Goal: Task Accomplishment & Management: Manage account settings

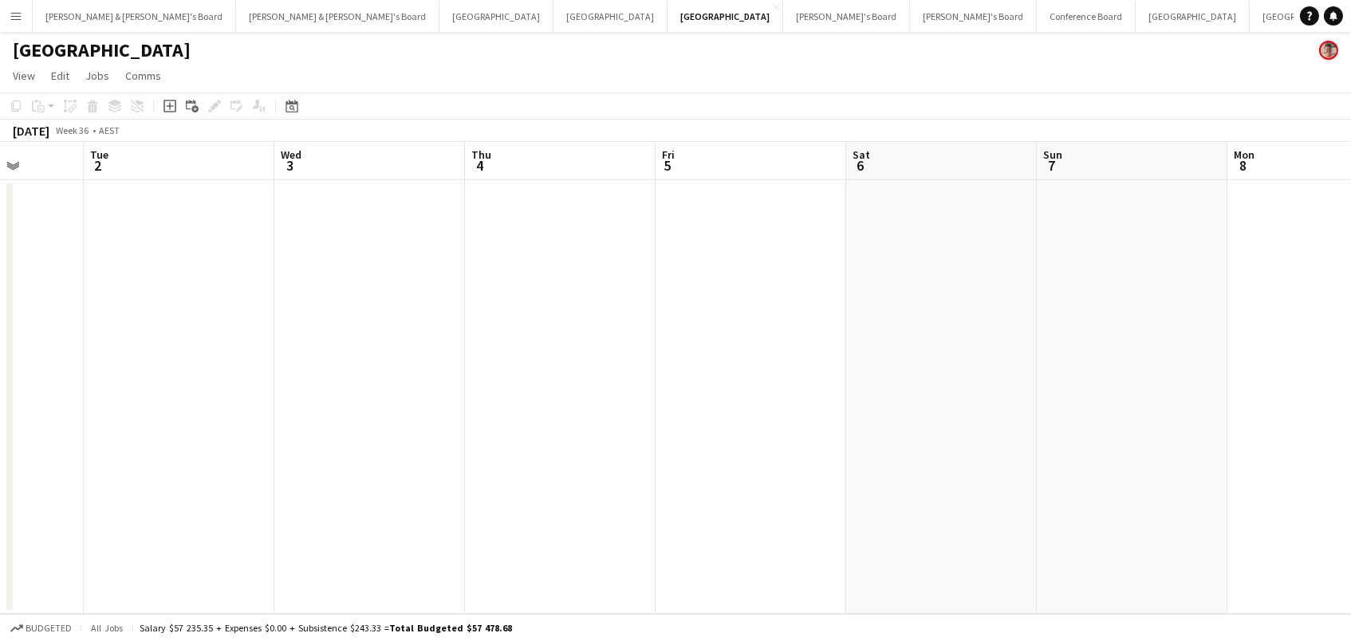
scroll to position [0, 494]
click at [288, 104] on icon "Date picker" at bounding box center [291, 106] width 13 height 13
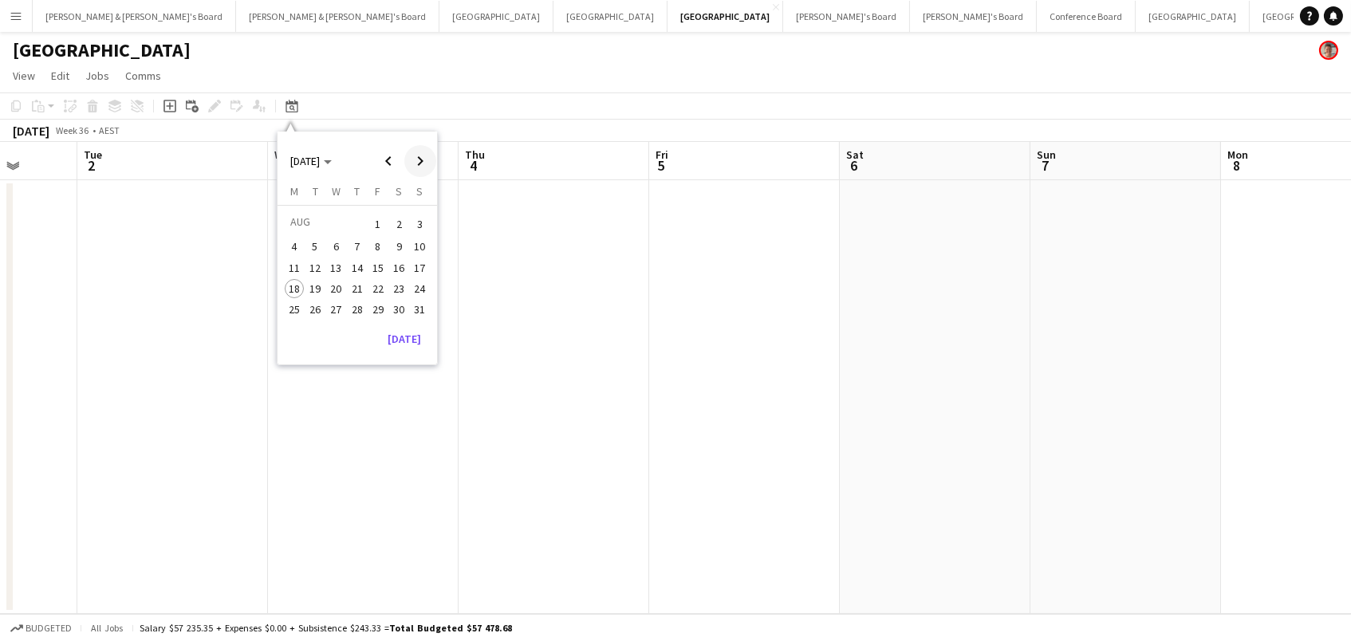
click at [427, 158] on span "Next month" at bounding box center [420, 161] width 32 height 32
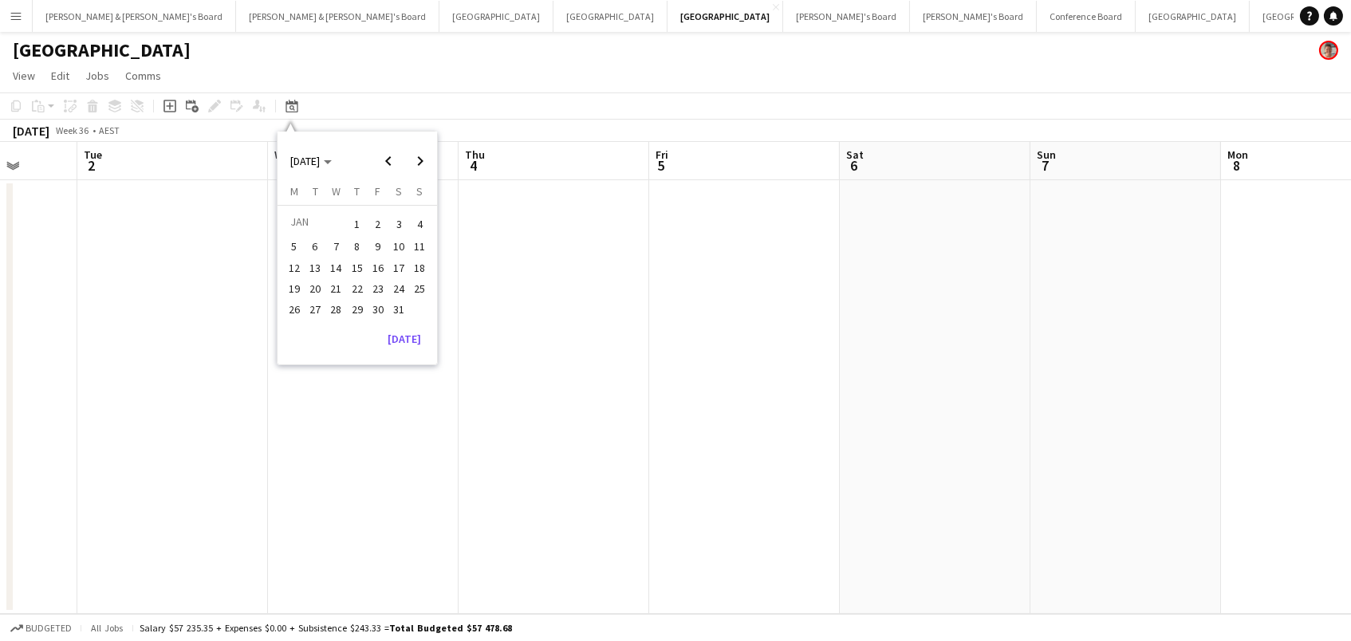
click at [348, 216] on span "1" at bounding box center [357, 224] width 19 height 22
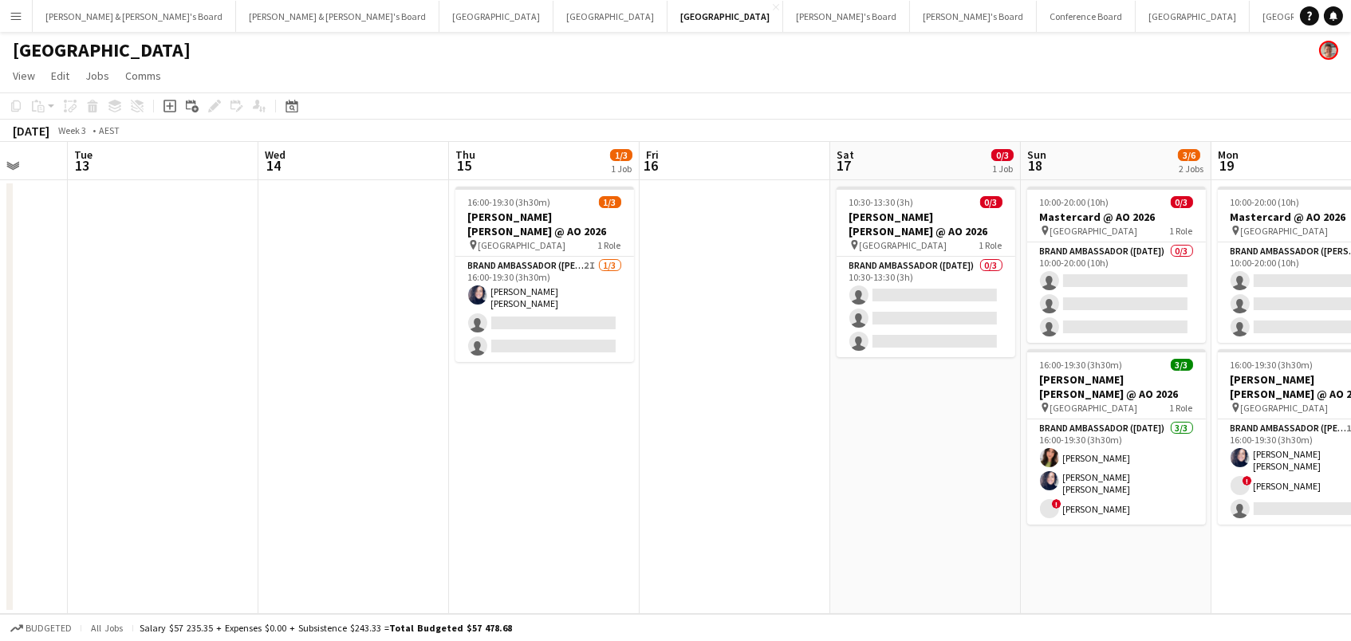
scroll to position [0, 576]
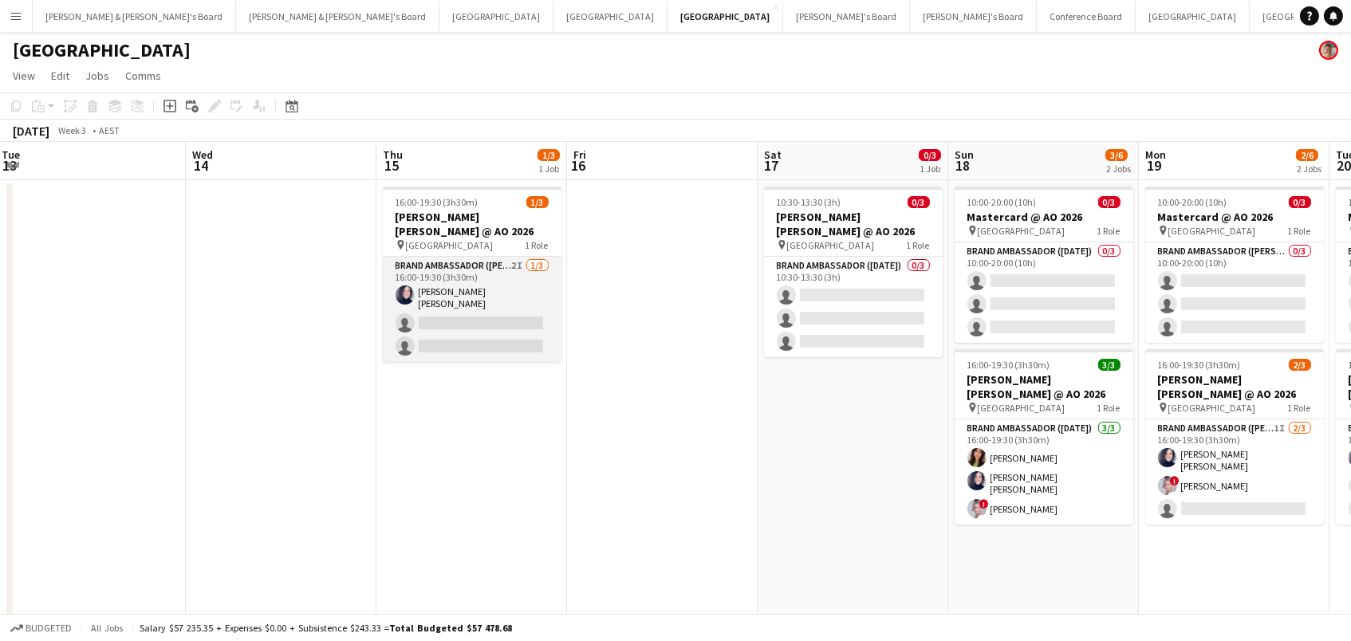
click at [487, 296] on app-card-role "Brand Ambassador (Mon - Fri) 2I 1/3 16:00-19:30 (3h30m) Natalia Ramires Almeida…" at bounding box center [472, 309] width 179 height 105
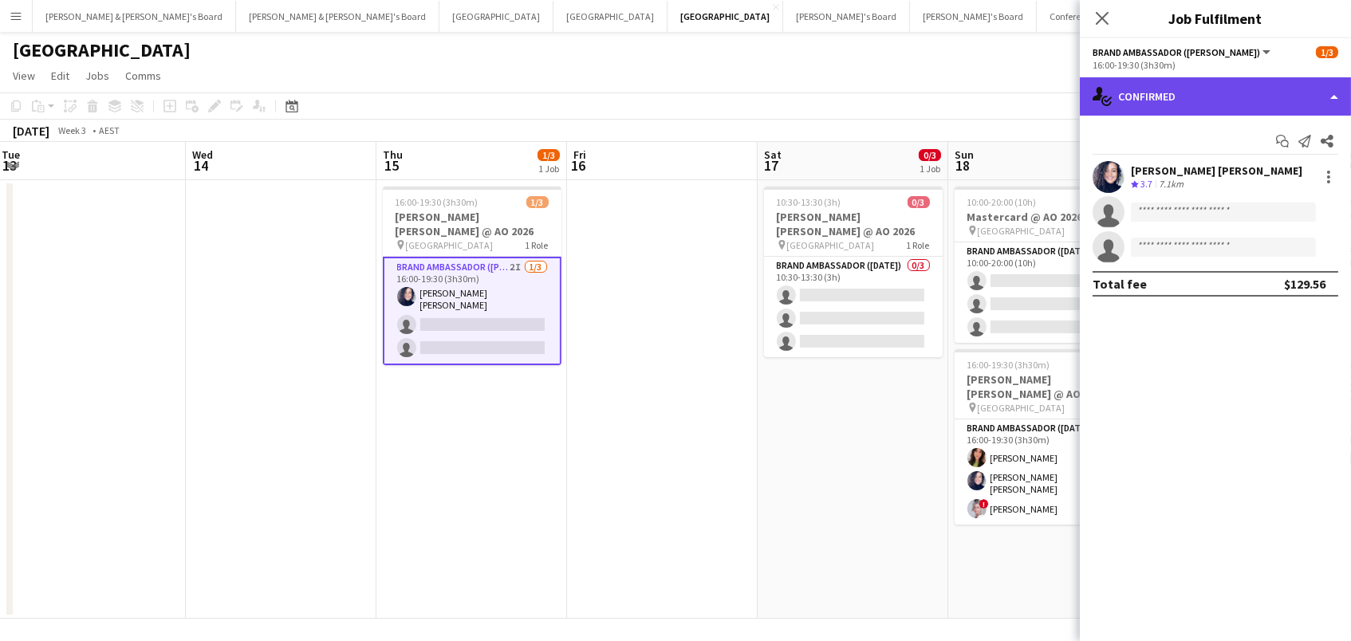
click at [1331, 104] on div "single-neutral-actions-check-2 Confirmed" at bounding box center [1214, 96] width 271 height 38
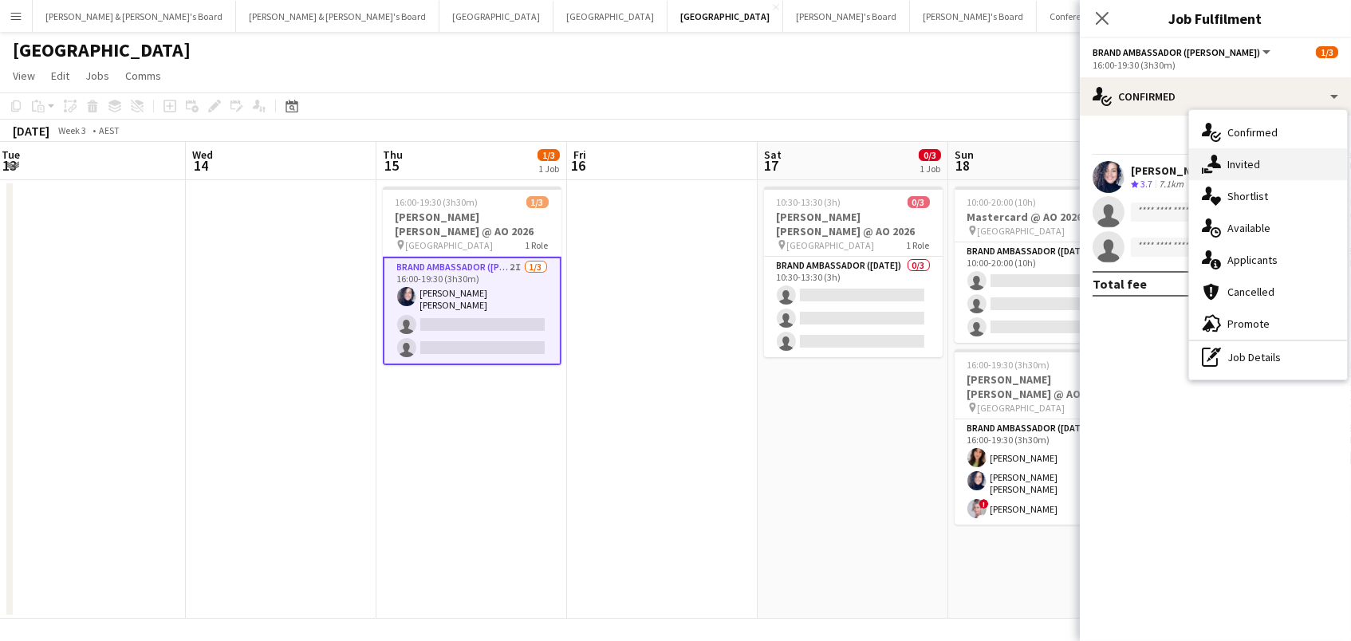
click at [1315, 163] on div "single-neutral-actions-share-1 Invited" at bounding box center [1268, 164] width 158 height 32
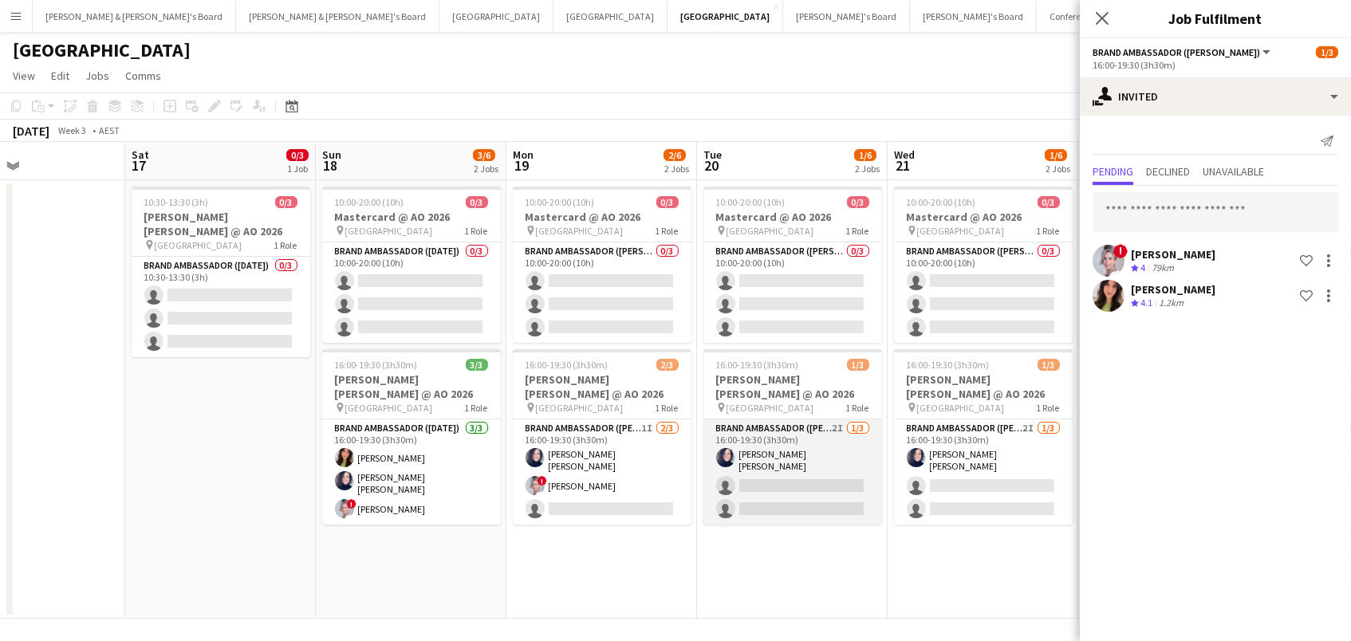
scroll to position [0, 458]
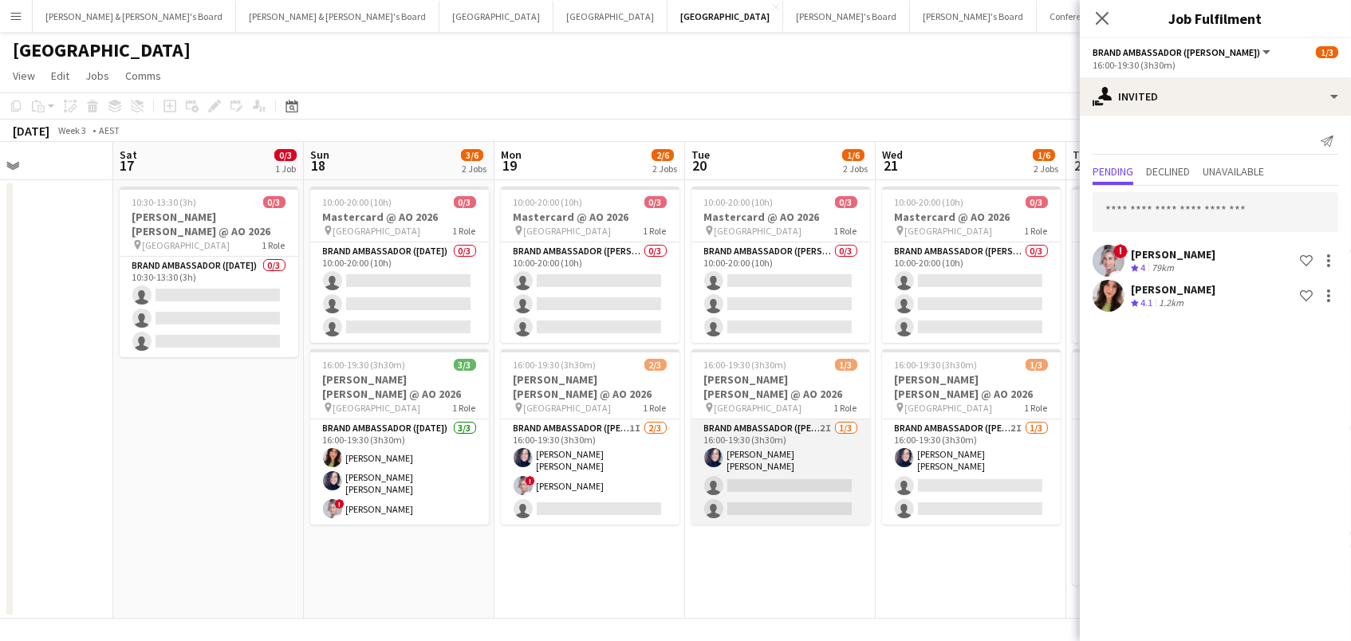
click at [745, 476] on app-card-role "Brand Ambassador (Mon - Fri) 2I 1/3 16:00-19:30 (3h30m) Natalia Ramires Almeida…" at bounding box center [780, 471] width 179 height 105
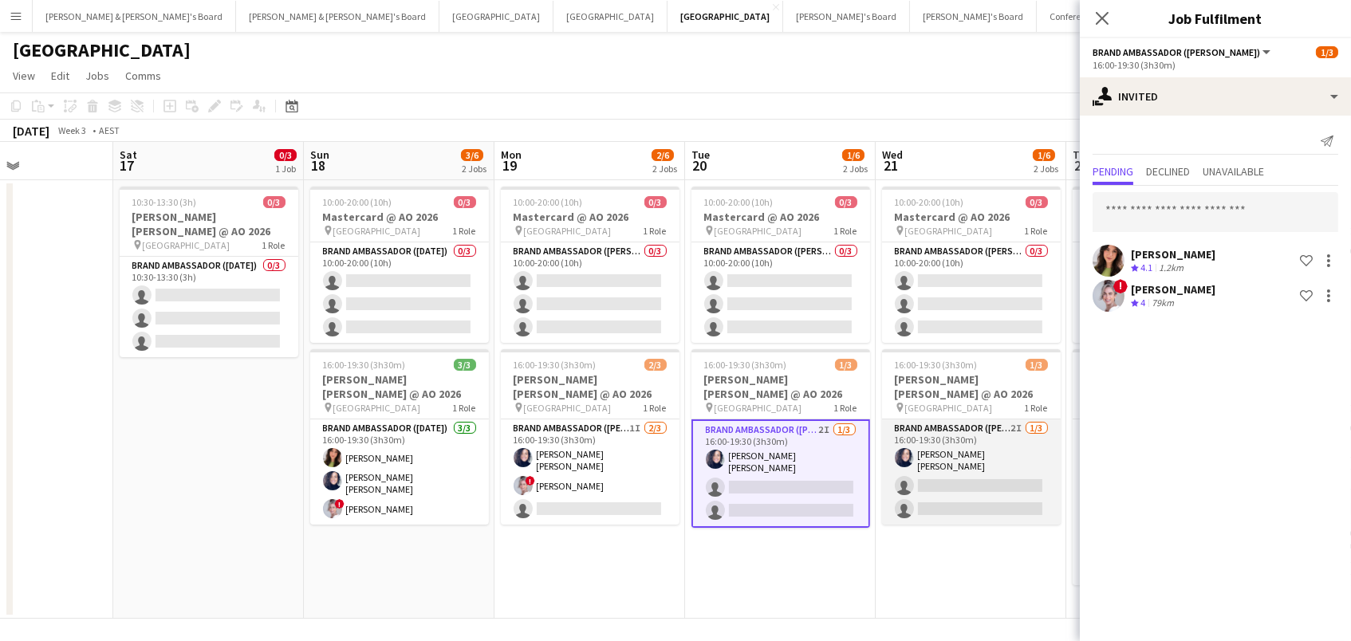
click at [979, 470] on app-card-role "Brand Ambassador (Mon - Fri) 2I 1/3 16:00-19:30 (3h30m) Natalia Ramires Almeida…" at bounding box center [971, 471] width 179 height 105
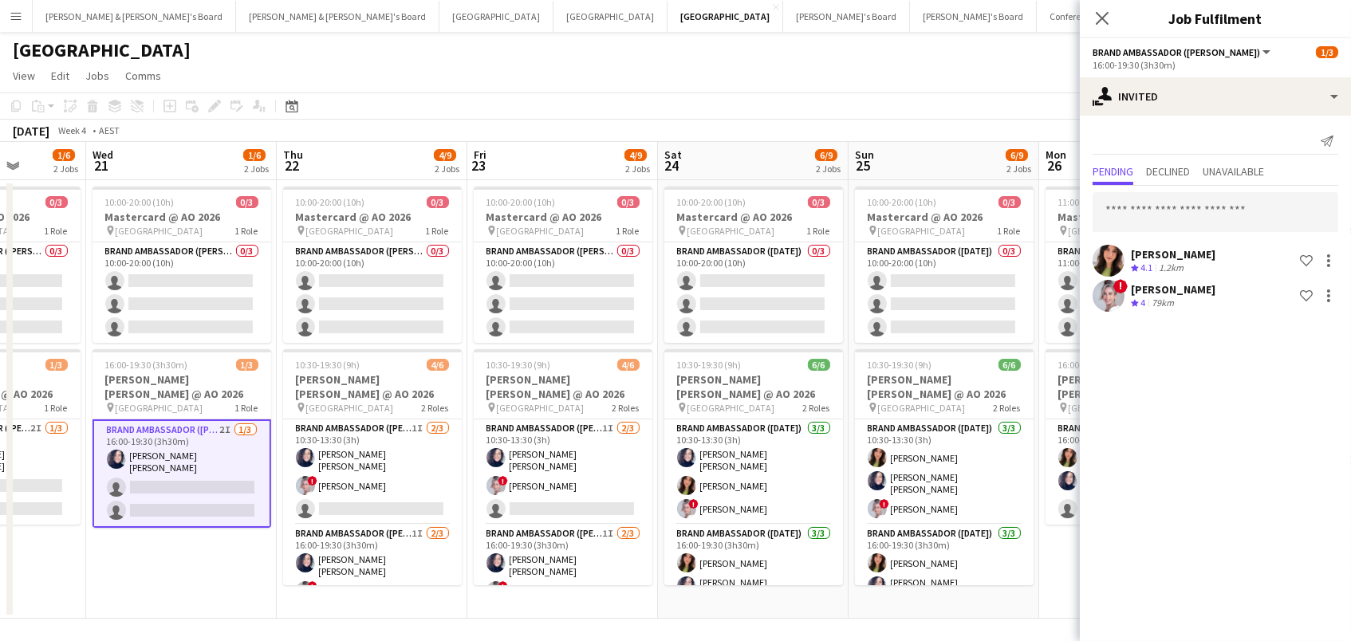
scroll to position [0, 510]
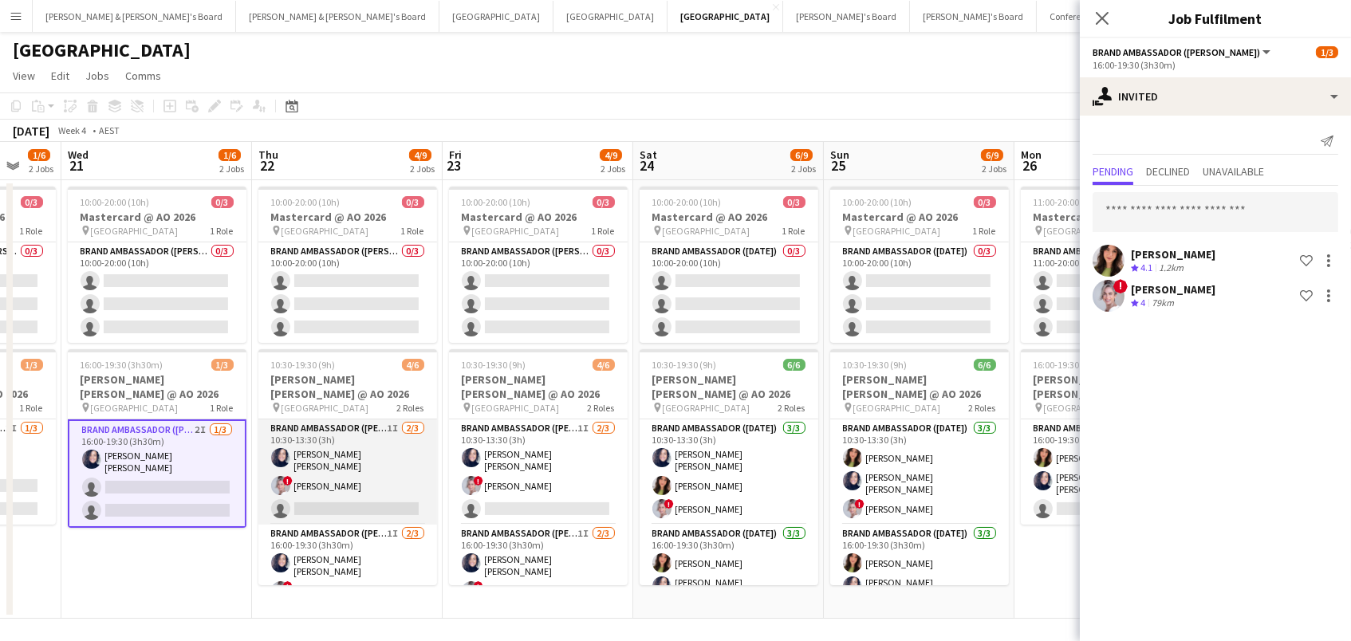
click at [379, 475] on app-card-role "Brand Ambassador (Mon - Fri) 1I 2/3 10:30-13:30 (3h) Natalia Ramires Almeida Ro…" at bounding box center [347, 471] width 179 height 105
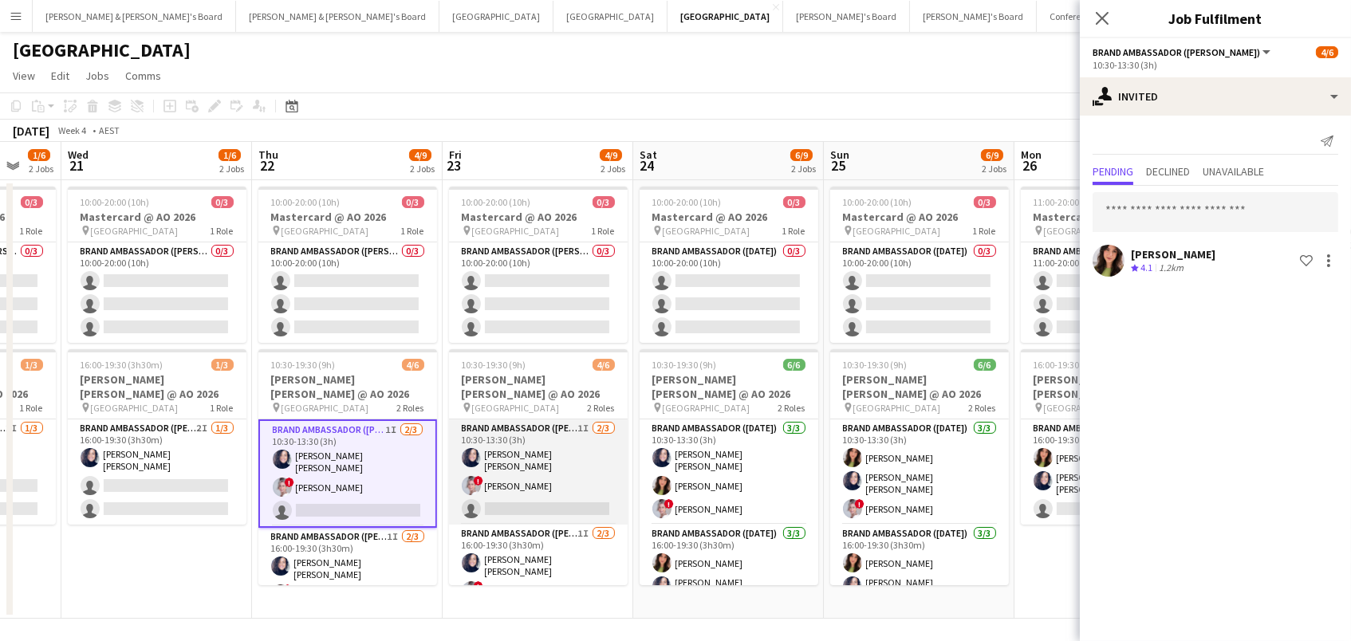
click at [517, 474] on app-card-role "Brand Ambassador (Mon - Fri) 1I 2/3 10:30-13:30 (3h) Natalia Ramires Almeida Ro…" at bounding box center [538, 471] width 179 height 105
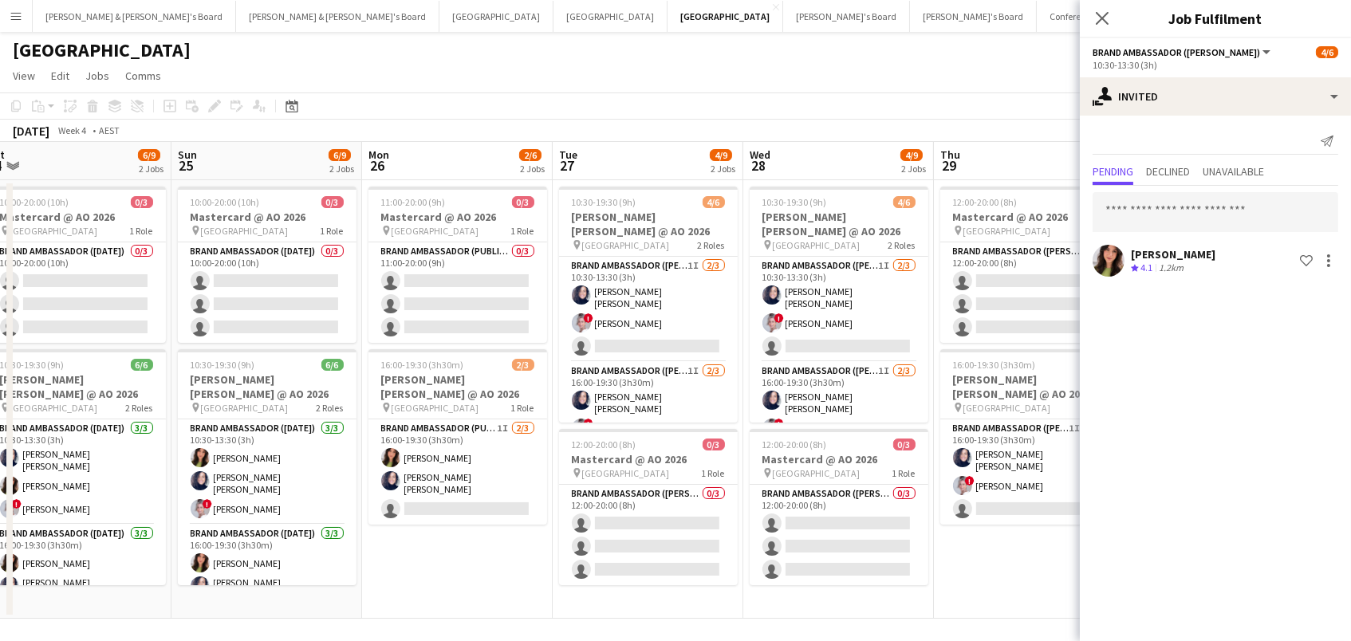
scroll to position [0, 456]
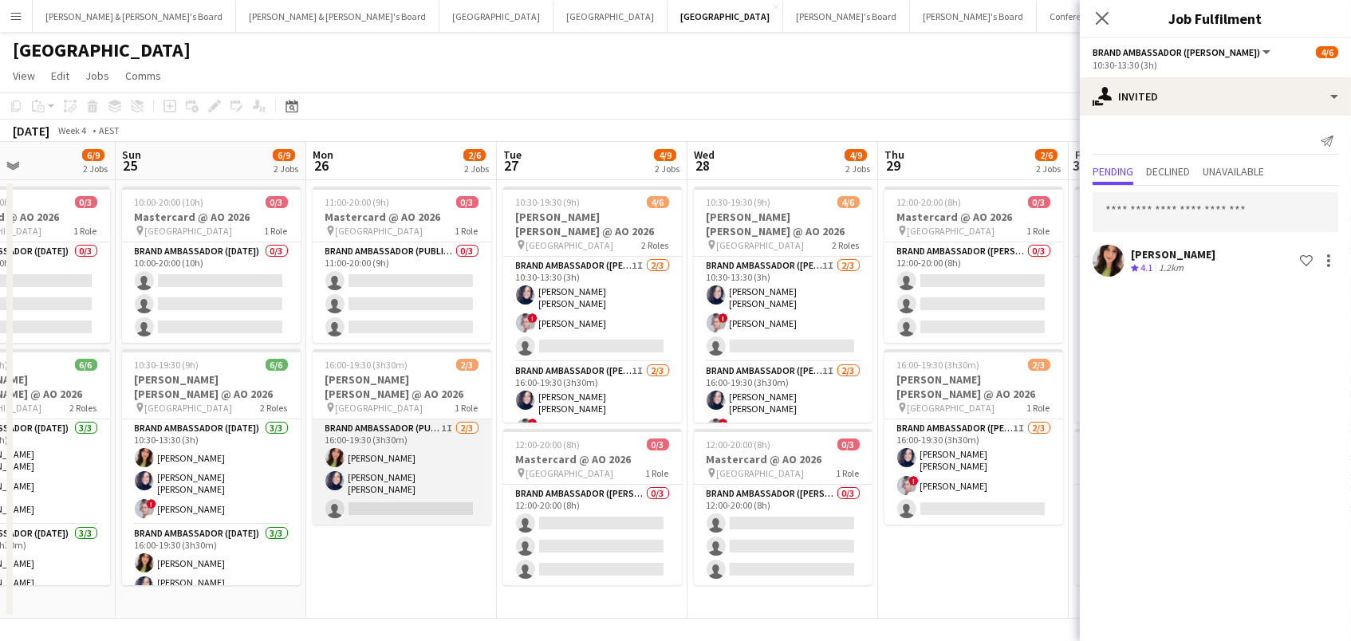
click at [469, 470] on app-card-role "Brand Ambassador (Public Holiday) 1I 2/3 16:00-19:30 (3h30m) Emily Pearson Nata…" at bounding box center [402, 471] width 179 height 105
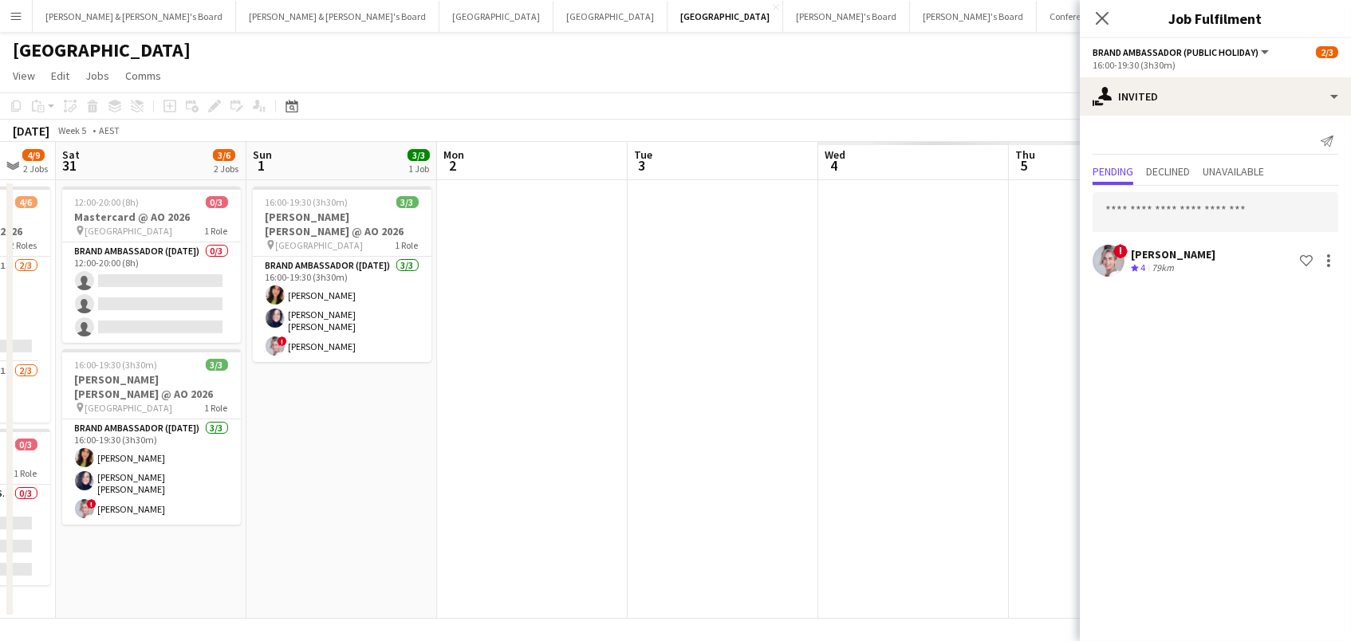
scroll to position [0, 549]
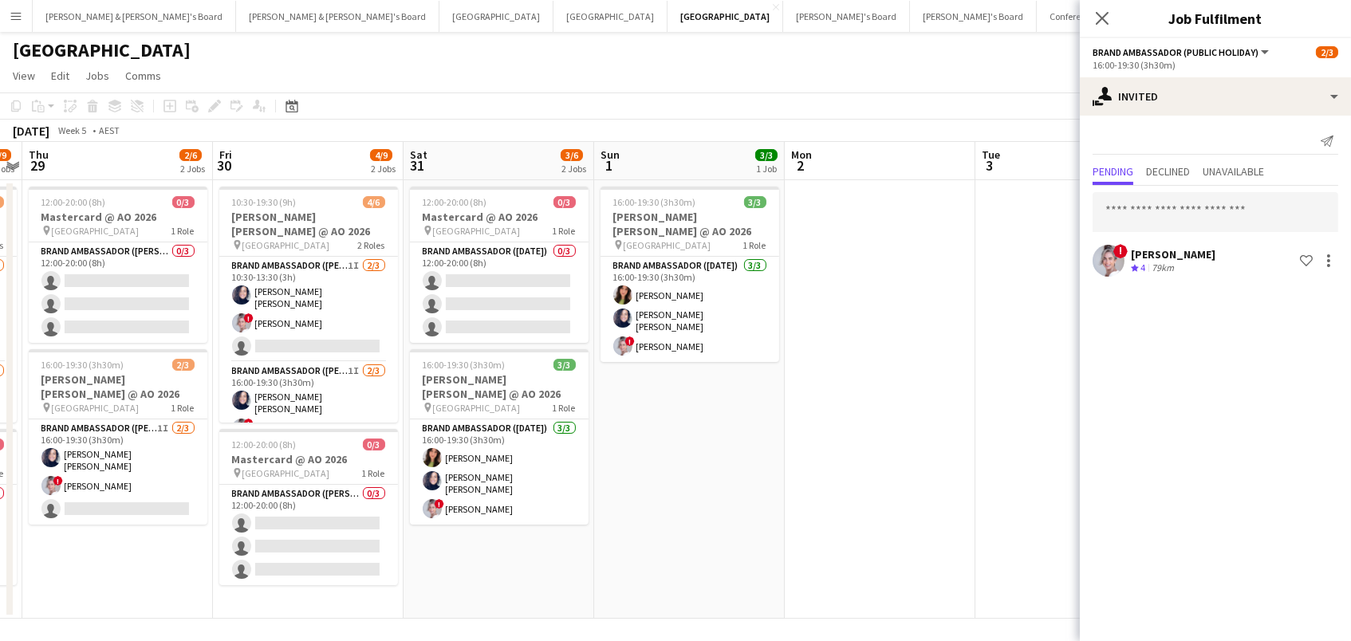
click at [593, 68] on app-page-menu "View Day view expanded Day view collapsed Month view Date picker Jump to today …" at bounding box center [675, 77] width 1351 height 30
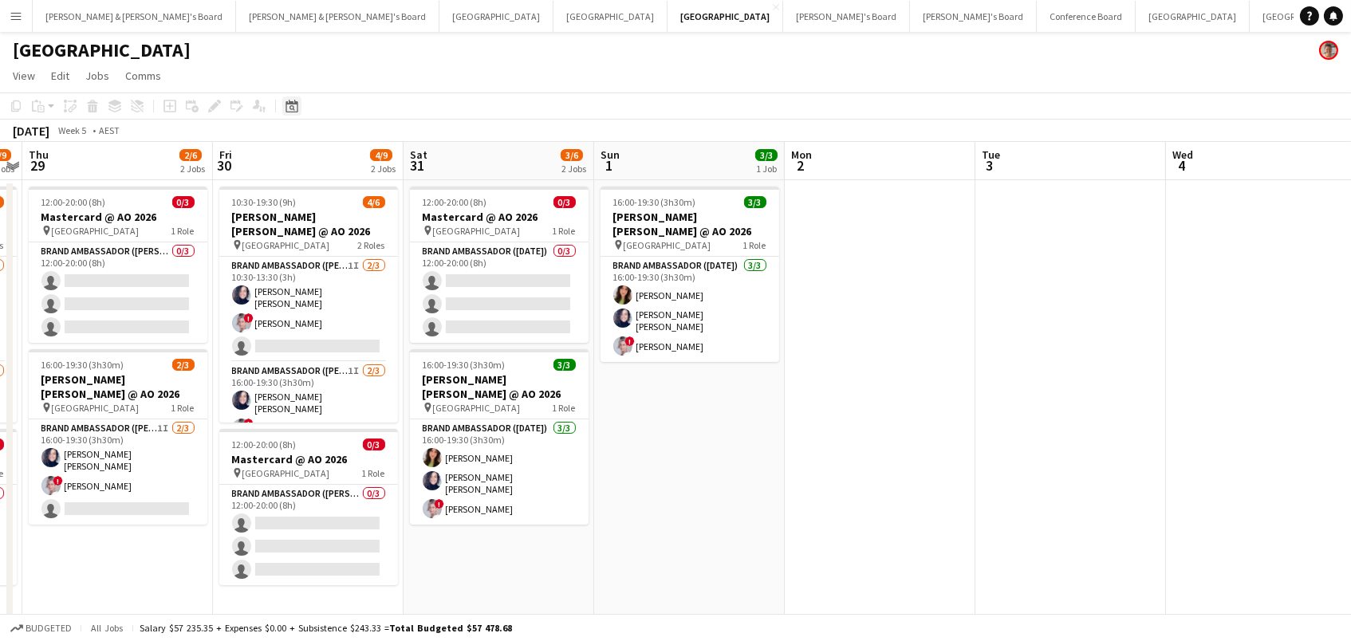
click at [293, 100] on icon "Date picker" at bounding box center [291, 106] width 13 height 13
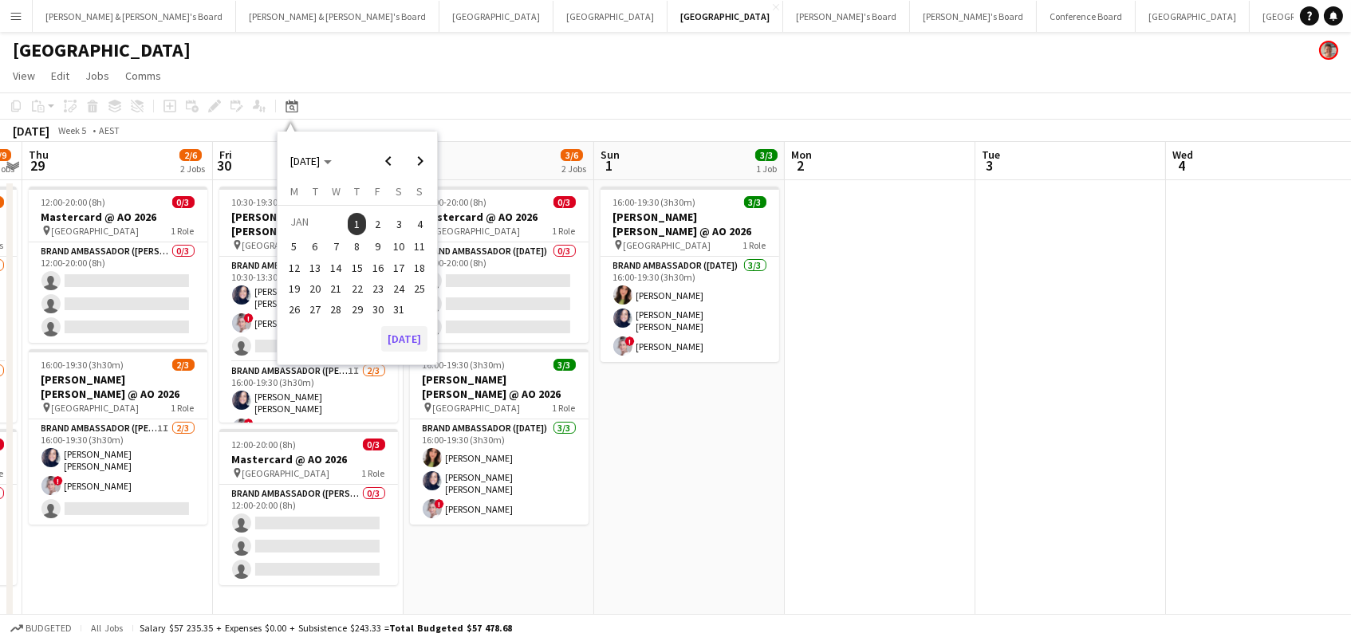
click at [403, 336] on button "[DATE]" at bounding box center [404, 339] width 46 height 26
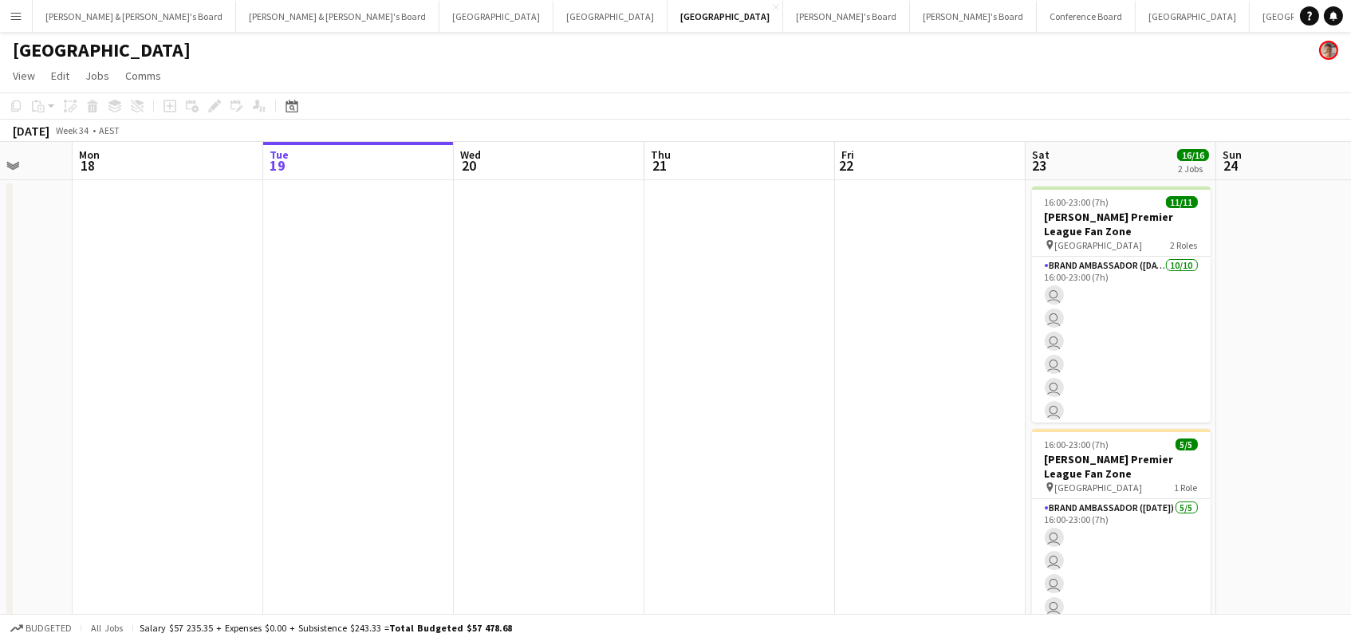
scroll to position [0, 806]
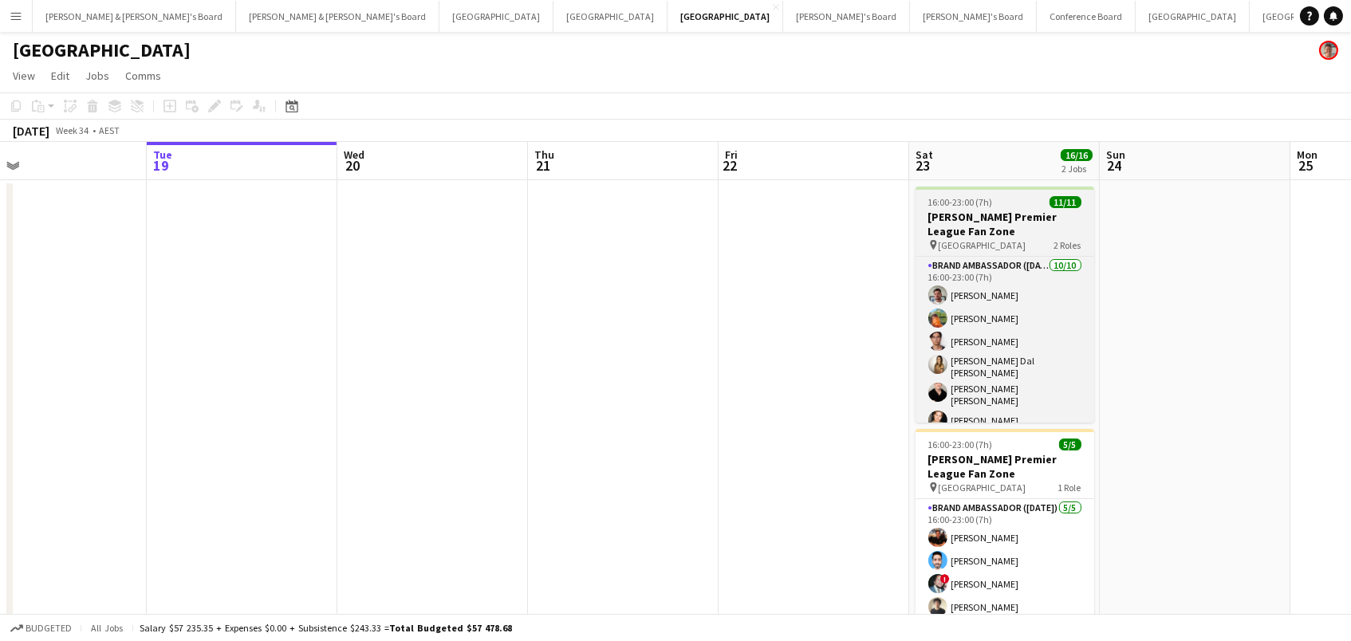
click at [952, 203] on span "16:00-23:00 (7h)" at bounding box center [960, 202] width 65 height 12
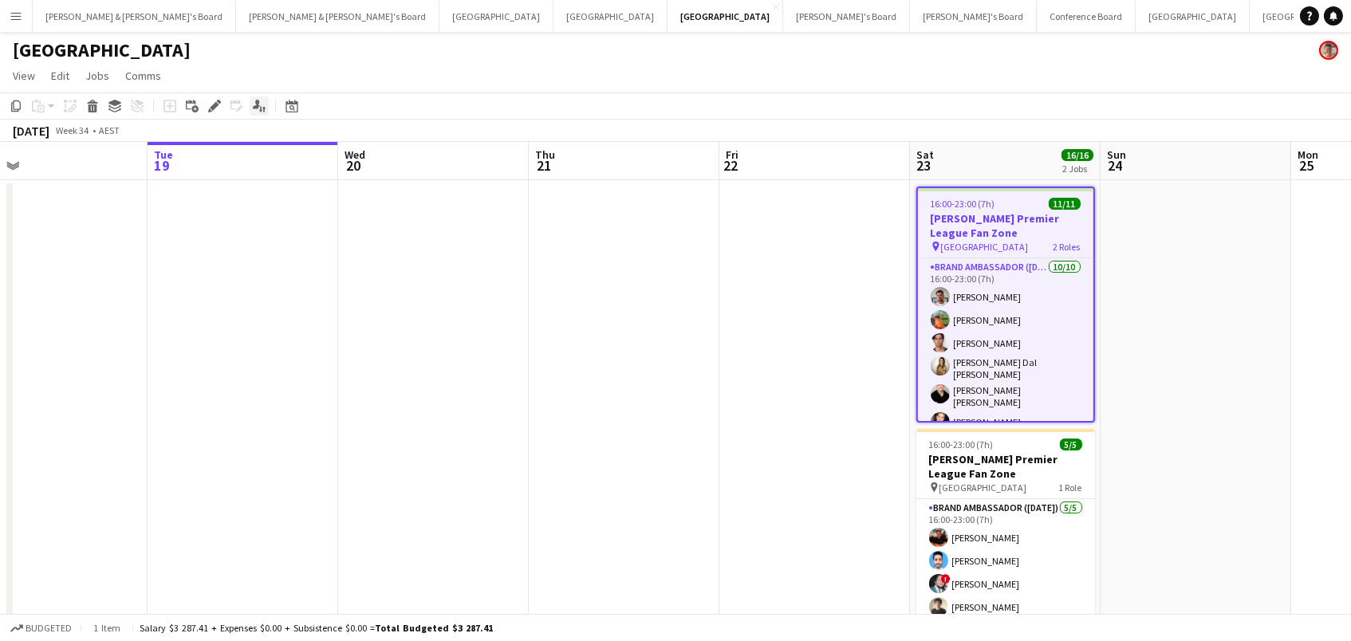
click at [257, 108] on icon "Applicants" at bounding box center [259, 106] width 13 height 13
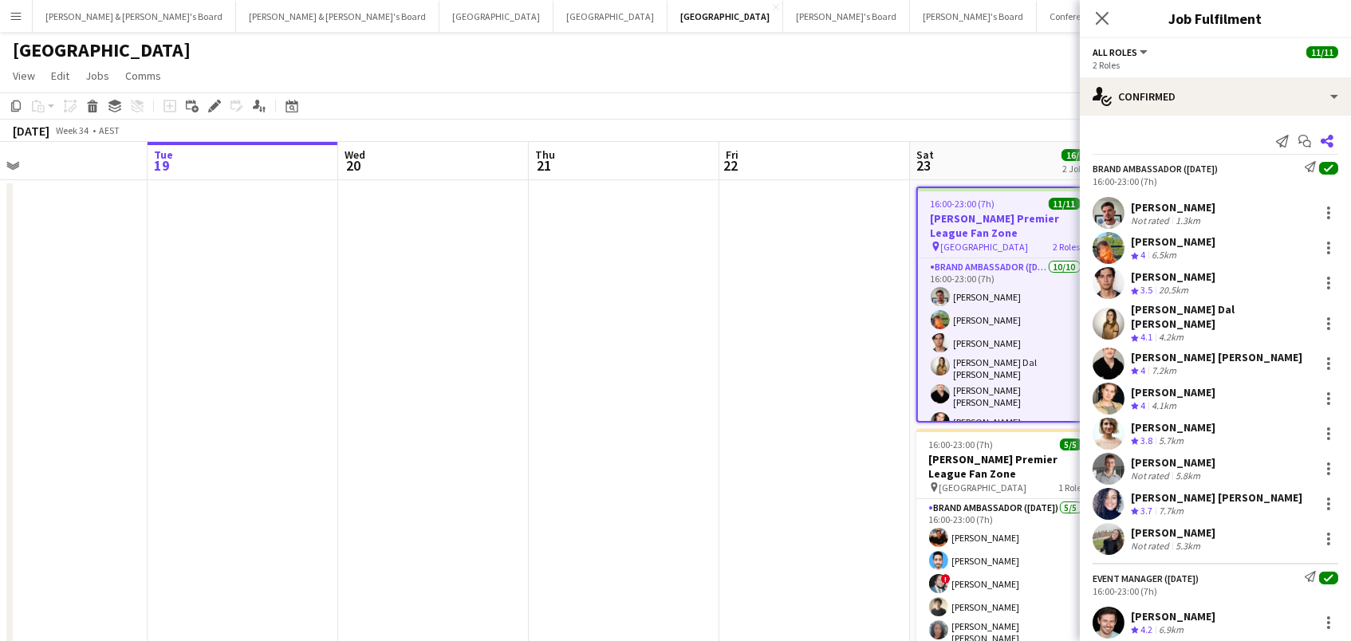
click at [1326, 139] on icon at bounding box center [1326, 141] width 13 height 13
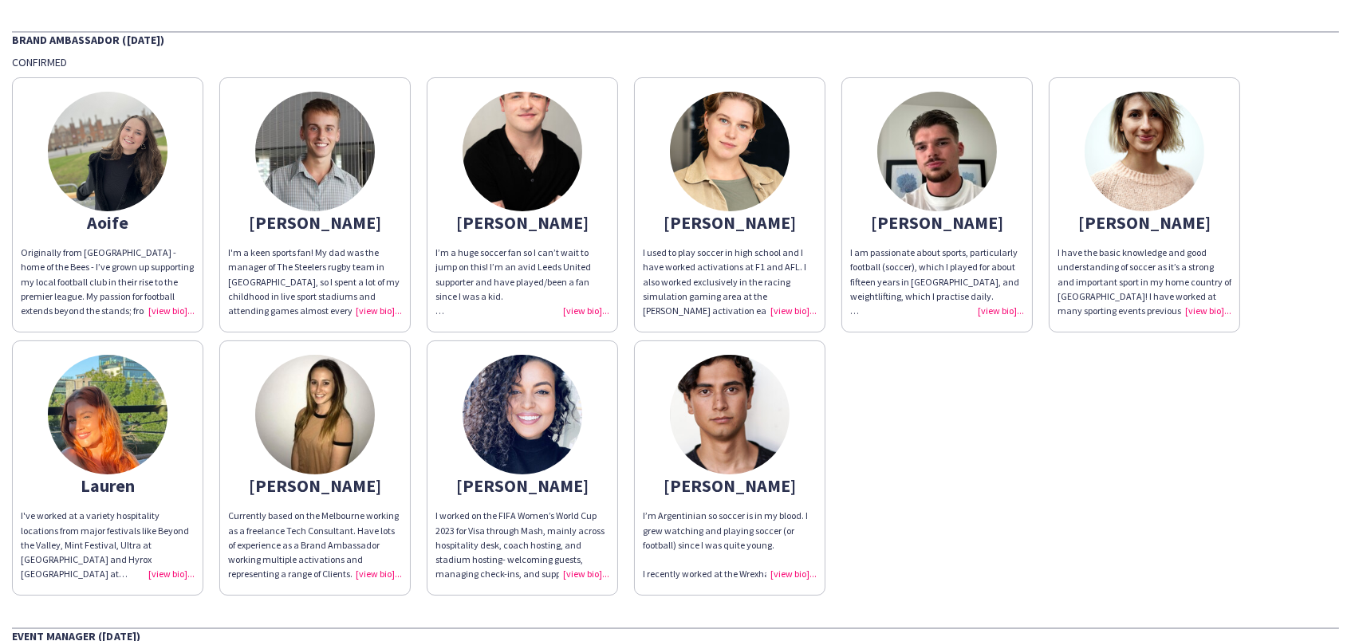
scroll to position [114, 0]
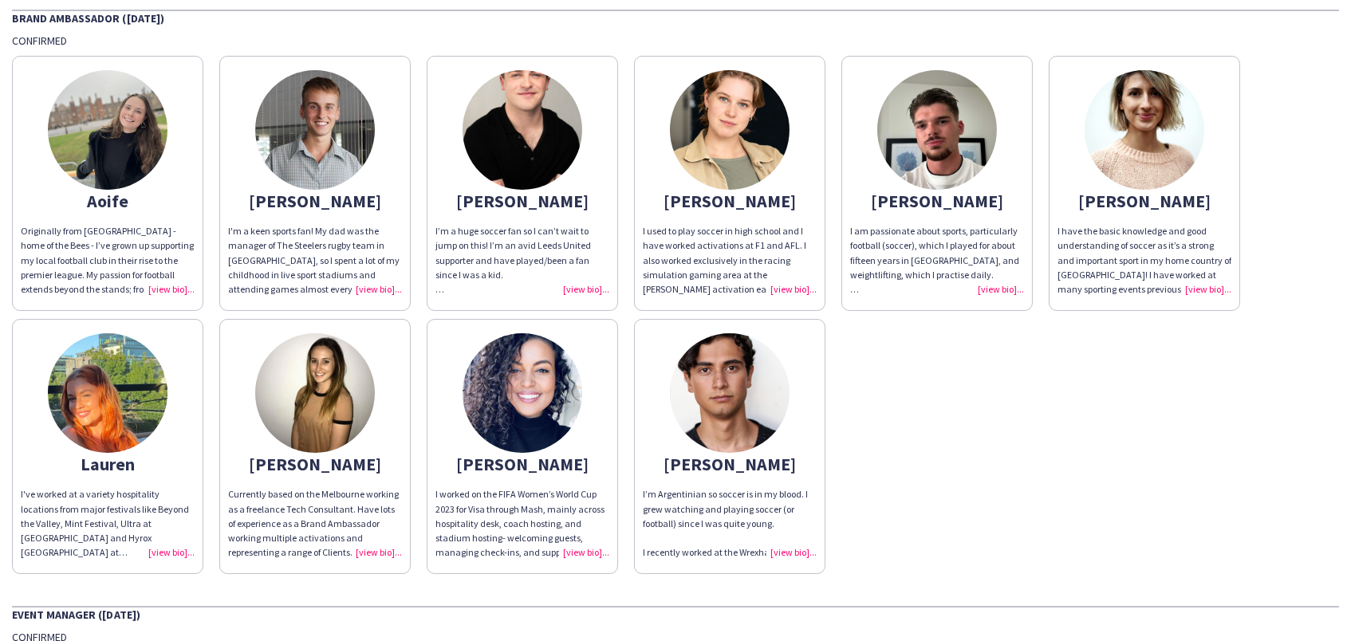
click at [375, 546] on div "Currently based on the Melbourne working as a freelance Tech Consultant. Have l…" at bounding box center [315, 523] width 174 height 73
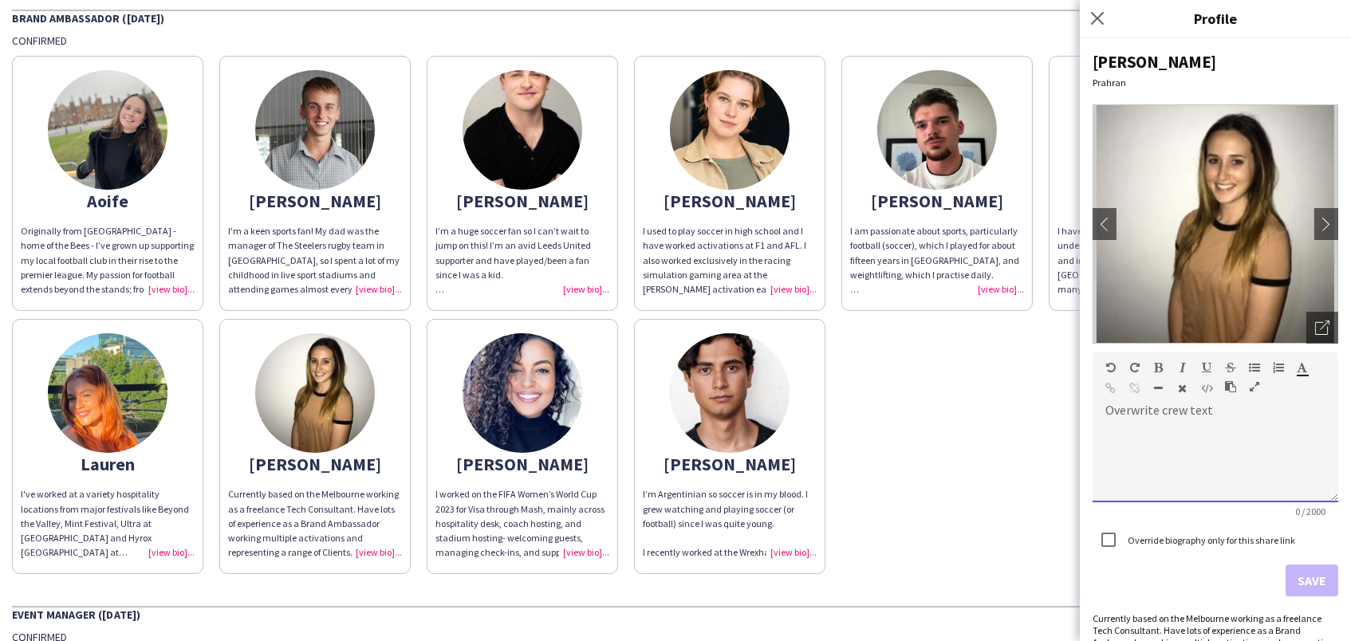
click at [1138, 446] on div at bounding box center [1215, 463] width 246 height 80
paste div
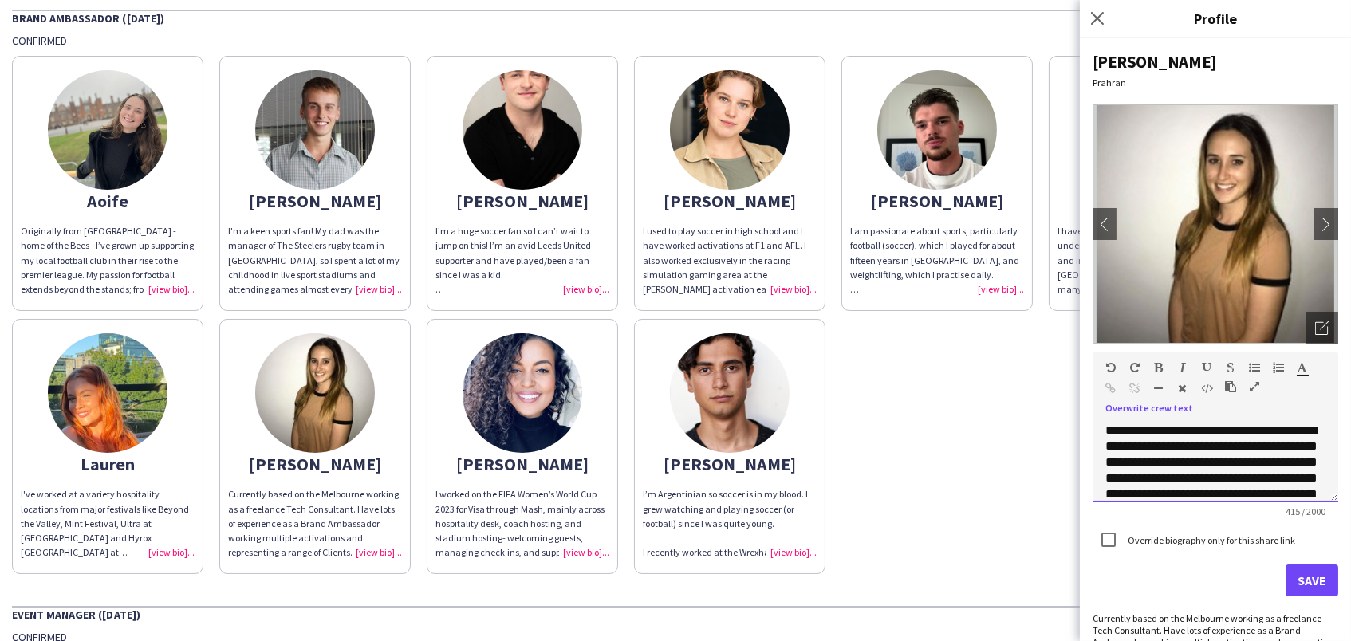
scroll to position [0, 0]
drag, startPoint x: 1138, startPoint y: 458, endPoint x: 1216, endPoint y: 440, distance: 80.1
click at [1216, 440] on div "**********" at bounding box center [1215, 487] width 220 height 128
click at [1264, 442] on div "**********" at bounding box center [1215, 487] width 220 height 128
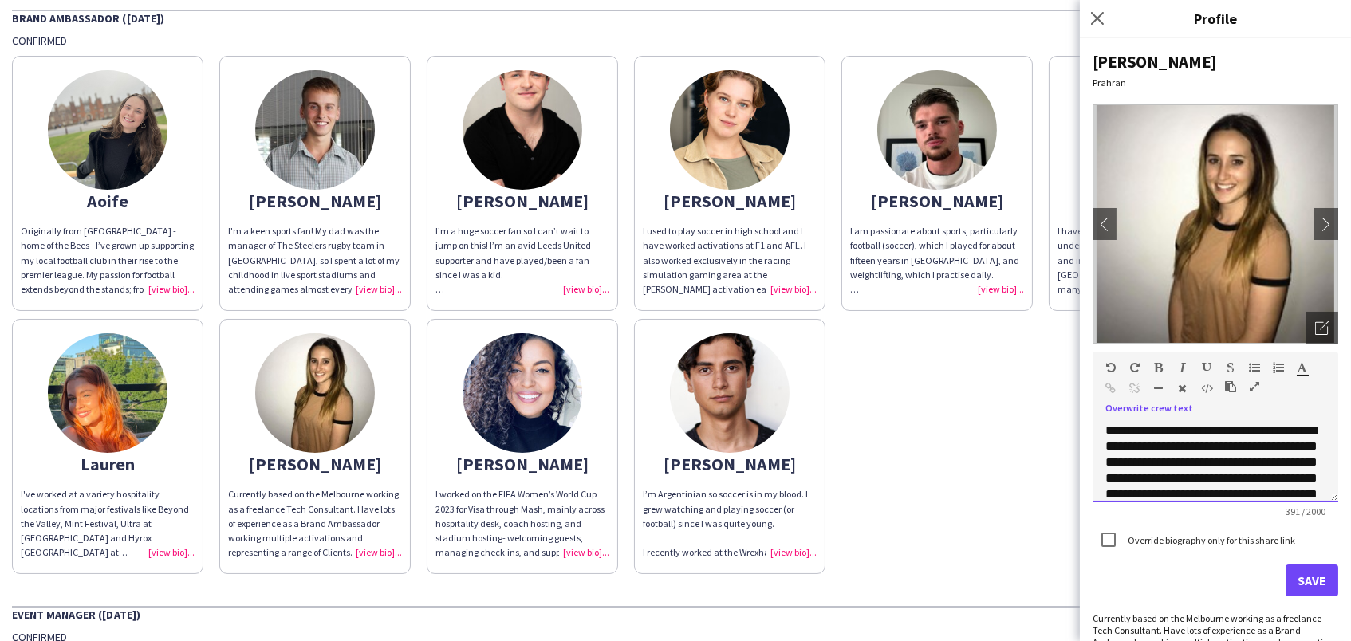
scroll to position [0, 0]
drag, startPoint x: 1211, startPoint y: 456, endPoint x: 1285, endPoint y: 443, distance: 75.2
click at [1285, 443] on div "**********" at bounding box center [1215, 487] width 220 height 128
click at [1299, 438] on div "**********" at bounding box center [1215, 479] width 220 height 112
click at [1315, 460] on div "**********" at bounding box center [1215, 479] width 220 height 112
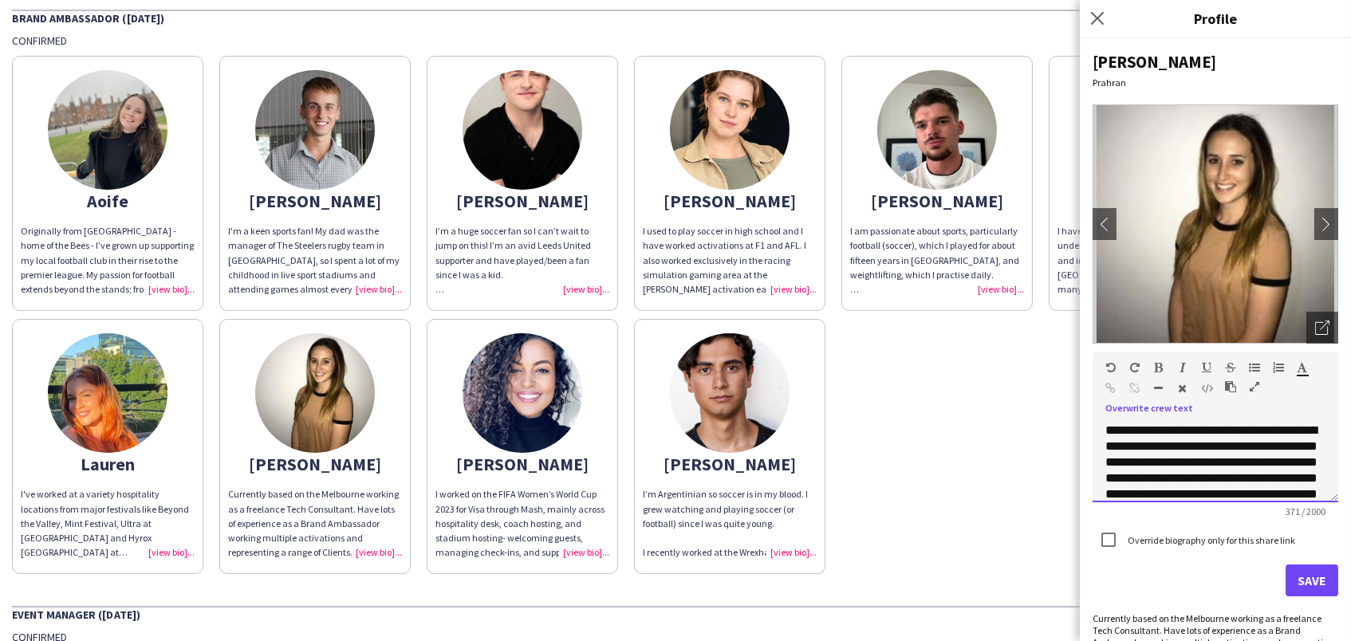
click at [1112, 478] on div "**********" at bounding box center [1215, 479] width 220 height 112
click at [1244, 458] on div "**********" at bounding box center [1215, 478] width 220 height 112
click at [1277, 437] on div "**********" at bounding box center [1215, 443] width 220 height 112
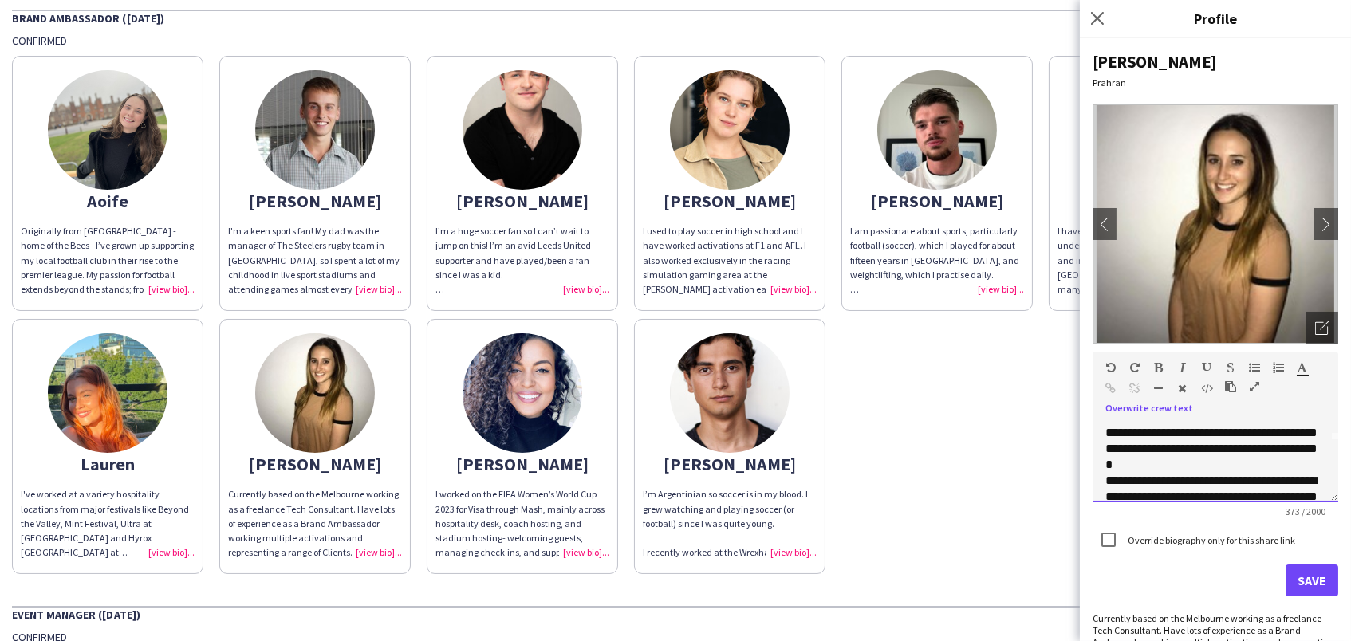
scroll to position [64, 0]
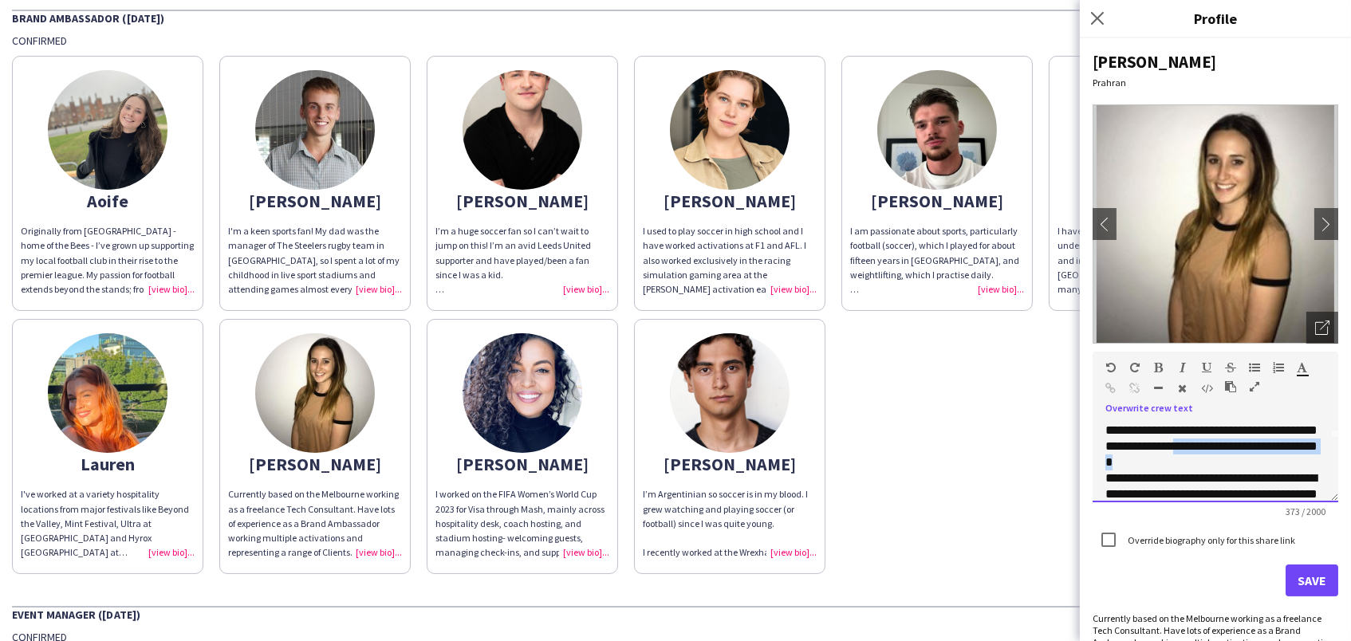
drag, startPoint x: 1293, startPoint y: 458, endPoint x: 1126, endPoint y: 459, distance: 167.4
click at [1126, 459] on div "**********" at bounding box center [1215, 415] width 220 height 112
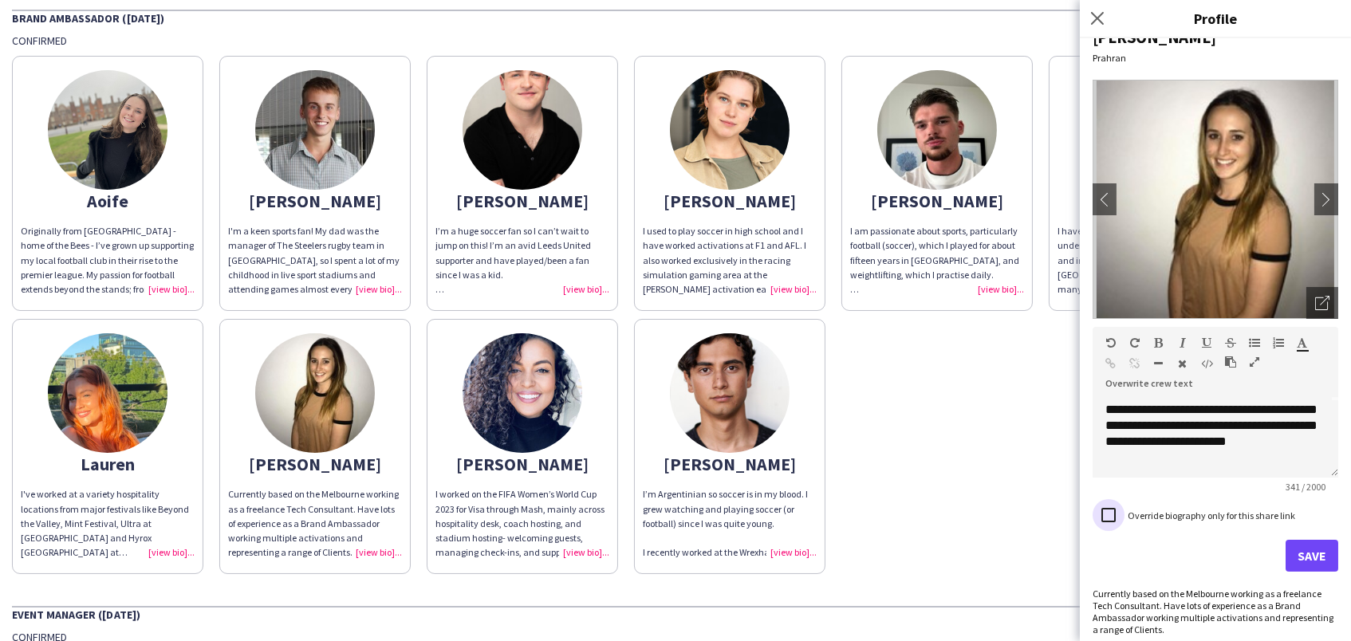
scroll to position [24, 0]
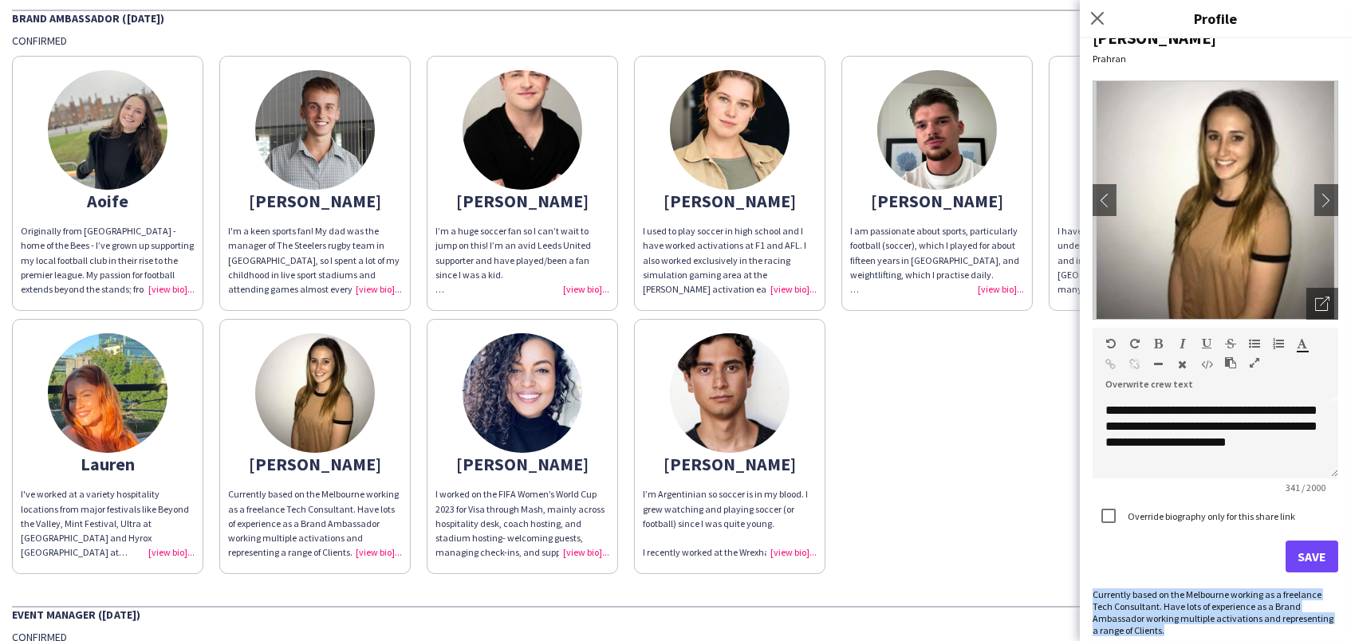
drag, startPoint x: 1187, startPoint y: 625, endPoint x: 1091, endPoint y: 588, distance: 103.5
click at [1091, 588] on div "**********" at bounding box center [1214, 339] width 271 height 603
copy div "Currently based on the Melbourne working as a freelance Tech Consultant. Have l…"
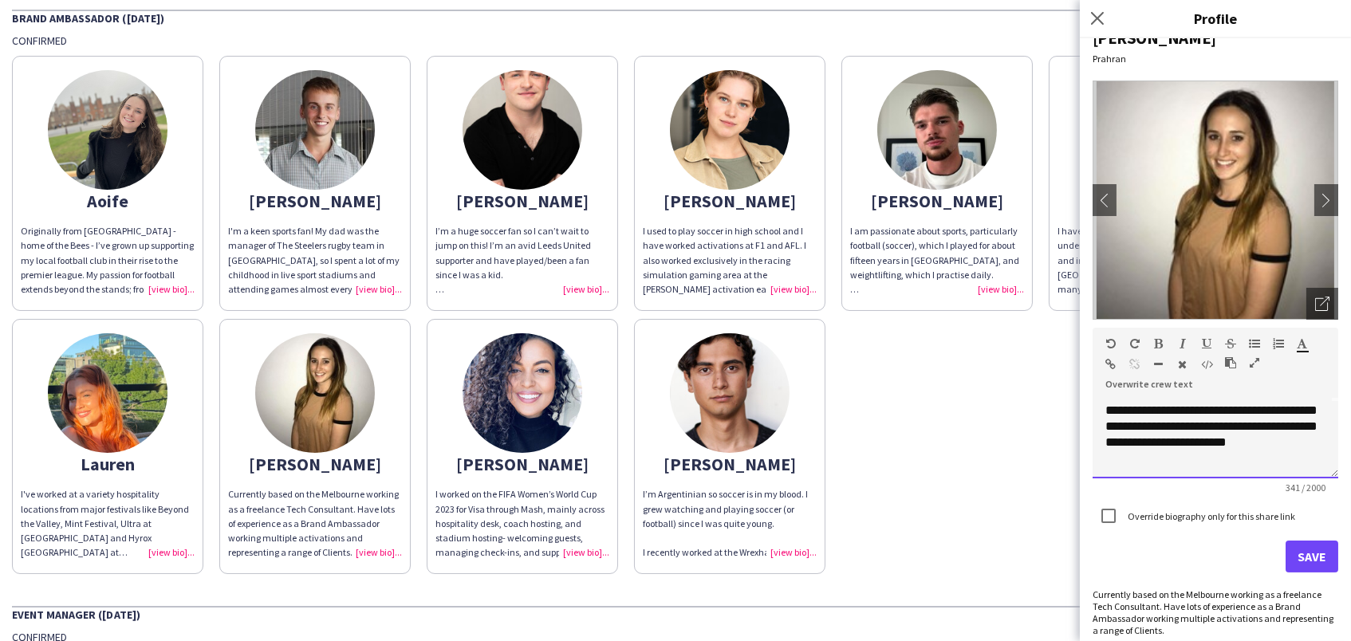
click at [1293, 462] on div "**********" at bounding box center [1215, 439] width 246 height 80
click at [1319, 554] on button "Save" at bounding box center [1311, 557] width 53 height 32
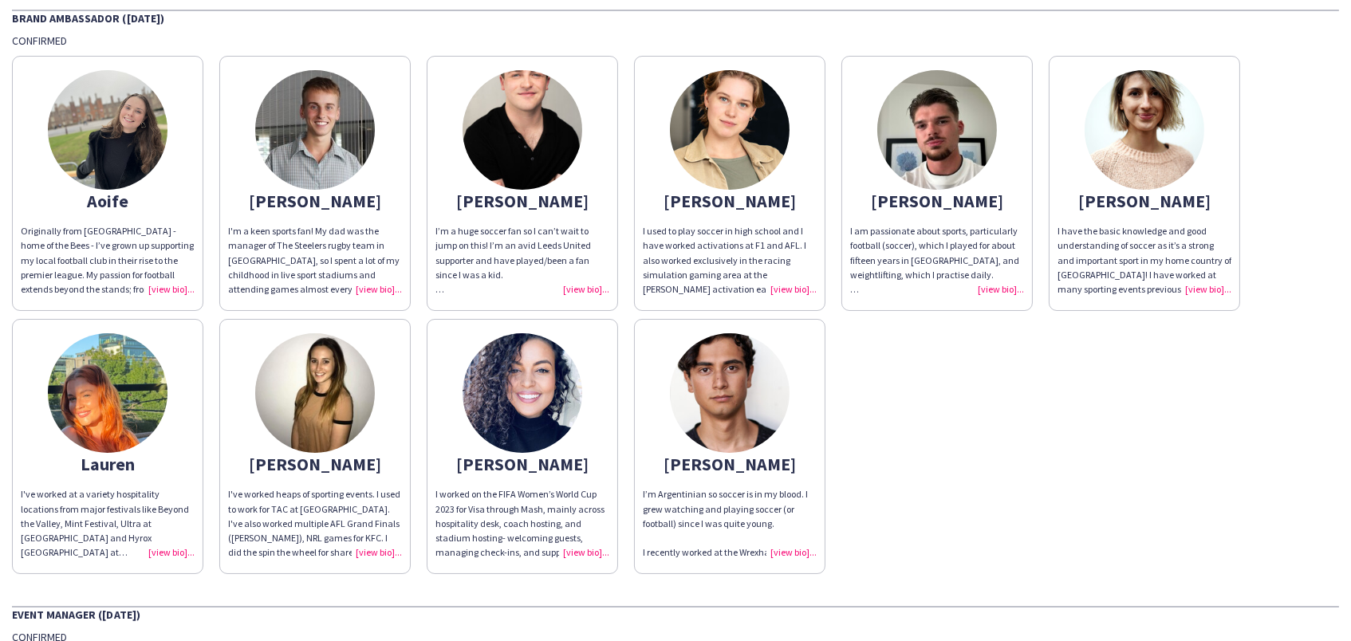
click at [997, 277] on div "I am passionate about sports, particularly football (soccer), which I played fo…" at bounding box center [937, 260] width 174 height 73
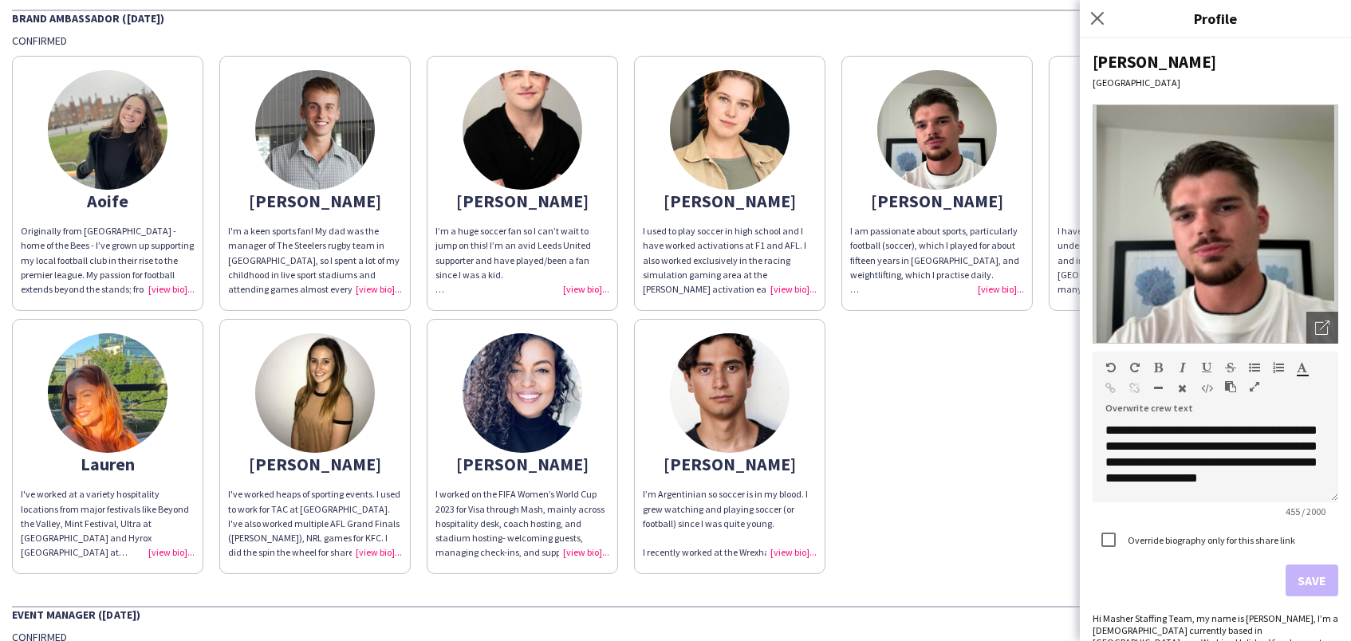
scroll to position [0, 0]
drag, startPoint x: 1108, startPoint y: 427, endPoint x: 1080, endPoint y: 422, distance: 28.3
click at [1080, 422] on div "**********" at bounding box center [1214, 339] width 271 height 603
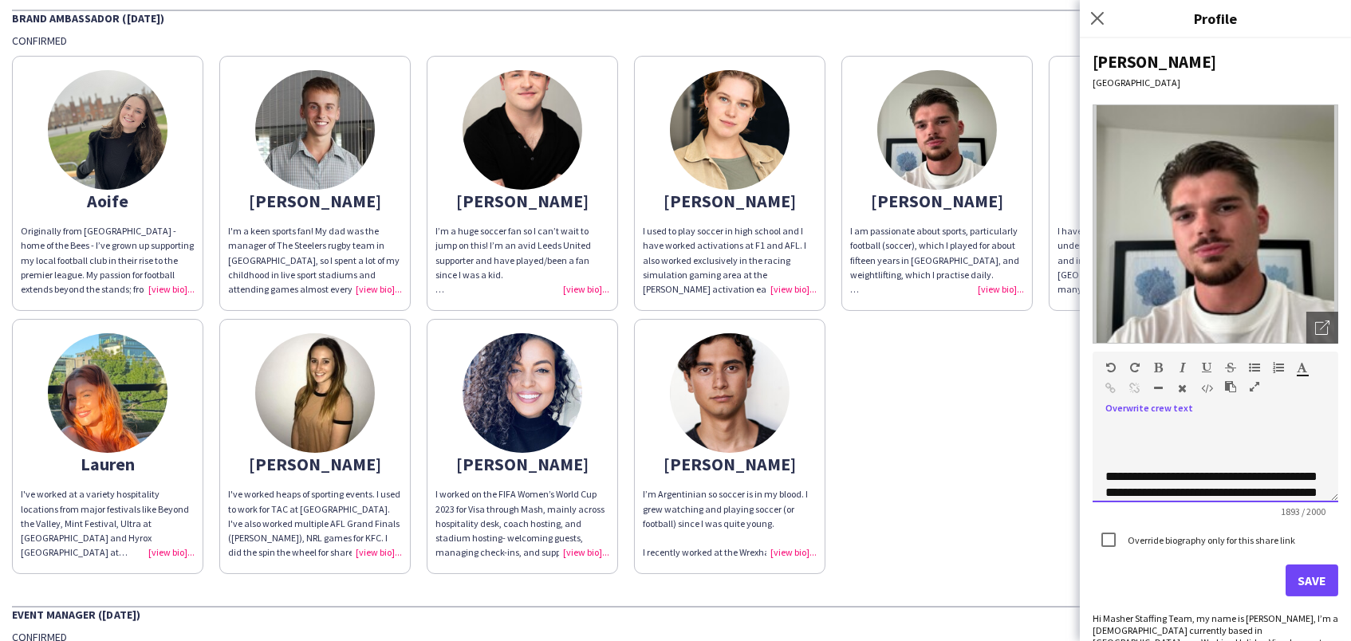
scroll to position [673, 0]
click at [1106, 464] on div "**********" at bounding box center [1215, 463] width 246 height 80
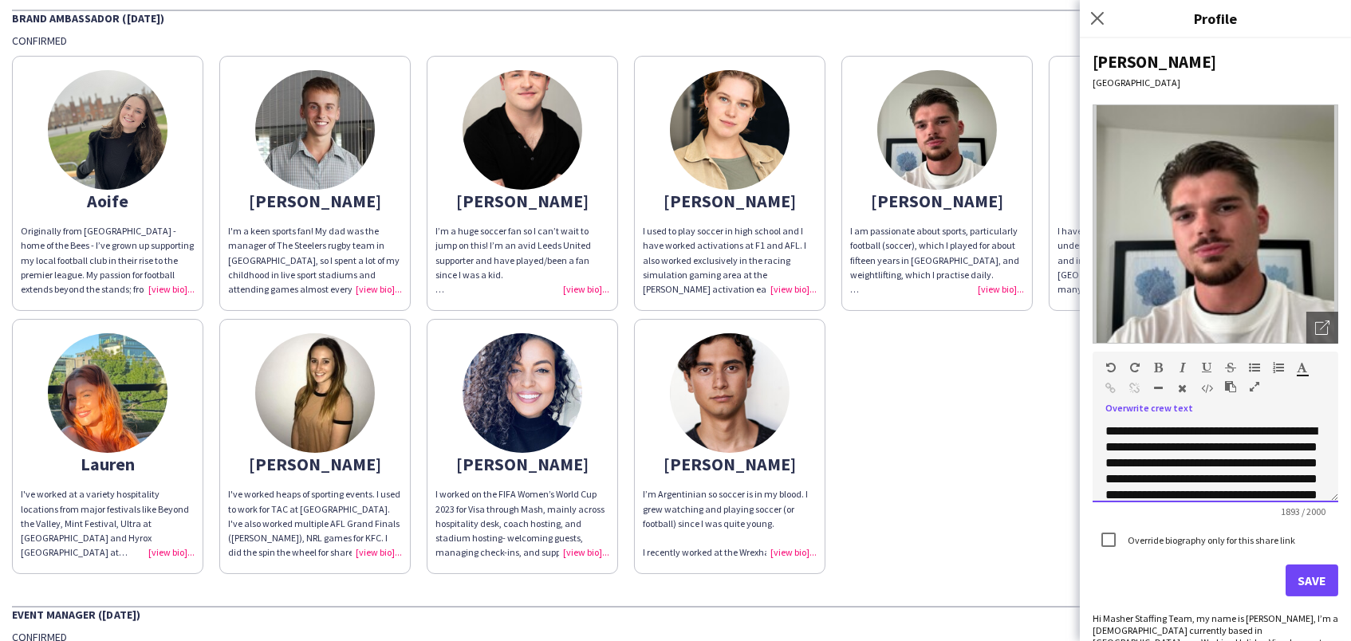
scroll to position [782, 0]
click at [1322, 582] on button "Save" at bounding box center [1311, 580] width 53 height 32
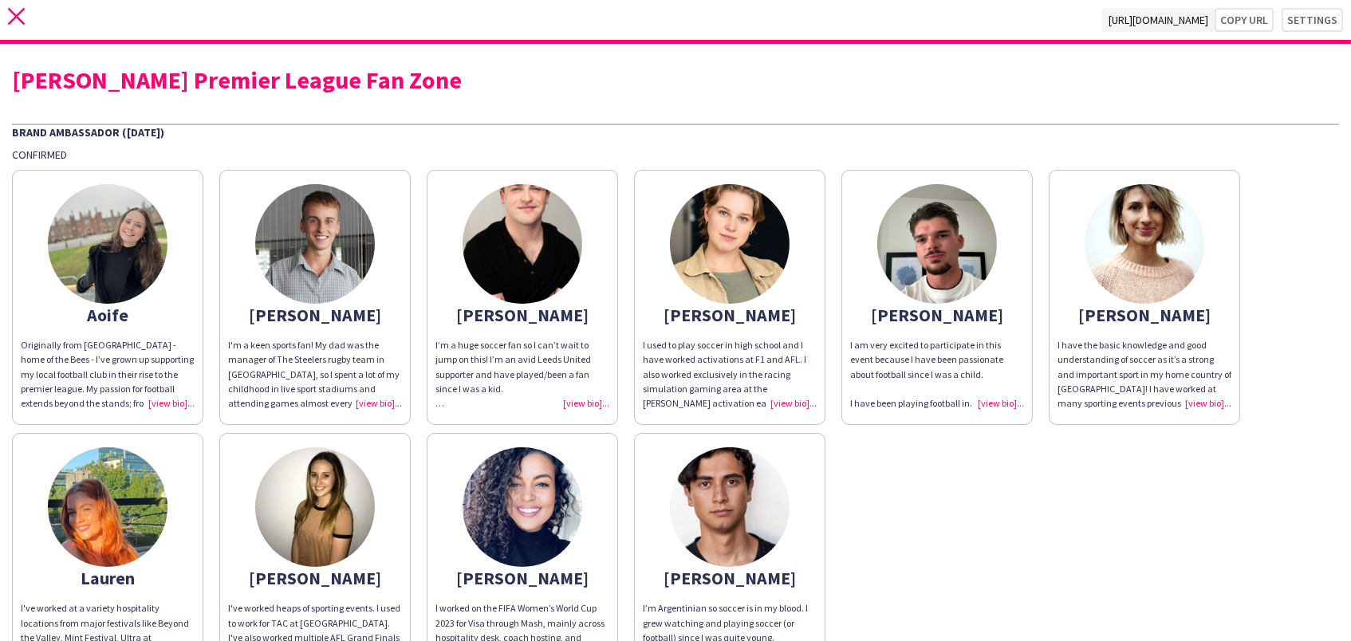
scroll to position [0, 0]
click at [17, 13] on icon "close" at bounding box center [16, 16] width 17 height 17
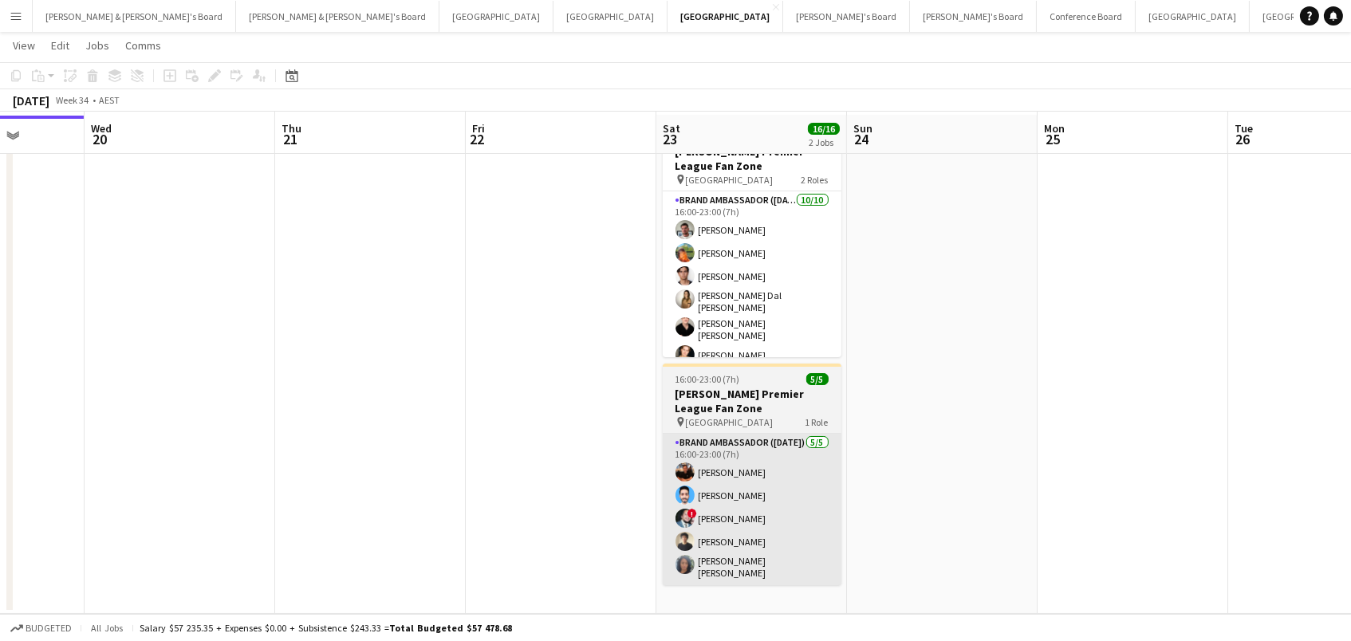
scroll to position [64, 0]
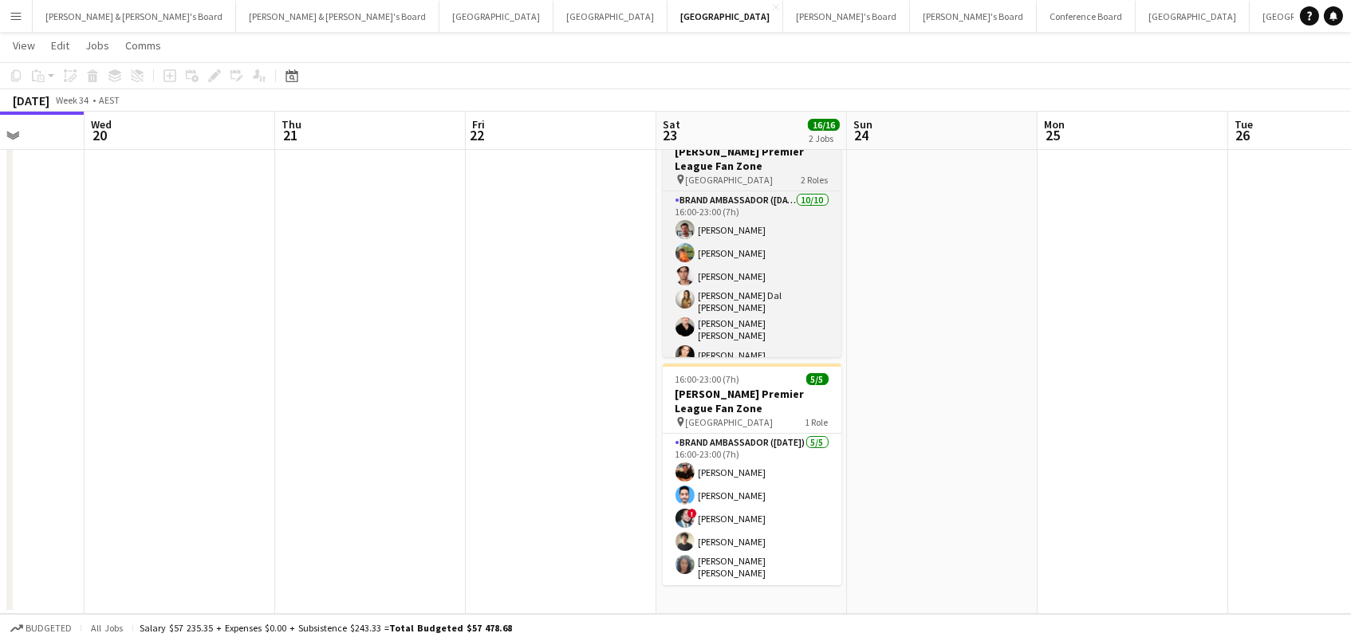
click at [716, 172] on app-job-card "16:00-23:00 (7h) 11/11 STAN Premier League Fan Zone pin Federation Square 2 Rol…" at bounding box center [751, 239] width 179 height 236
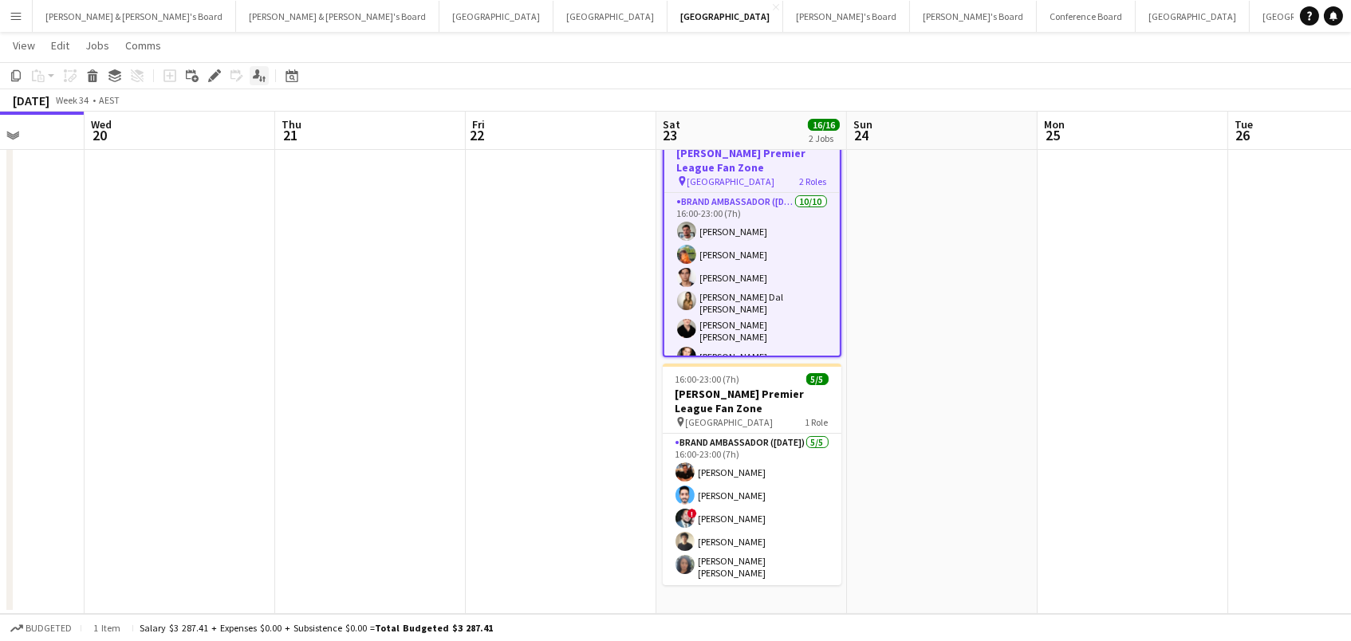
click at [253, 75] on icon "Applicants" at bounding box center [259, 75] width 13 height 13
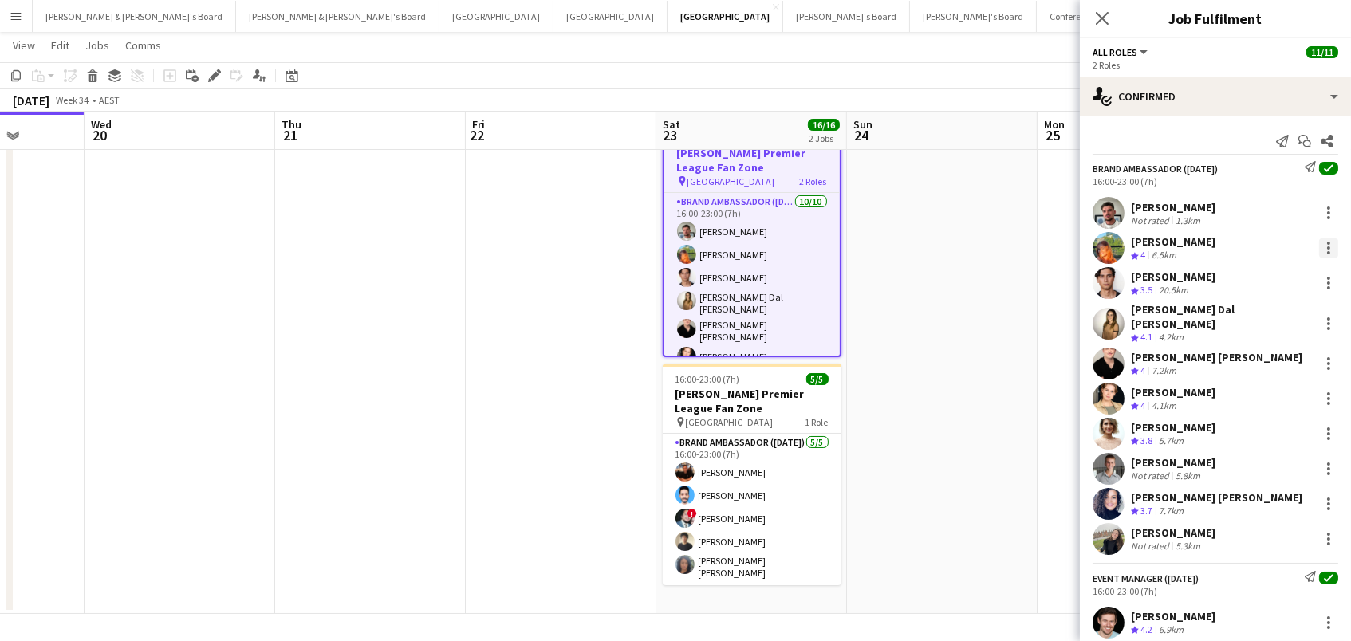
click at [1327, 242] on div at bounding box center [1328, 243] width 3 height 3
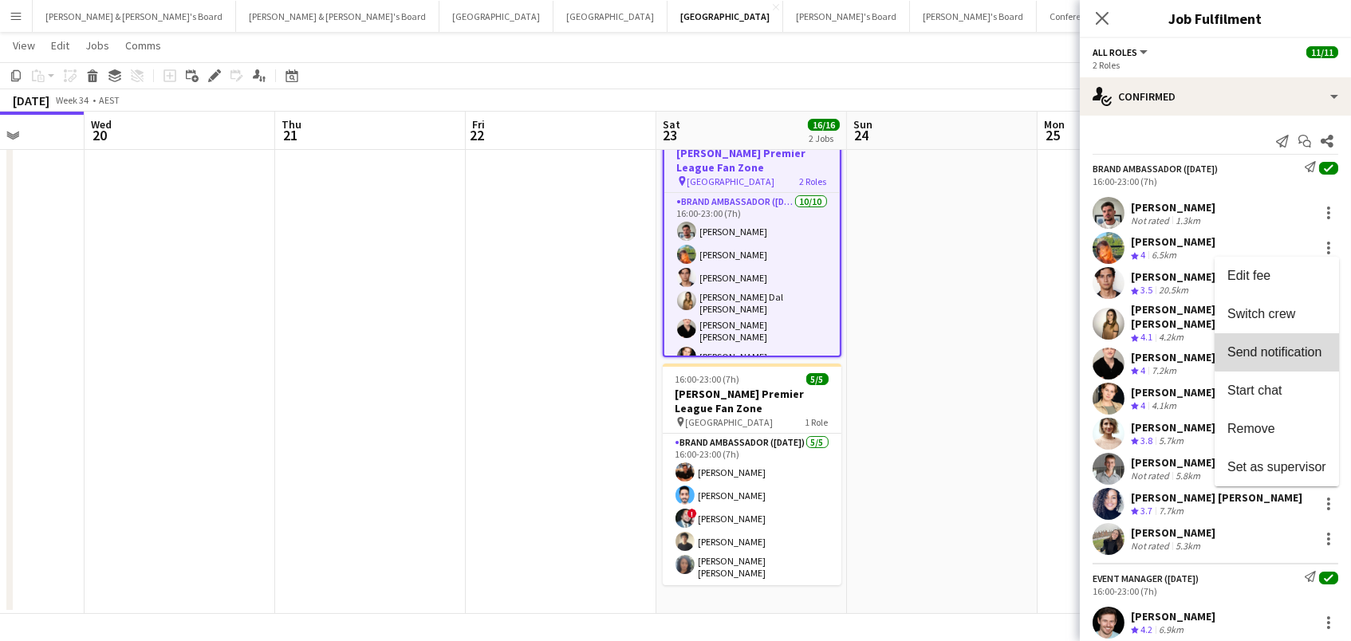
click at [1295, 347] on span "Send notification" at bounding box center [1274, 351] width 94 height 14
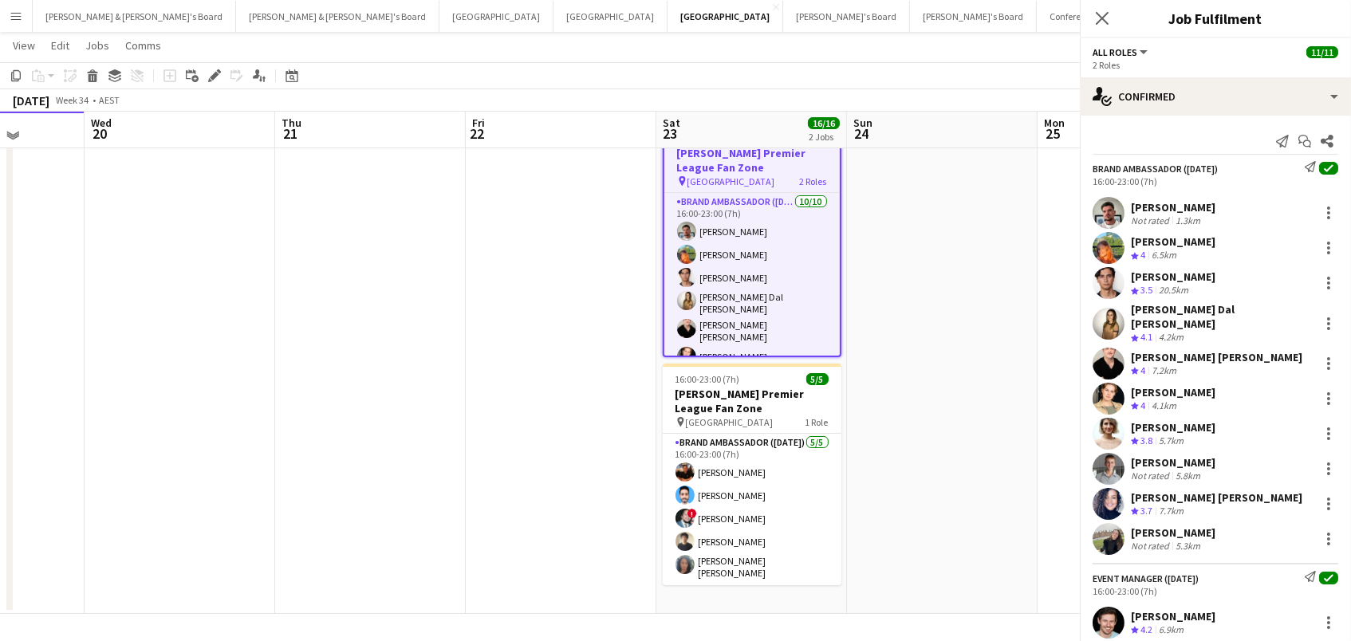
scroll to position [62, 0]
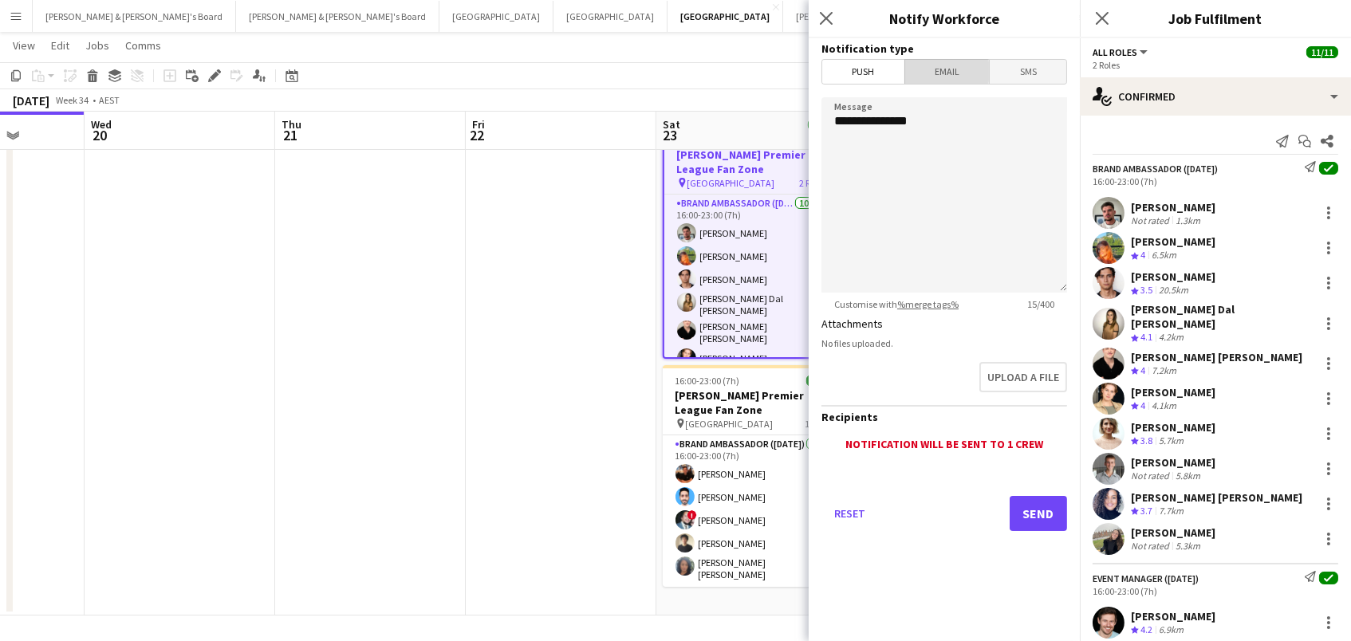
click at [926, 71] on span "Email" at bounding box center [947, 72] width 85 height 24
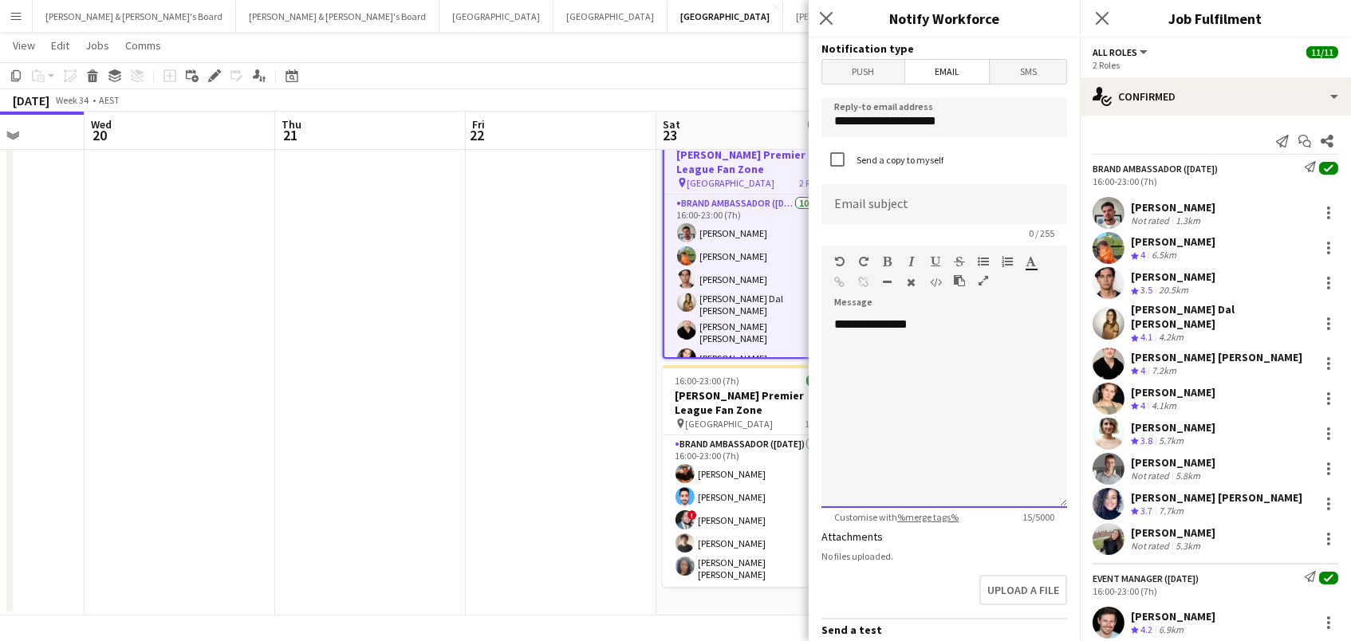
click at [945, 324] on div "**********" at bounding box center [944, 411] width 246 height 191
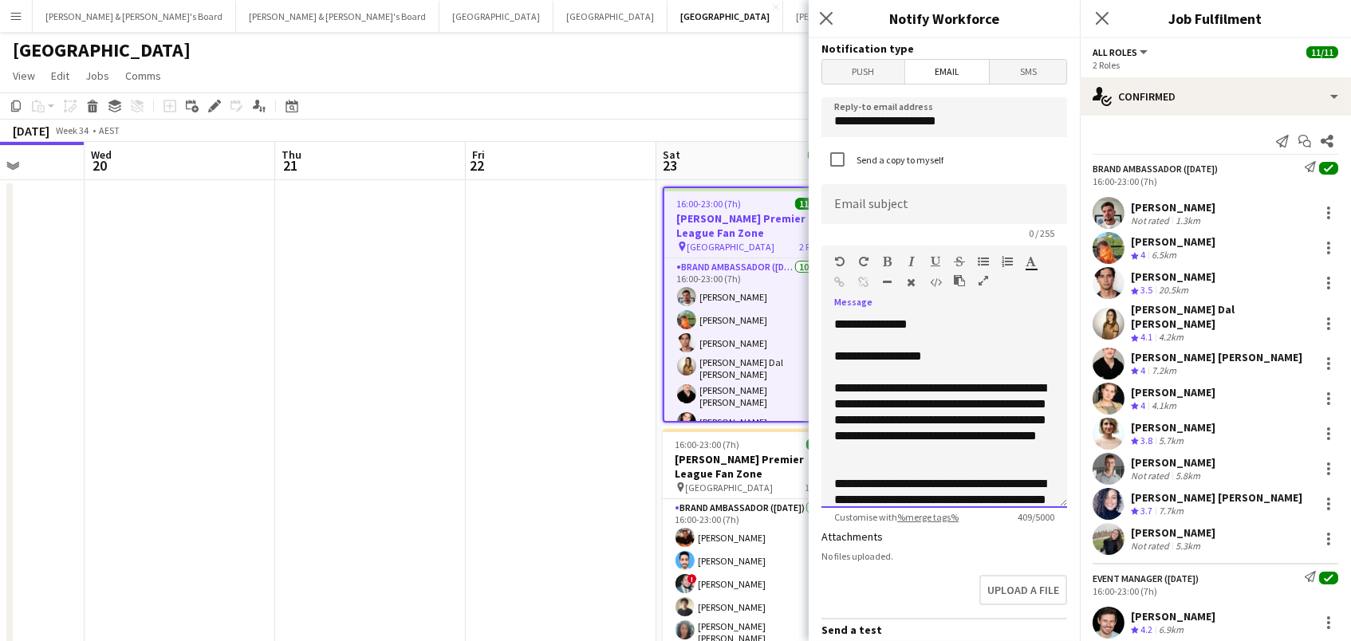
scroll to position [0, 0]
click at [953, 352] on div "**********" at bounding box center [944, 356] width 220 height 16
click at [879, 382] on div "**********" at bounding box center [944, 420] width 220 height 80
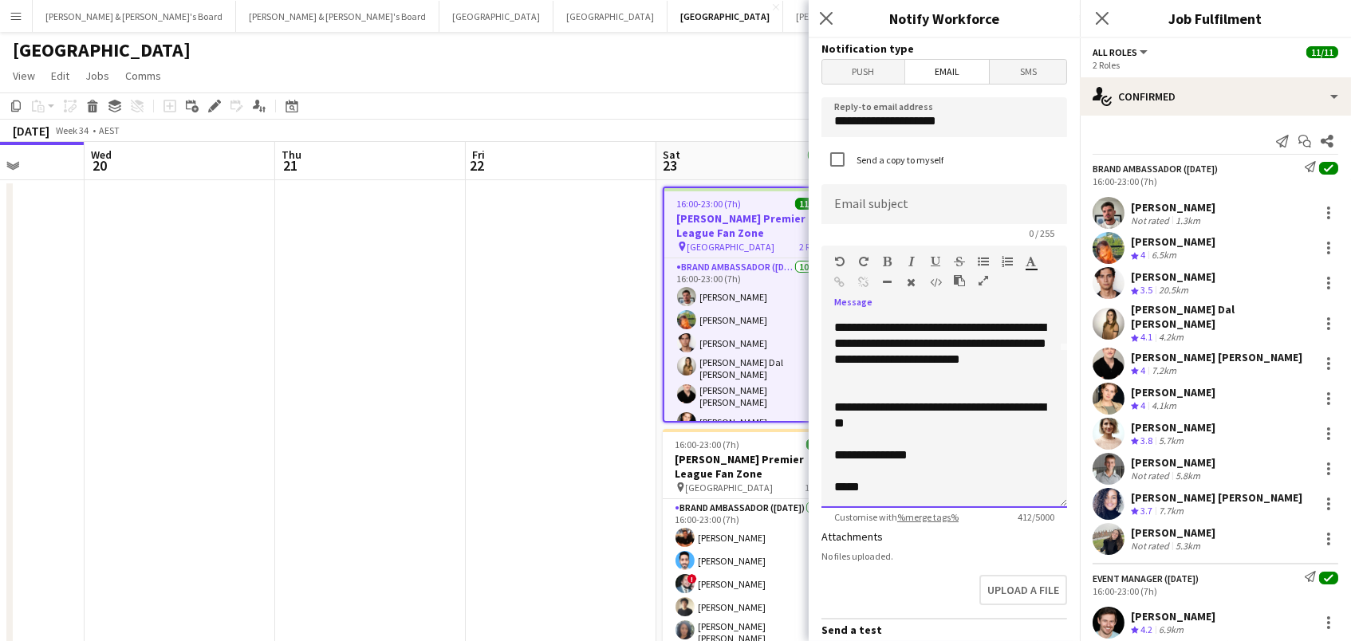
scroll to position [155, 0]
drag, startPoint x: 955, startPoint y: 120, endPoint x: 539, endPoint y: -13, distance: 436.7
type input "*"
type input "**********"
paste input "**********"
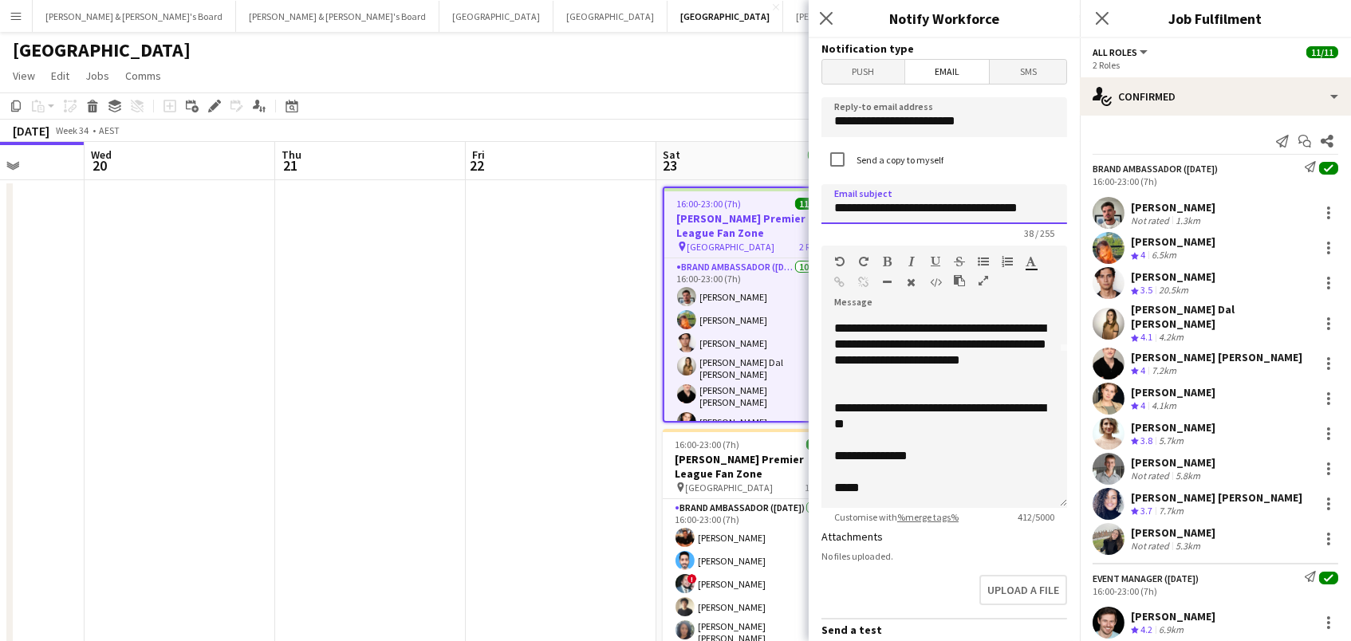
scroll to position [1, 0]
click at [831, 208] on input "**********" at bounding box center [944, 203] width 246 height 40
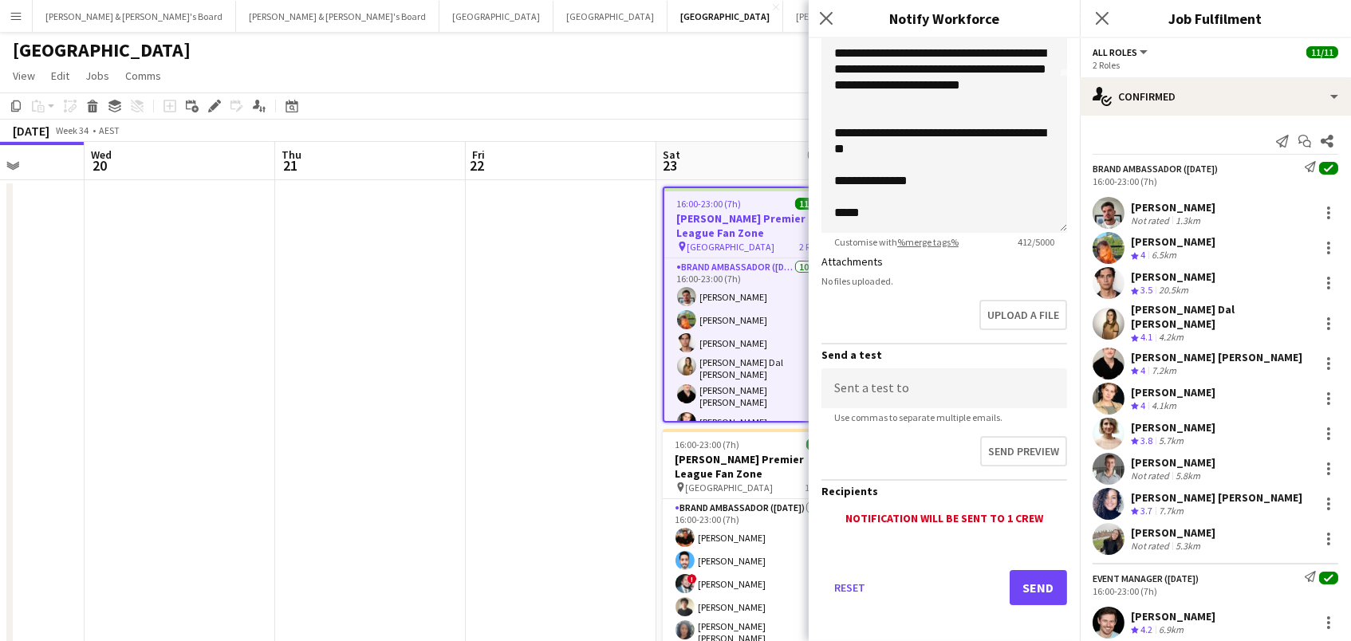
scroll to position [274, 0]
type input "**********"
click at [1028, 585] on button "Send" at bounding box center [1037, 588] width 57 height 35
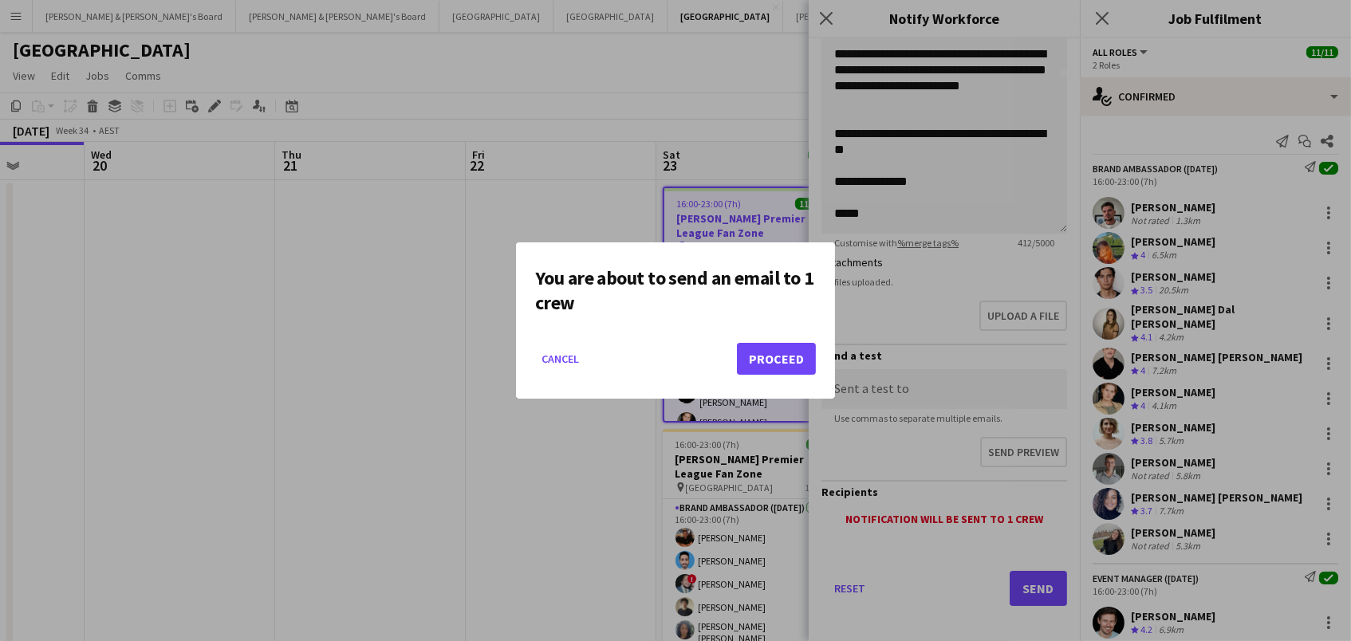
click at [777, 362] on button "Proceed" at bounding box center [776, 359] width 79 height 32
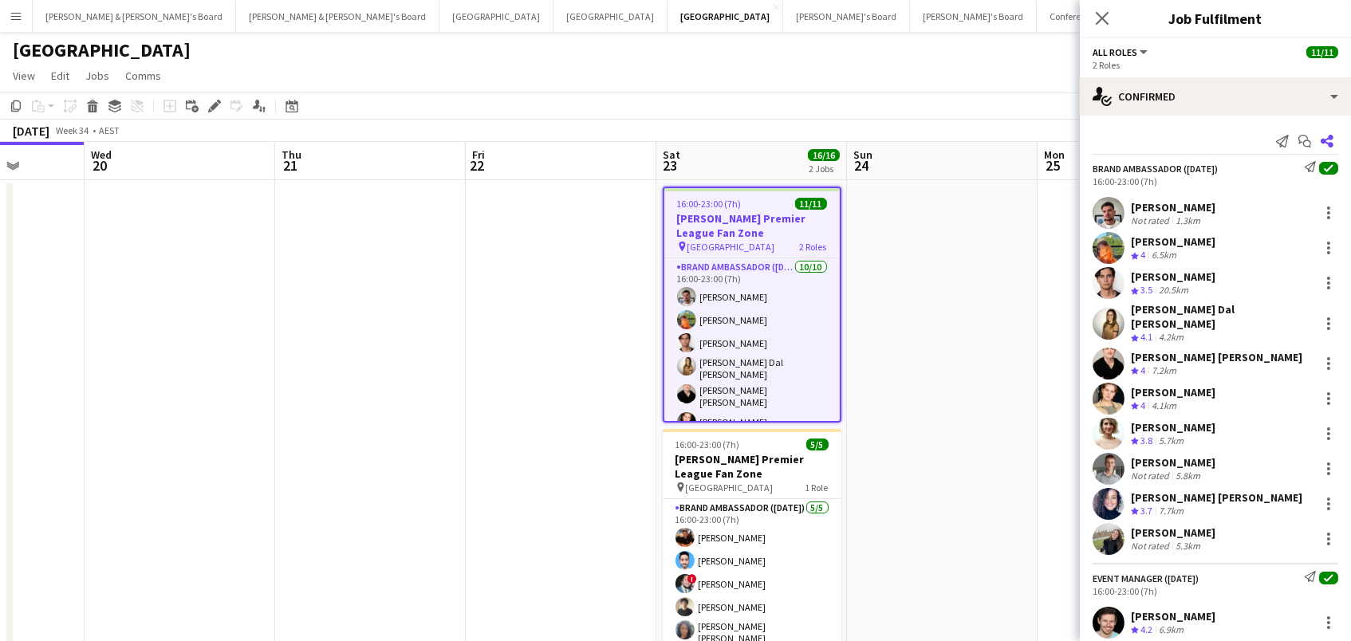
click at [1326, 143] on icon "Share" at bounding box center [1326, 141] width 13 height 13
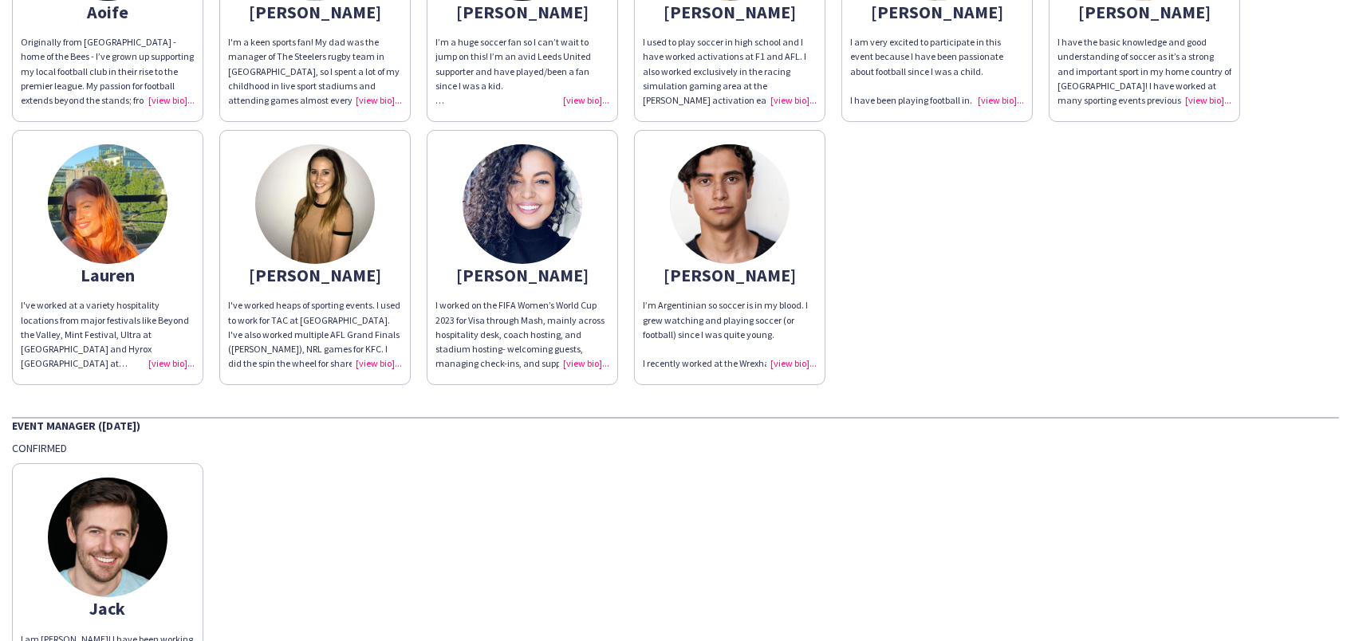
scroll to position [339, 0]
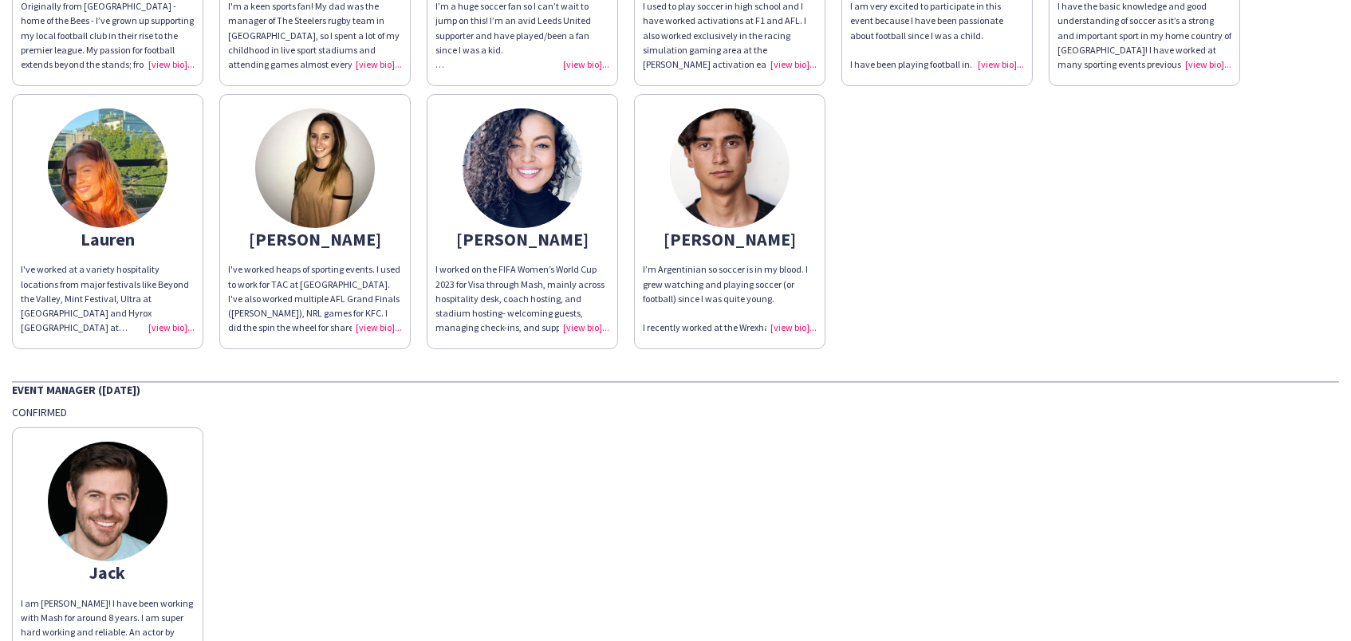
click at [162, 320] on div "I've worked at a variety hospitality locations from major festivals like Beyond…" at bounding box center [108, 298] width 174 height 73
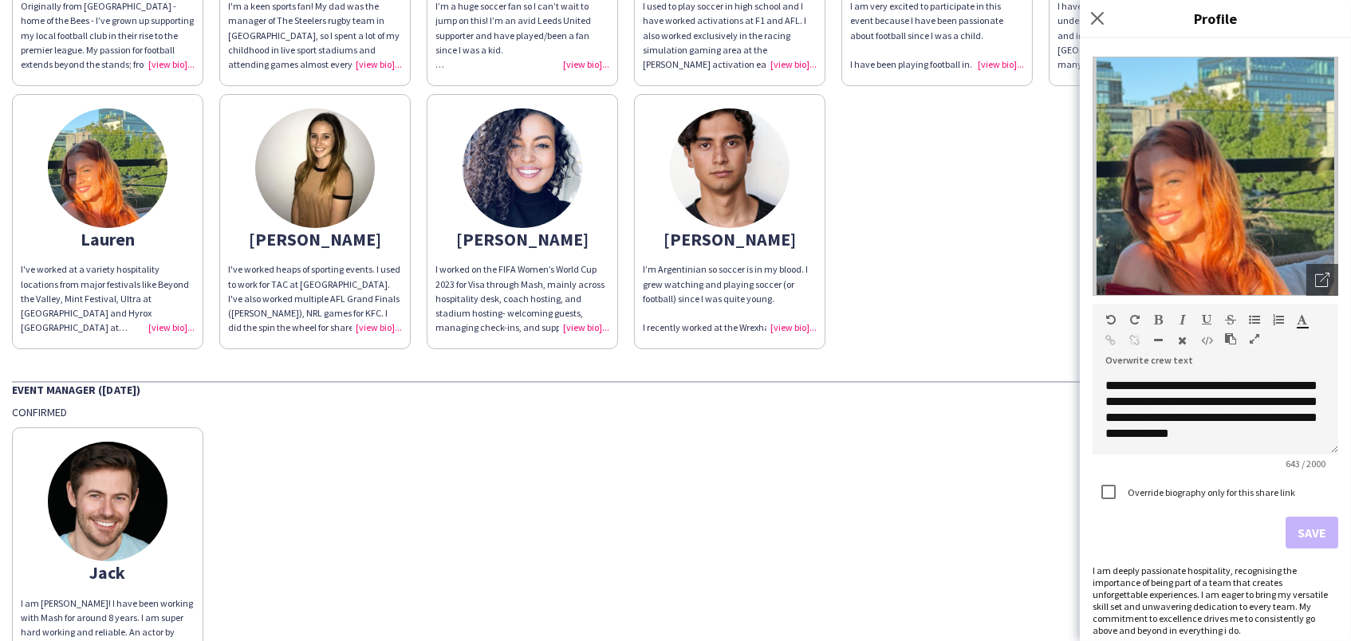
scroll to position [46, 0]
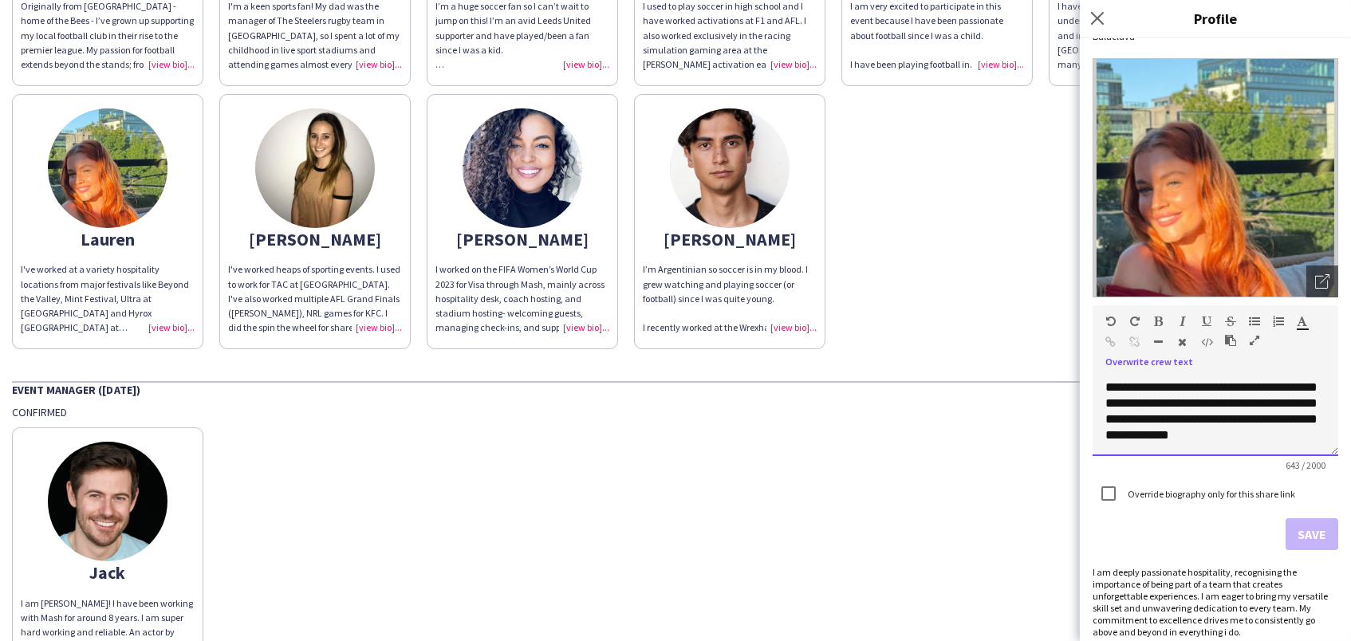
click at [1197, 399] on span "**********" at bounding box center [1211, 323] width 212 height 235
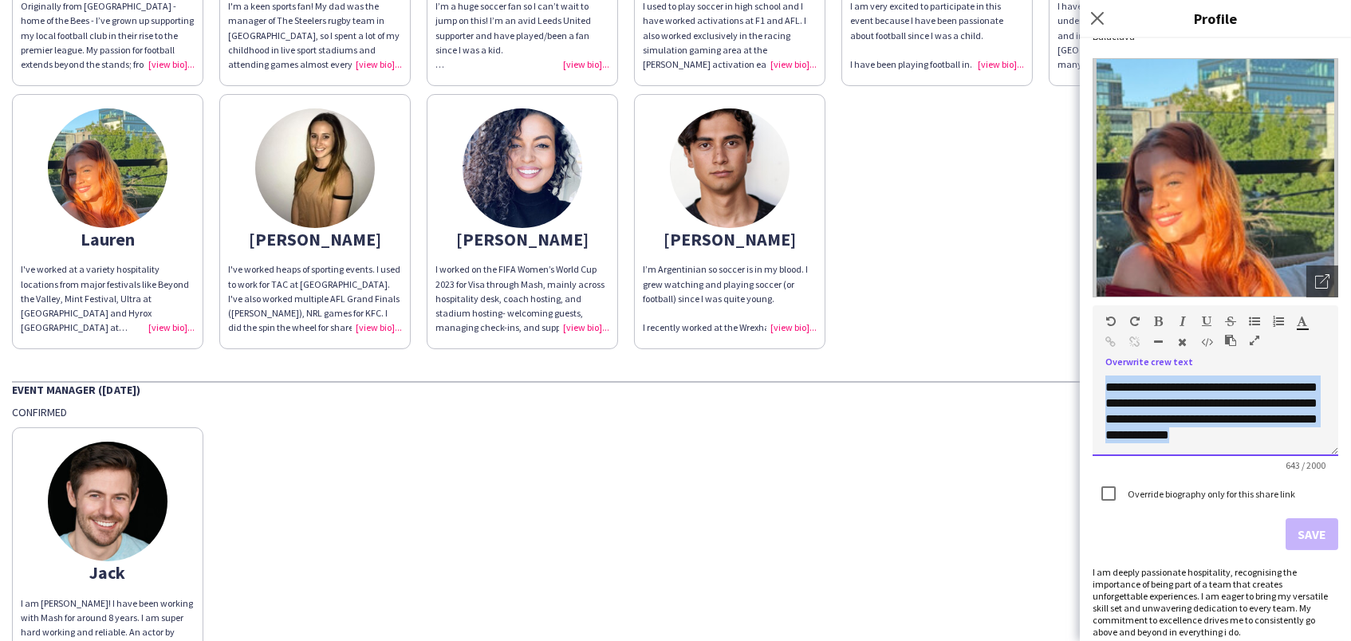
paste div
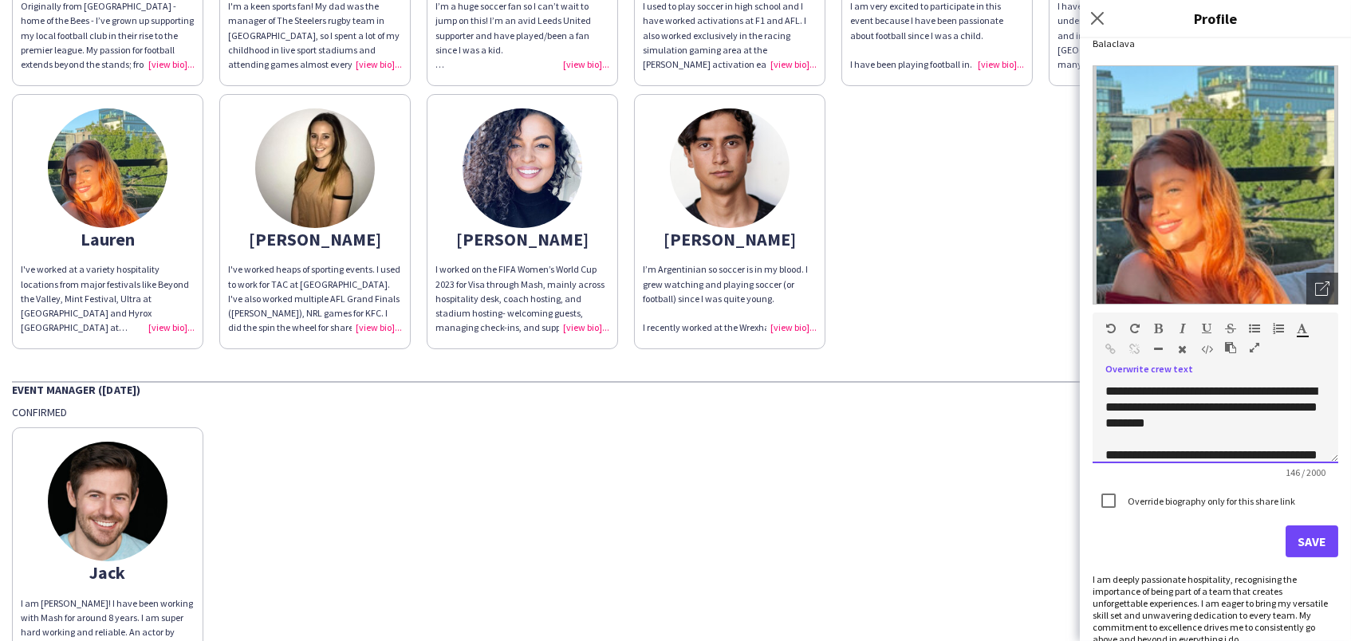
scroll to position [34, 0]
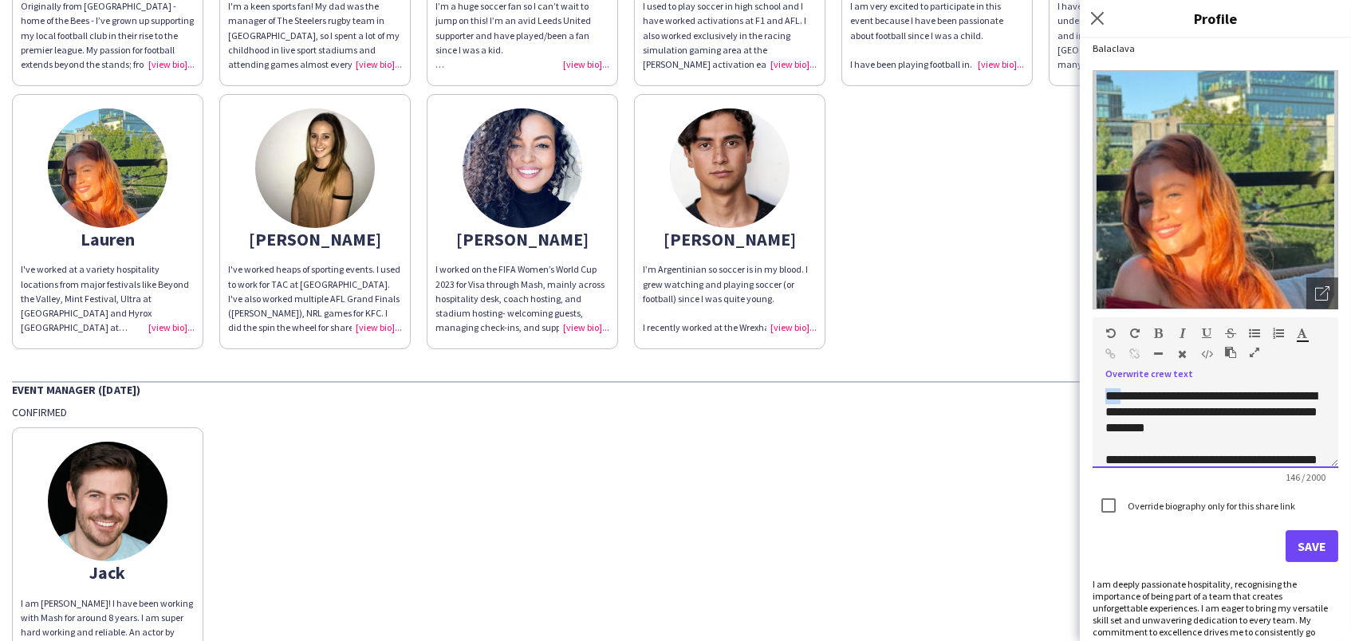
drag, startPoint x: 1204, startPoint y: 383, endPoint x: 1118, endPoint y: 391, distance: 86.5
click at [1119, 394] on div "**********" at bounding box center [1215, 412] width 220 height 48
drag, startPoint x: 1119, startPoint y: 390, endPoint x: 1208, endPoint y: 384, distance: 88.7
click at [1122, 389] on div "**********" at bounding box center [1215, 412] width 220 height 48
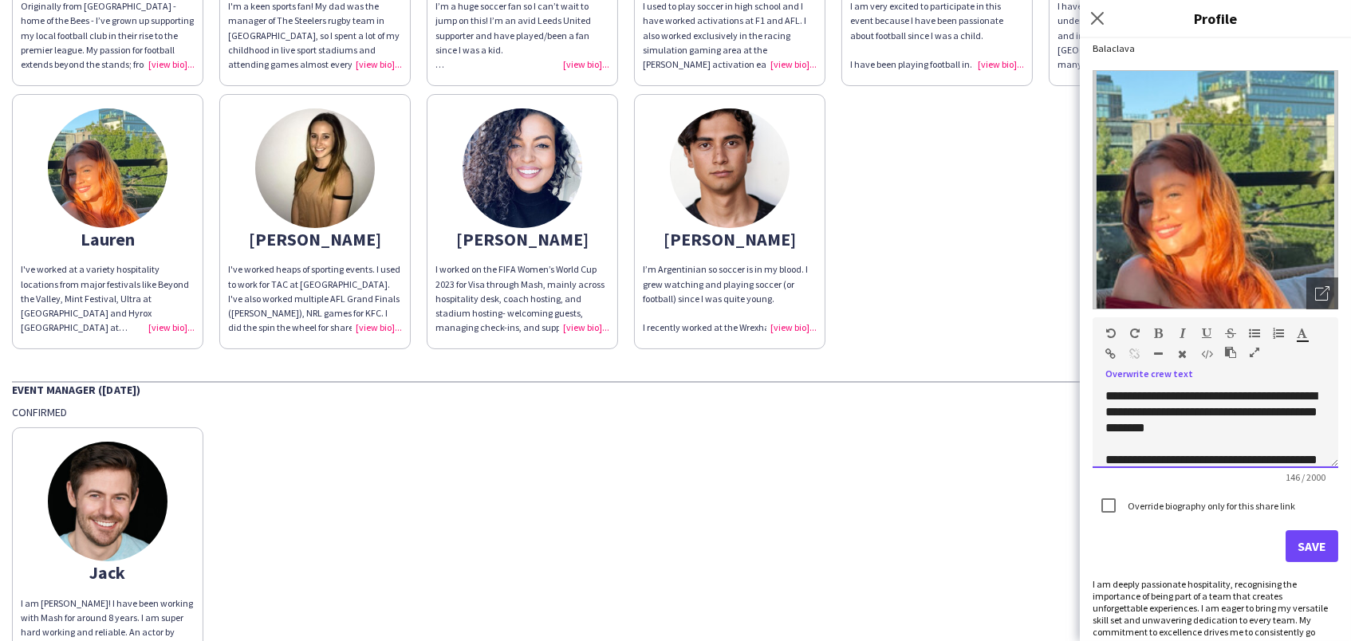
click at [1253, 388] on div "**********" at bounding box center [1215, 412] width 220 height 48
drag, startPoint x: 1268, startPoint y: 388, endPoint x: 1110, endPoint y: 391, distance: 157.9
click at [1110, 391] on div "**********" at bounding box center [1215, 412] width 220 height 48
click at [1176, 406] on div "**********" at bounding box center [1215, 412] width 220 height 48
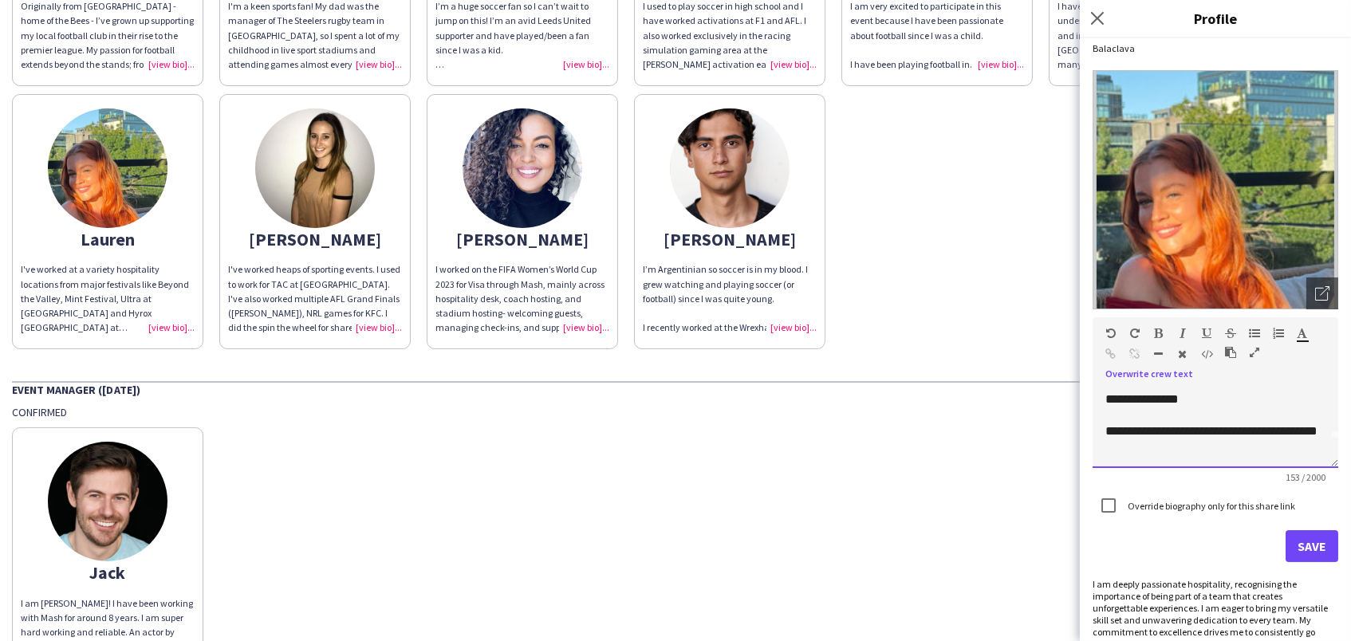
scroll to position [28, 0]
drag, startPoint x: 1129, startPoint y: 427, endPoint x: 1055, endPoint y: 427, distance: 74.1
click at [1055, 427] on body "close https://admin.liveforce.co/v2/s/6ed8f095-7a22-4041-92c4-86f581d8a867 Copy…" at bounding box center [675, 320] width 1351 height 641
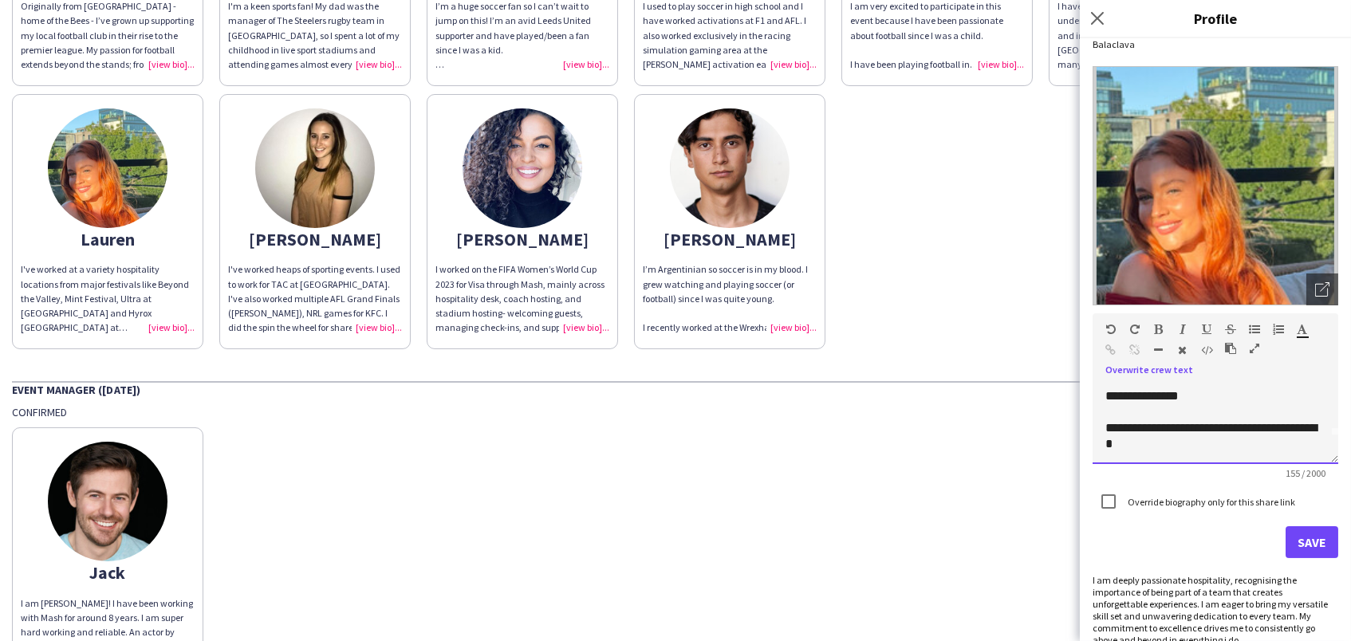
click at [1181, 436] on div "**********" at bounding box center [1215, 436] width 220 height 32
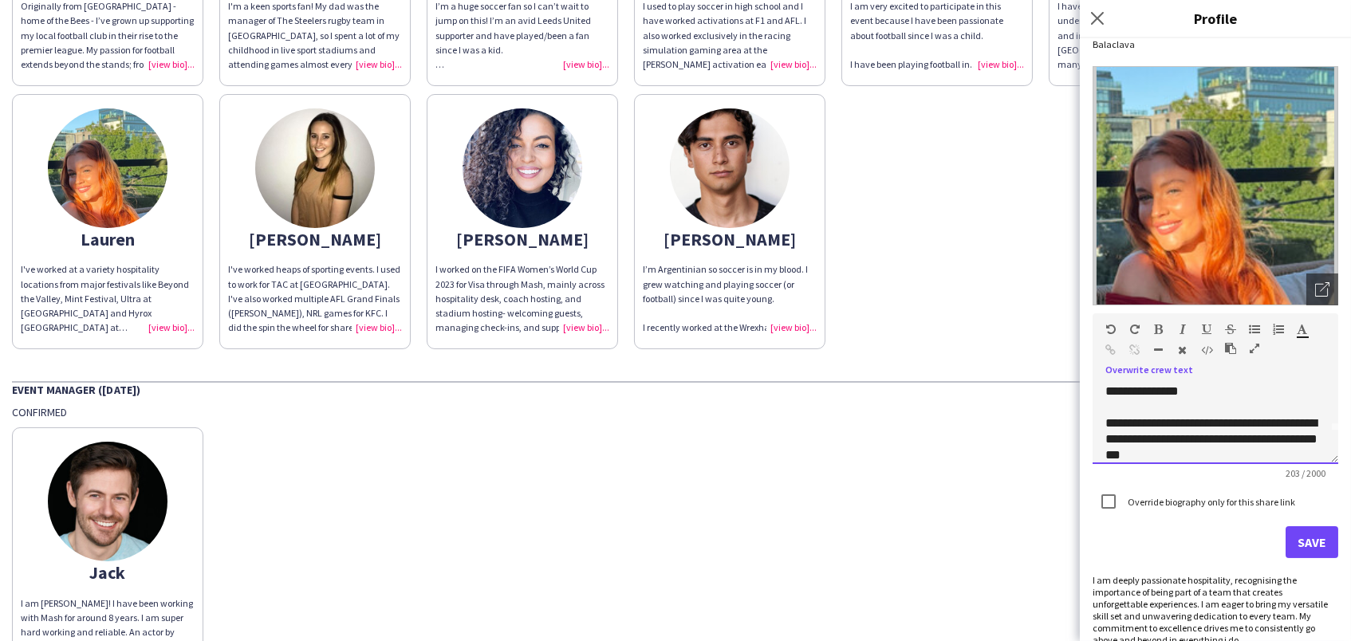
scroll to position [65, 0]
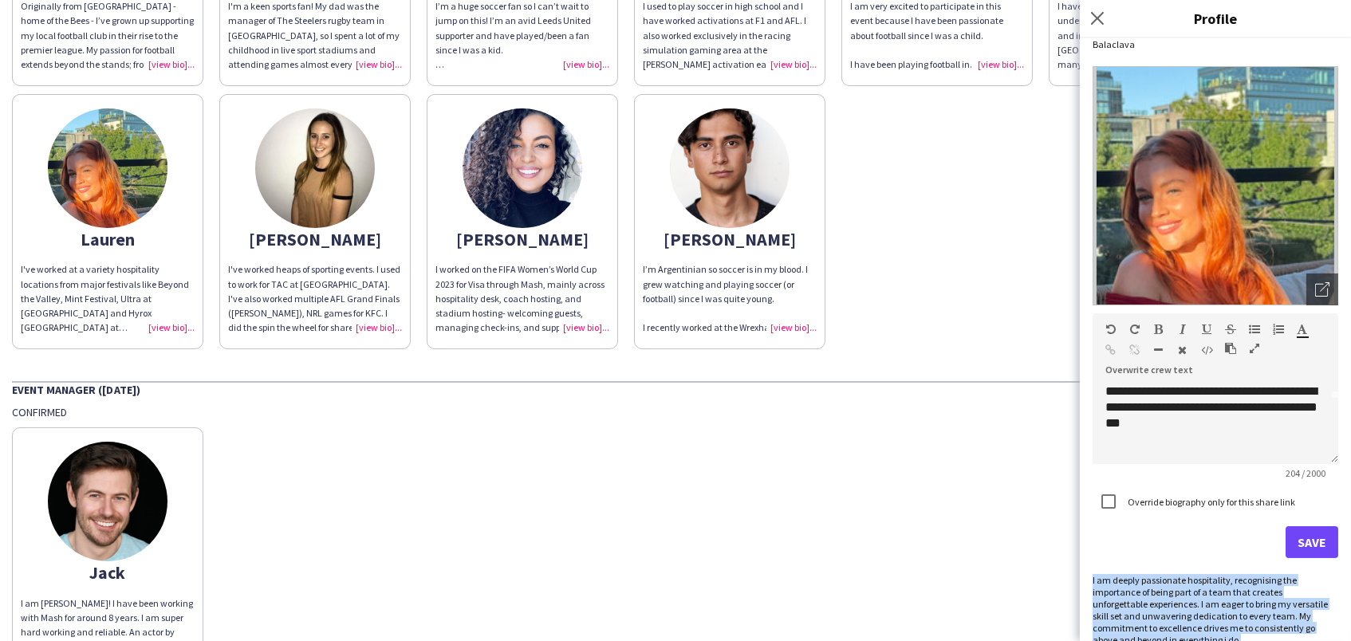
drag, startPoint x: 1162, startPoint y: 631, endPoint x: 1091, endPoint y: 572, distance: 91.7
click at [1092, 574] on div "I am deeply passionate hospitality, recognising the importance of being part of…" at bounding box center [1215, 610] width 246 height 72
copy div "I am deeply passionate hospitality, recognising the importance of being part of…"
click at [1248, 417] on div "**********" at bounding box center [1215, 407] width 220 height 48
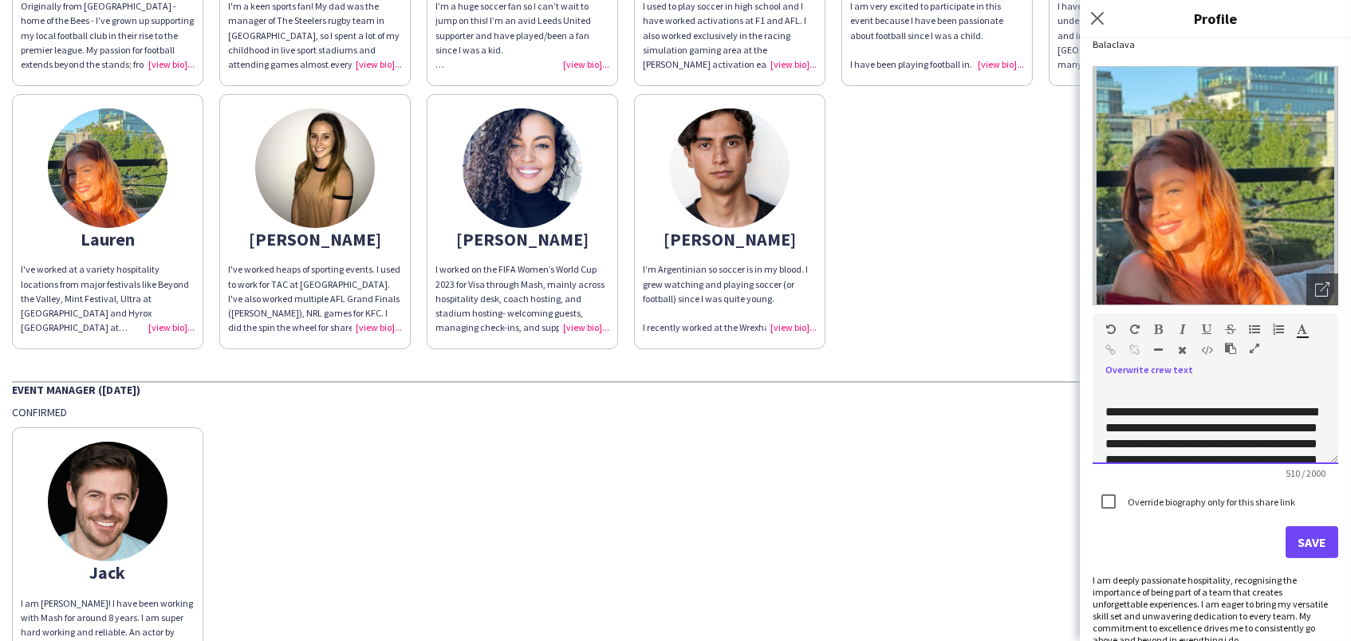
scroll to position [224, 0]
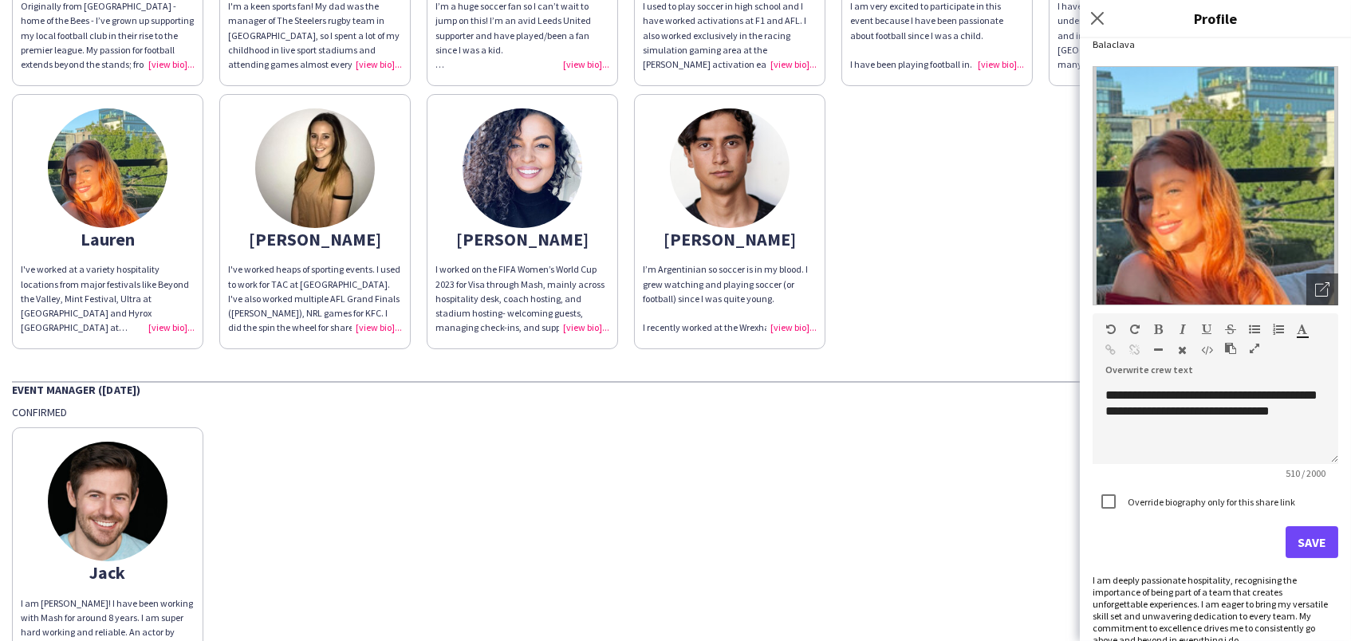
click at [1310, 537] on button "Save" at bounding box center [1311, 542] width 53 height 32
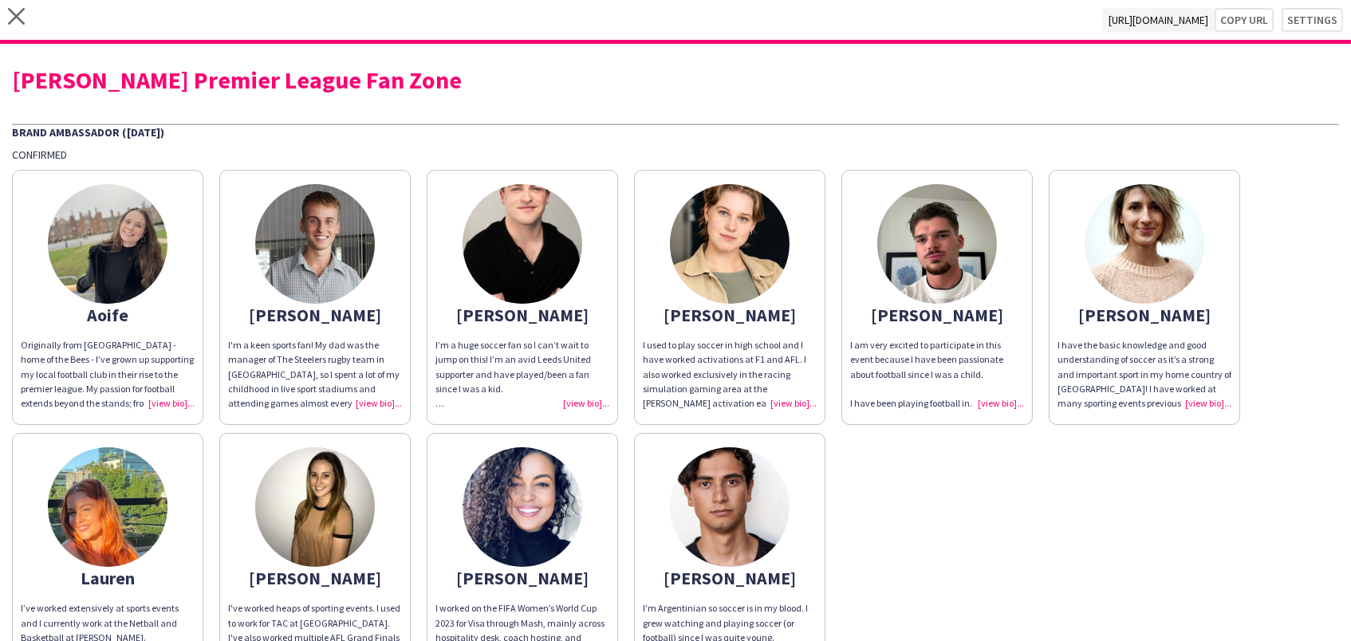
scroll to position [0, 0]
click at [17, 22] on icon "close" at bounding box center [16, 16] width 17 height 17
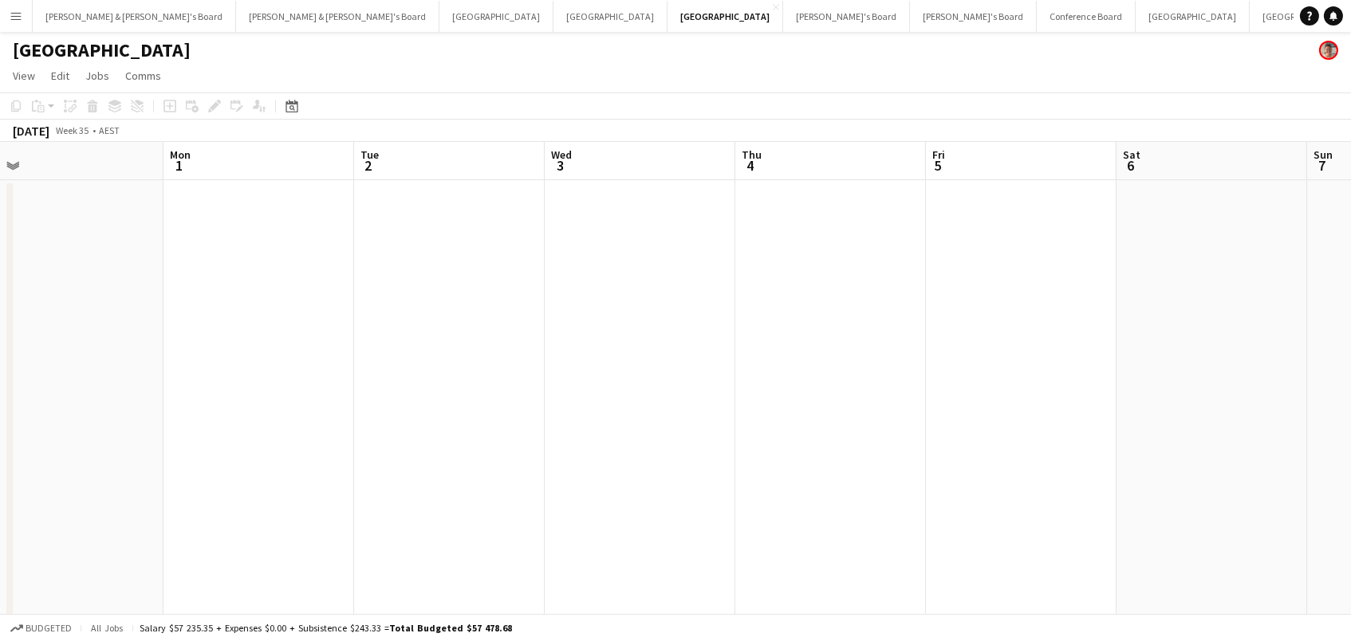
scroll to position [0, 633]
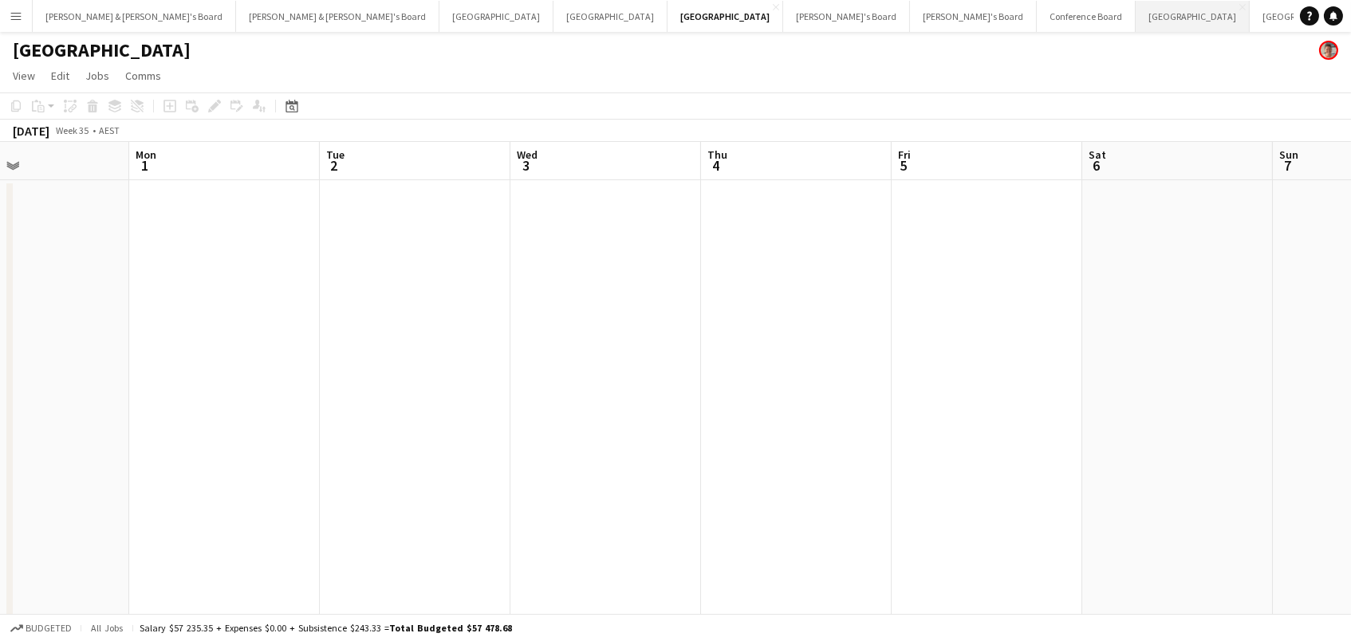
click at [1135, 12] on button "Sydney Close" at bounding box center [1192, 16] width 114 height 31
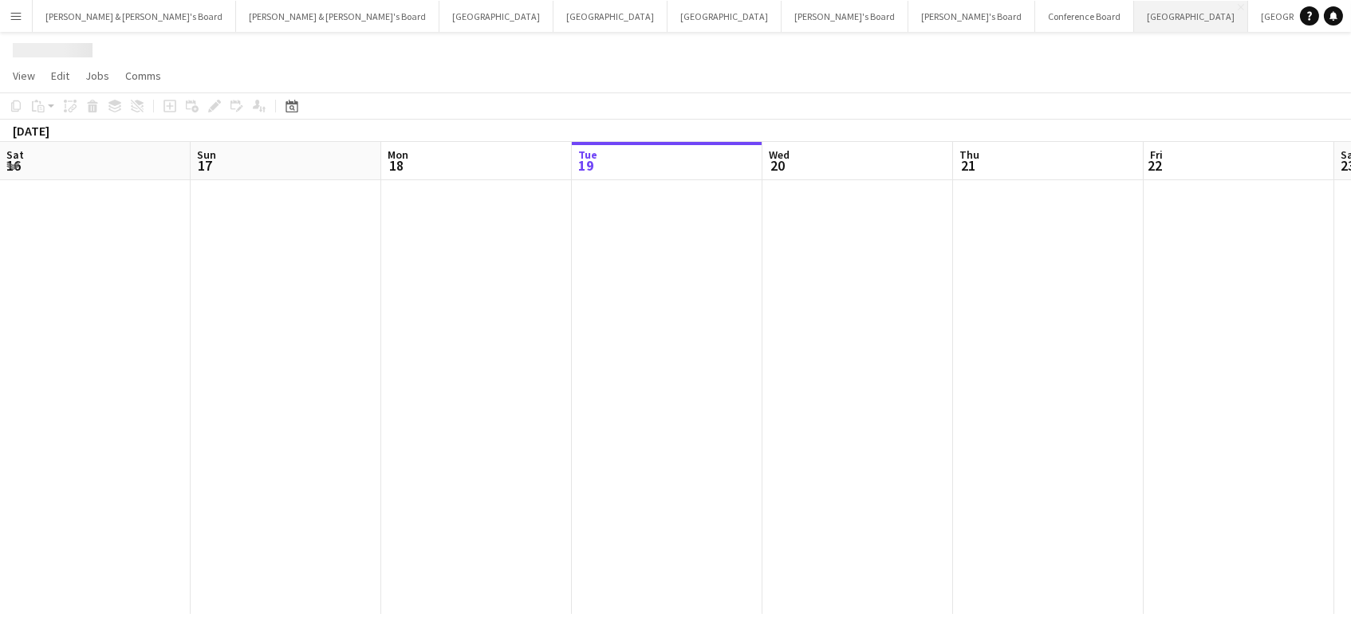
scroll to position [0, 380]
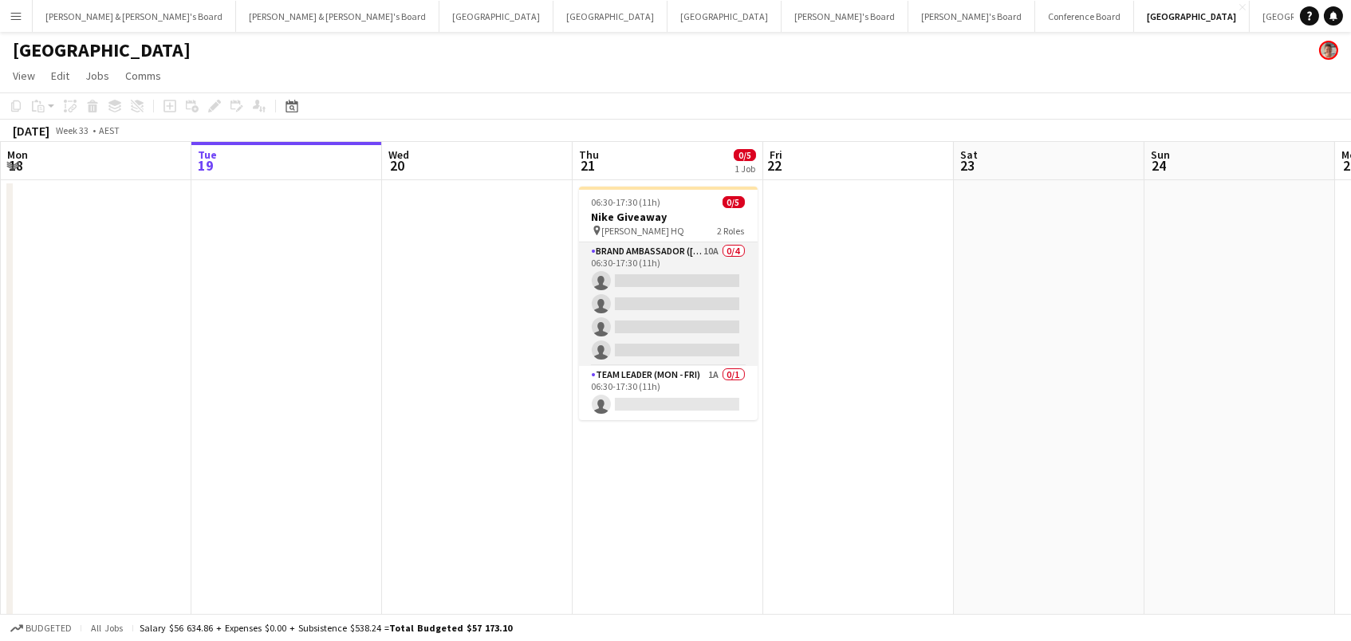
click at [695, 330] on app-card-role "Brand Ambassador (Mon - Fri) 10A 0/4 06:30-17:30 (11h) single-neutral-actions s…" at bounding box center [668, 304] width 179 height 124
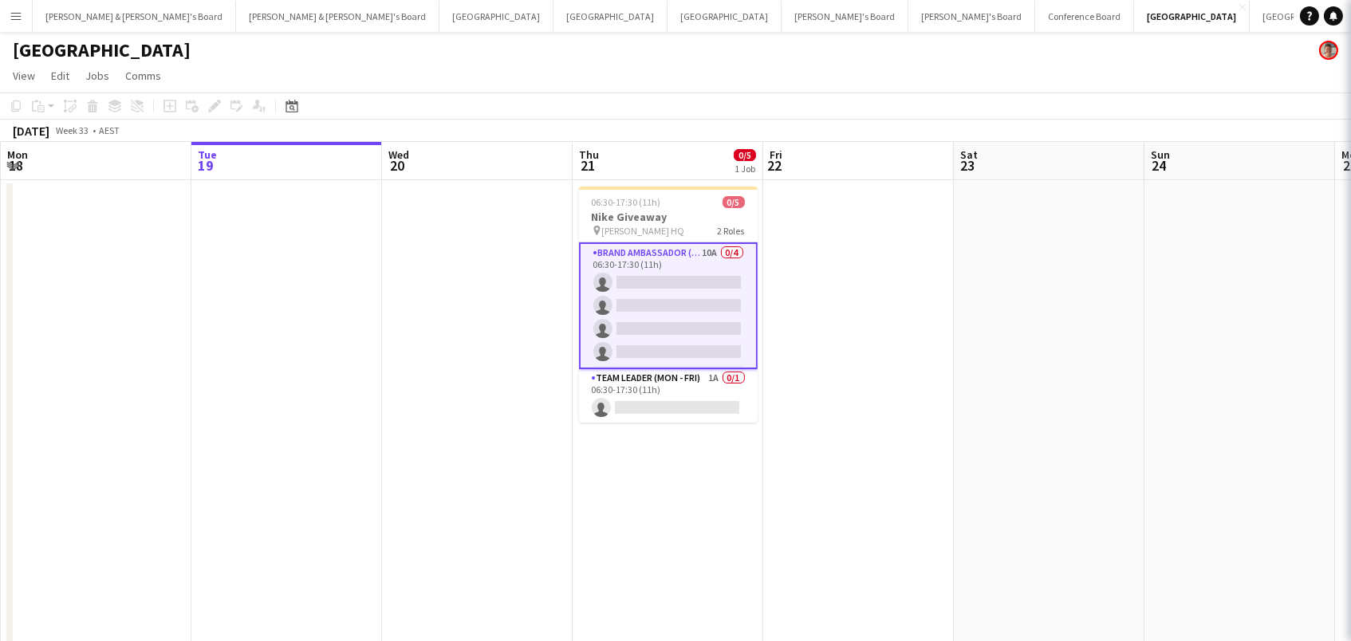
scroll to position [0, 379]
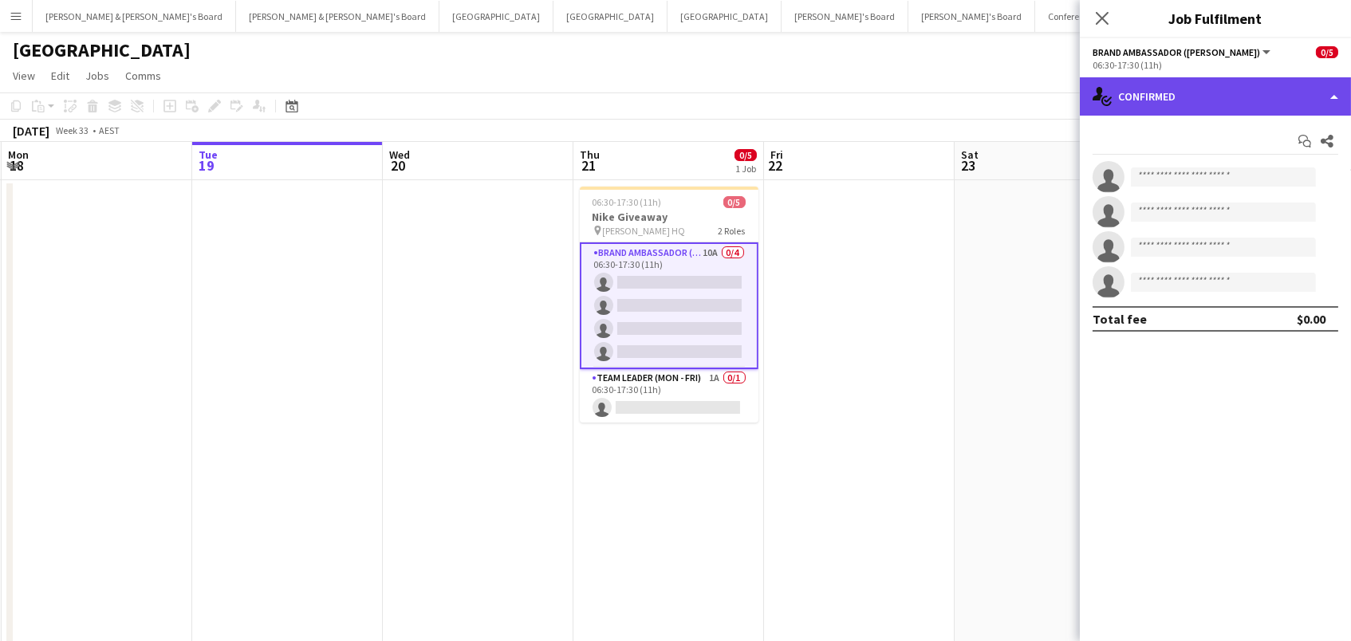
click at [1159, 92] on div "single-neutral-actions-check-2 Confirmed" at bounding box center [1214, 96] width 271 height 38
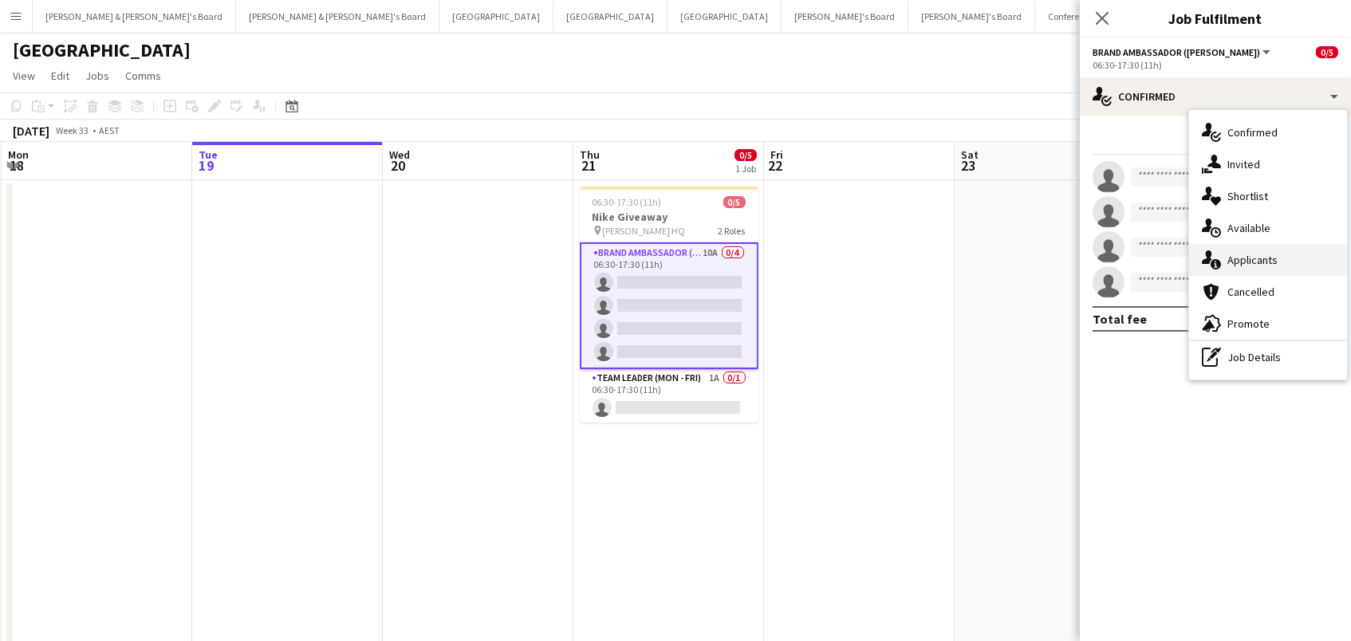
click at [1236, 253] on div "single-neutral-actions-information Applicants" at bounding box center [1268, 260] width 158 height 32
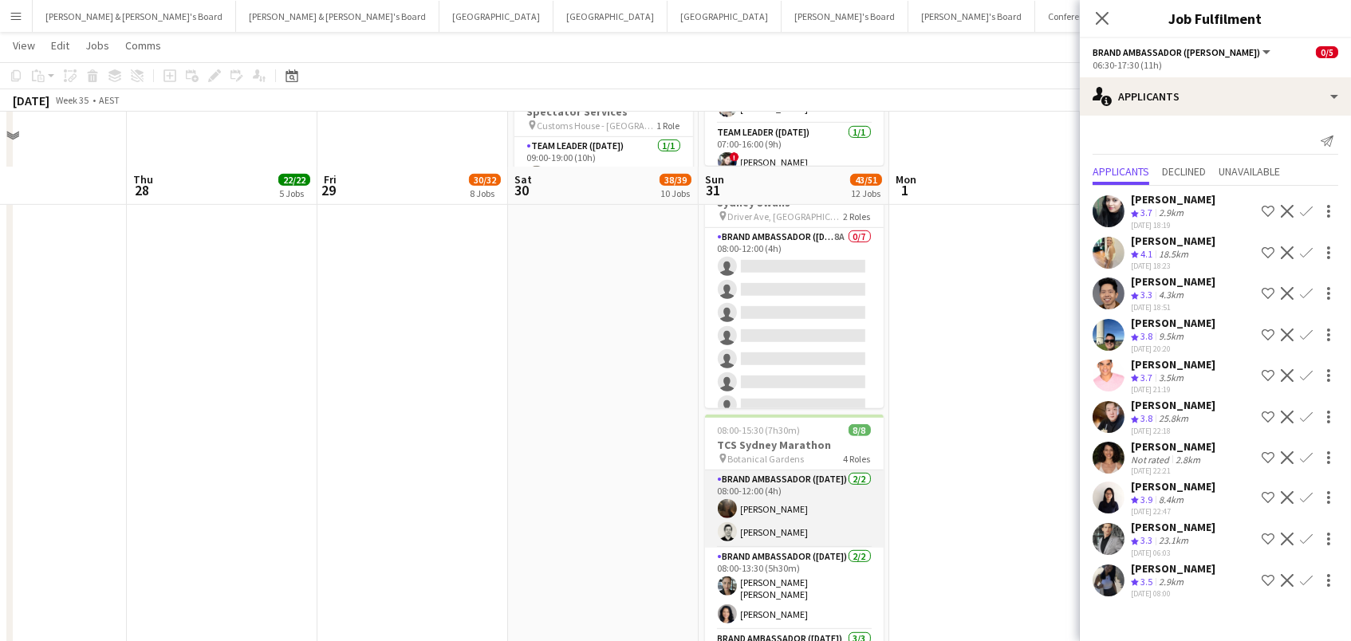
scroll to position [1877, 0]
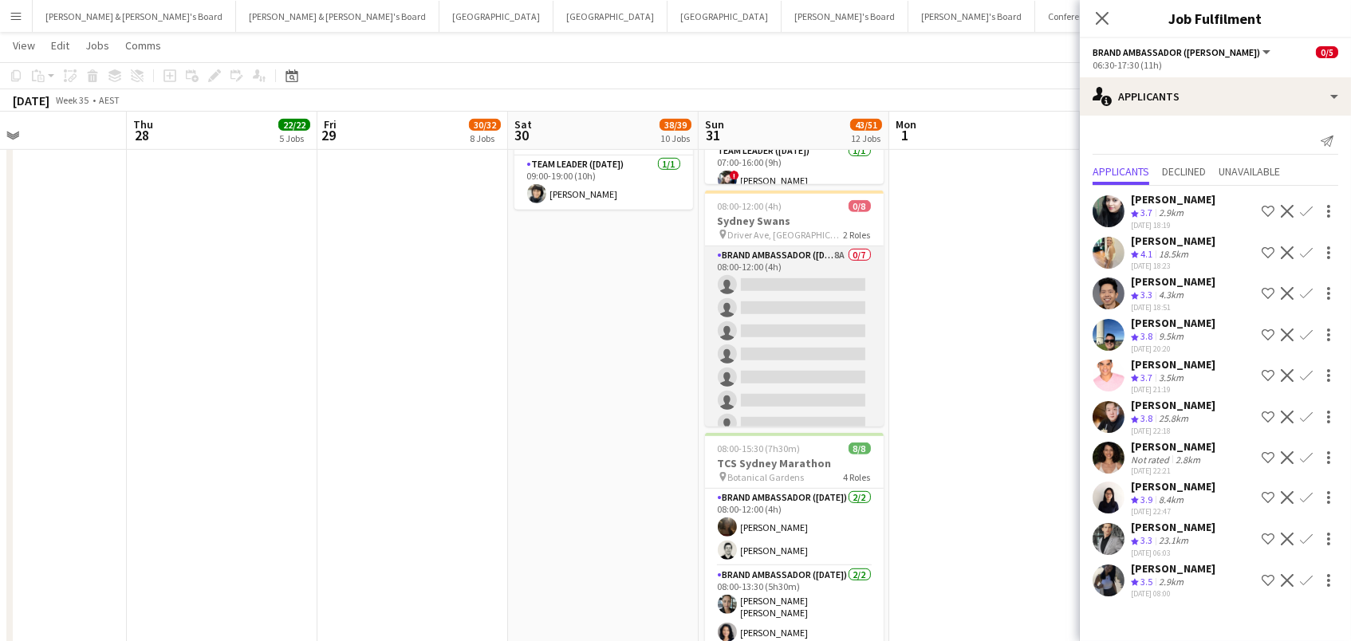
click at [796, 375] on app-card-role "Brand Ambassador (Sunday) 8A 0/7 08:00-12:00 (4h) single-neutral-actions single…" at bounding box center [794, 342] width 179 height 193
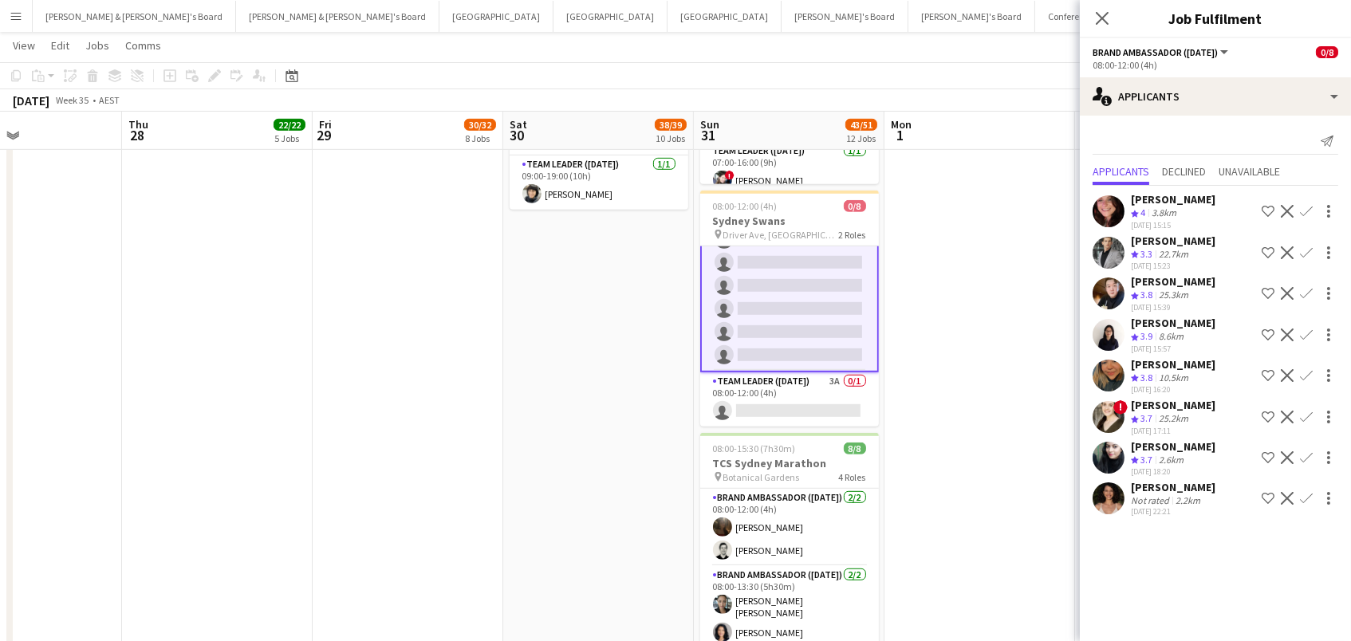
scroll to position [68, 0]
click at [803, 379] on app-card-role "Team Leader (Sunday) 3A 0/1 08:00-12:00 (4h) single-neutral-actions" at bounding box center [789, 402] width 179 height 54
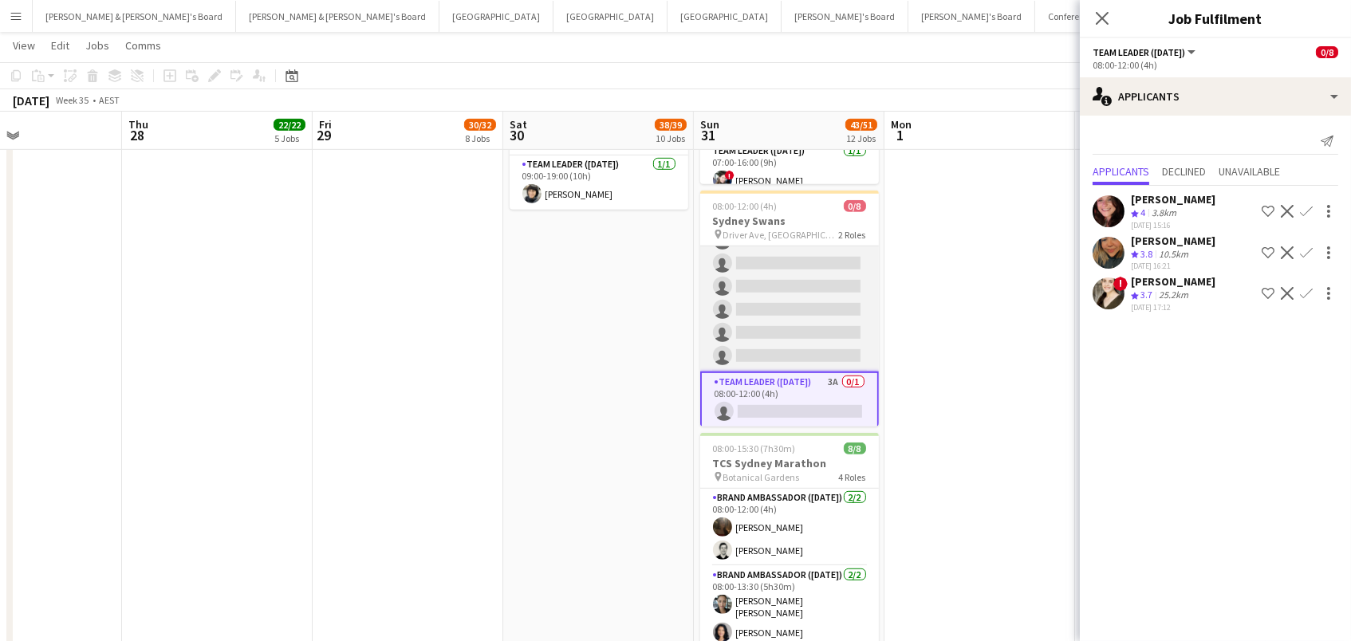
click at [812, 269] on app-card-role "Brand Ambassador (Sunday) 8A 0/7 08:00-12:00 (4h) single-neutral-actions single…" at bounding box center [789, 275] width 179 height 193
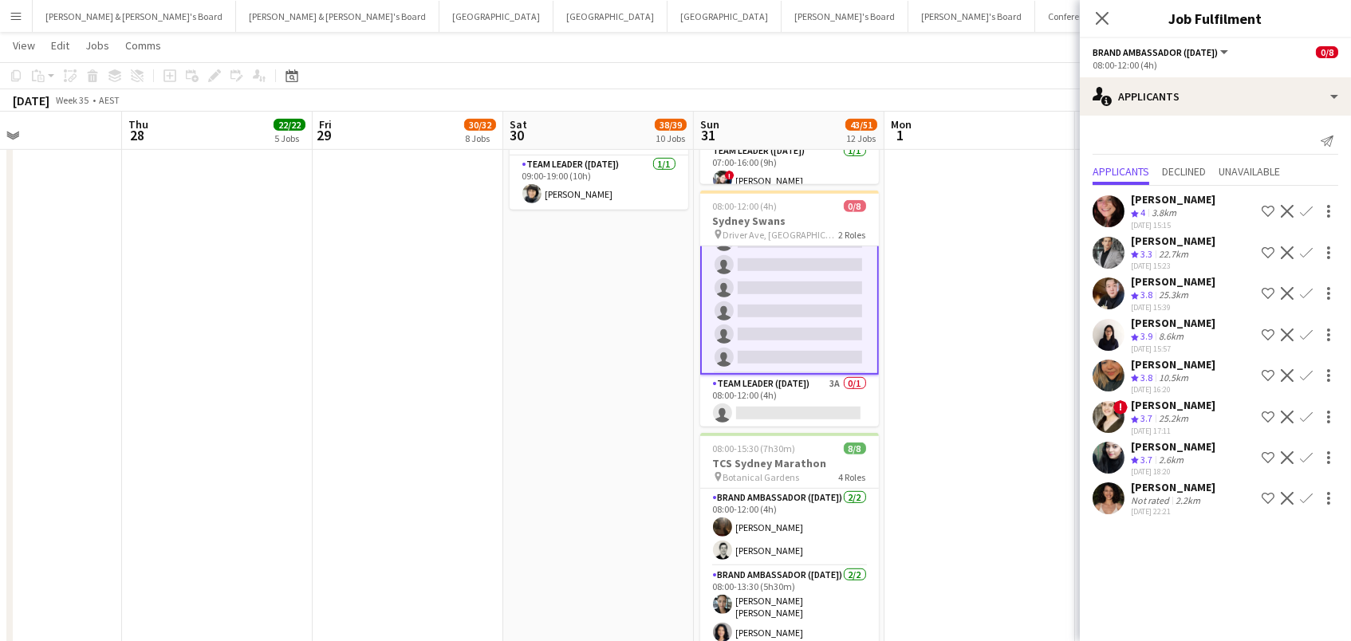
click at [1301, 206] on app-icon "Confirm" at bounding box center [1305, 211] width 13 height 13
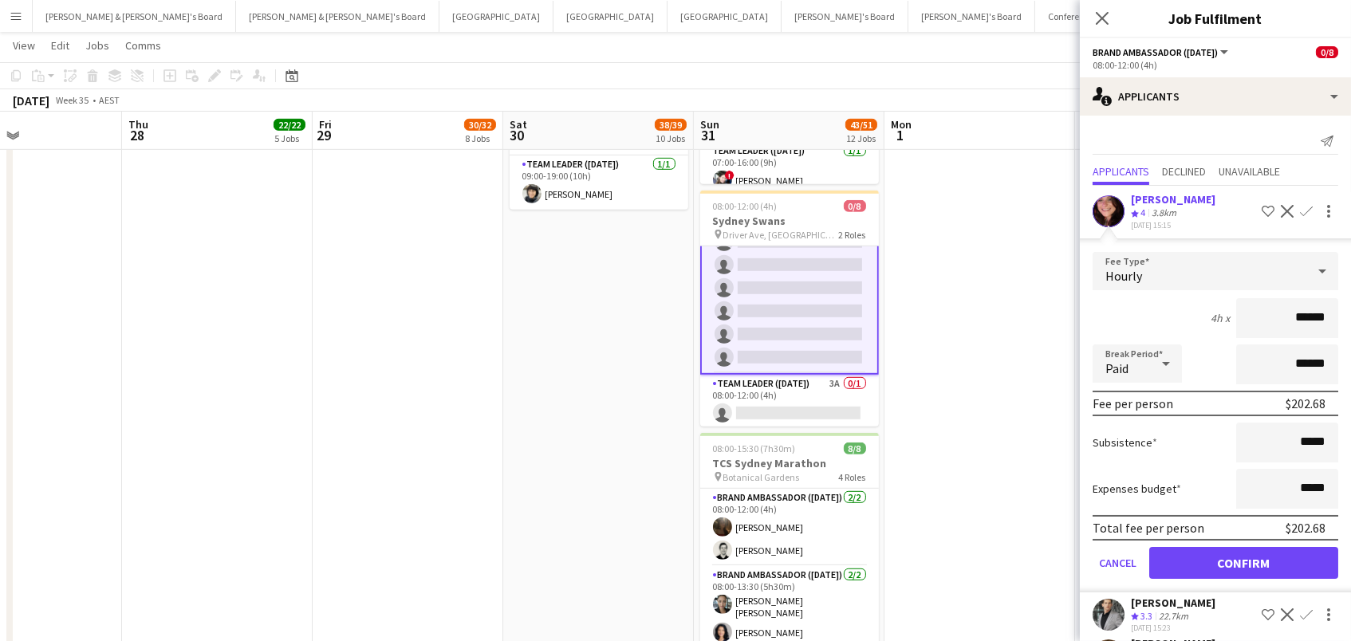
click at [1243, 558] on button "Confirm" at bounding box center [1243, 563] width 189 height 32
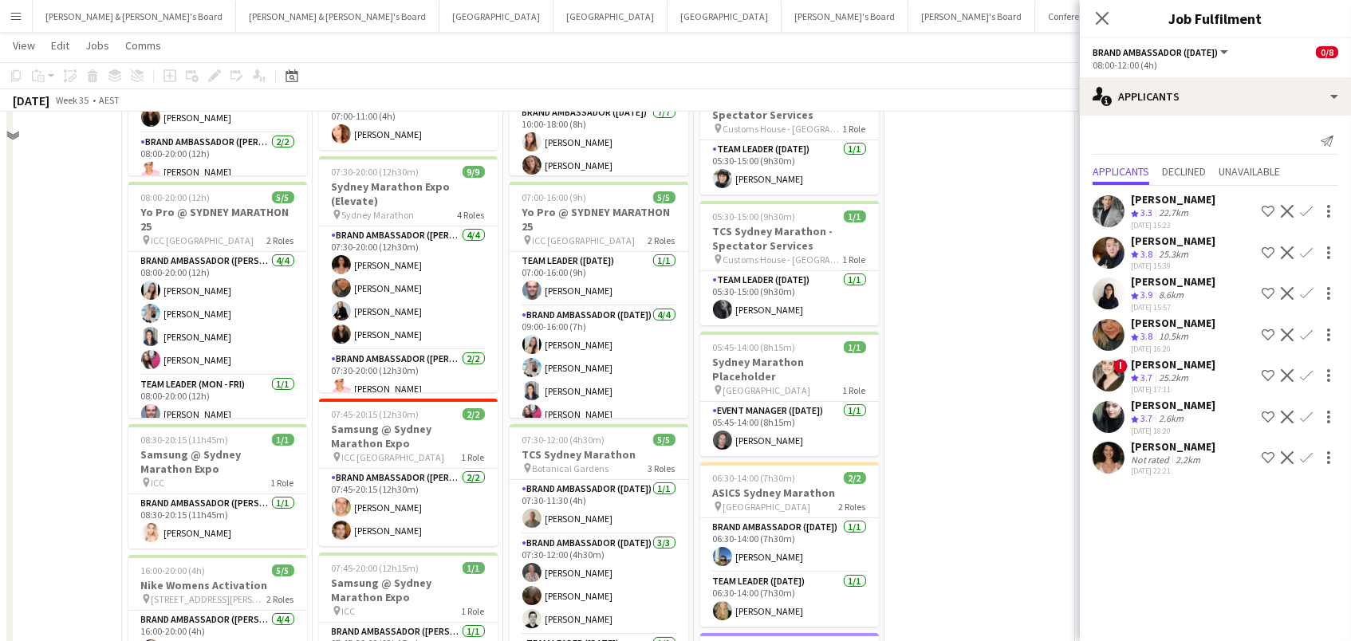
scroll to position [306, 0]
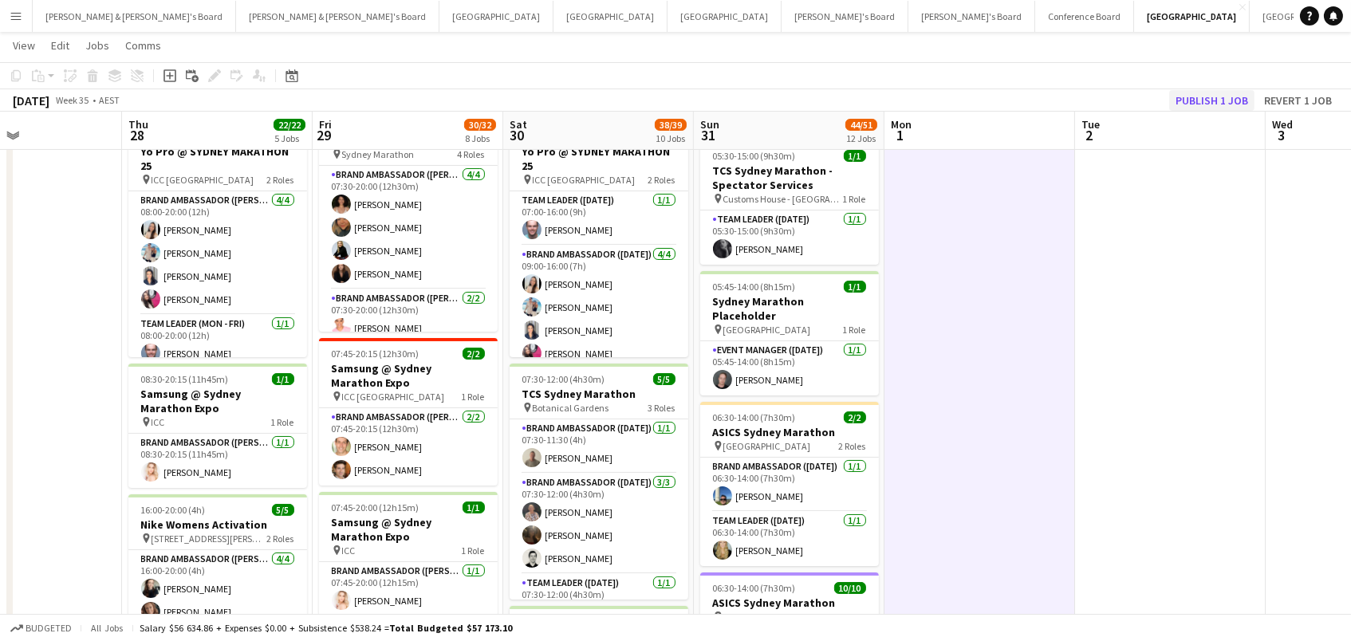
click at [1213, 98] on button "Publish 1 job" at bounding box center [1211, 100] width 85 height 21
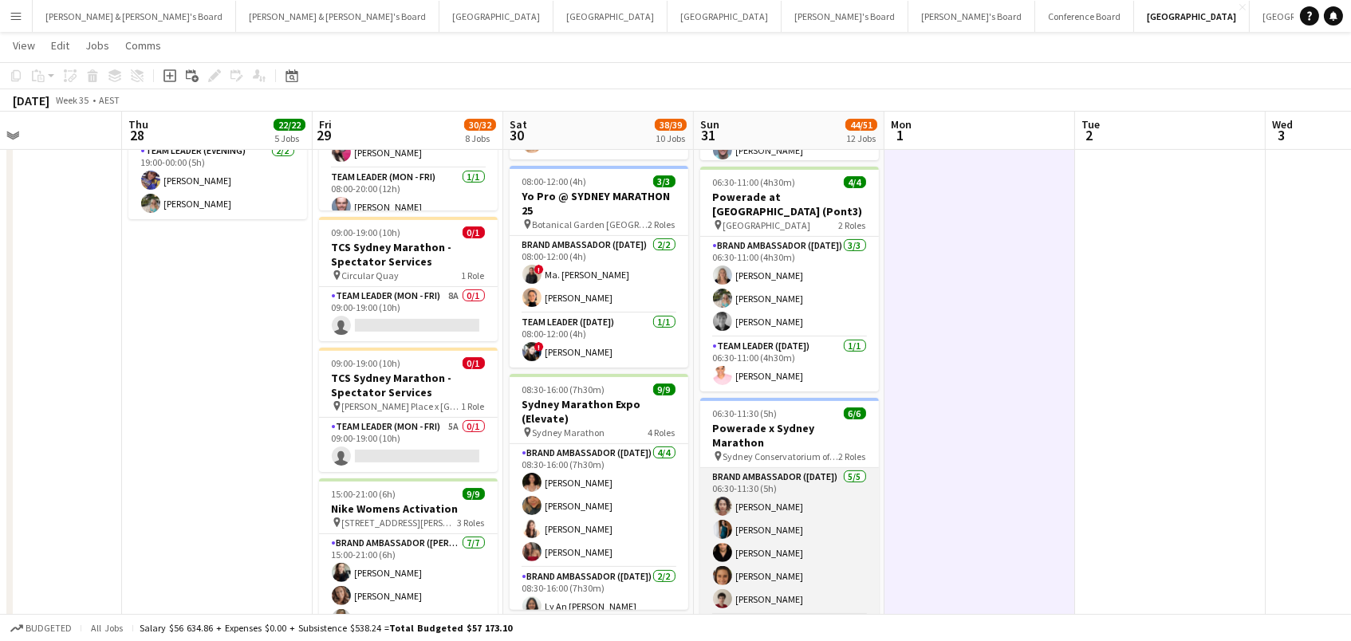
scroll to position [12, 0]
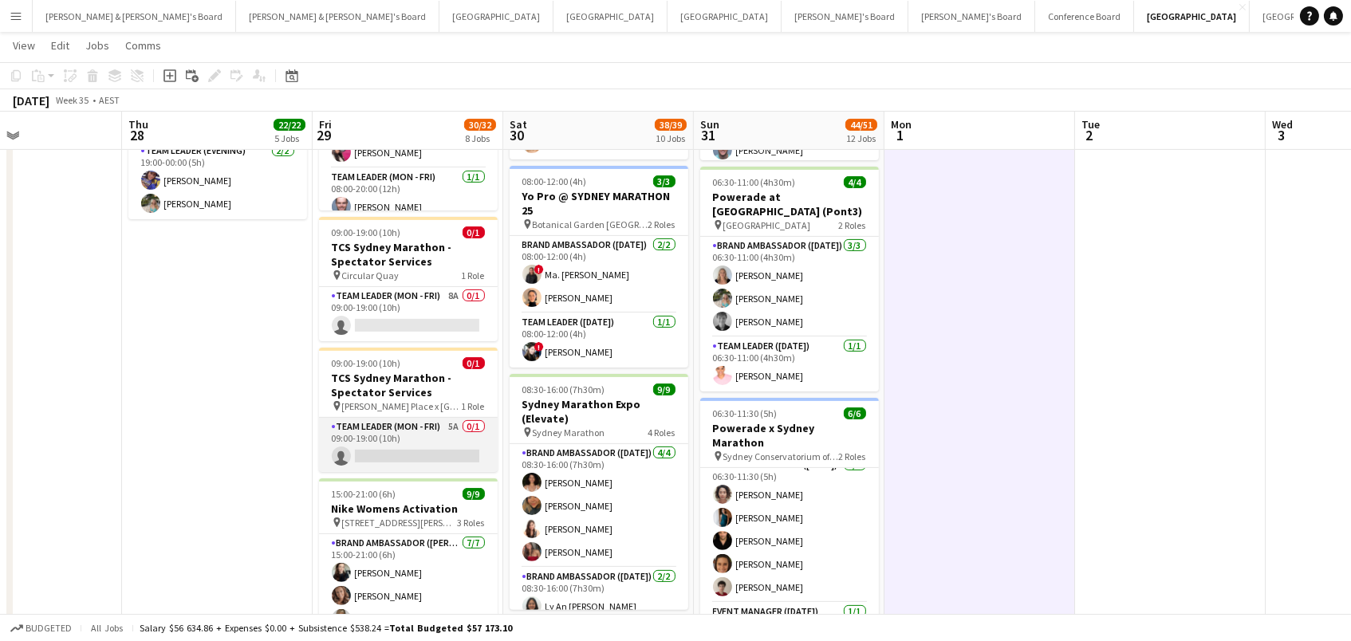
click at [438, 445] on app-card-role "Team Leader (Mon - Fri) 5A 0/1 09:00-19:00 (10h) single-neutral-actions" at bounding box center [408, 445] width 179 height 54
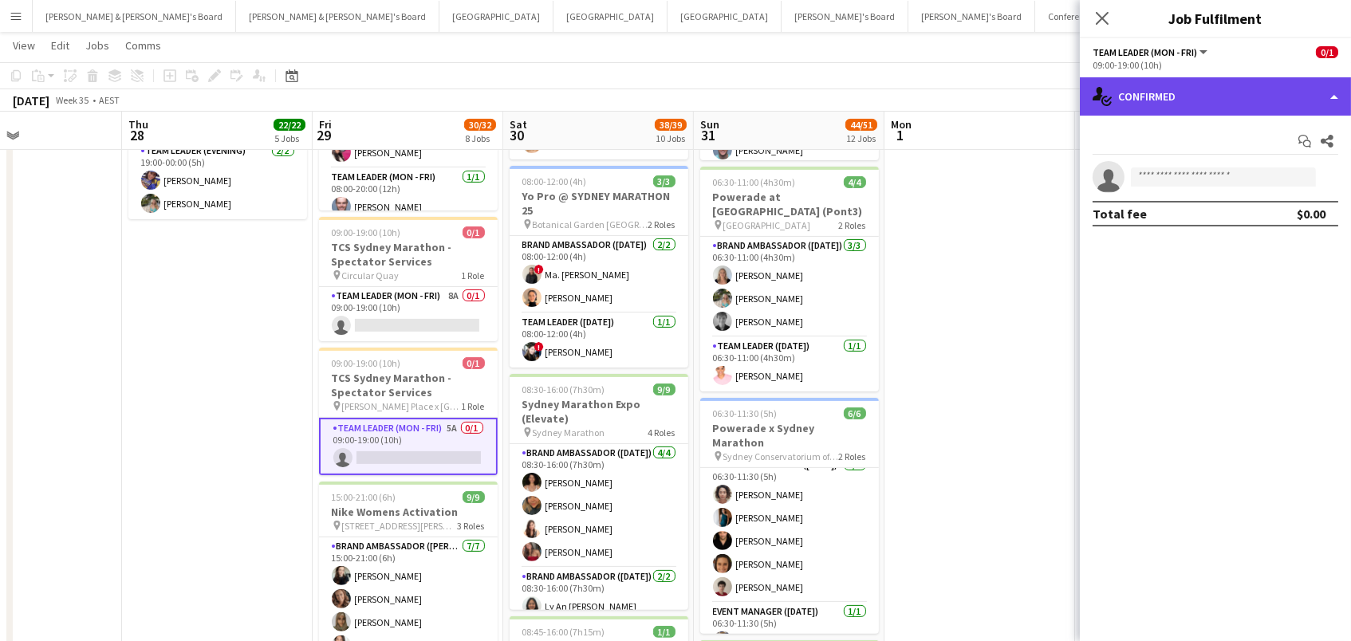
click at [1216, 83] on div "single-neutral-actions-check-2 Confirmed" at bounding box center [1214, 96] width 271 height 38
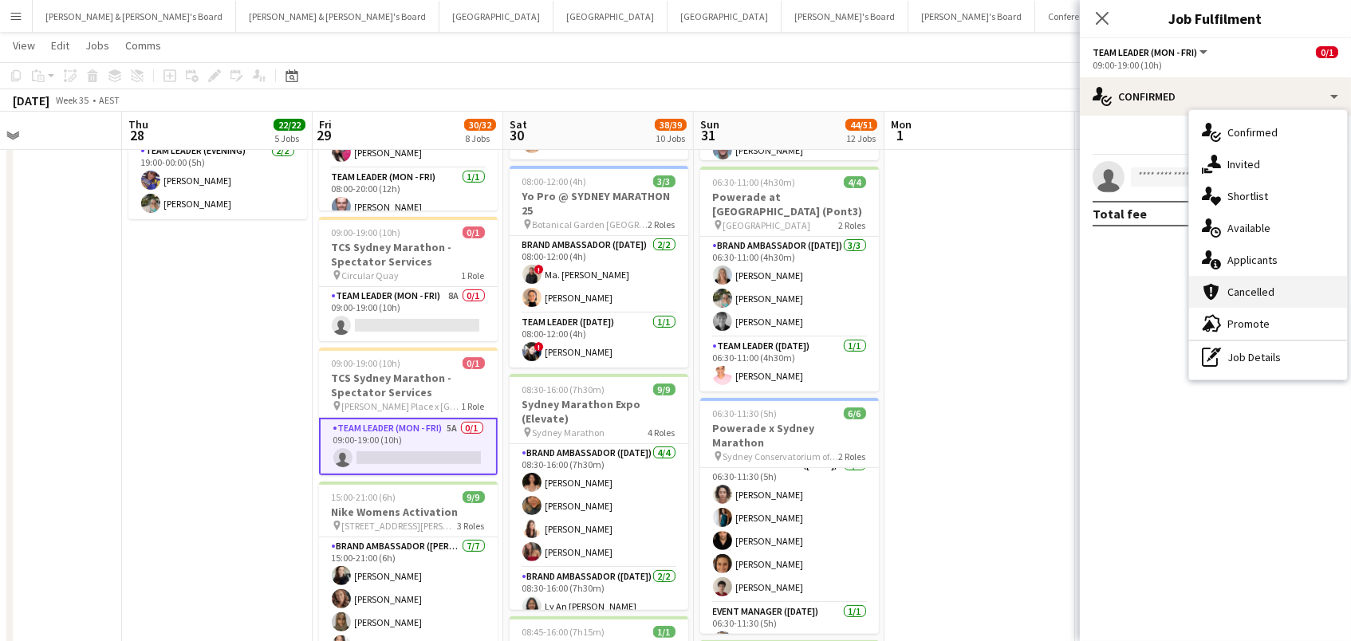
click at [1293, 276] on div "cancellation Cancelled" at bounding box center [1268, 292] width 158 height 32
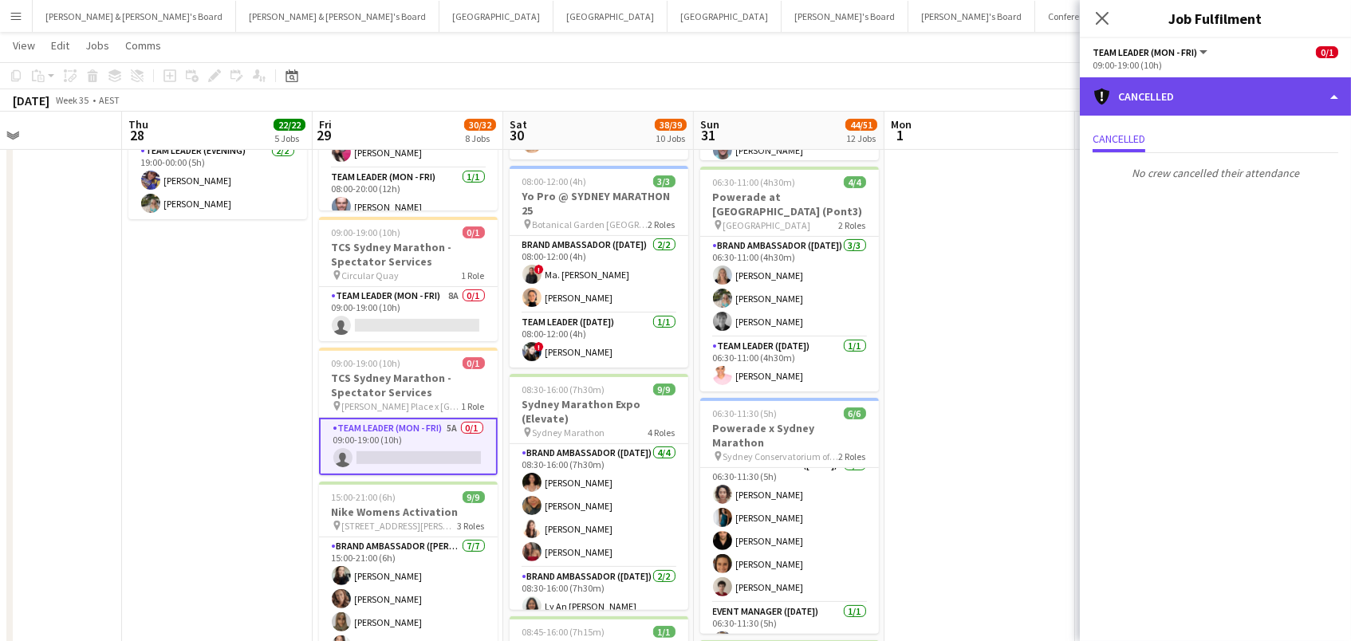
click at [1133, 103] on div "cancellation Cancelled" at bounding box center [1214, 96] width 271 height 38
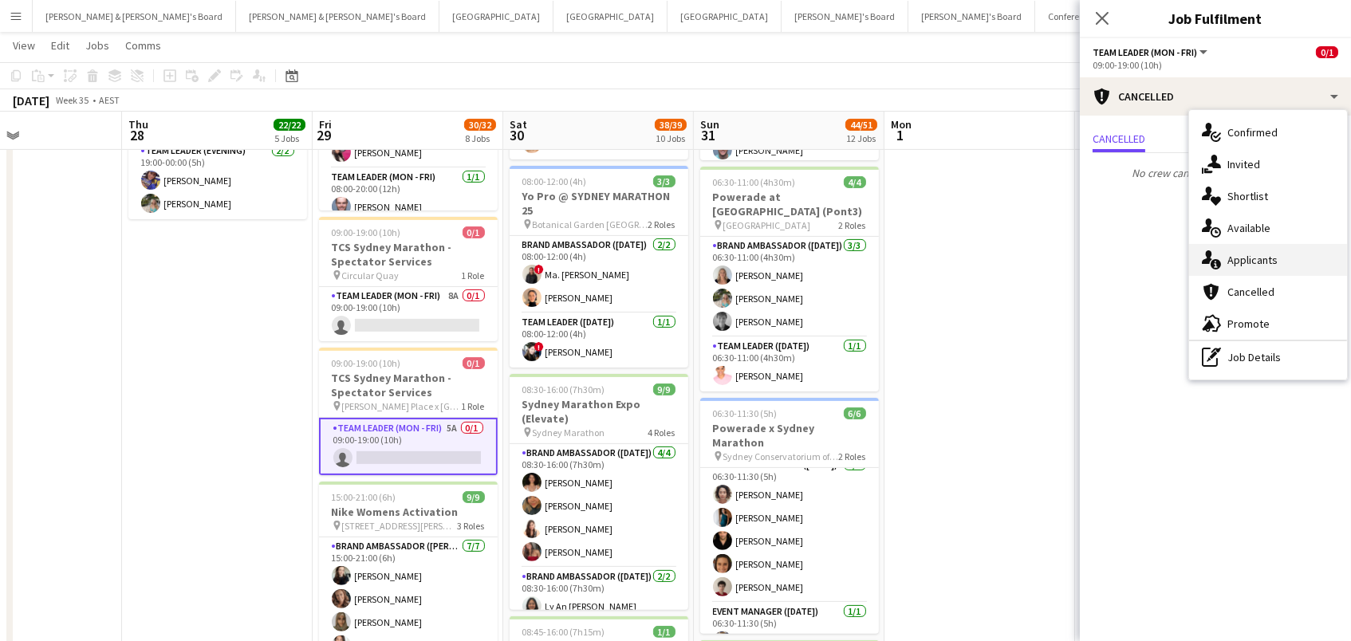
click at [1250, 259] on div "single-neutral-actions-information Applicants" at bounding box center [1268, 260] width 158 height 32
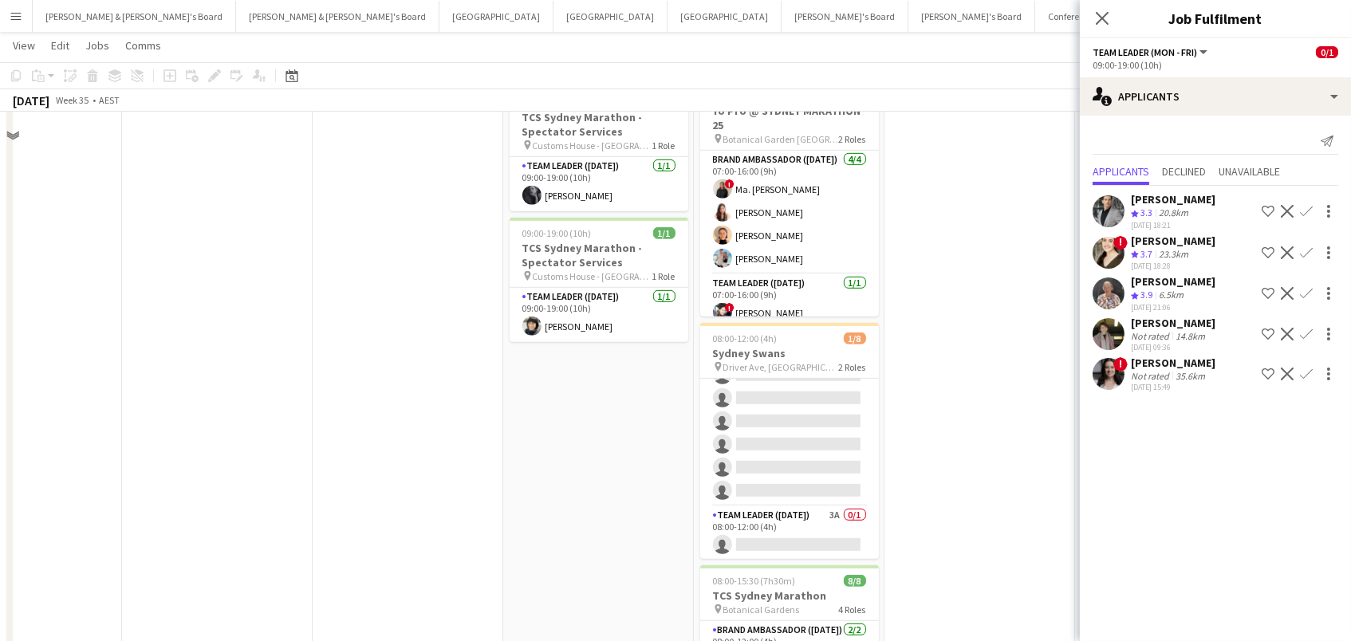
scroll to position [1779, 0]
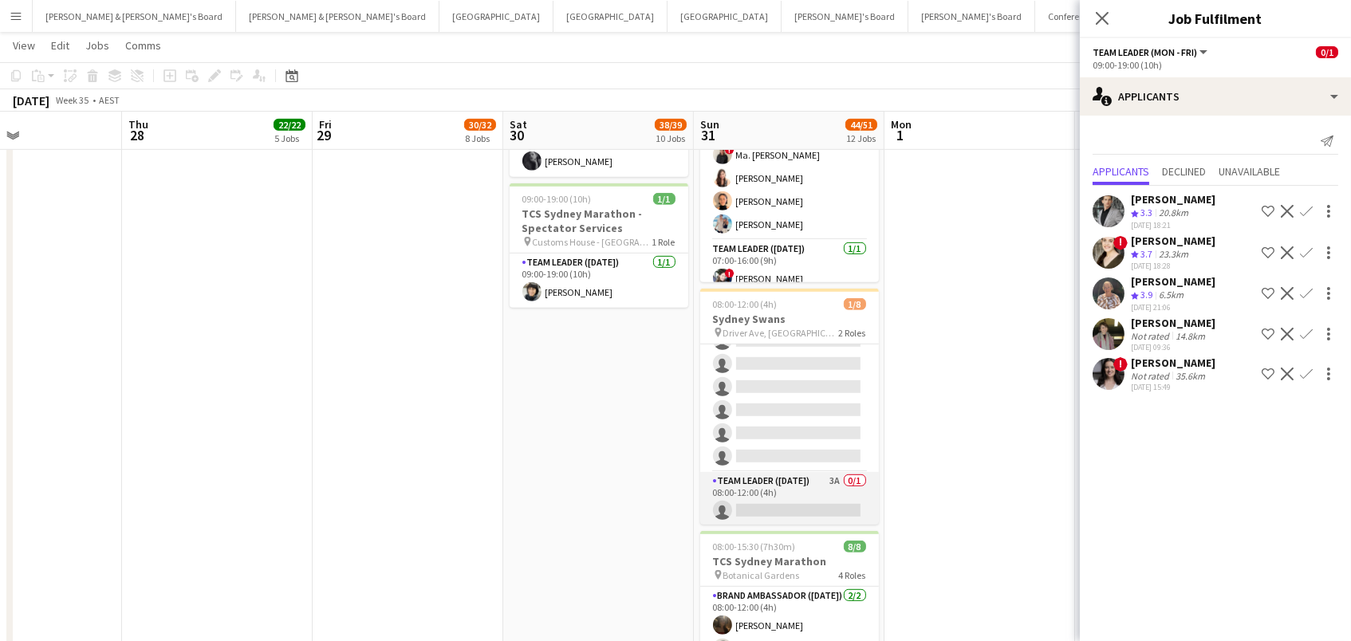
click at [806, 478] on app-card-role "Team Leader (Sunday) 3A 0/1 08:00-12:00 (4h) single-neutral-actions" at bounding box center [789, 499] width 179 height 54
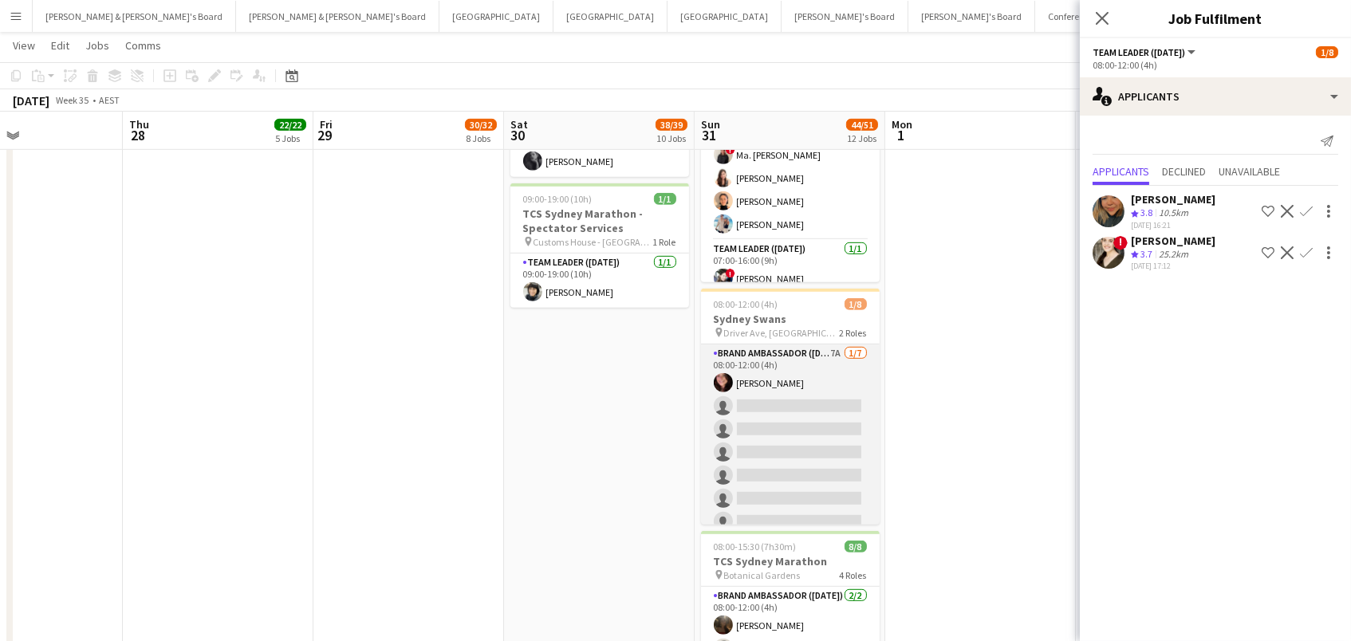
scroll to position [1773, 0]
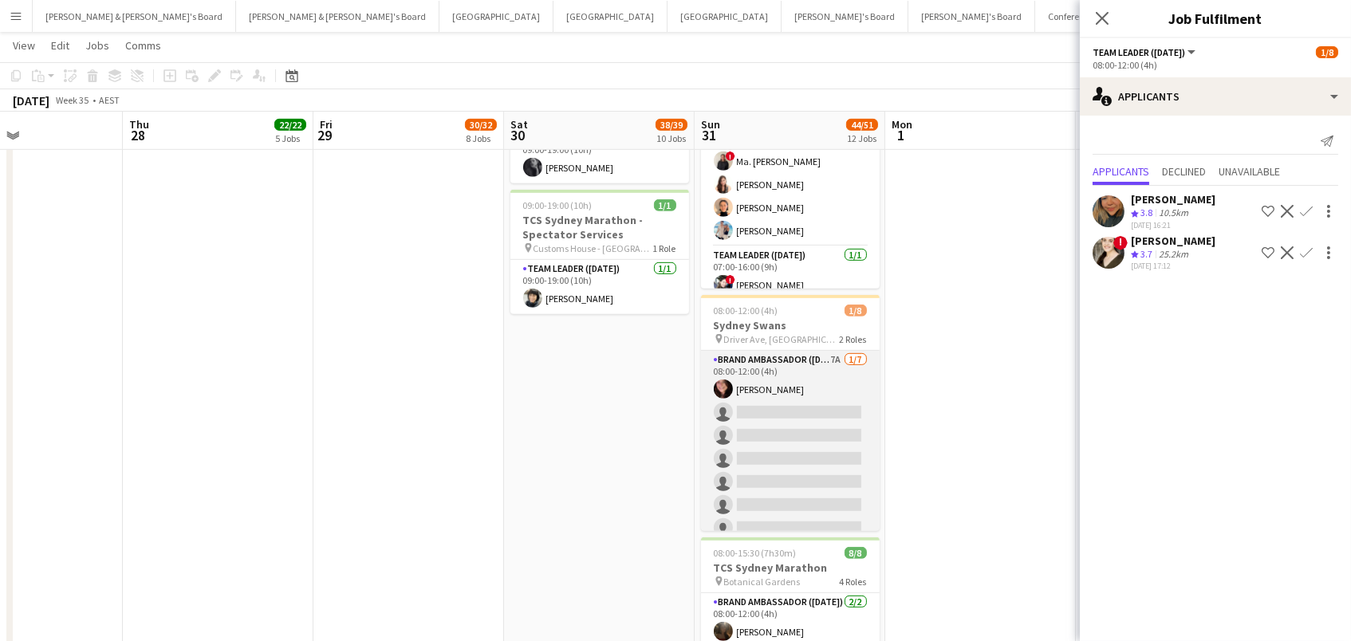
click at [814, 411] on app-card-role "Brand Ambassador (Sunday) 7A 1/7 08:00-12:00 (4h) Adele Young single-neutral-ac…" at bounding box center [790, 447] width 179 height 193
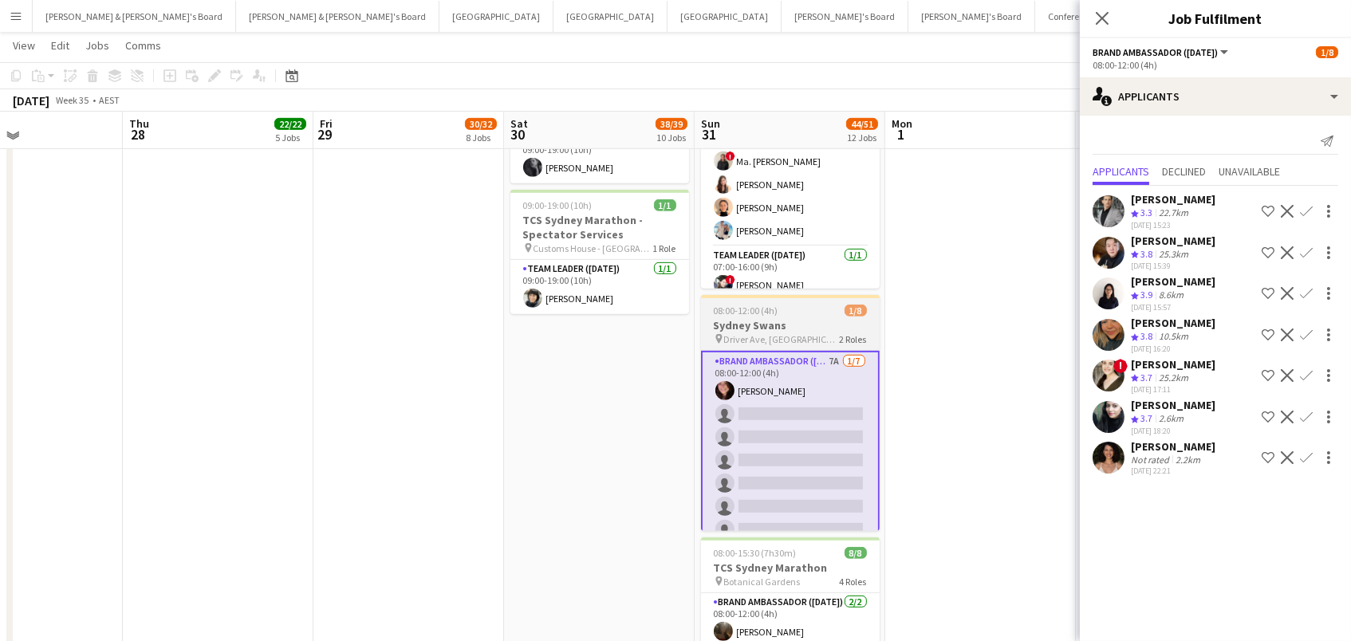
click at [827, 318] on h3 "Sydney Swans" at bounding box center [790, 325] width 179 height 14
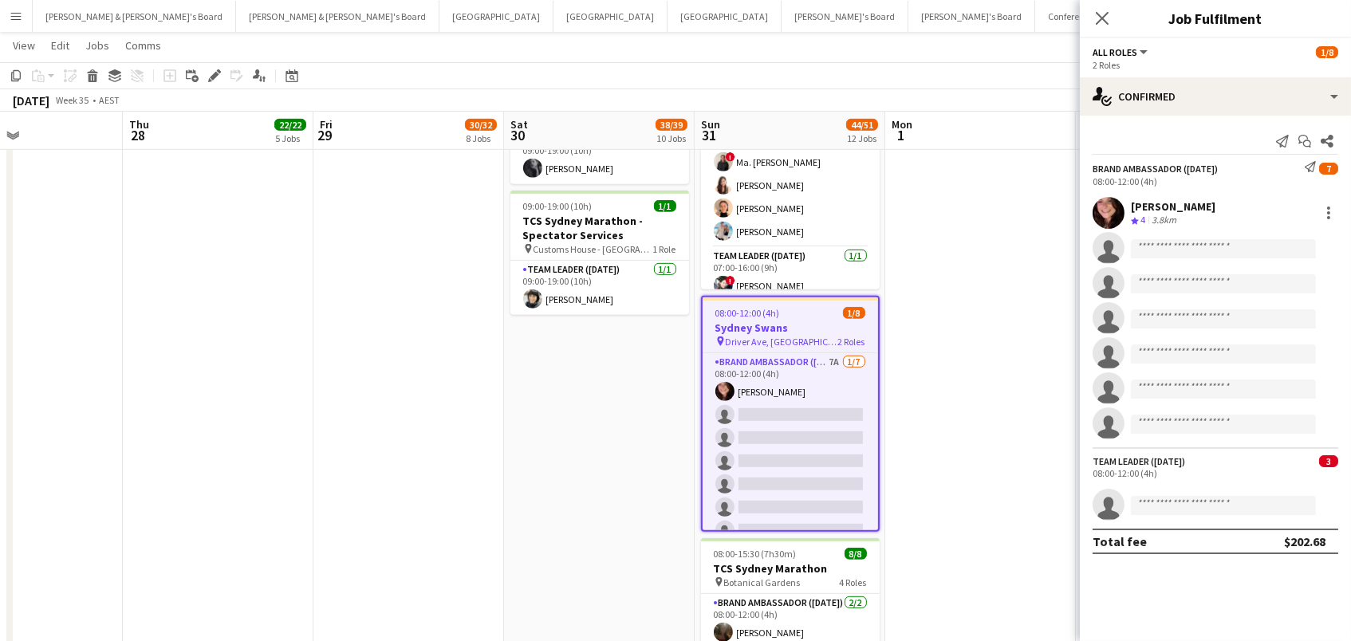
drag, startPoint x: 210, startPoint y: 75, endPoint x: 352, endPoint y: 83, distance: 141.3
click at [210, 75] on icon at bounding box center [214, 76] width 9 height 9
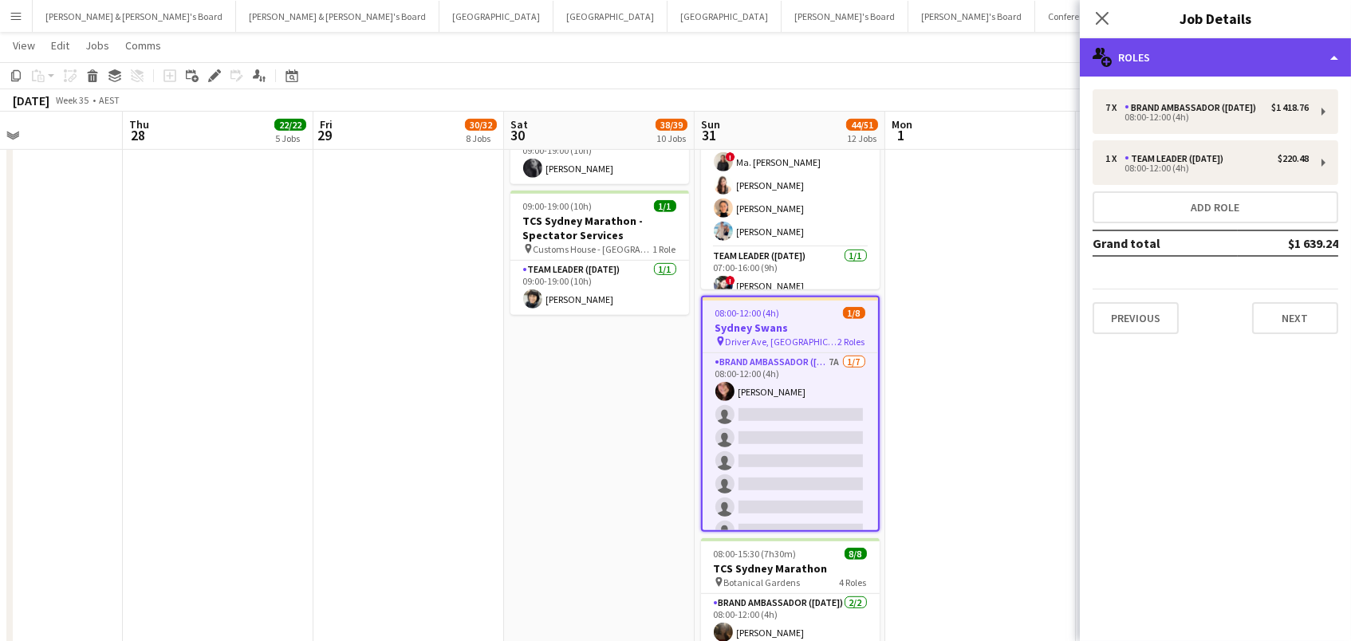
click at [1134, 62] on div "multiple-users-add Roles" at bounding box center [1214, 57] width 271 height 38
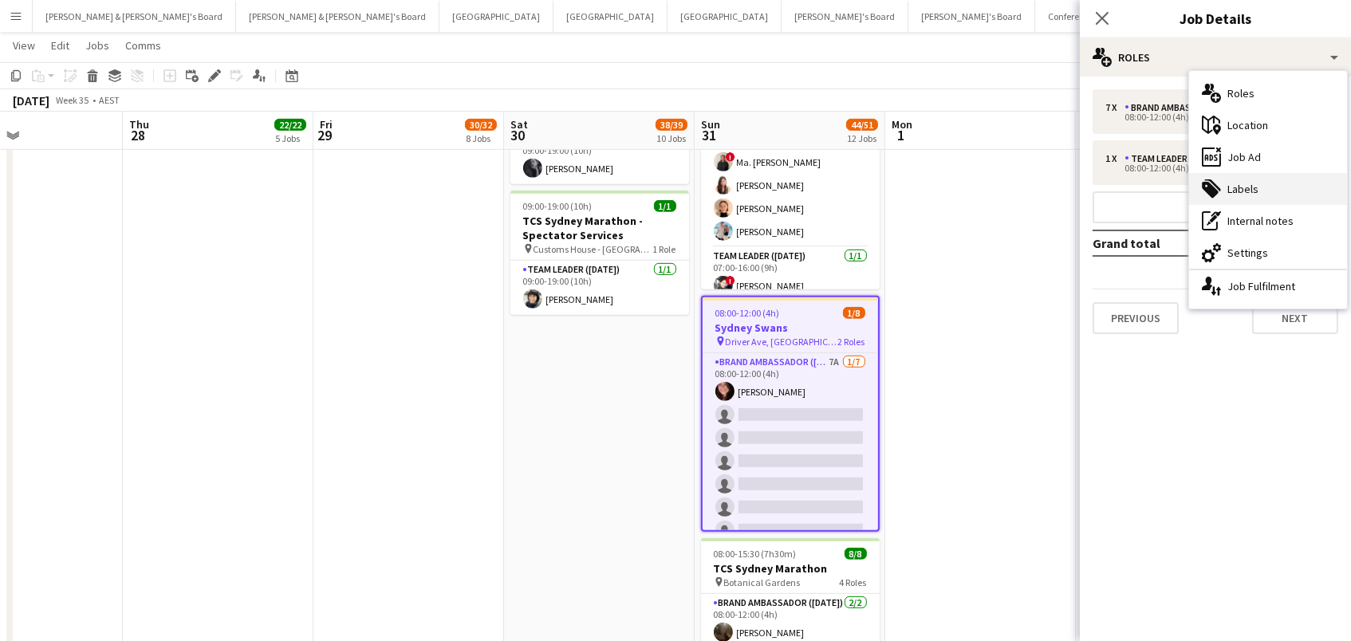
click at [1236, 187] on div "tags-double Labels" at bounding box center [1268, 189] width 158 height 32
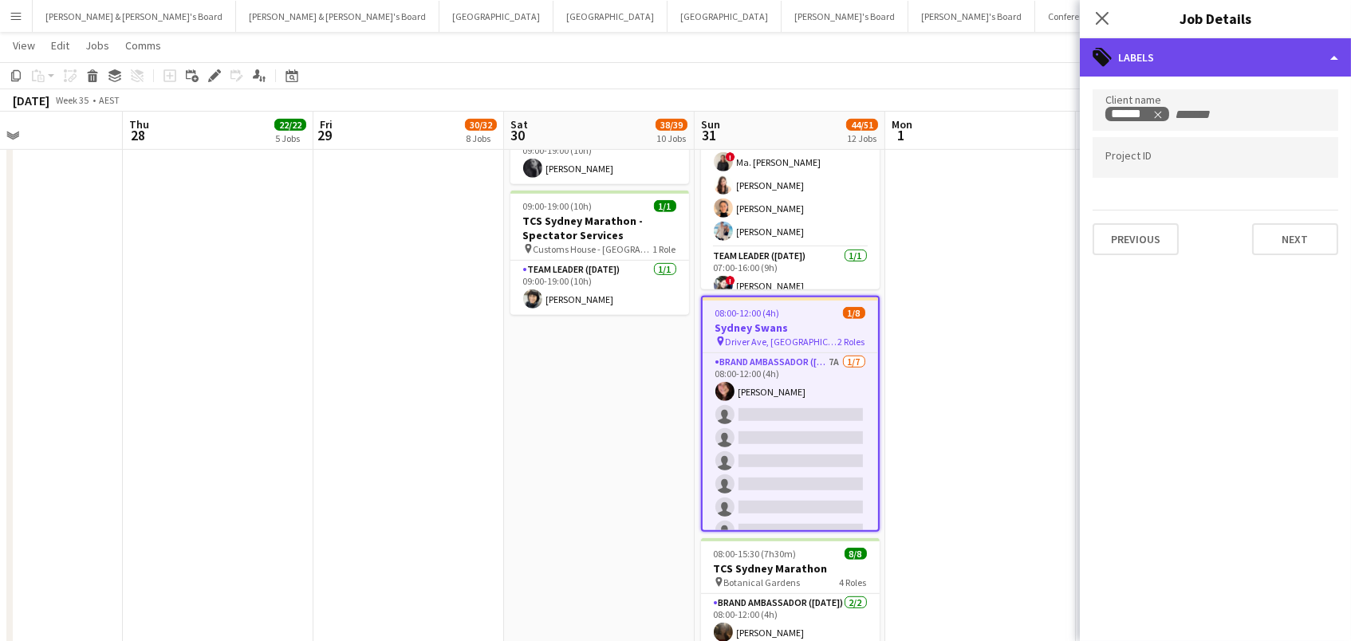
click at [1217, 65] on div "tags-double Labels" at bounding box center [1214, 57] width 271 height 38
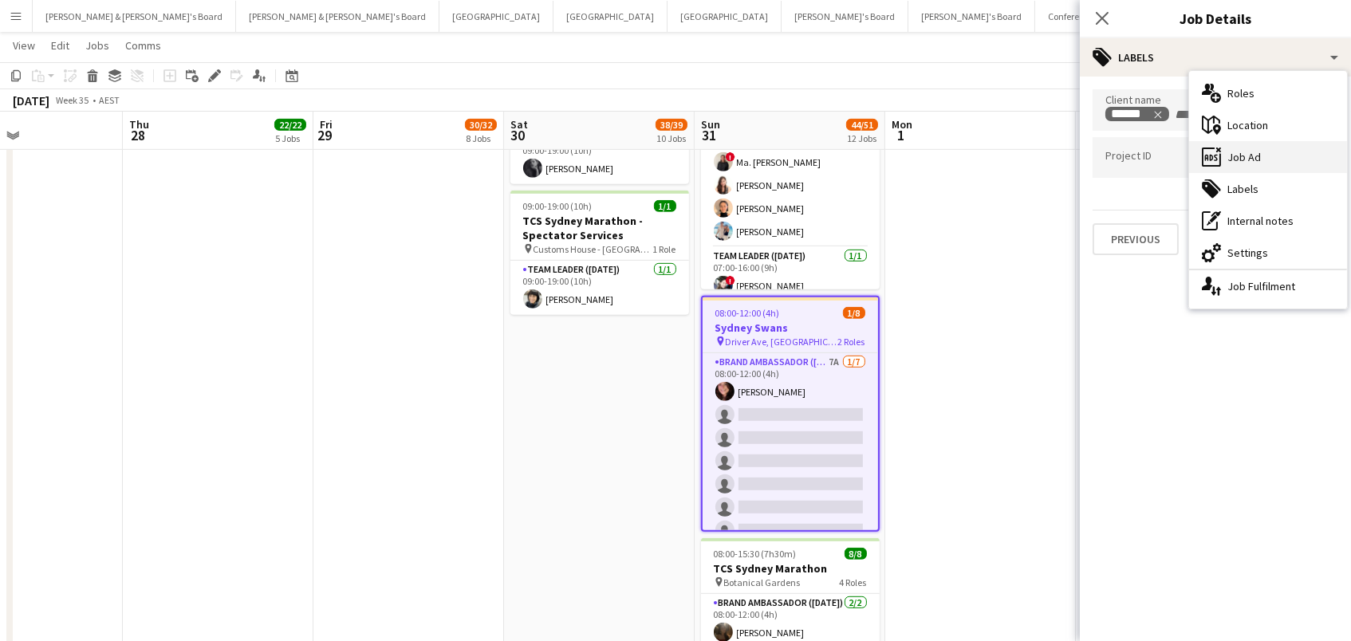
click at [1243, 161] on div "ads-window Job Ad" at bounding box center [1268, 157] width 158 height 32
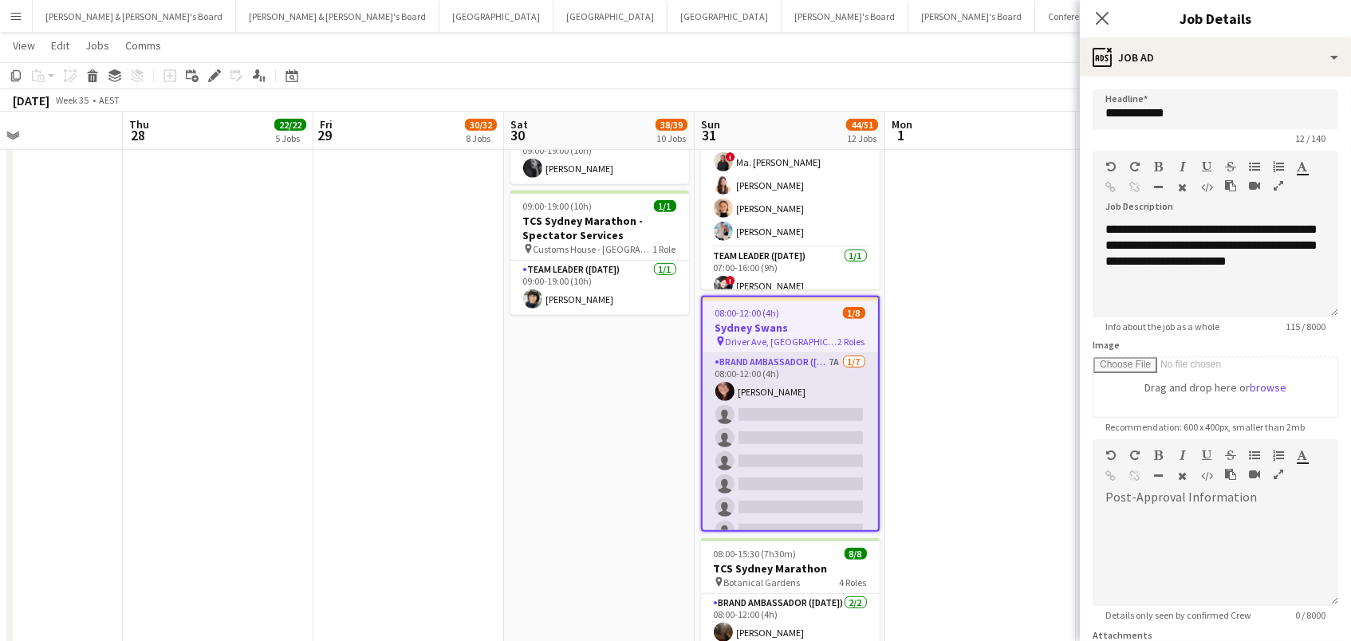
click at [749, 417] on app-card-role "Brand Ambassador (Sunday) 7A 1/7 08:00-12:00 (4h) Adele Young single-neutral-ac…" at bounding box center [789, 449] width 175 height 193
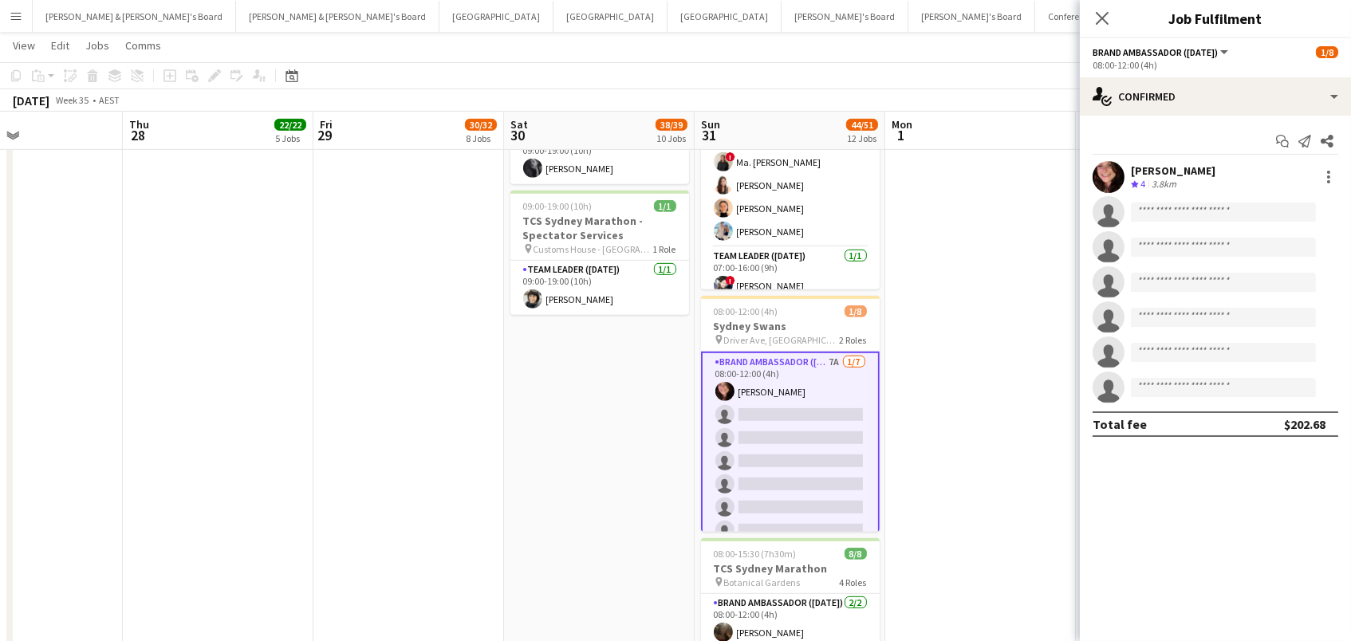
click at [749, 417] on app-card-role "Brand Ambassador (Sunday) 7A 1/7 08:00-12:00 (4h) Adele Young single-neutral-ac…" at bounding box center [790, 450] width 179 height 196
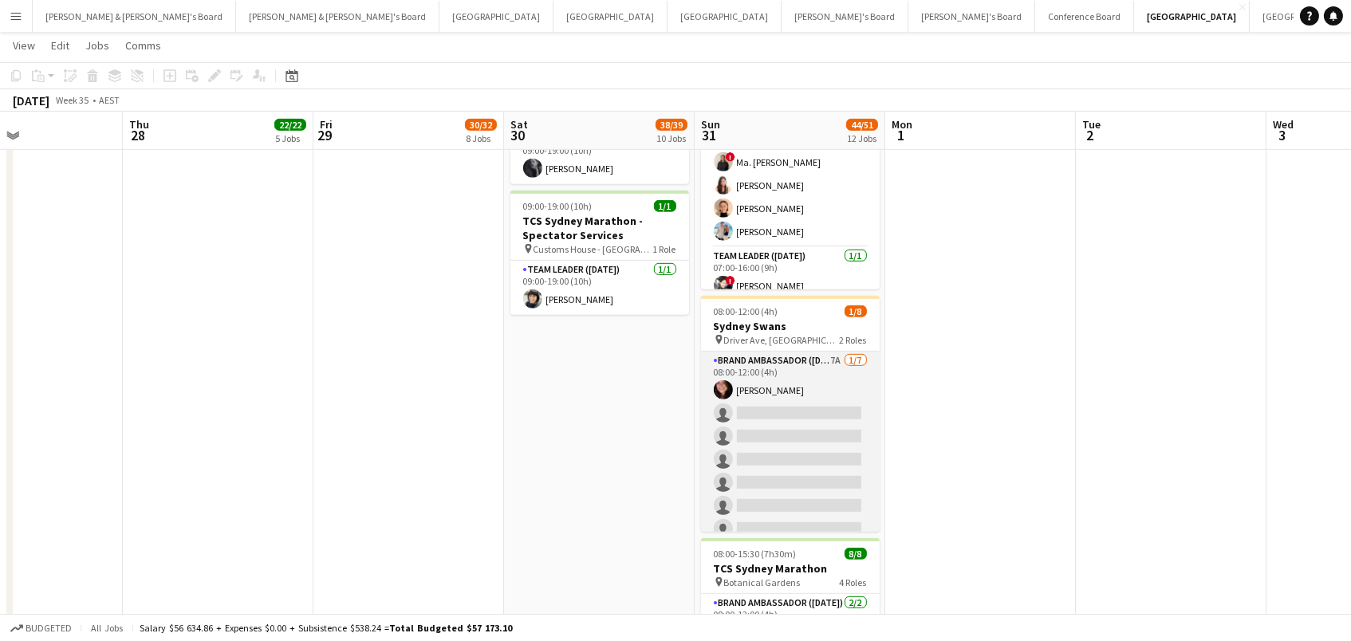
click at [779, 416] on app-card-role "Brand Ambassador (Sunday) 7A 1/7 08:00-12:00 (4h) Adele Young single-neutral-ac…" at bounding box center [790, 448] width 179 height 193
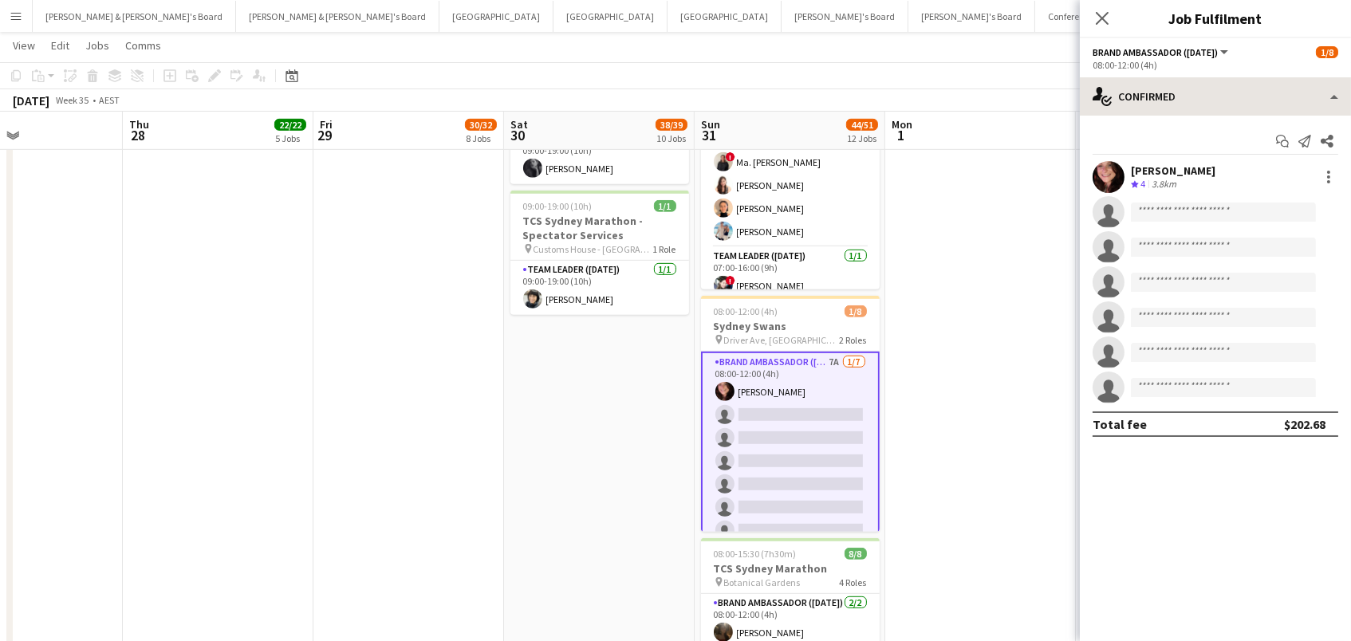
scroll to position [1768, 0]
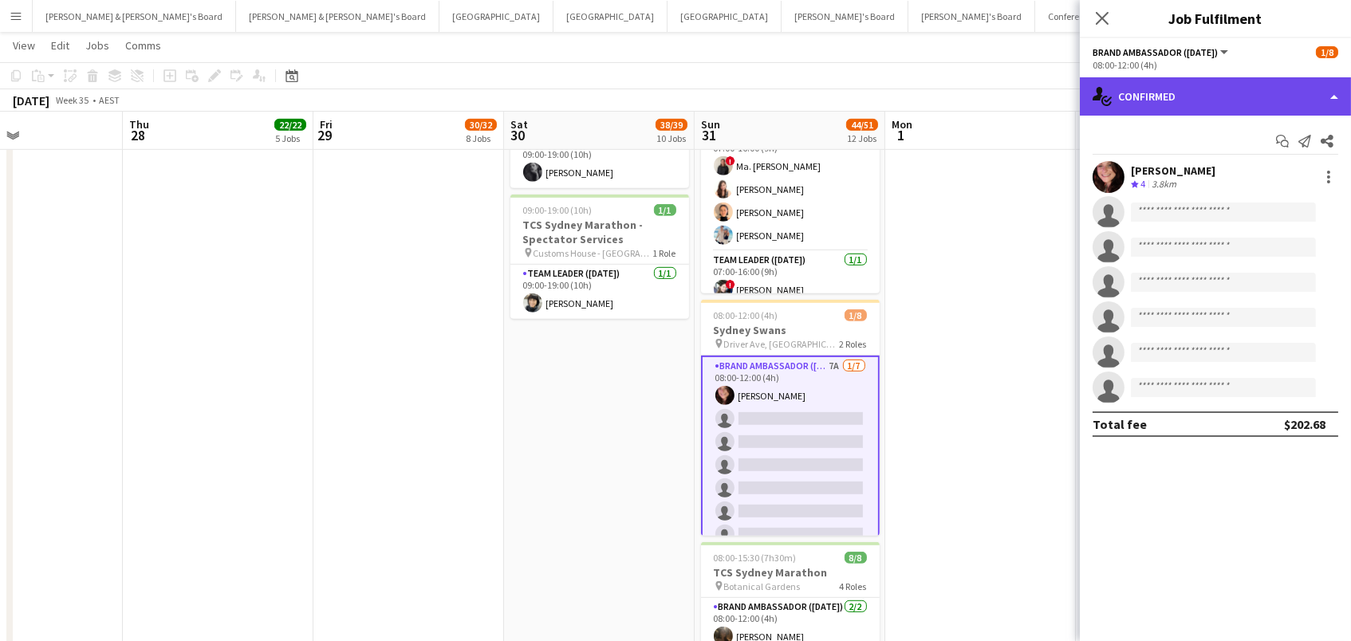
click at [1205, 94] on div "single-neutral-actions-check-2 Confirmed" at bounding box center [1214, 96] width 271 height 38
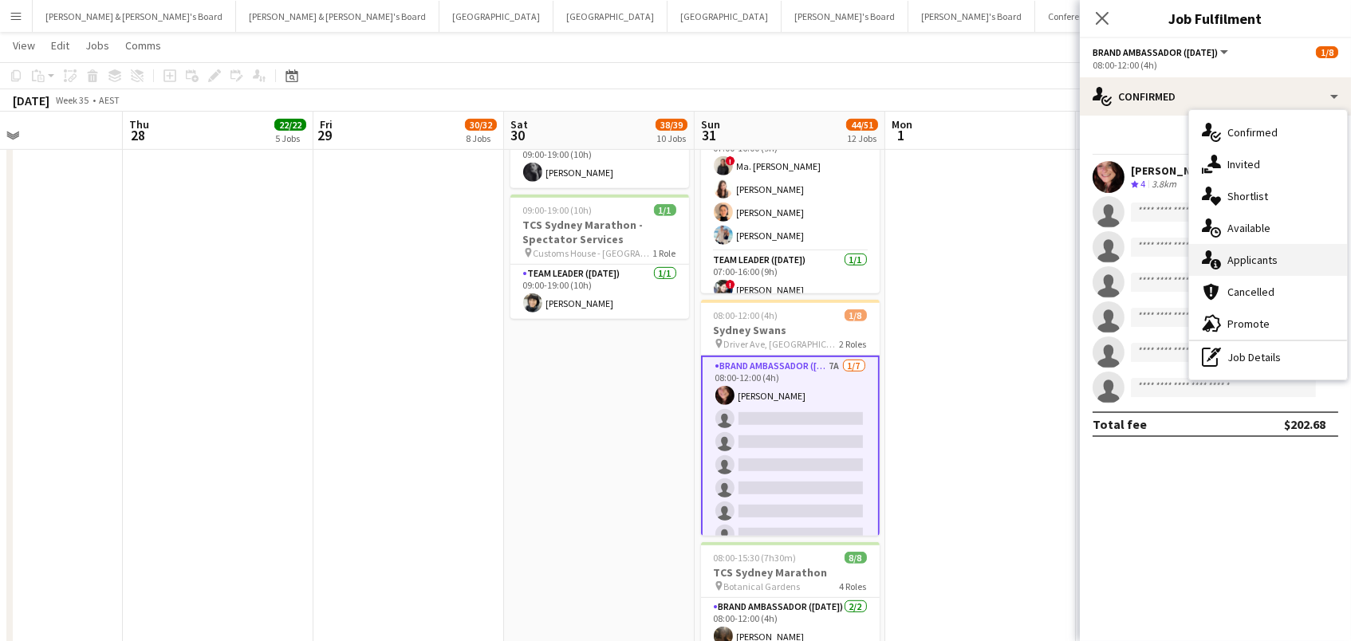
click at [1288, 263] on div "single-neutral-actions-information Applicants" at bounding box center [1268, 260] width 158 height 32
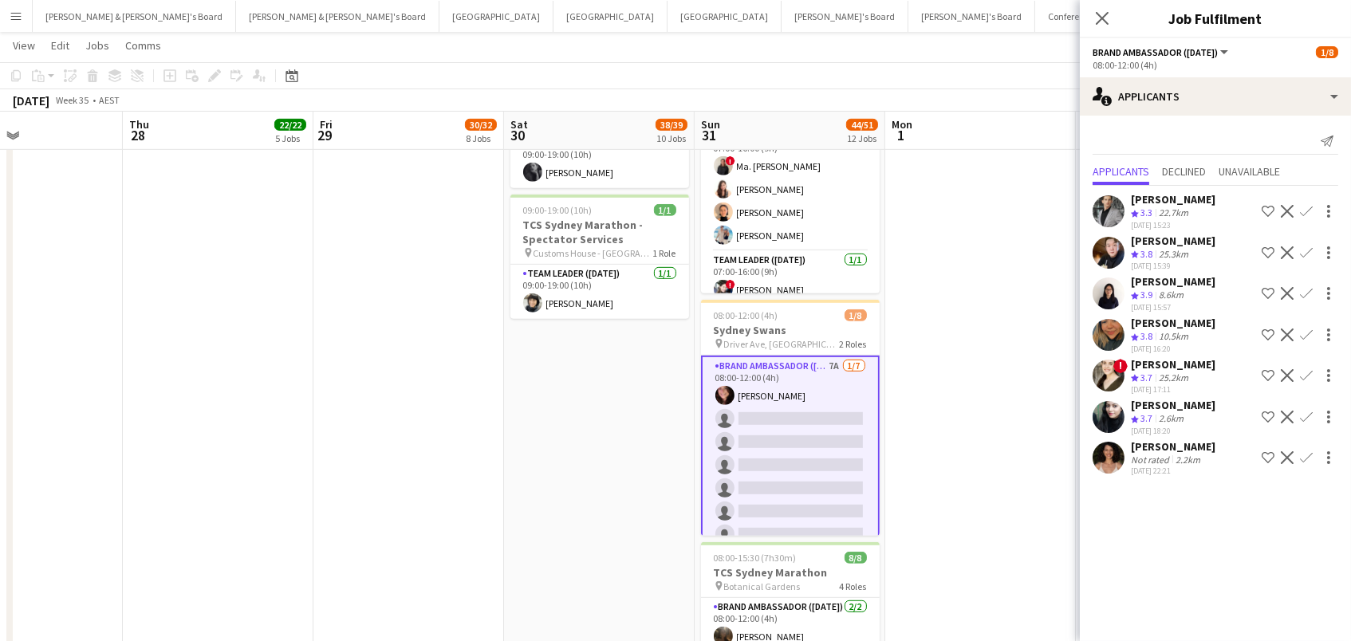
click at [1306, 458] on app-icon "Confirm" at bounding box center [1305, 457] width 13 height 13
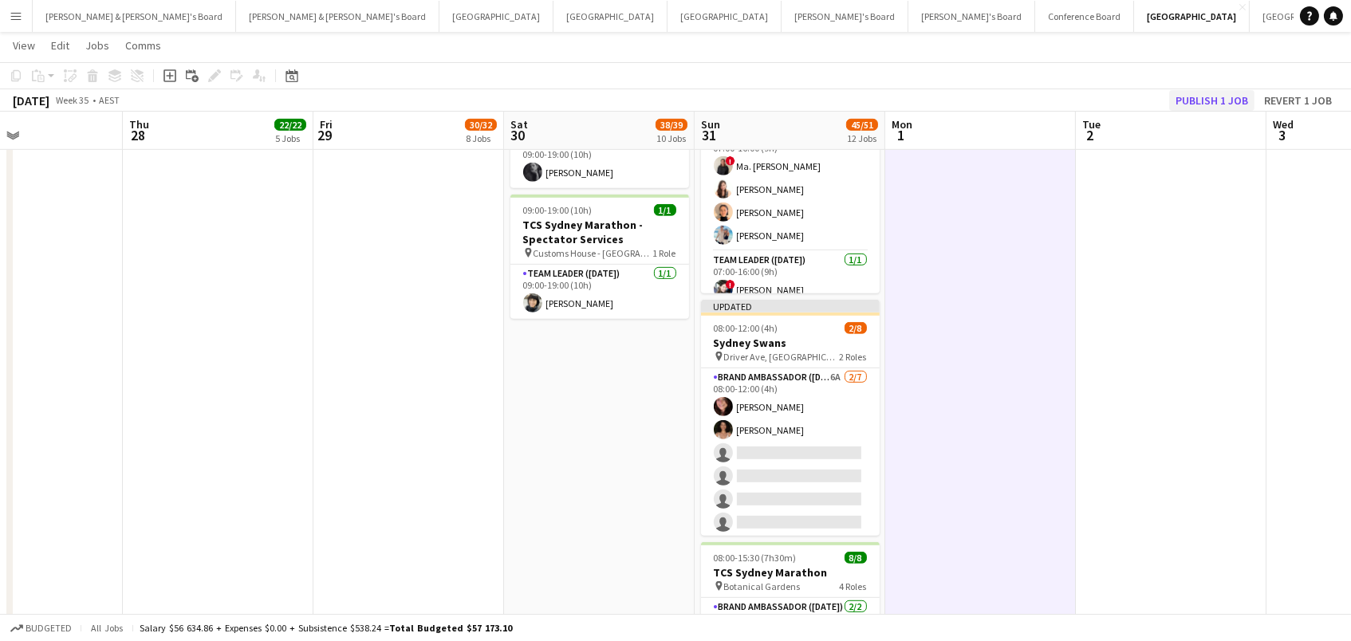
click at [1232, 104] on button "Publish 1 job" at bounding box center [1211, 100] width 85 height 21
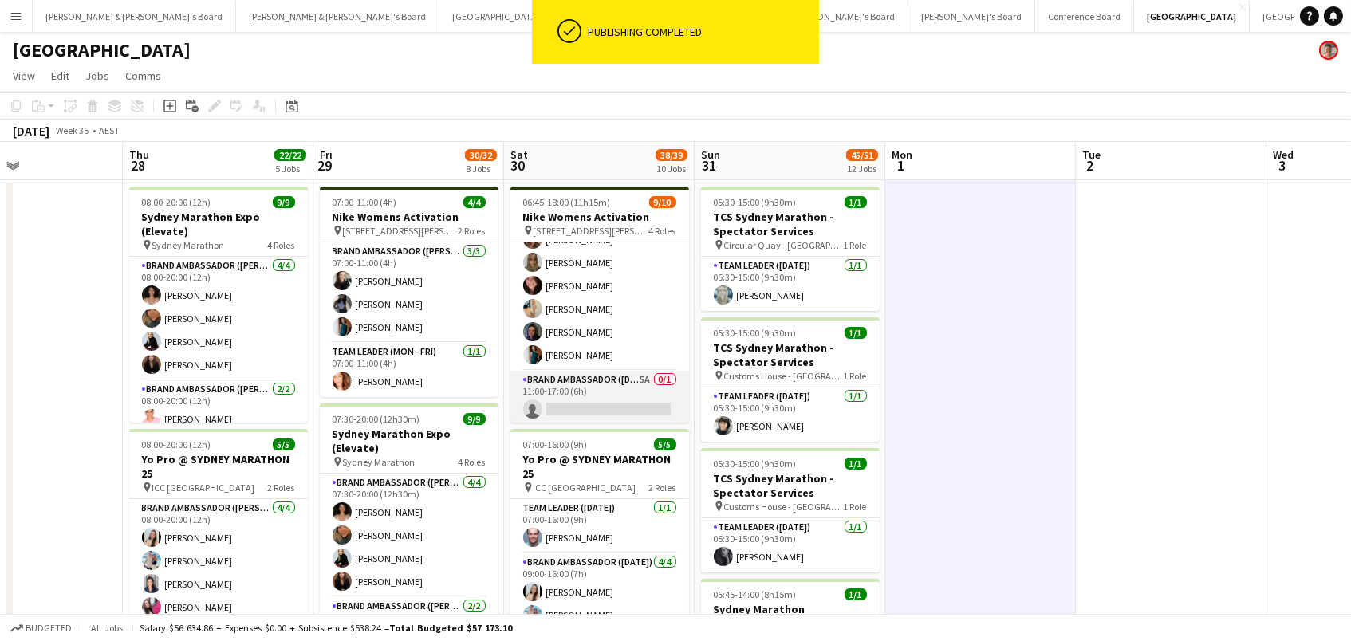
scroll to position [0, 0]
click at [642, 380] on app-card-role "Brand Ambassador (Saturday) 5A 0/1 11:00-17:00 (6h) single-neutral-actions" at bounding box center [599, 398] width 179 height 54
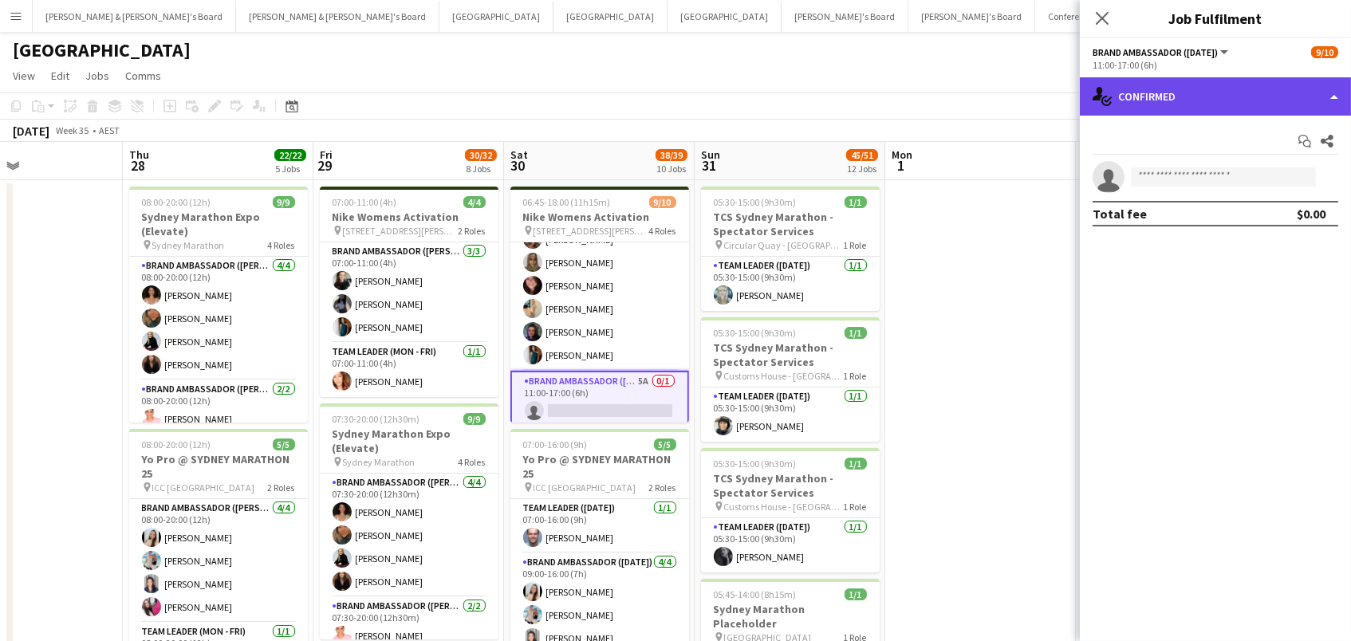
click at [1192, 105] on div "single-neutral-actions-check-2 Confirmed" at bounding box center [1214, 96] width 271 height 38
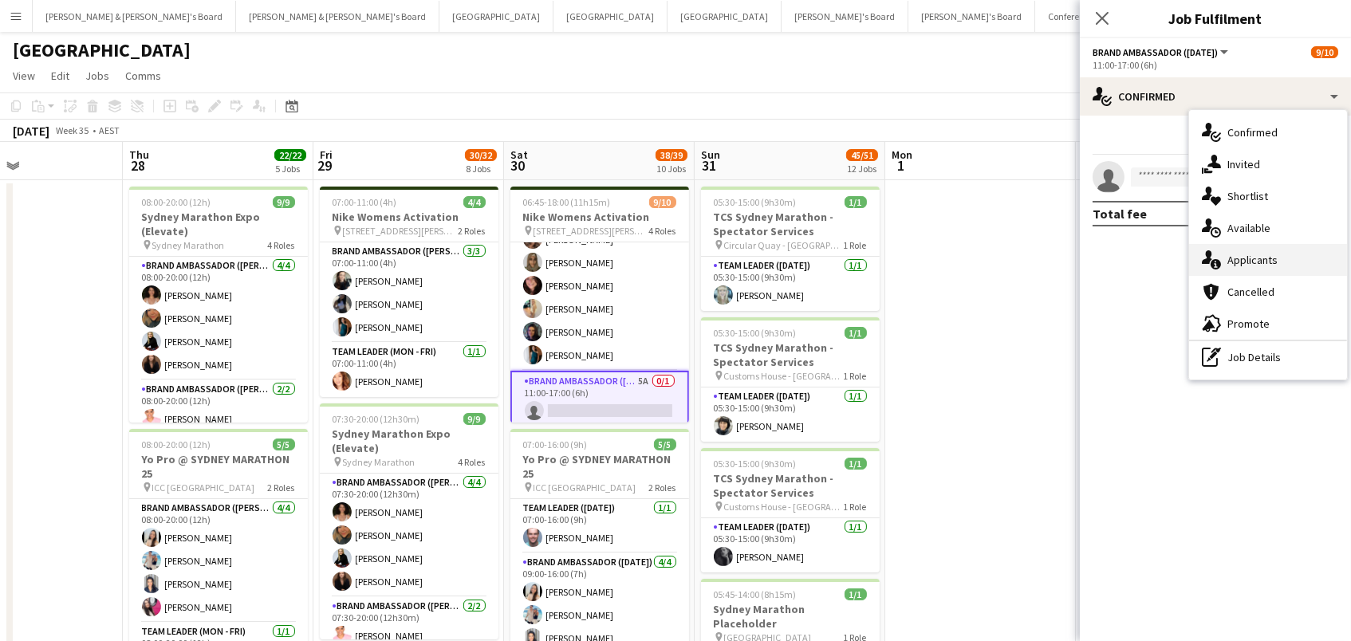
click at [1227, 272] on div "single-neutral-actions-information Applicants" at bounding box center [1268, 260] width 158 height 32
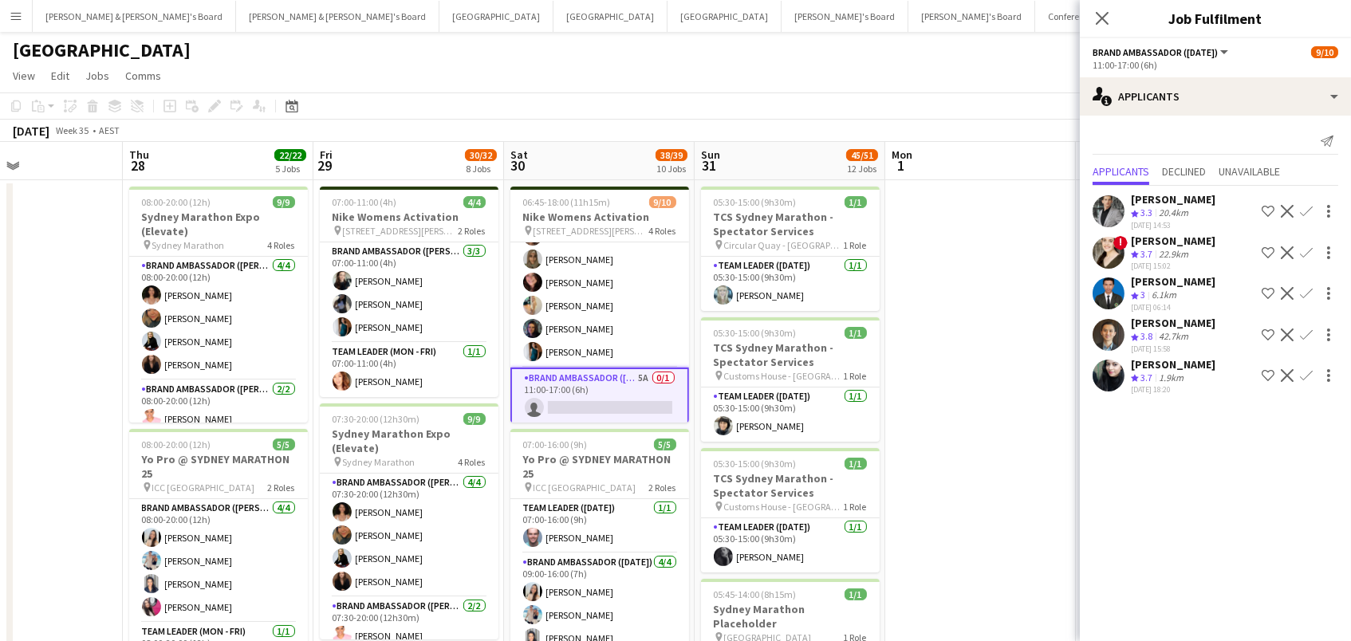
click at [1249, 10] on button "Brisbane/Gold Coast Winter Close" at bounding box center [1343, 16] width 189 height 31
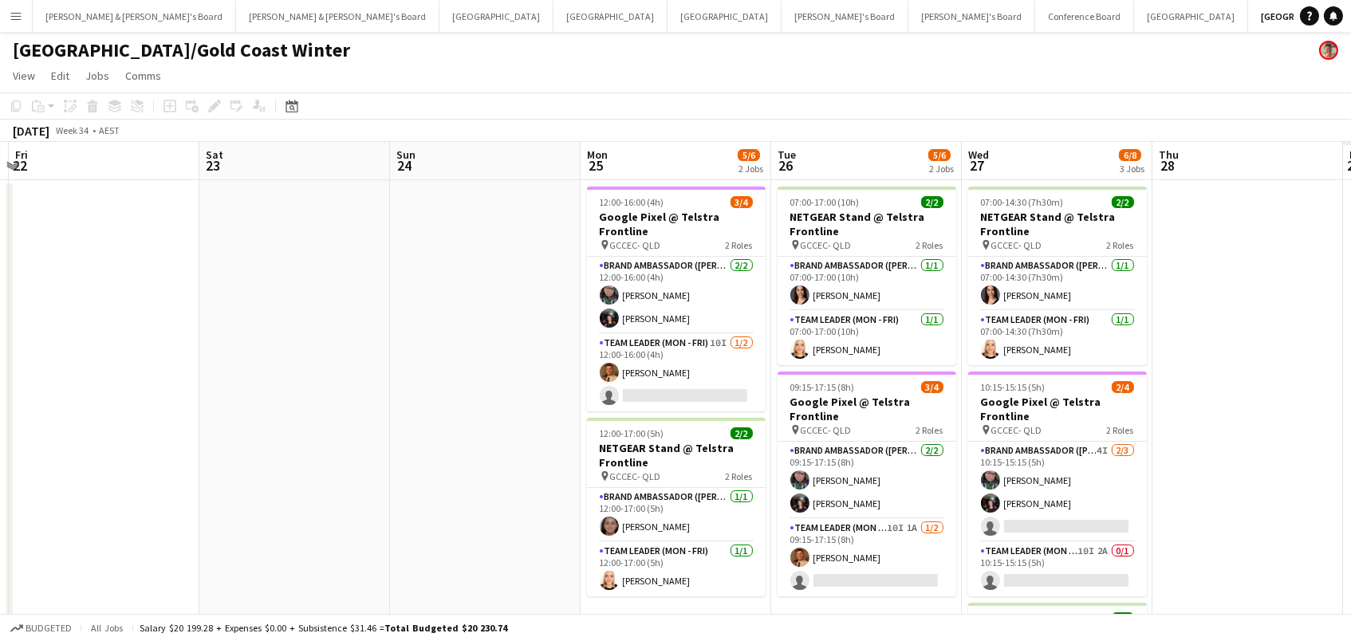
scroll to position [0, 788]
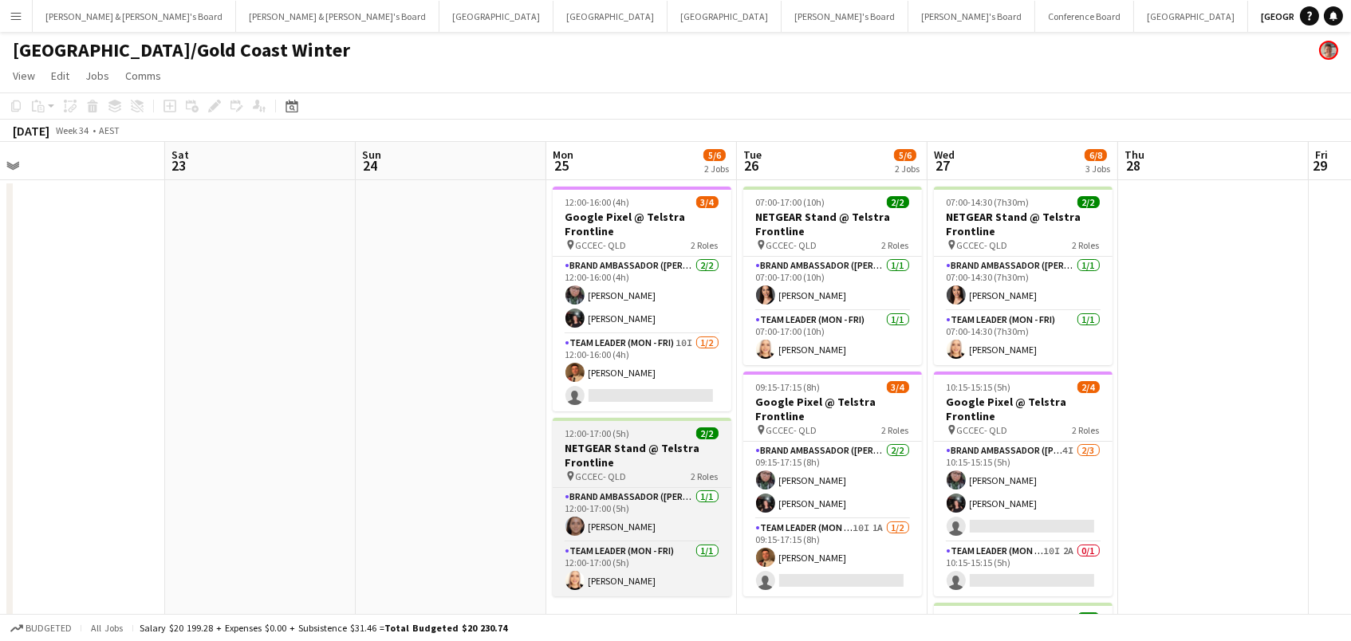
click at [677, 438] on app-job-card "12:00-17:00 (5h) 2/2 NETGEAR Stand @ Telstra Frontline pin GCCEC- QLD 2 Roles B…" at bounding box center [641, 507] width 179 height 179
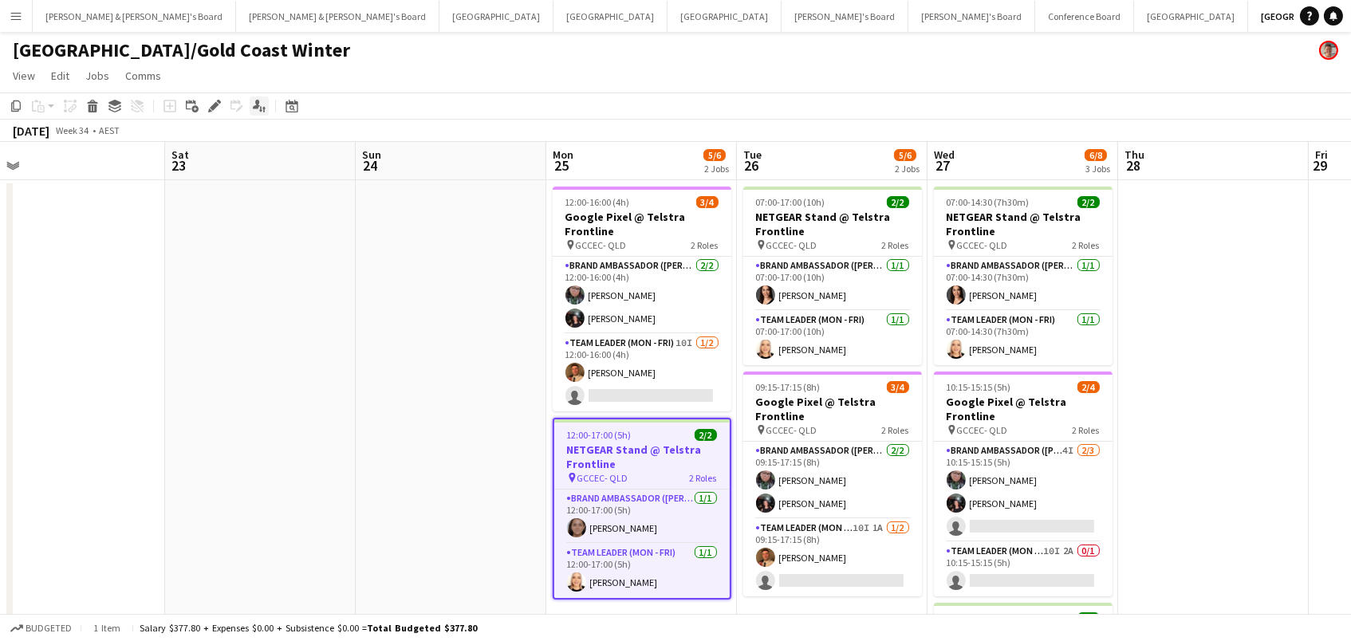
click at [210, 109] on icon "Edit" at bounding box center [214, 106] width 13 height 13
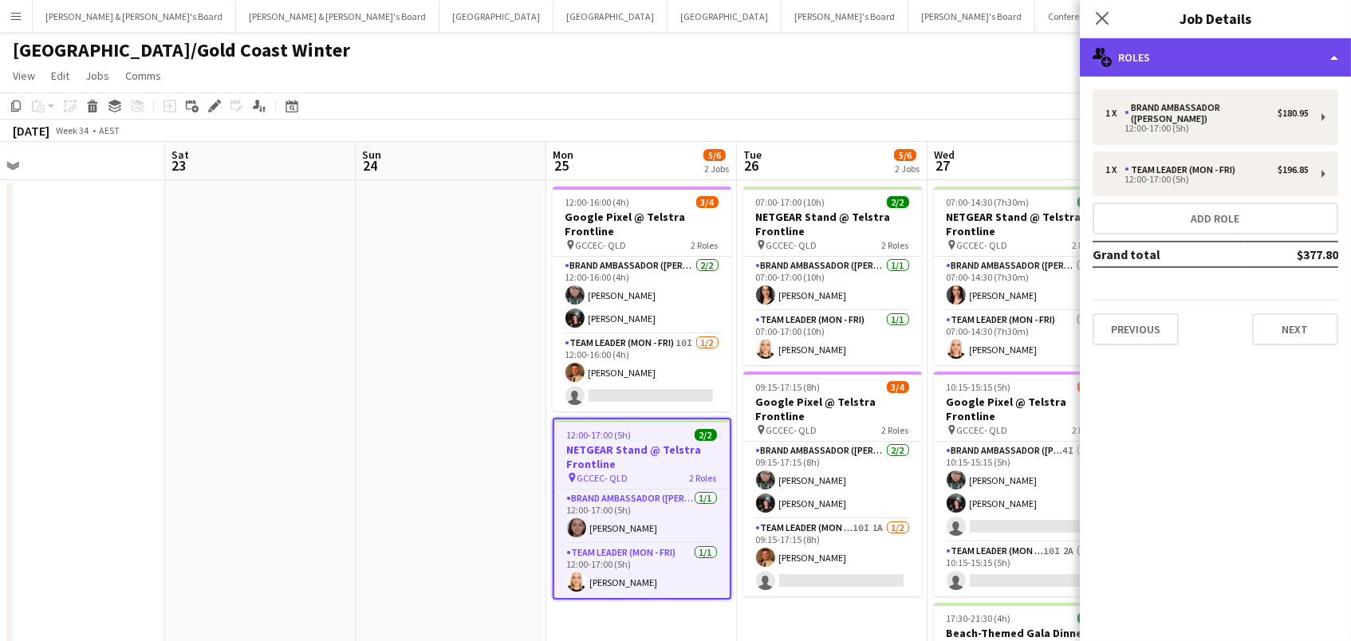
click at [1219, 63] on div "multiple-users-add Roles" at bounding box center [1214, 57] width 271 height 38
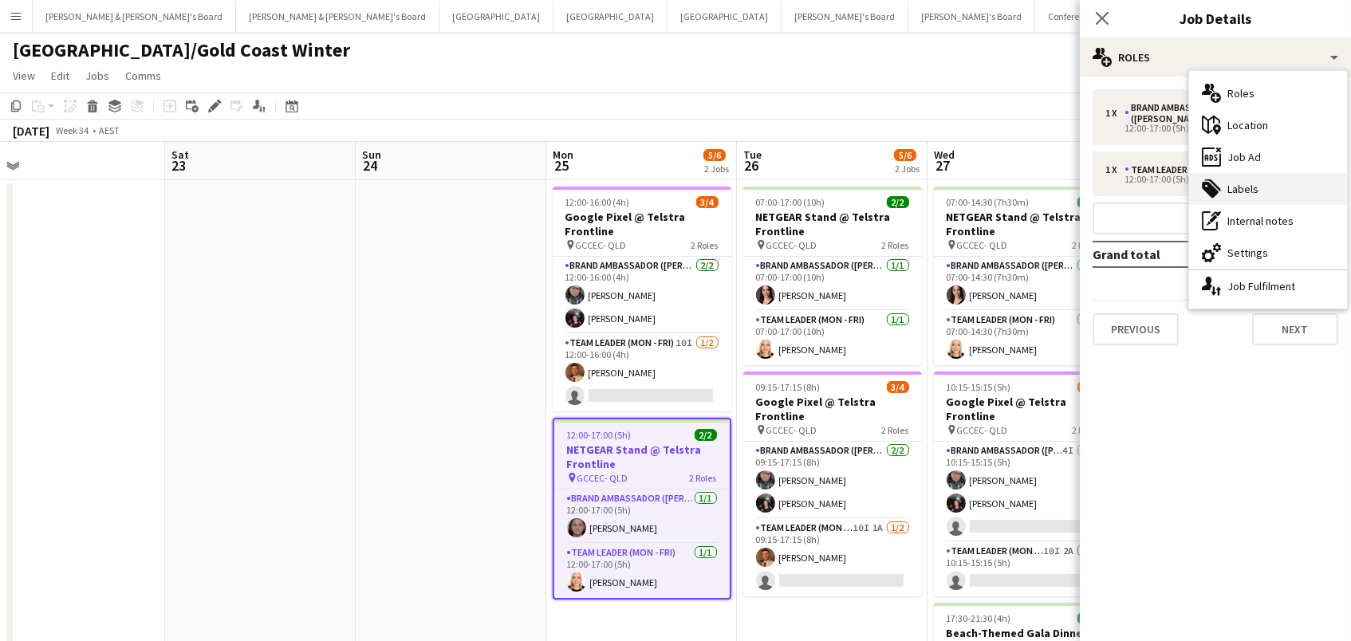
click at [1261, 194] on div "tags-double Labels" at bounding box center [1268, 189] width 158 height 32
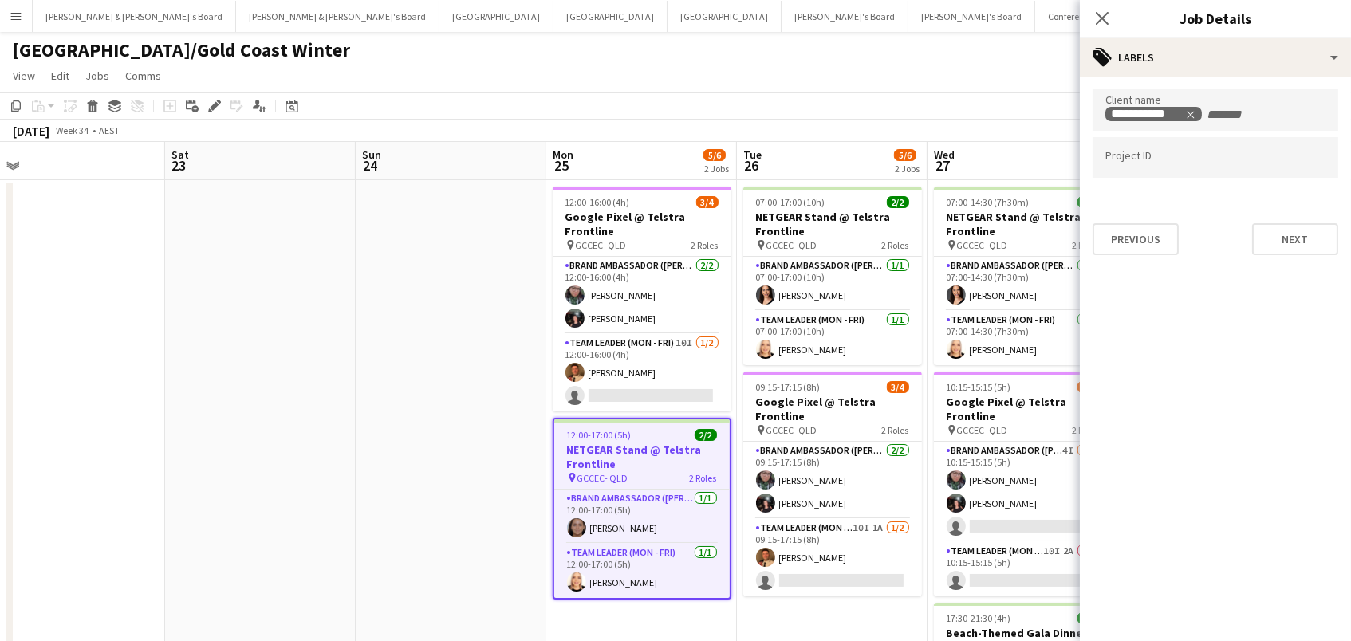
click at [883, 124] on div "August 2025 Week 34 • AEST" at bounding box center [675, 131] width 1351 height 22
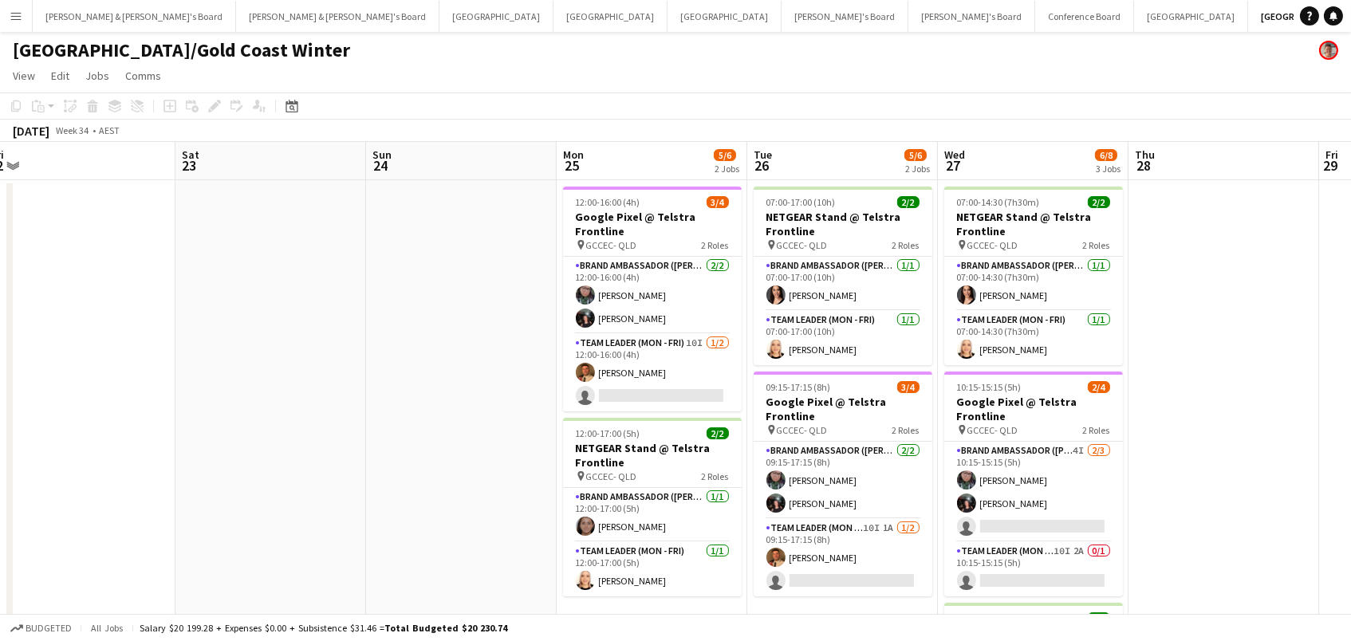
scroll to position [0, 779]
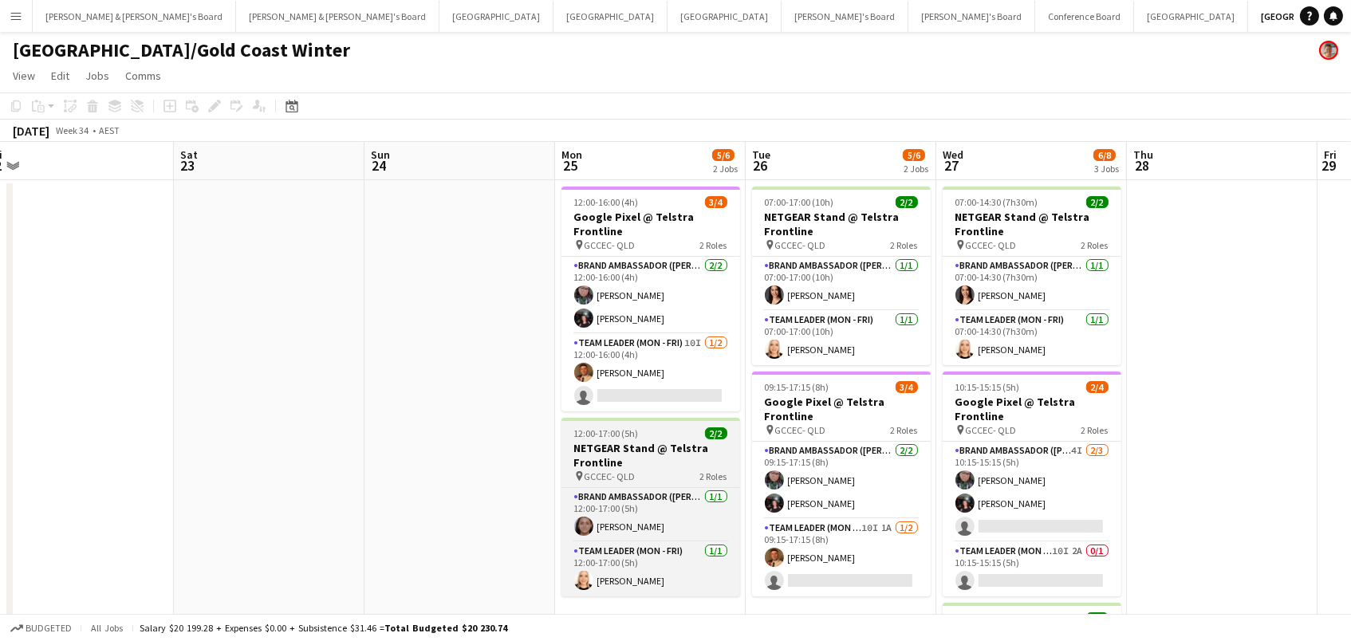
click at [724, 444] on h3 "NETGEAR Stand @ Telstra Frontline" at bounding box center [650, 455] width 179 height 29
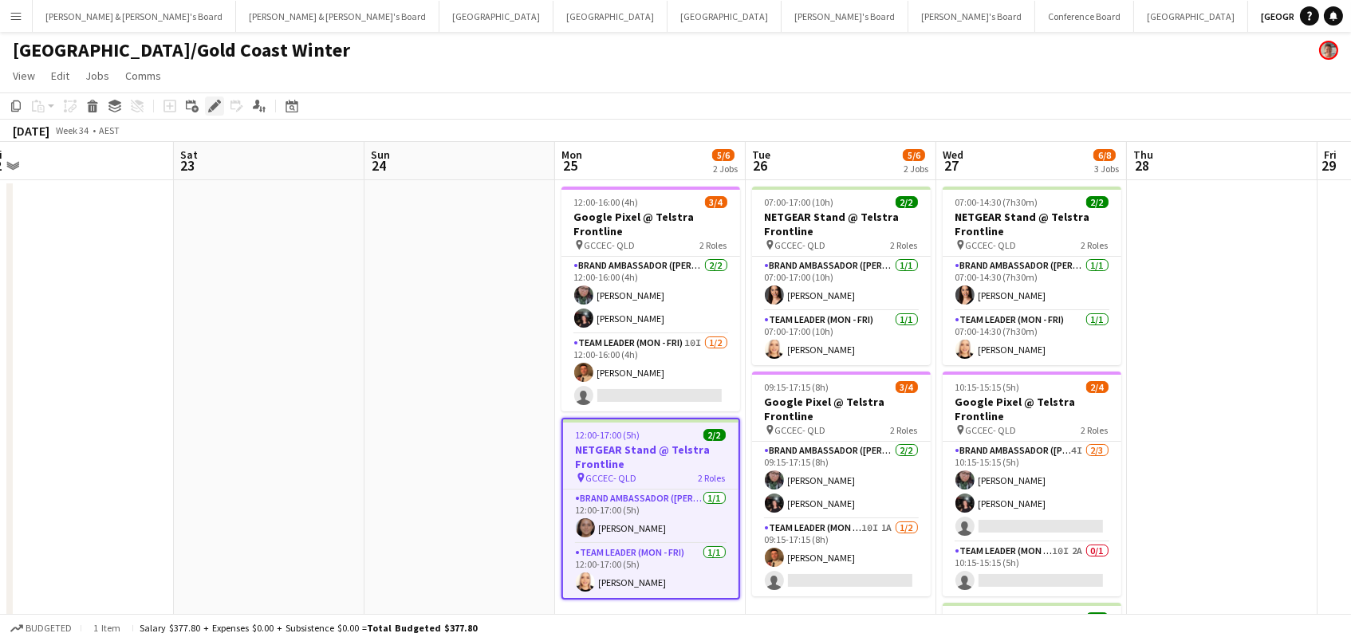
click at [205, 98] on div "Edit" at bounding box center [214, 105] width 19 height 19
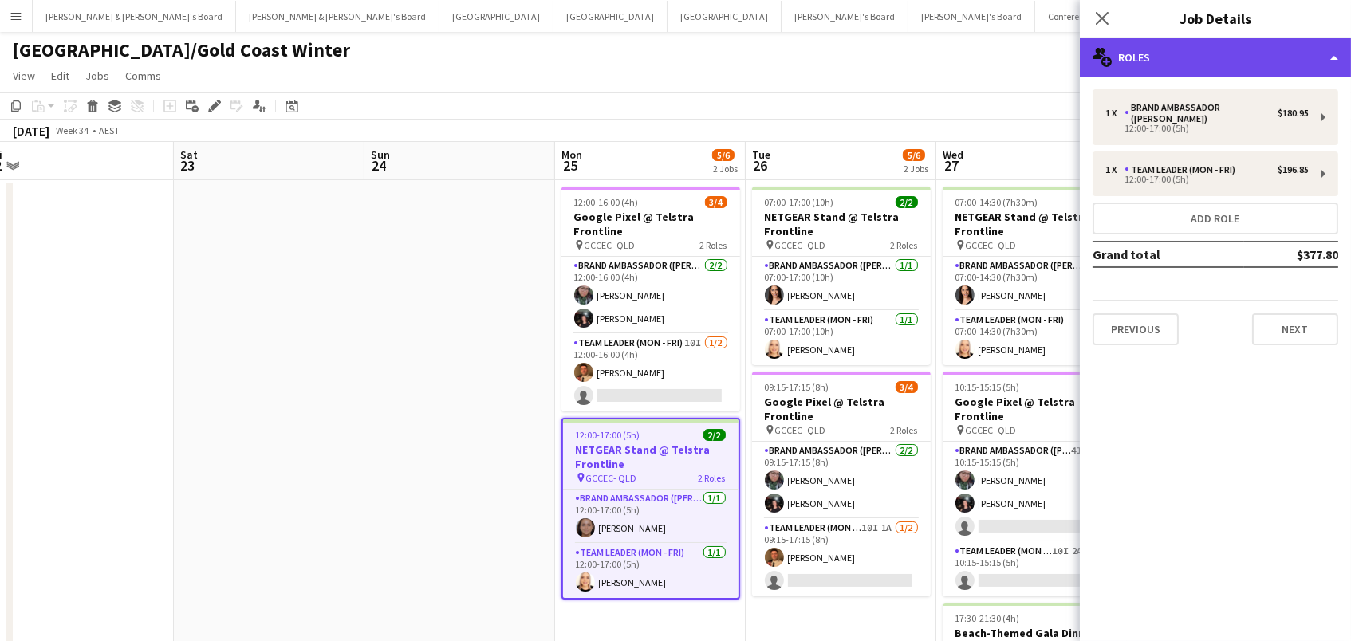
click at [1240, 45] on div "multiple-users-add Roles" at bounding box center [1214, 57] width 271 height 38
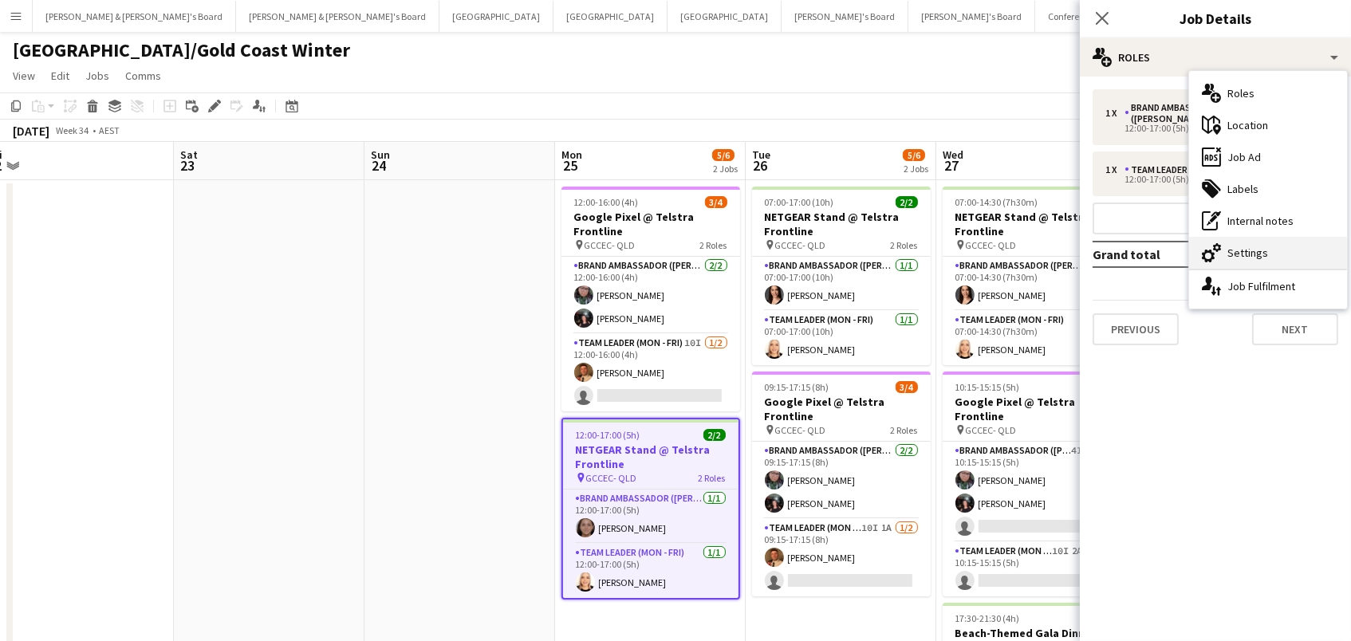
click at [1299, 250] on div "cog-double-3 Settings" at bounding box center [1268, 253] width 158 height 32
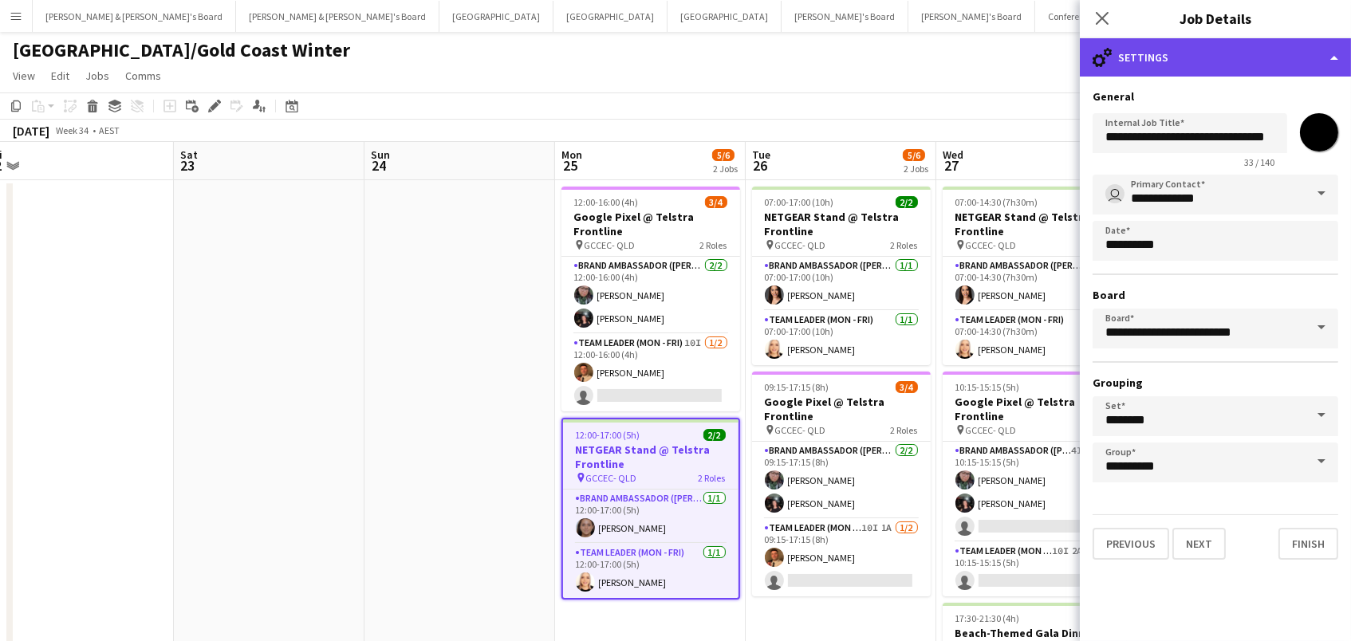
click at [1205, 71] on div "cog-double-3 Settings" at bounding box center [1214, 57] width 271 height 38
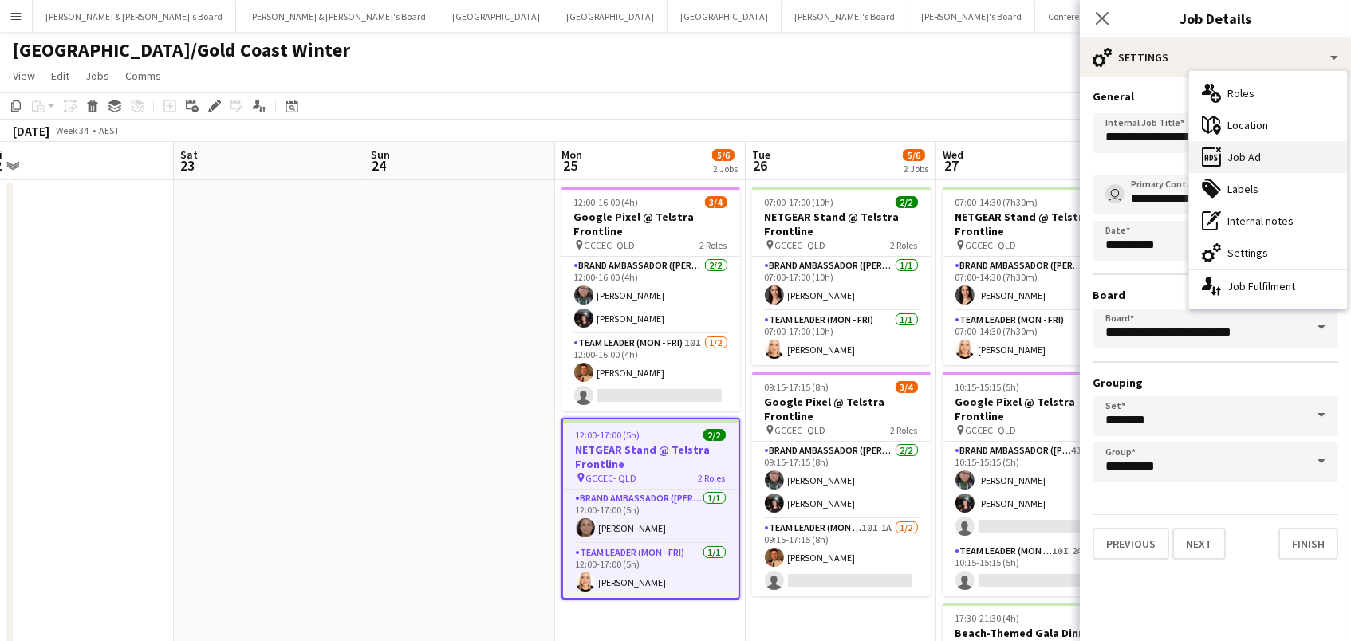
click at [1263, 153] on div "ads-window Job Ad" at bounding box center [1268, 157] width 158 height 32
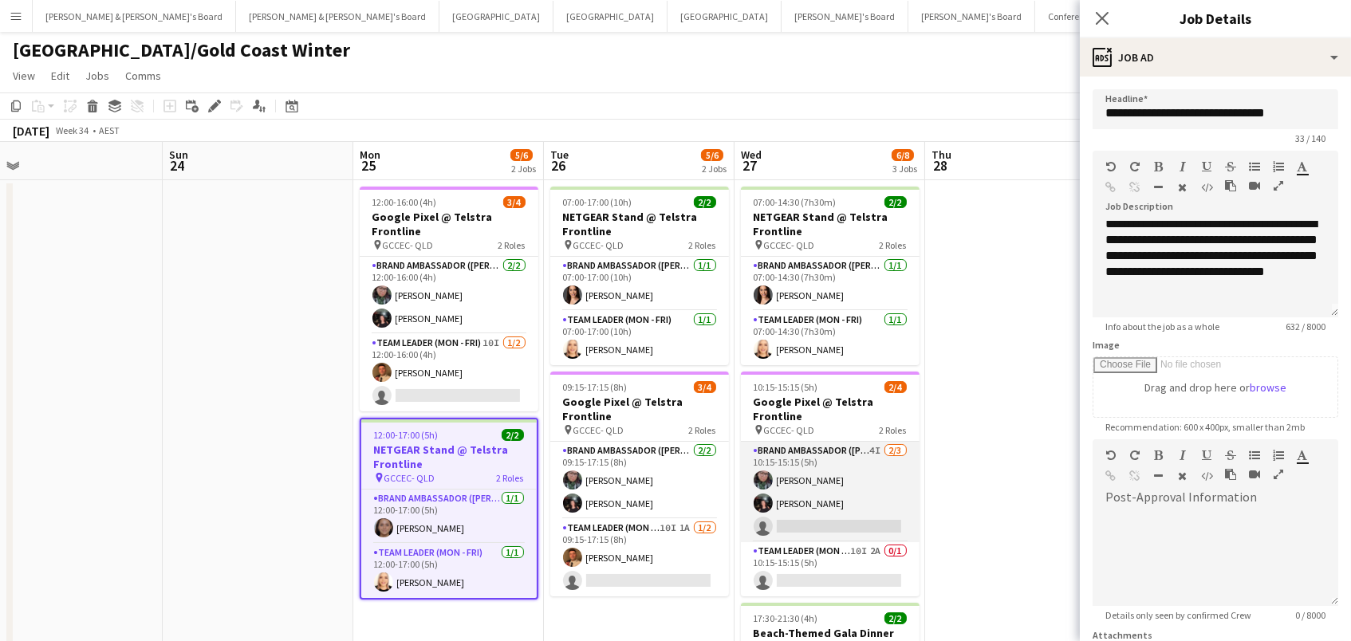
scroll to position [0, 602]
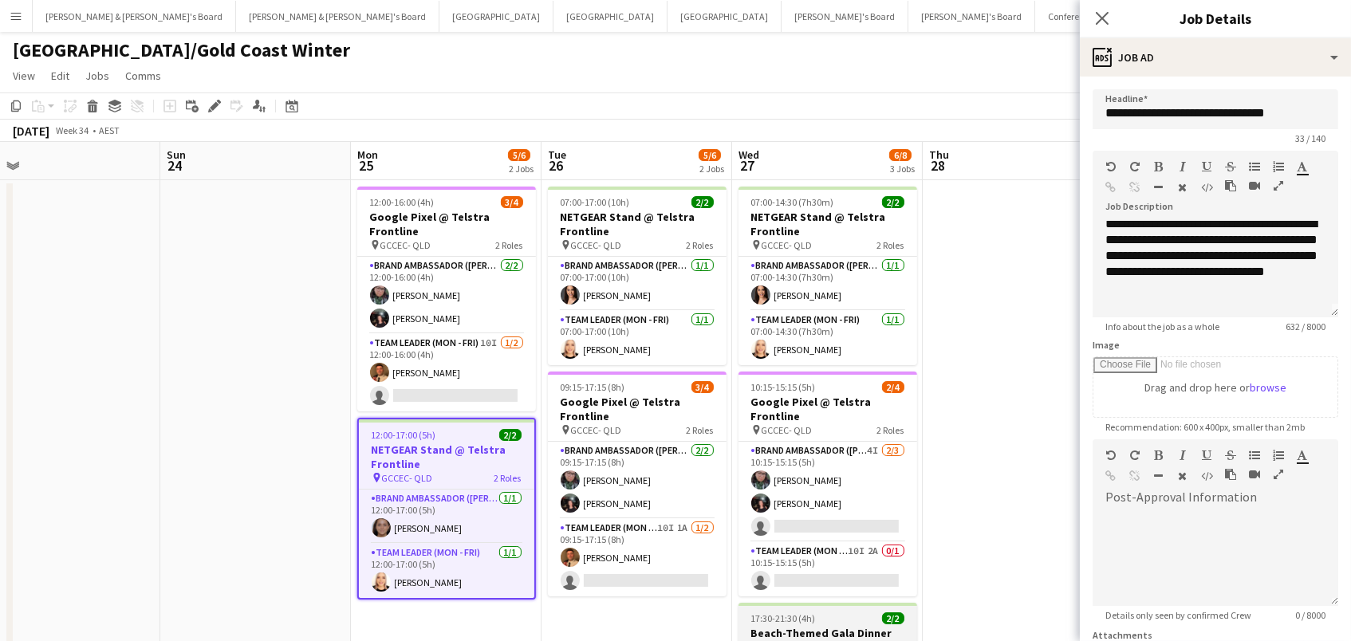
click at [812, 619] on span "17:30-21:30 (4h)" at bounding box center [783, 618] width 65 height 12
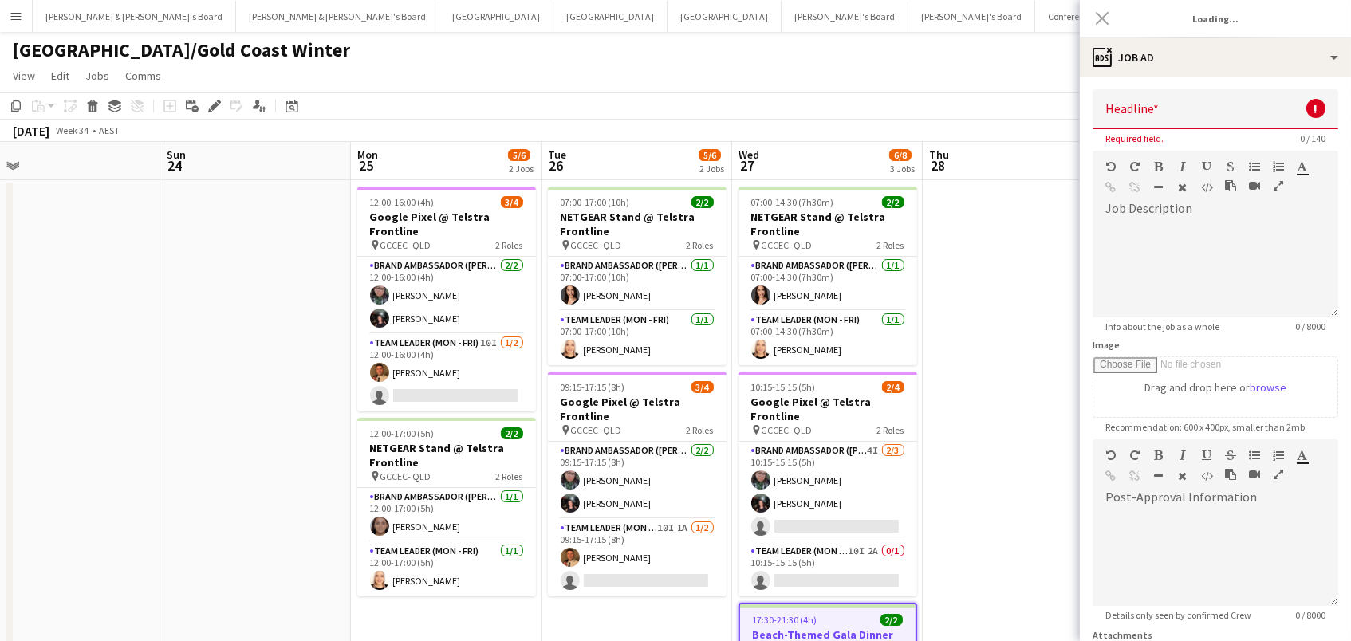
type input "**********"
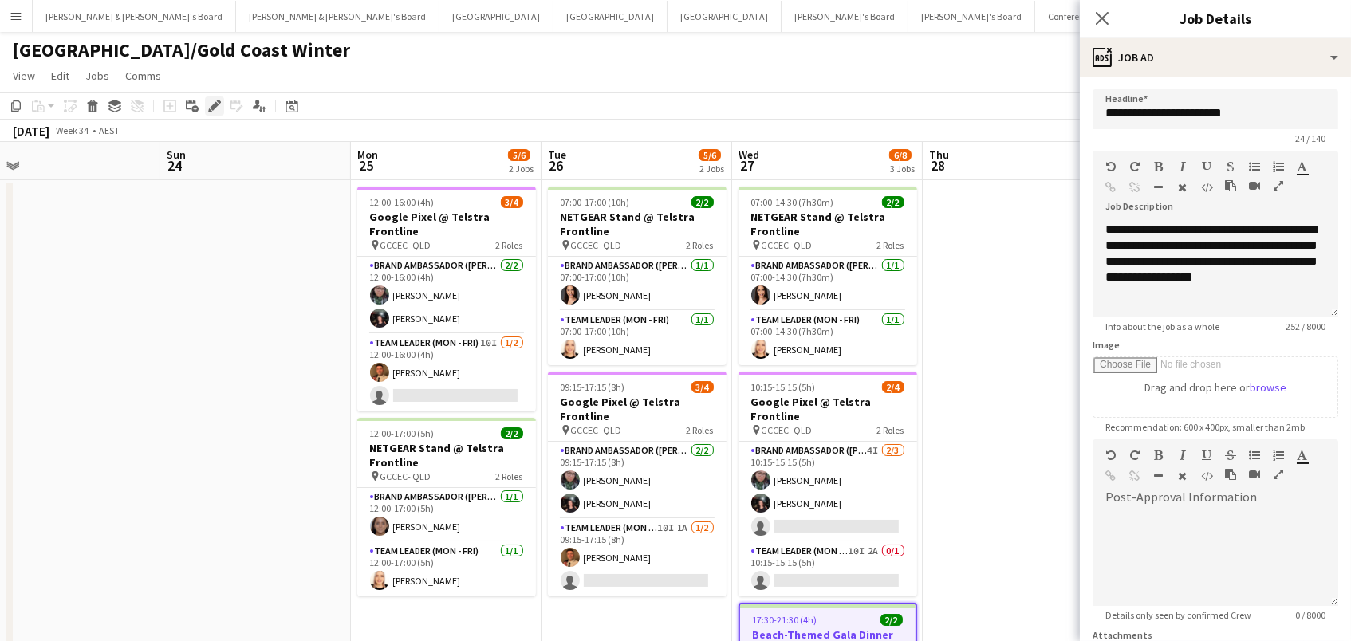
click at [208, 104] on icon "Edit" at bounding box center [214, 106] width 13 height 13
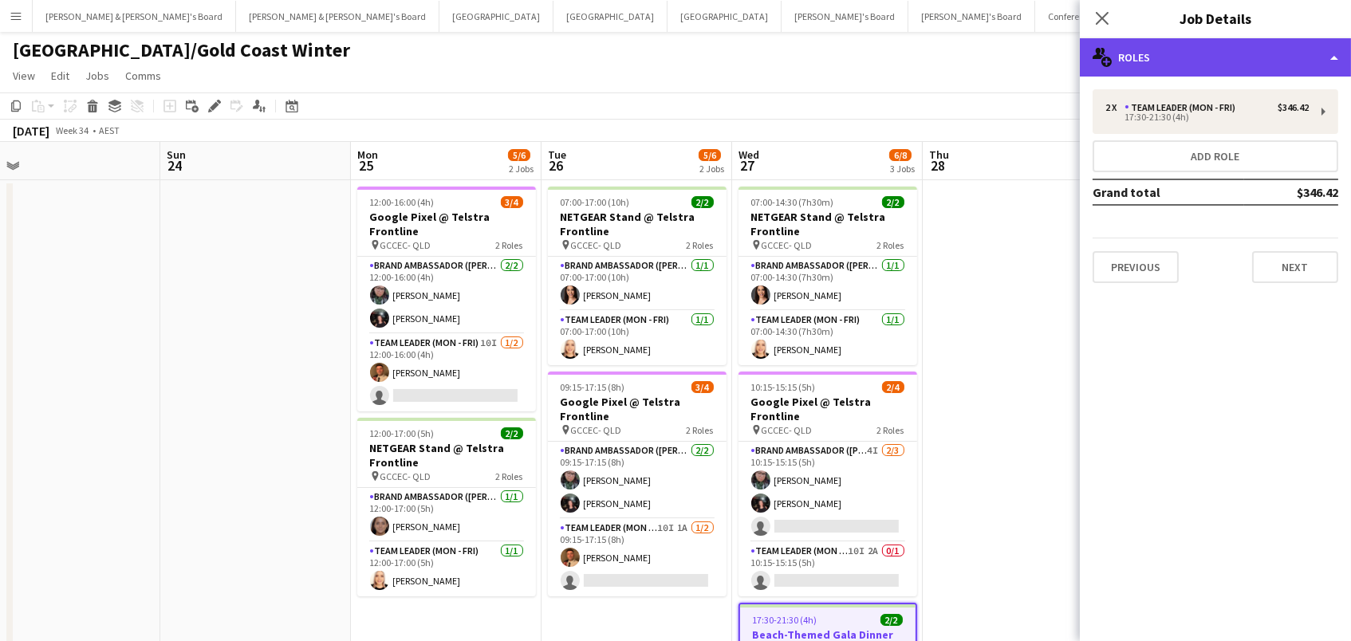
click at [1278, 51] on div "multiple-users-add Roles" at bounding box center [1214, 57] width 271 height 38
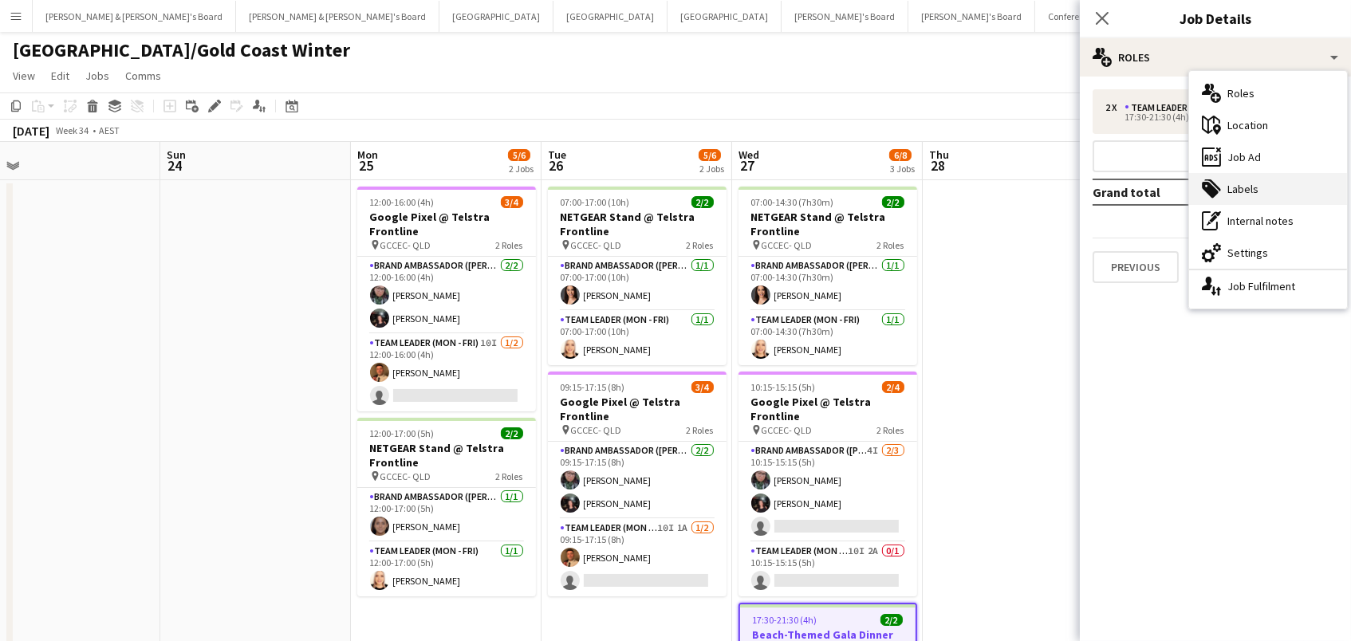
click at [1284, 184] on div "tags-double Labels" at bounding box center [1268, 189] width 158 height 32
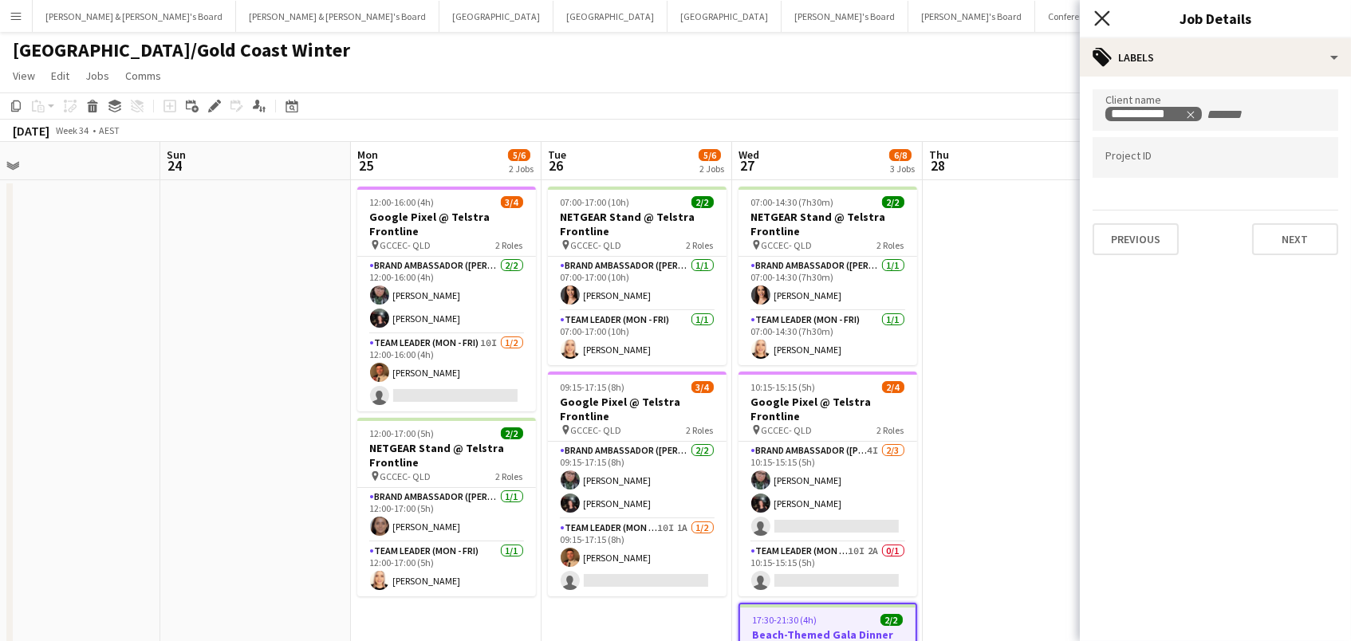
click at [1102, 18] on icon at bounding box center [1101, 17] width 15 height 15
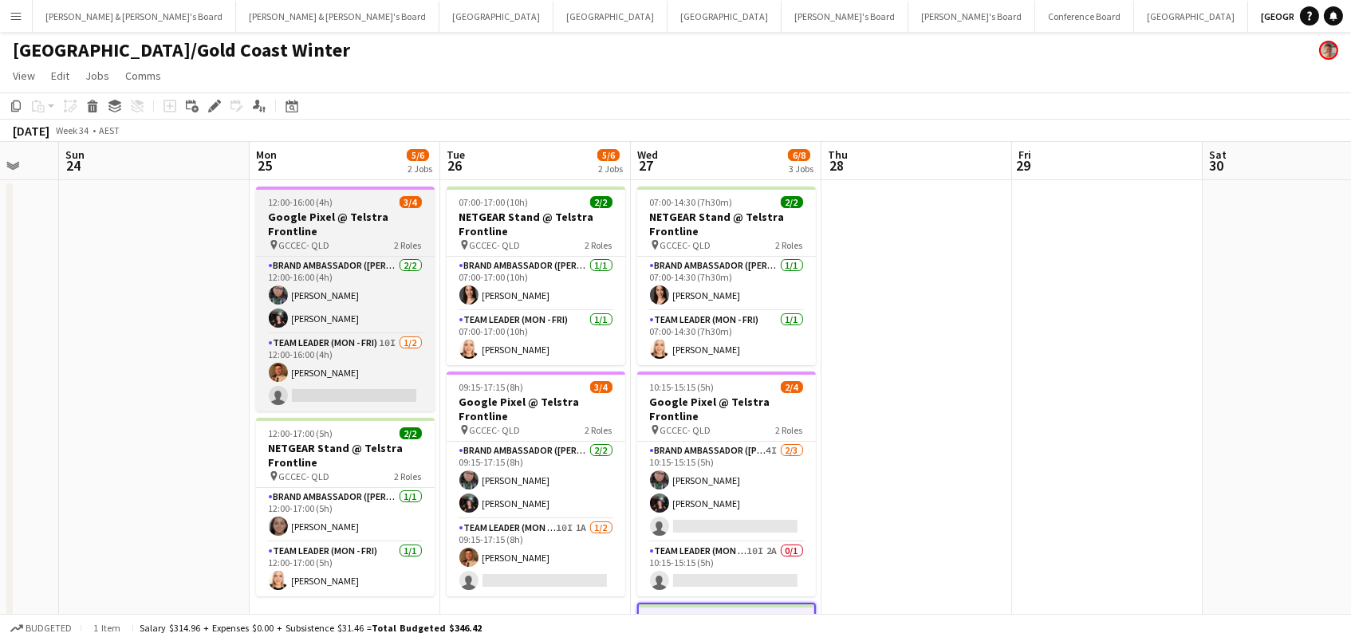
click at [375, 235] on h3 "Google Pixel @ Telstra Frontline" at bounding box center [345, 224] width 179 height 29
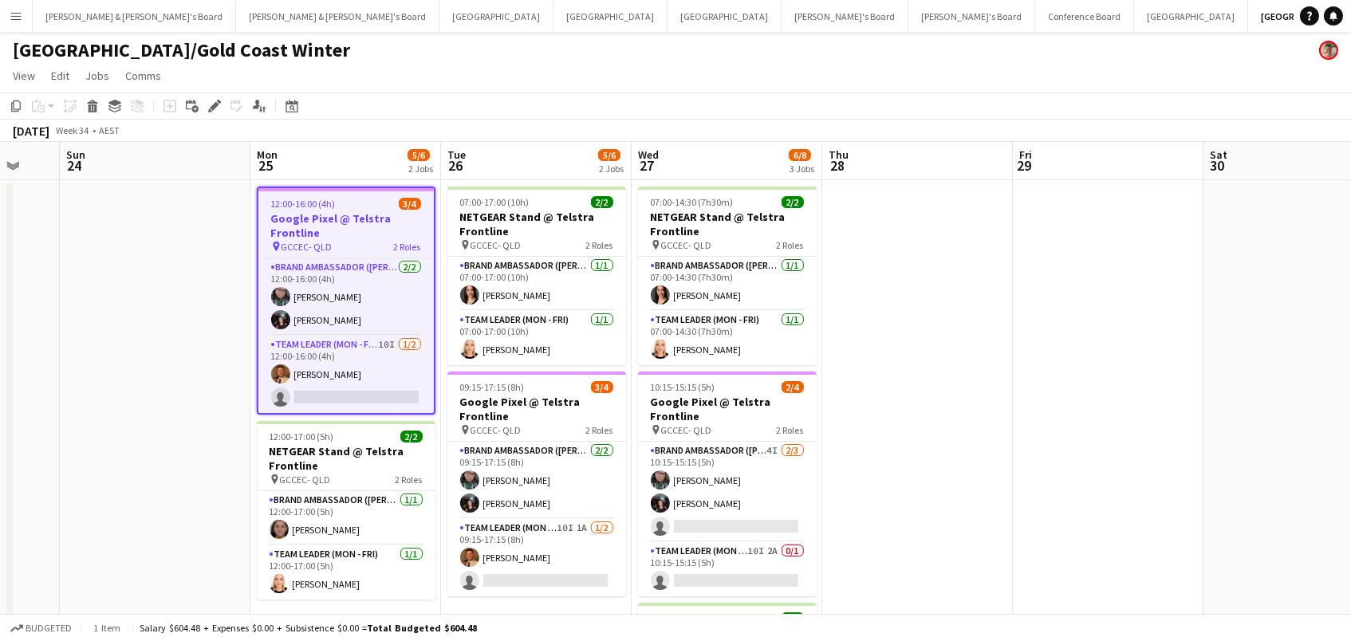
drag, startPoint x: 213, startPoint y: 104, endPoint x: 229, endPoint y: 104, distance: 15.9
click at [213, 104] on icon at bounding box center [214, 106] width 9 height 9
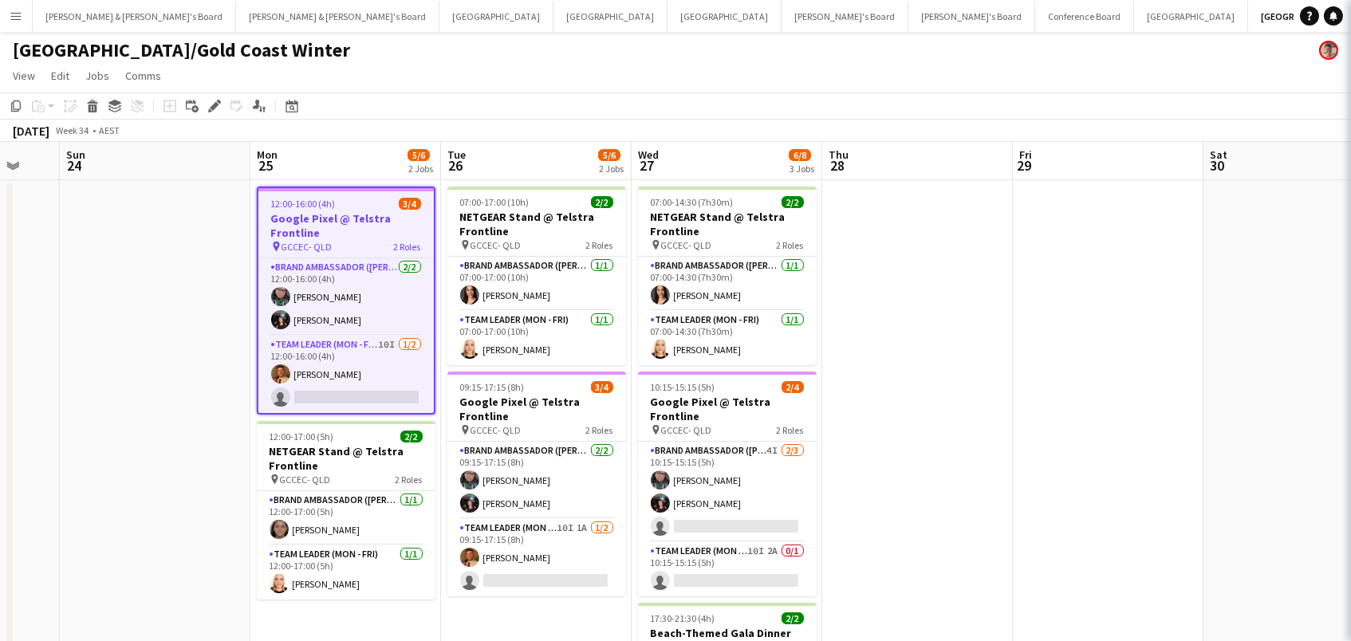
type input "**********"
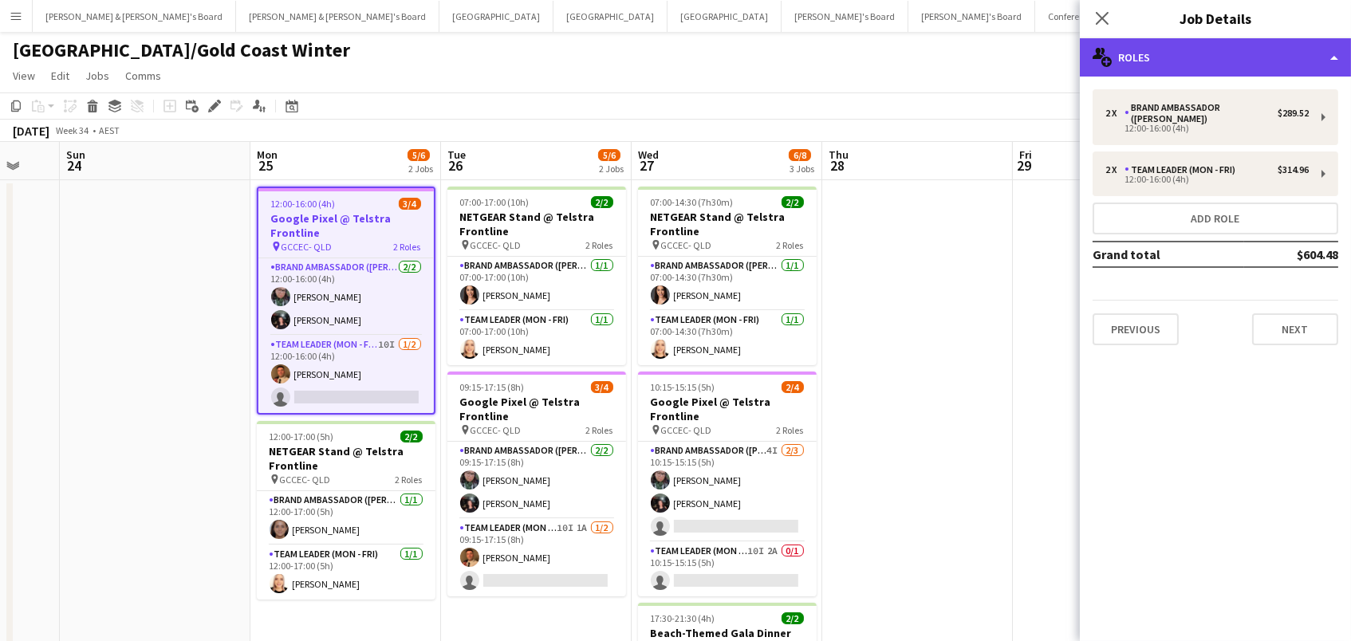
click at [1119, 57] on div "multiple-users-add Roles" at bounding box center [1214, 57] width 271 height 38
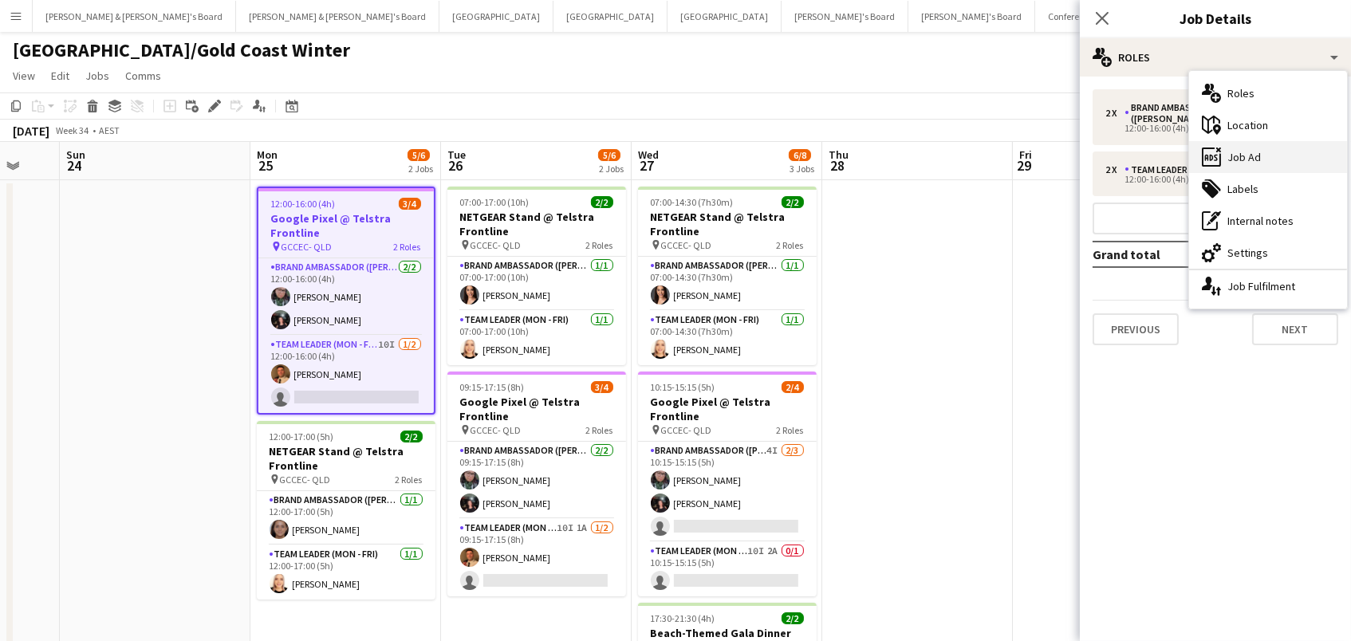
click at [1310, 169] on div "ads-window Job Ad" at bounding box center [1268, 157] width 158 height 32
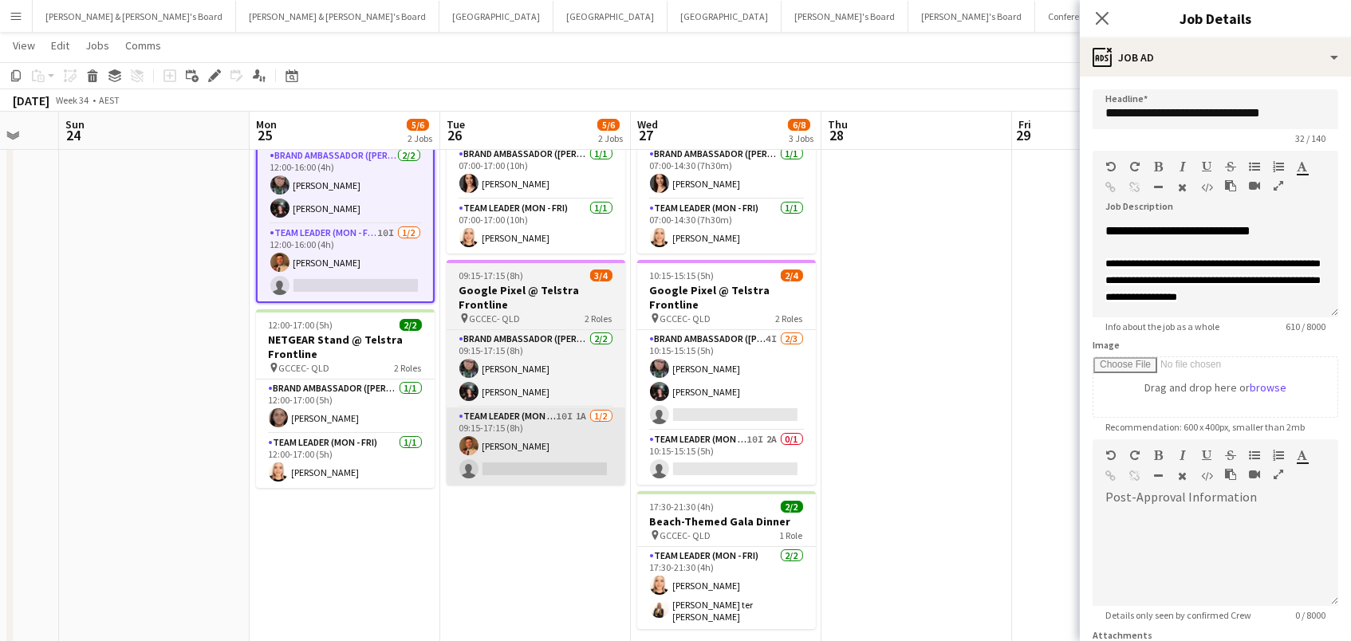
scroll to position [109, 0]
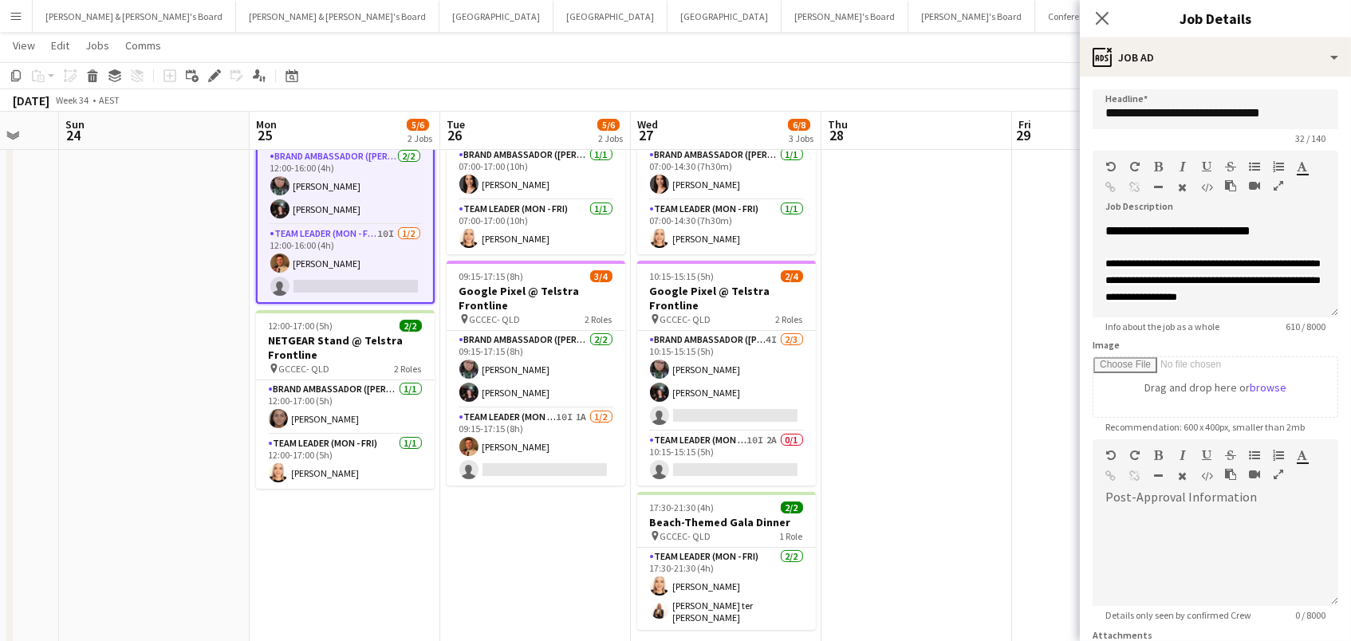
click at [127, 383] on app-date-cell at bounding box center [154, 372] width 191 height 606
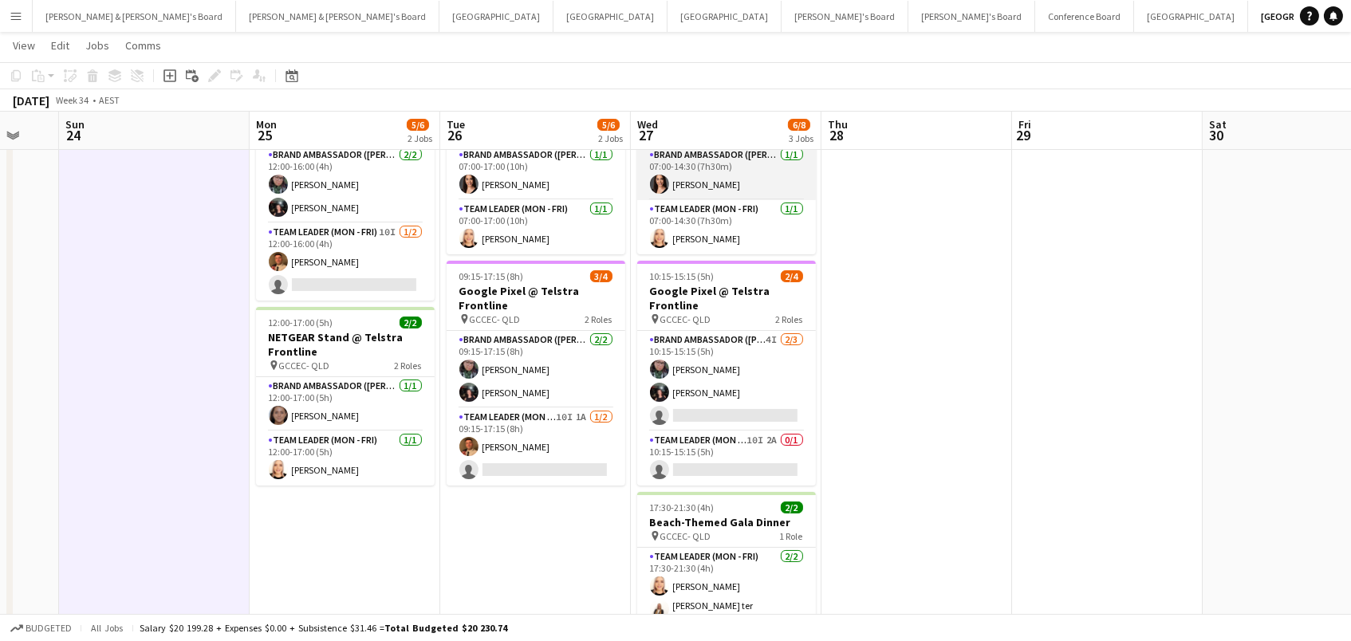
click at [733, 195] on app-card-role "Brand Ambassador (Mon - Fri) 1/1 07:00-14:30 (7h30m) Ashleigh Mehler" at bounding box center [726, 173] width 179 height 54
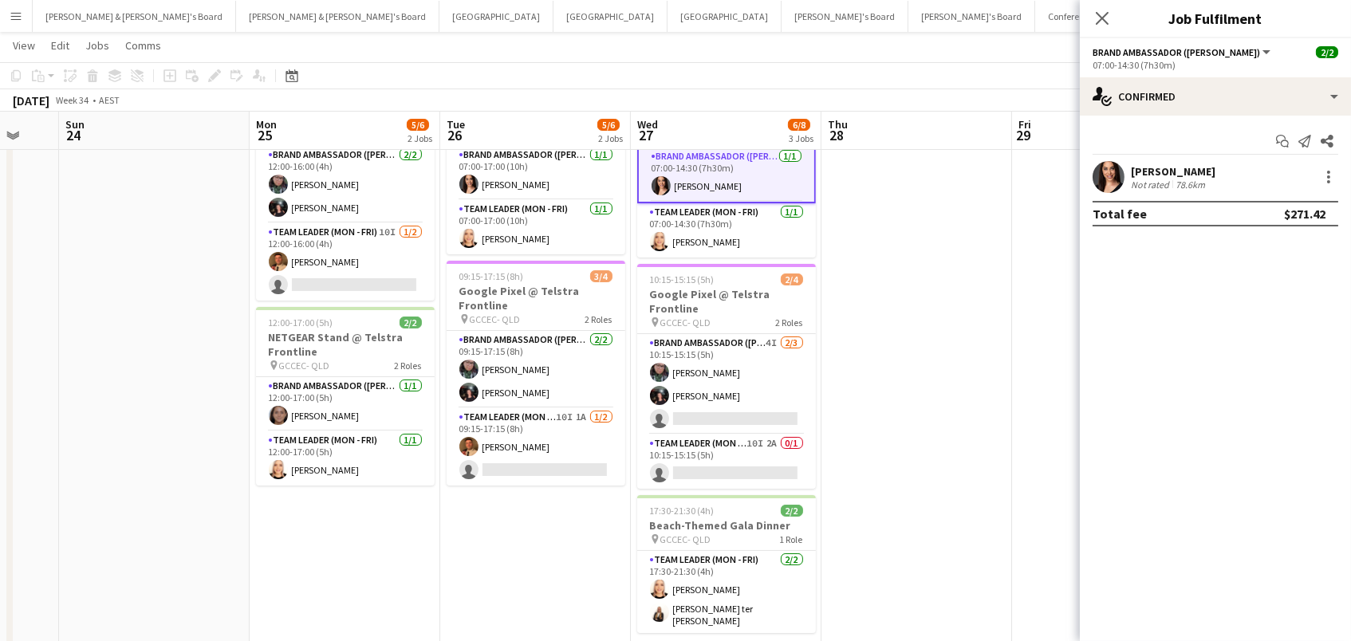
click at [1152, 184] on div "Not rated" at bounding box center [1150, 185] width 41 height 12
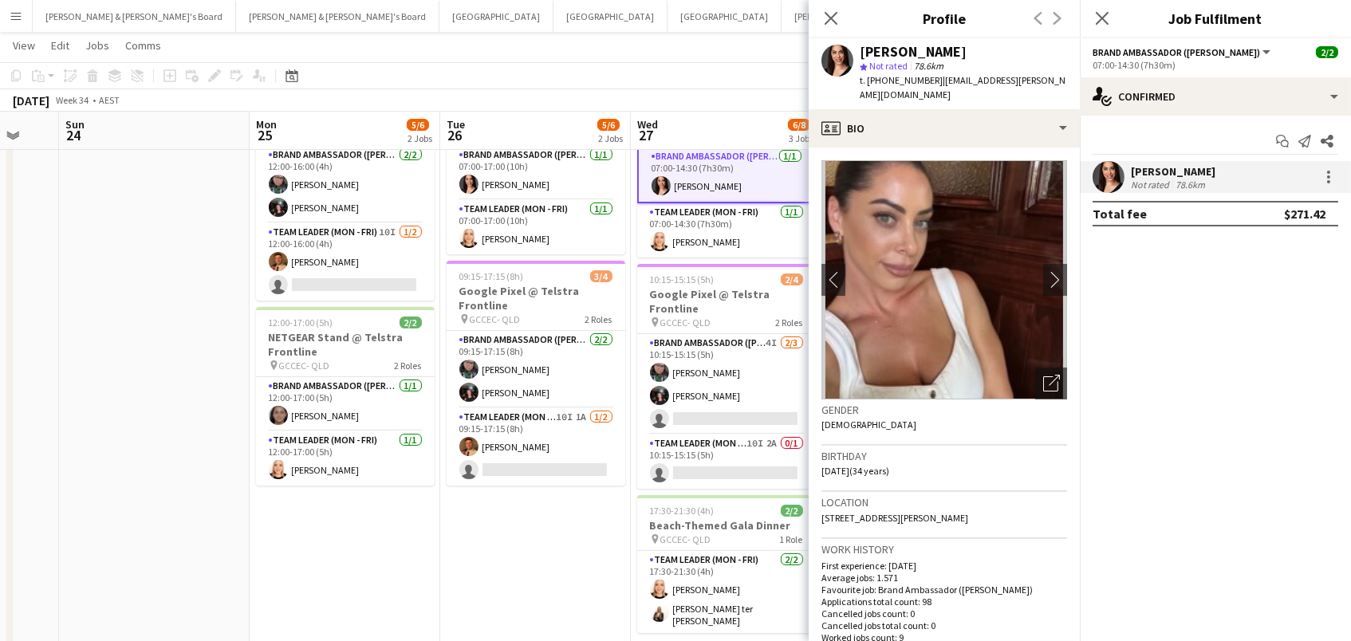
drag, startPoint x: 996, startPoint y: 496, endPoint x: 820, endPoint y: 501, distance: 176.3
click at [820, 501] on app-crew-profile-bio "chevron-left chevron-right Open photos pop-in Gender Female Birthday 27-05-1991…" at bounding box center [943, 393] width 271 height 493
copy span "101 Khartoum Street, Gordon Park, 4031"
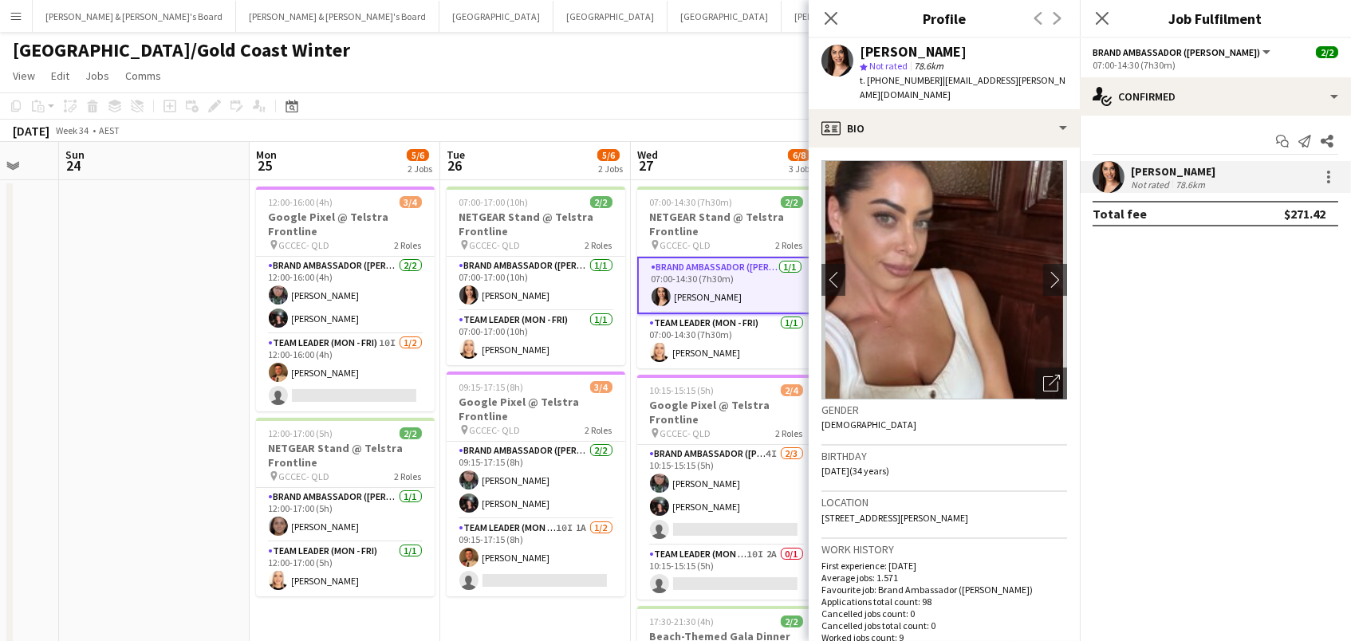
scroll to position [0, 0]
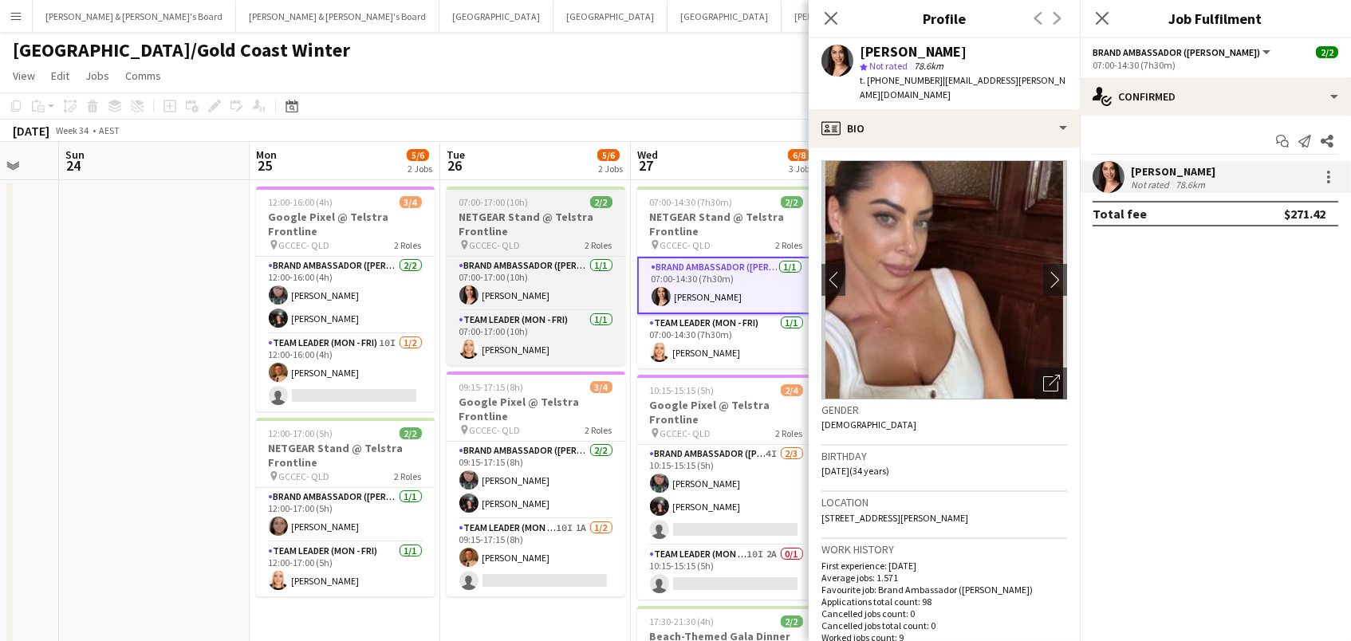
click at [521, 213] on h3 "NETGEAR Stand @ Telstra Frontline" at bounding box center [535, 224] width 179 height 29
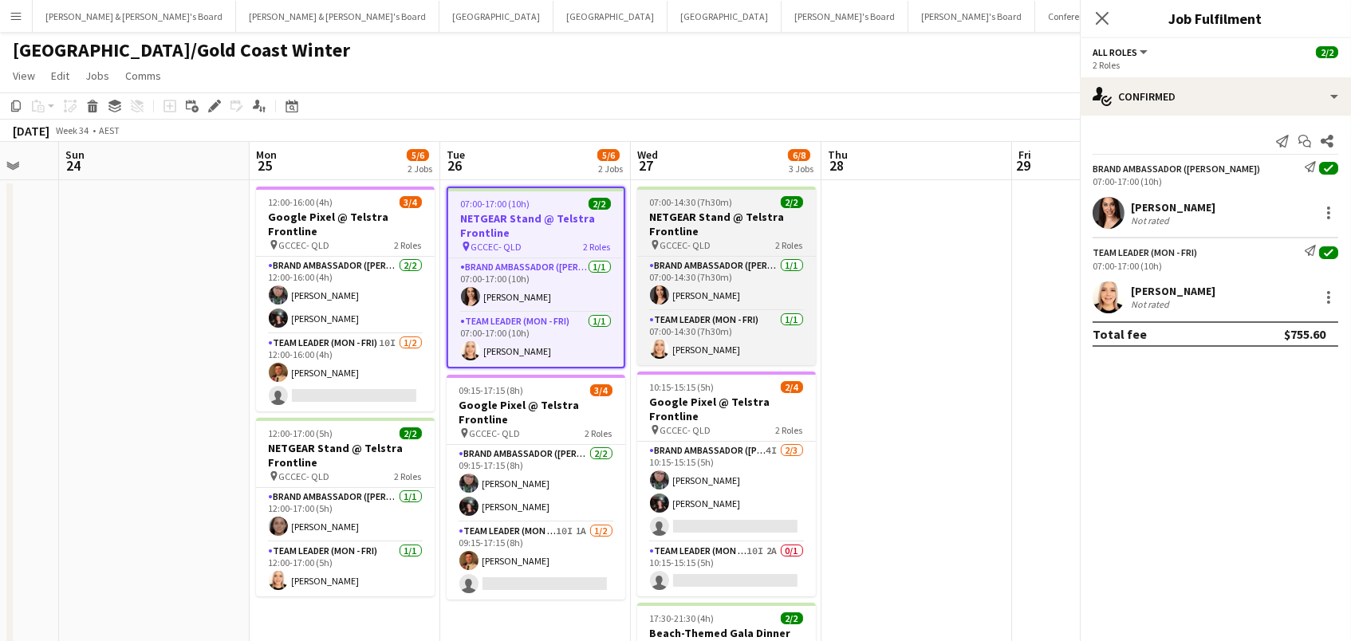
click at [700, 216] on h3 "NETGEAR Stand @ Telstra Frontline" at bounding box center [726, 224] width 179 height 29
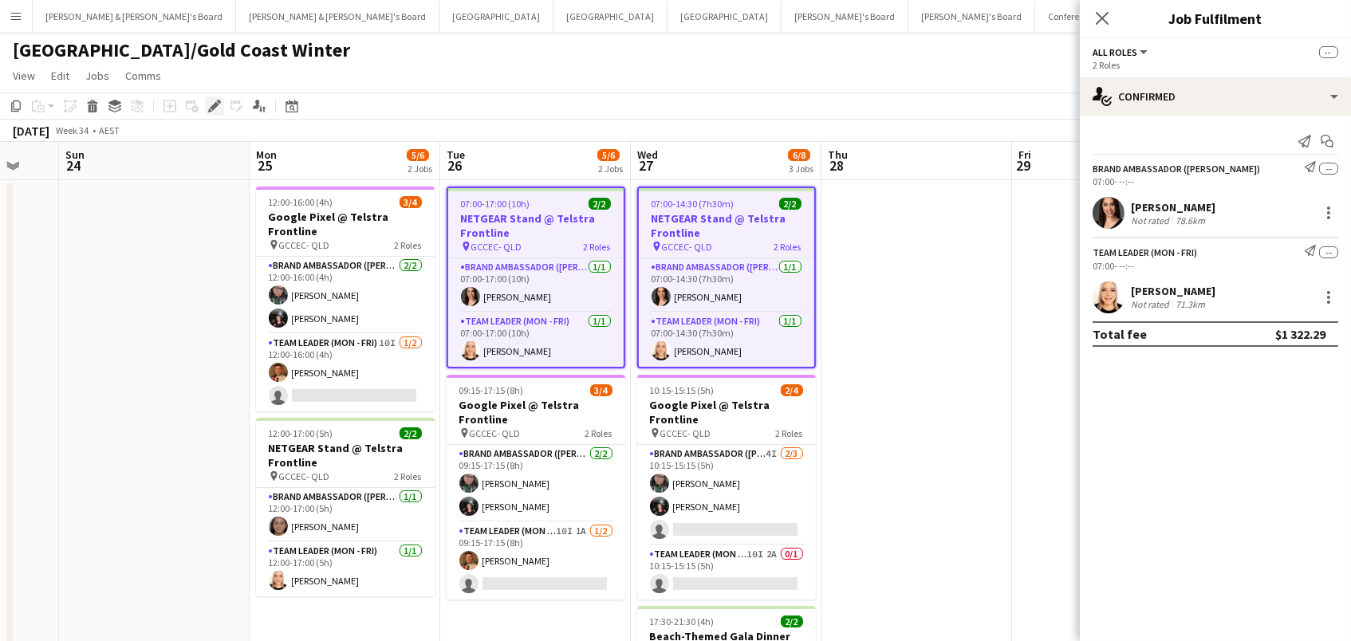
click at [213, 105] on icon at bounding box center [214, 106] width 9 height 9
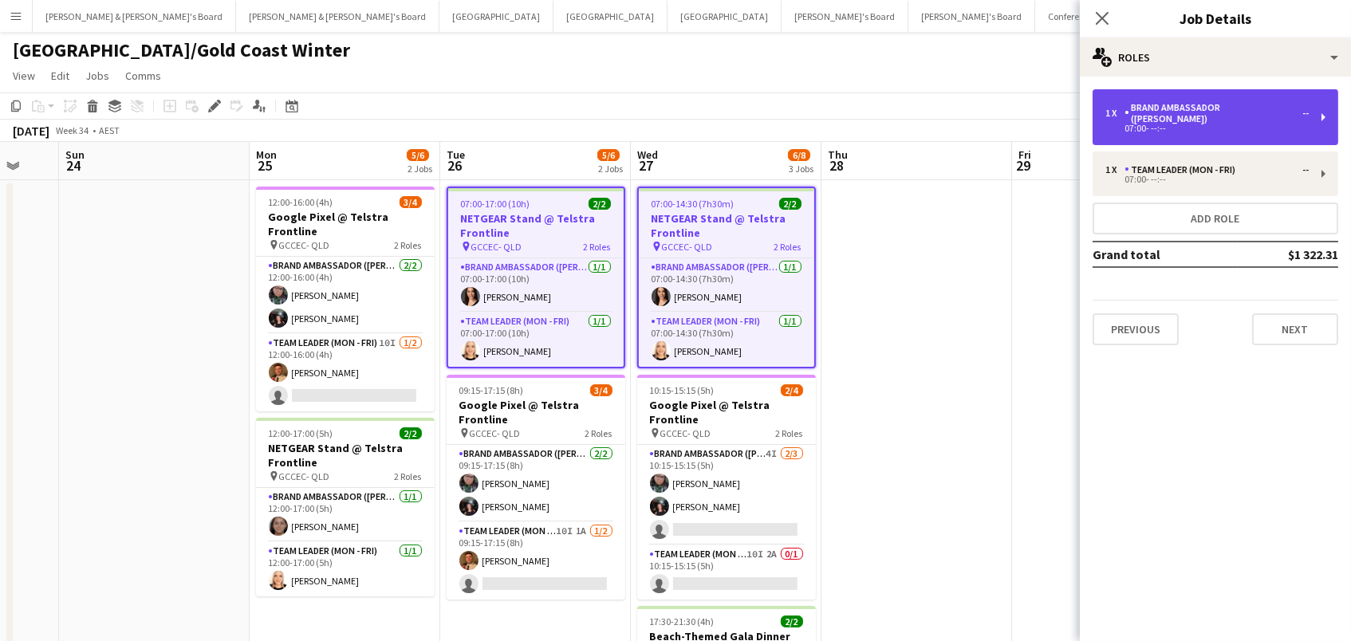
click at [1225, 124] on div "07:00- --:--" at bounding box center [1206, 128] width 203 height 8
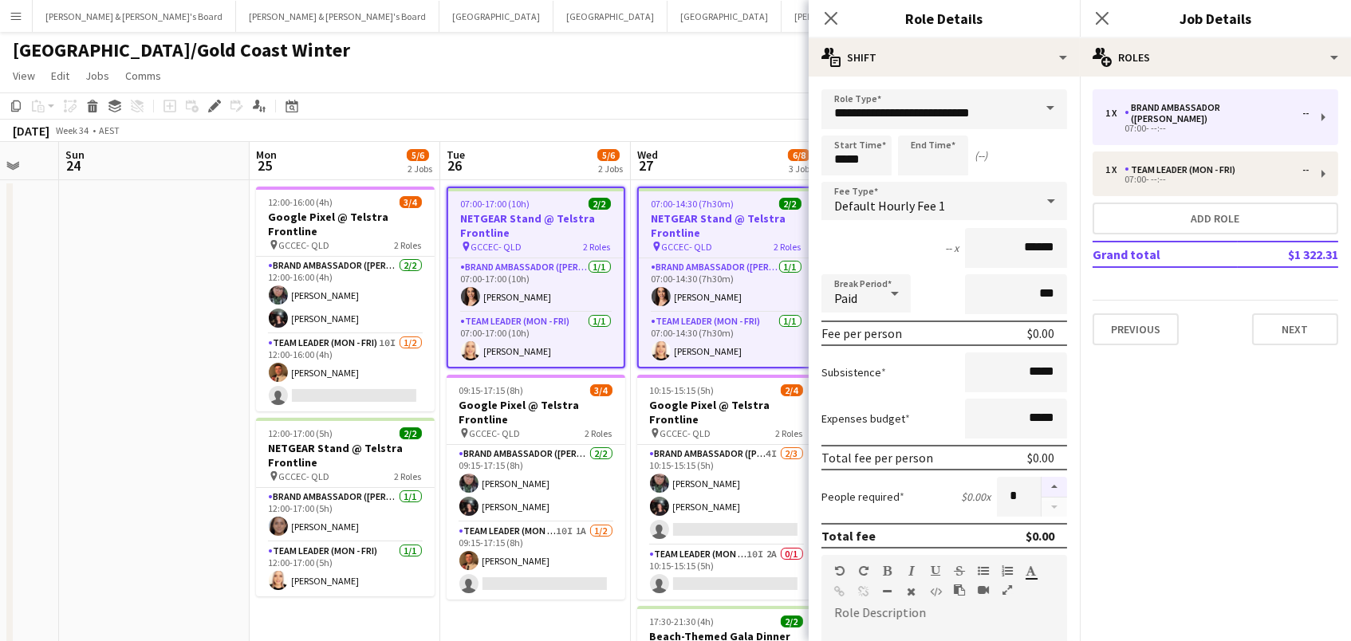
click at [1060, 481] on button "button" at bounding box center [1054, 487] width 26 height 21
type input "*"
click at [521, 142] on app-board-header-date "Tue 26 5/6 2 Jobs" at bounding box center [535, 161] width 191 height 38
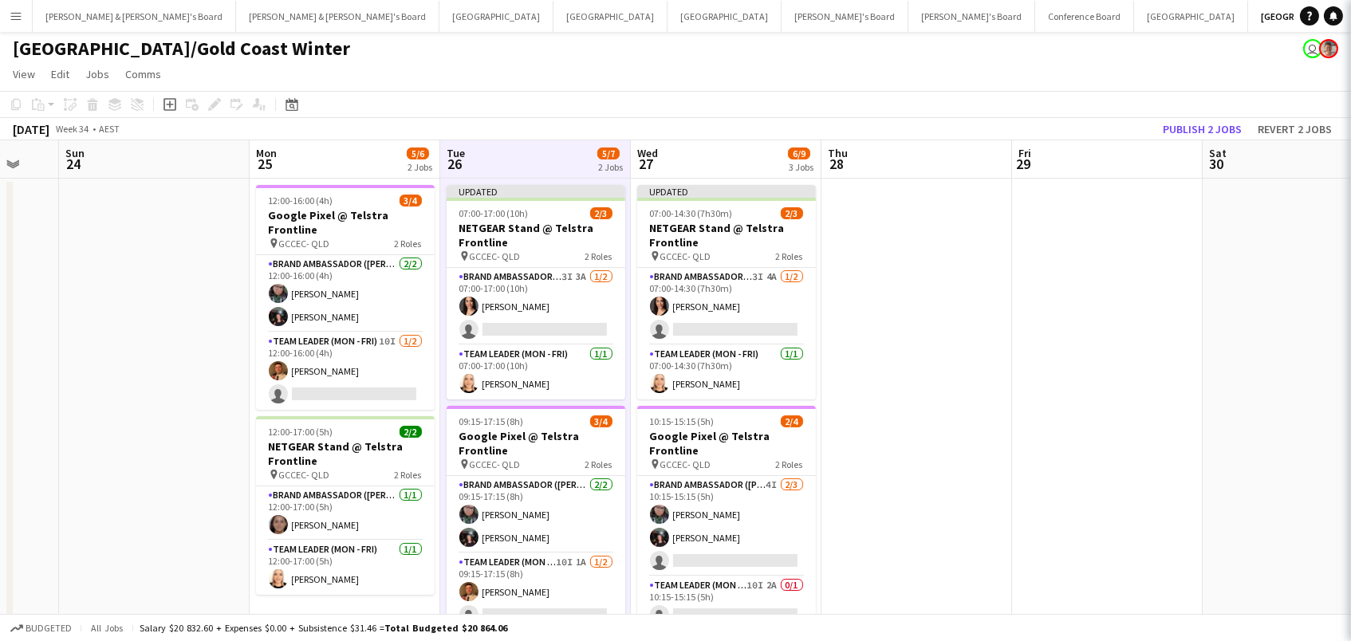
scroll to position [0, 704]
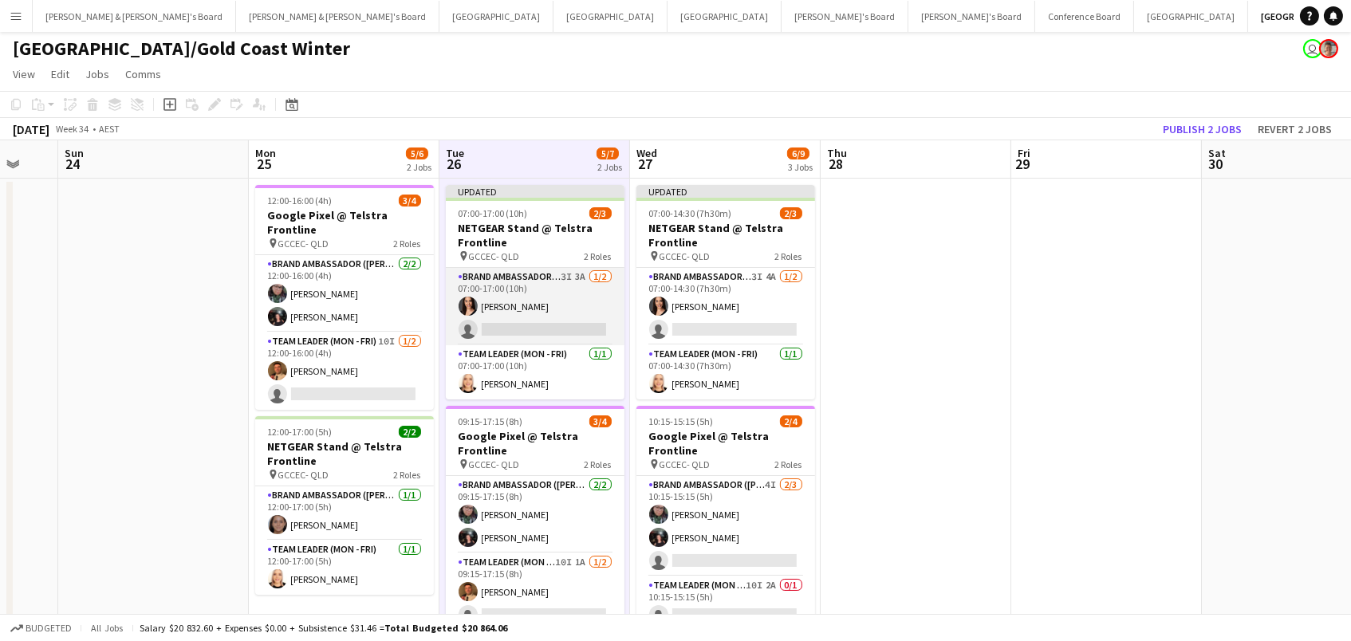
click at [511, 323] on app-card-role "Brand Ambassador (Mon - Fri) 3I 3A 1/2 07:00-17:00 (10h) Ashleigh Mehler single…" at bounding box center [535, 306] width 179 height 77
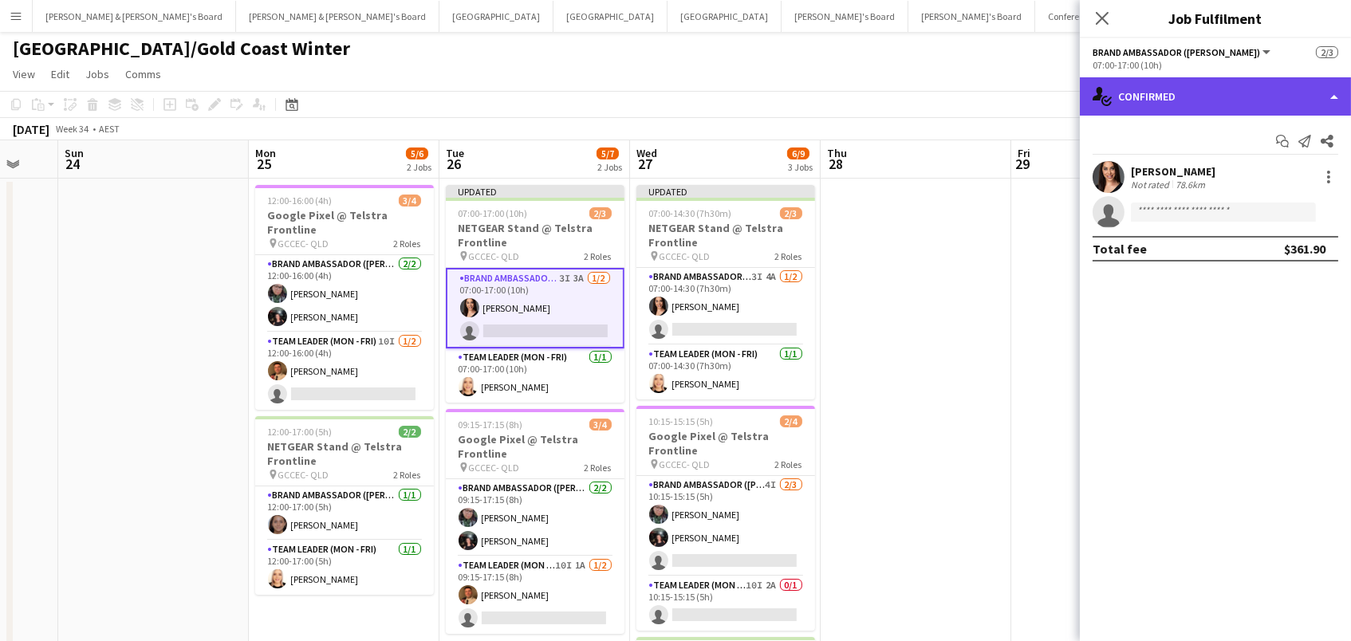
click at [1178, 111] on div "single-neutral-actions-check-2 Confirmed" at bounding box center [1214, 96] width 271 height 38
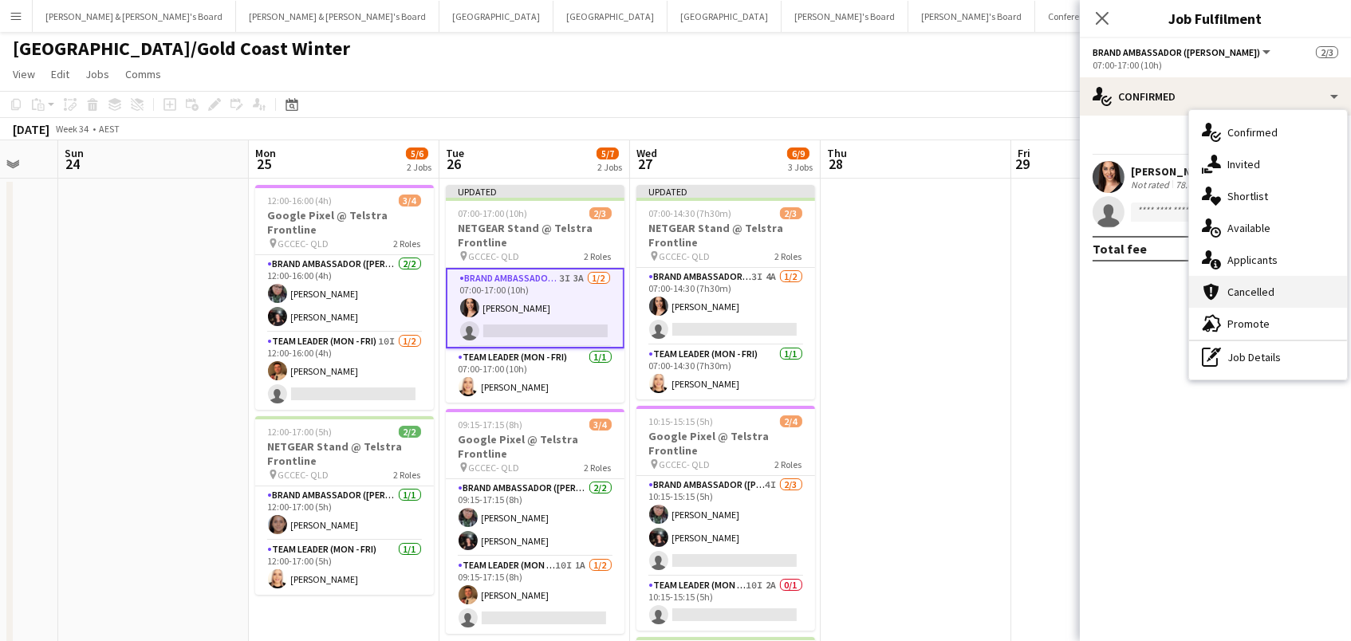
click at [1252, 277] on div "cancellation Cancelled" at bounding box center [1268, 292] width 158 height 32
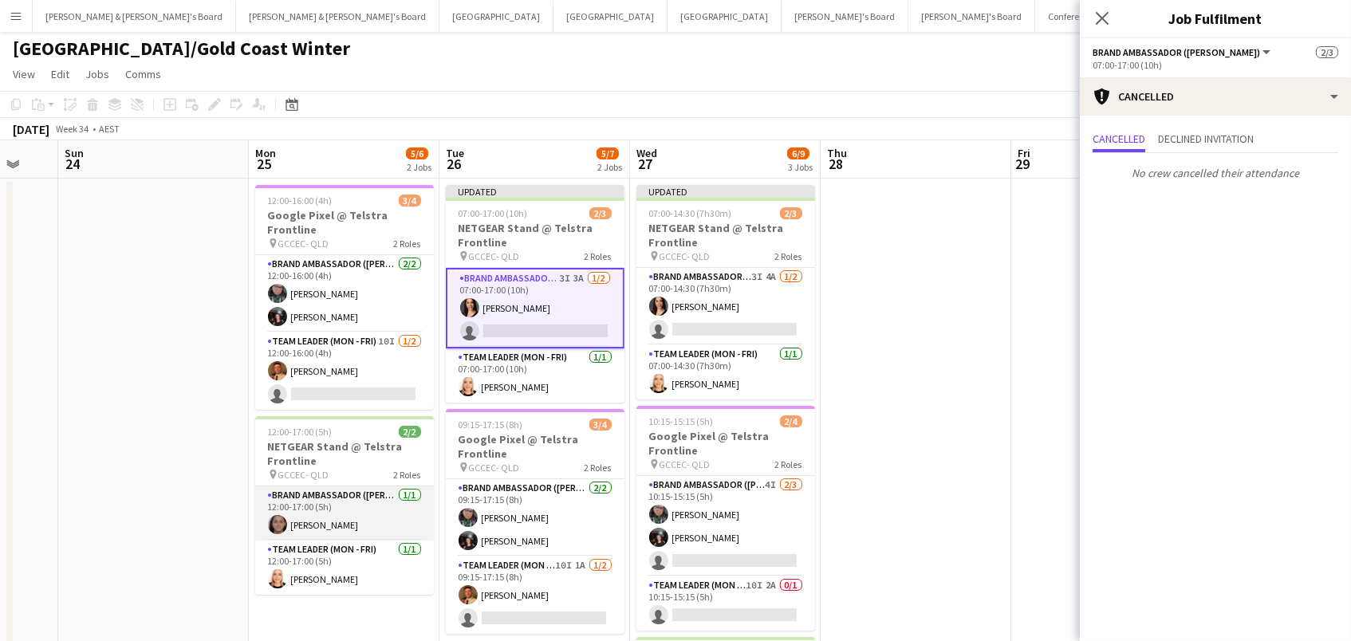
click at [410, 523] on app-card-role "Brand Ambassador (Mon - Fri) 1/1 12:00-17:00 (5h) Leyre Ginard" at bounding box center [344, 513] width 179 height 54
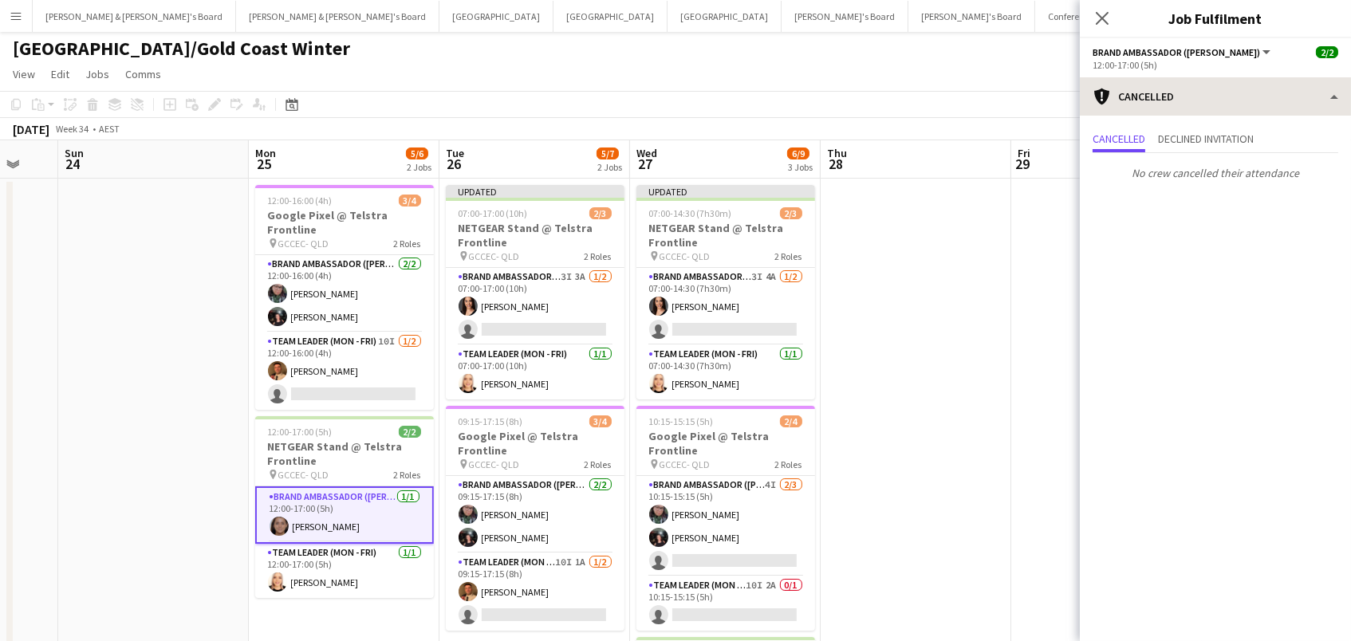
scroll to position [1, 0]
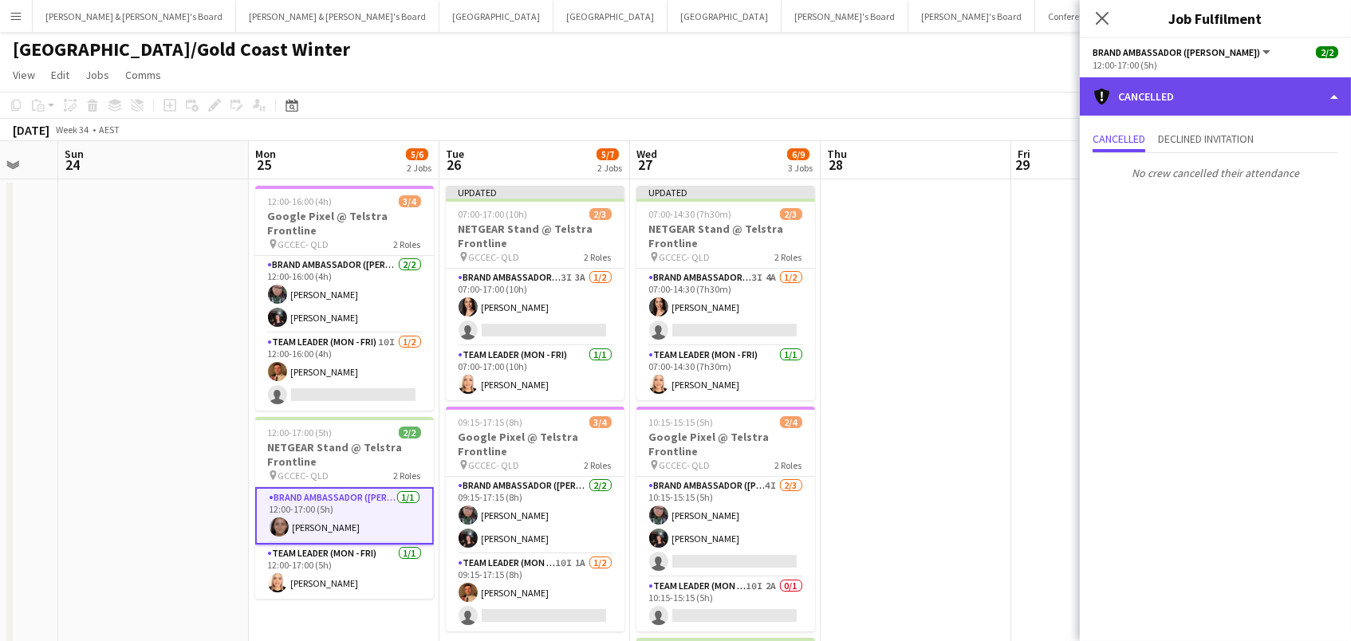
click at [1104, 97] on icon at bounding box center [1101, 96] width 15 height 17
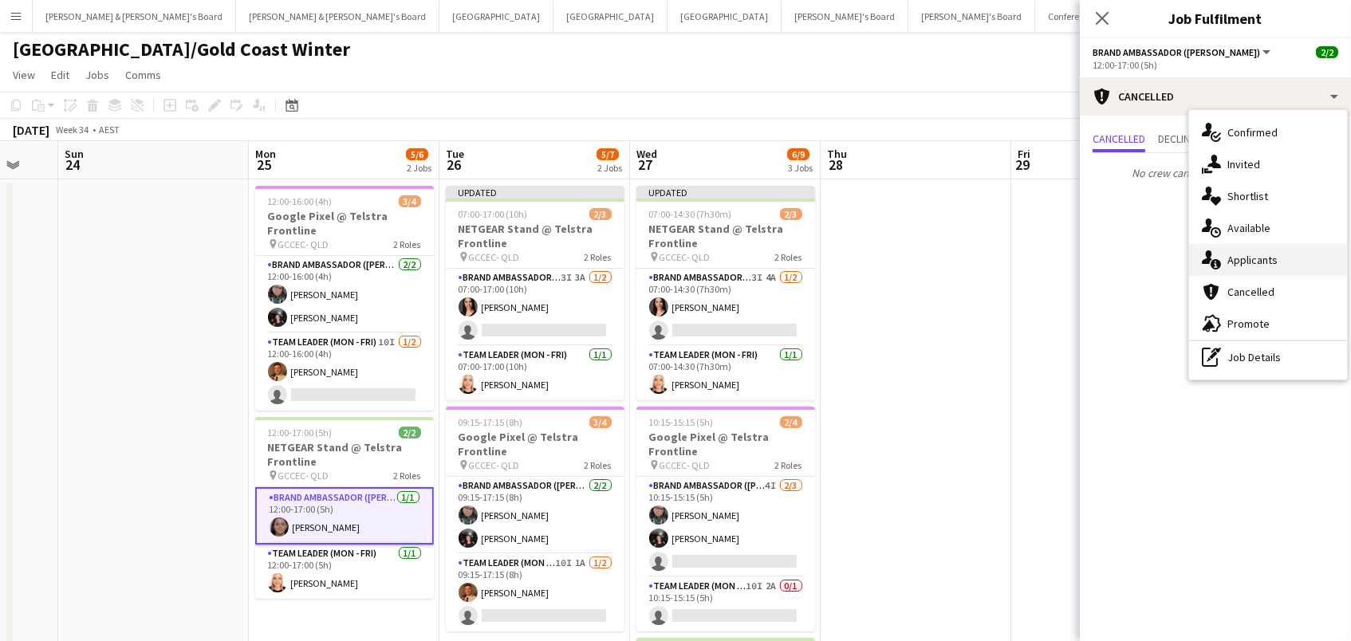
click at [1255, 256] on div "single-neutral-actions-information Applicants" at bounding box center [1268, 260] width 158 height 32
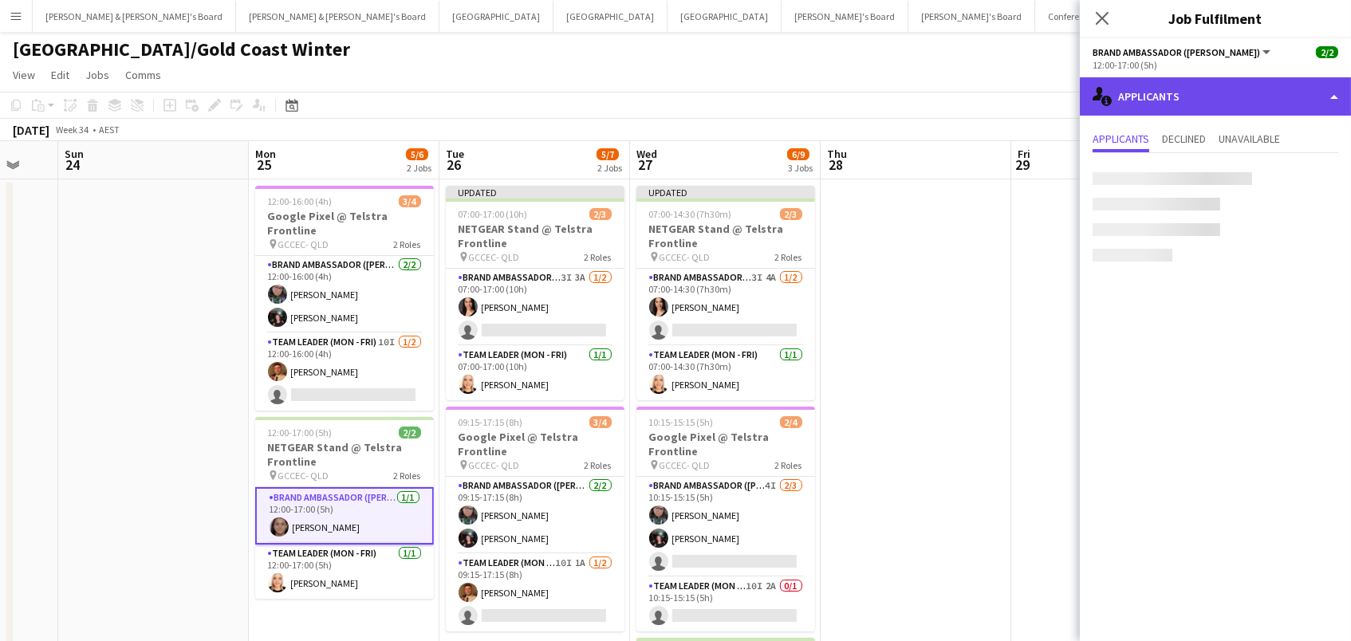
click at [1278, 93] on div "single-neutral-actions-information Applicants" at bounding box center [1214, 96] width 271 height 38
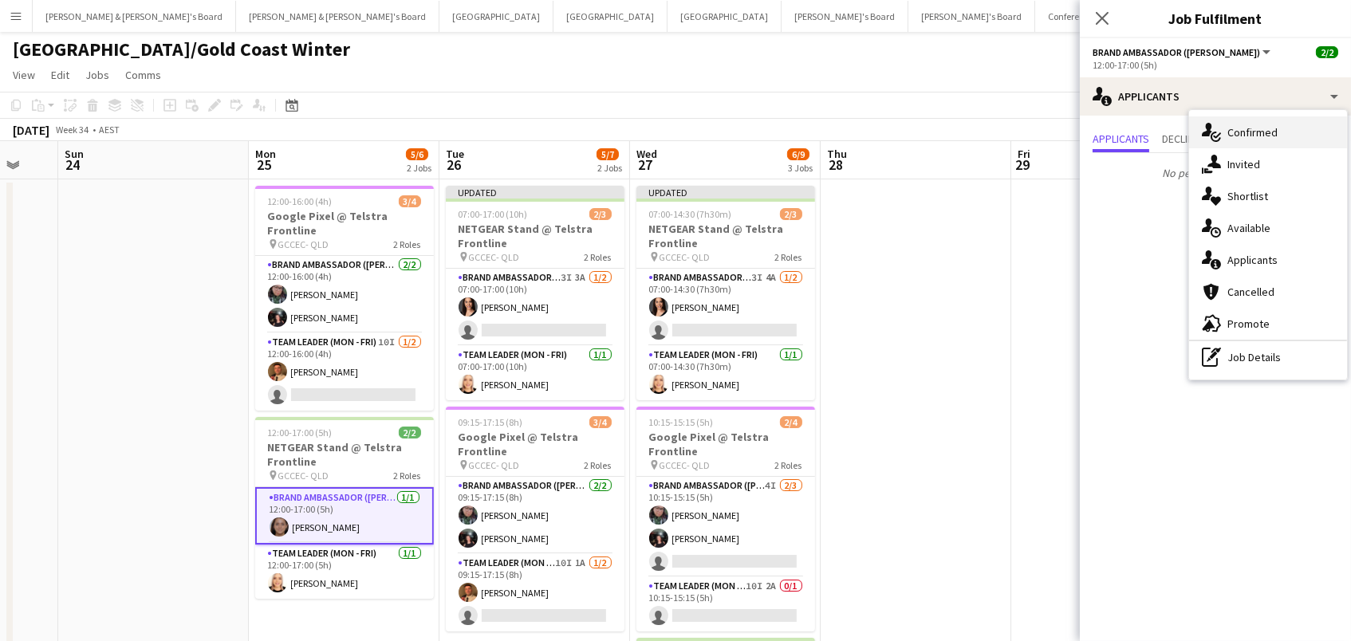
click at [1284, 129] on div "single-neutral-actions-check-2 Confirmed" at bounding box center [1268, 132] width 158 height 32
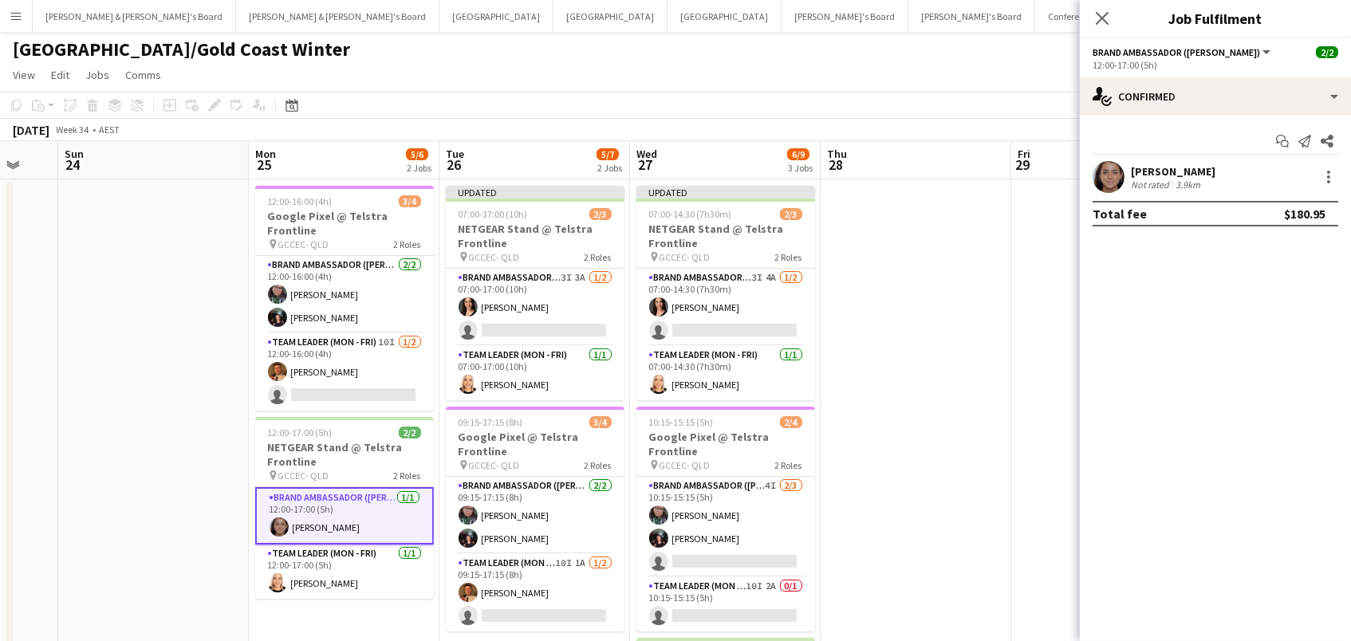
click at [1161, 182] on div "Not rated" at bounding box center [1150, 185] width 41 height 12
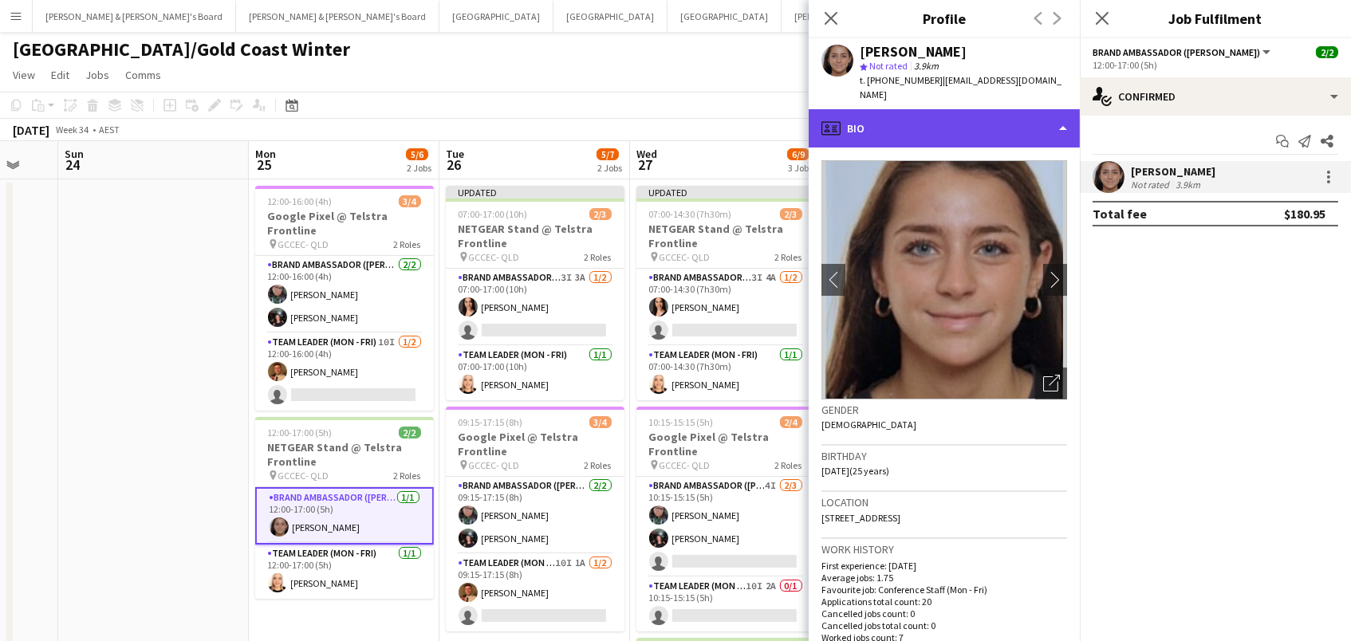
click at [1018, 119] on div "profile Bio" at bounding box center [943, 128] width 271 height 38
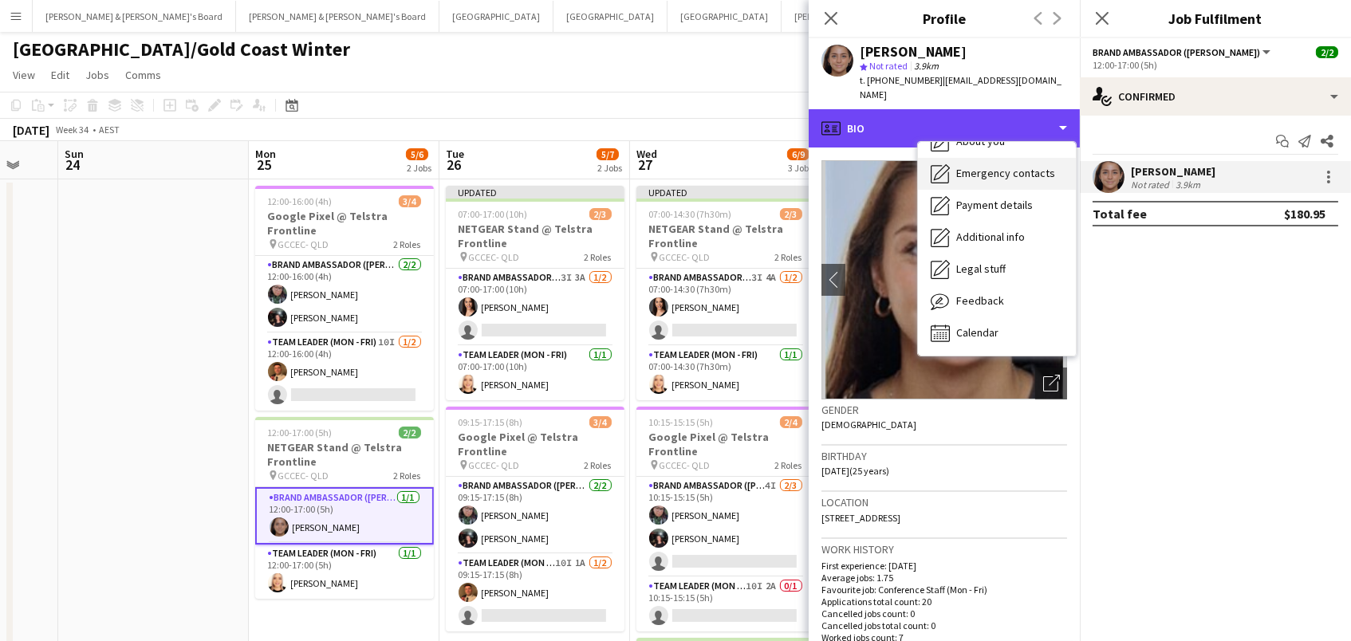
scroll to position [117, 0]
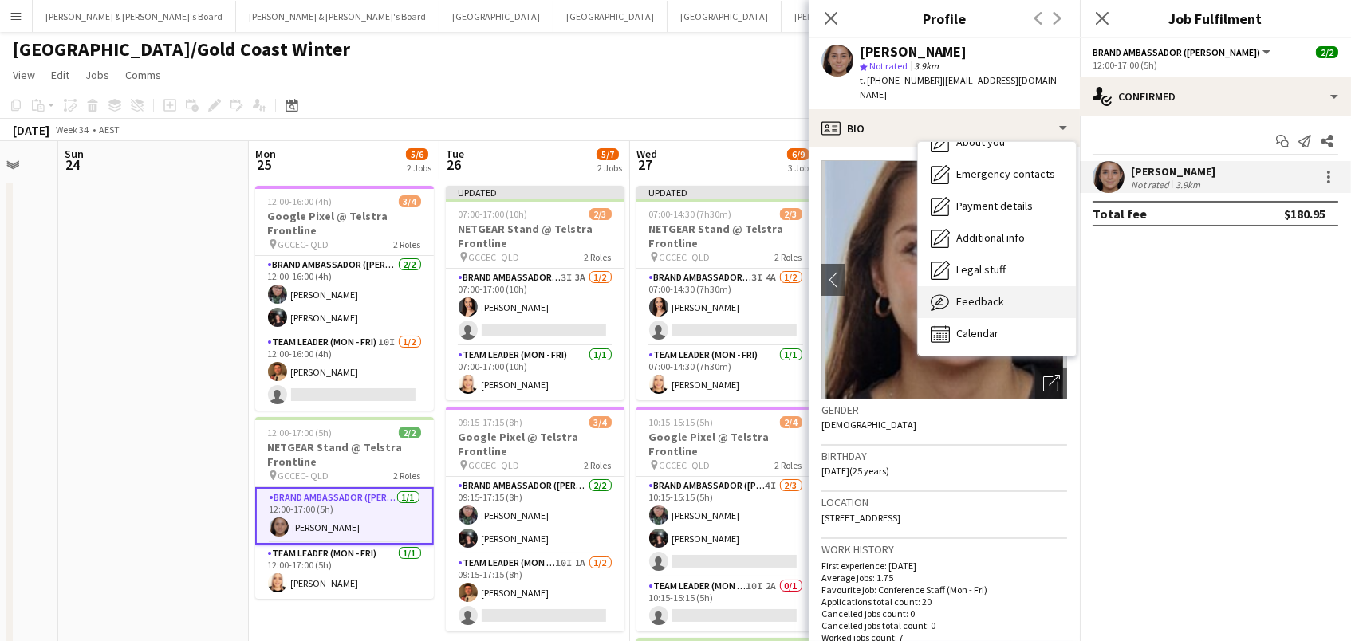
click at [1012, 289] on div "Feedback Feedback" at bounding box center [997, 302] width 158 height 32
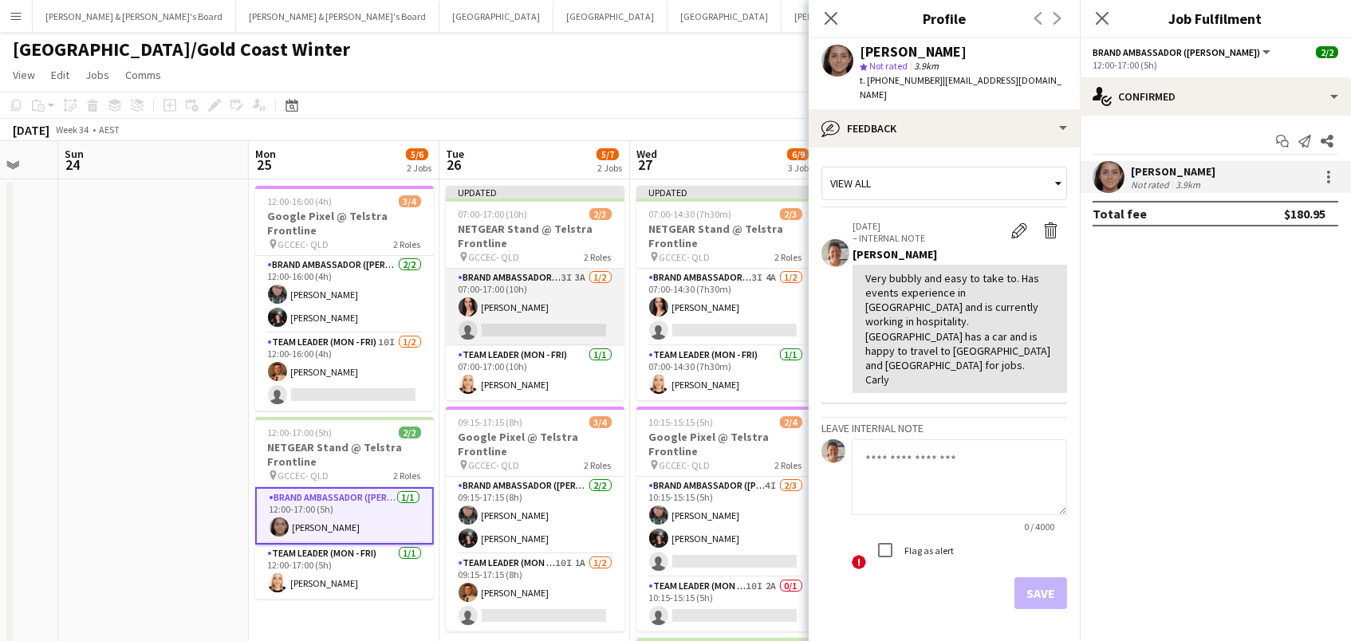
click at [572, 309] on app-card-role "Brand Ambassador (Mon - Fri) 3I 3A 1/2 07:00-17:00 (10h) Ashleigh Mehler single…" at bounding box center [535, 307] width 179 height 77
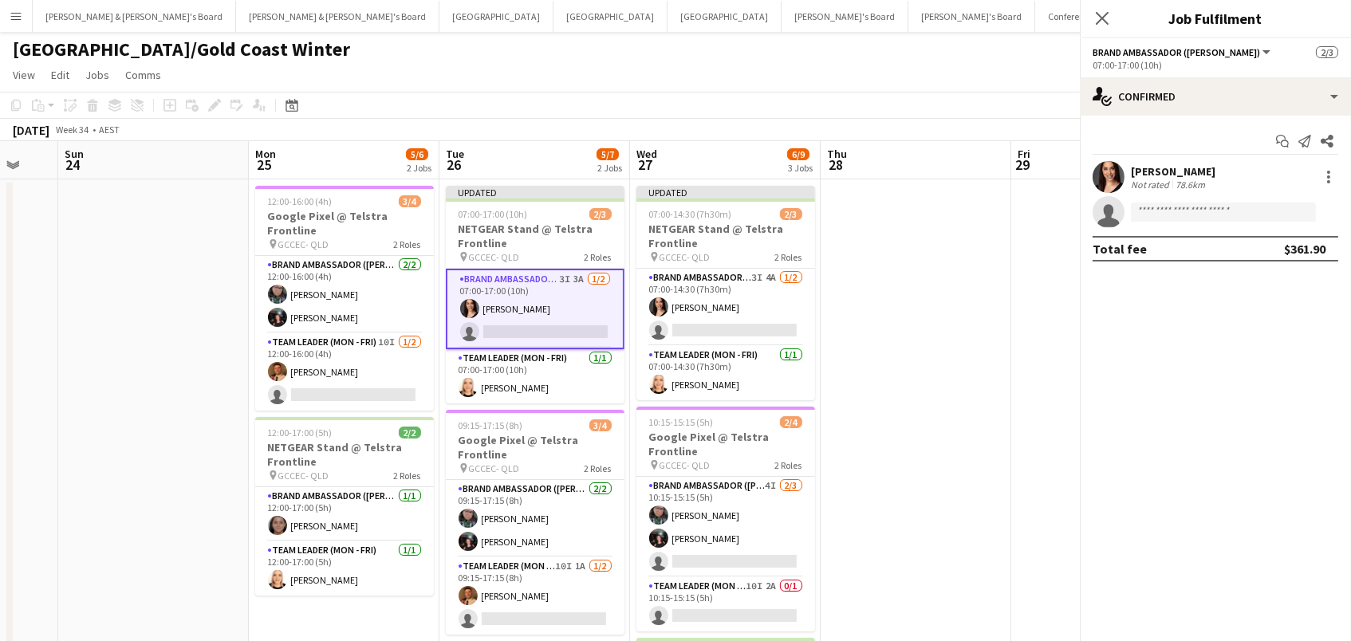
scroll to position [0, 703]
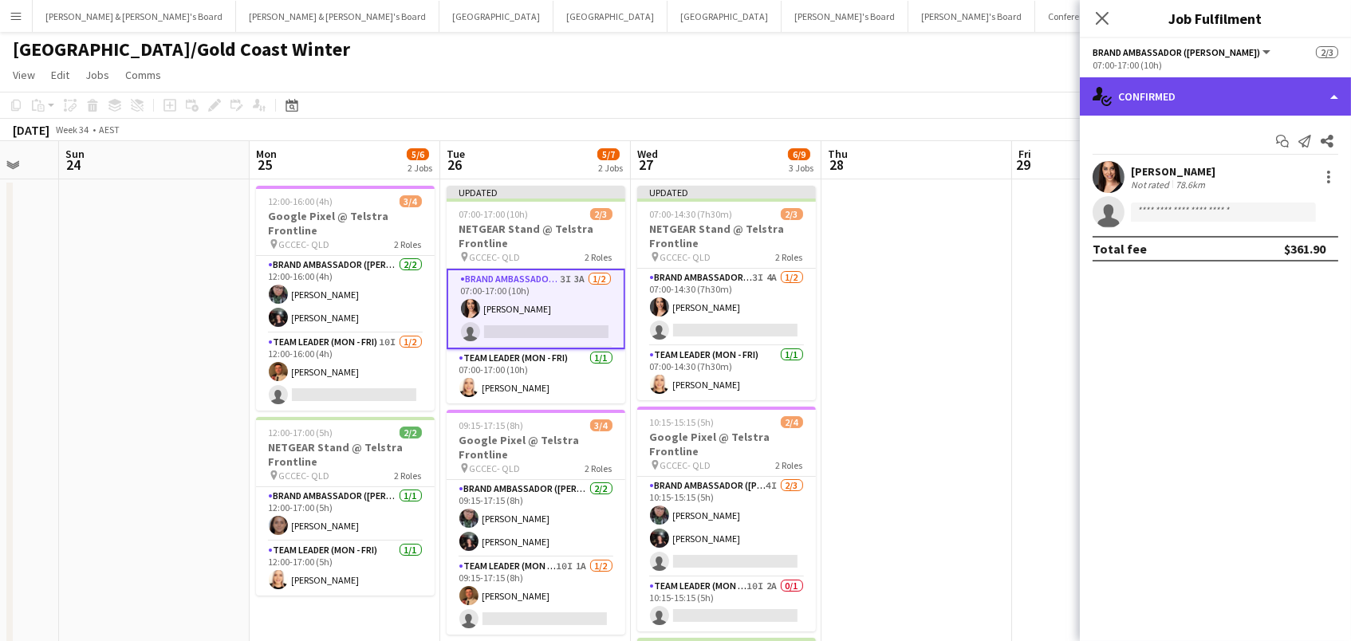
click at [1158, 79] on div "single-neutral-actions-check-2 Confirmed" at bounding box center [1214, 96] width 271 height 38
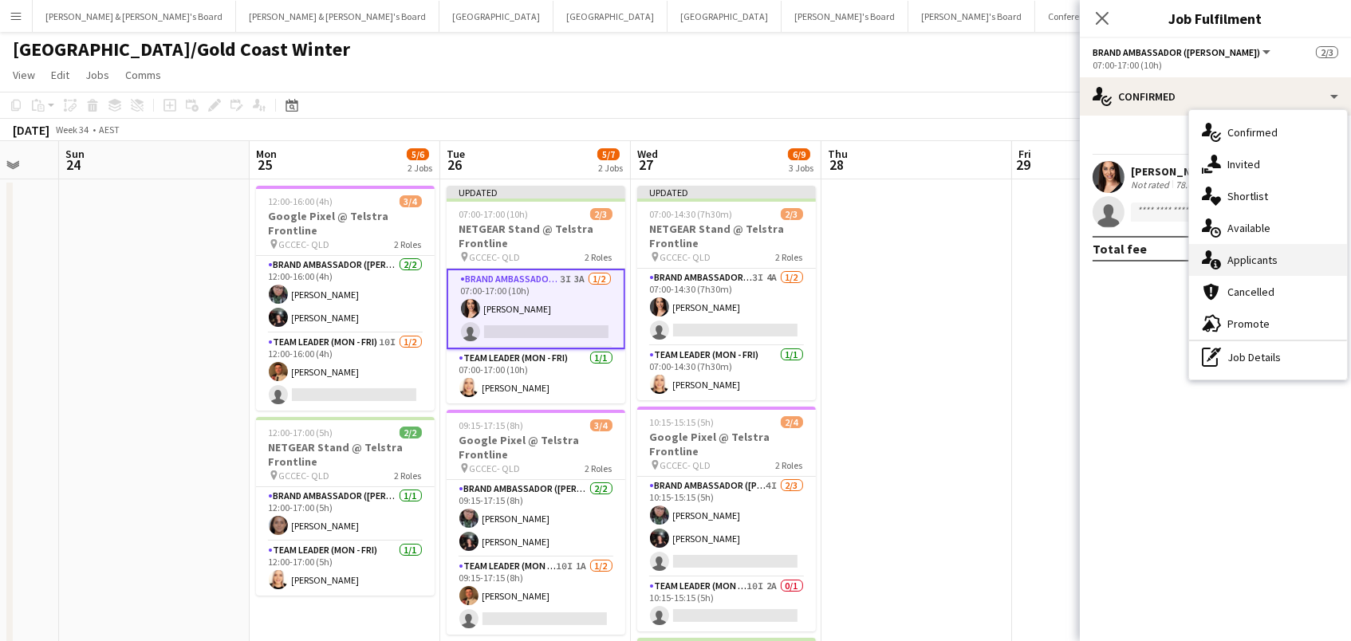
click at [1240, 258] on div "single-neutral-actions-information Applicants" at bounding box center [1268, 260] width 158 height 32
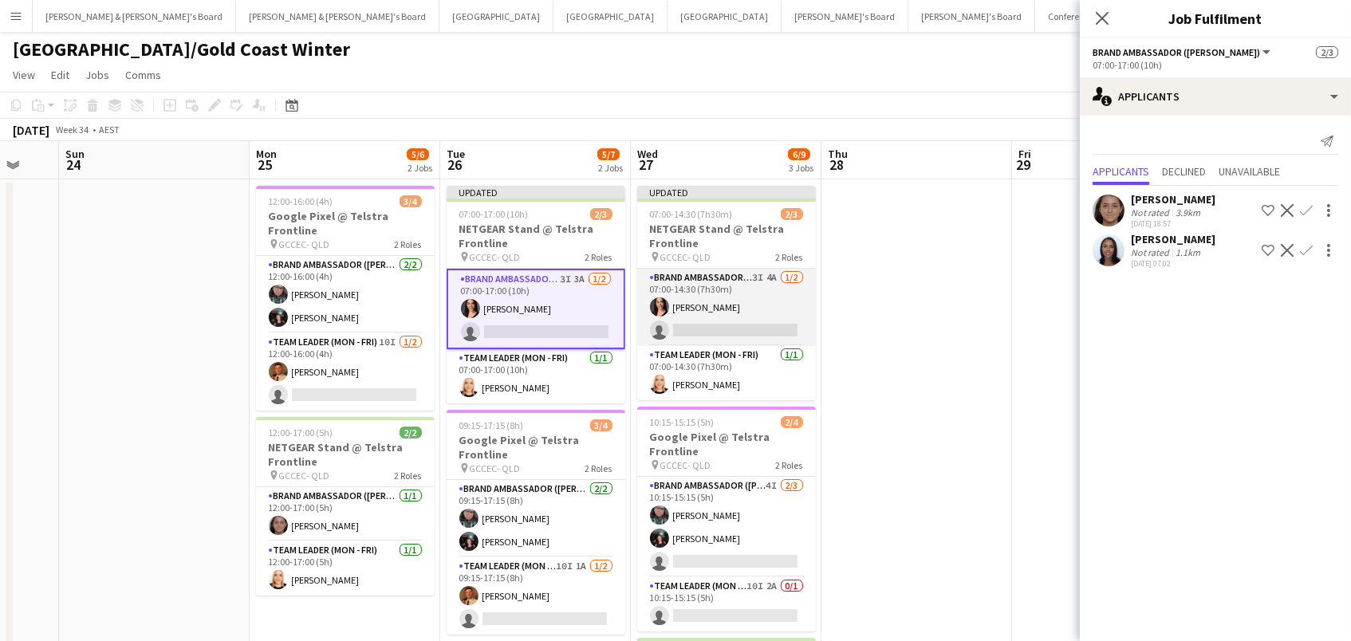
click at [704, 302] on app-card-role "Brand Ambassador (Mon - Fri) 3I 4A 1/2 07:00-14:30 (7h30m) Ashleigh Mehler sing…" at bounding box center [726, 307] width 179 height 77
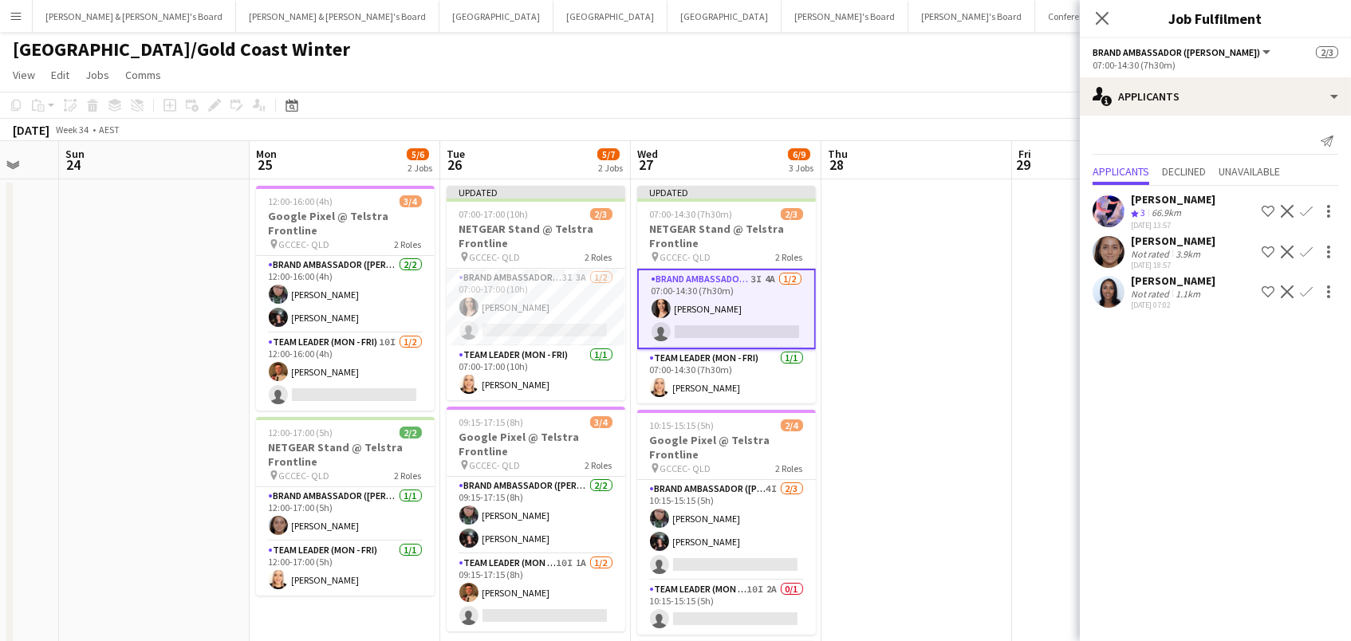
click at [1150, 242] on div "Leyre Ginard" at bounding box center [1172, 241] width 85 height 14
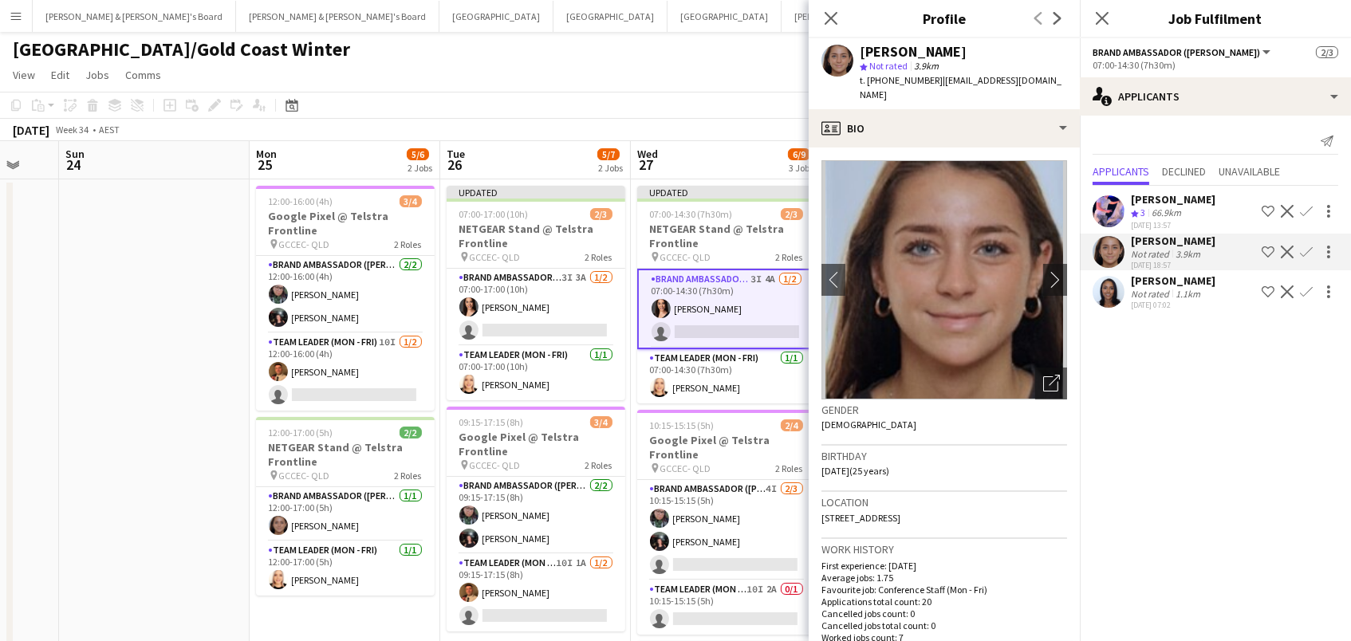
click at [682, 93] on app-toolbar "Copy Paste Paste Command V Paste with crew Command Shift V Paste linked Job Del…" at bounding box center [675, 105] width 1351 height 27
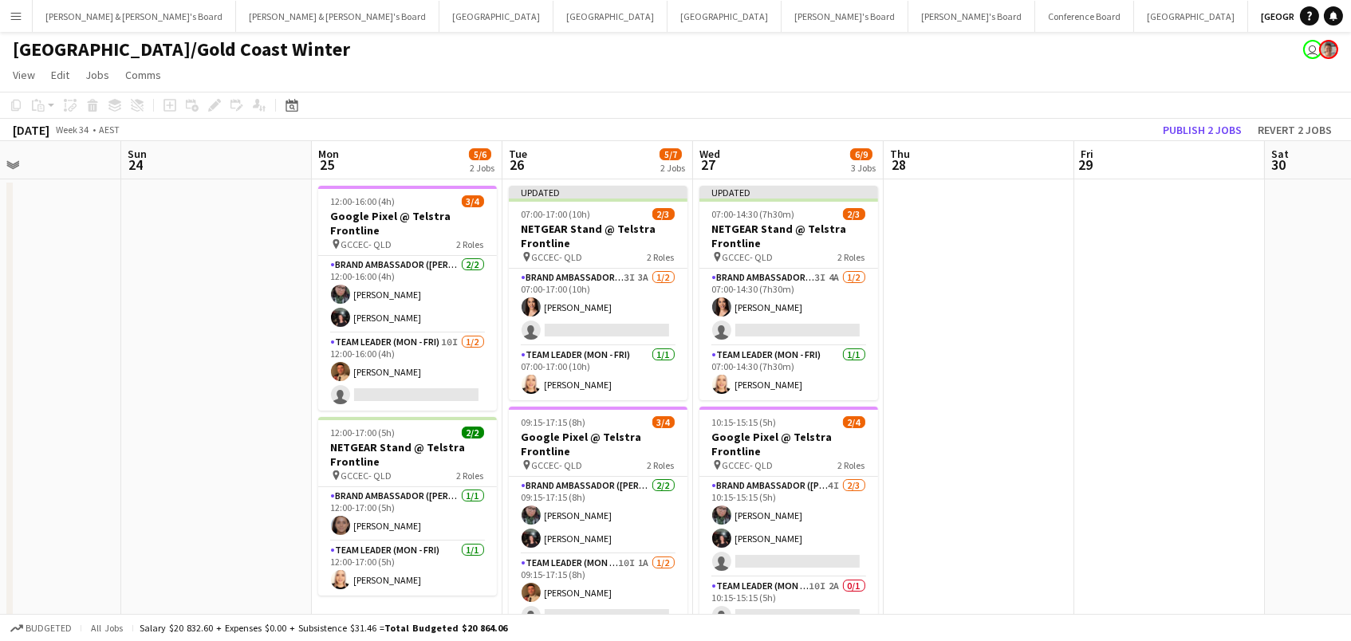
scroll to position [0, 639]
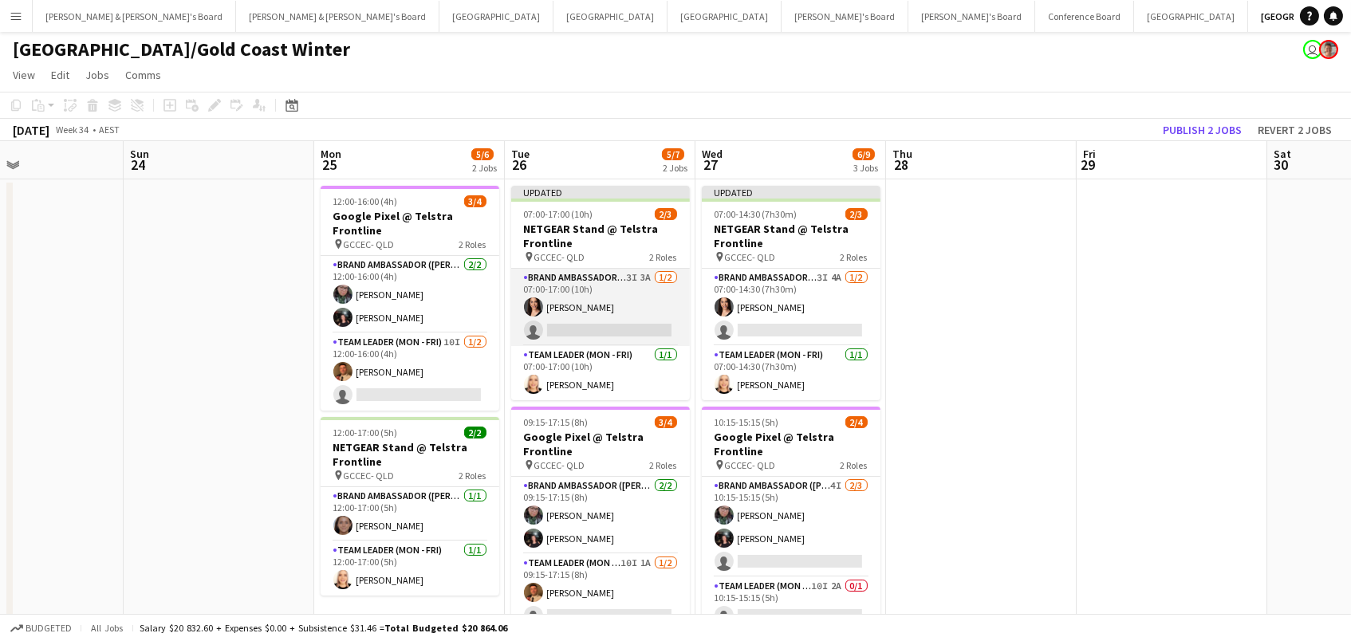
click at [668, 325] on app-card-role "Brand Ambassador (Mon - Fri) 3I 3A 1/2 07:00-17:00 (10h) Ashleigh Mehler single…" at bounding box center [600, 307] width 179 height 77
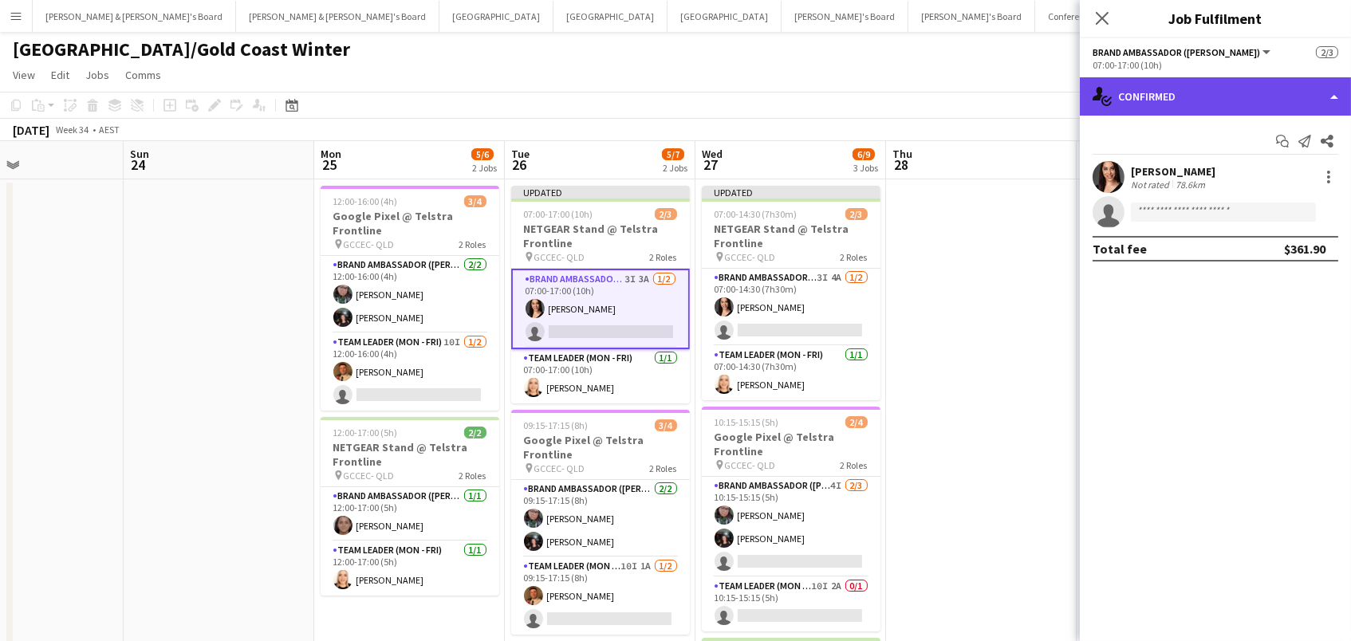
click at [1303, 97] on div "single-neutral-actions-check-2 Confirmed" at bounding box center [1214, 96] width 271 height 38
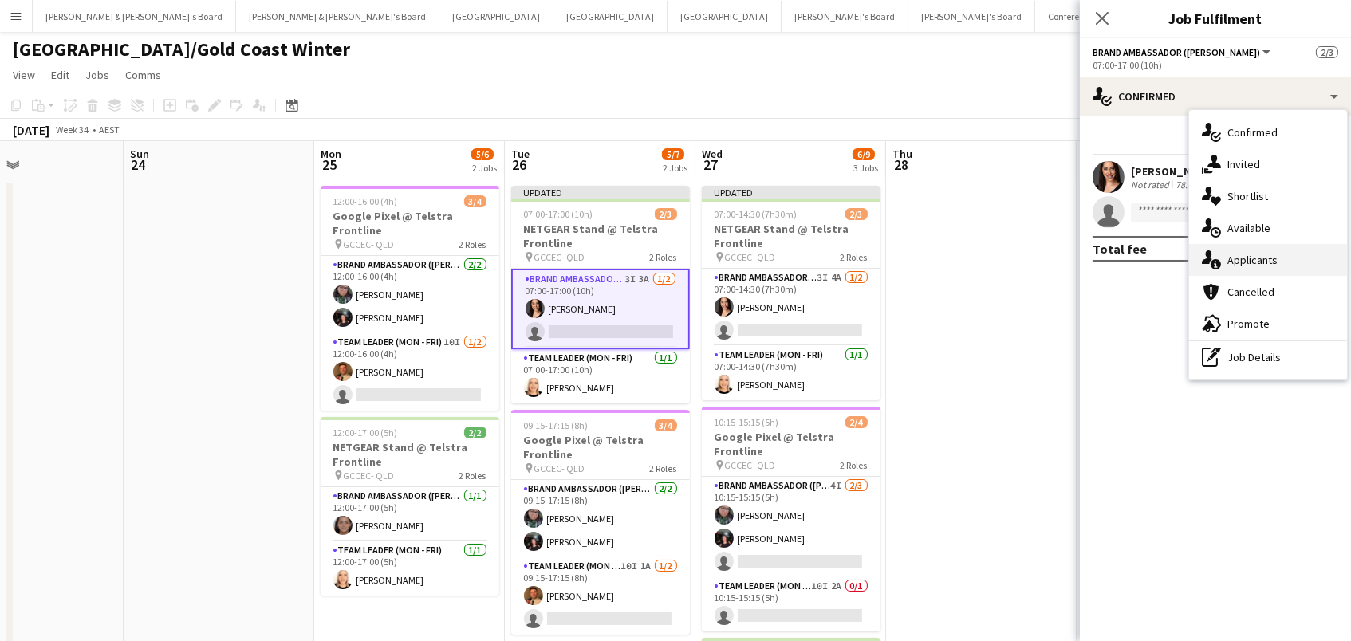
click at [1300, 258] on div "single-neutral-actions-information Applicants" at bounding box center [1268, 260] width 158 height 32
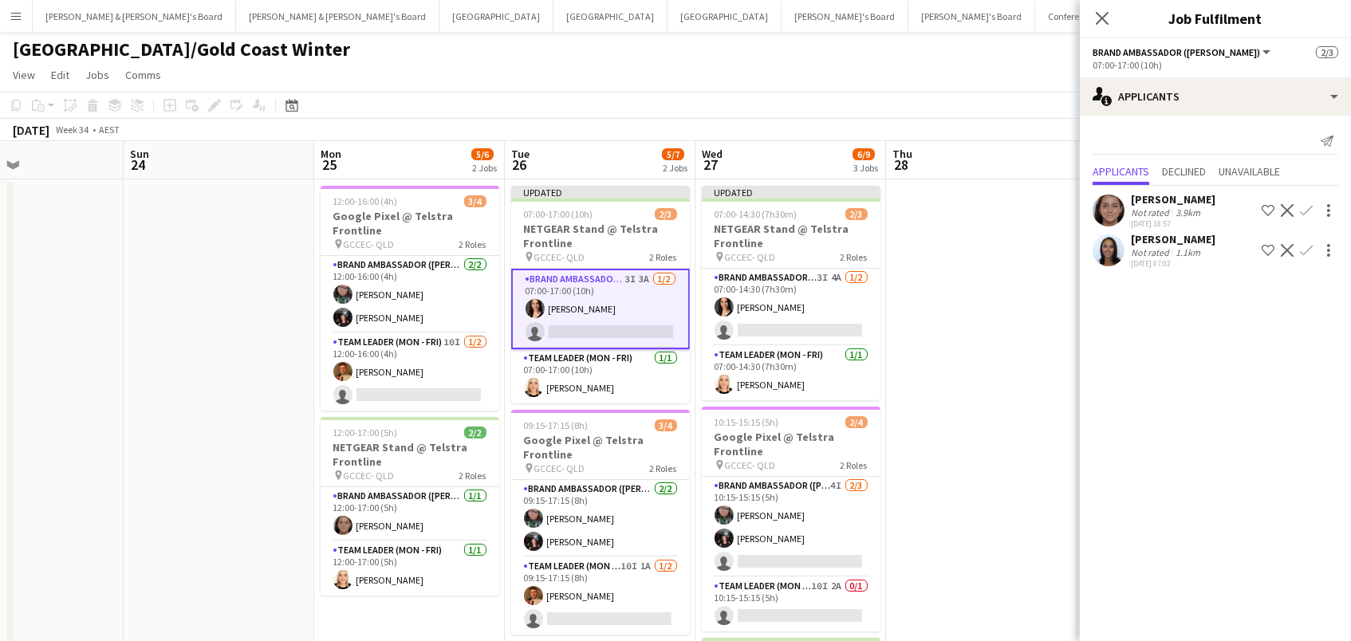
click at [1172, 213] on div "3.9km" at bounding box center [1187, 212] width 31 height 12
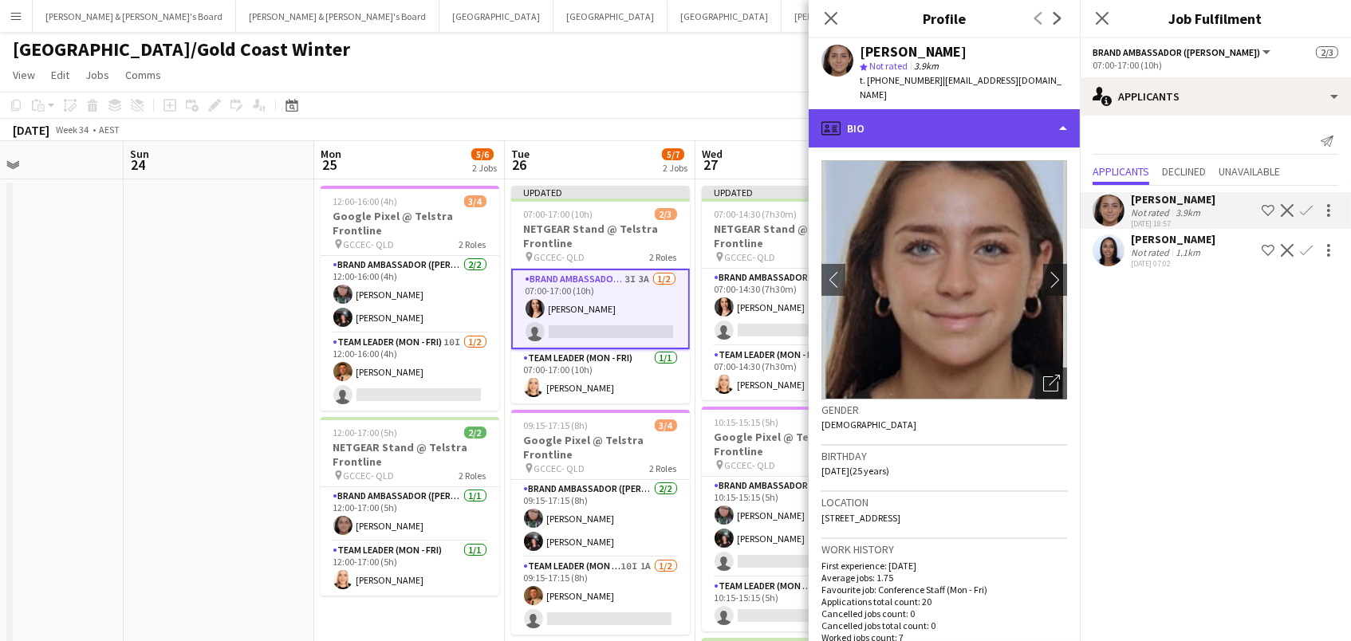
click at [991, 109] on div "profile Bio" at bounding box center [943, 128] width 271 height 38
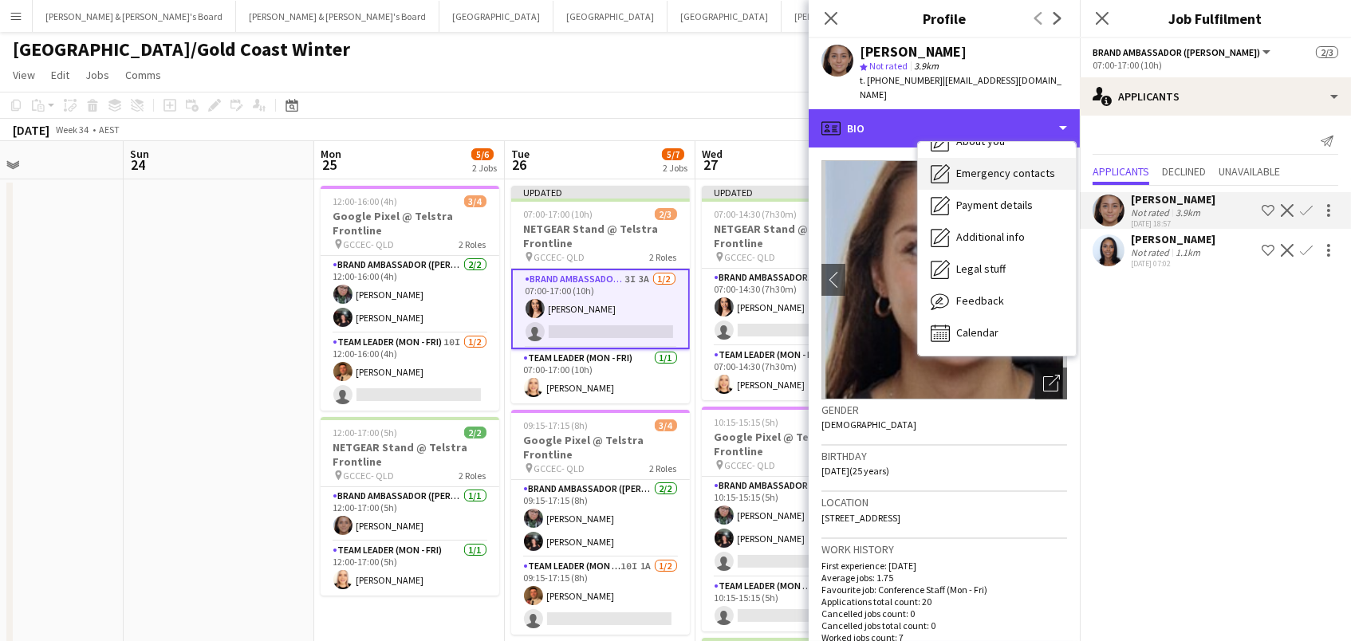
scroll to position [117, 0]
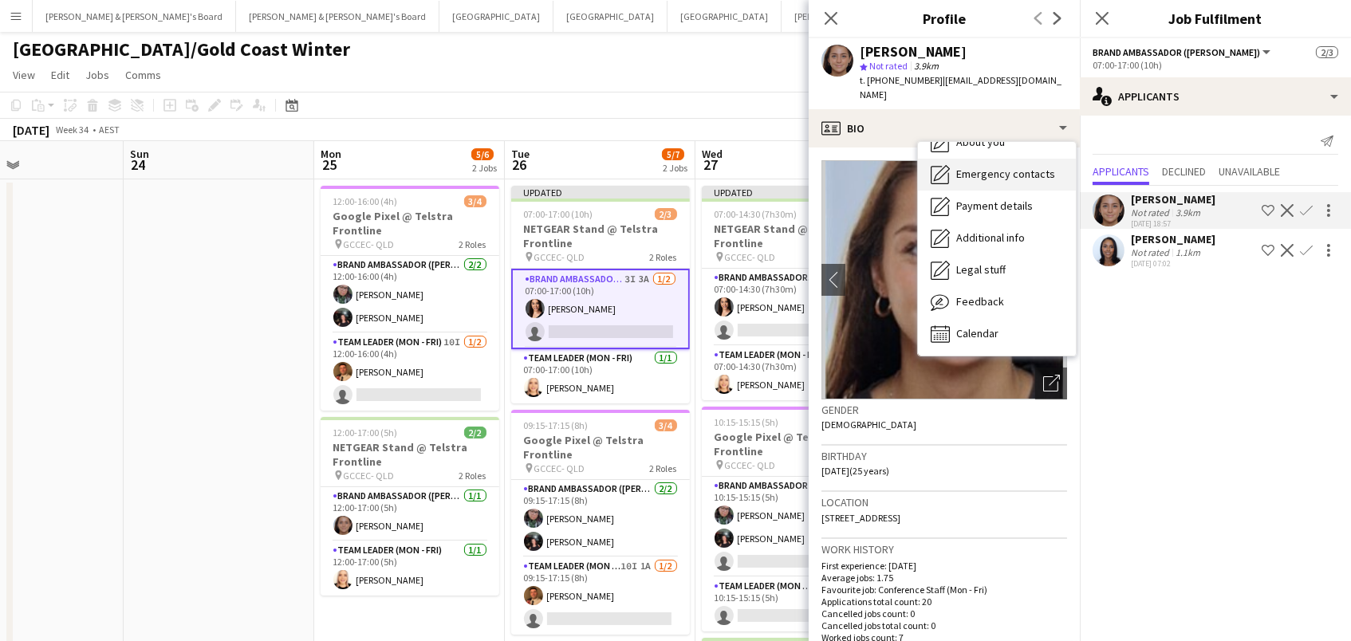
click at [1030, 286] on div "Feedback Feedback" at bounding box center [997, 302] width 158 height 32
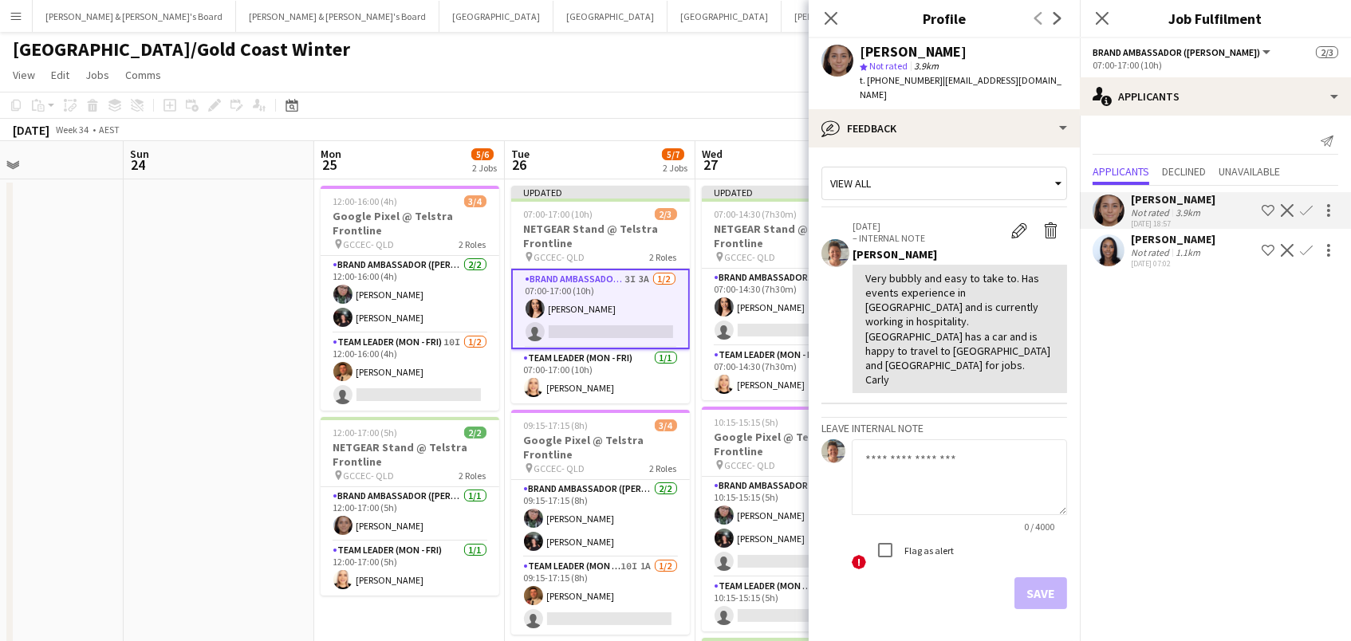
scroll to position [0, 0]
click at [1301, 209] on app-icon "Confirm" at bounding box center [1305, 210] width 13 height 13
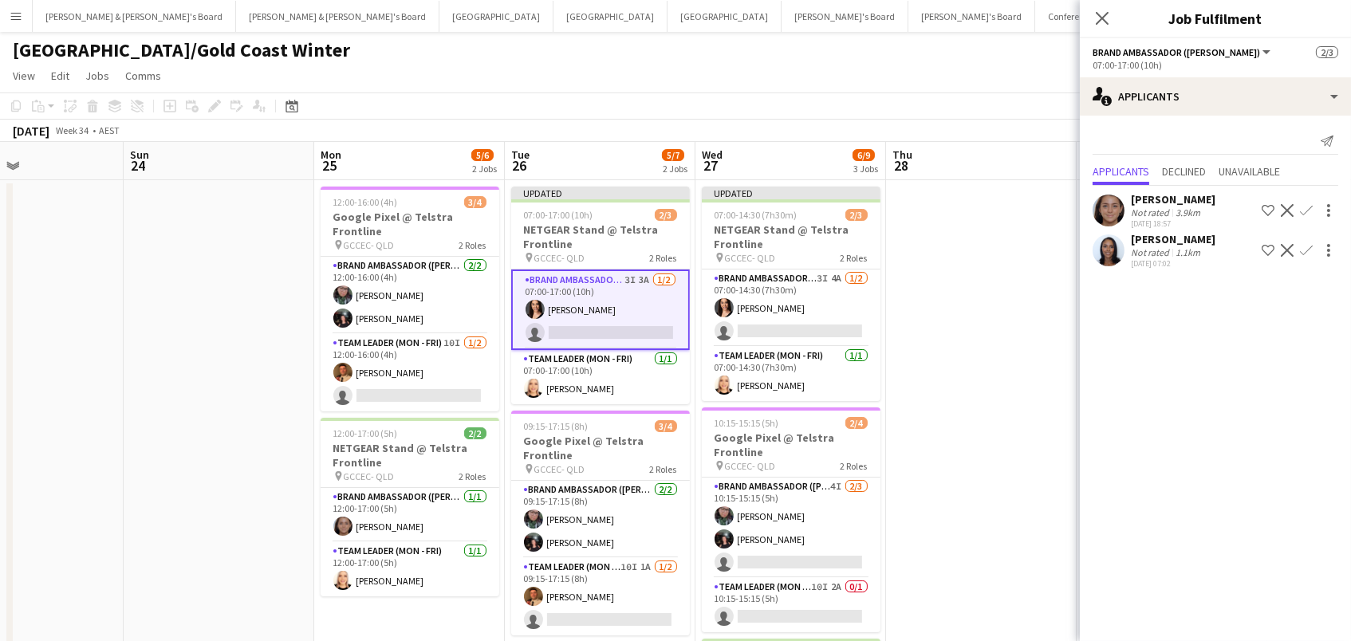
click at [1301, 209] on app-icon "Confirm" at bounding box center [1305, 210] width 13 height 13
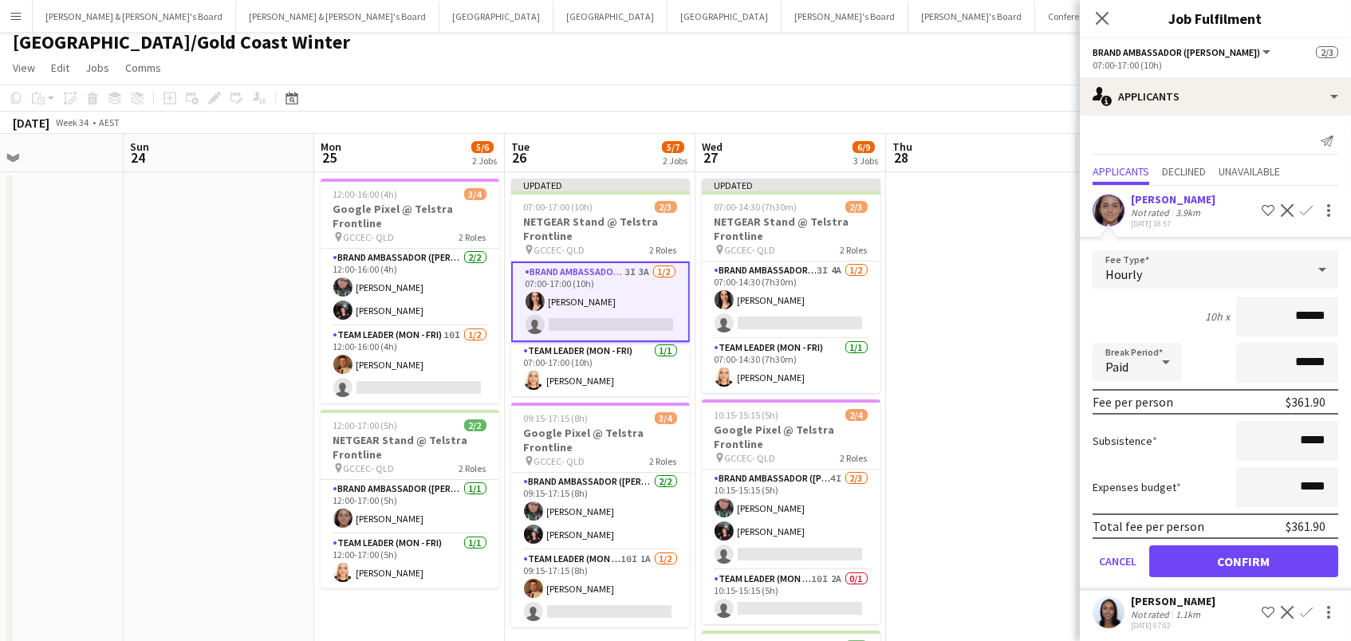
scroll to position [17, 0]
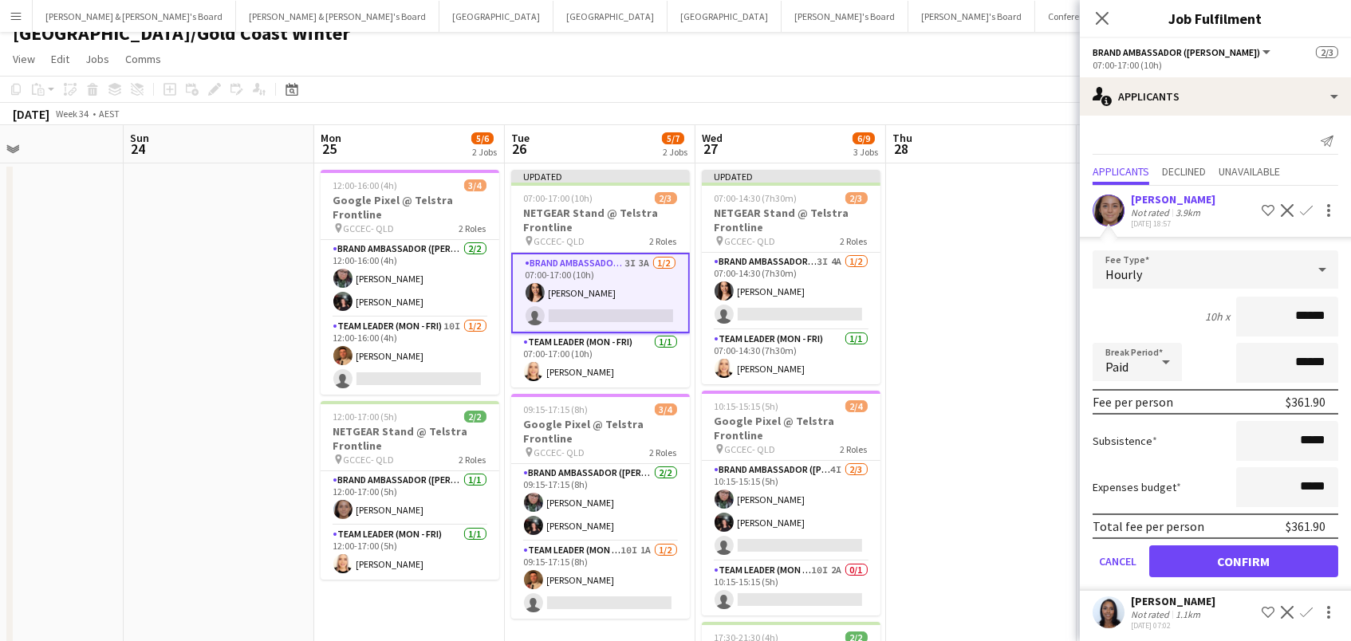
click at [1256, 554] on button "Confirm" at bounding box center [1243, 561] width 189 height 32
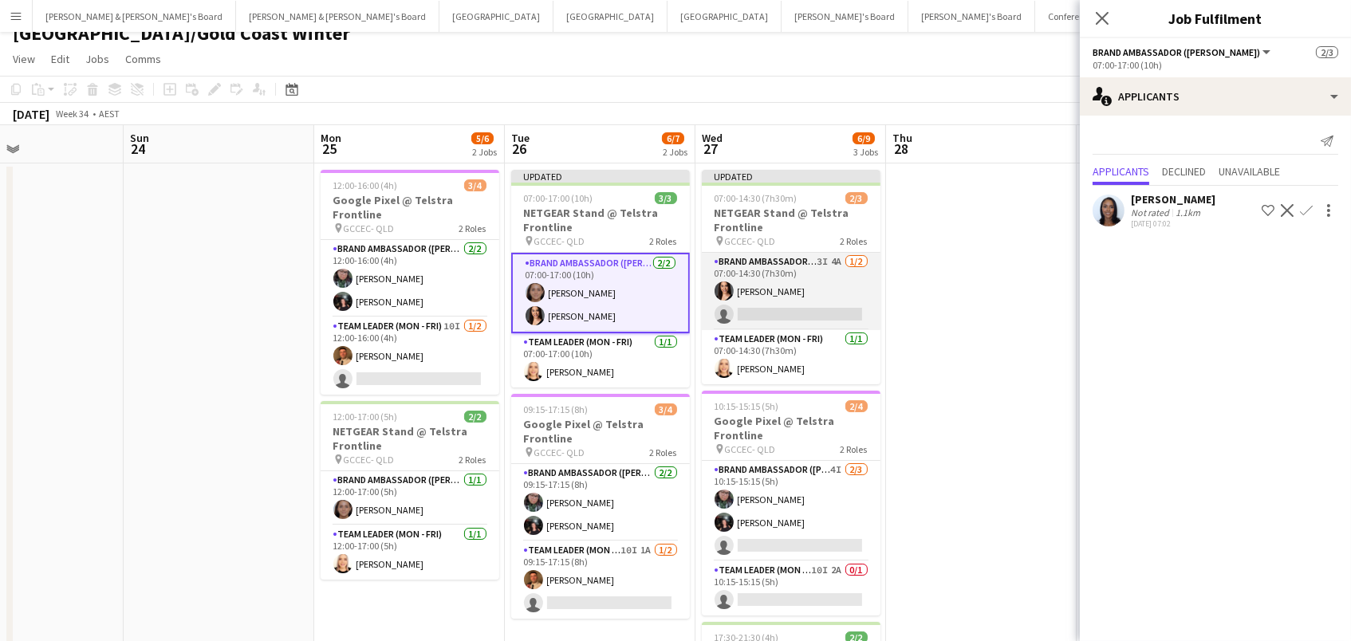
click at [756, 289] on app-card-role "Brand Ambassador (Mon - Fri) 3I 4A 1/2 07:00-14:30 (7h30m) Ashleigh Mehler sing…" at bounding box center [791, 291] width 179 height 77
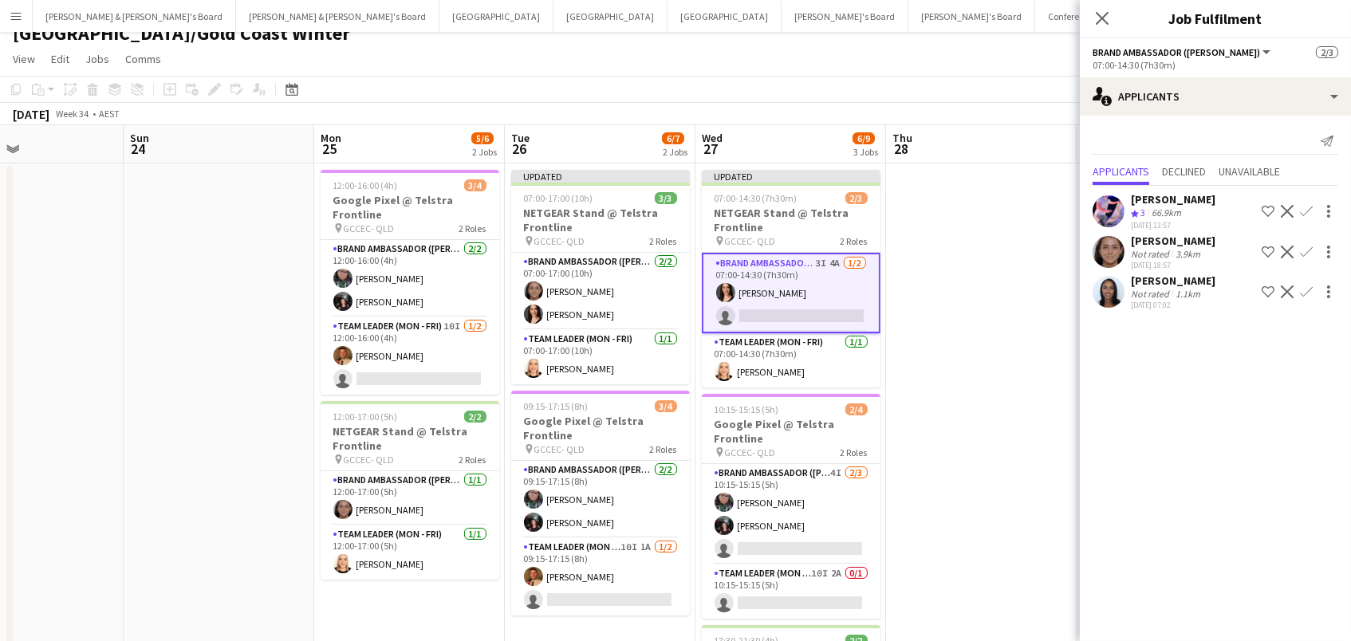
click at [1308, 246] on app-icon "Confirm" at bounding box center [1305, 252] width 13 height 13
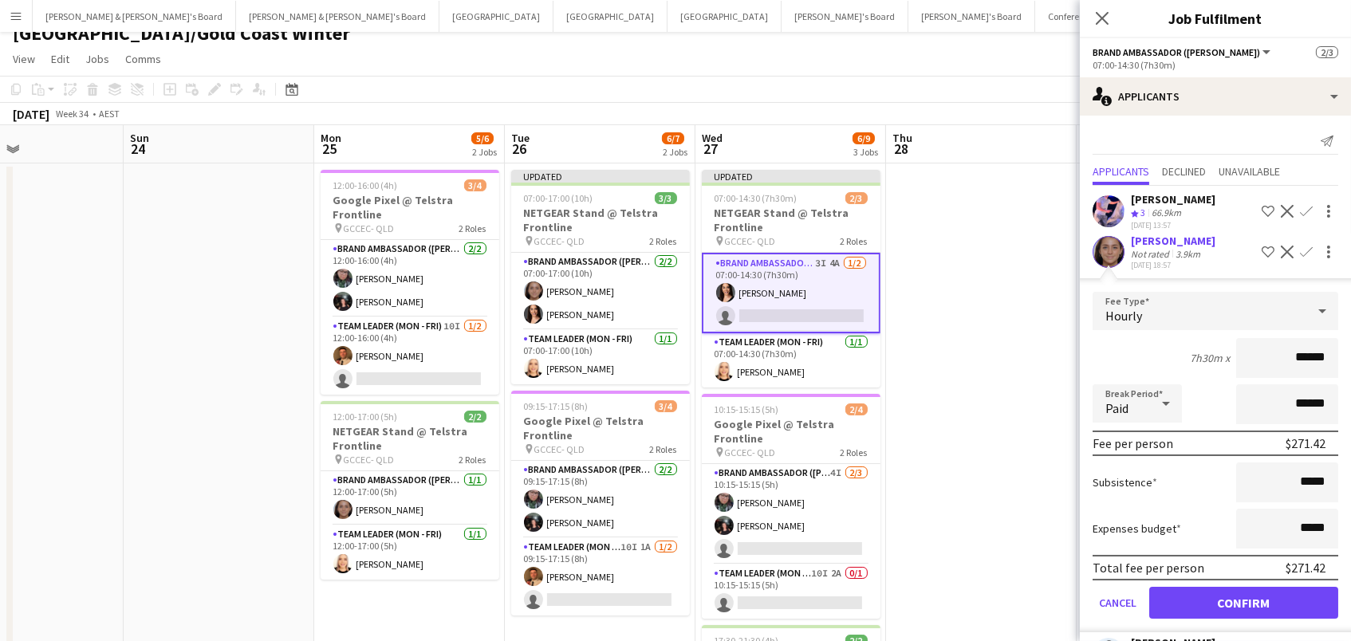
click at [1213, 602] on button "Confirm" at bounding box center [1243, 603] width 189 height 32
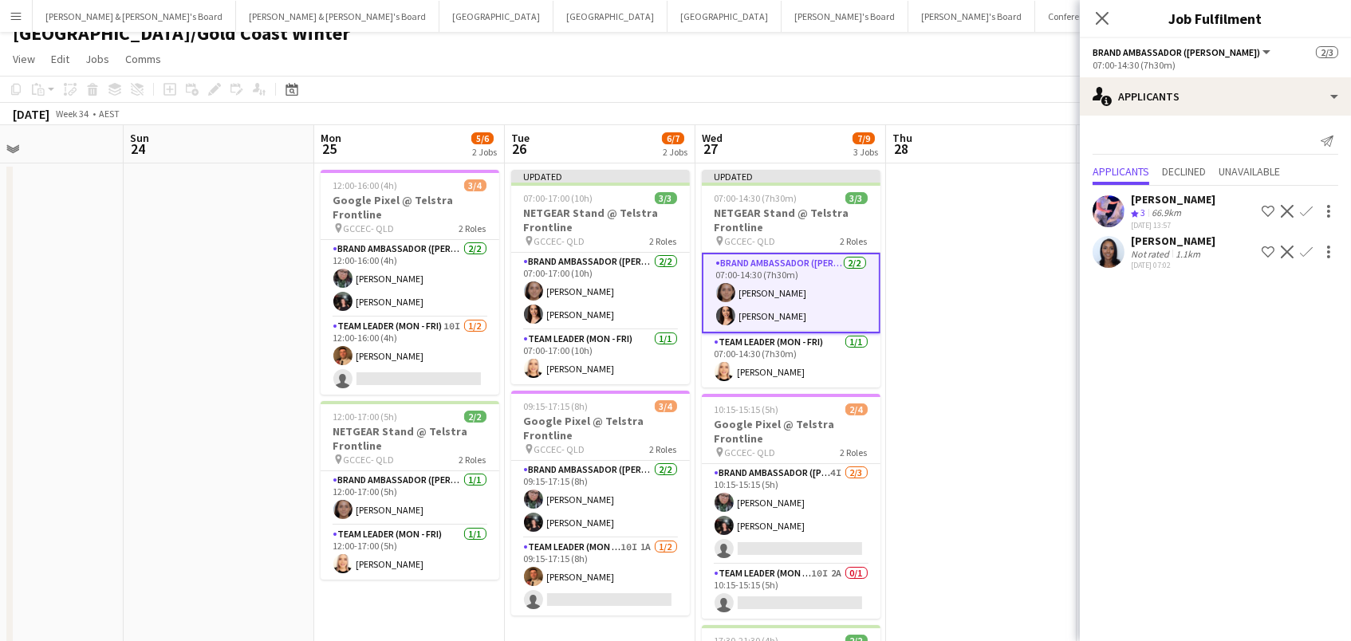
click at [938, 466] on app-date-cell at bounding box center [981, 466] width 191 height 606
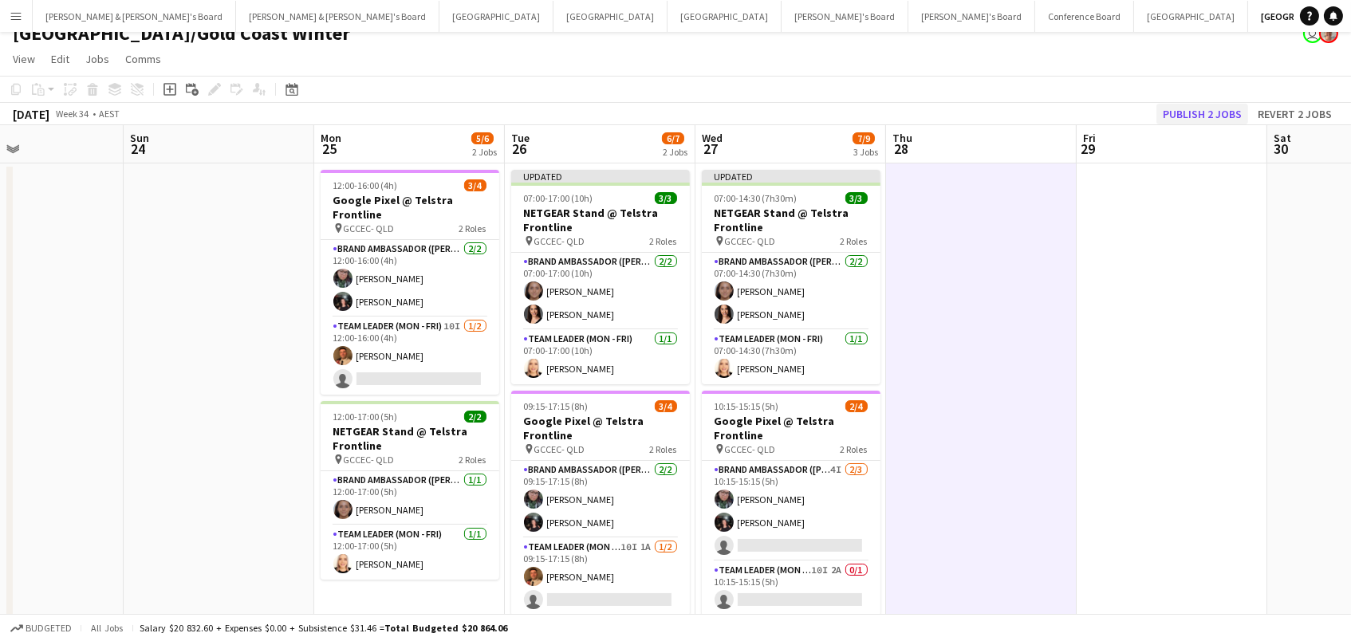
click at [1225, 115] on button "Publish 2 jobs" at bounding box center [1202, 114] width 92 height 21
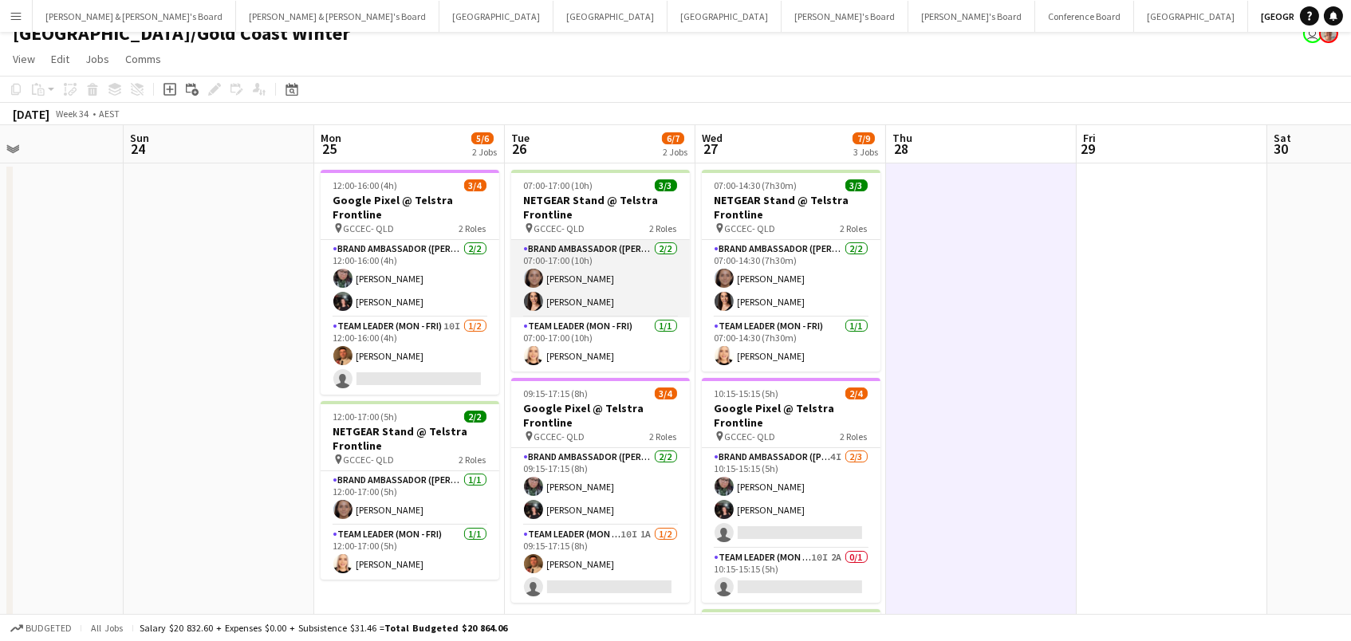
click at [651, 269] on app-card-role "Brand Ambassador (Mon - Fri) 2/2 07:00-17:00 (10h) Leyre Ginard Ashleigh Mehler" at bounding box center [600, 278] width 179 height 77
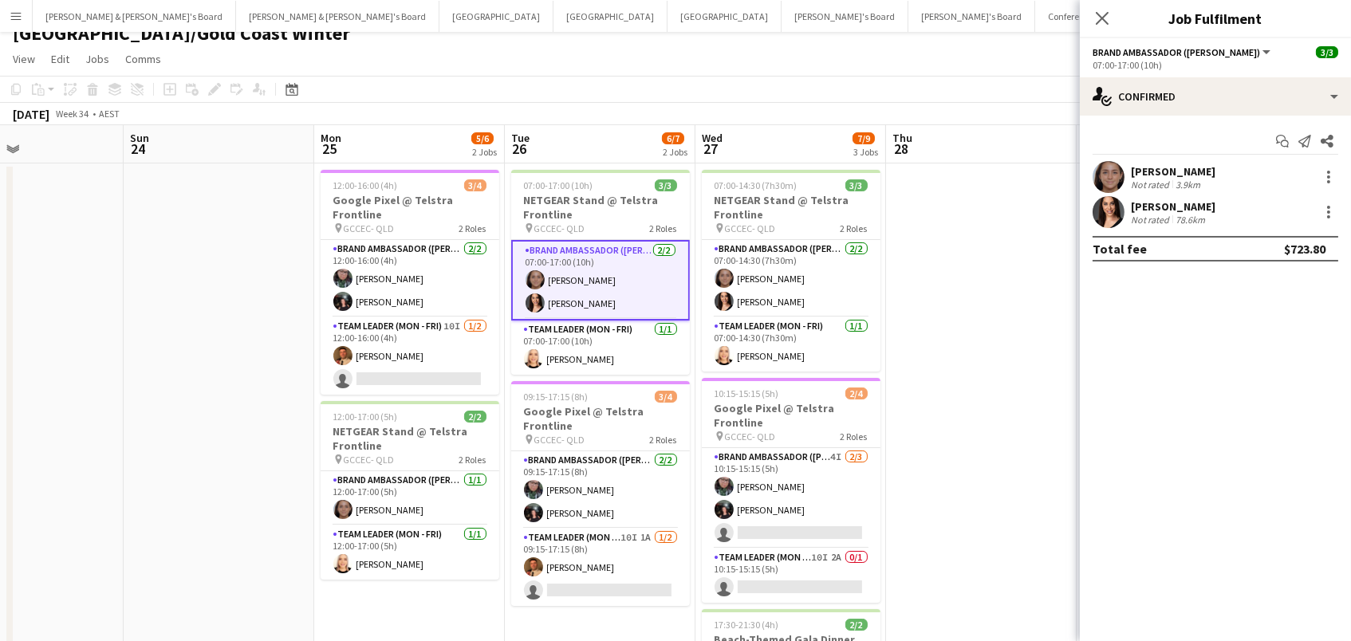
click at [1103, 214] on app-user-avatar at bounding box center [1108, 212] width 32 height 32
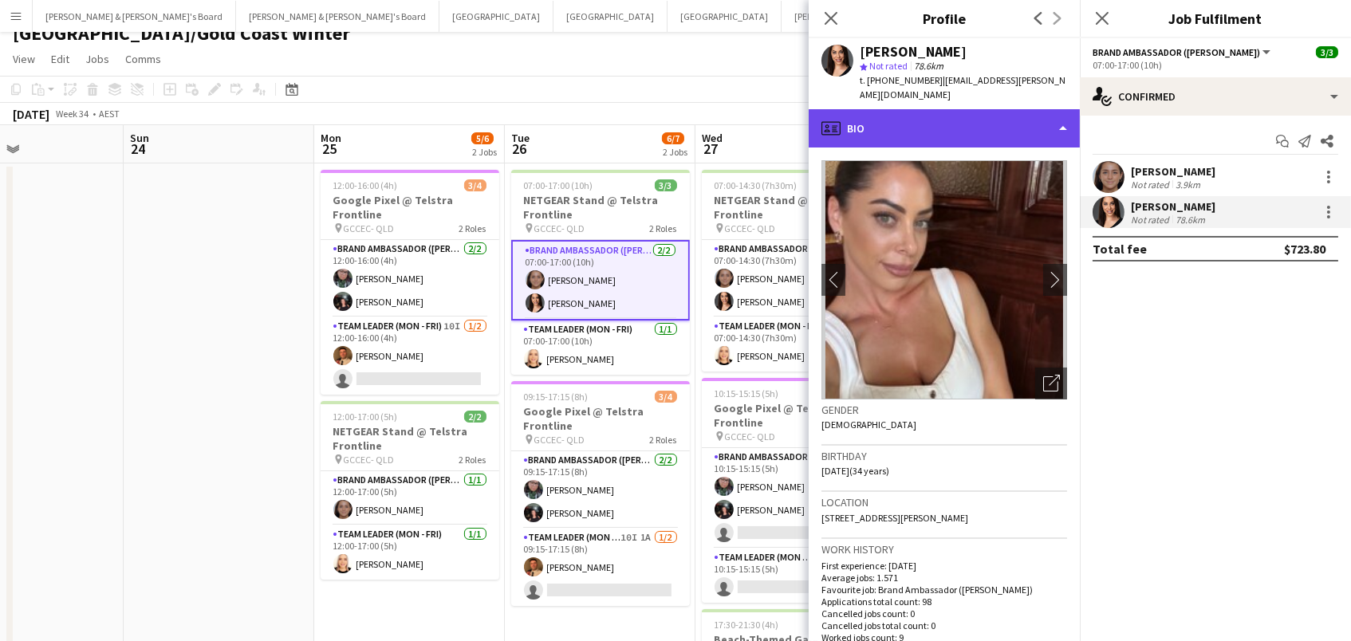
click at [987, 120] on div "profile Bio" at bounding box center [943, 128] width 271 height 38
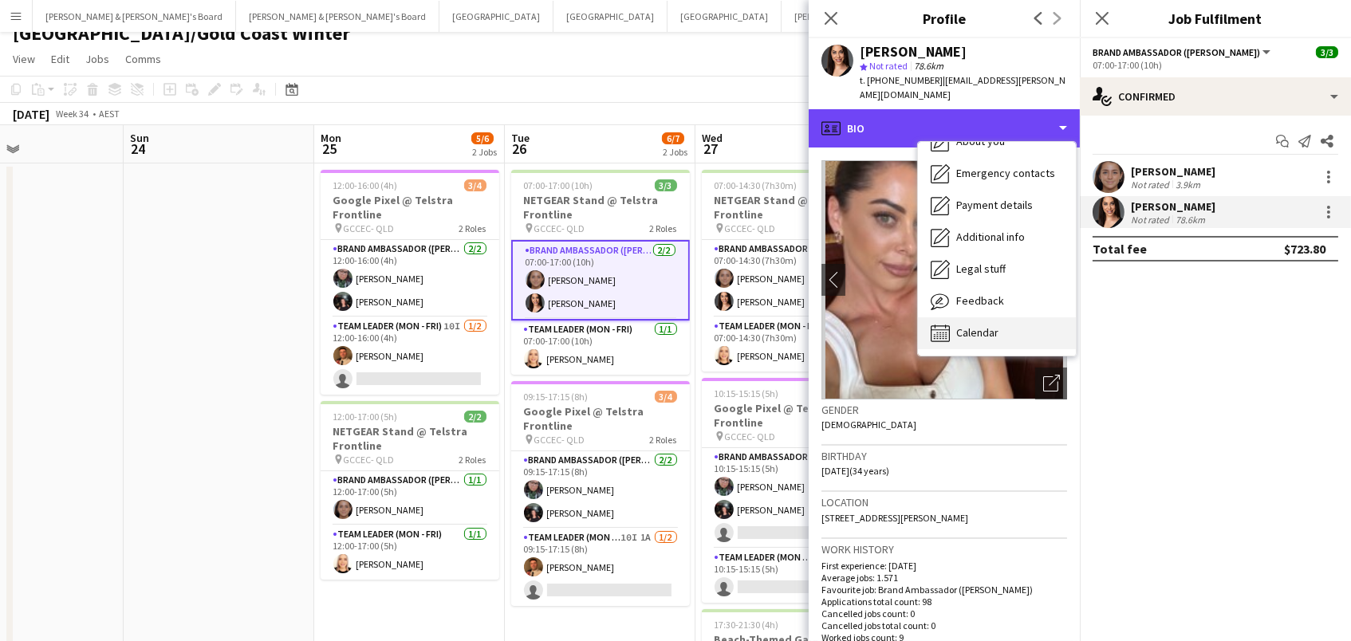
scroll to position [117, 0]
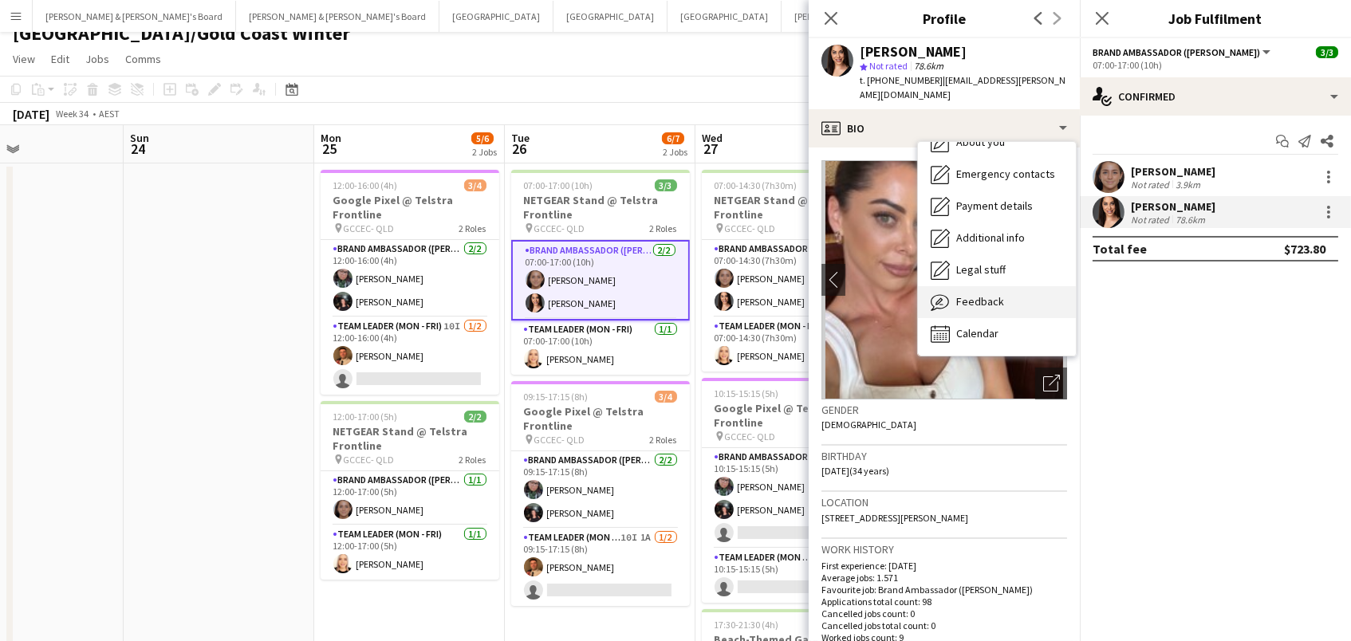
click at [985, 293] on div "Feedback Feedback" at bounding box center [997, 302] width 158 height 32
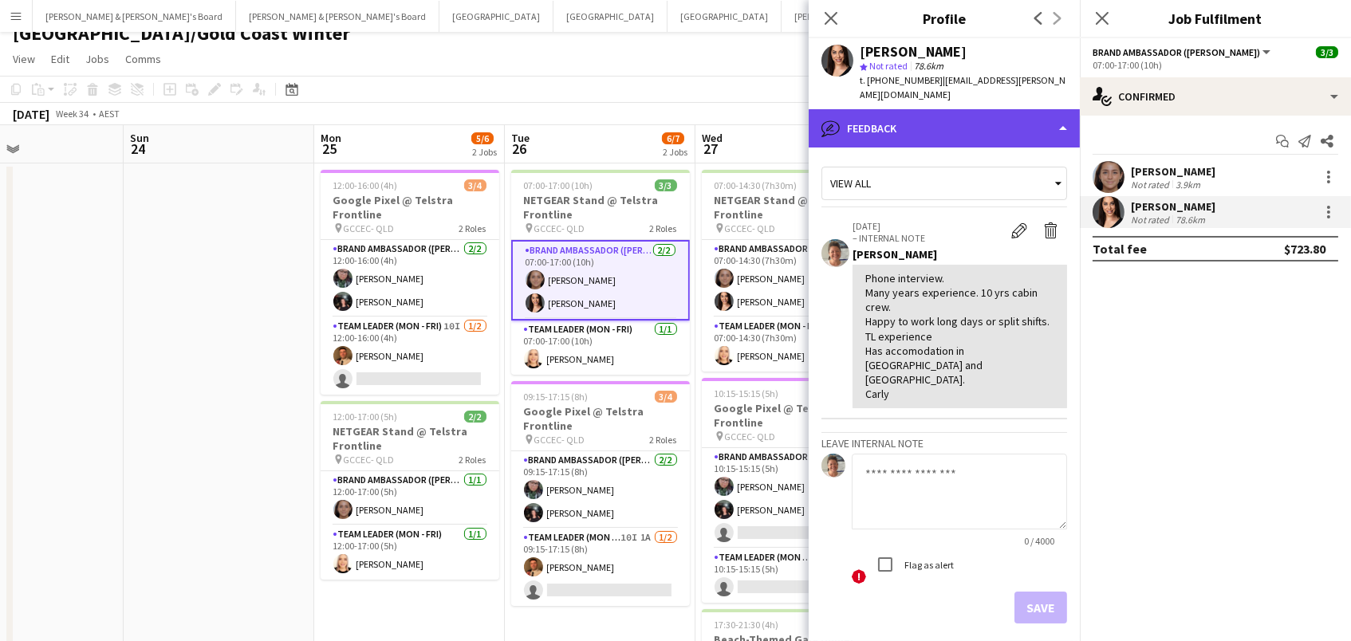
click at [979, 109] on div "bubble-pencil Feedback" at bounding box center [943, 128] width 271 height 38
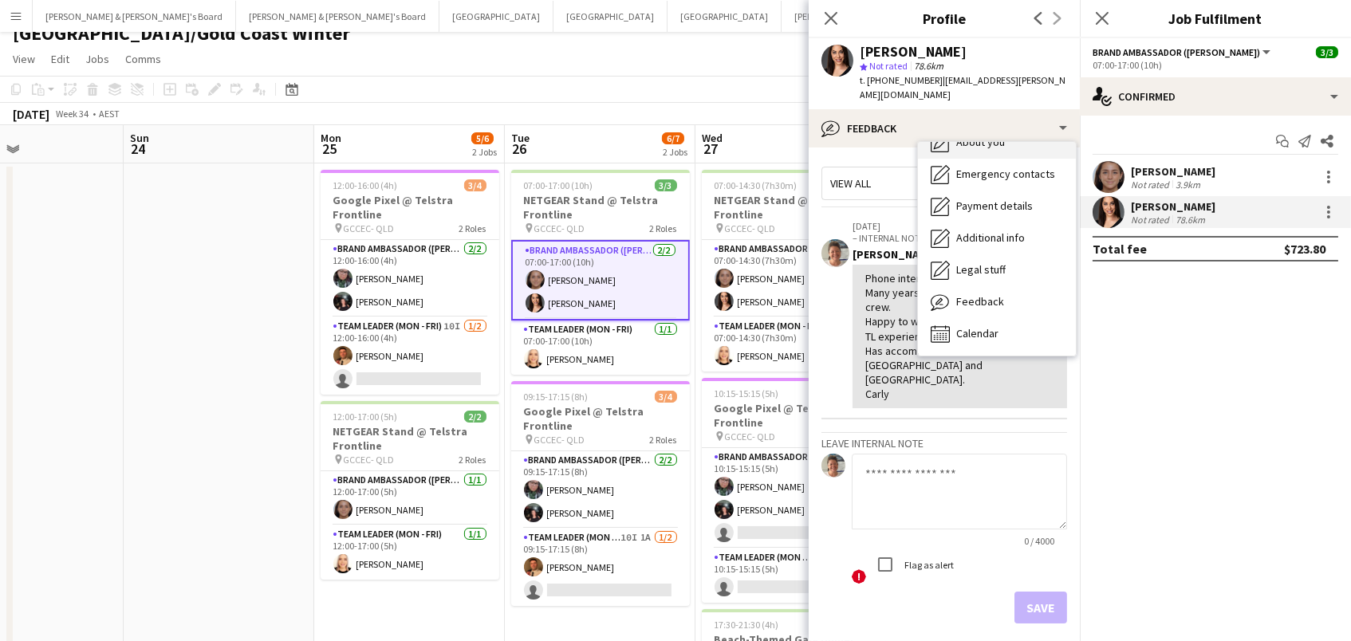
click at [995, 135] on span "About you" at bounding box center [980, 142] width 49 height 14
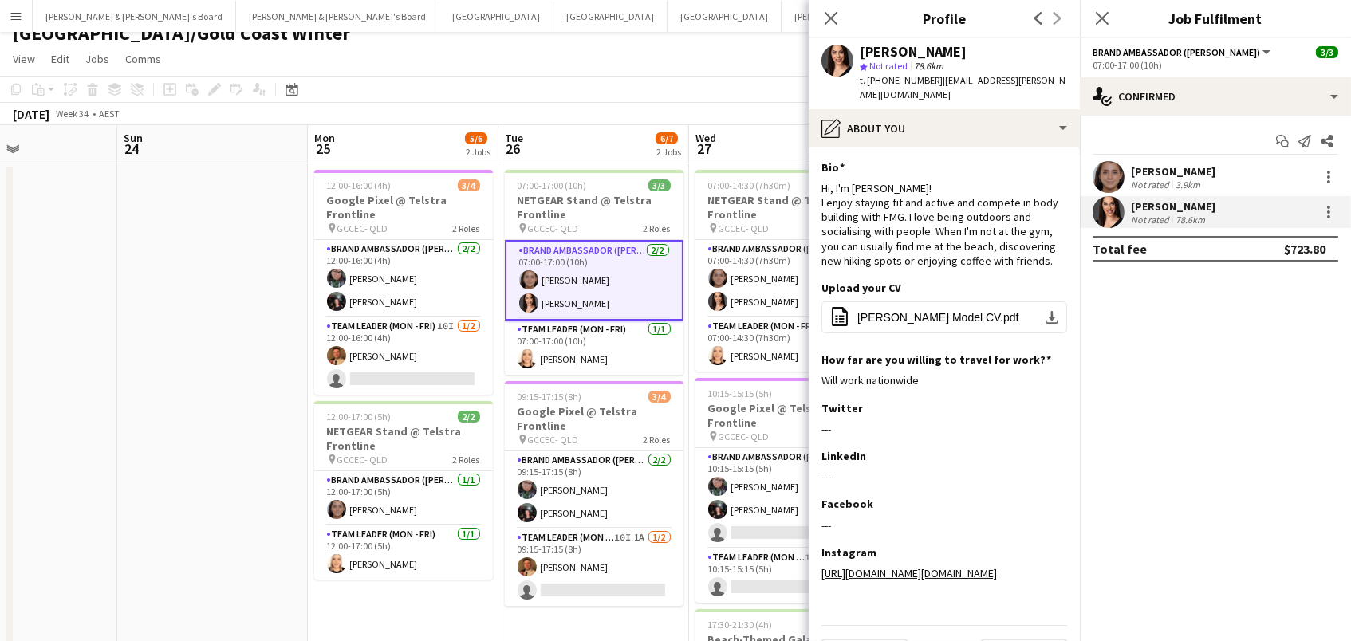
click at [94, 234] on app-date-cell at bounding box center [22, 466] width 191 height 606
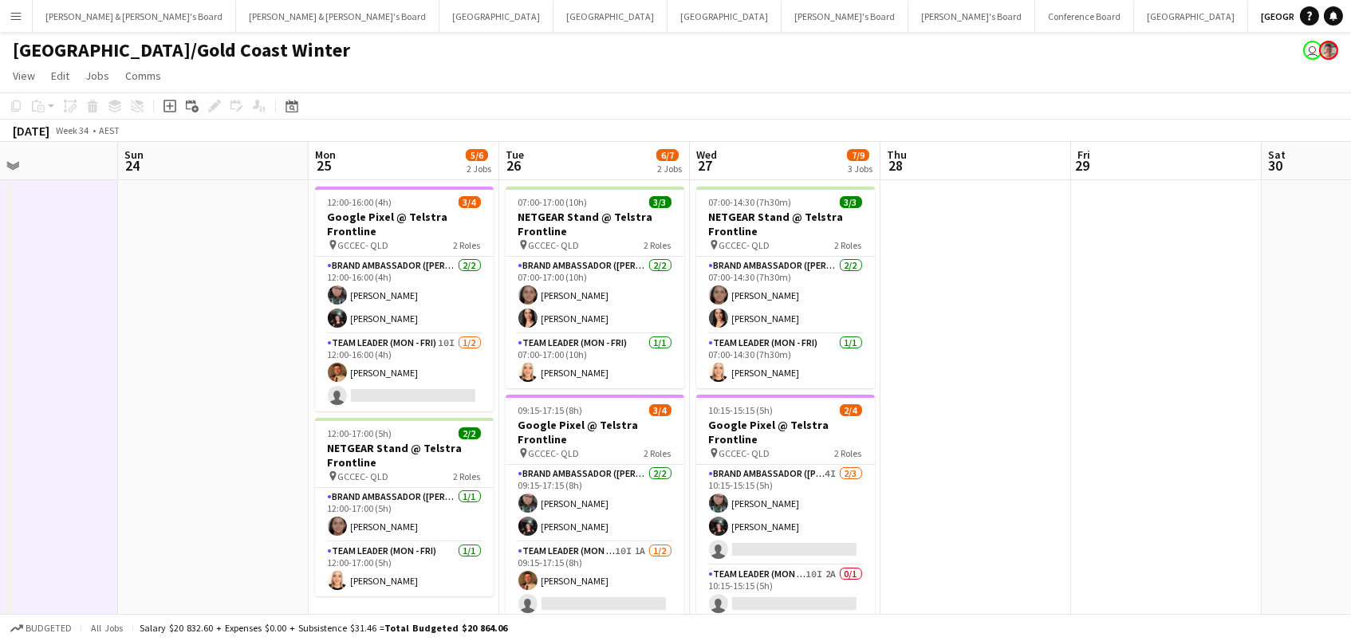
scroll to position [0, 0]
click at [908, 22] on button "Vicky's Board Close" at bounding box center [971, 16] width 127 height 31
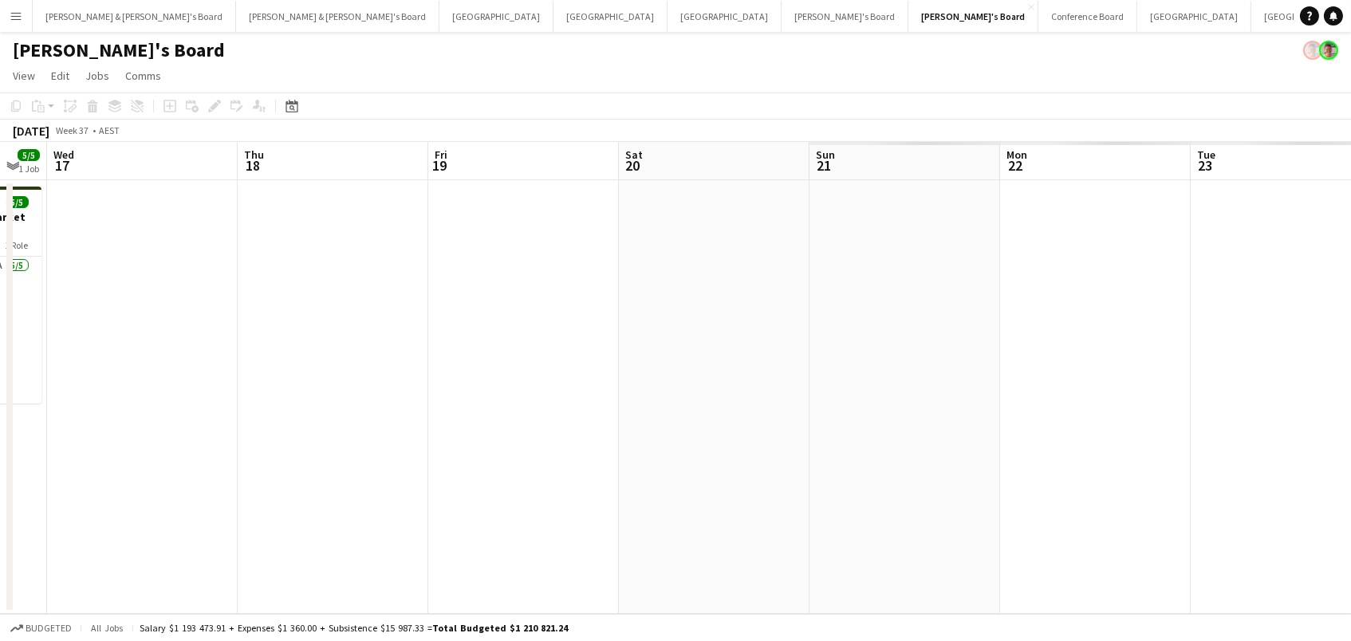
scroll to position [0, 560]
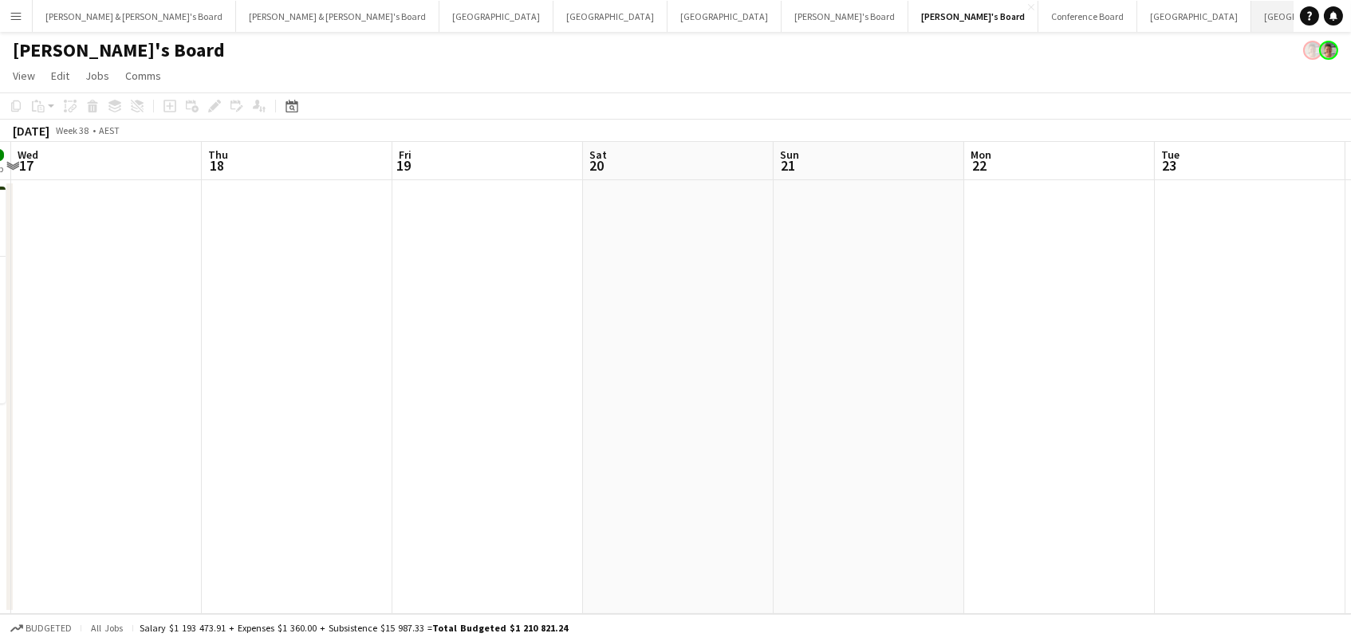
click at [1251, 11] on button "Brisbane/Gold Coast Winter Close" at bounding box center [1345, 16] width 189 height 31
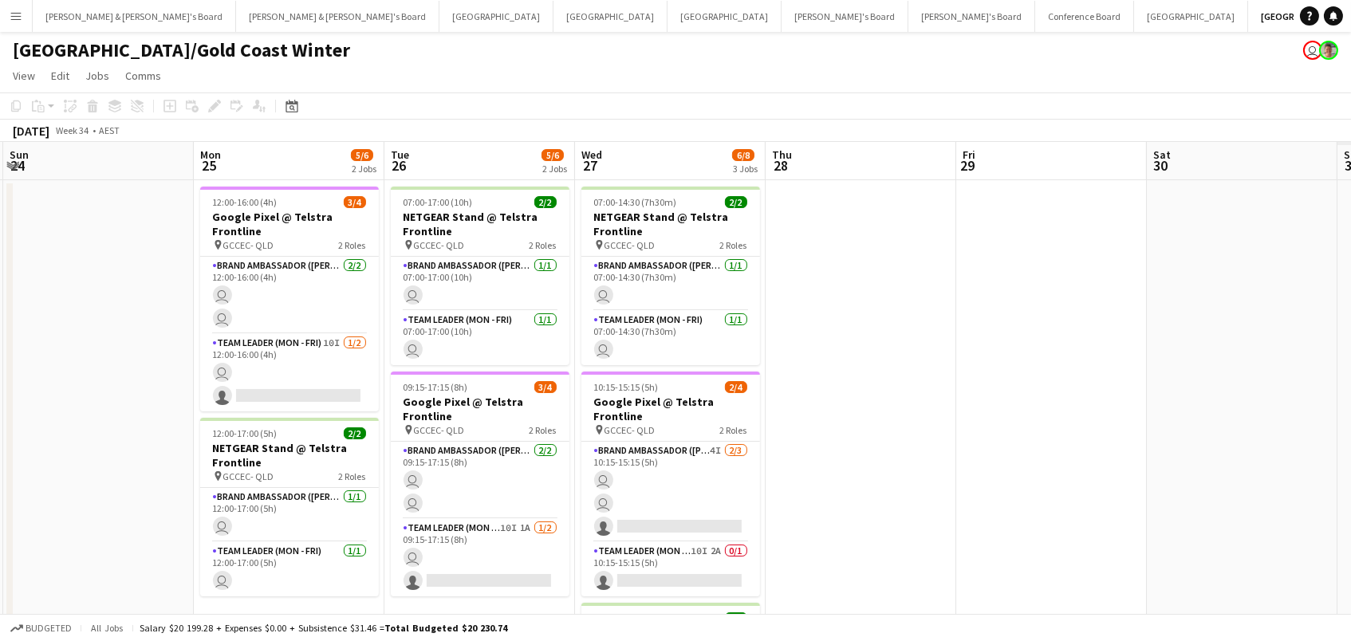
scroll to position [0, 613]
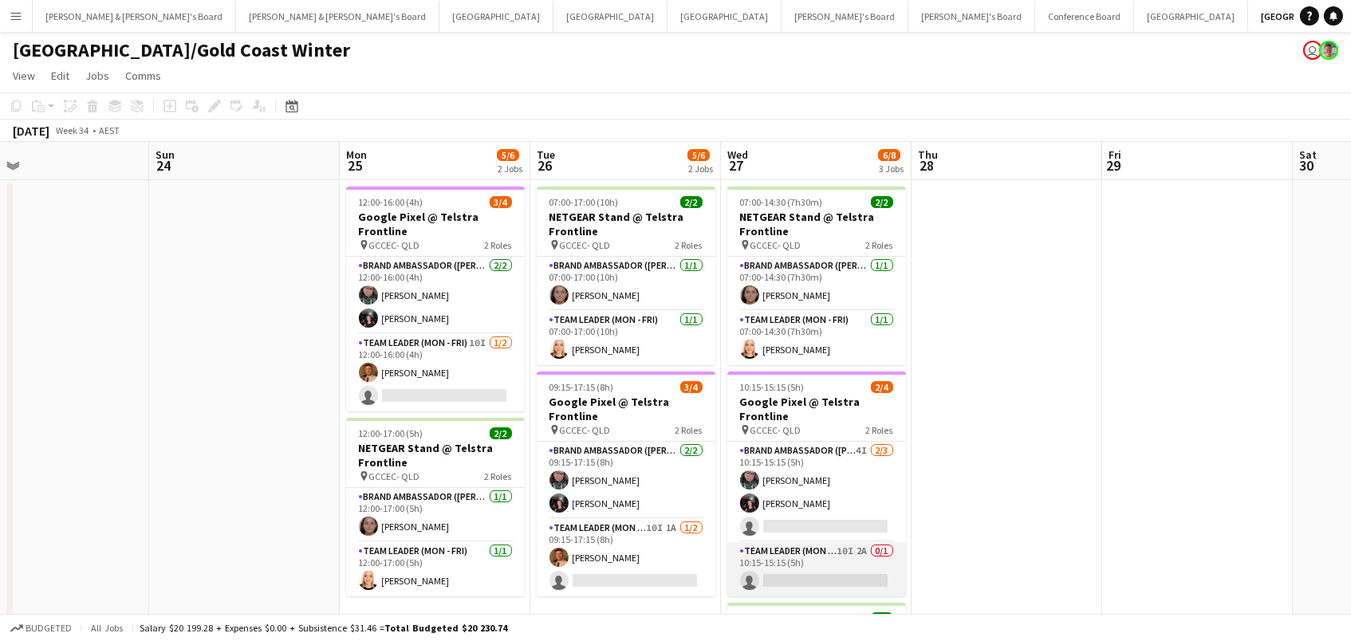
click at [890, 567] on app-card-role "Team Leader (Mon - Fri) 10I 2A 0/1 10:15-15:15 (5h) single-neutral-actions" at bounding box center [816, 569] width 179 height 54
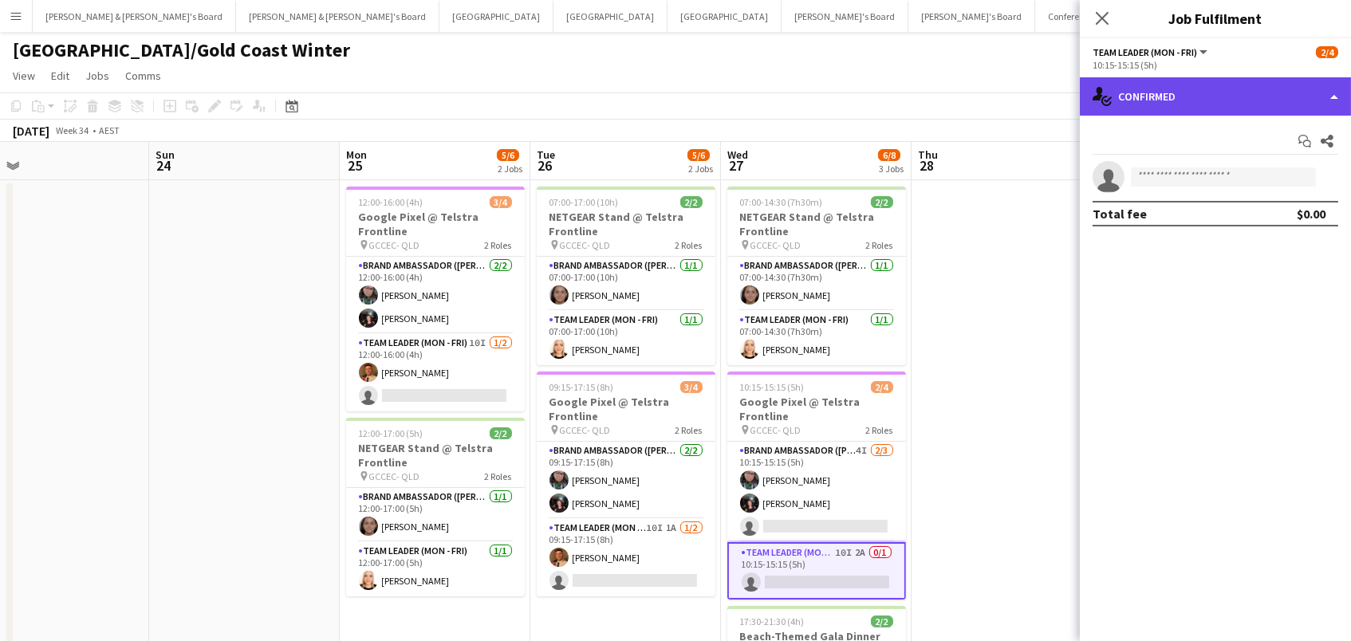
click at [1268, 91] on div "single-neutral-actions-check-2 Confirmed" at bounding box center [1214, 96] width 271 height 38
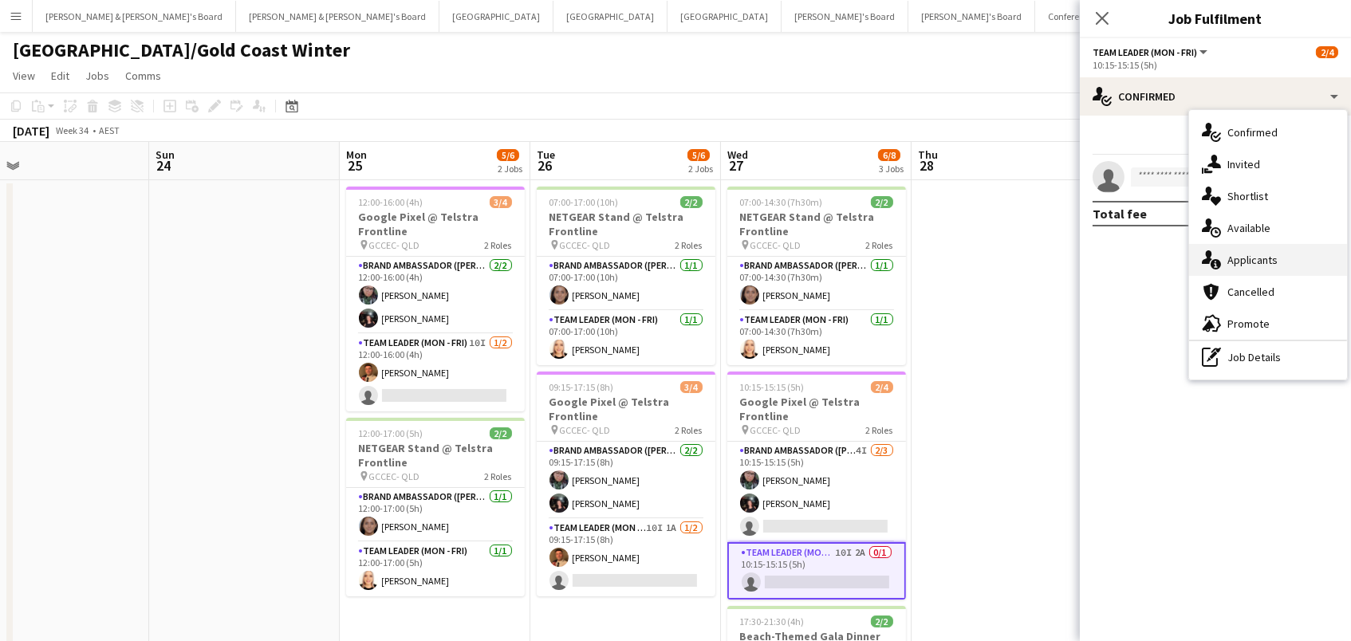
click at [1246, 246] on div "single-neutral-actions-information Applicants" at bounding box center [1268, 260] width 158 height 32
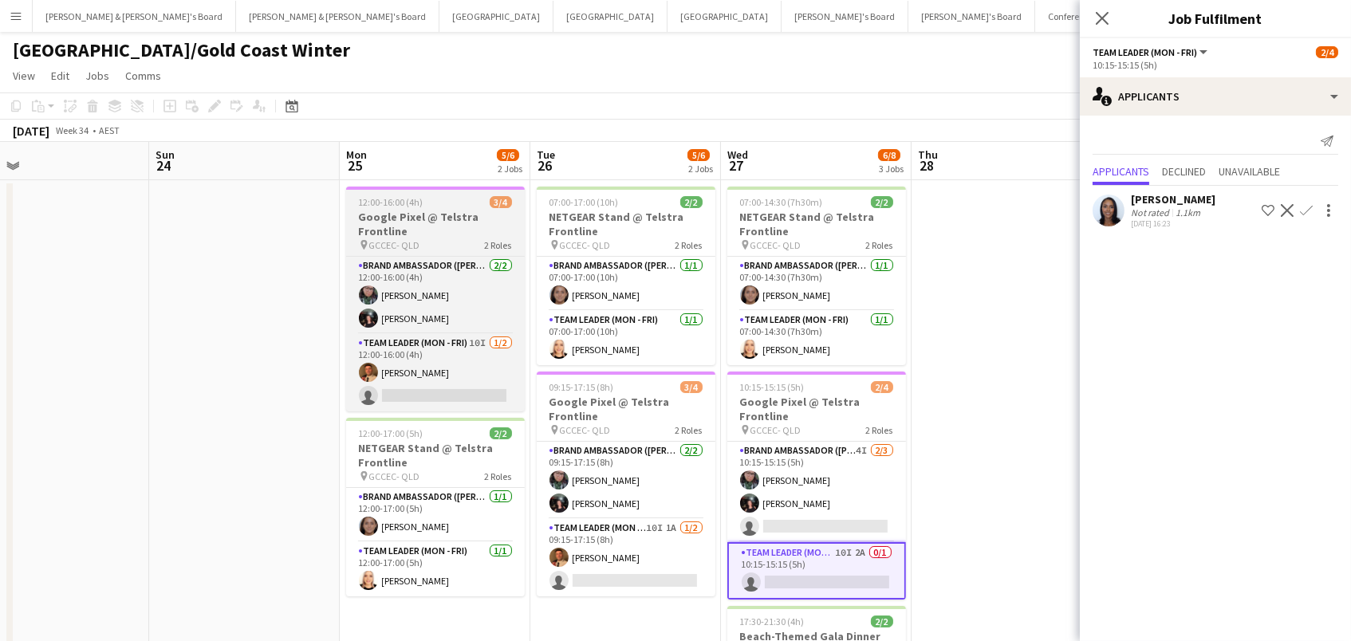
click at [407, 205] on span "12:00-16:00 (4h)" at bounding box center [391, 202] width 65 height 12
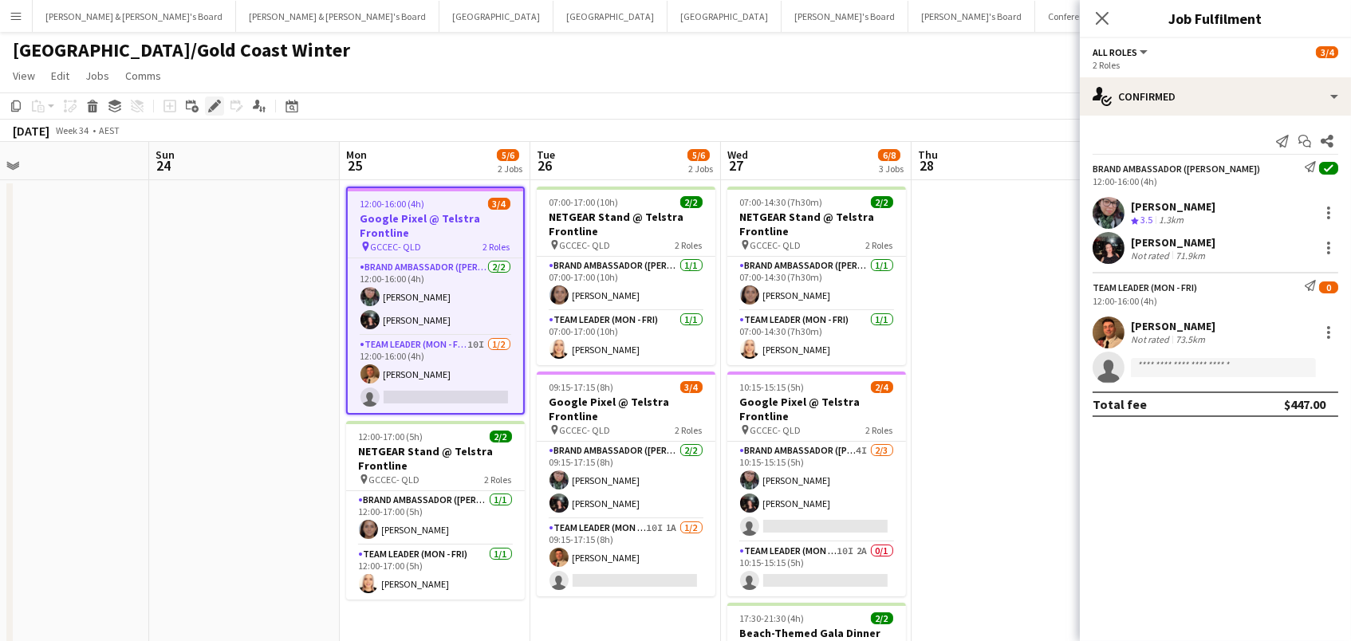
click at [215, 104] on icon at bounding box center [214, 106] width 9 height 9
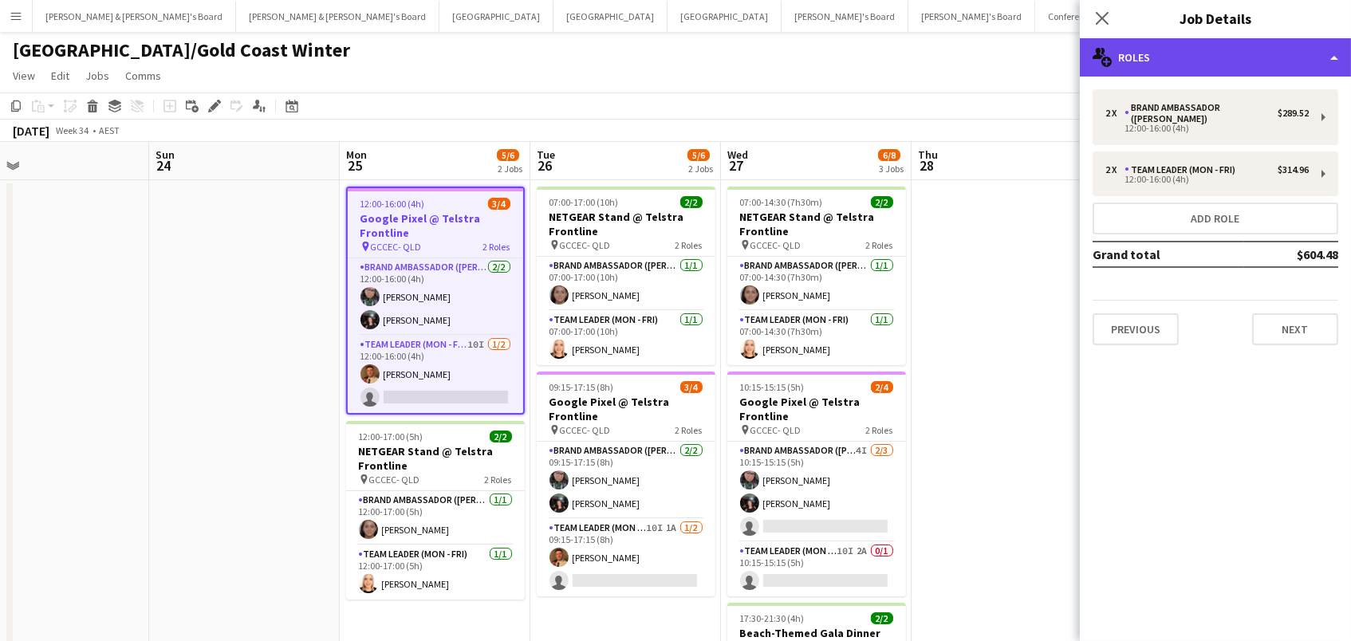
click at [1197, 60] on div "multiple-users-add Roles" at bounding box center [1214, 57] width 271 height 38
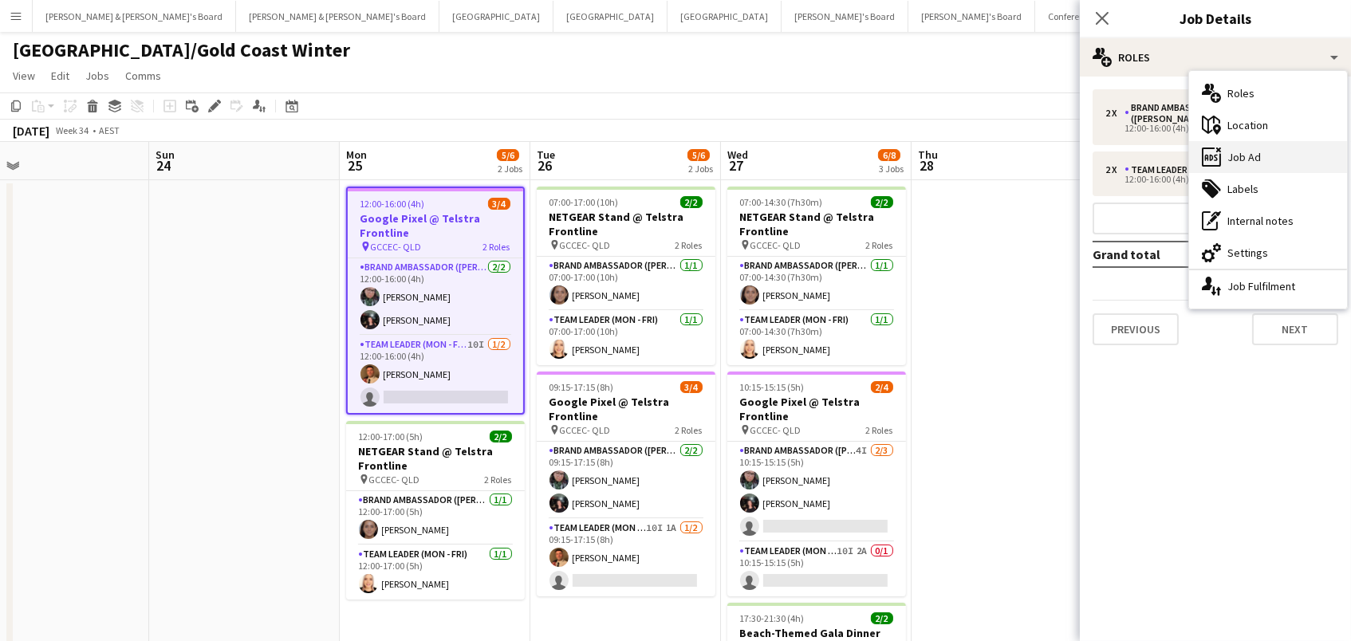
click at [1236, 163] on div "ads-window Job Ad" at bounding box center [1268, 157] width 158 height 32
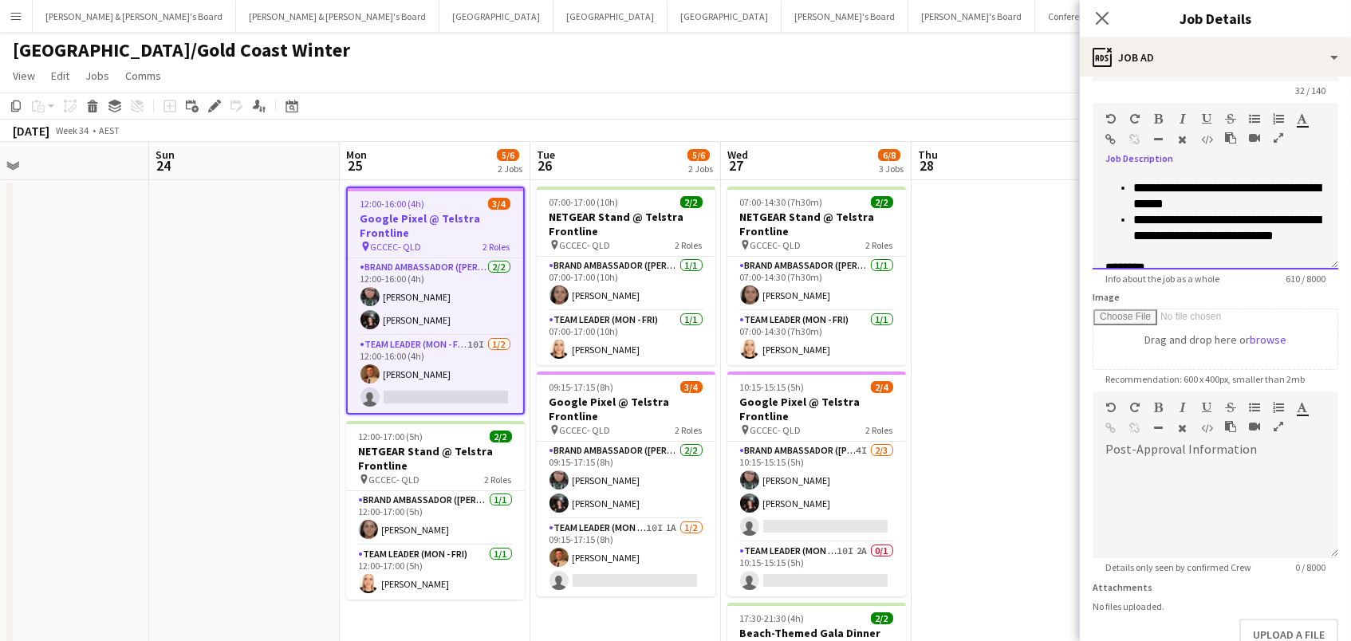
scroll to position [0, 0]
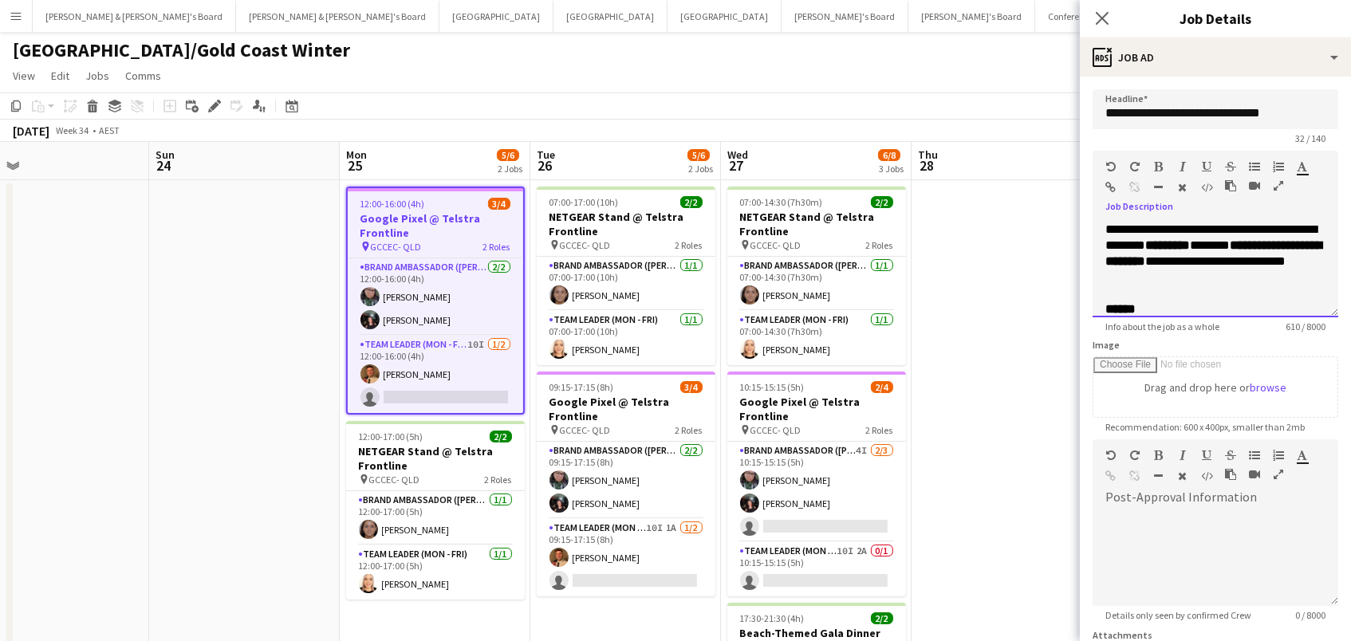
drag, startPoint x: 1287, startPoint y: 222, endPoint x: 1112, endPoint y: 202, distance: 175.7
click at [1112, 202] on div "**********" at bounding box center [1215, 234] width 246 height 167
click at [987, 355] on app-date-cell at bounding box center [1006, 483] width 191 height 606
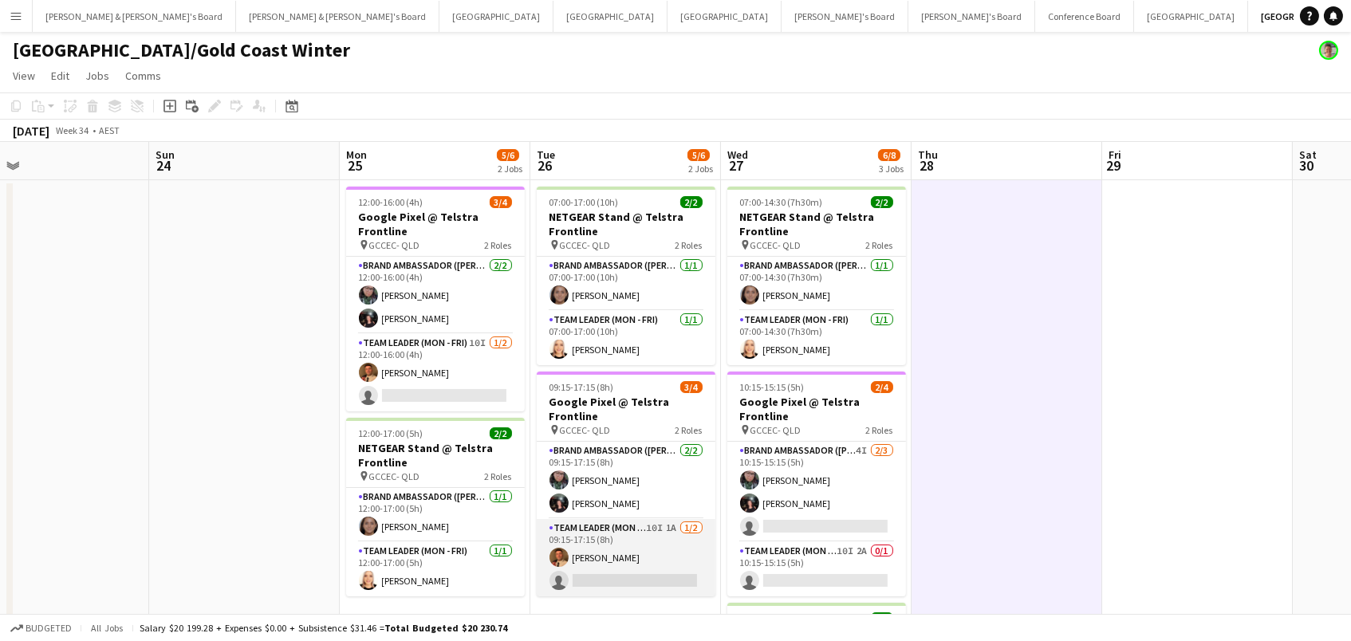
click at [643, 584] on app-card-role "Team Leader (Mon - Fri) 10I 1A 1/2 09:15-17:15 (8h) Jay Jeffries single-neutral…" at bounding box center [626, 557] width 179 height 77
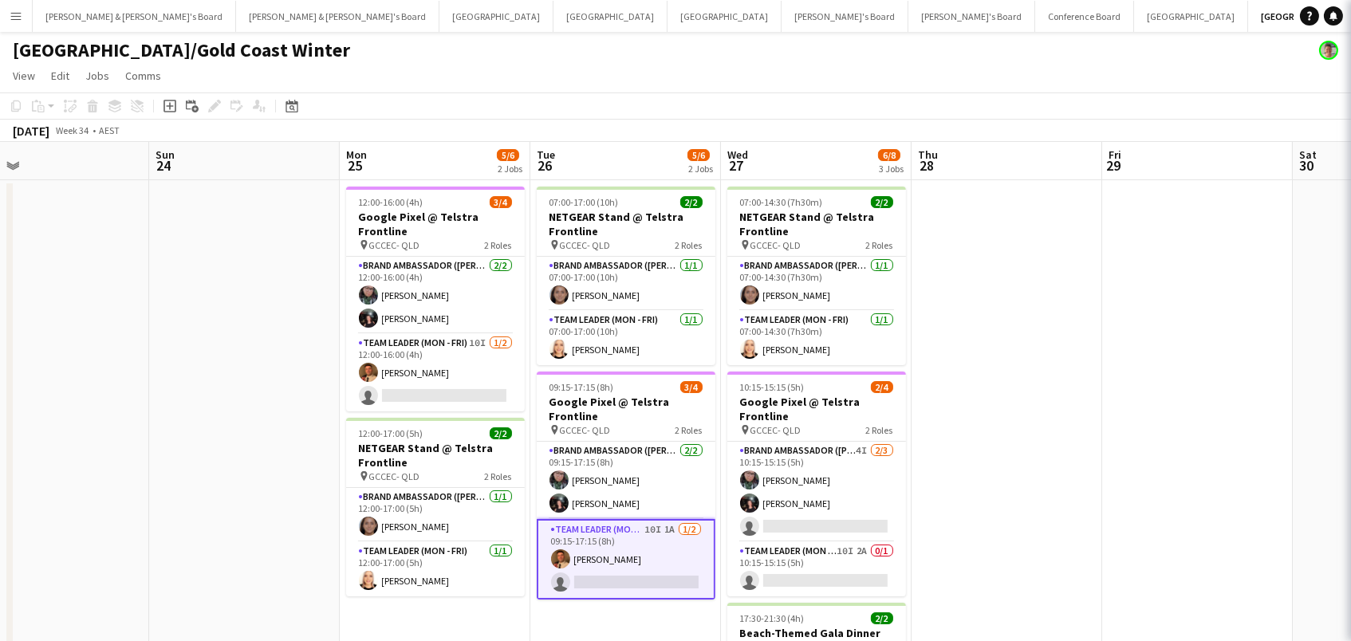
scroll to position [0, 612]
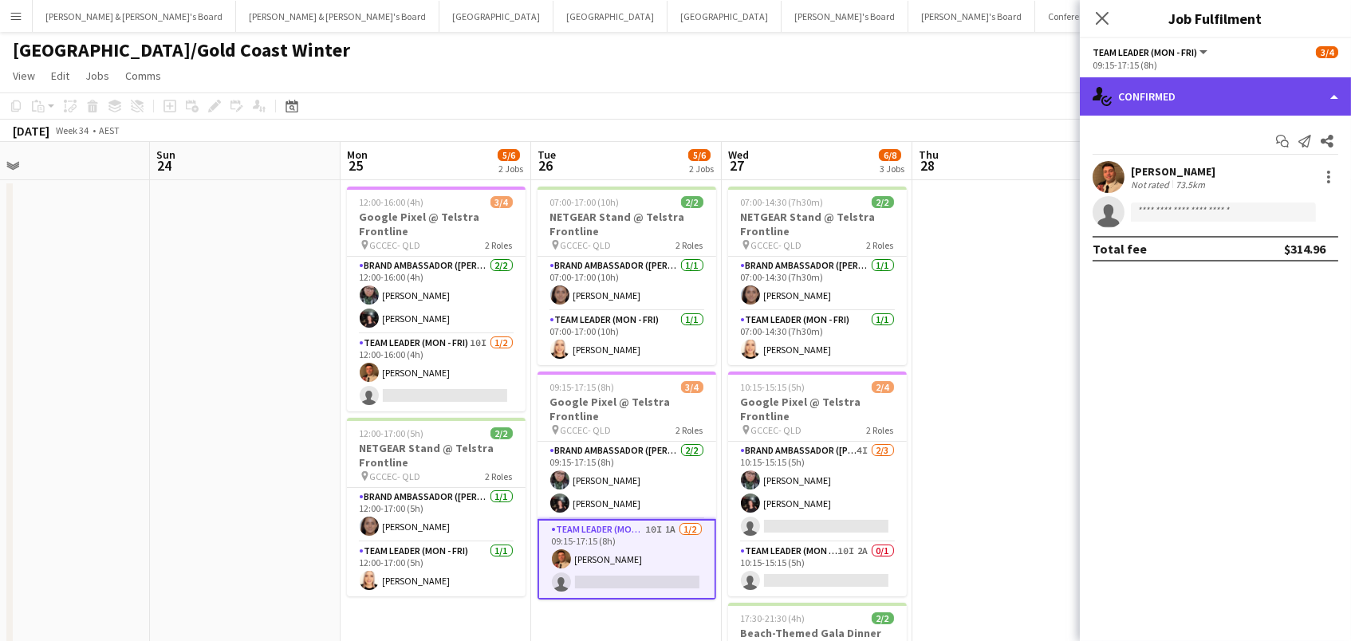
click at [1176, 104] on div "single-neutral-actions-check-2 Confirmed" at bounding box center [1214, 96] width 271 height 38
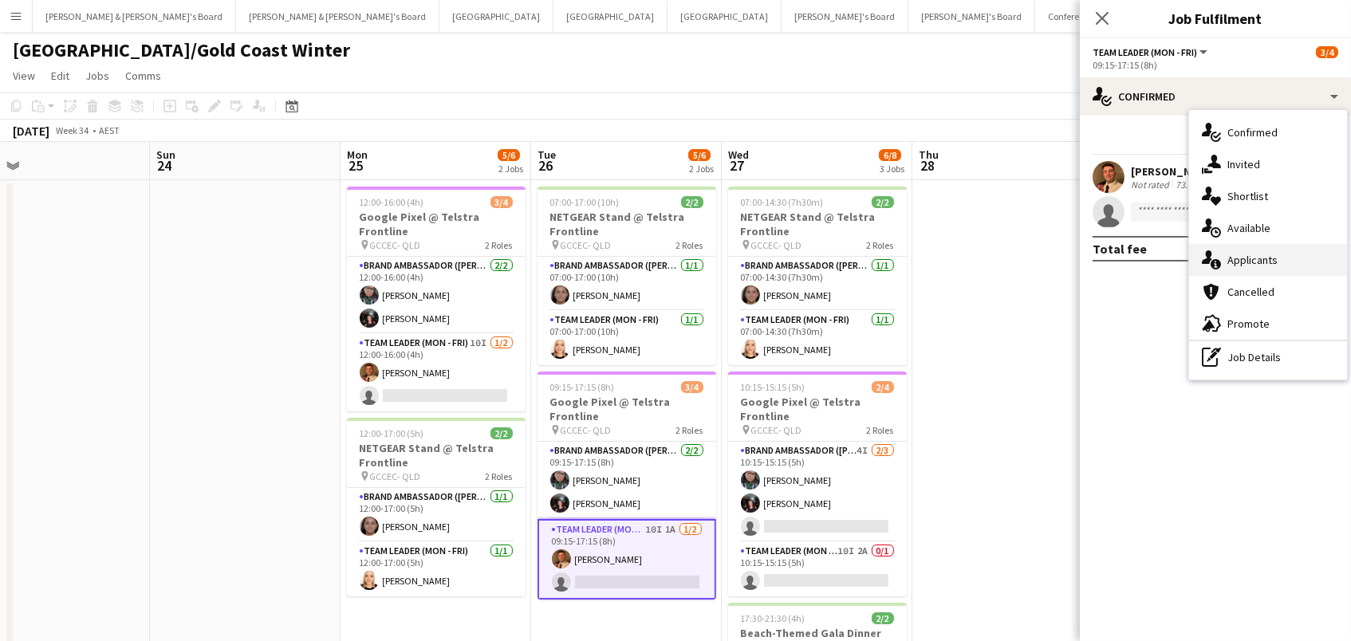
click at [1255, 256] on div "single-neutral-actions-information Applicants" at bounding box center [1268, 260] width 158 height 32
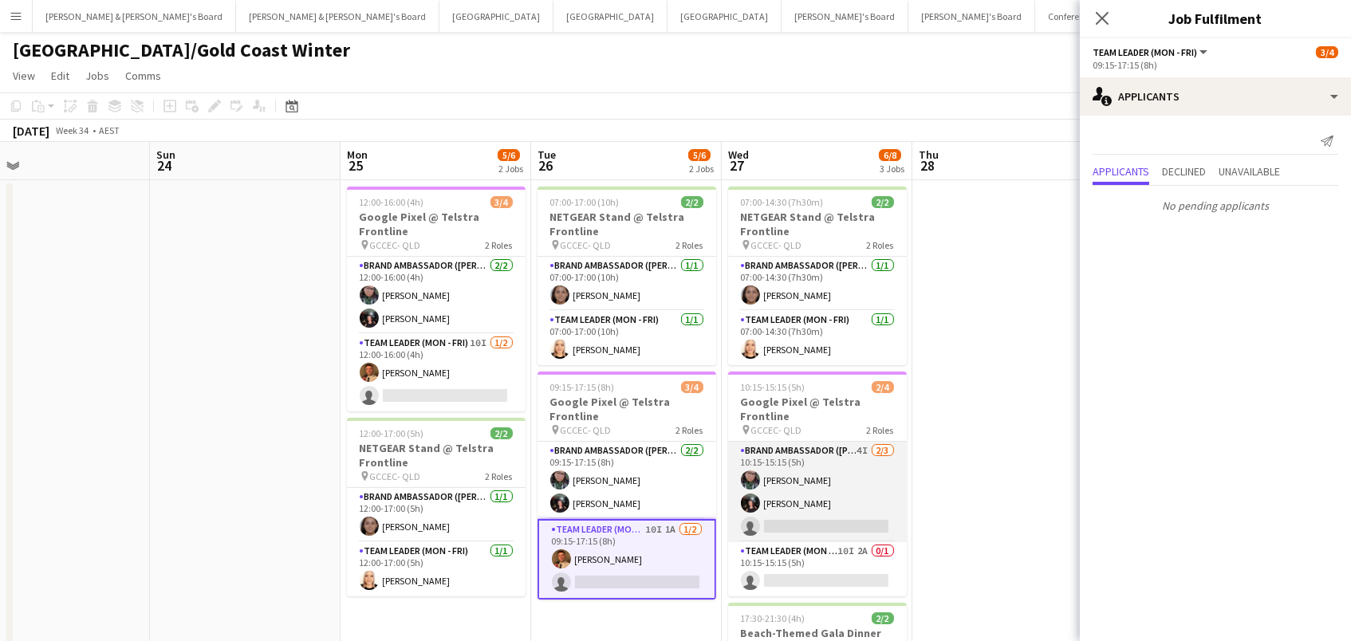
click at [840, 513] on app-card-role "Brand Ambassador (Mon - Fri) 4I 2/3 10:15-15:15 (5h) Beatriz Barreto Gabriella …" at bounding box center [817, 492] width 179 height 100
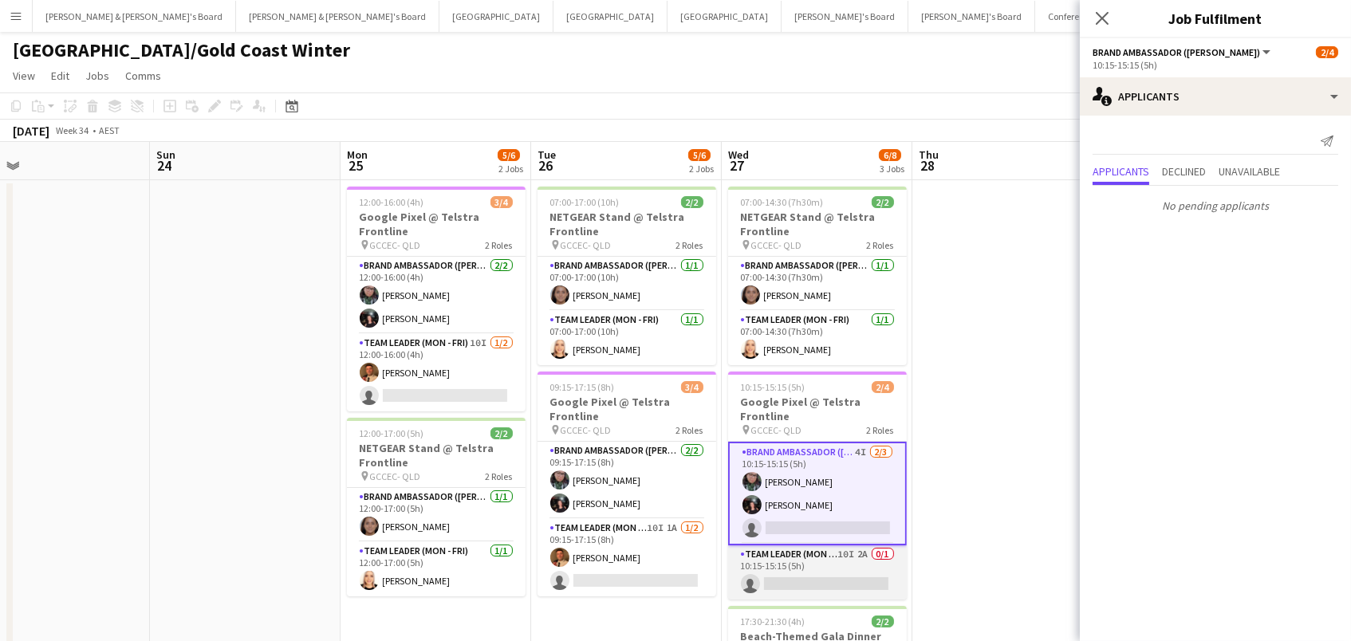
click at [826, 565] on app-card-role "Team Leader (Mon - Fri) 10I 2A 0/1 10:15-15:15 (5h) single-neutral-actions" at bounding box center [817, 572] width 179 height 54
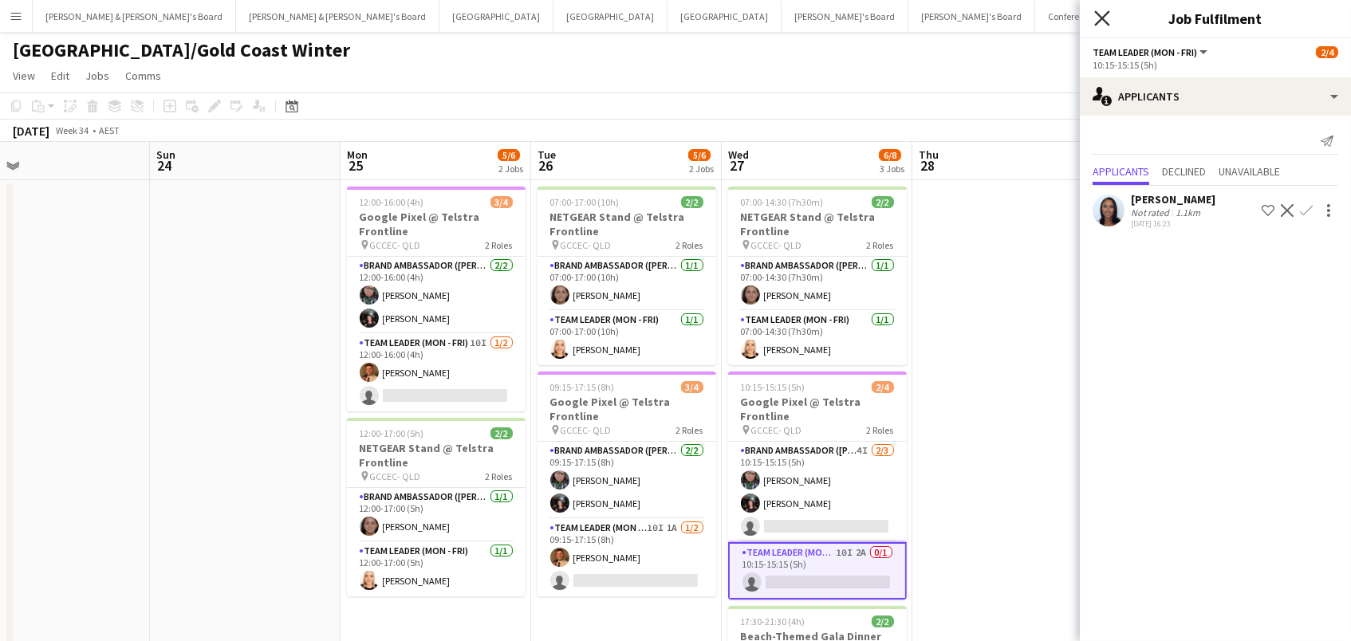
click at [1103, 14] on icon "Close pop-in" at bounding box center [1101, 17] width 15 height 15
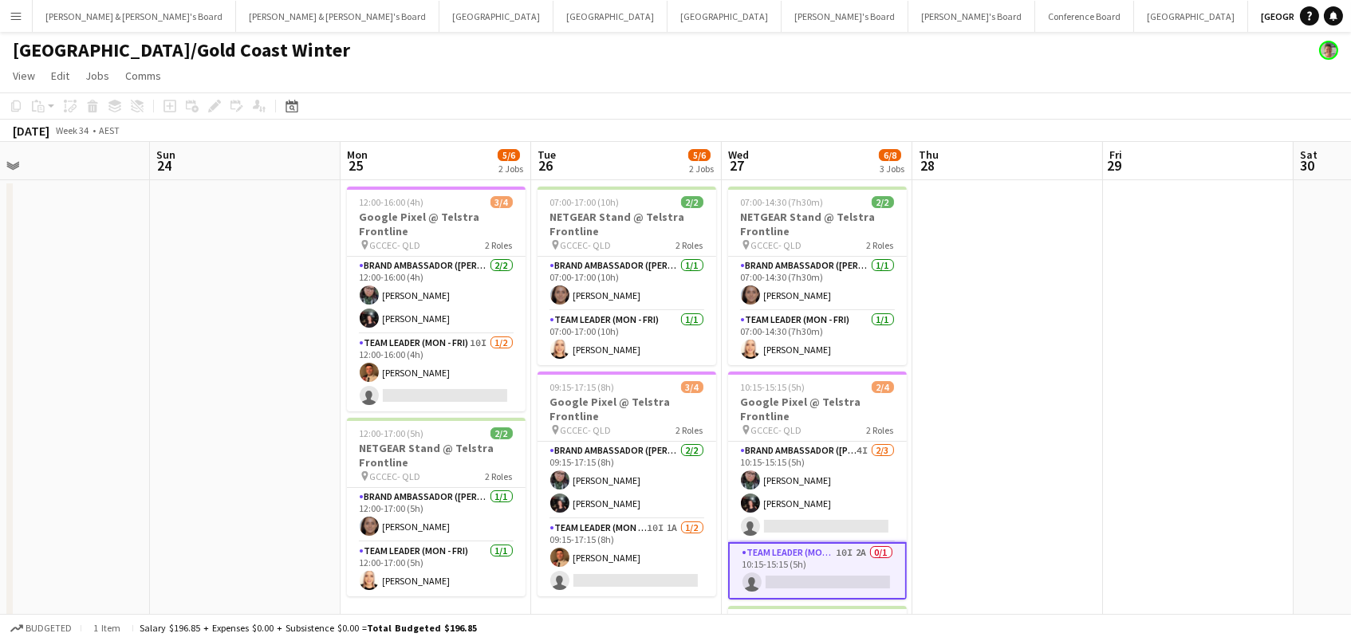
scroll to position [0, 614]
click at [455, 369] on app-card-role "Team Leader (Mon - Fri) 10I 1/2 12:00-16:00 (4h) Jay Jeffries single-neutral-ac…" at bounding box center [434, 372] width 179 height 77
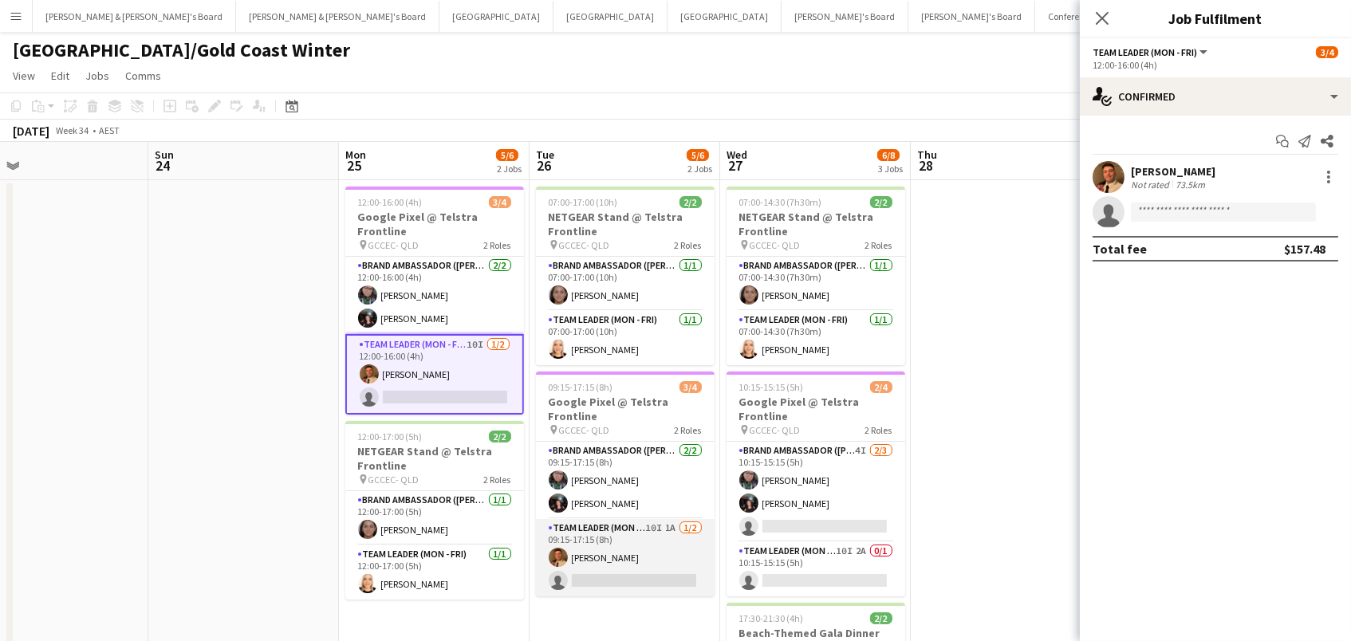
drag, startPoint x: 610, startPoint y: 537, endPoint x: 723, endPoint y: 541, distance: 113.3
click at [620, 537] on app-calendar-viewport "Wed 20 Thu 21 Fri 22 Sat 23 Sun 24 Mon 25 5/6 2 Jobs Tue 26 5/6 2 Jobs Wed 27 6…" at bounding box center [675, 464] width 1351 height 644
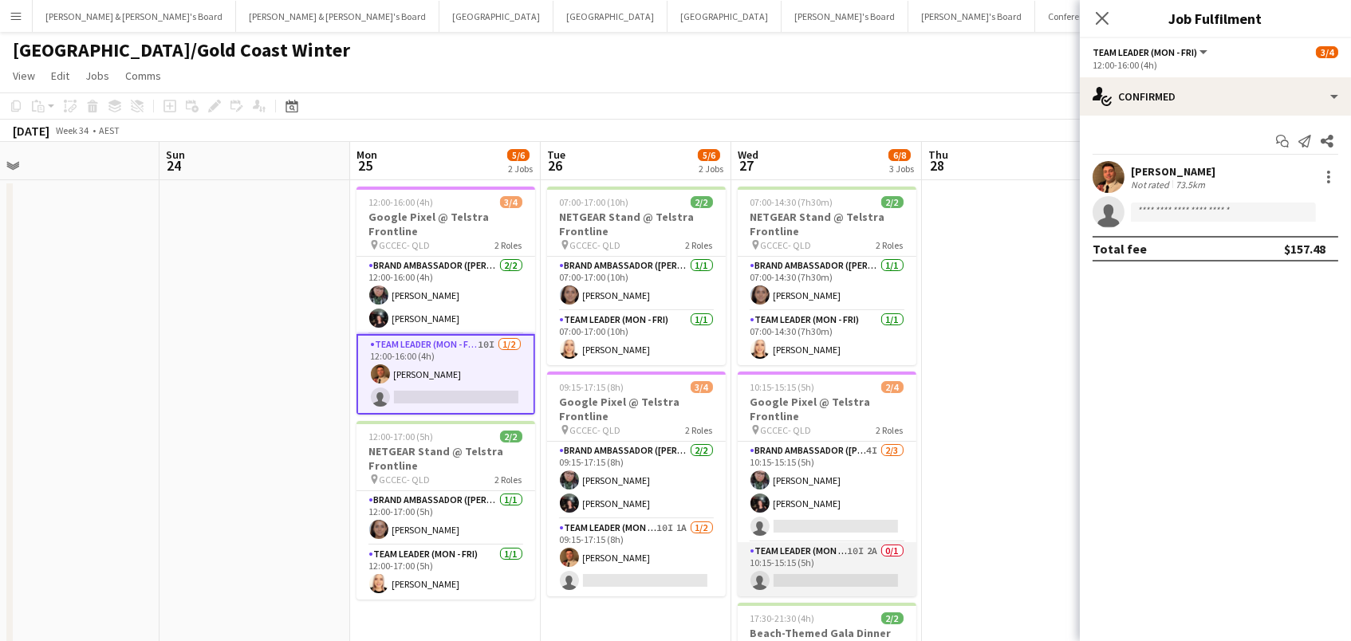
click at [823, 573] on app-card-role "Team Leader (Mon - Fri) 10I 2A 0/1 10:15-15:15 (5h) single-neutral-actions" at bounding box center [826, 569] width 179 height 54
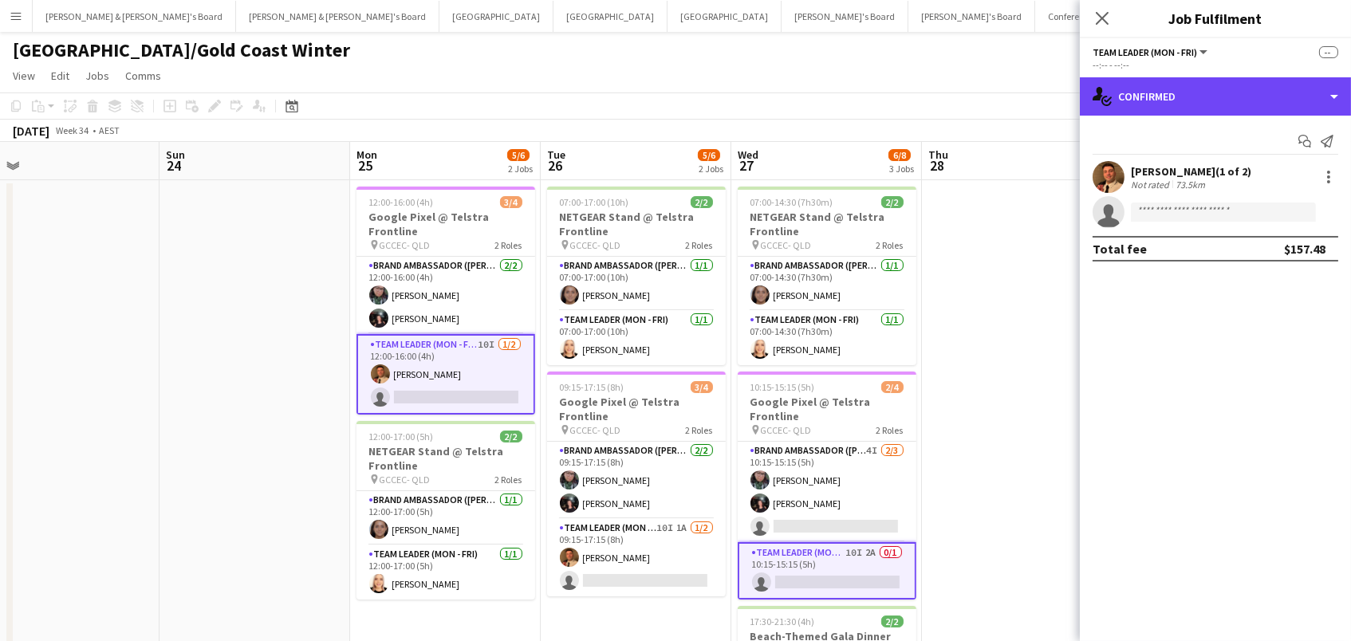
drag, startPoint x: 1209, startPoint y: 110, endPoint x: 1213, endPoint y: 121, distance: 11.9
click at [1210, 110] on div "single-neutral-actions-check-2 Confirmed" at bounding box center [1214, 96] width 271 height 38
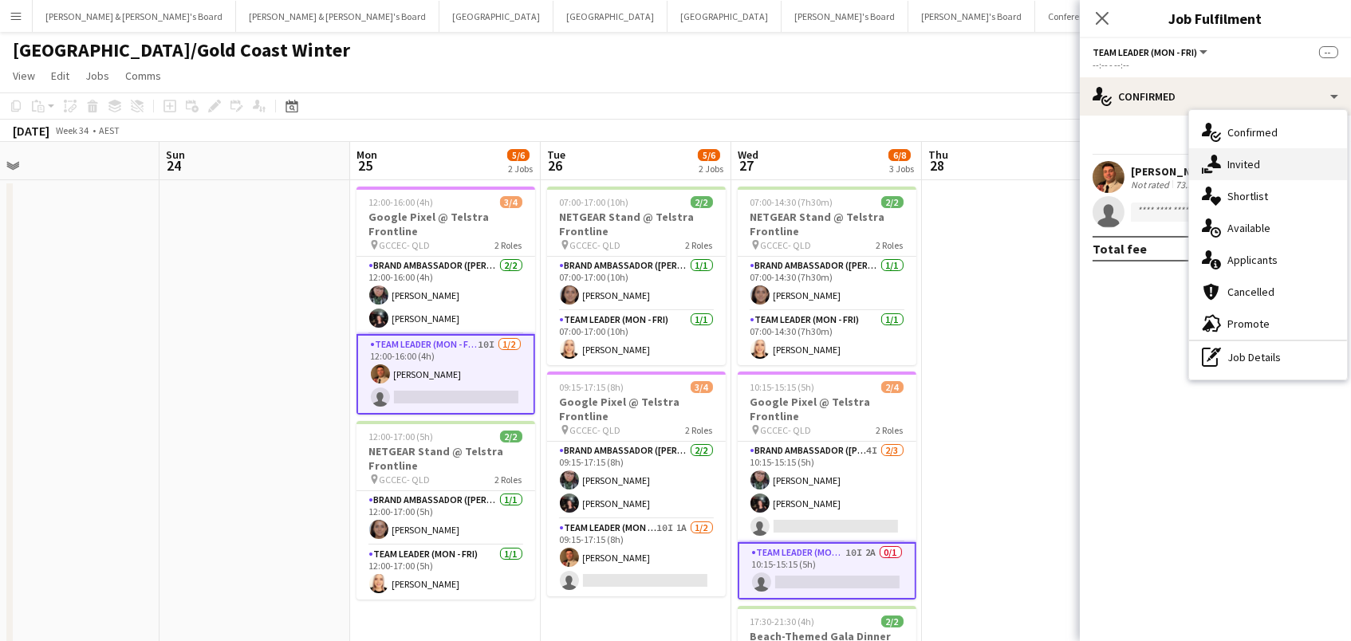
click at [1236, 169] on div "single-neutral-actions-share-1 Invited" at bounding box center [1268, 164] width 158 height 32
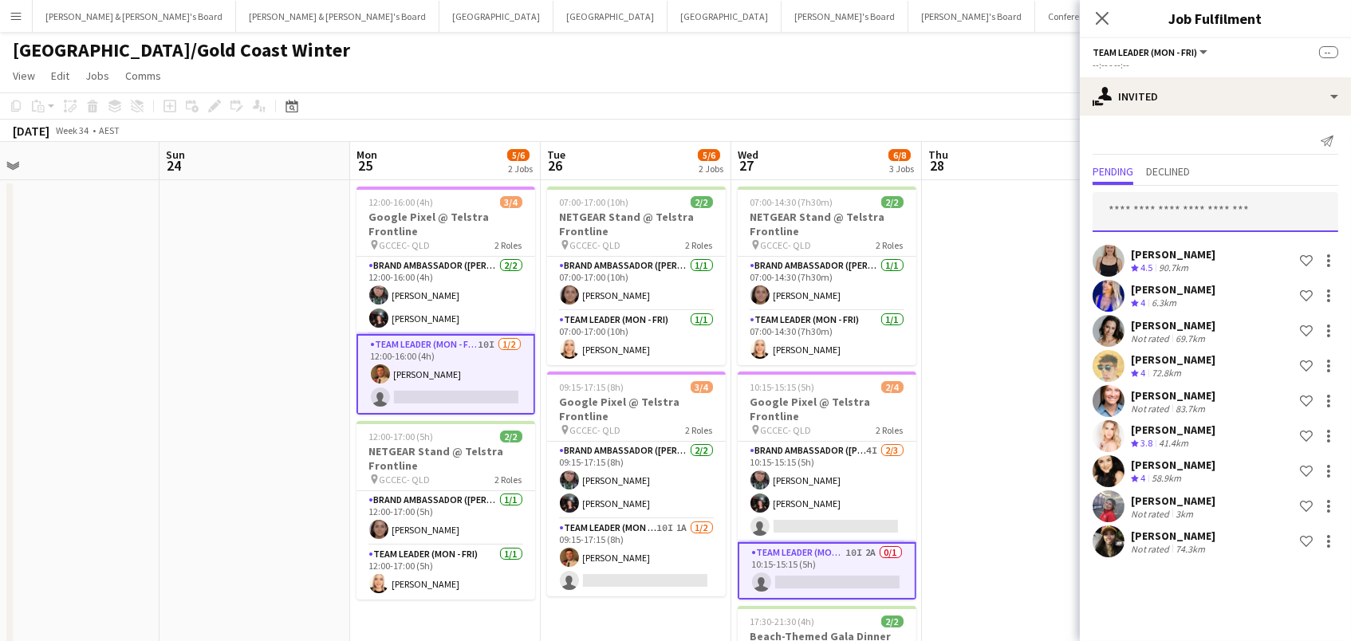
click at [1155, 214] on input "text" at bounding box center [1215, 212] width 246 height 40
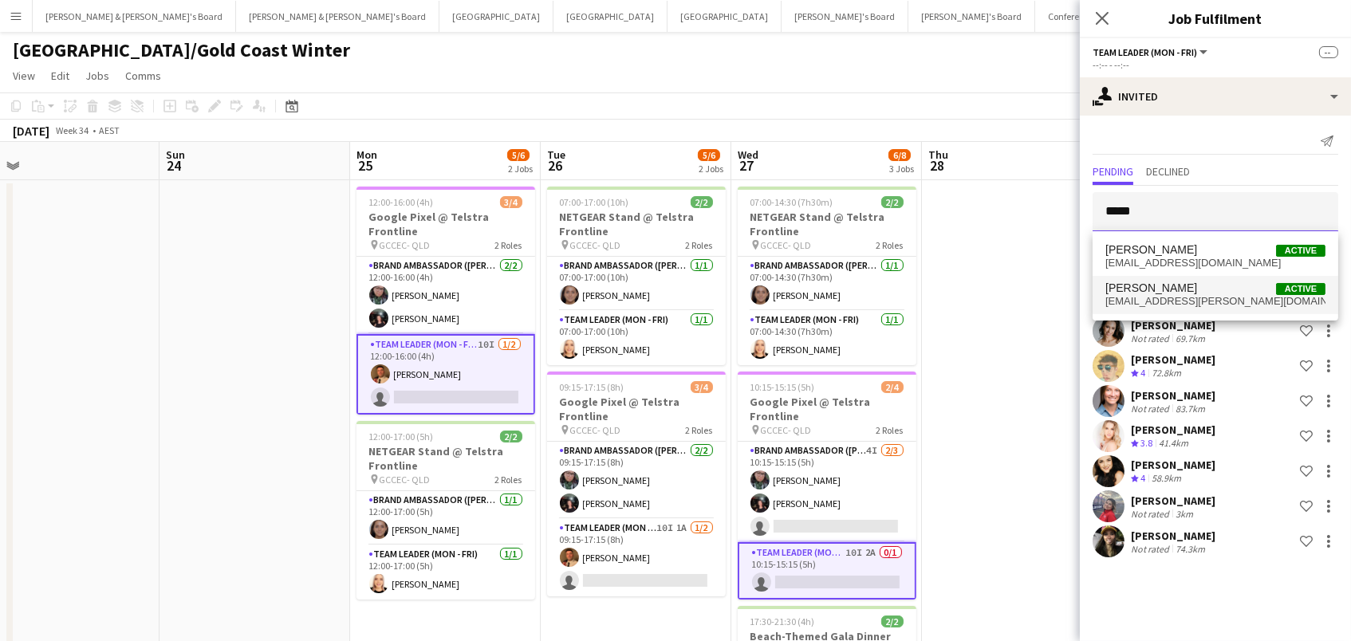
type input "*****"
click at [1133, 301] on span "brittany.elle.smith@gmail.com" at bounding box center [1215, 301] width 220 height 13
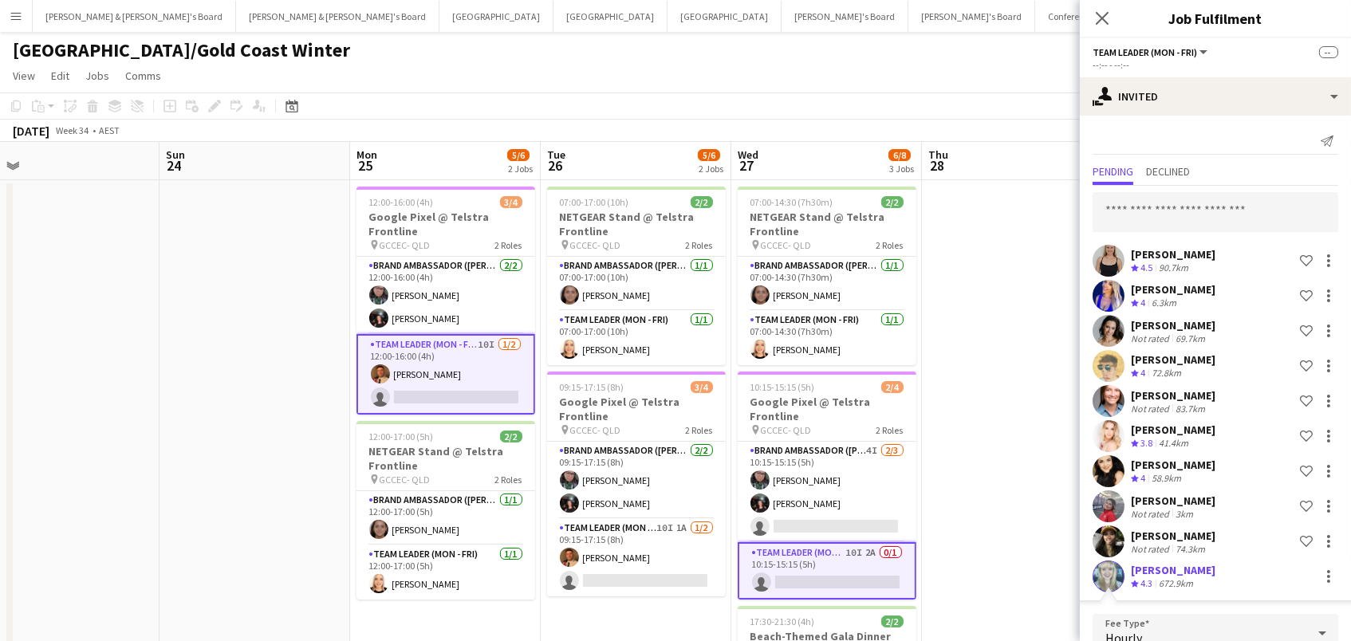
scroll to position [301, 0]
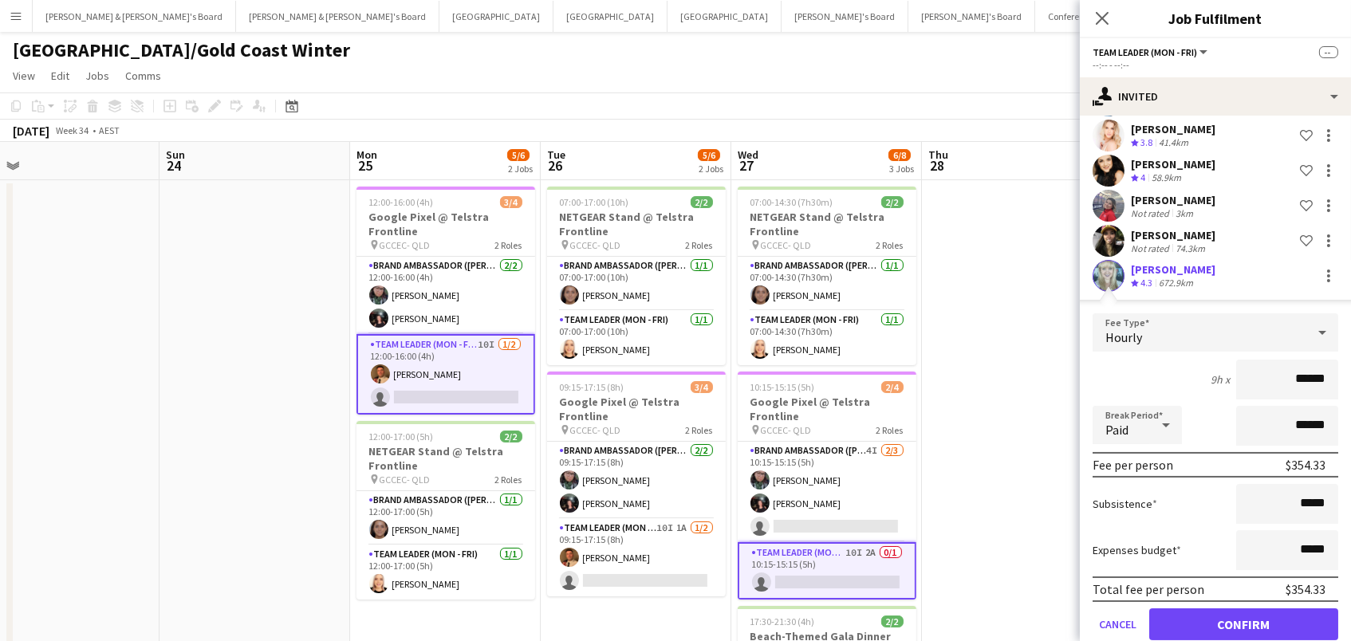
click at [1166, 619] on button "Confirm" at bounding box center [1243, 624] width 189 height 32
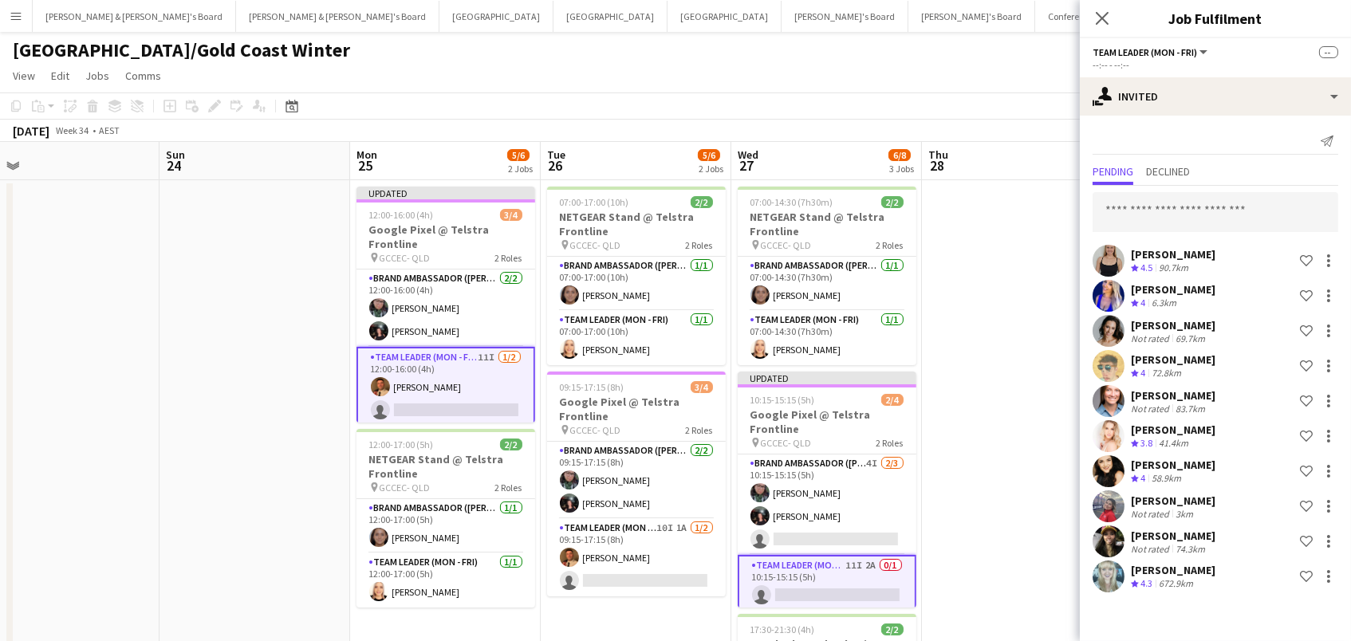
click at [939, 495] on app-date-cell at bounding box center [1017, 483] width 191 height 606
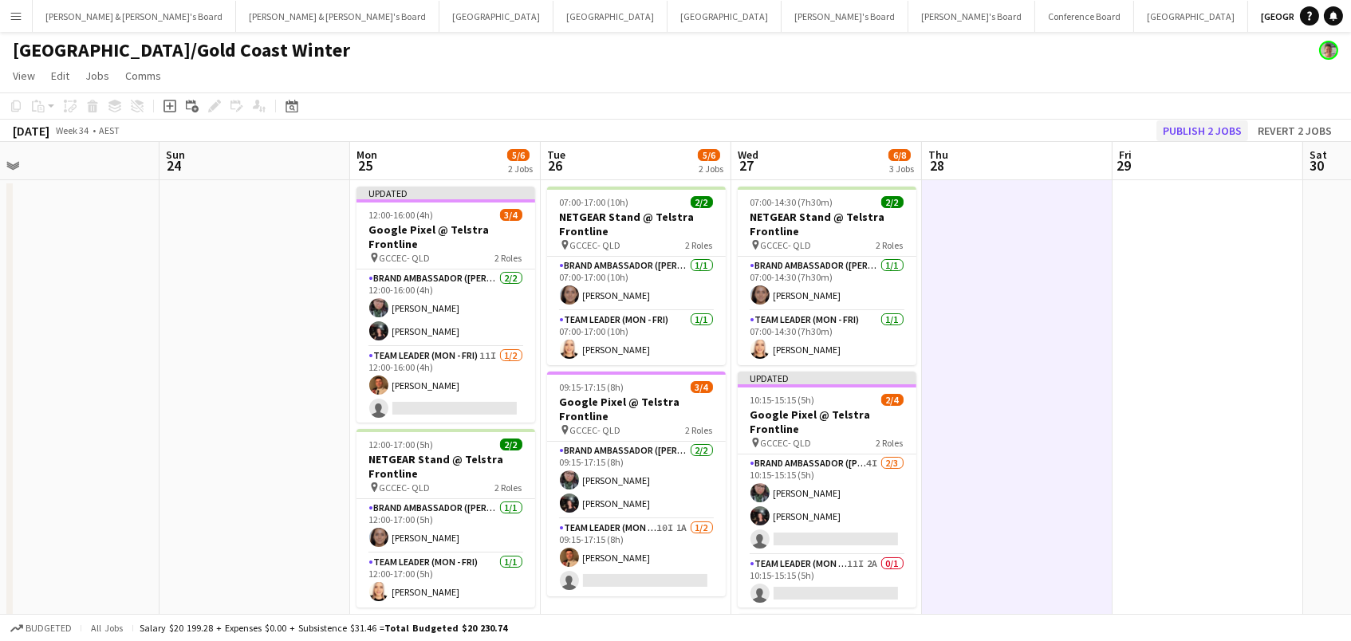
click at [1203, 127] on button "Publish 2 jobs" at bounding box center [1202, 130] width 92 height 21
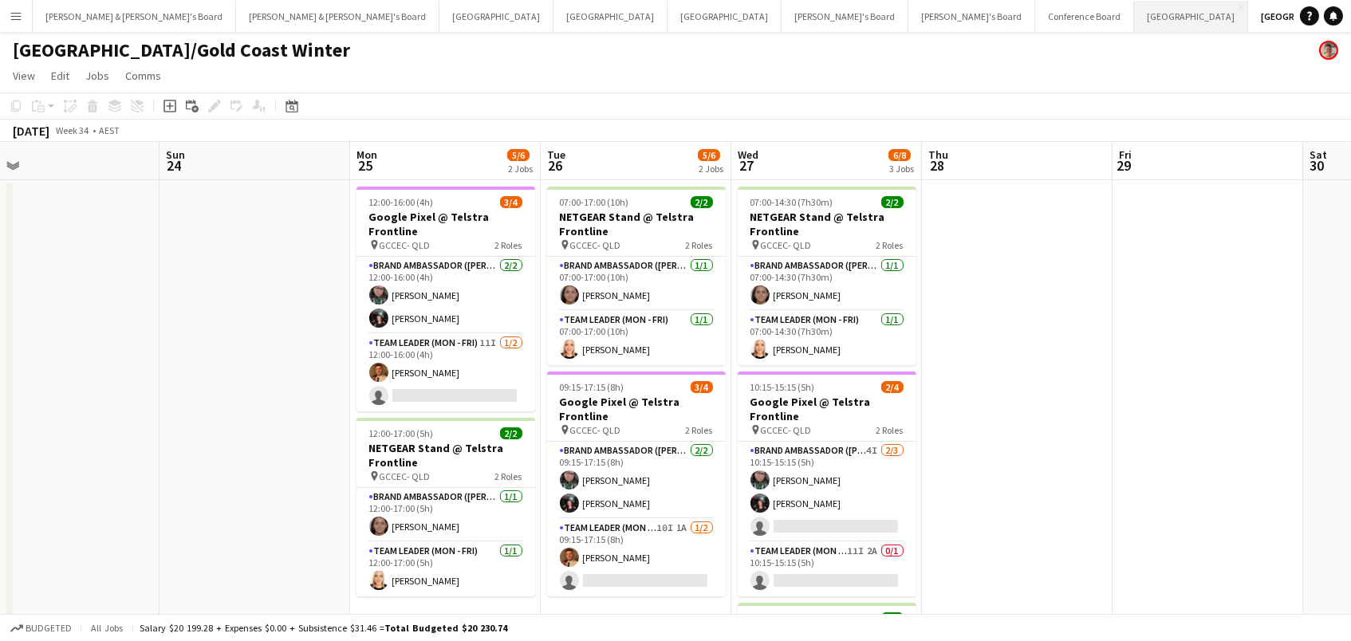
click at [1134, 18] on button "Sydney Close" at bounding box center [1191, 16] width 114 height 31
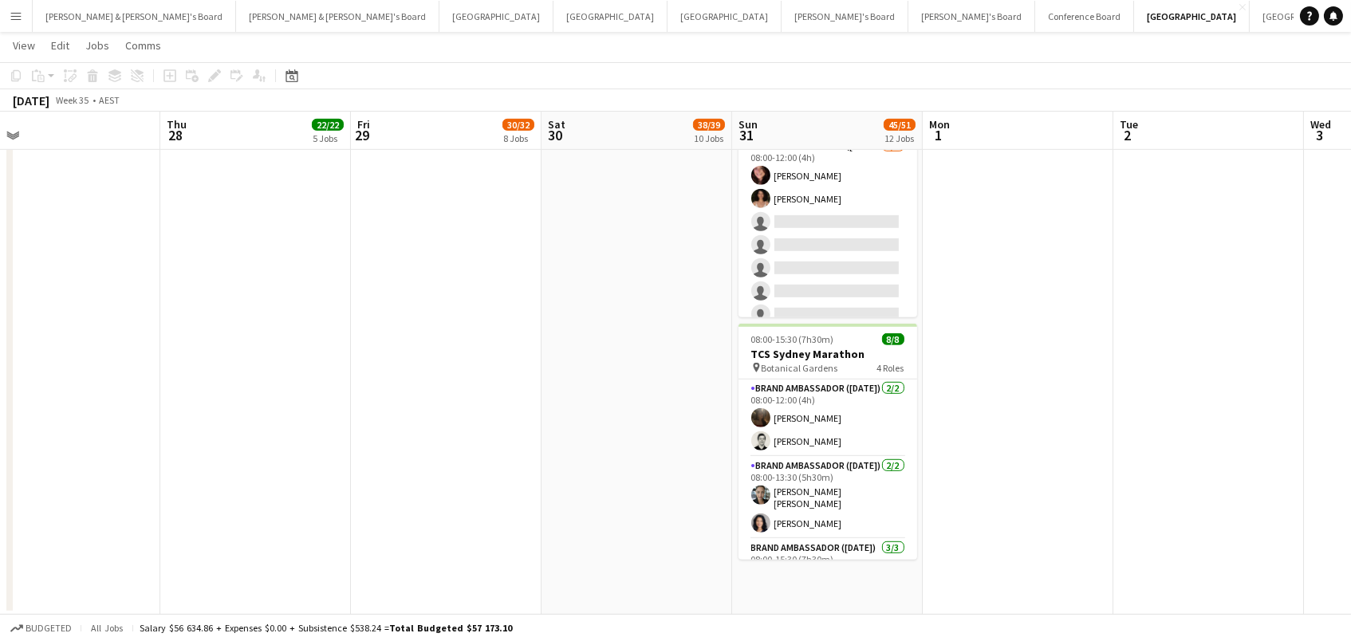
scroll to position [1986, 0]
click at [236, 8] on button "James & Arrence's Board Close" at bounding box center [337, 16] width 203 height 31
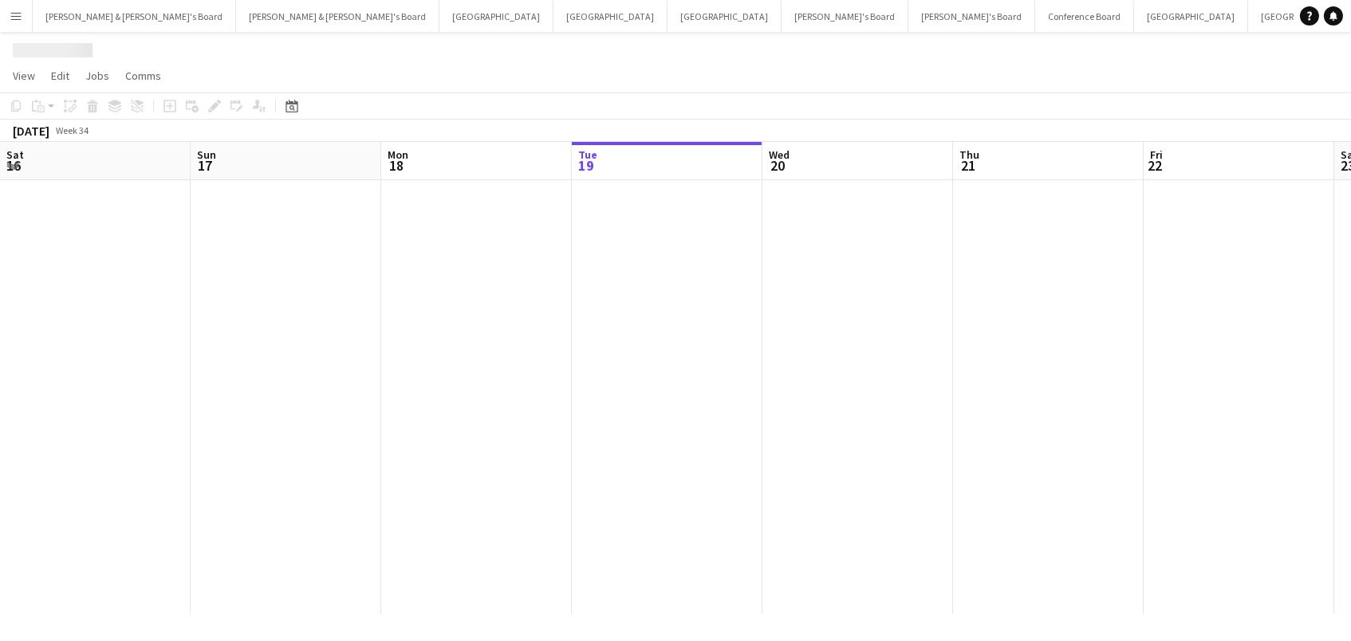
scroll to position [0, 380]
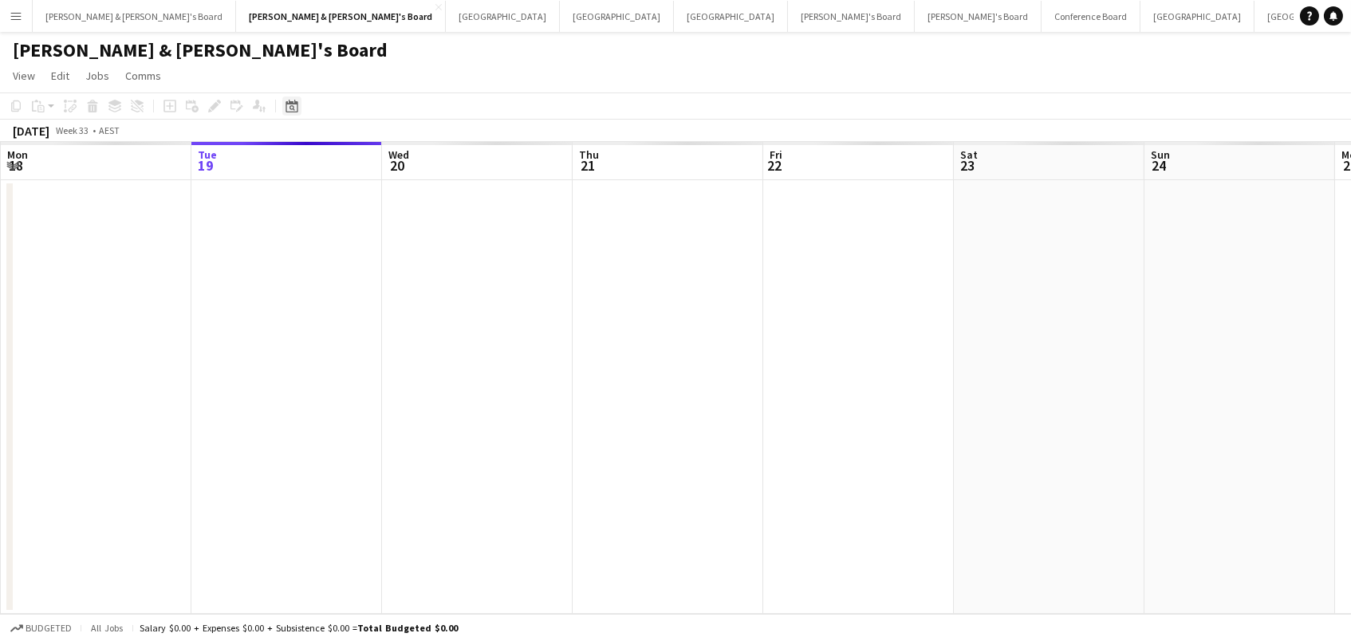
click at [298, 105] on div "Date picker" at bounding box center [291, 105] width 19 height 19
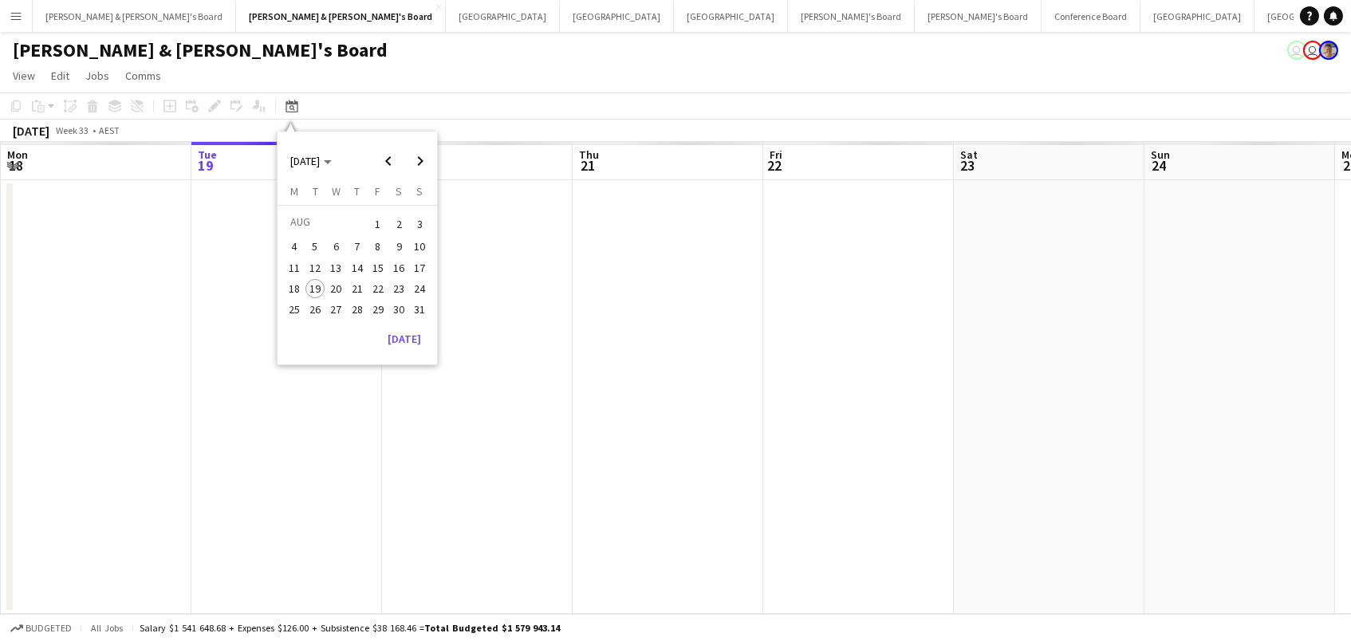
click at [415, 301] on span "31" at bounding box center [420, 309] width 19 height 19
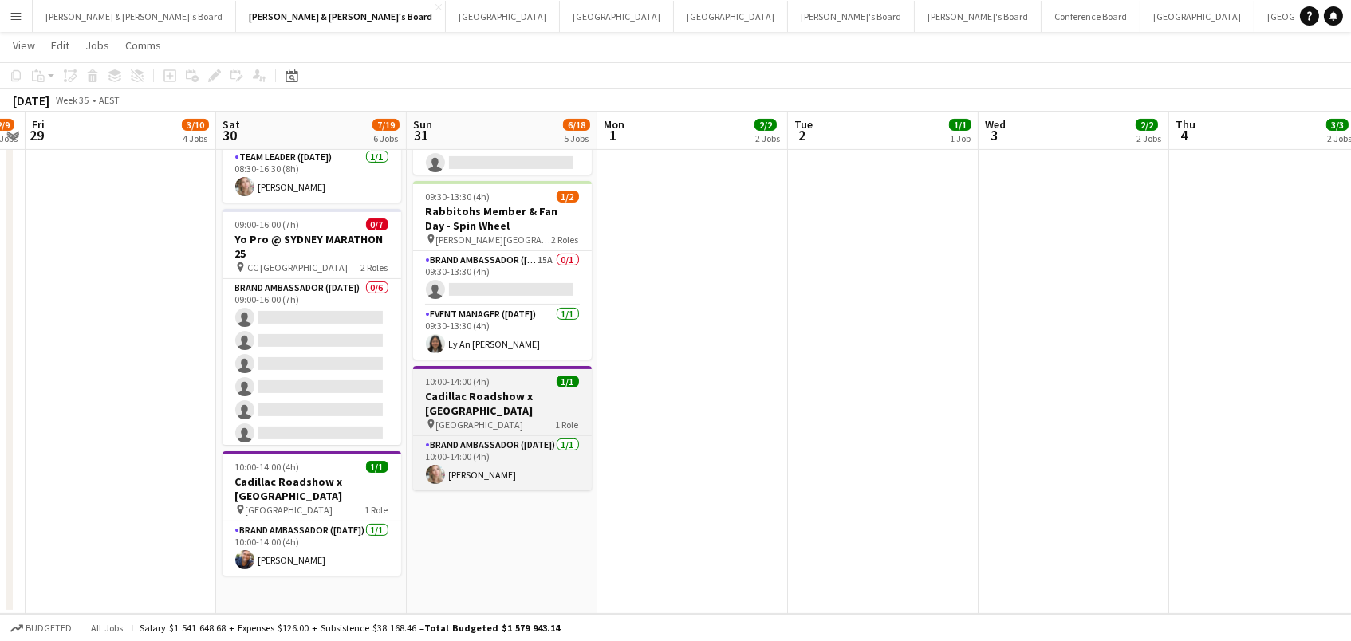
scroll to position [708, 0]
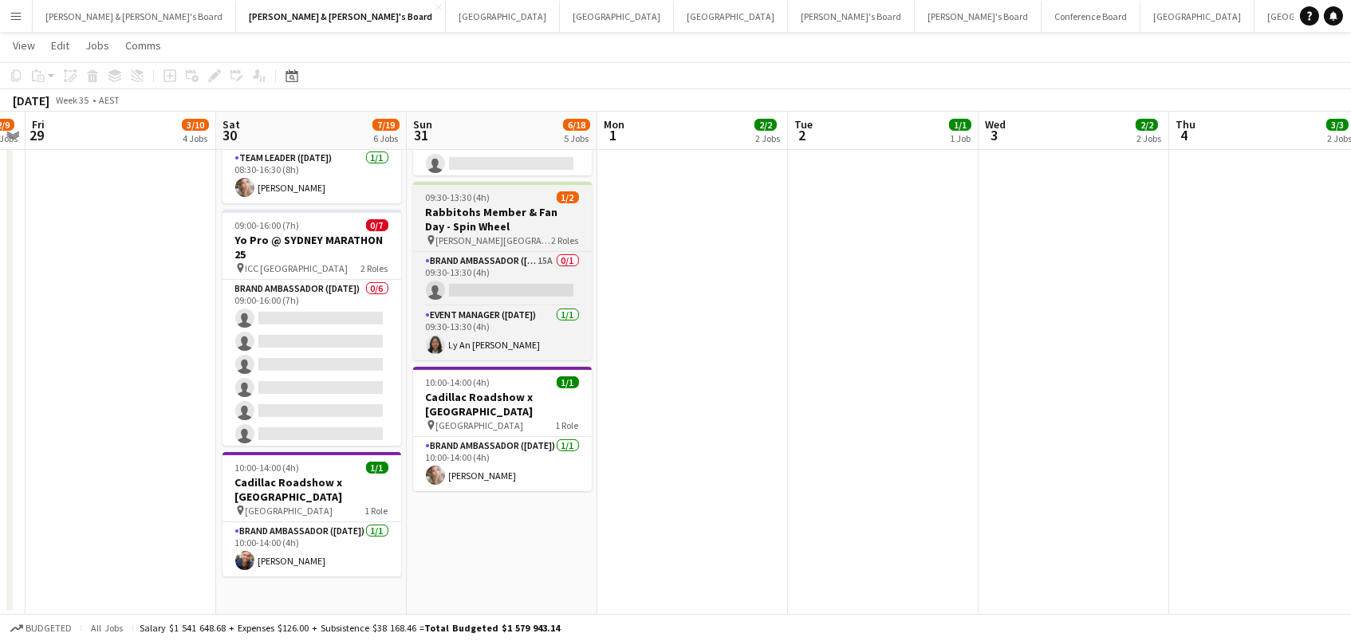
click at [465, 205] on h3 "Rabbitohs Member & Fan Day - Spin Wheel" at bounding box center [502, 219] width 179 height 29
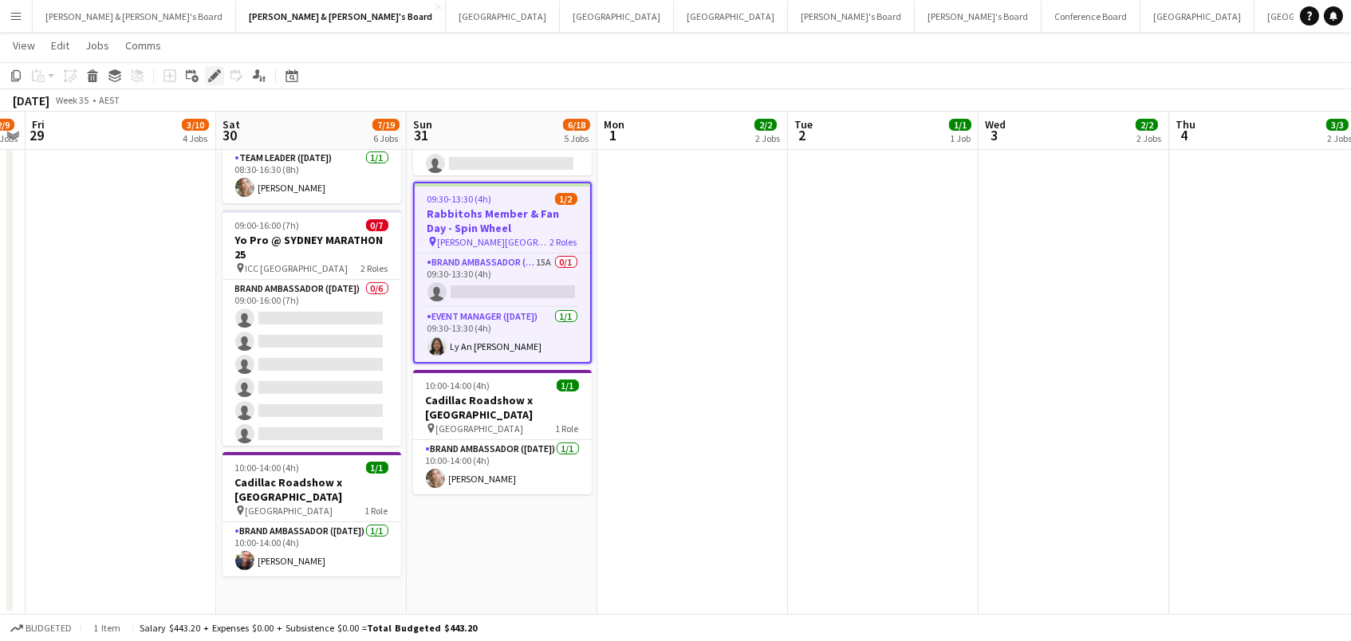
click at [214, 73] on icon at bounding box center [214, 76] width 9 height 9
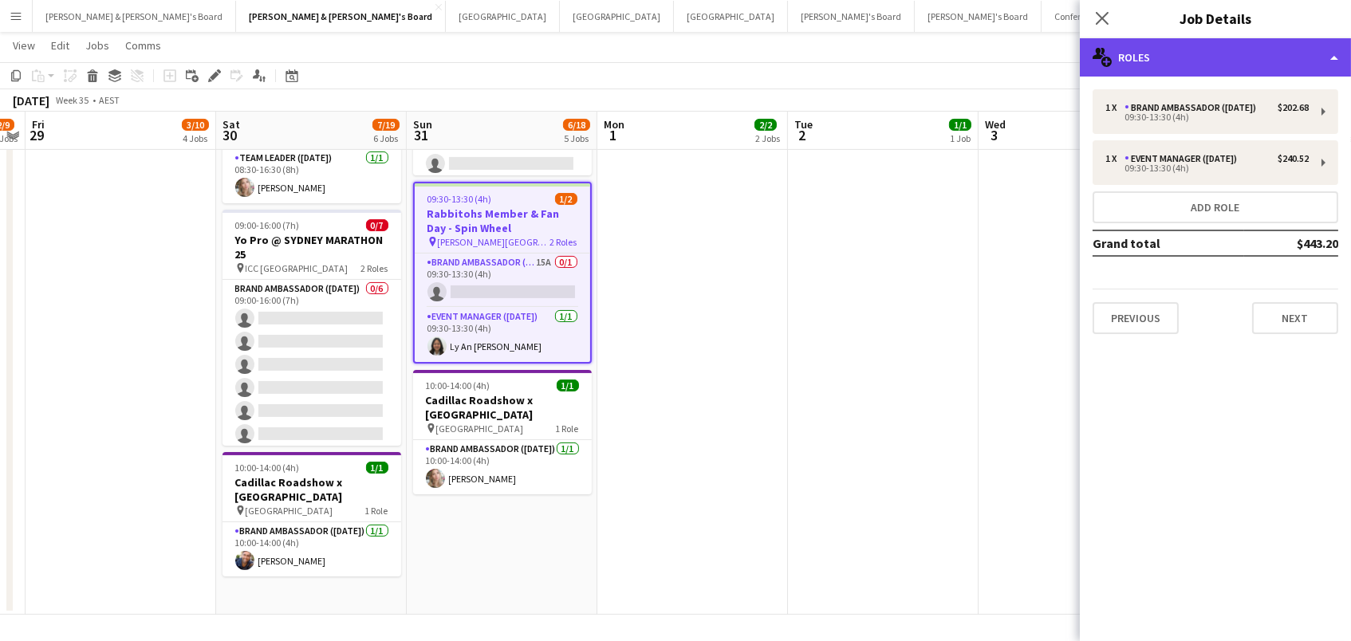
click at [1303, 65] on div "multiple-users-add Roles" at bounding box center [1214, 57] width 271 height 38
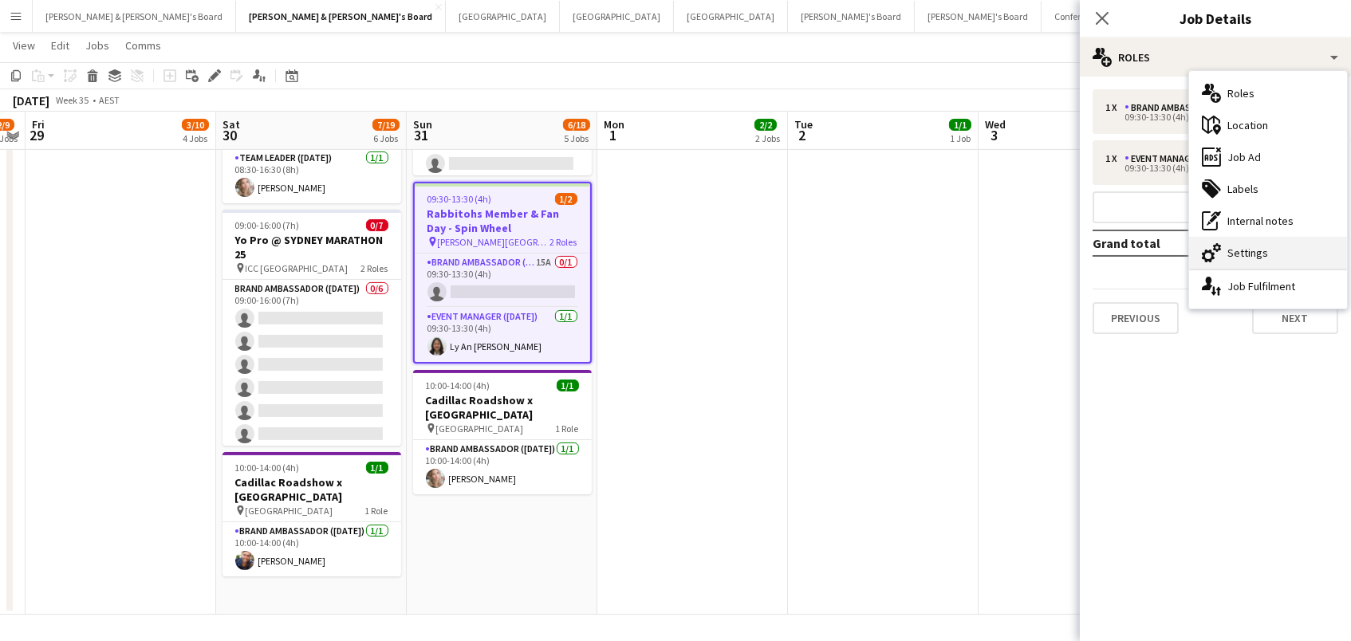
click at [1273, 265] on div "cog-double-3 Settings" at bounding box center [1268, 253] width 158 height 32
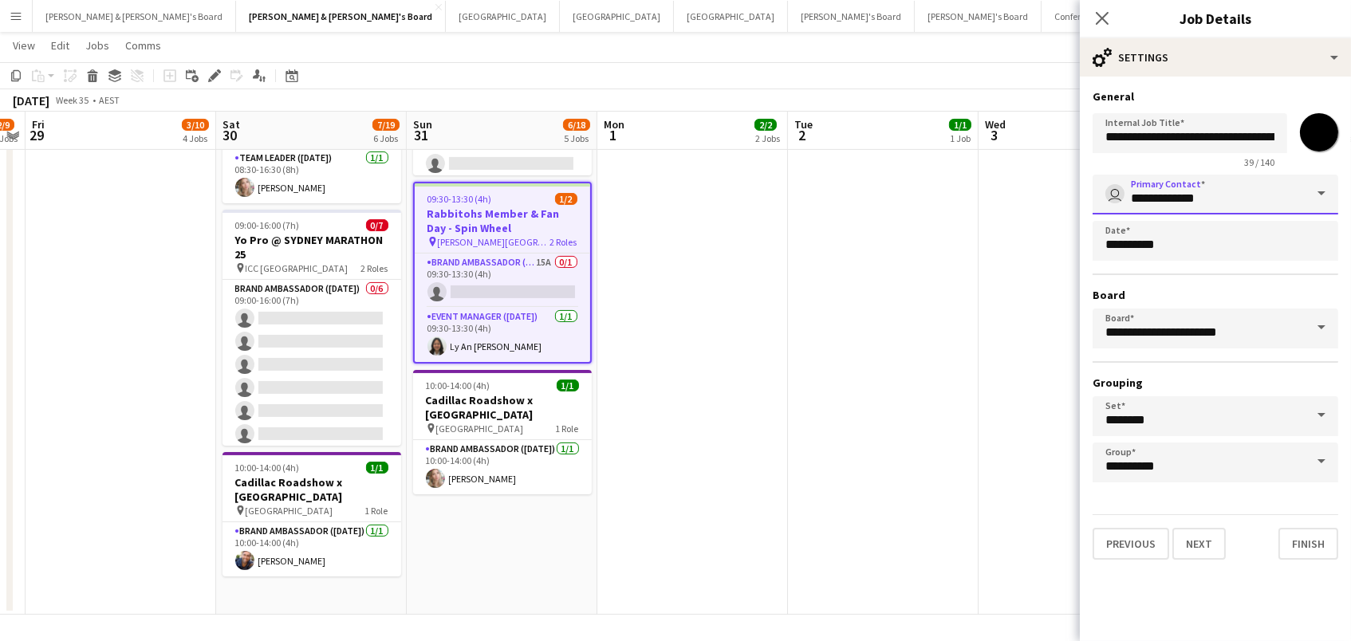
click at [1216, 195] on input "**********" at bounding box center [1215, 195] width 246 height 40
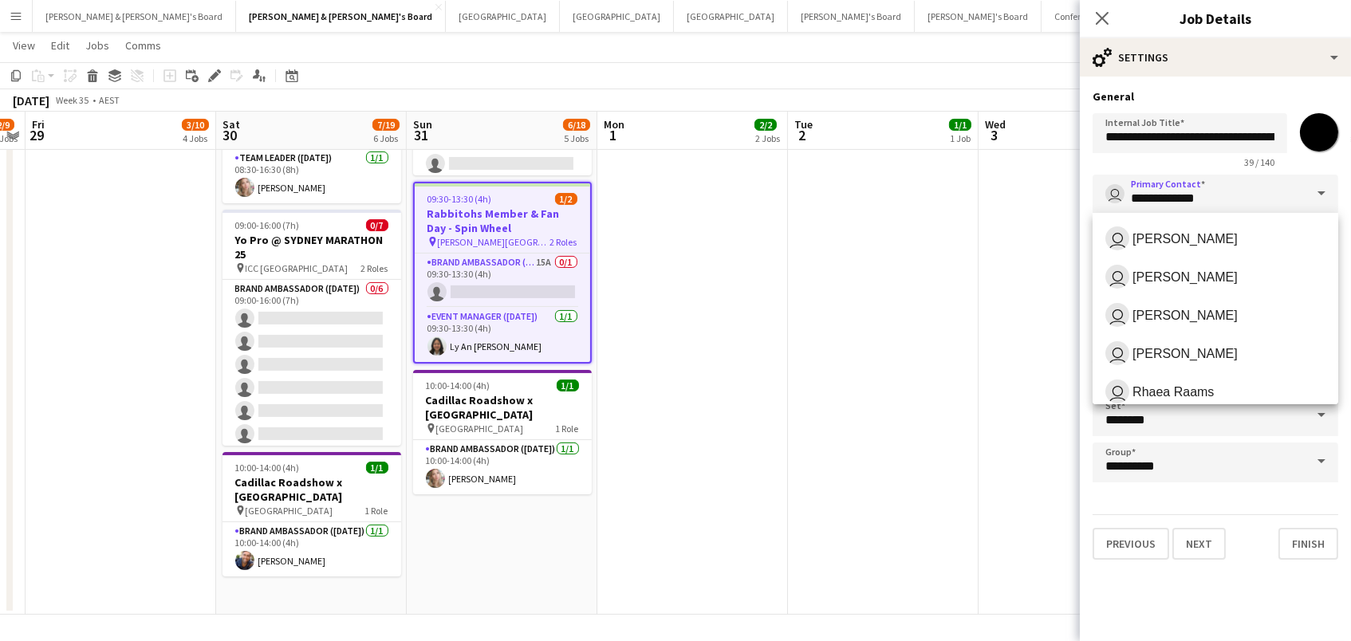
click at [1103, 162] on div "39 / 140" at bounding box center [1189, 162] width 195 height 12
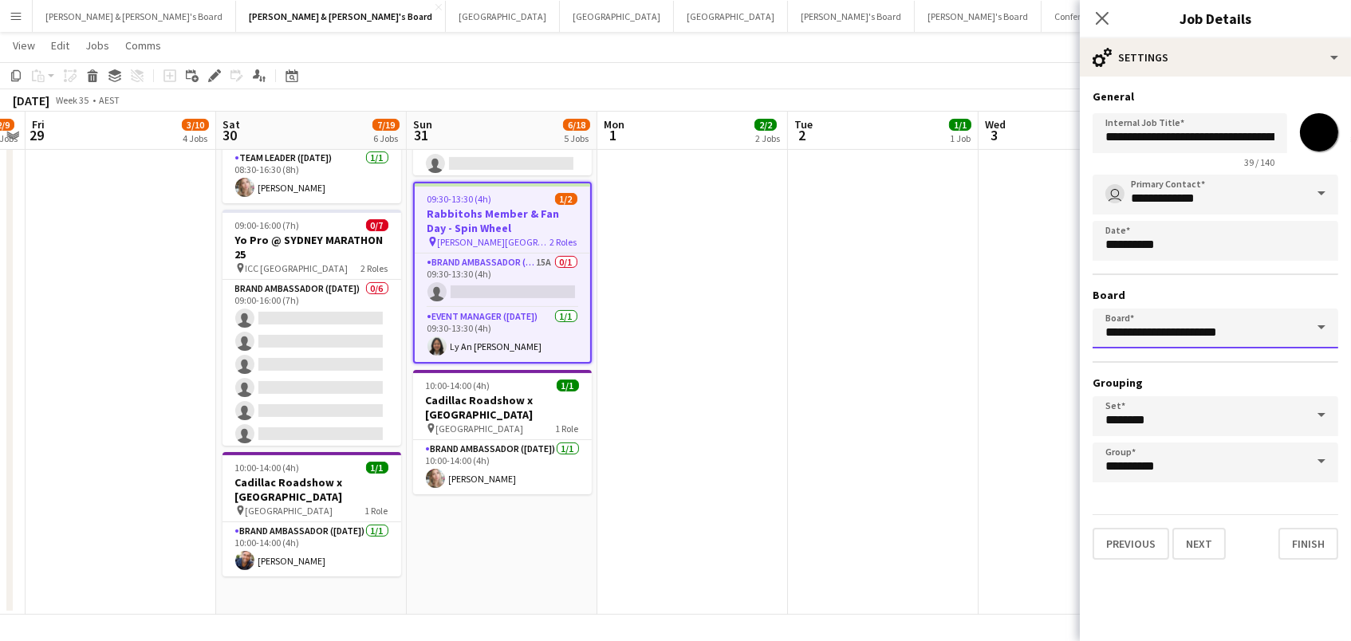
click at [1185, 326] on input "**********" at bounding box center [1215, 329] width 246 height 40
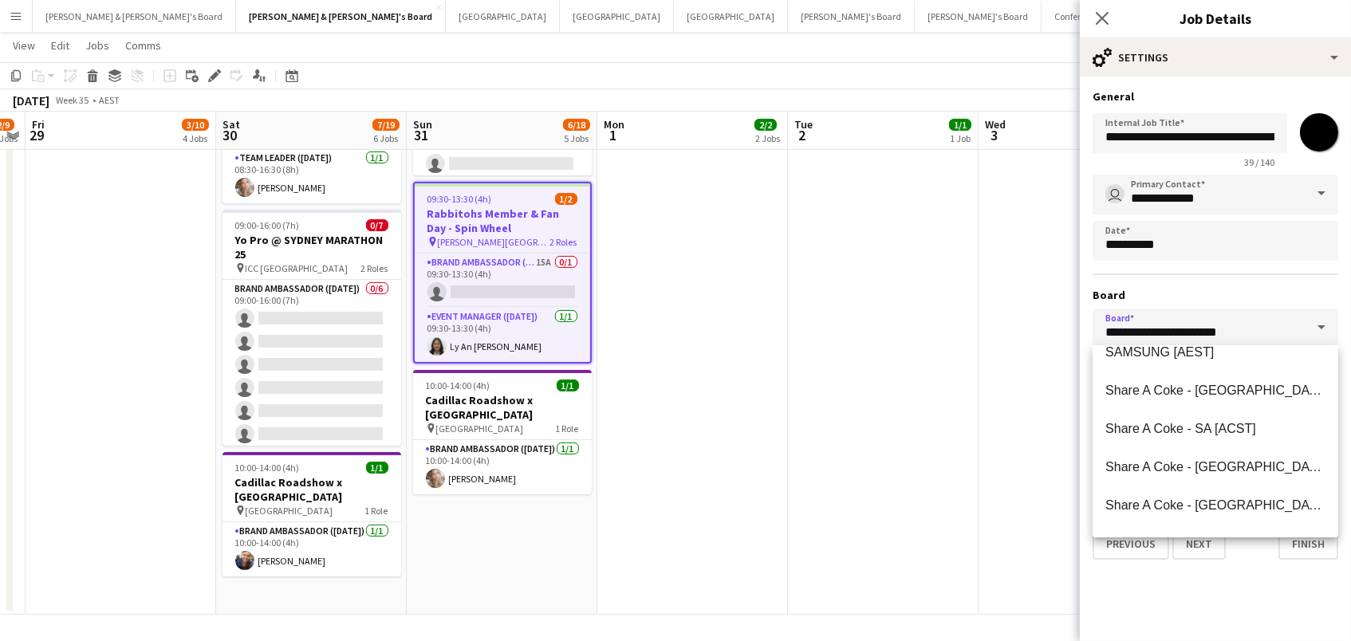
scroll to position [479, 0]
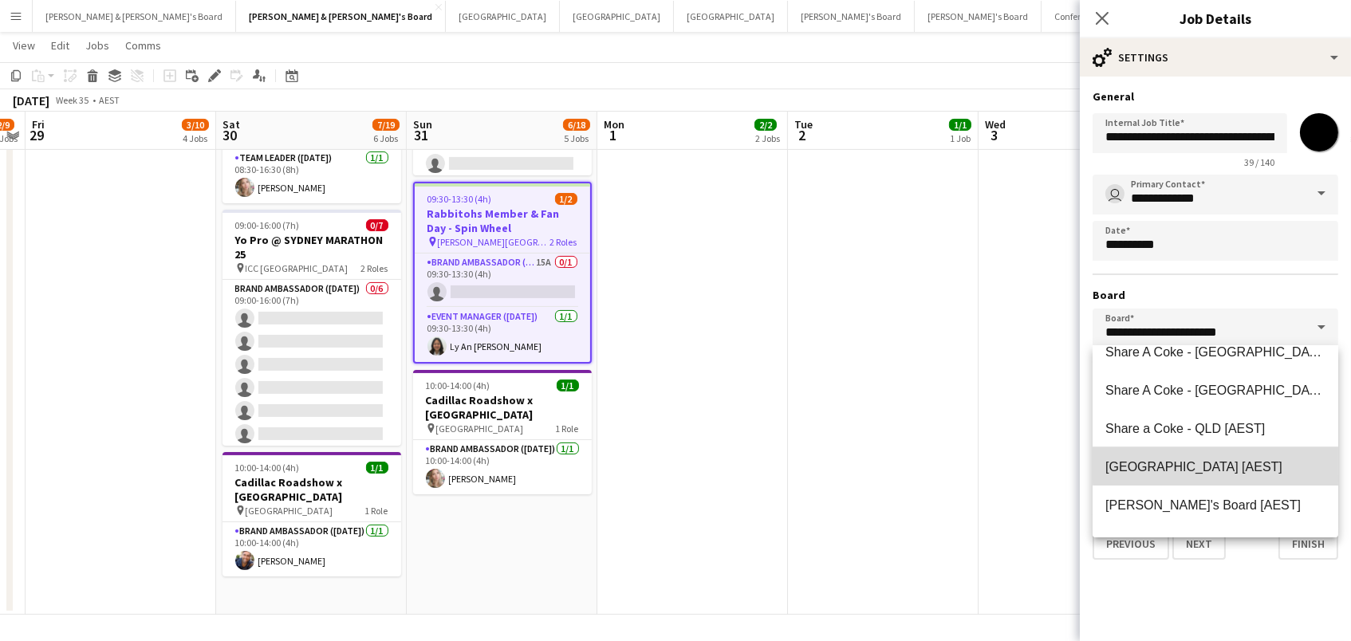
click at [1234, 454] on mat-option "Sydney [AEST]" at bounding box center [1215, 466] width 246 height 38
type input "******"
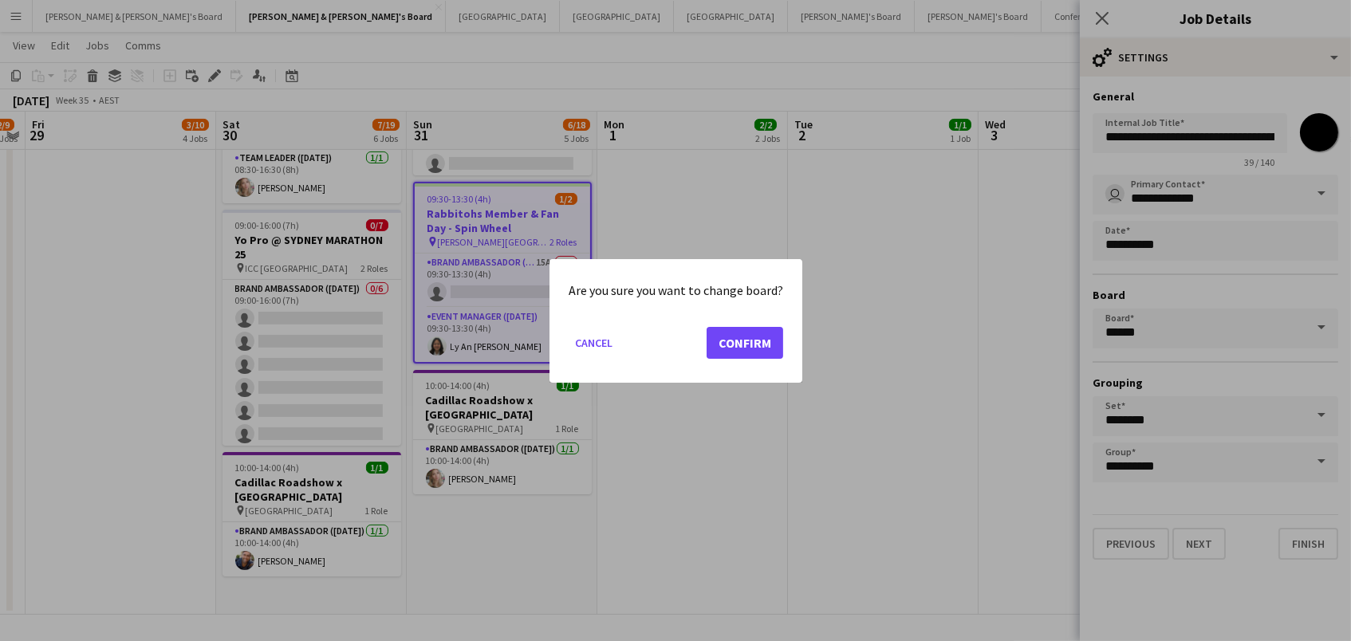
click at [748, 334] on button "Confirm" at bounding box center [744, 342] width 77 height 32
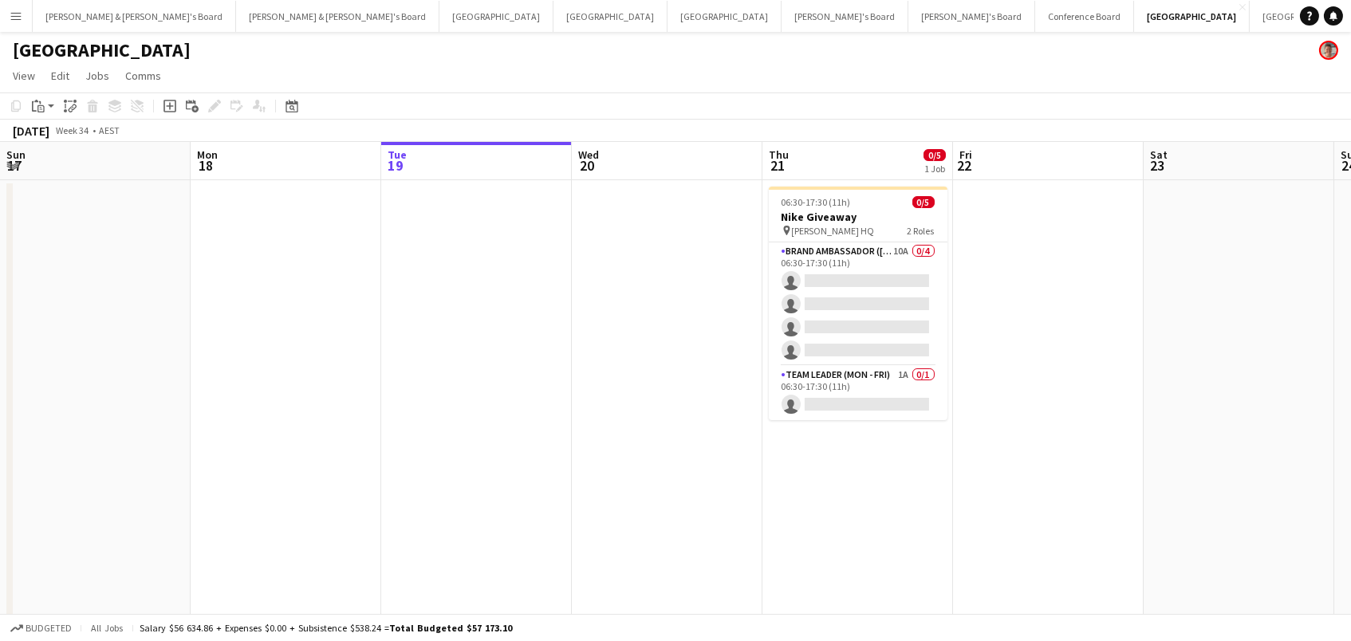
scroll to position [0, 376]
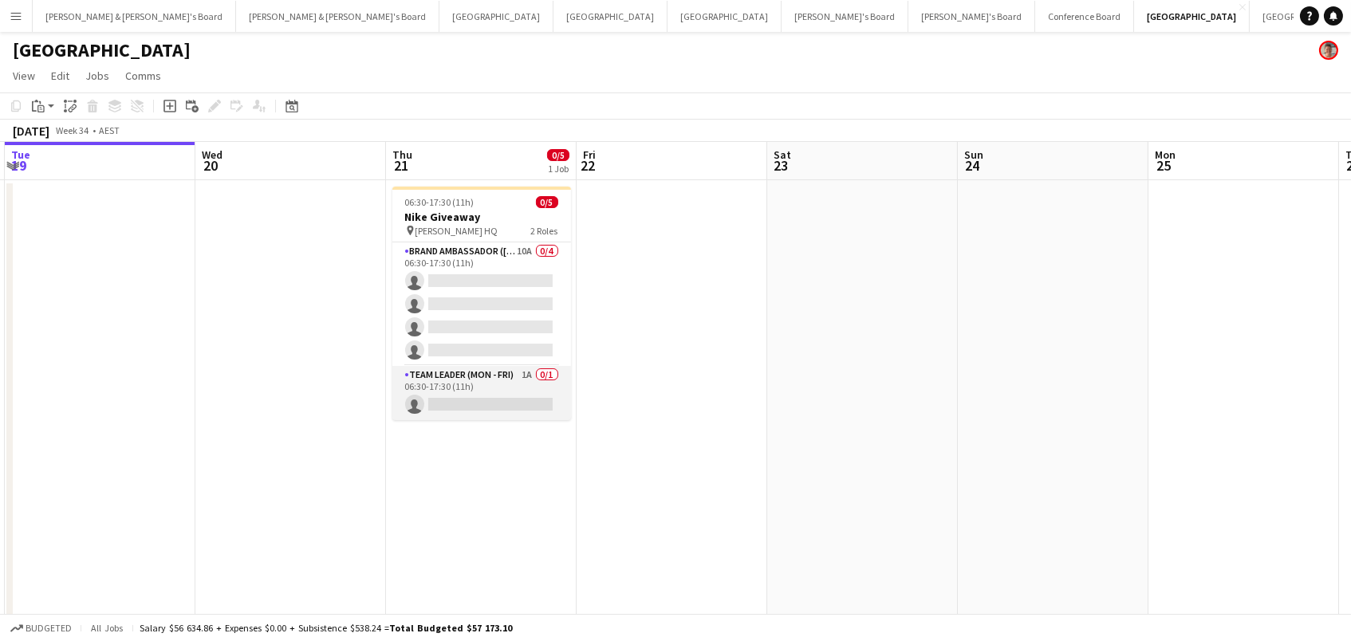
click at [540, 375] on app-card-role "Team Leader (Mon - Fri) 1A 0/1 06:30-17:30 (11h) single-neutral-actions" at bounding box center [481, 393] width 179 height 54
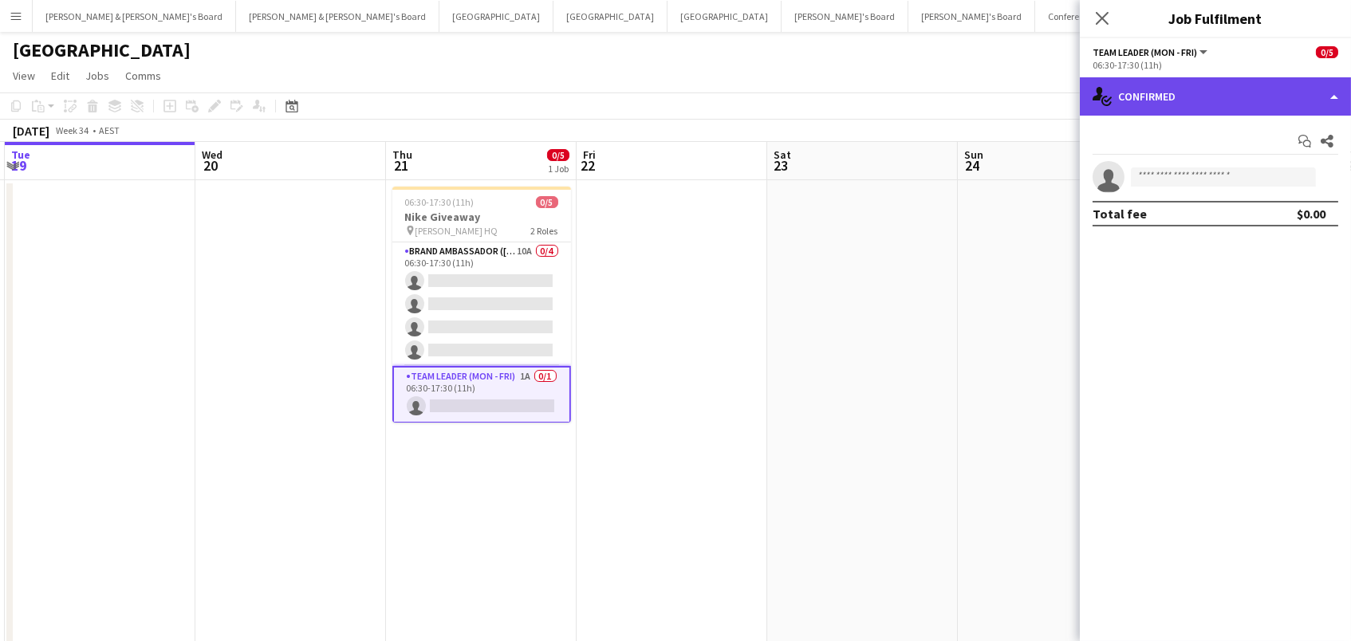
click at [1273, 83] on div "single-neutral-actions-check-2 Confirmed" at bounding box center [1214, 96] width 271 height 38
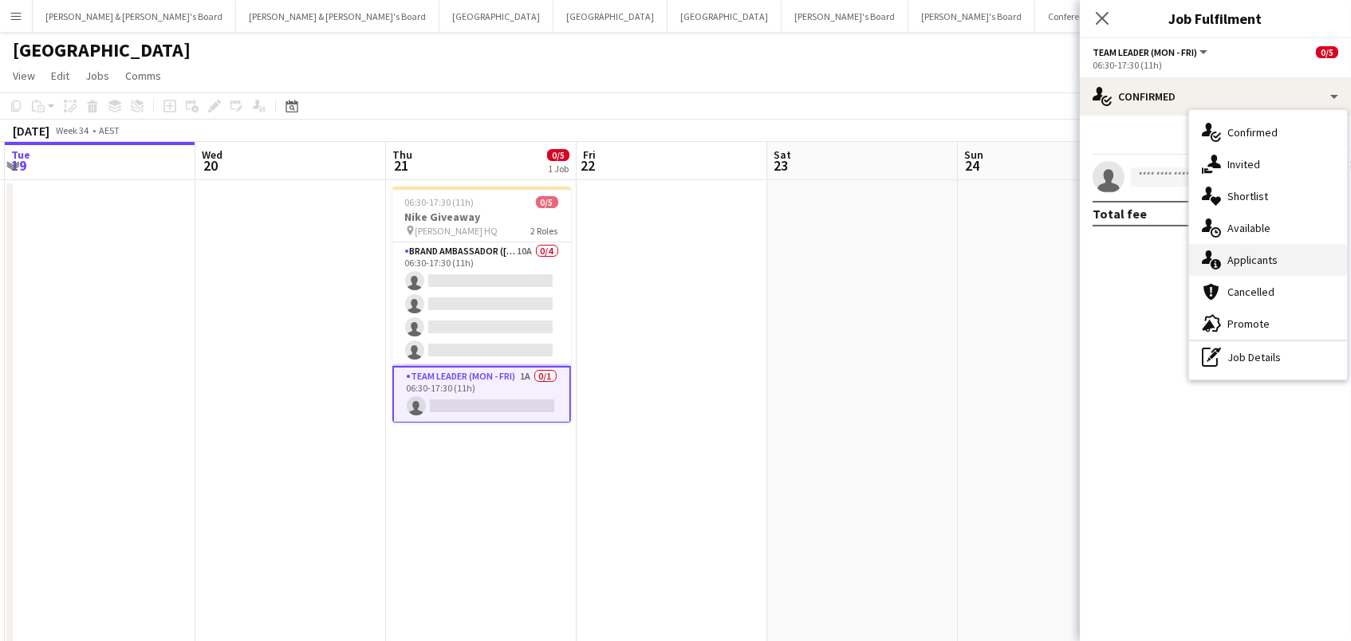
click at [1269, 256] on div "single-neutral-actions-information Applicants" at bounding box center [1268, 260] width 158 height 32
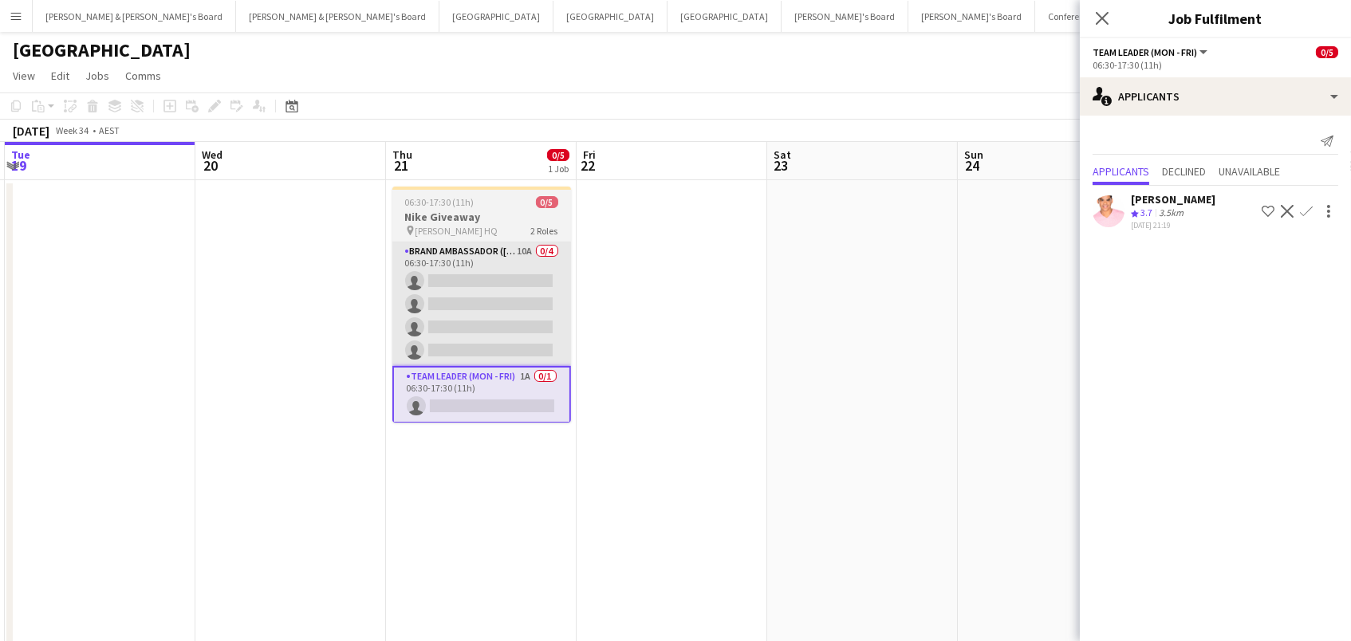
click at [509, 311] on app-card-role "Brand Ambassador (Mon - Fri) 10A 0/4 06:30-17:30 (11h) single-neutral-actions s…" at bounding box center [481, 304] width 179 height 124
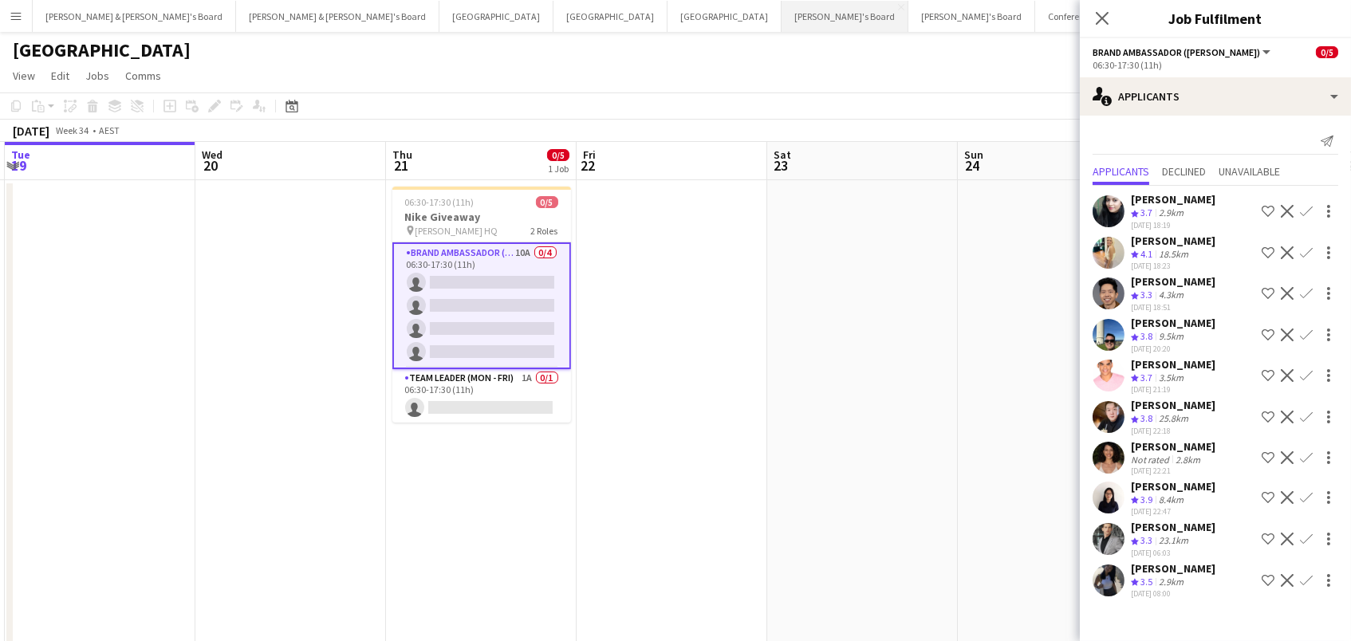
click at [781, 6] on button "Tennille's Board Close" at bounding box center [844, 16] width 127 height 31
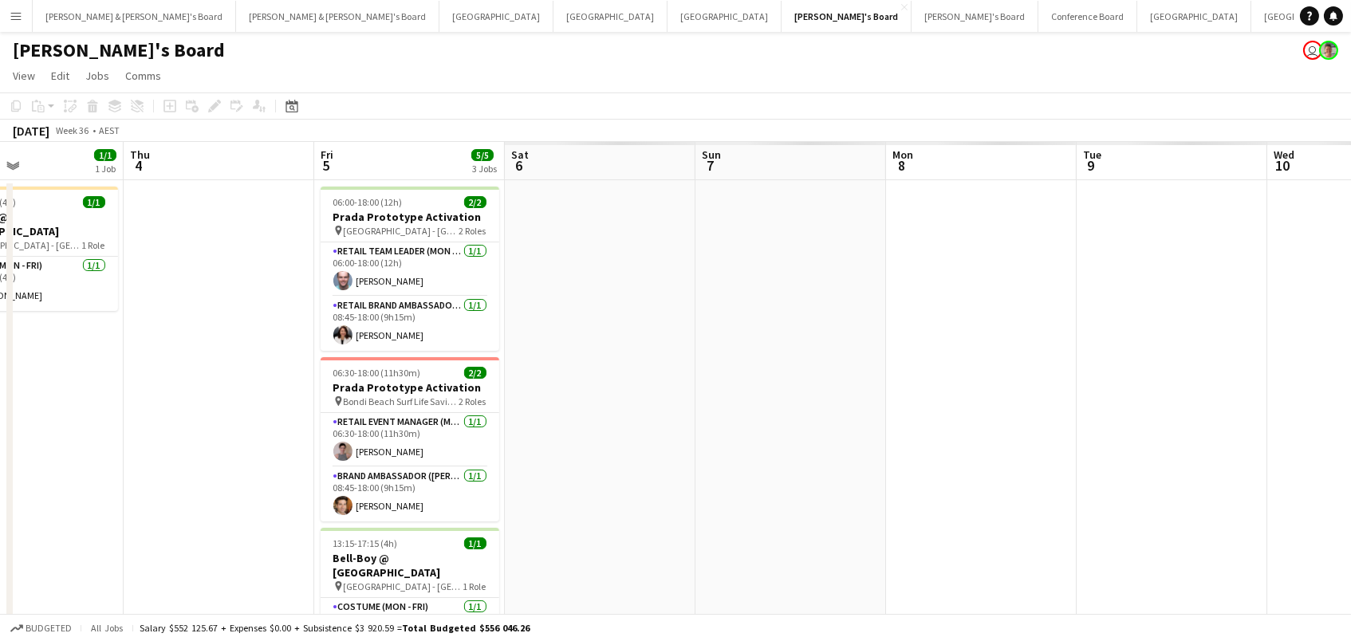
scroll to position [0, 471]
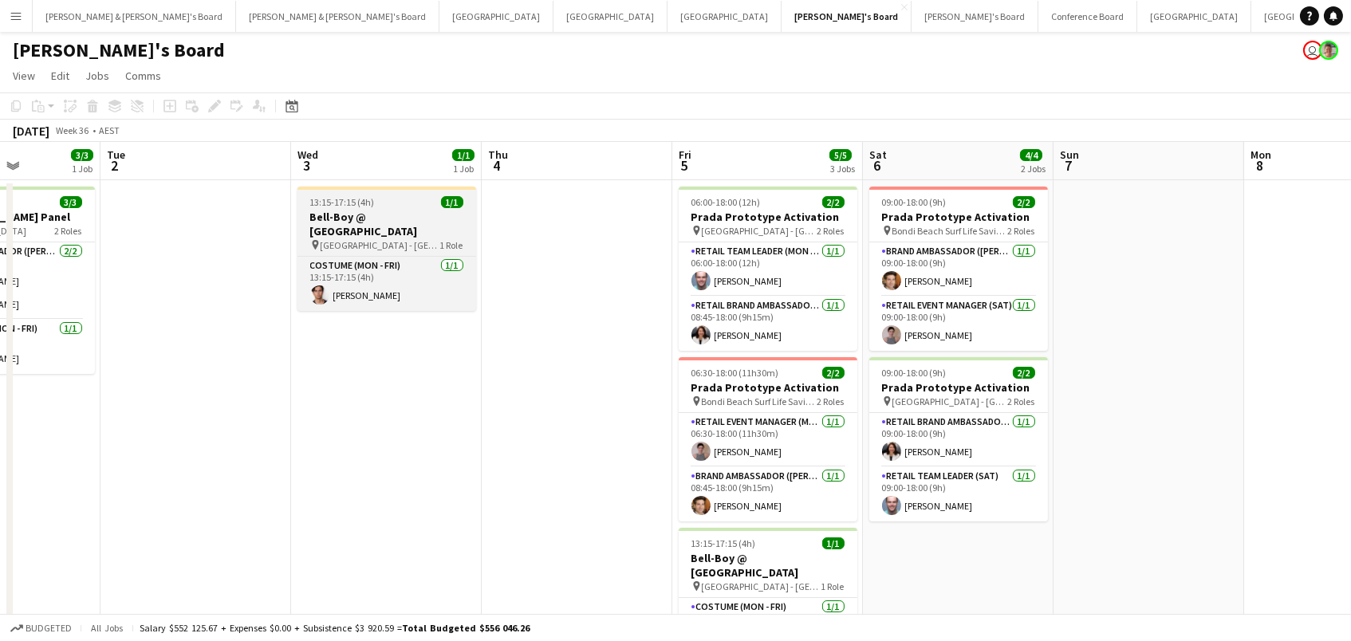
click at [355, 196] on span "13:15-17:15 (4h)" at bounding box center [342, 202] width 65 height 12
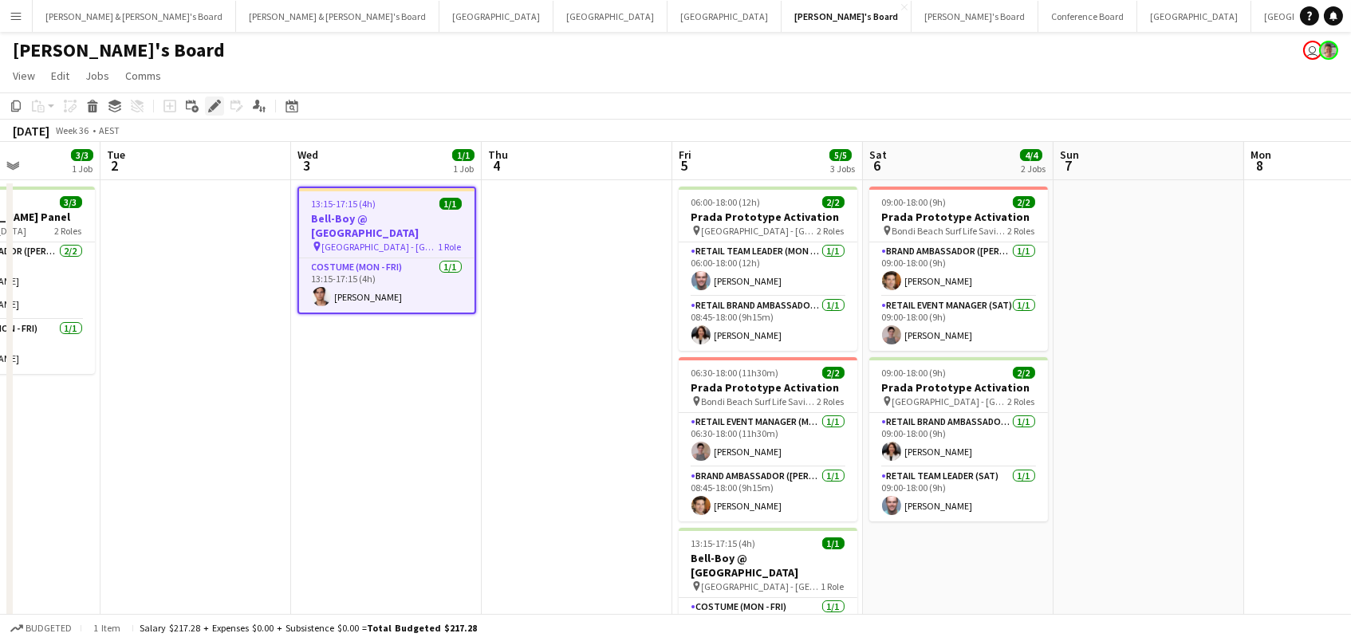
click at [208, 107] on icon "Edit" at bounding box center [214, 106] width 13 height 13
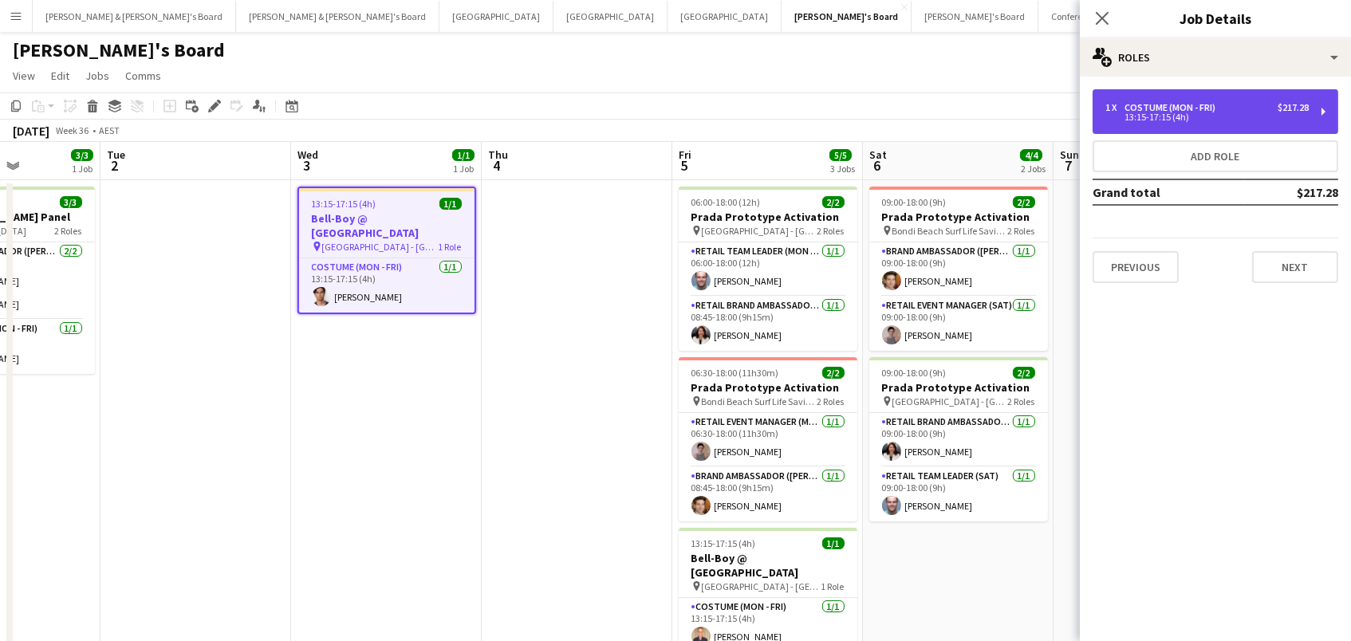
click at [1146, 104] on div "Costume (Mon - Fri)" at bounding box center [1172, 107] width 97 height 11
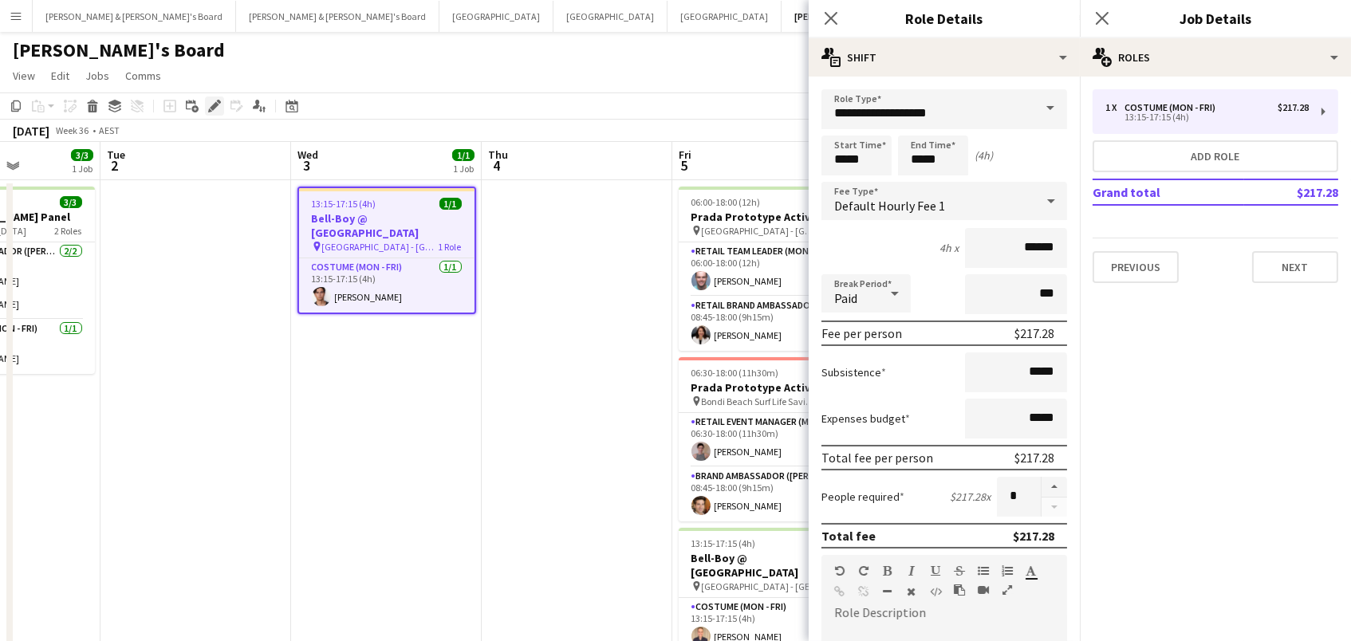
click at [214, 103] on icon at bounding box center [214, 106] width 9 height 9
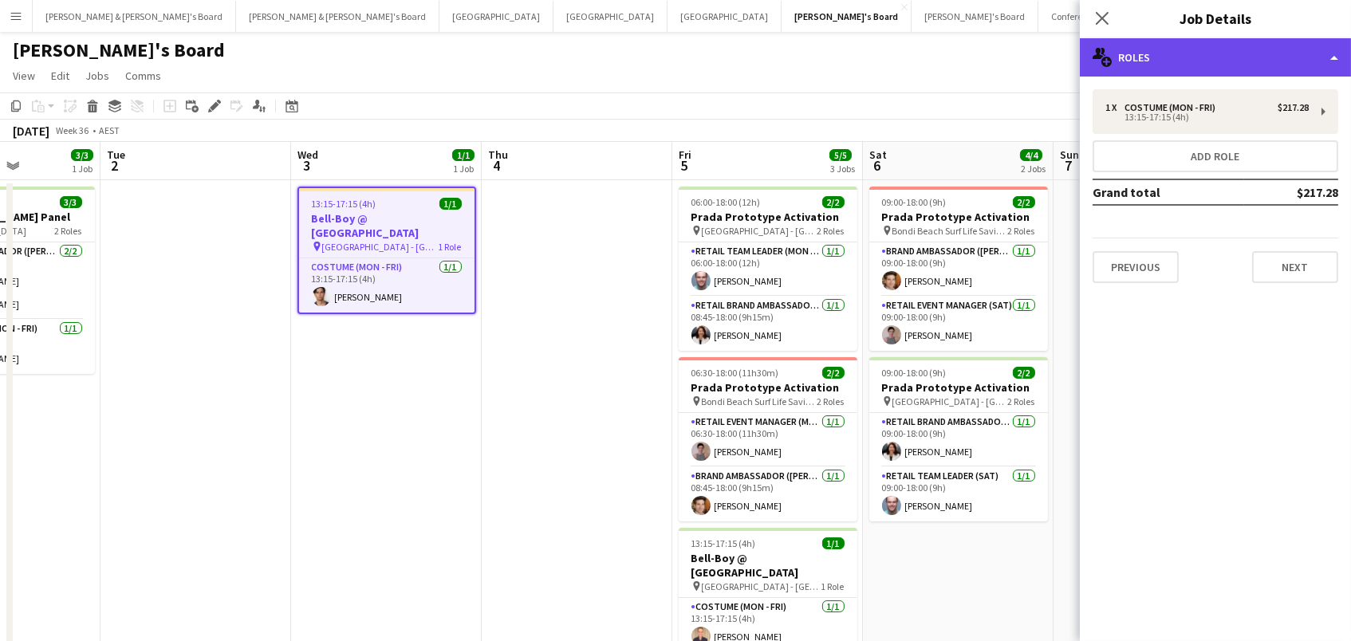
click at [1200, 57] on div "multiple-users-add Roles" at bounding box center [1214, 57] width 271 height 38
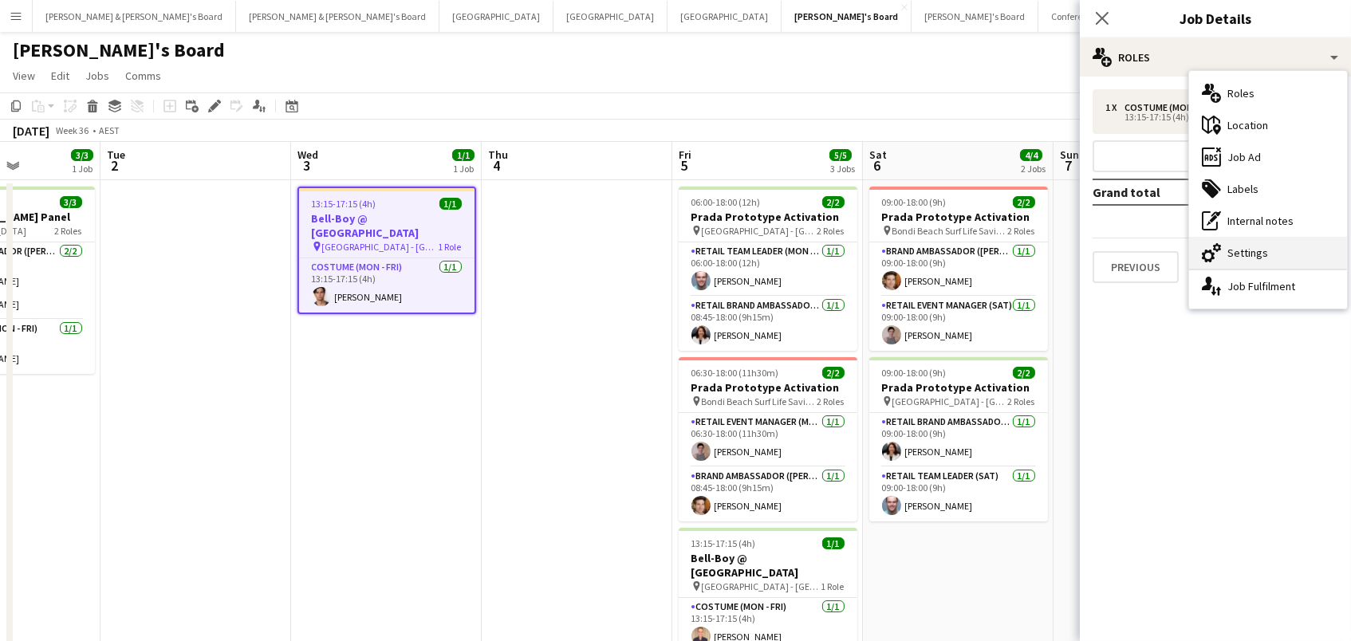
click at [1242, 254] on div "cog-double-3 Settings" at bounding box center [1268, 253] width 158 height 32
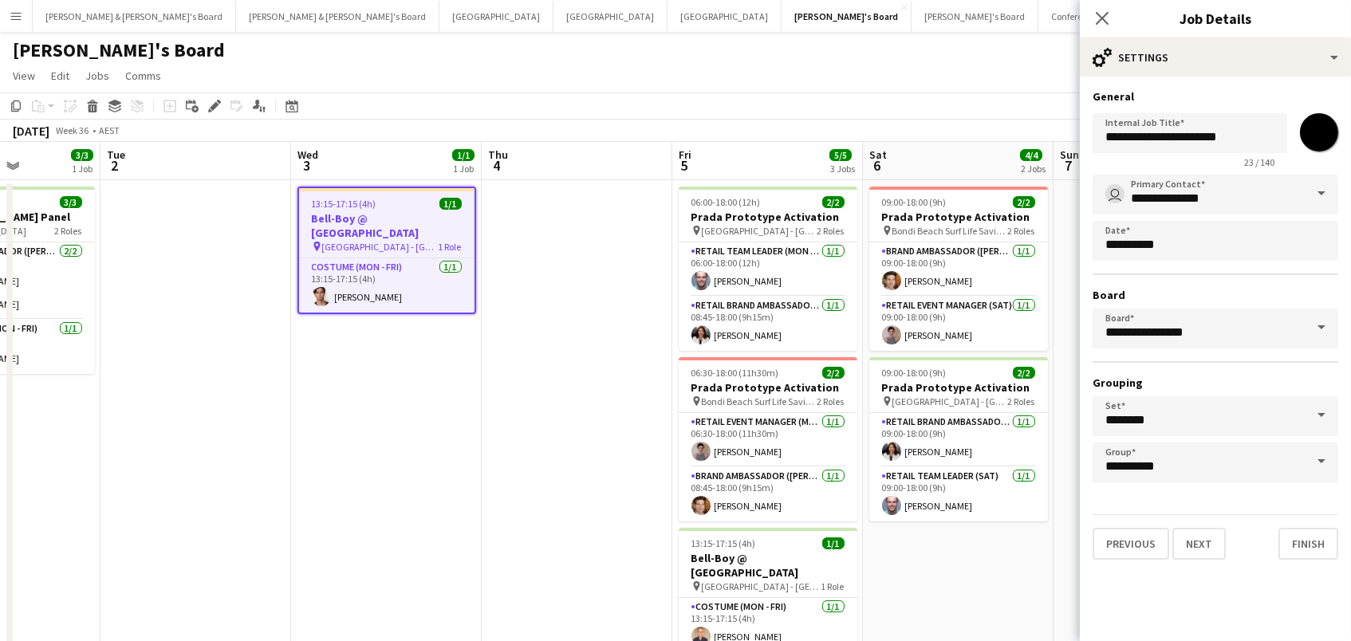
click at [1319, 128] on input "*******" at bounding box center [1318, 132] width 57 height 57
type input "*******"
click at [944, 76] on app-page-menu "View Day view expanded Day view collapsed Month view Date picker Jump to today …" at bounding box center [675, 77] width 1351 height 30
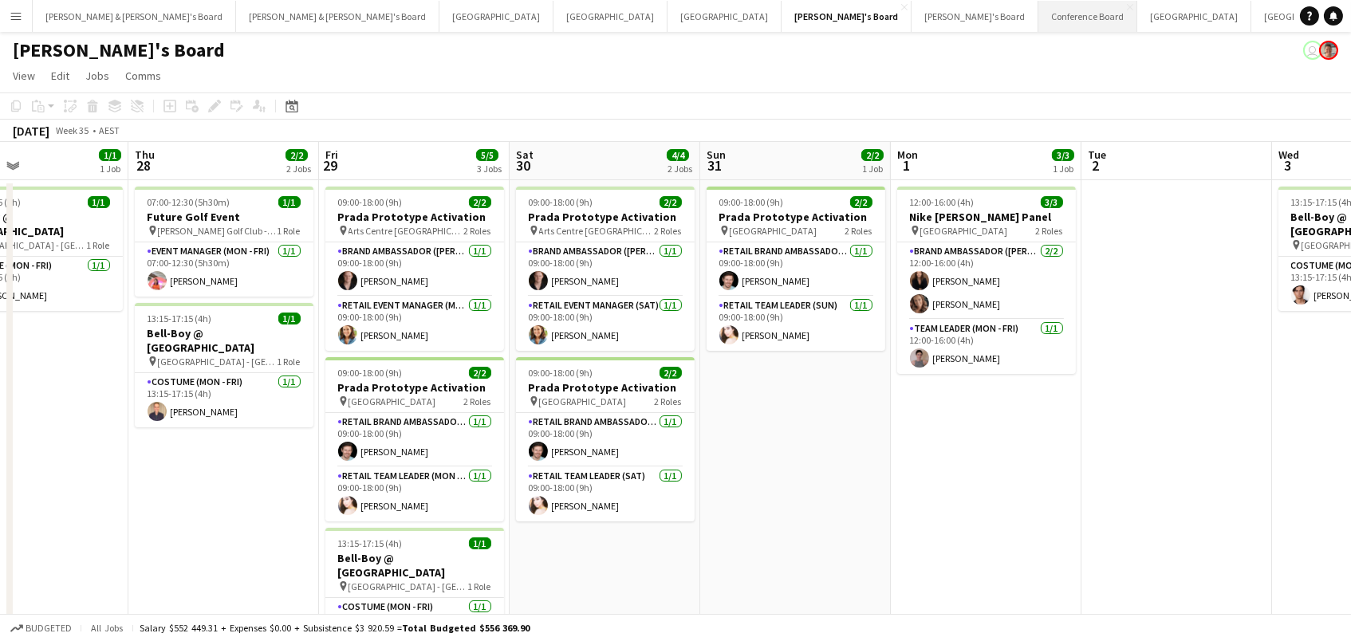
scroll to position [0, 443]
click at [911, 26] on button "Vicky's Board Close" at bounding box center [974, 16] width 127 height 31
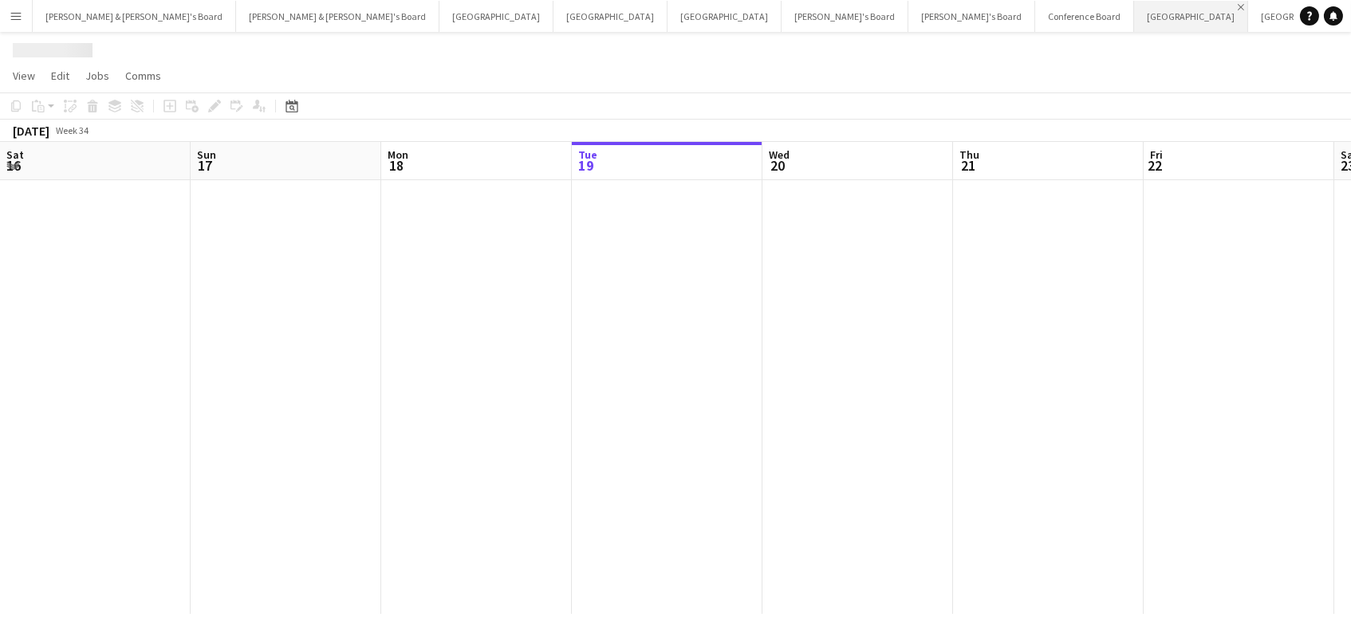
scroll to position [0, 380]
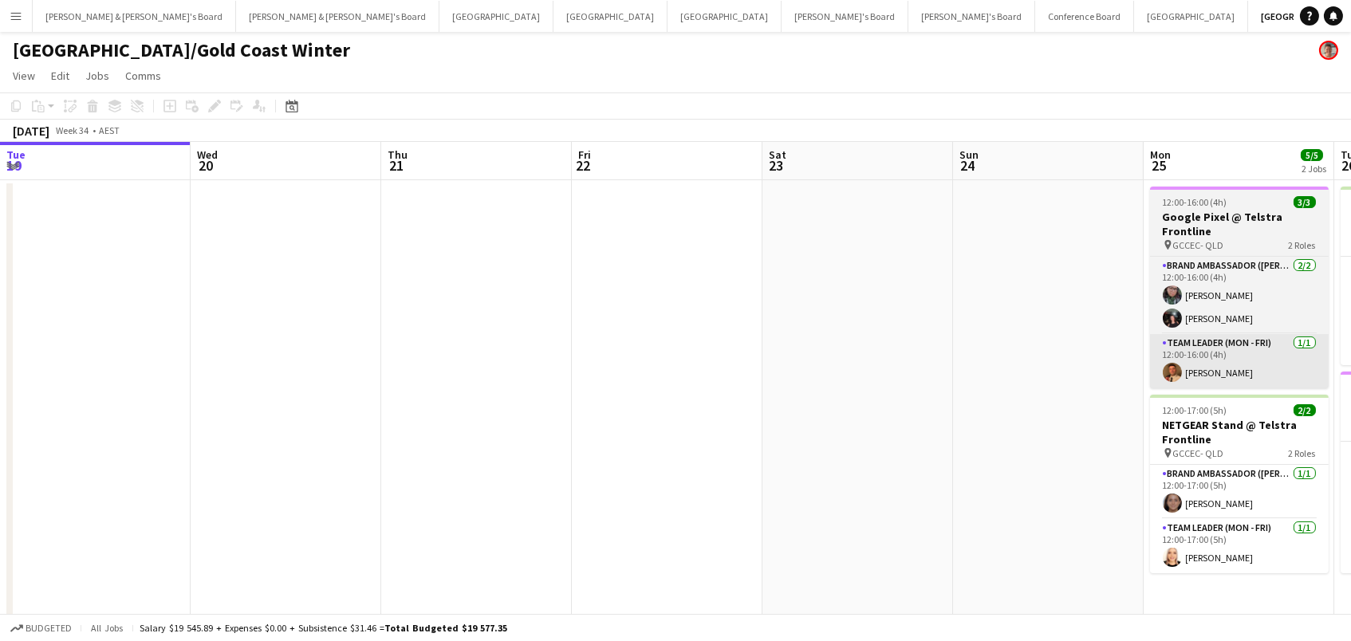
scroll to position [0, 769]
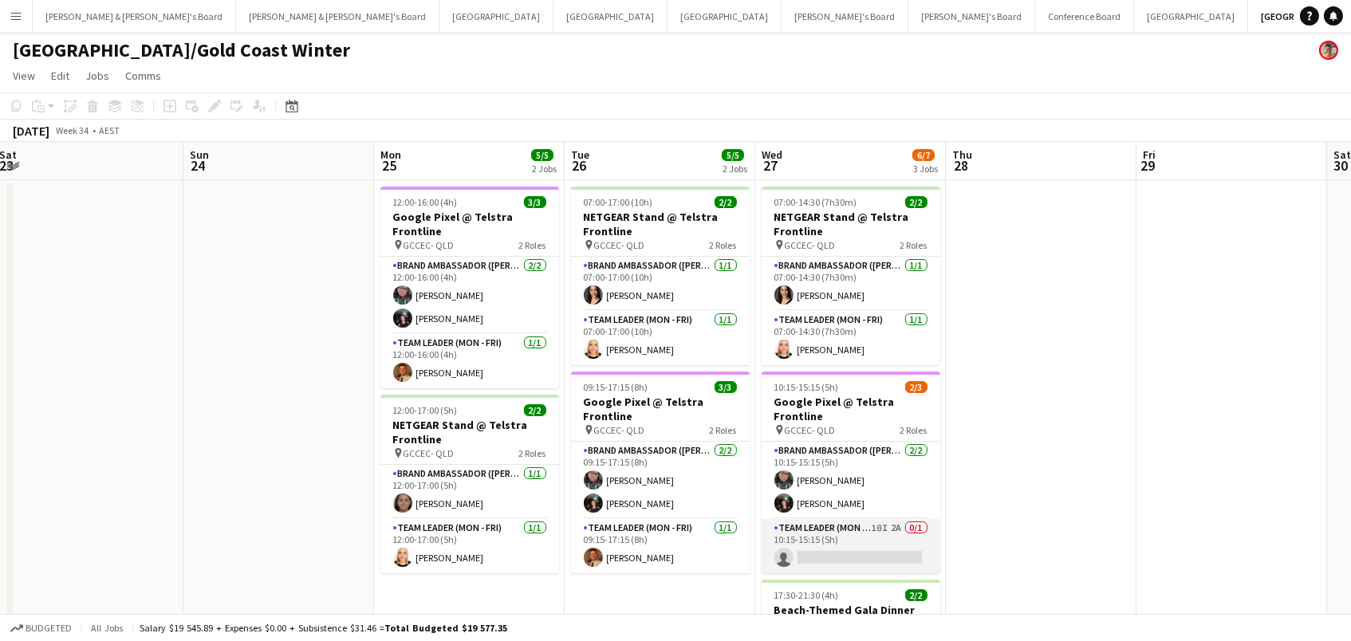
click at [817, 535] on app-card-role "Team Leader (Mon - Fri) 10I 2A 0/1 10:15-15:15 (5h) single-neutral-actions" at bounding box center [850, 546] width 179 height 54
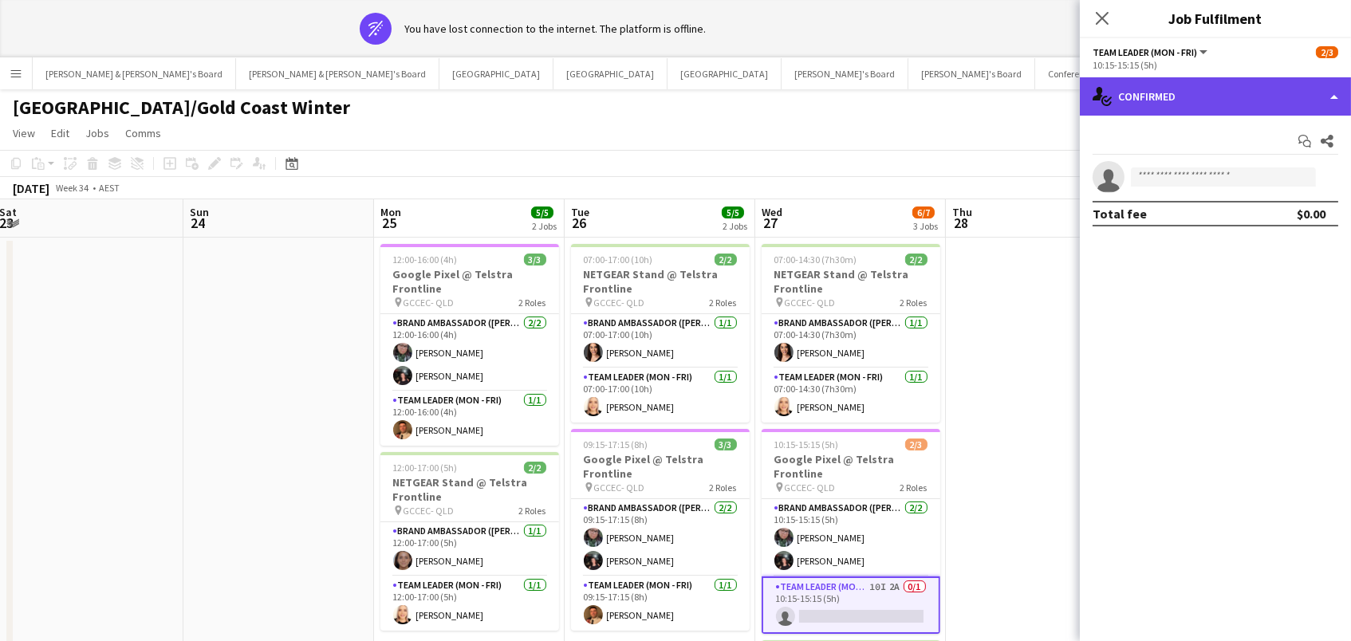
click at [1283, 108] on div "single-neutral-actions-check-2 Confirmed" at bounding box center [1214, 96] width 271 height 38
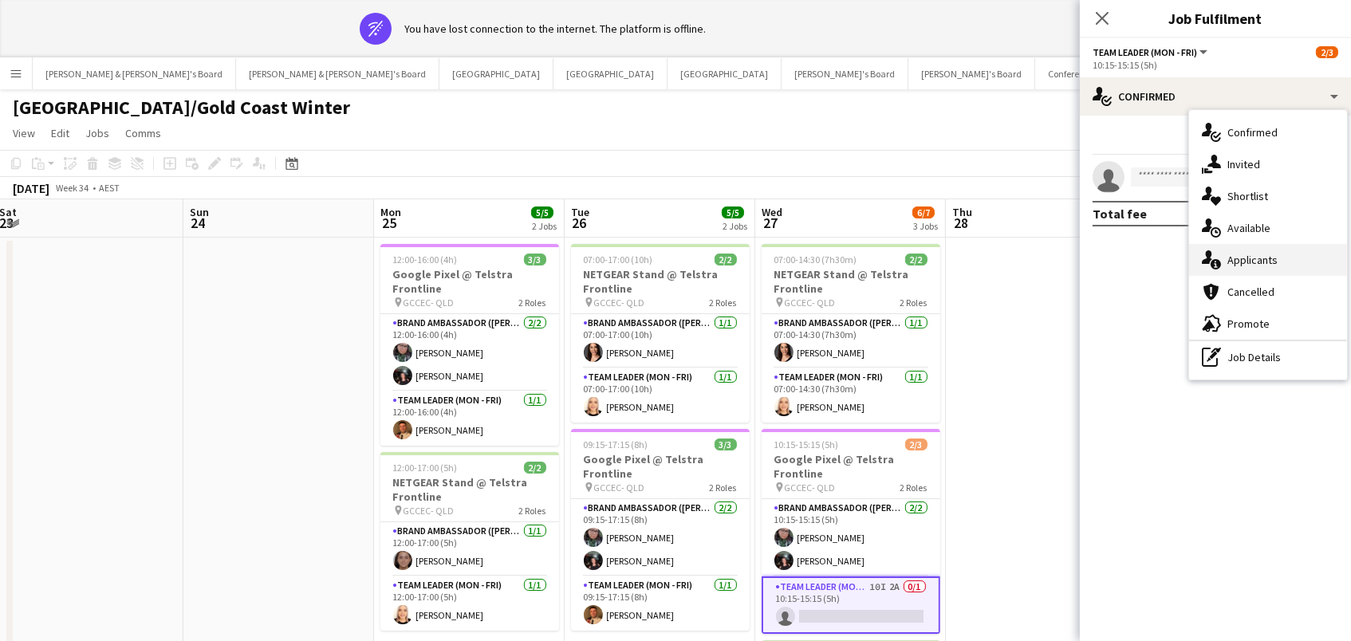
click at [1284, 261] on div "single-neutral-actions-information Applicants" at bounding box center [1268, 260] width 158 height 32
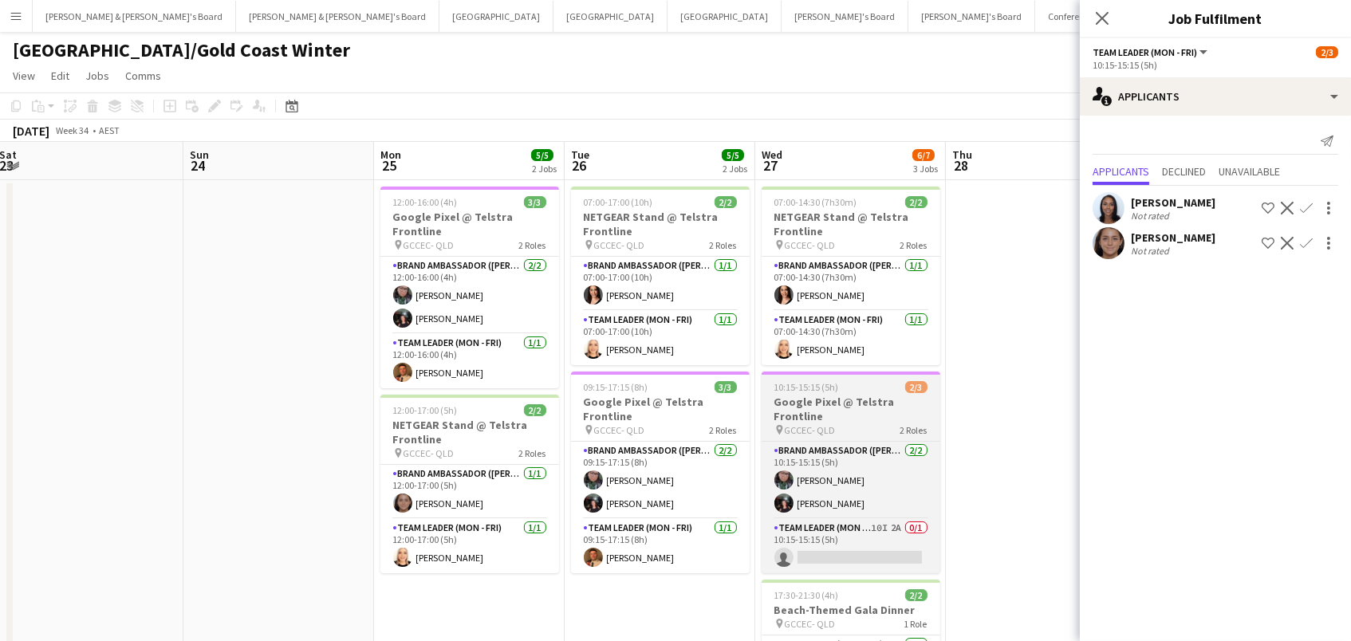
click at [885, 395] on h3 "Google Pixel @ Telstra Frontline" at bounding box center [850, 409] width 179 height 29
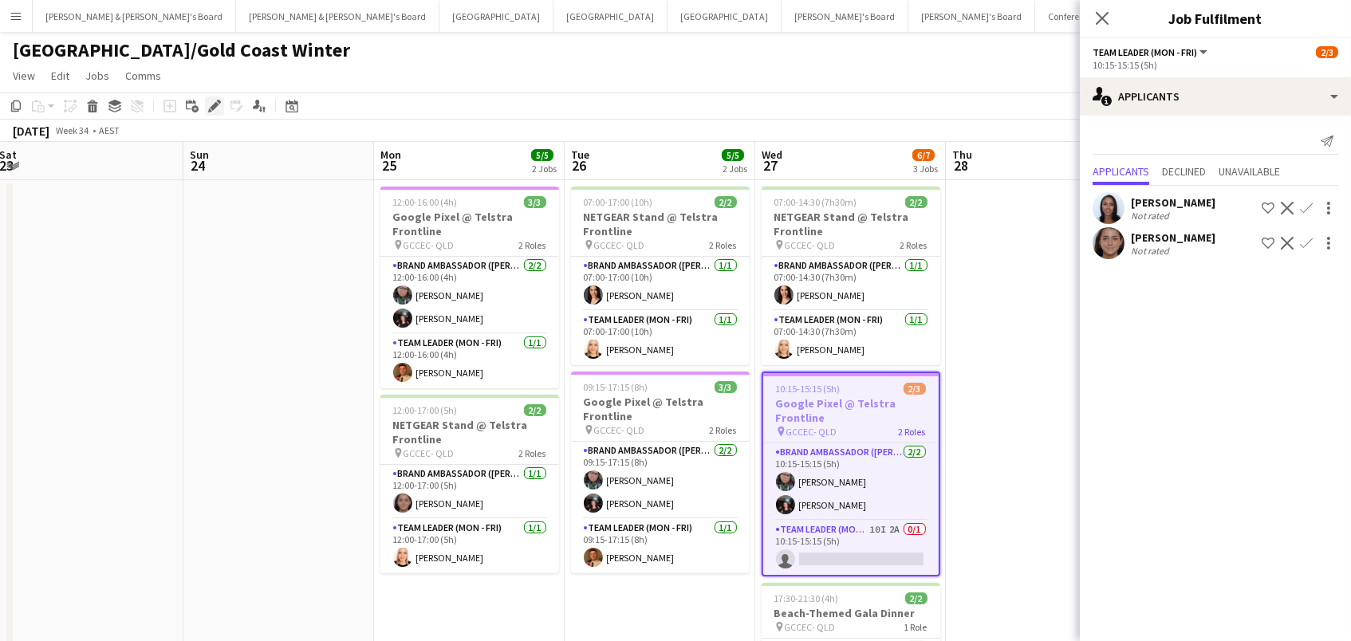
click at [208, 103] on icon "Edit" at bounding box center [214, 106] width 13 height 13
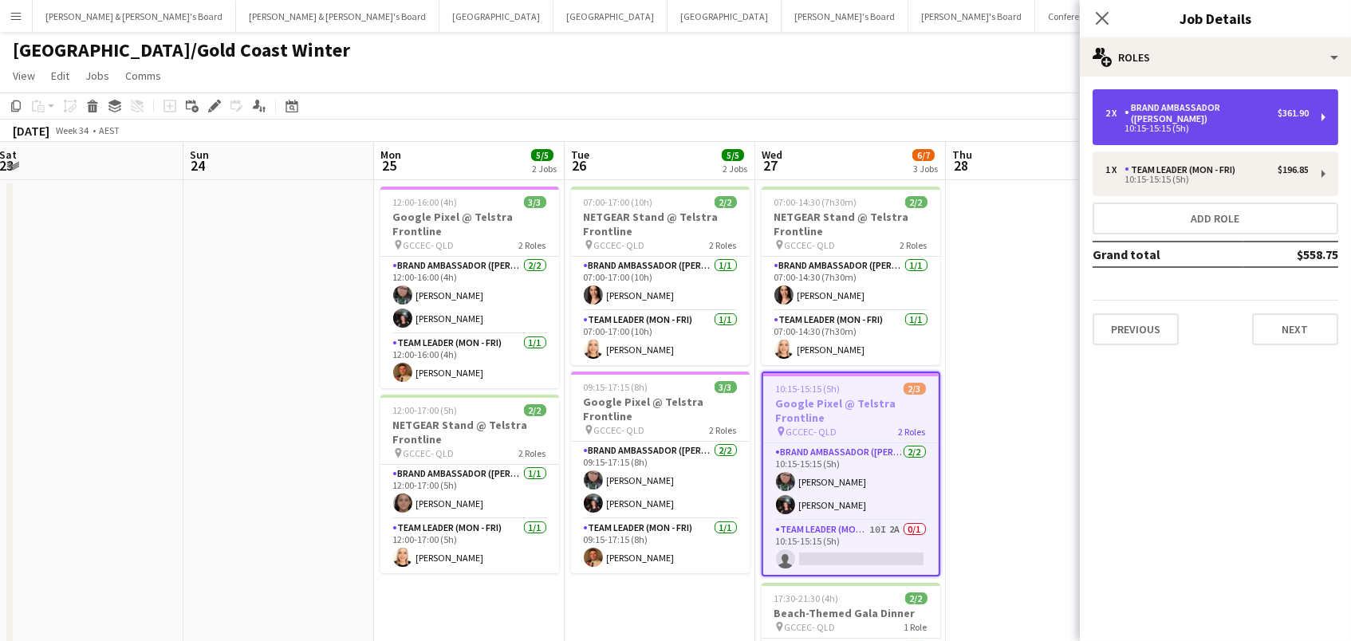
click at [1200, 124] on div "10:15-15:15 (5h)" at bounding box center [1206, 128] width 203 height 8
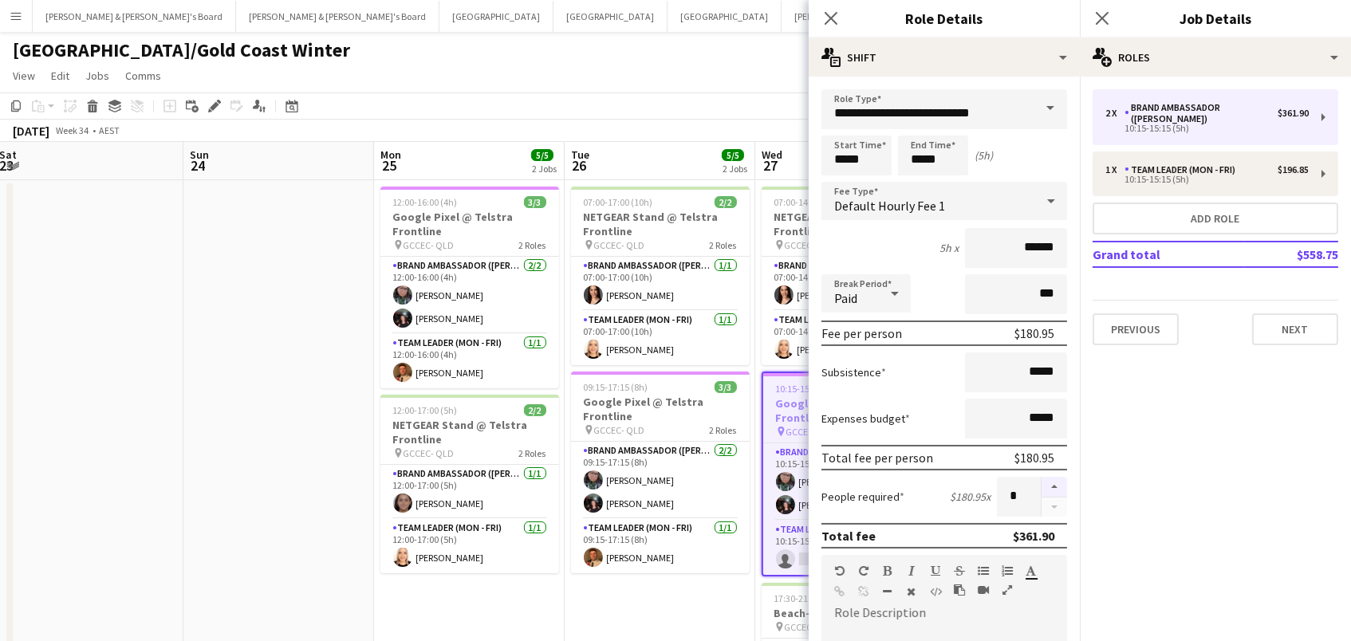
click at [1052, 486] on button "button" at bounding box center [1054, 487] width 26 height 21
type input "*"
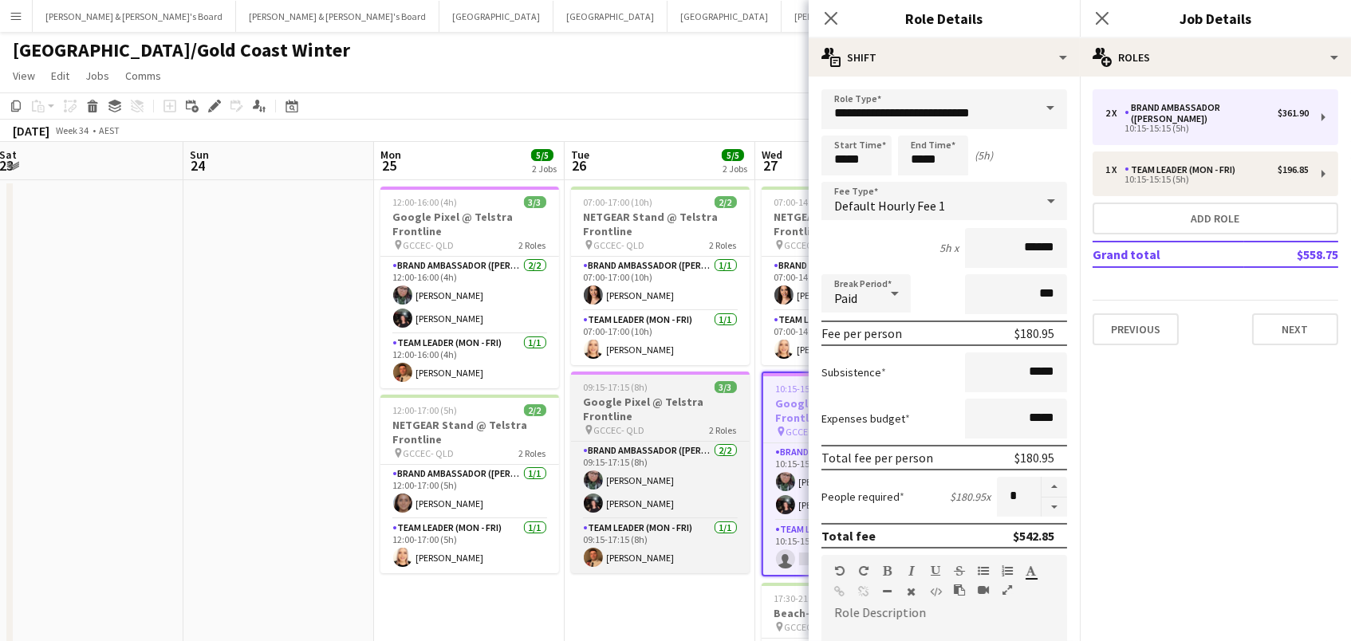
click at [703, 407] on h3 "Google Pixel @ Telstra Frontline" at bounding box center [660, 409] width 179 height 29
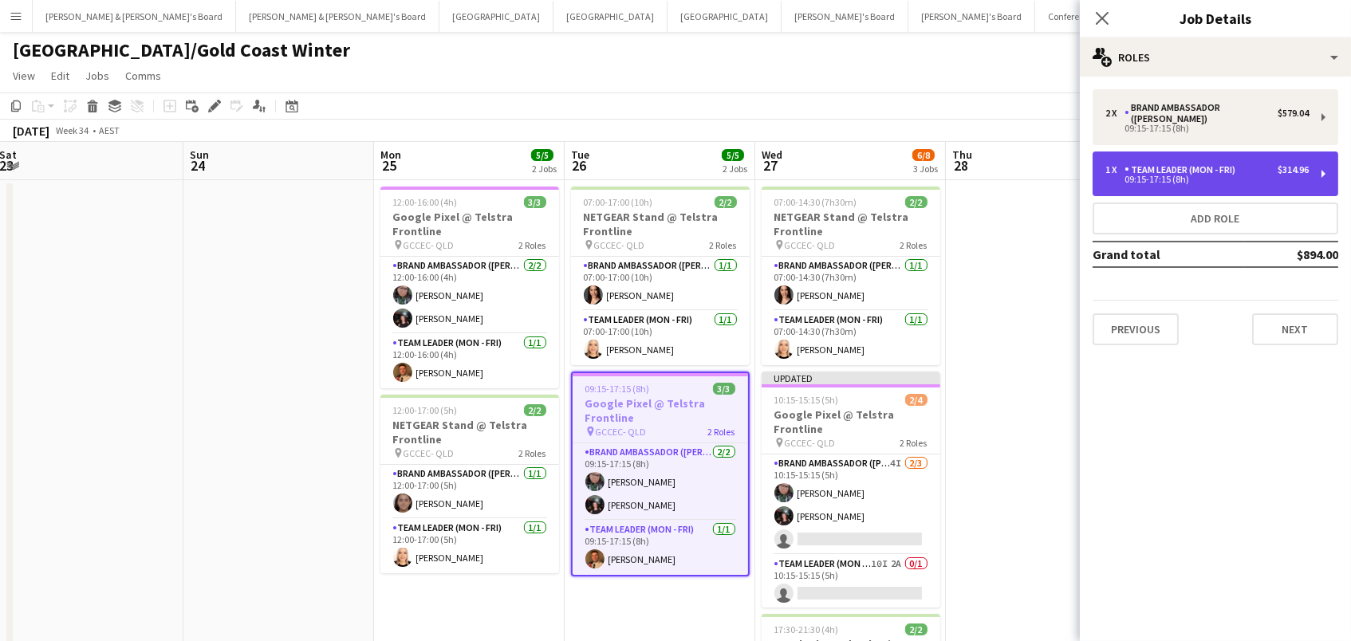
click at [1163, 164] on div "Team Leader (Mon - Fri)" at bounding box center [1182, 169] width 117 height 11
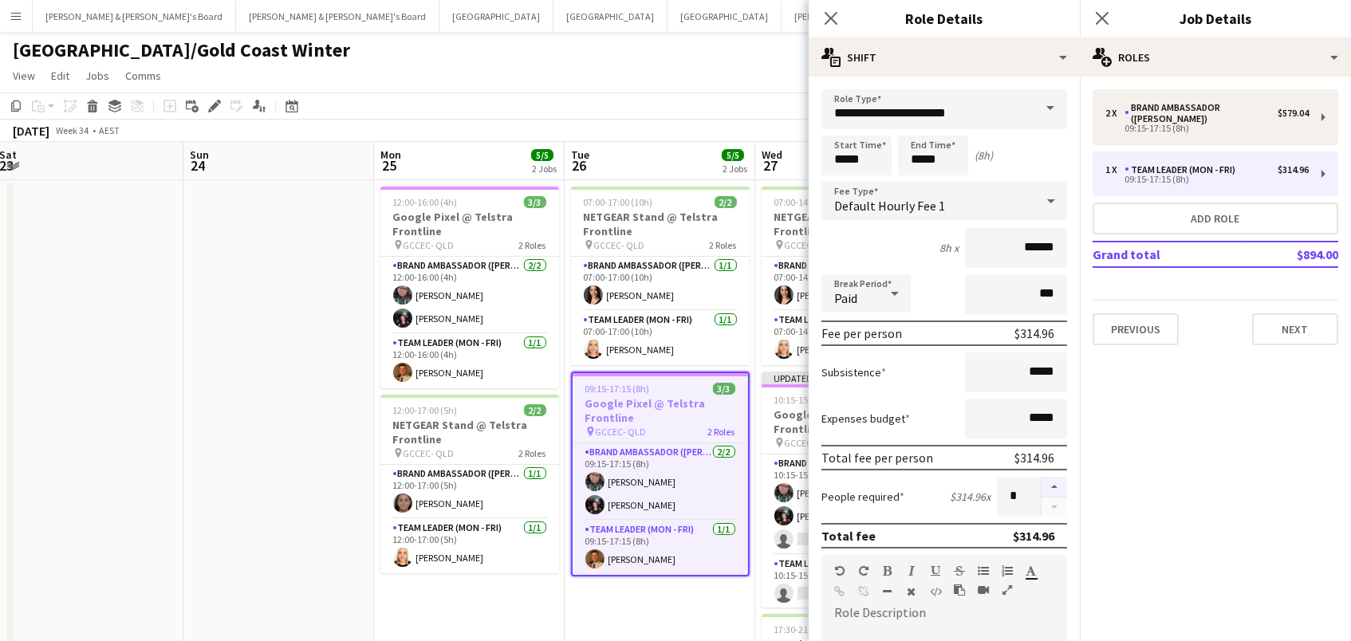
click at [1055, 480] on button "button" at bounding box center [1054, 487] width 26 height 21
type input "*"
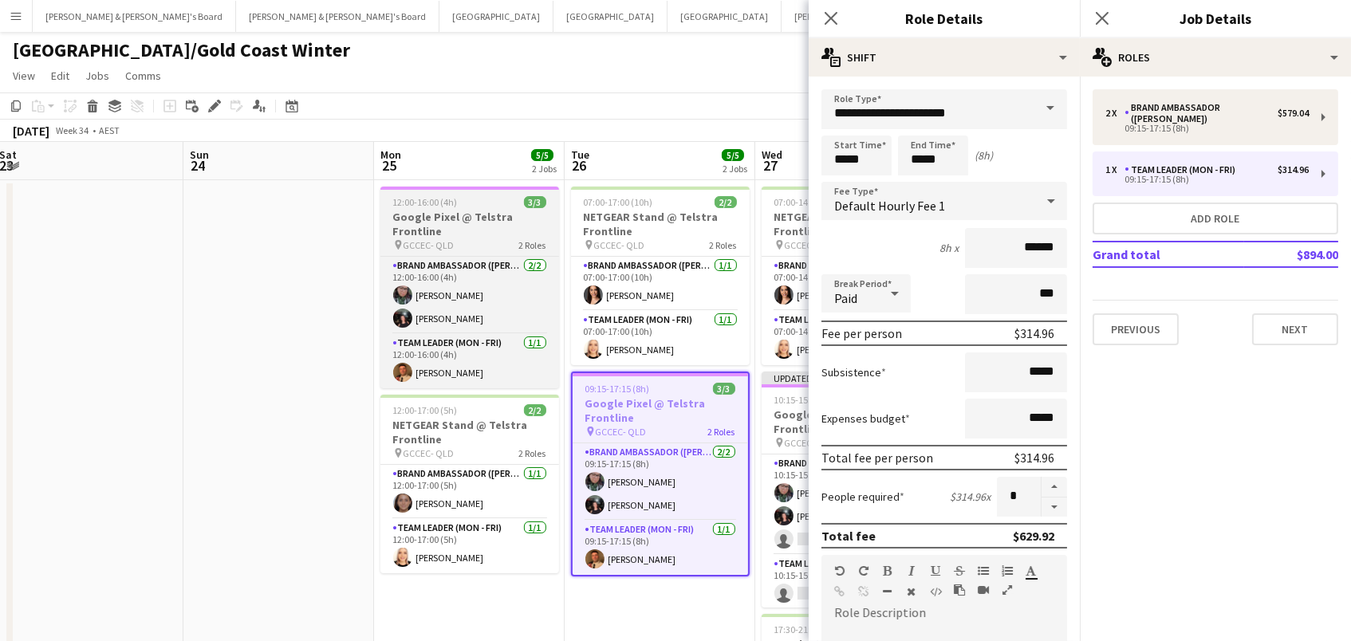
click at [454, 210] on h3 "Google Pixel @ Telstra Frontline" at bounding box center [469, 224] width 179 height 29
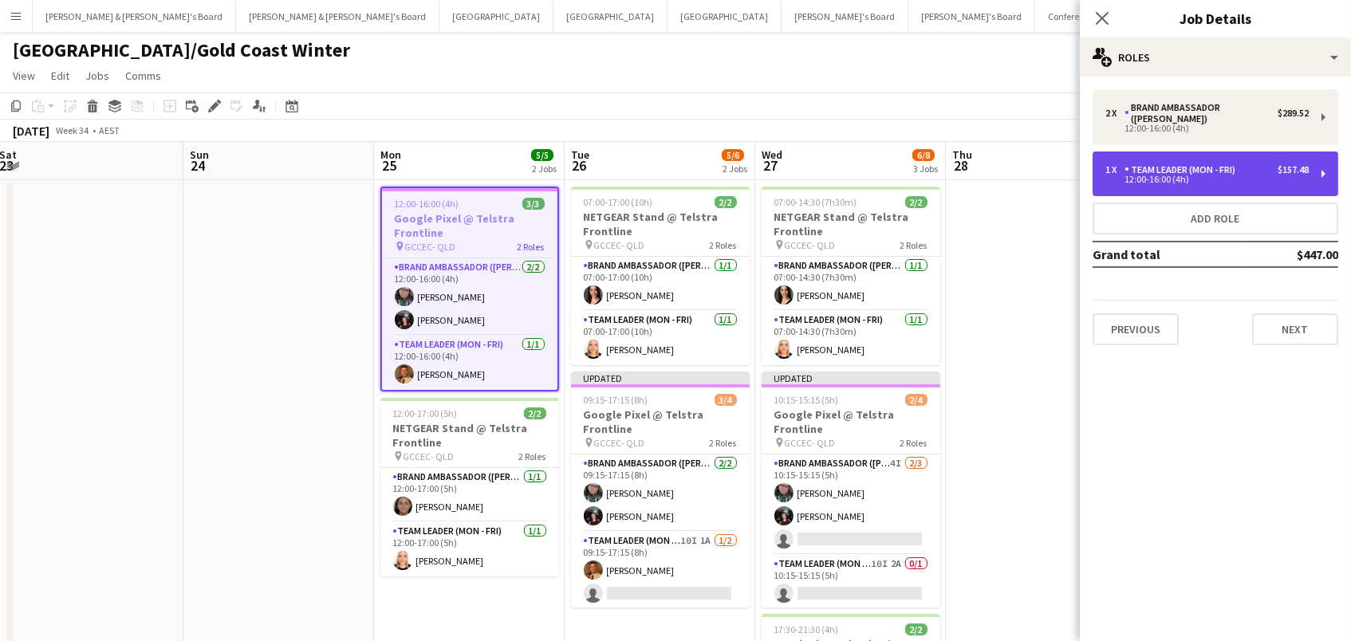
click at [1191, 151] on div "1 x Team Leader (Mon - Fri) $157.48 12:00-16:00 (4h)" at bounding box center [1215, 173] width 246 height 45
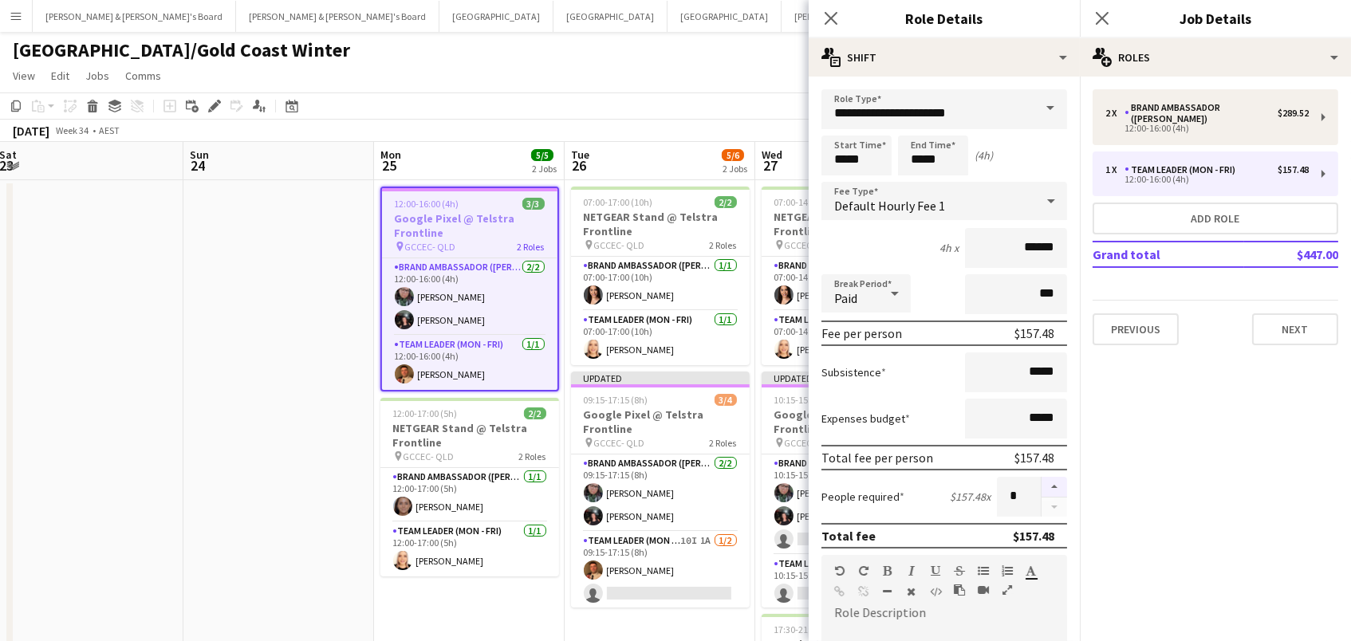
click at [1048, 477] on button "button" at bounding box center [1054, 487] width 26 height 21
type input "*"
click at [549, 40] on div "[GEOGRAPHIC_DATA]/Gold Coast Winter" at bounding box center [675, 47] width 1351 height 30
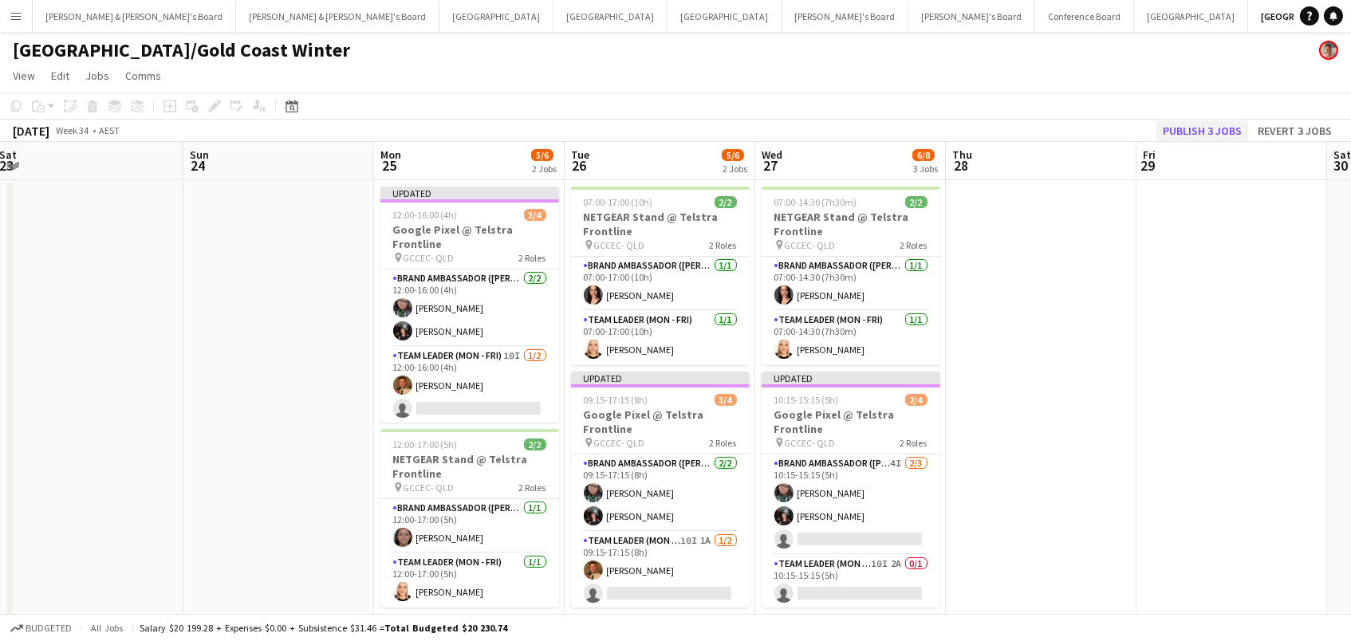
click at [1182, 131] on button "Publish 3 jobs" at bounding box center [1202, 130] width 92 height 21
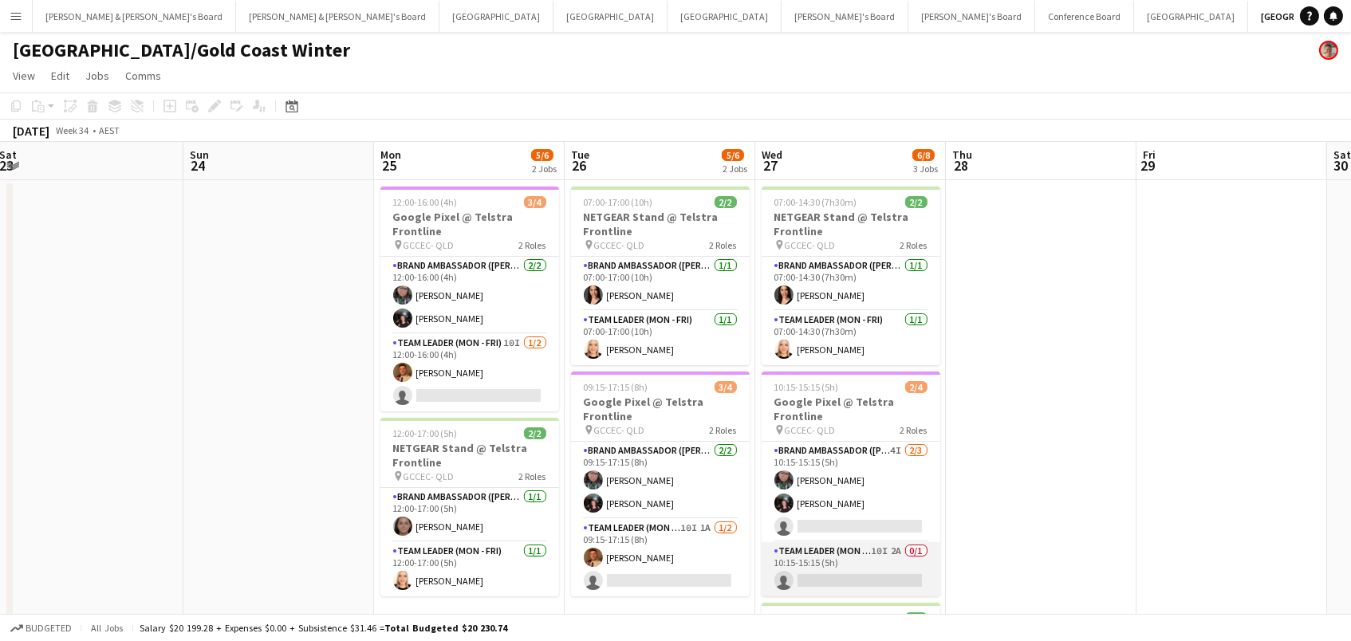
click at [868, 569] on app-card-role "Team Leader (Mon - Fri) 10I 2A 0/1 10:15-15:15 (5h) single-neutral-actions" at bounding box center [850, 569] width 179 height 54
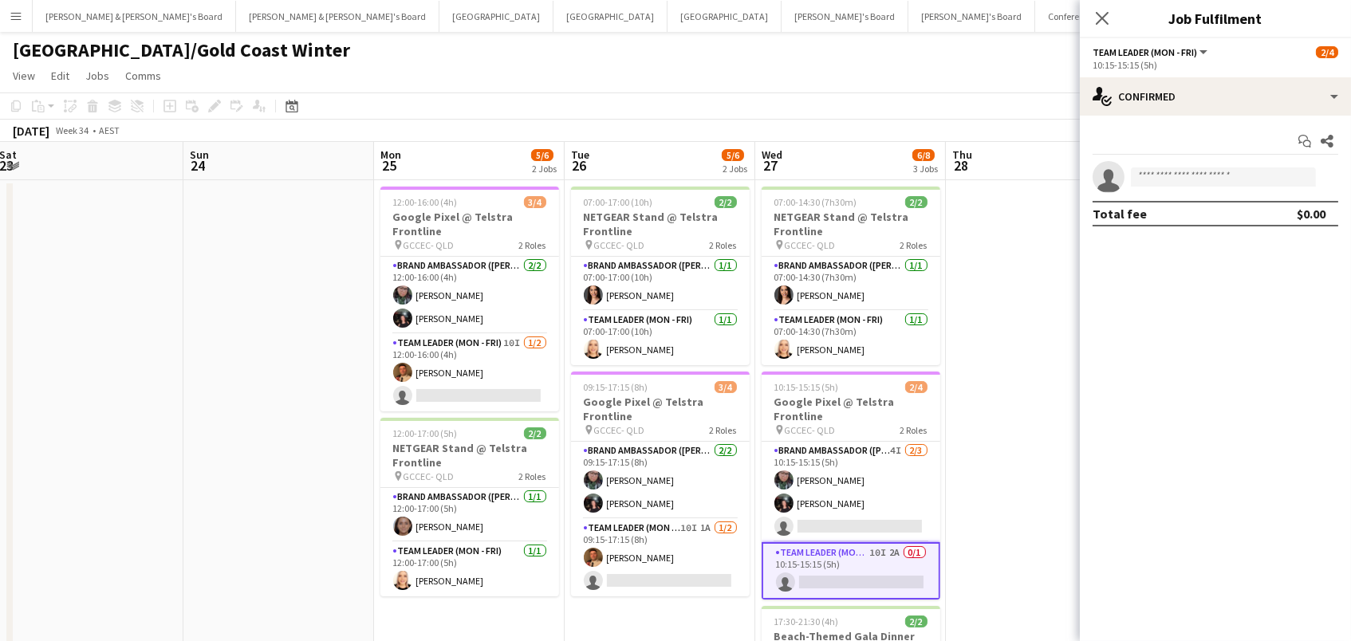
click at [1071, 477] on app-date-cell at bounding box center [1041, 471] width 191 height 583
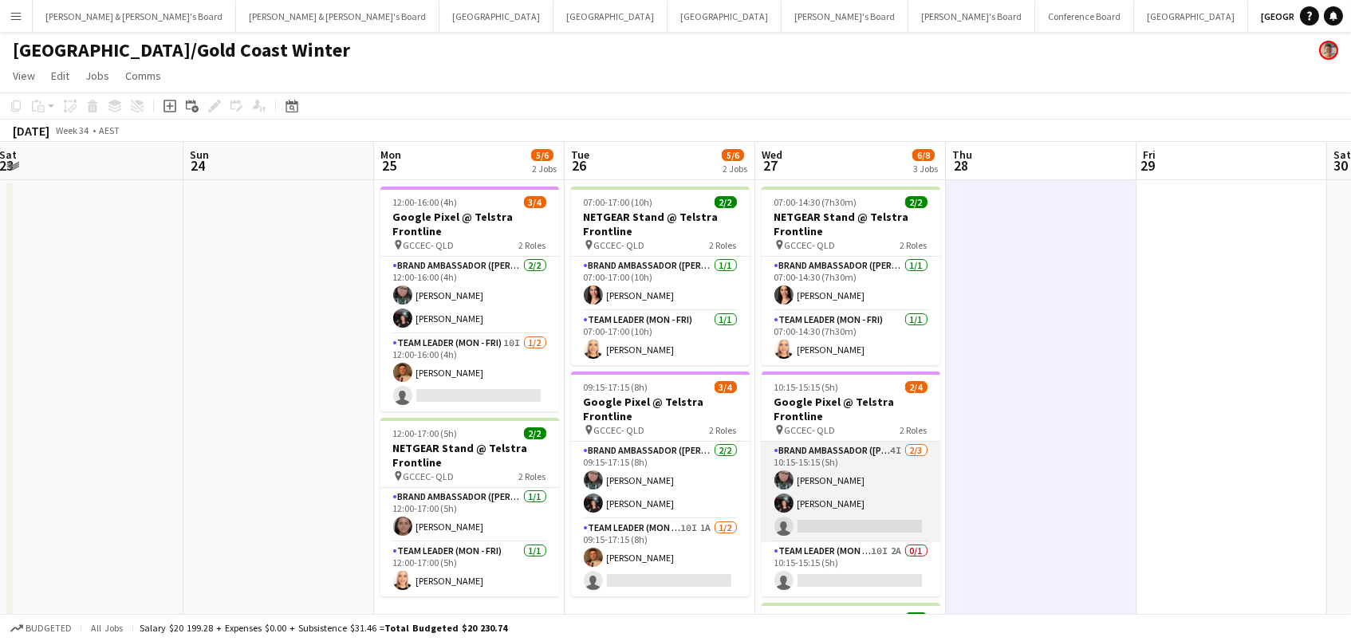
scroll to position [0, 779]
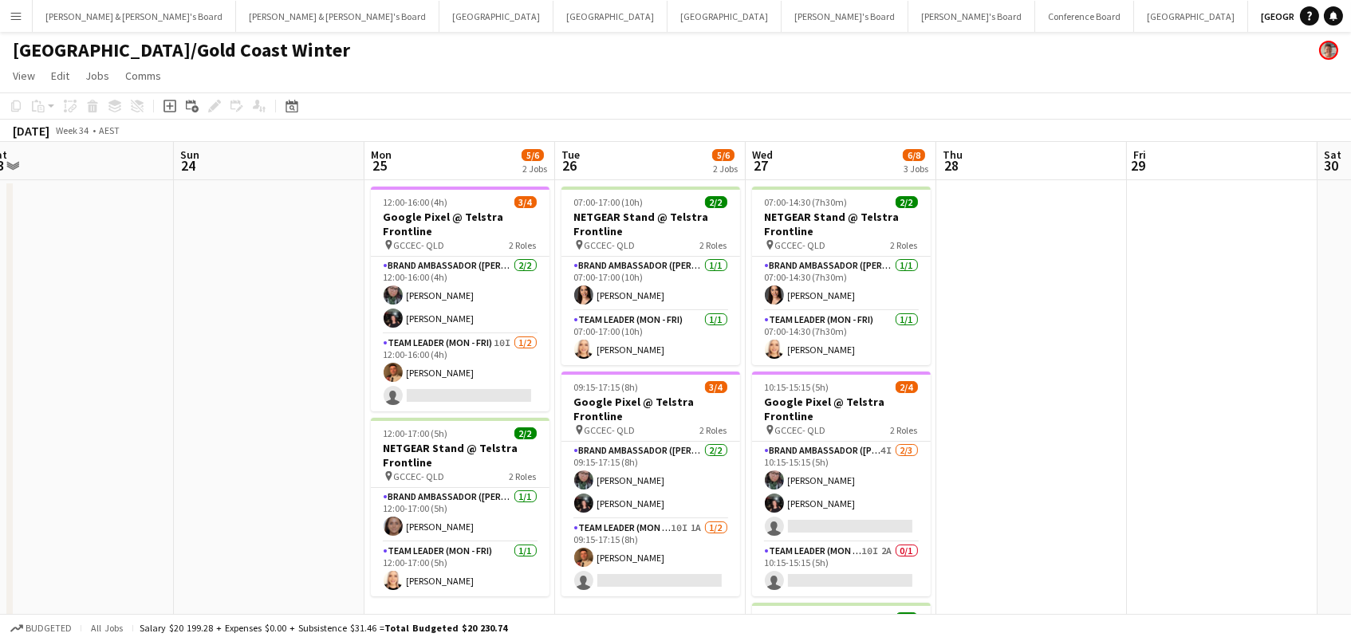
click at [17, 11] on app-icon "Menu" at bounding box center [16, 16] width 13 height 13
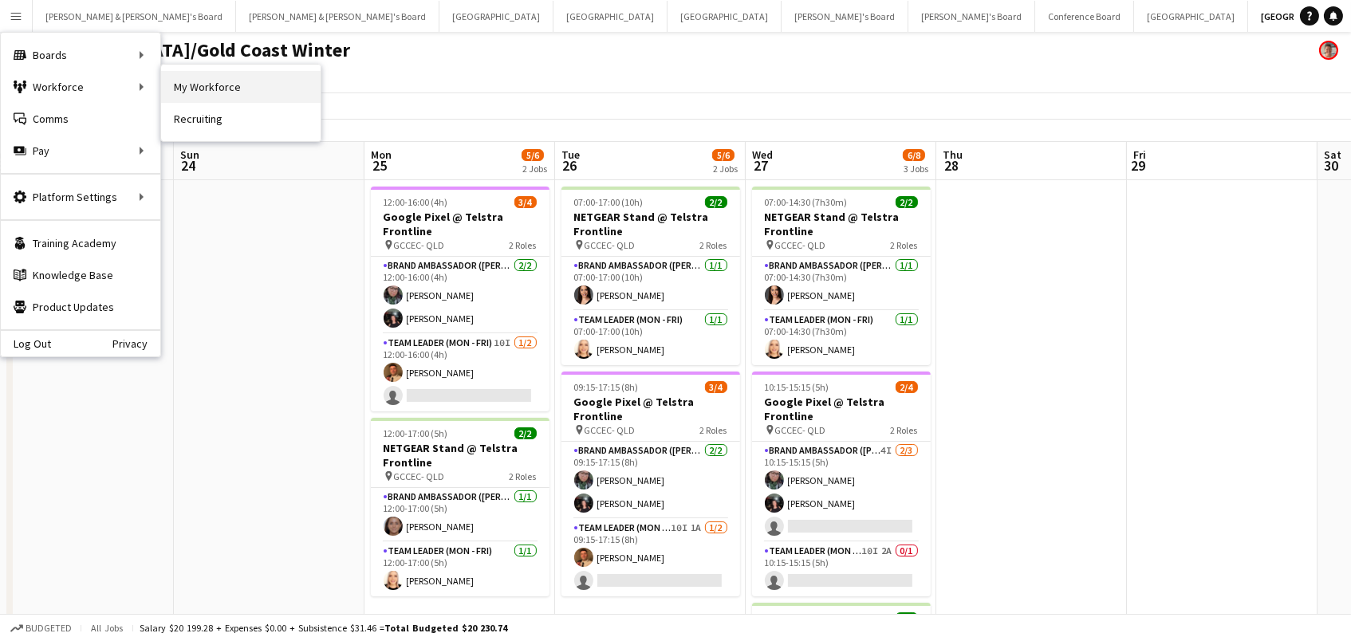
click at [188, 79] on link "My Workforce" at bounding box center [240, 87] width 159 height 32
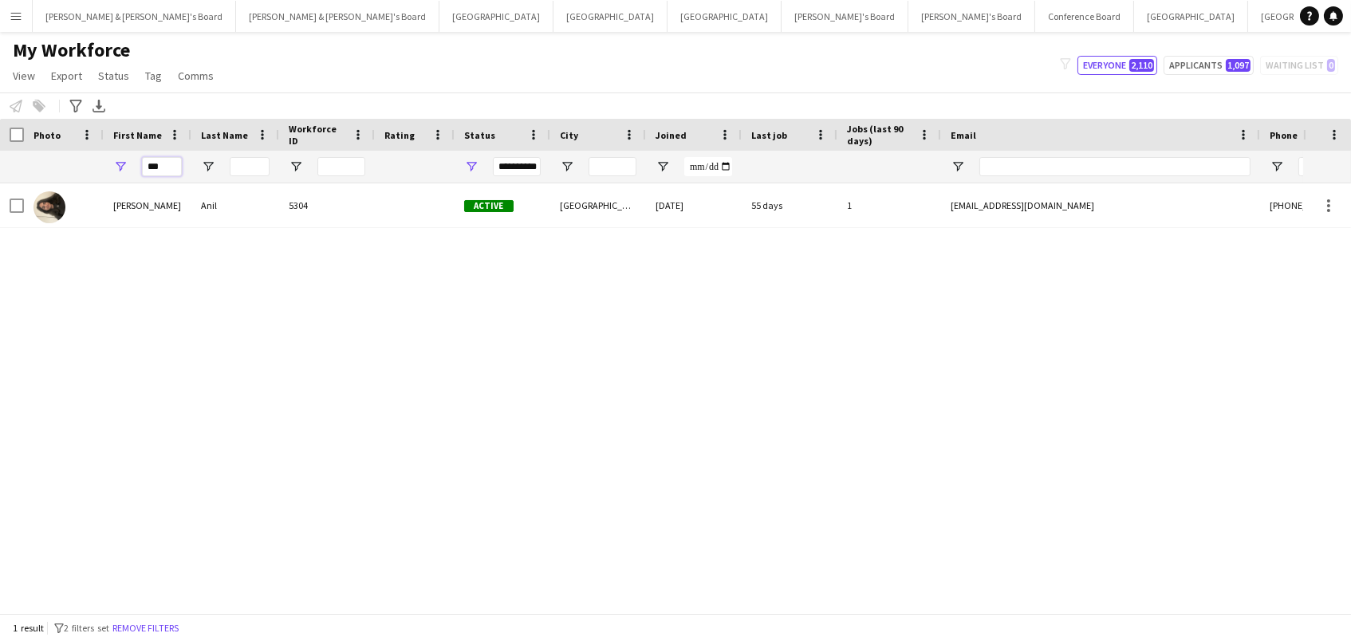
drag, startPoint x: 110, startPoint y: 163, endPoint x: 4, endPoint y: 158, distance: 106.1
click at [4, 158] on div "**********" at bounding box center [864, 167] width 1728 height 32
paste input "****"
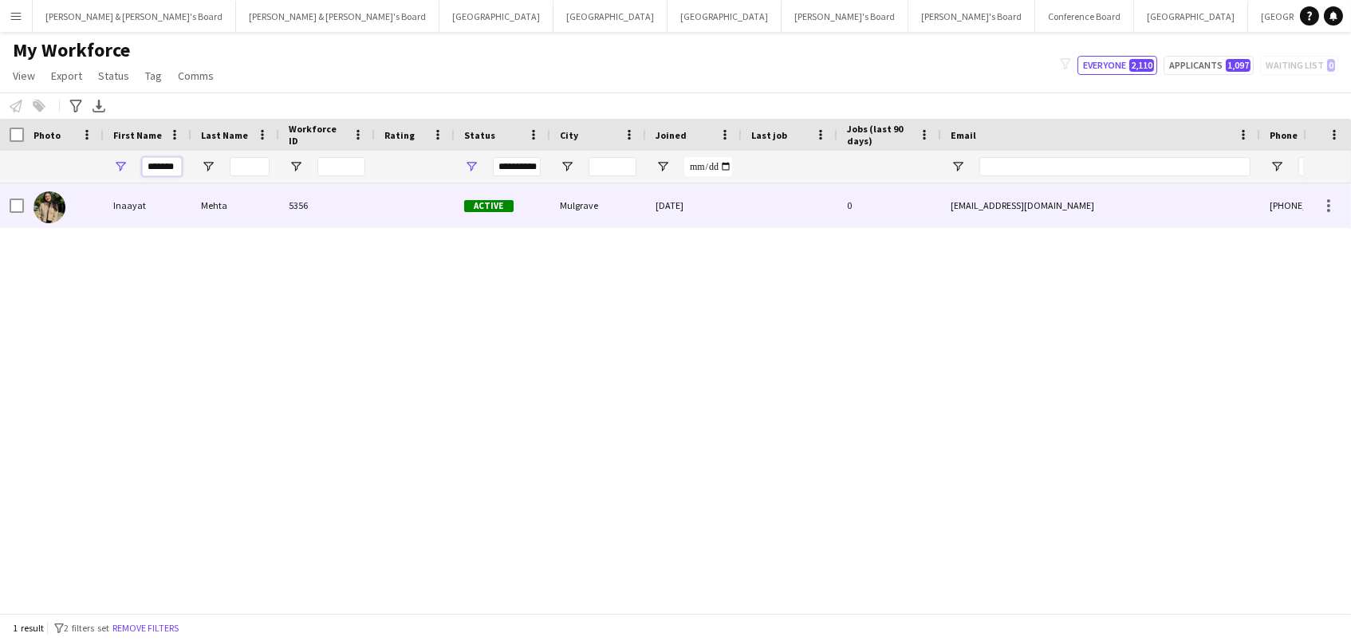
type input "*******"
click at [147, 213] on div "Inaayat" at bounding box center [148, 205] width 88 height 44
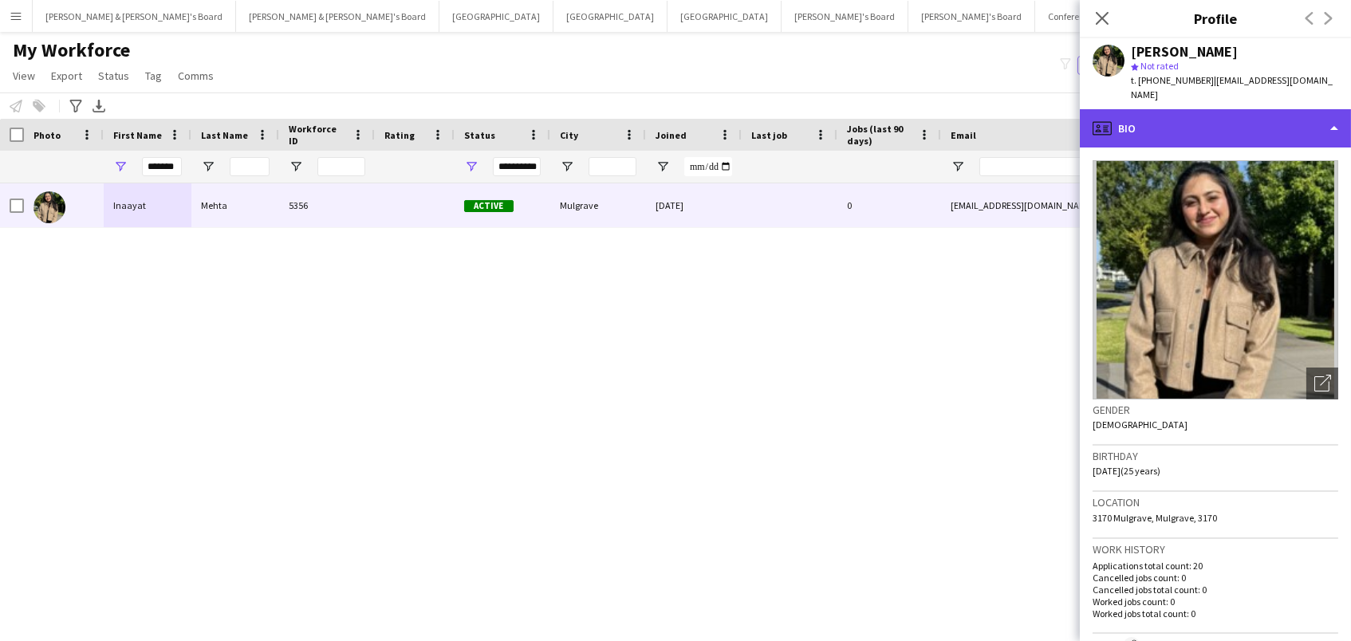
click at [1223, 109] on div "profile Bio" at bounding box center [1214, 128] width 271 height 38
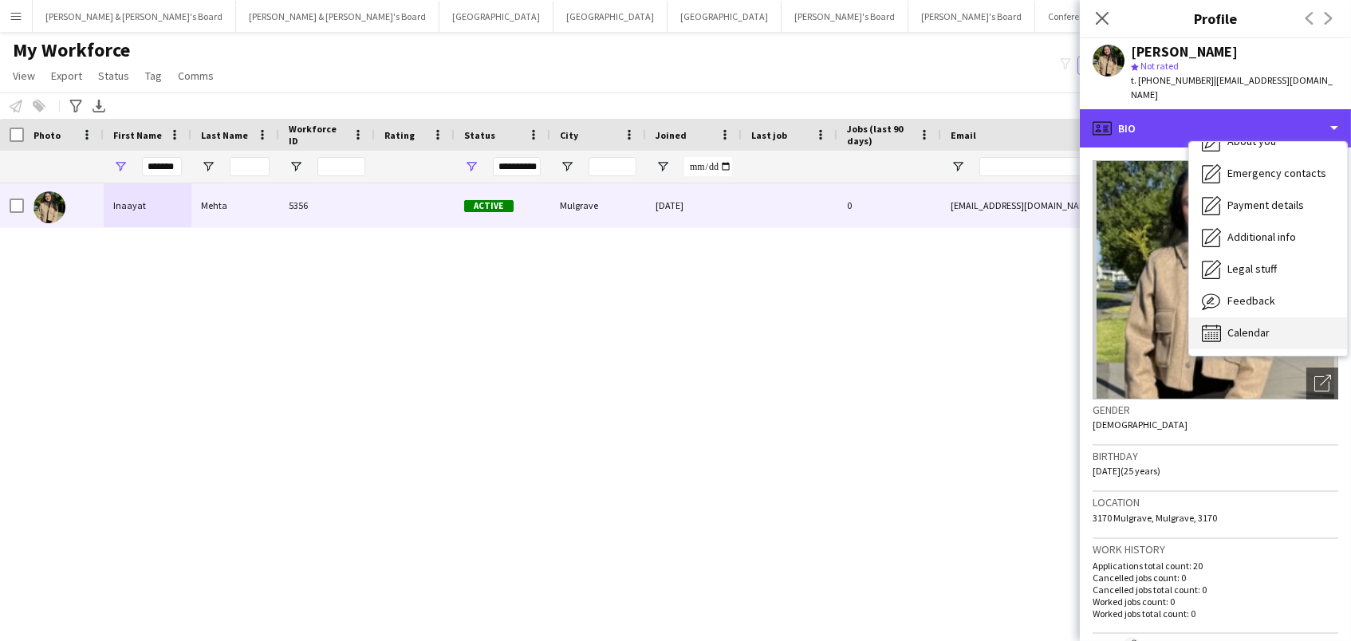
scroll to position [117, 0]
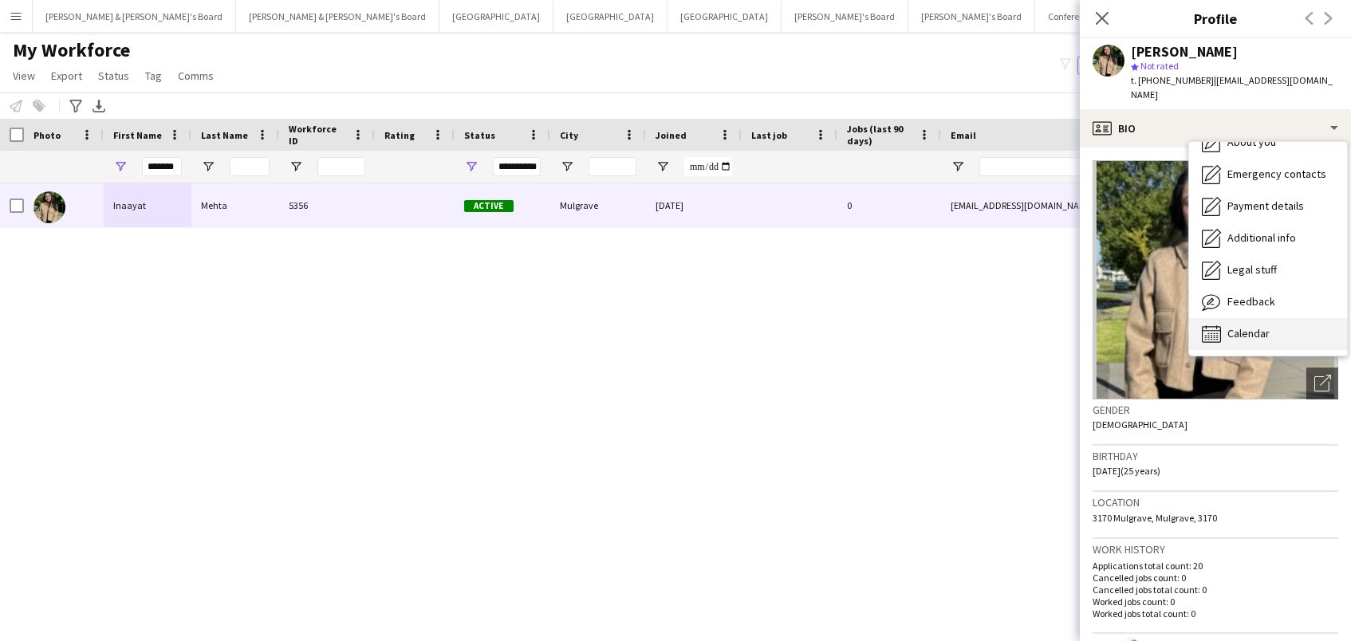
click at [1284, 318] on div "Calendar Calendar" at bounding box center [1268, 334] width 158 height 32
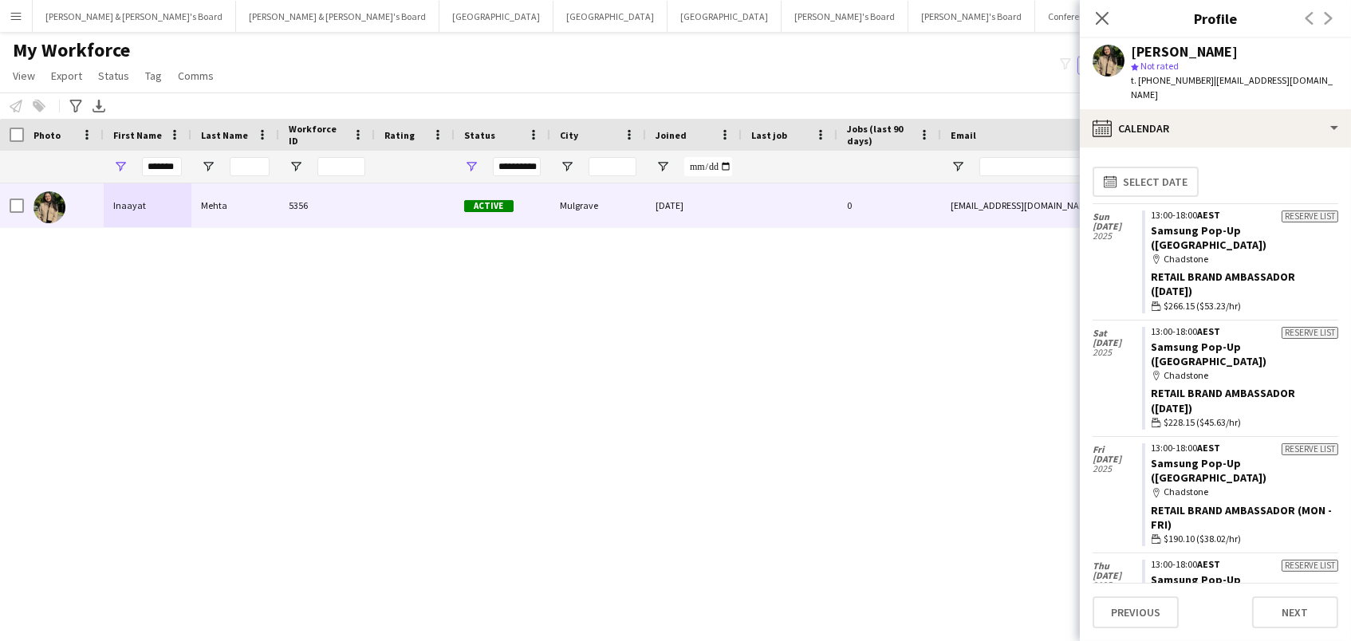
scroll to position [0, 0]
click at [1104, 18] on icon "Close pop-in" at bounding box center [1101, 17] width 15 height 15
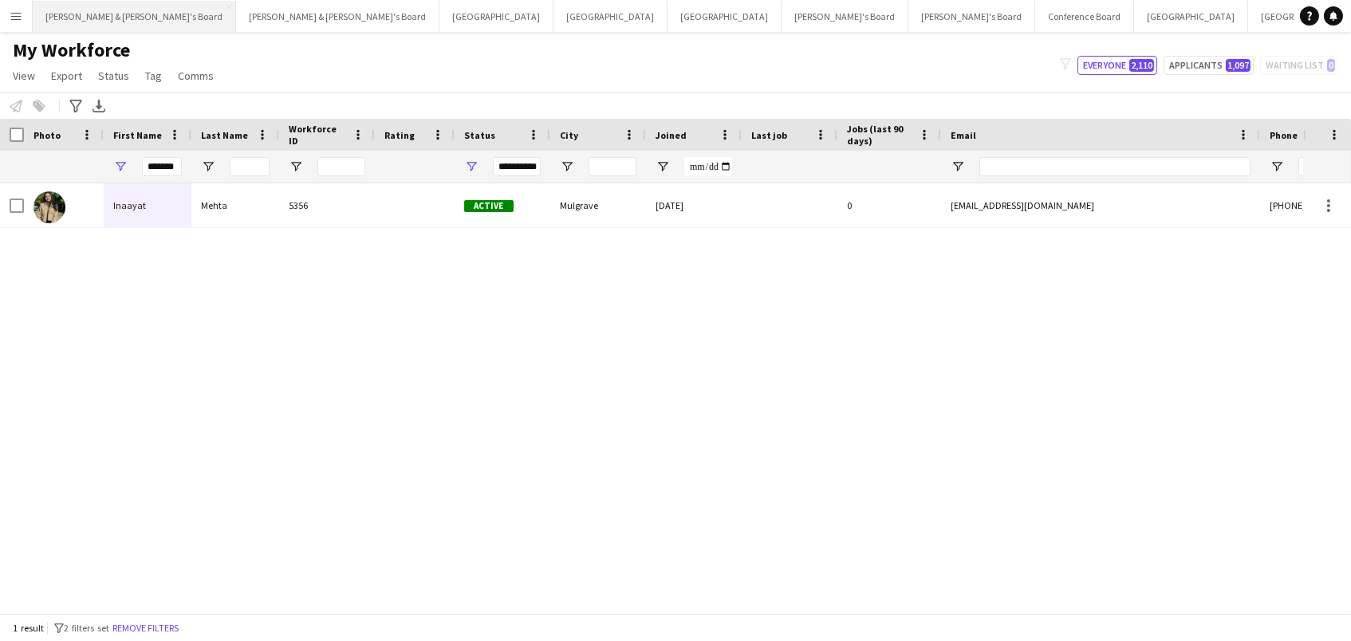
click at [96, 11] on button "Neil & Jenny's Board Close" at bounding box center [134, 16] width 203 height 31
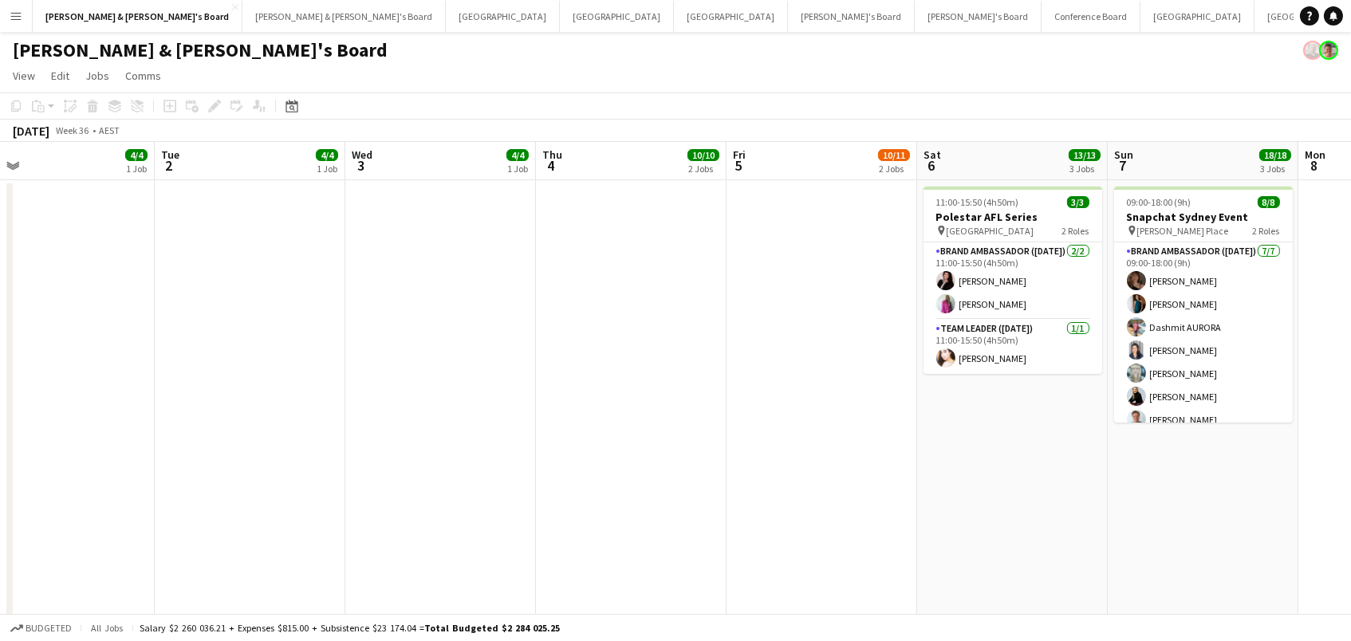
scroll to position [0, 553]
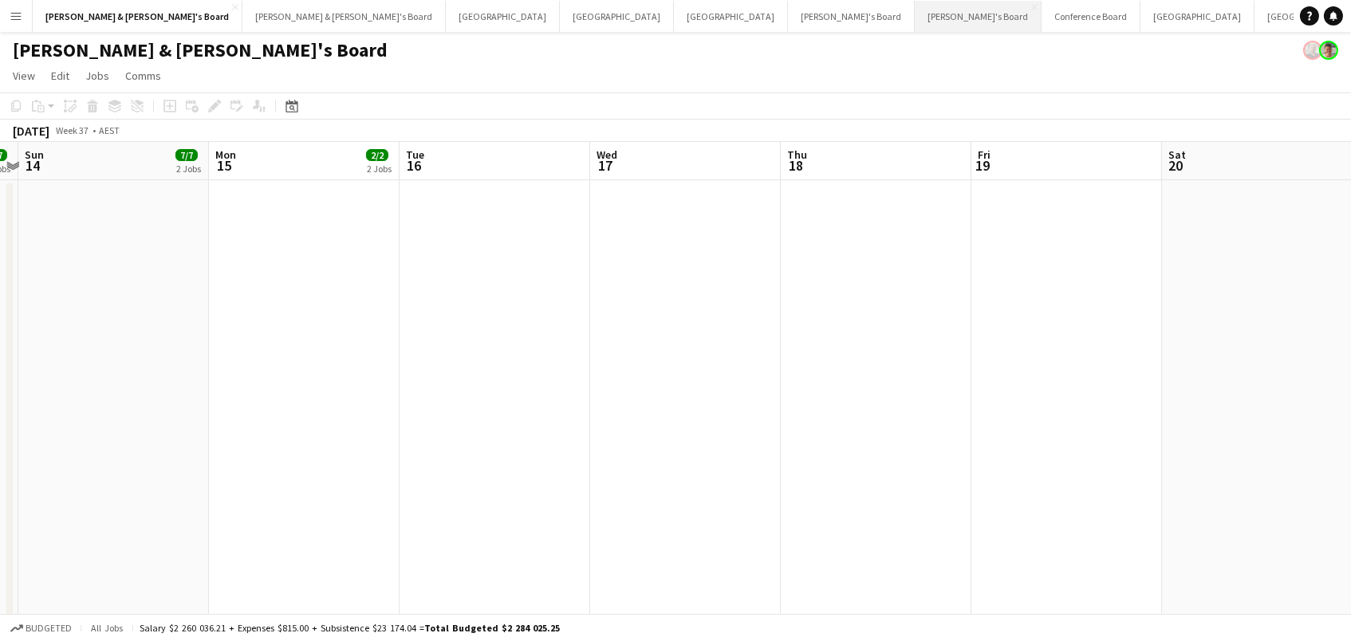
click at [914, 14] on button "[PERSON_NAME]'s Board Close" at bounding box center [977, 16] width 127 height 31
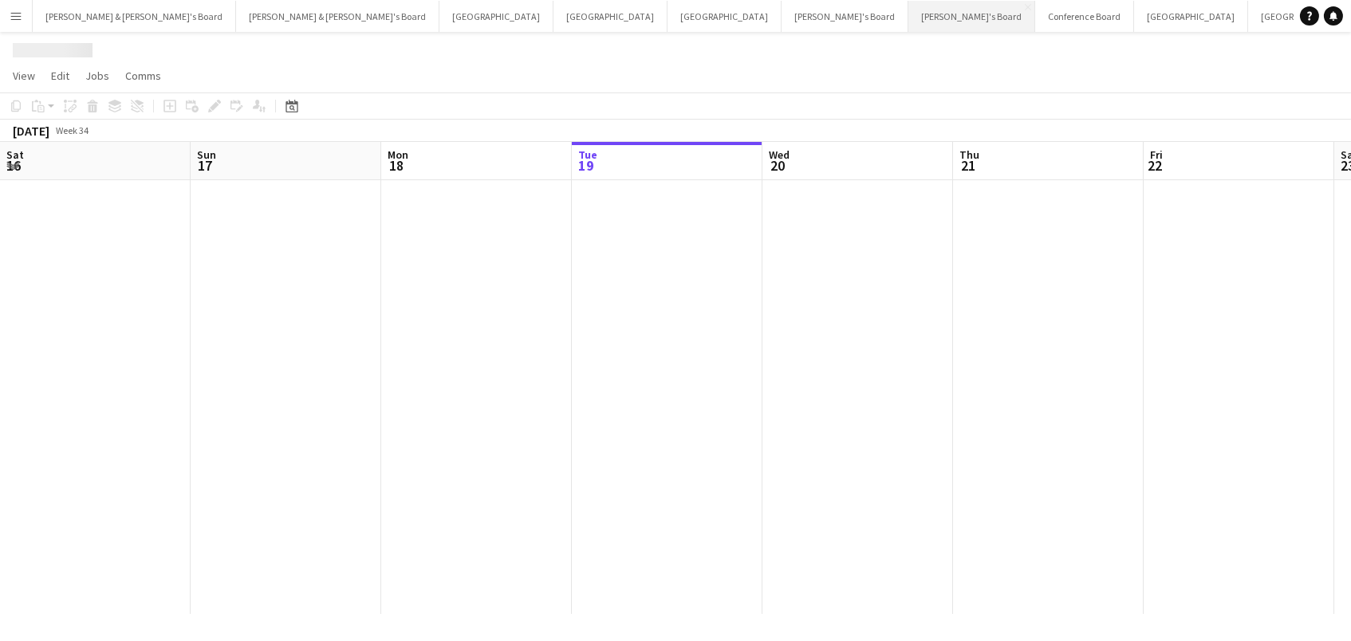
scroll to position [0, 380]
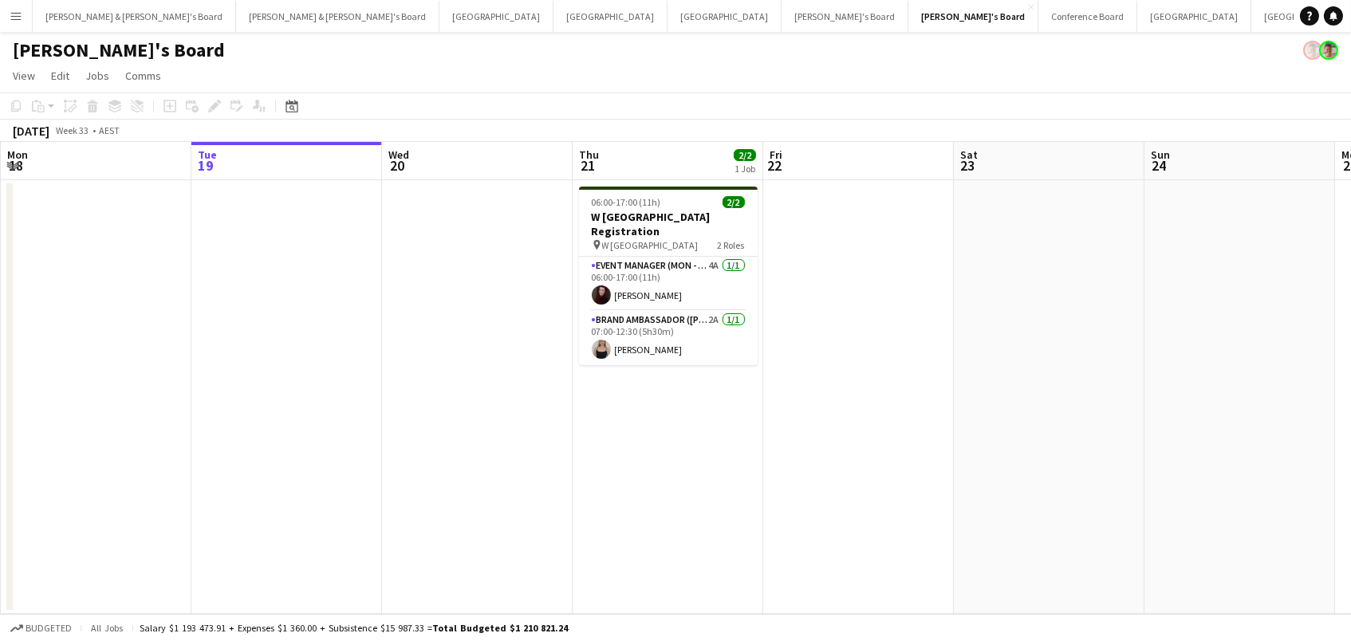
click at [22, 17] on app-icon "Menu" at bounding box center [16, 16] width 13 height 13
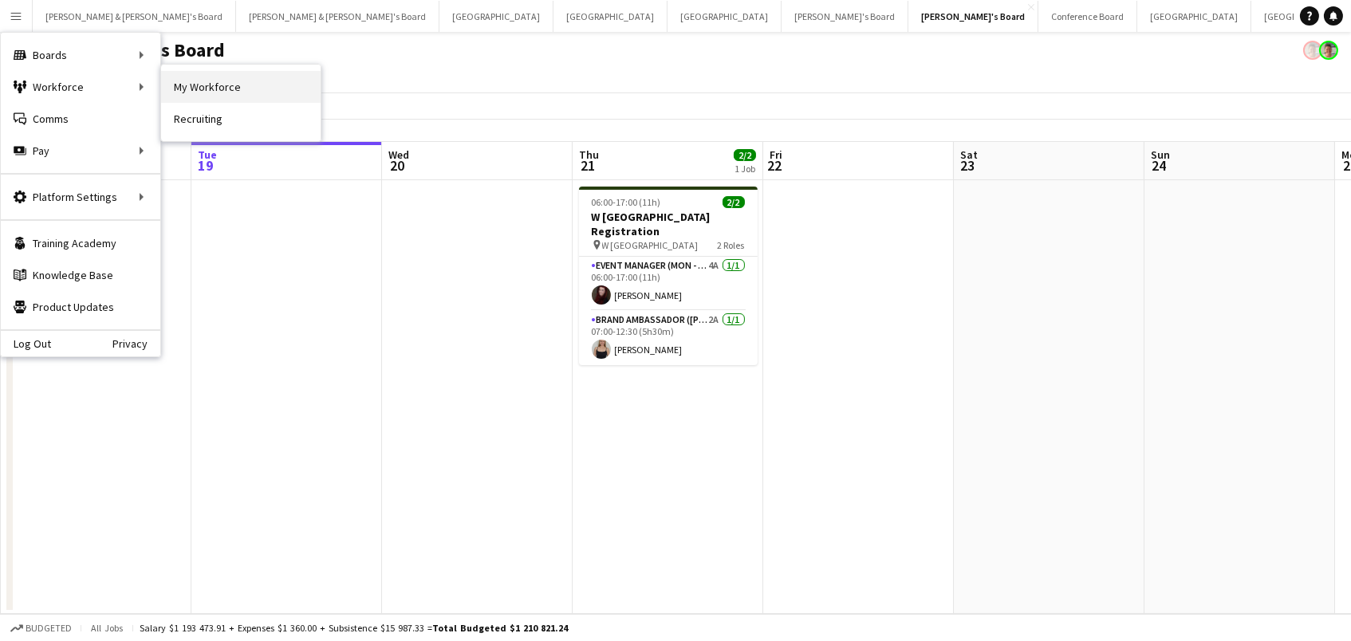
click at [178, 83] on link "My Workforce" at bounding box center [240, 87] width 159 height 32
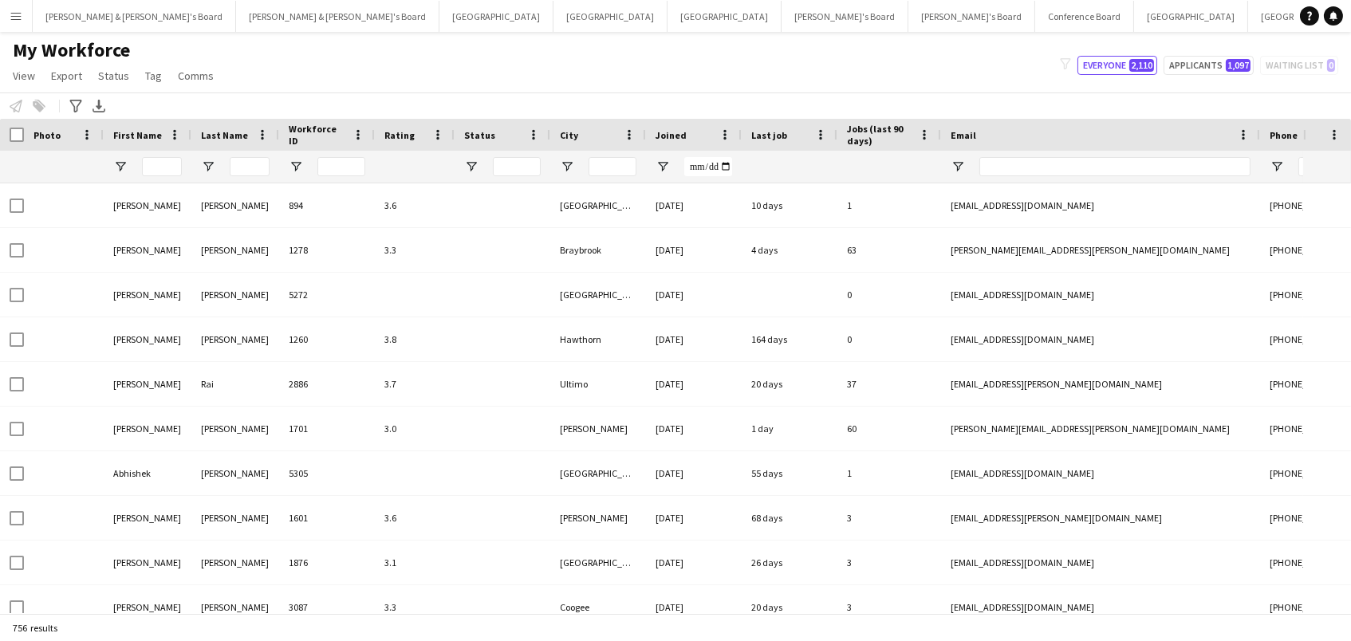
type input "*******"
type input "**********"
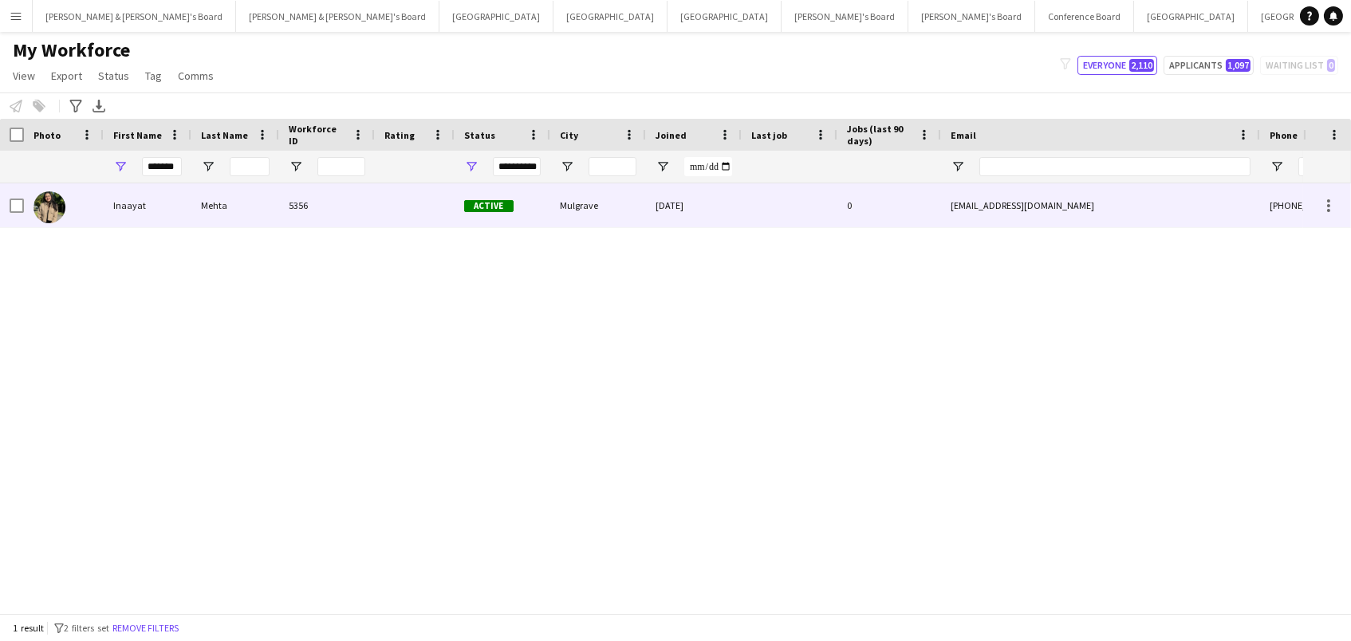
click at [285, 216] on div "5356" at bounding box center [327, 205] width 96 height 44
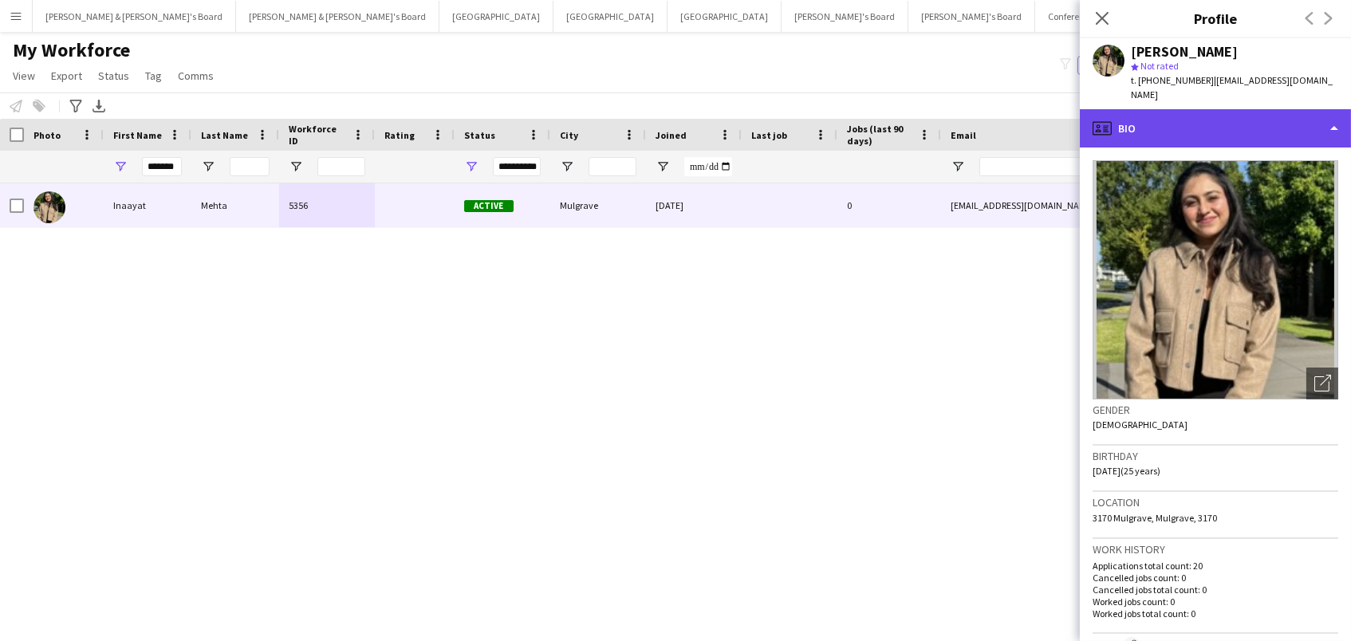
click at [1175, 109] on div "profile Bio" at bounding box center [1214, 128] width 271 height 38
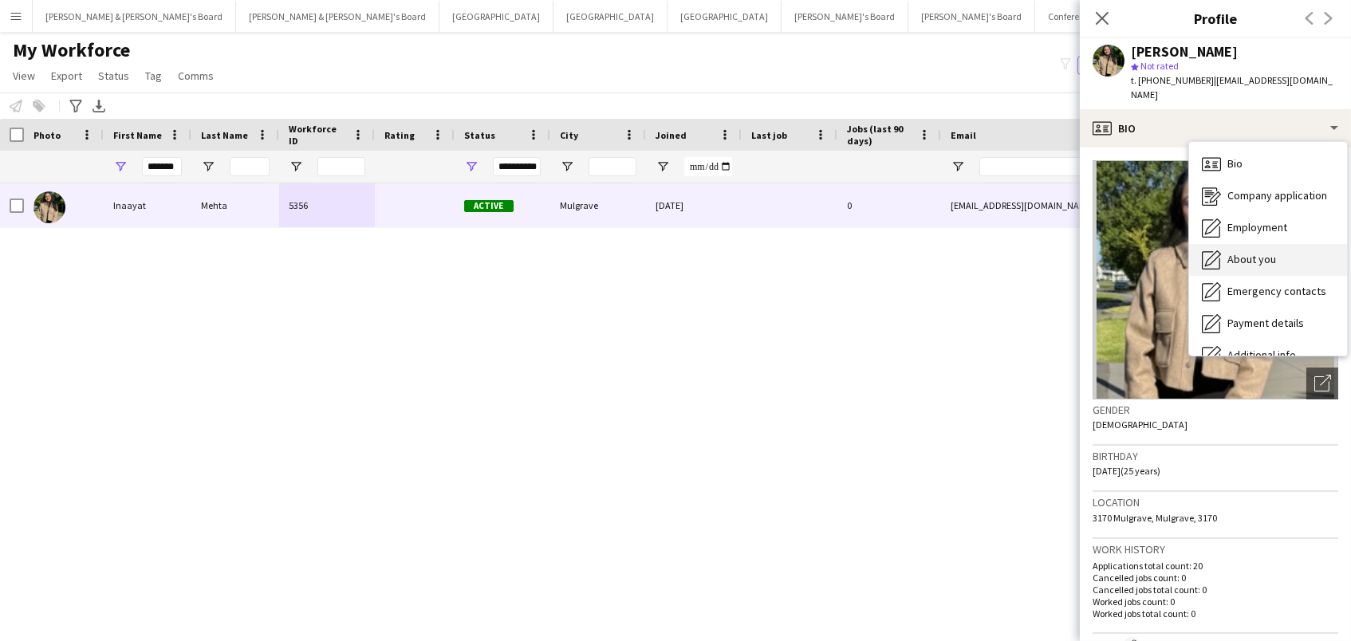
click at [1223, 244] on div "About you About you" at bounding box center [1268, 260] width 158 height 32
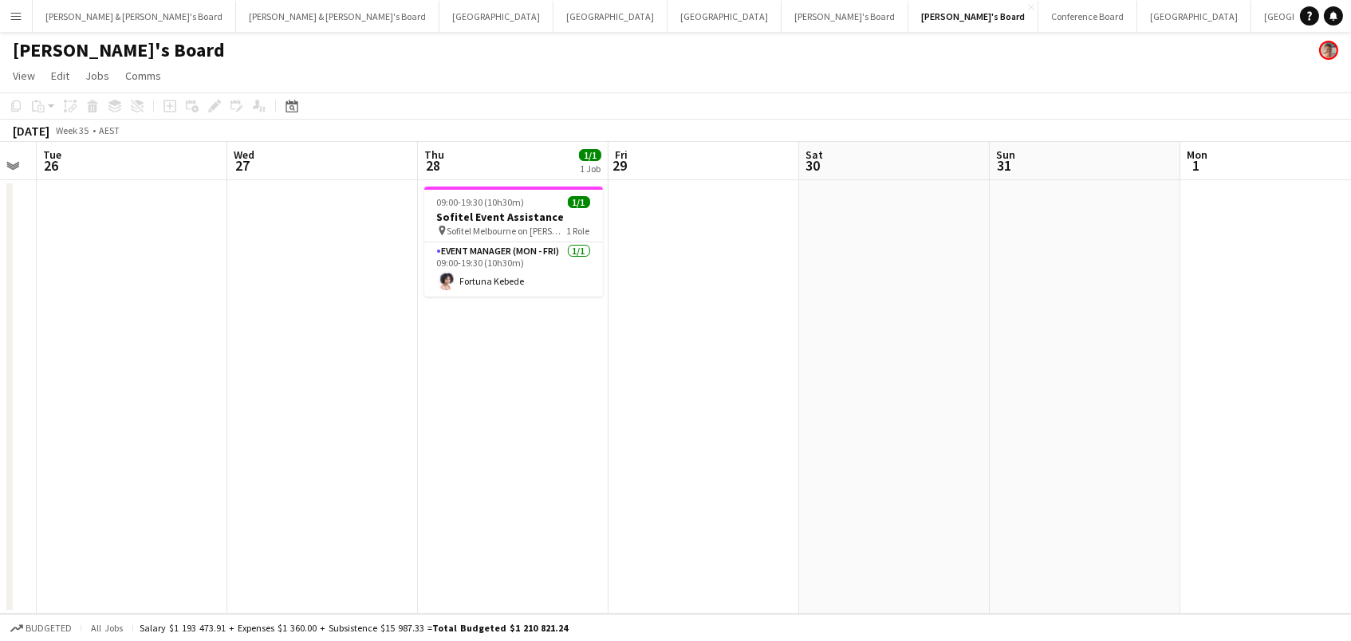
scroll to position [0, 538]
click at [290, 103] on icon at bounding box center [291, 106] width 12 height 13
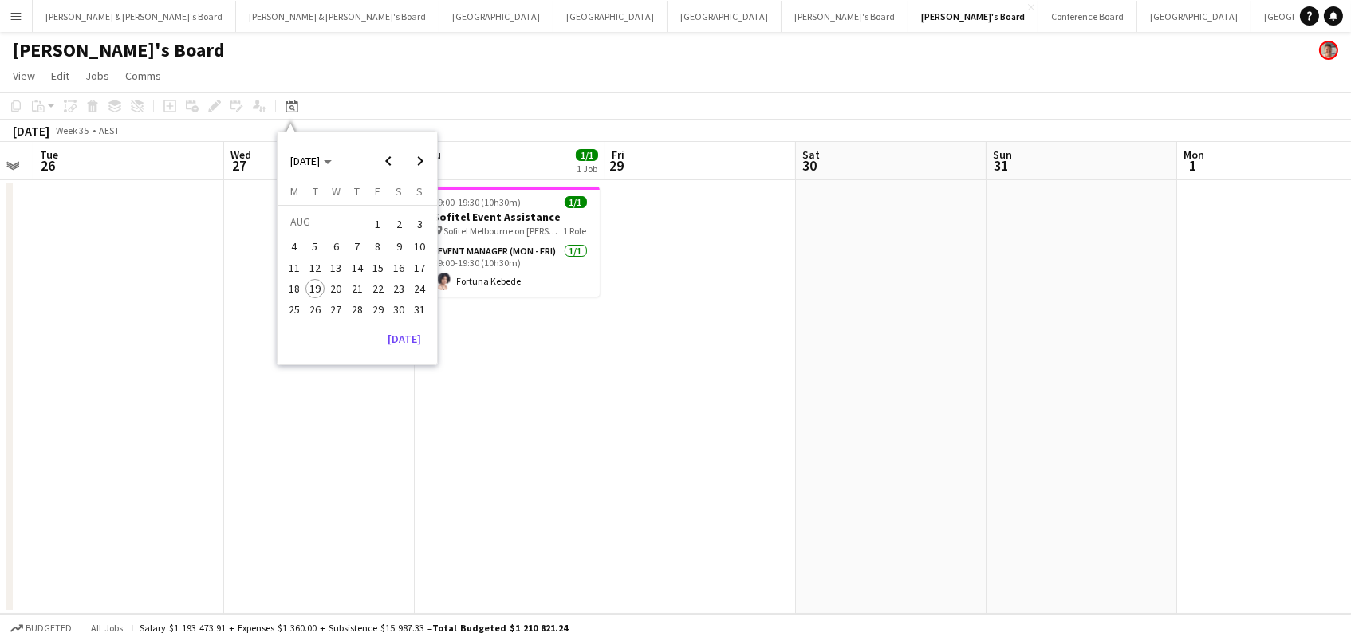
click at [108, 238] on app-date-cell at bounding box center [128, 397] width 191 height 434
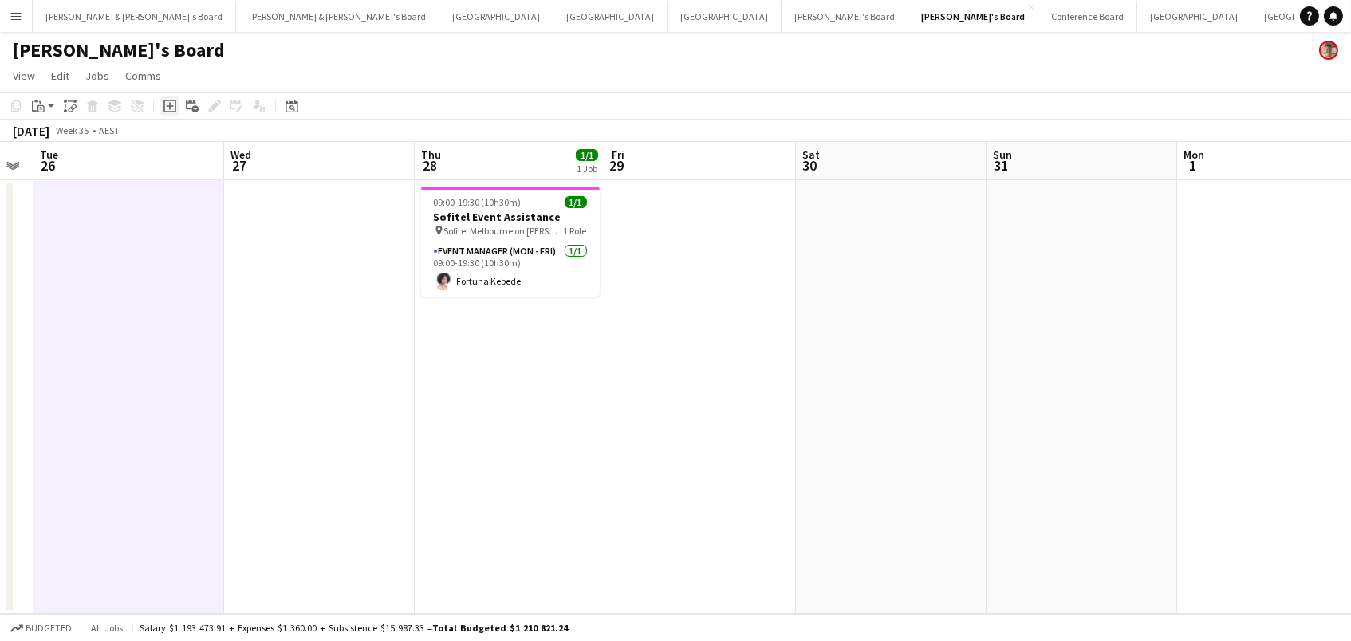
click at [168, 103] on icon at bounding box center [169, 106] width 7 height 7
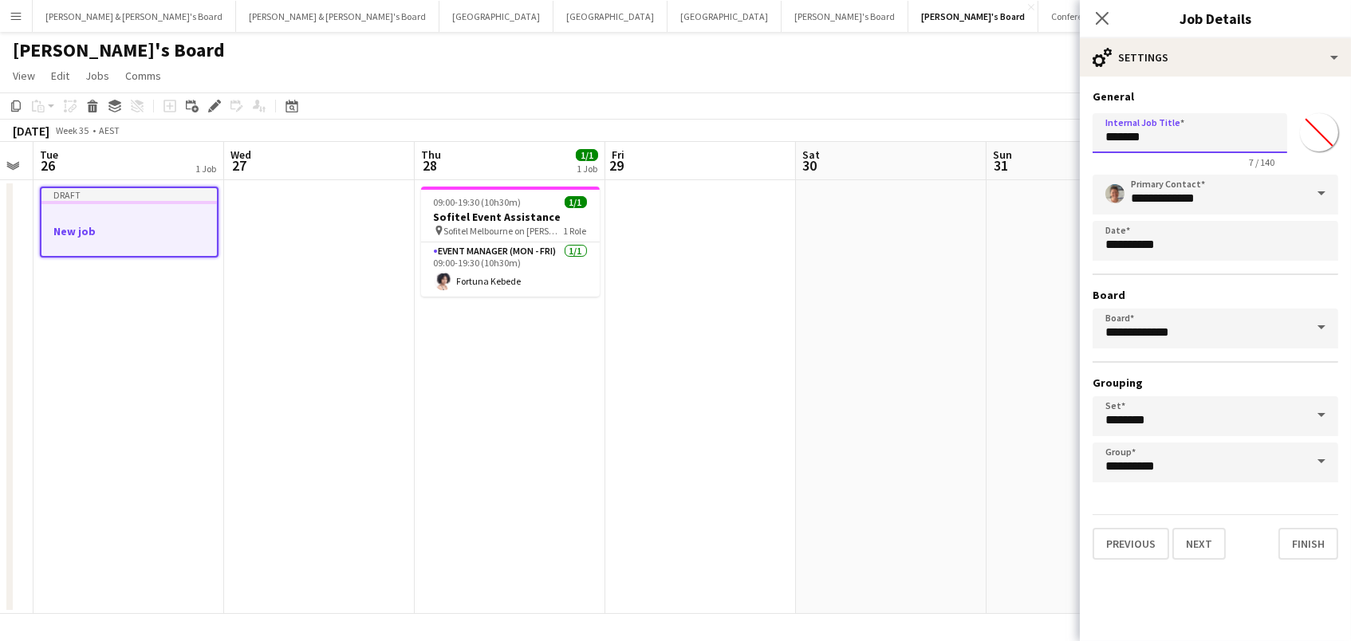
drag, startPoint x: 1187, startPoint y: 135, endPoint x: 849, endPoint y: 89, distance: 341.1
click at [843, 88] on body "Menu Boards Boards Boards All jobs Status Workforce Workforce My Workforce Recr…" at bounding box center [675, 320] width 1351 height 641
paste input "**********"
type input "**********"
click at [1195, 544] on button "Next" at bounding box center [1198, 544] width 53 height 32
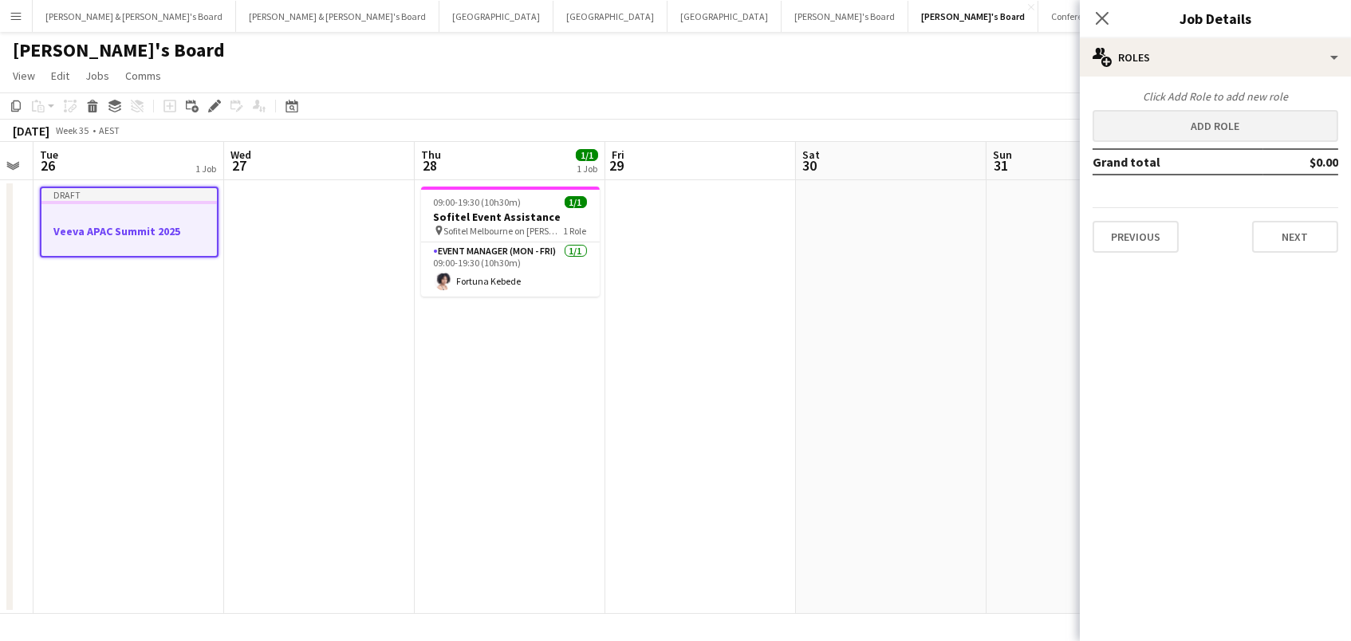
click at [1143, 140] on button "Add role" at bounding box center [1215, 126] width 246 height 32
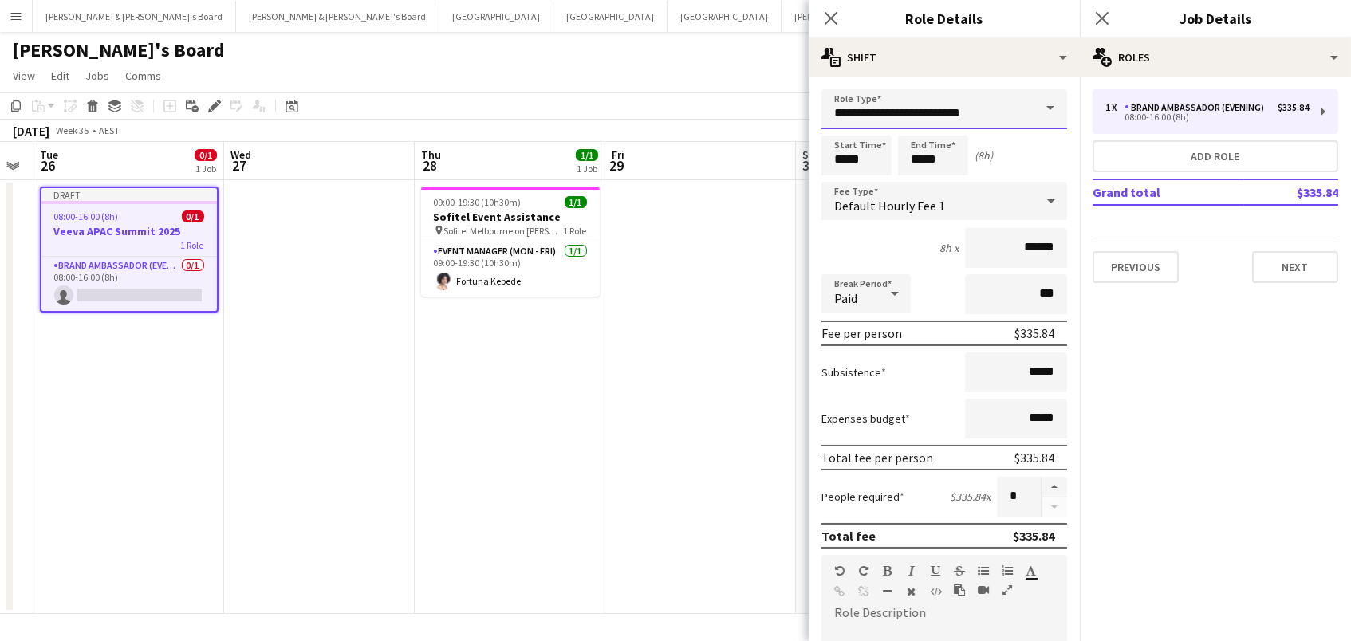
click at [926, 113] on input "**********" at bounding box center [944, 109] width 246 height 40
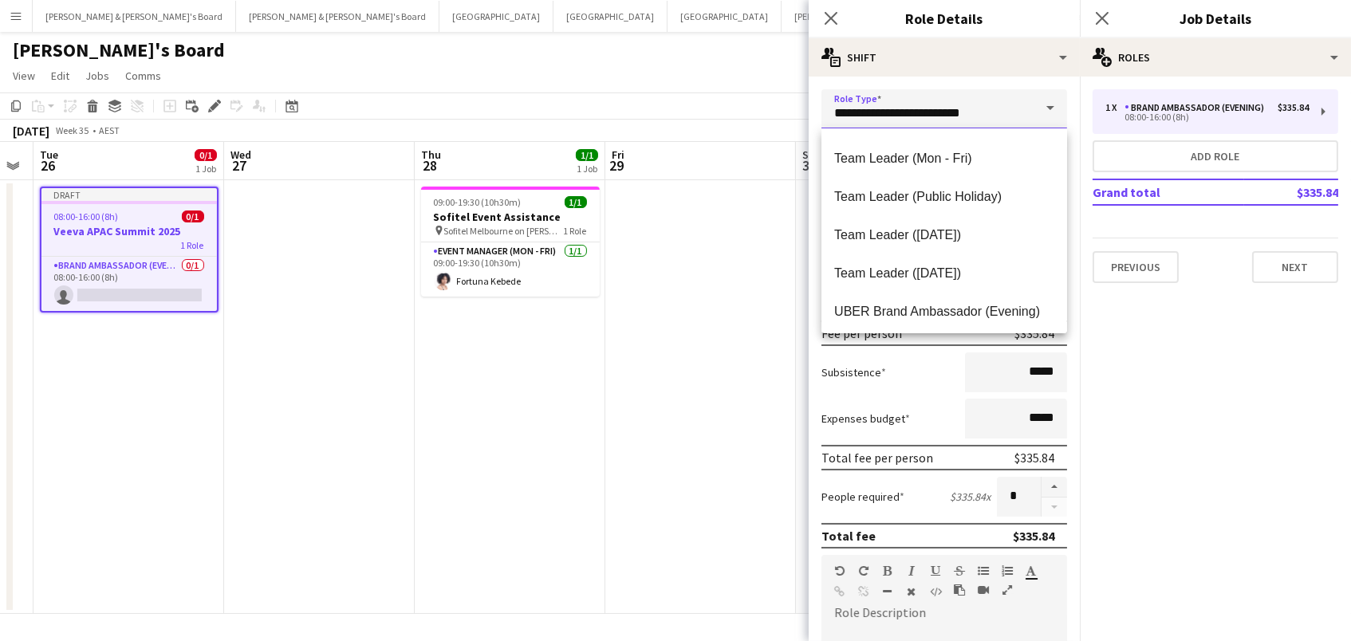
scroll to position [1618, 0]
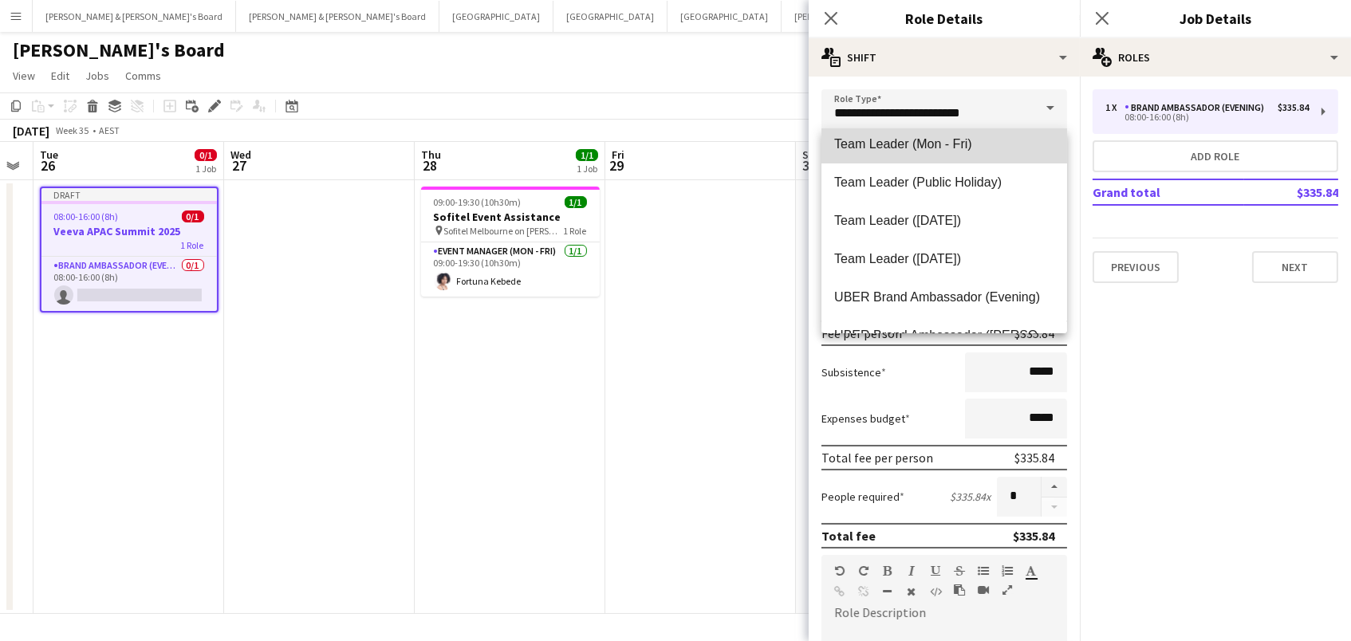
click at [910, 146] on span "Team Leader (Mon - Fri)" at bounding box center [944, 143] width 220 height 15
type input "**********"
type input "******"
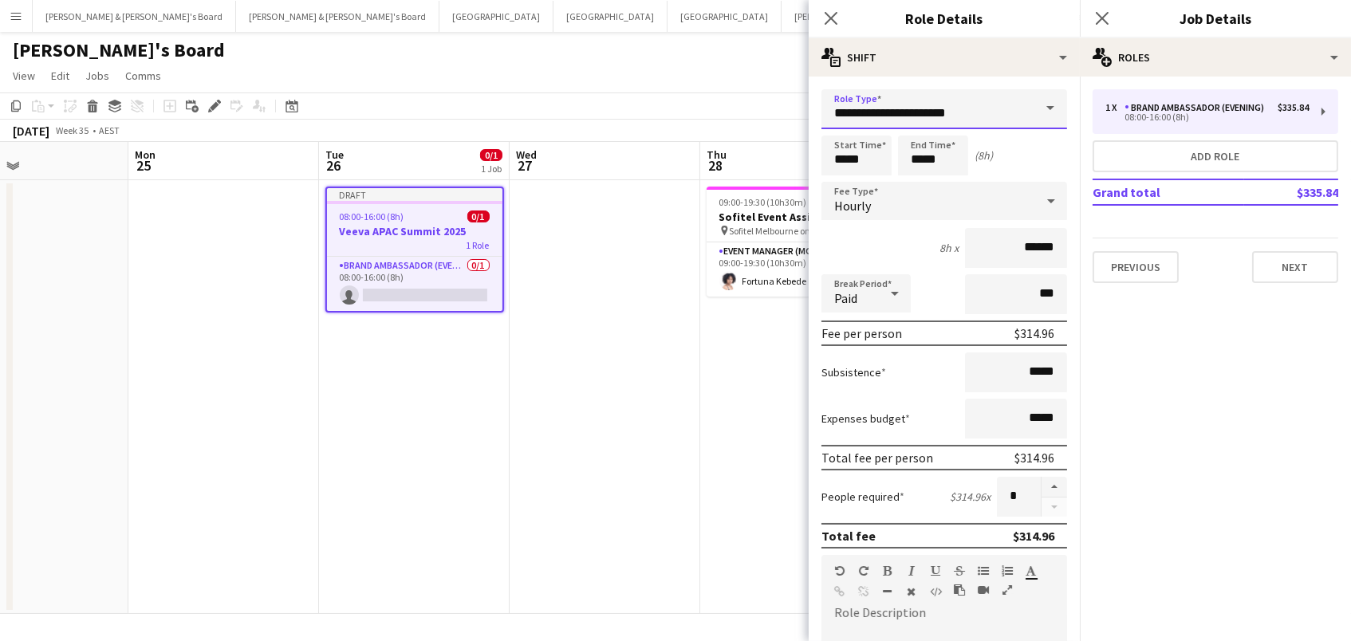
scroll to position [0, 436]
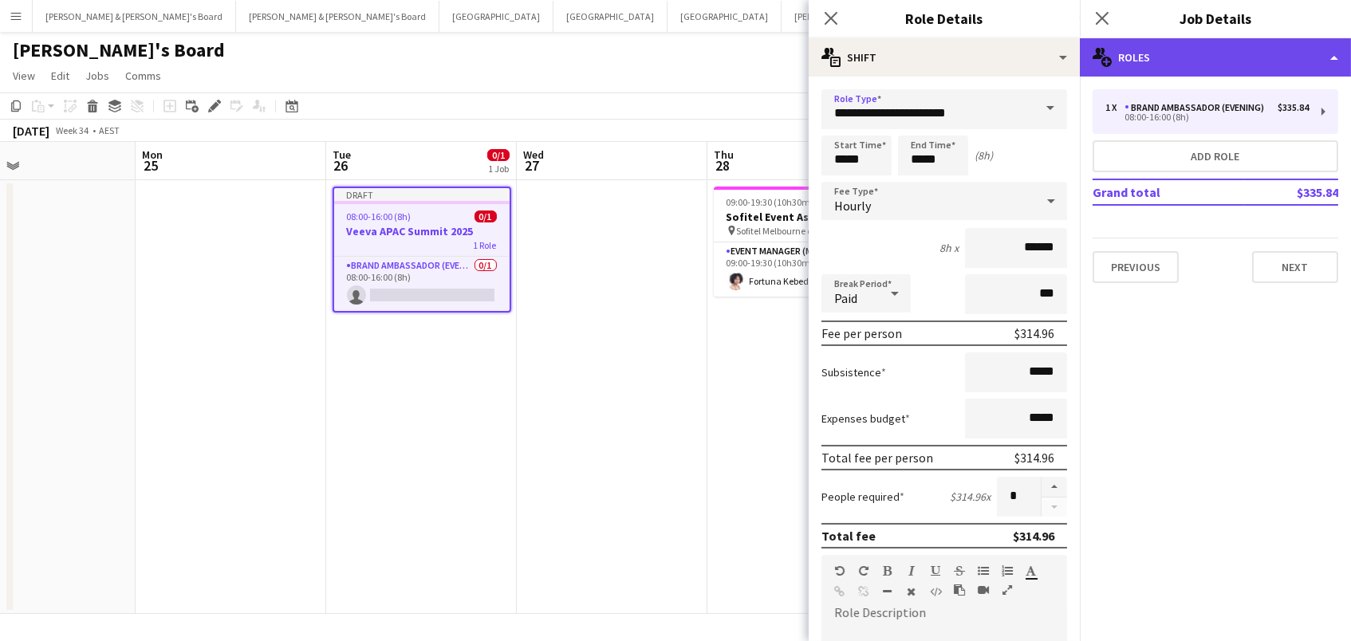
click at [1135, 52] on div "multiple-users-add Roles" at bounding box center [1214, 57] width 271 height 38
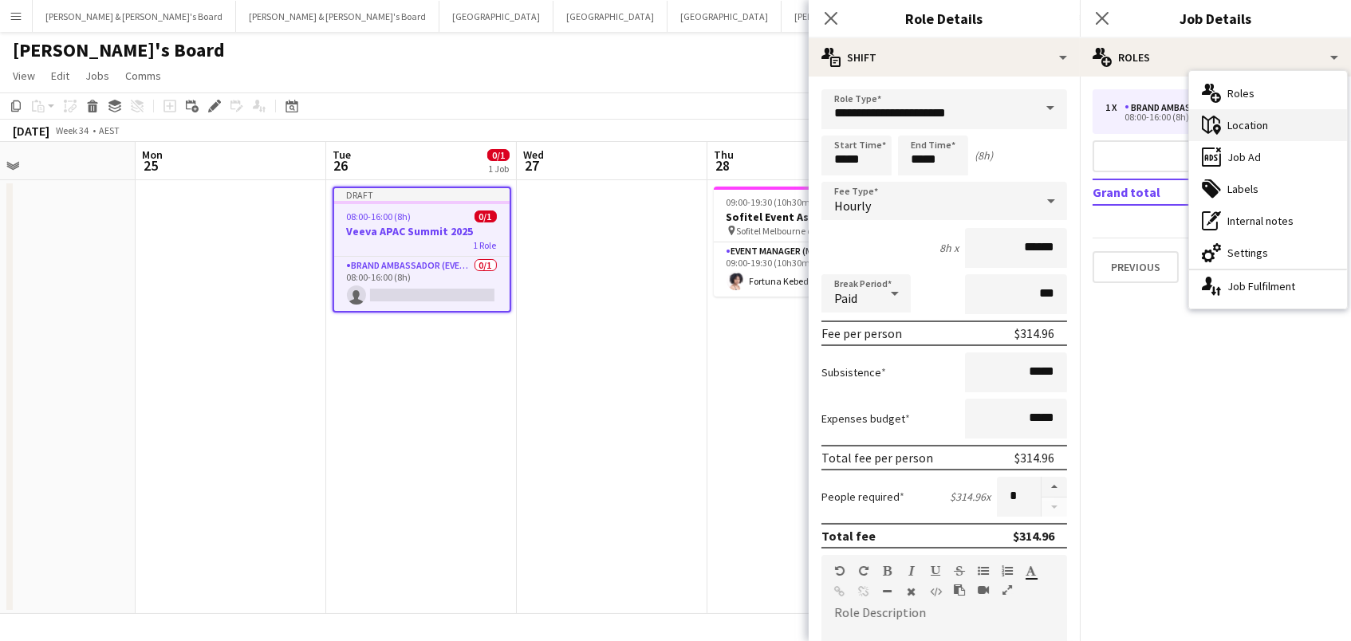
click at [1237, 123] on div "maps-pin-1 Location" at bounding box center [1268, 125] width 158 height 32
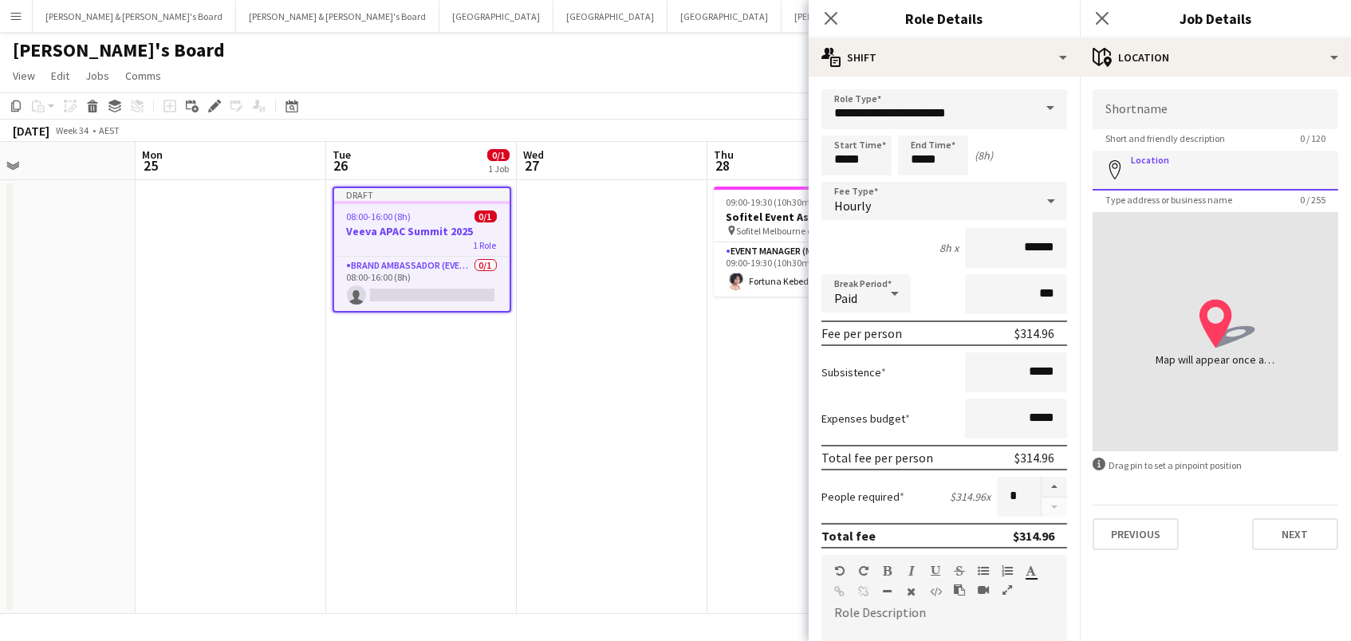
paste input "**********"
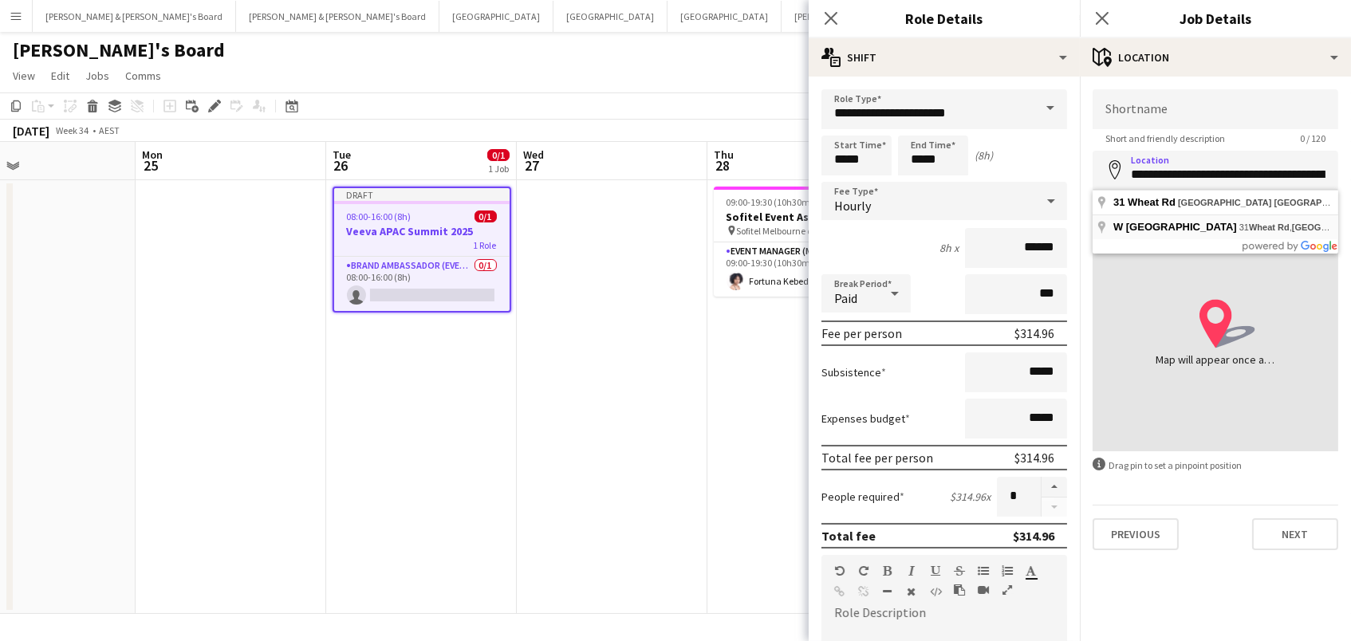
type input "**********"
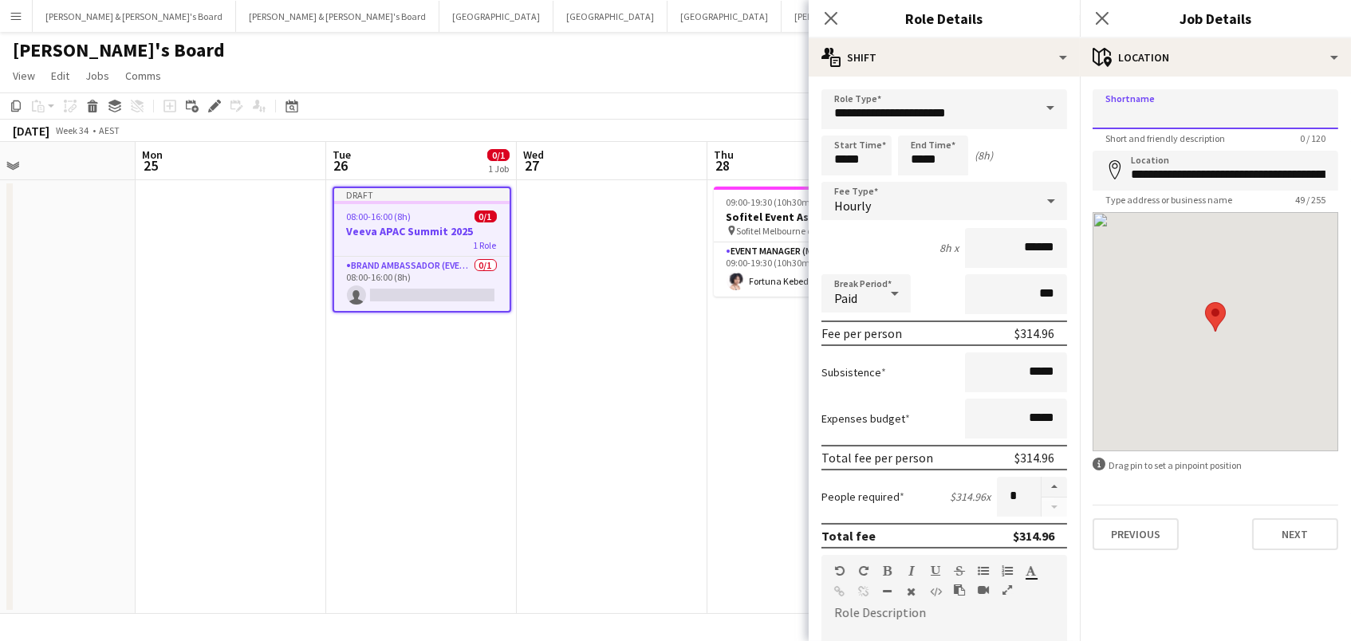
paste input "**********"
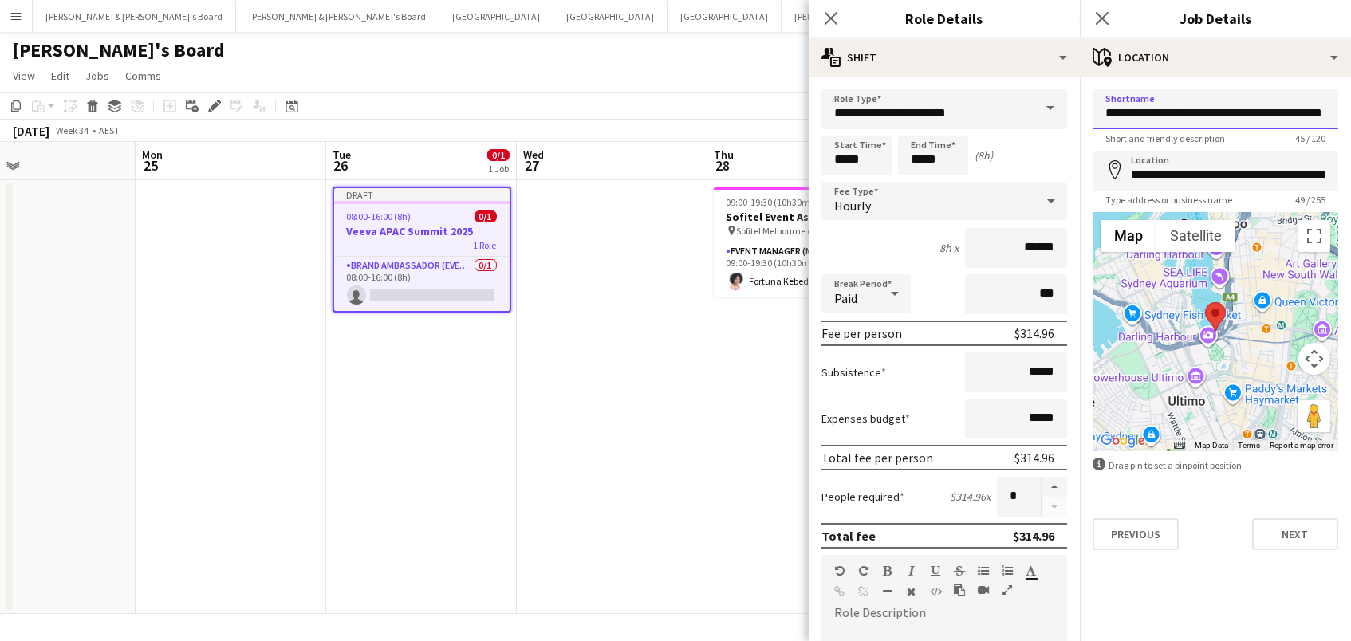
drag, startPoint x: 1133, startPoint y: 115, endPoint x: 1348, endPoint y: 127, distance: 215.6
click at [1348, 127] on form "**********" at bounding box center [1214, 319] width 271 height 461
type input "**********"
click at [1306, 34] on div "Close pop-in Job Details" at bounding box center [1214, 19] width 271 height 38
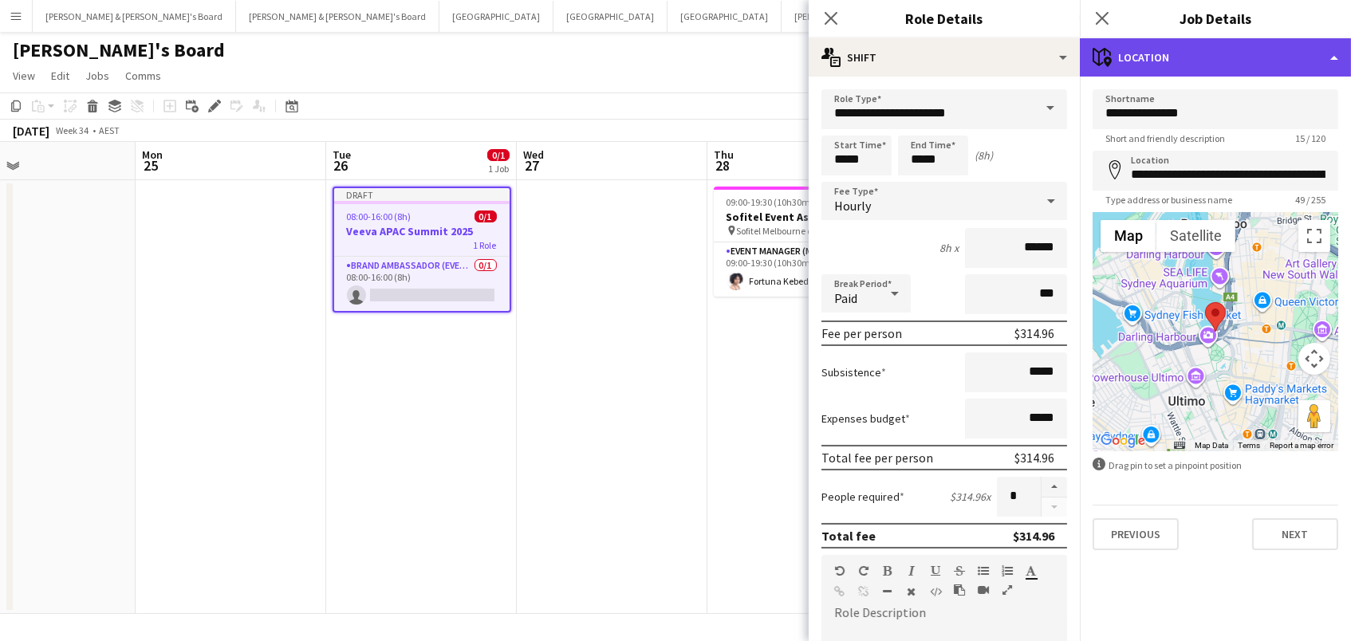
click at [1307, 51] on div "maps-pin-1 Location" at bounding box center [1214, 57] width 271 height 38
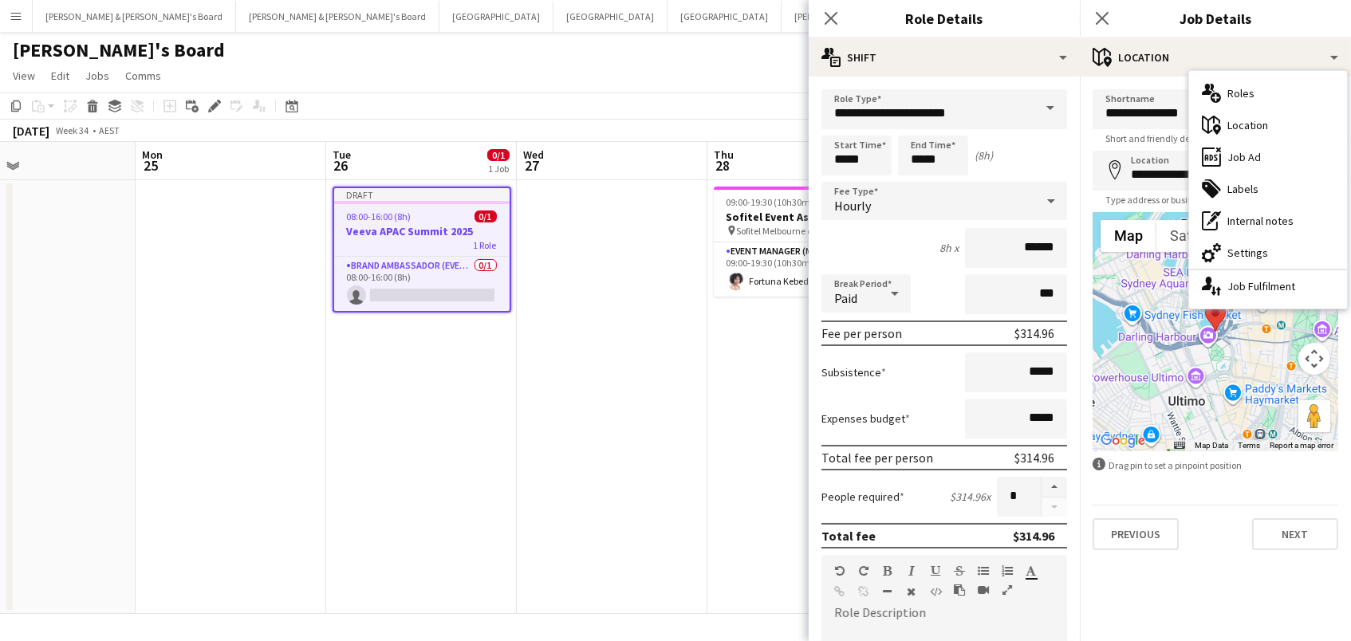
drag, startPoint x: 1285, startPoint y: 248, endPoint x: 1289, endPoint y: 193, distance: 55.2
click at [1285, 248] on div "cog-double-3 Settings" at bounding box center [1268, 253] width 158 height 32
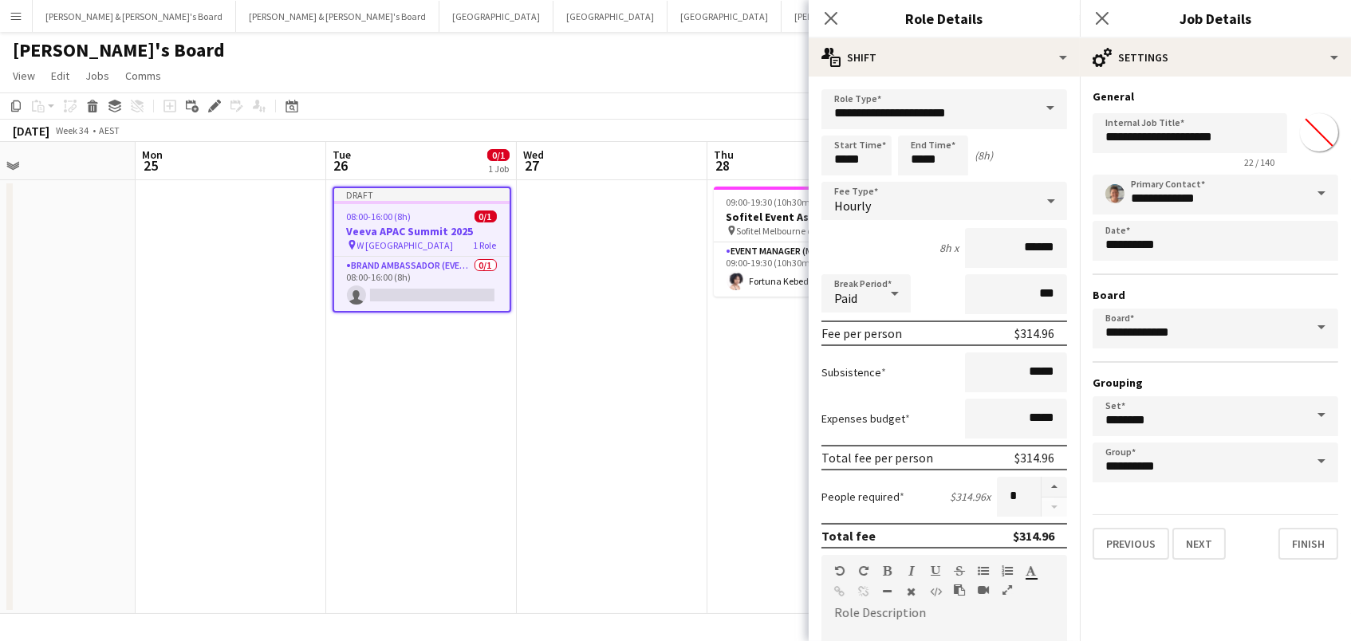
drag, startPoint x: 1322, startPoint y: 130, endPoint x: 1325, endPoint y: 141, distance: 11.6
click at [1322, 130] on input "*******" at bounding box center [1318, 132] width 57 height 57
type input "*******"
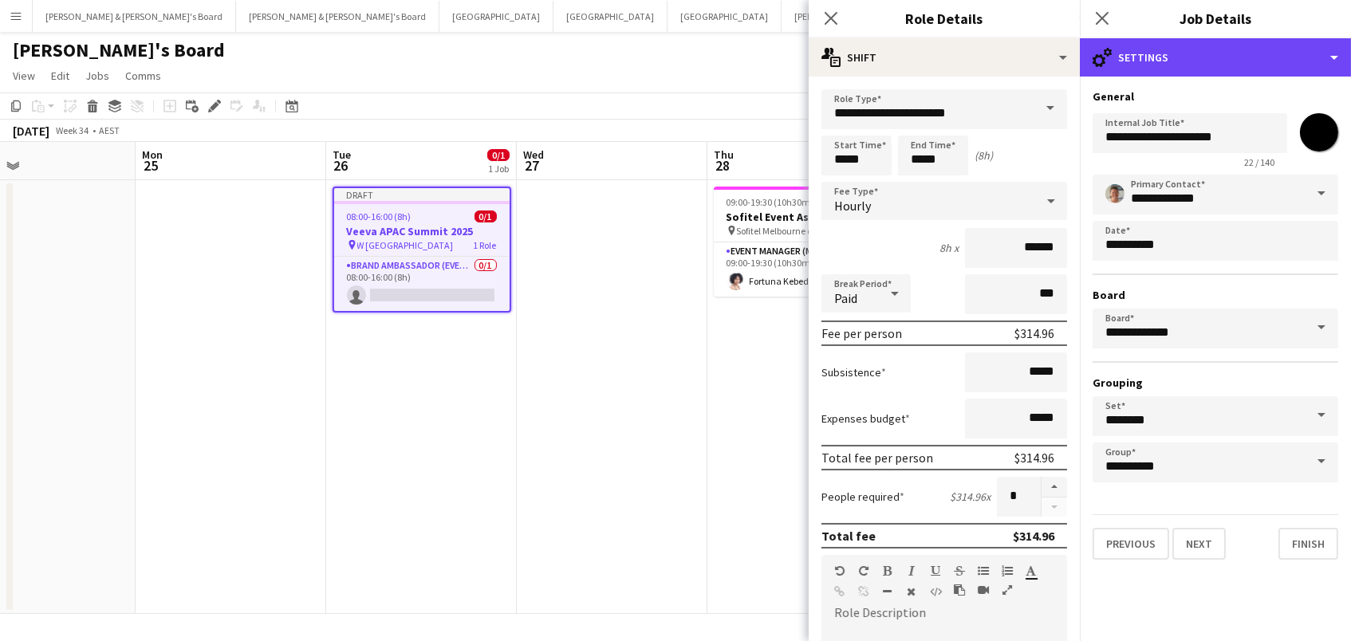
drag, startPoint x: 1166, startPoint y: 60, endPoint x: 1193, endPoint y: 105, distance: 53.3
click at [1166, 60] on div "cog-double-3 Settings" at bounding box center [1214, 57] width 271 height 38
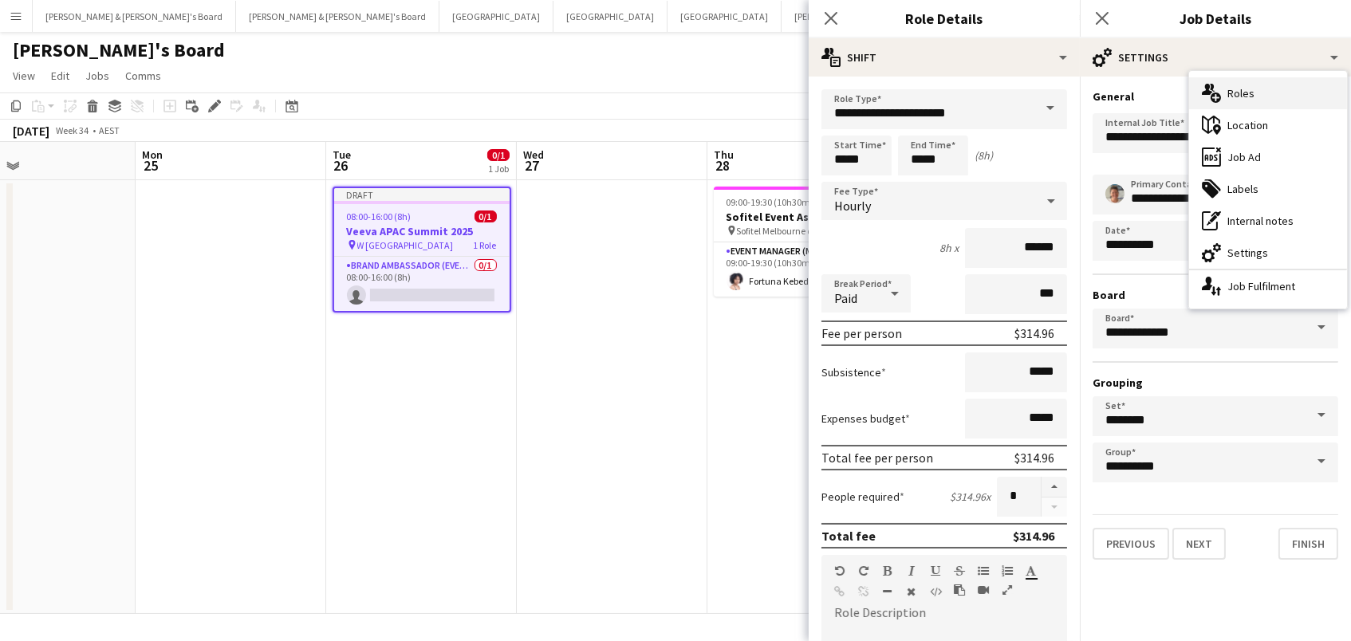
click at [1224, 93] on div "multiple-users-add Roles" at bounding box center [1268, 93] width 158 height 32
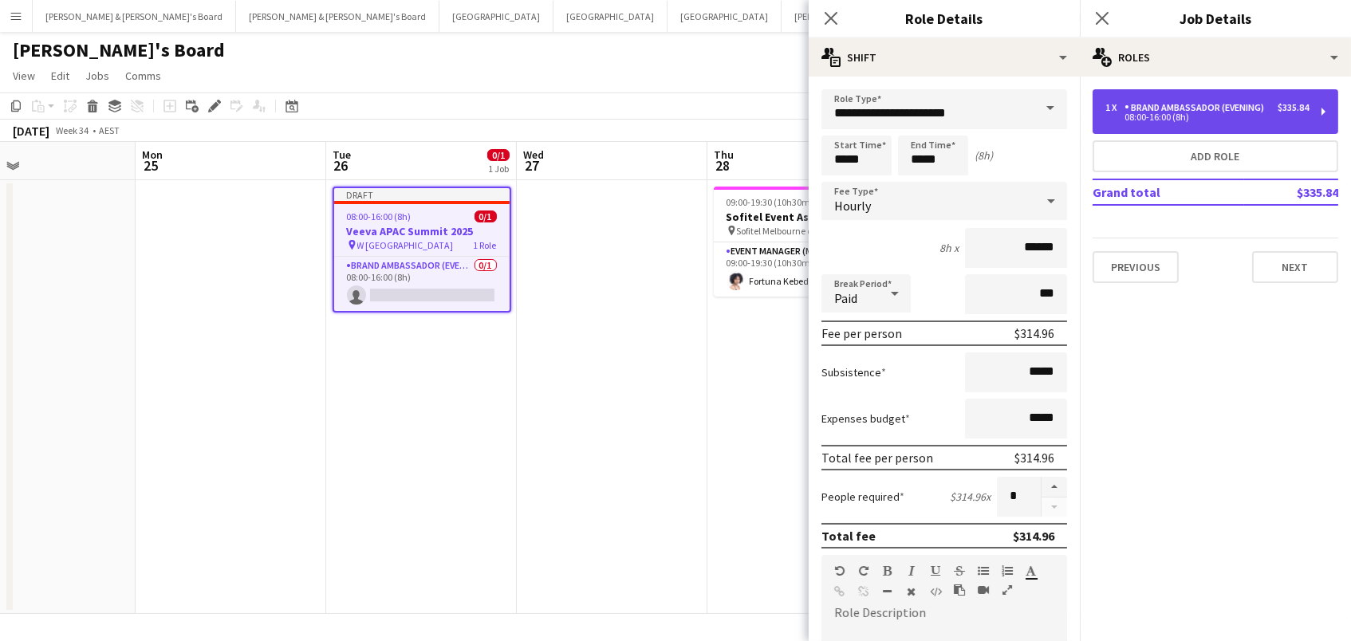
click at [1150, 119] on div "08:00-16:00 (8h)" at bounding box center [1206, 117] width 203 height 8
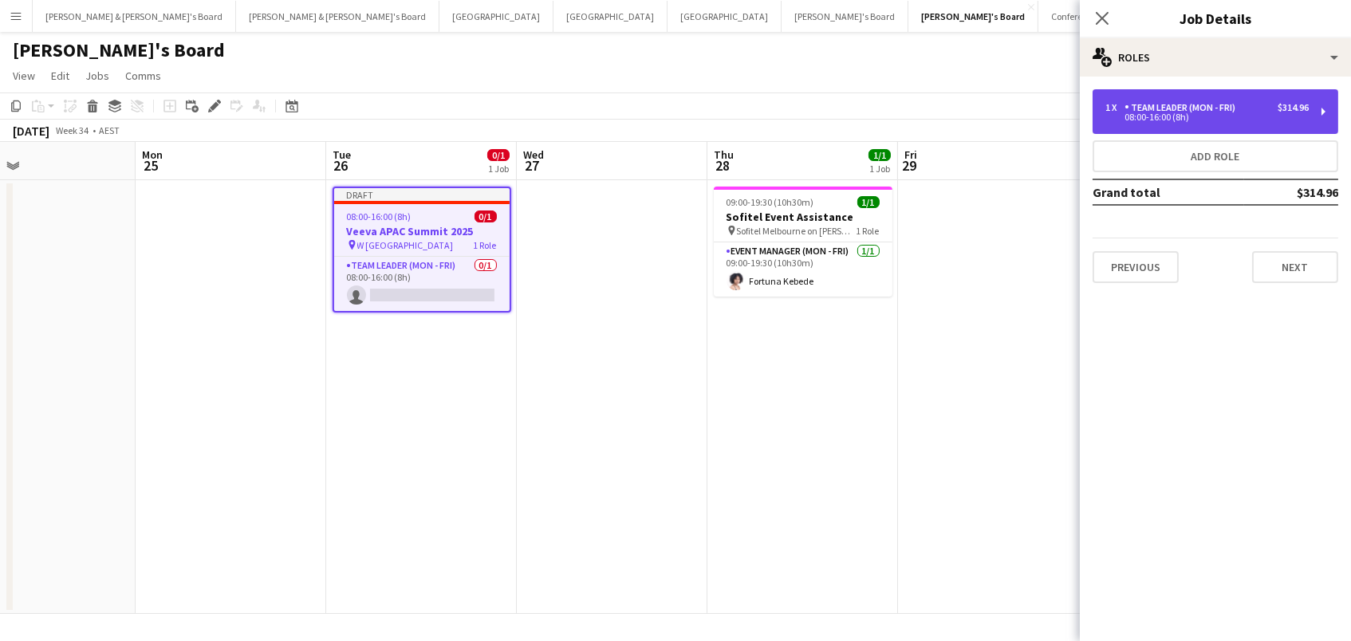
click at [1149, 117] on div "08:00-16:00 (8h)" at bounding box center [1206, 117] width 203 height 8
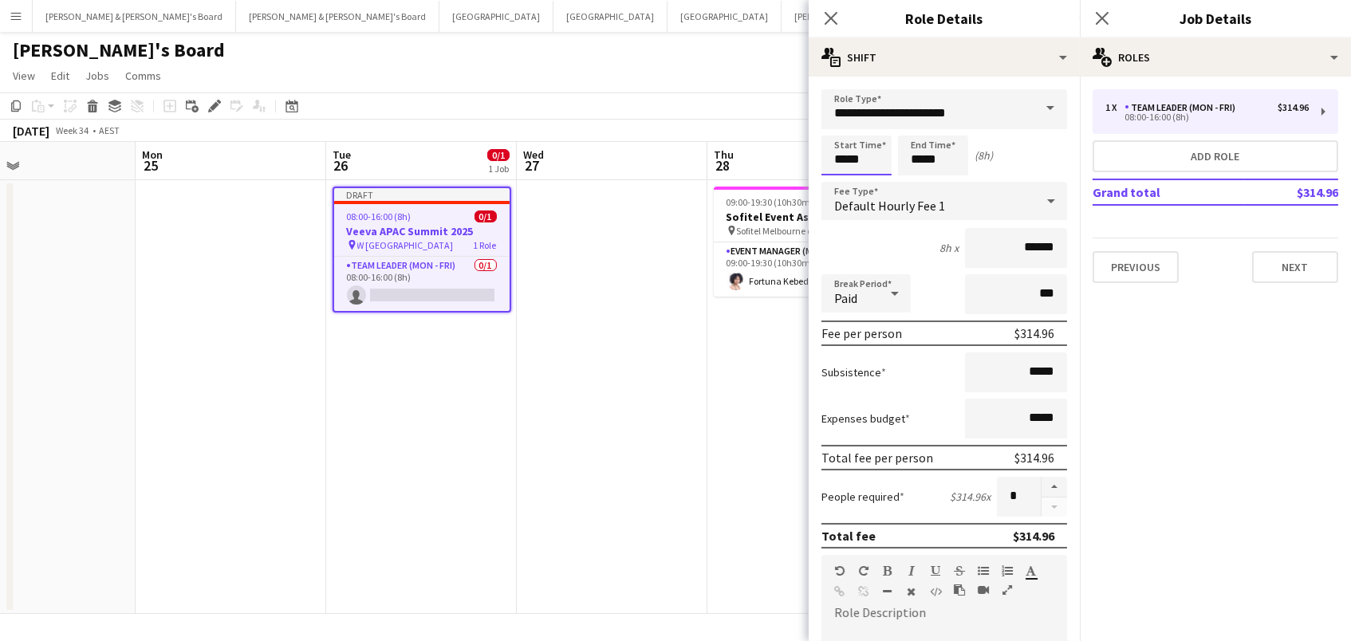
drag, startPoint x: 847, startPoint y: 160, endPoint x: 844, endPoint y: 173, distance: 13.0
click at [847, 160] on input "*****" at bounding box center [856, 156] width 70 height 40
click at [844, 178] on div at bounding box center [840, 183] width 32 height 16
click at [871, 179] on div at bounding box center [872, 183] width 32 height 16
type input "*****"
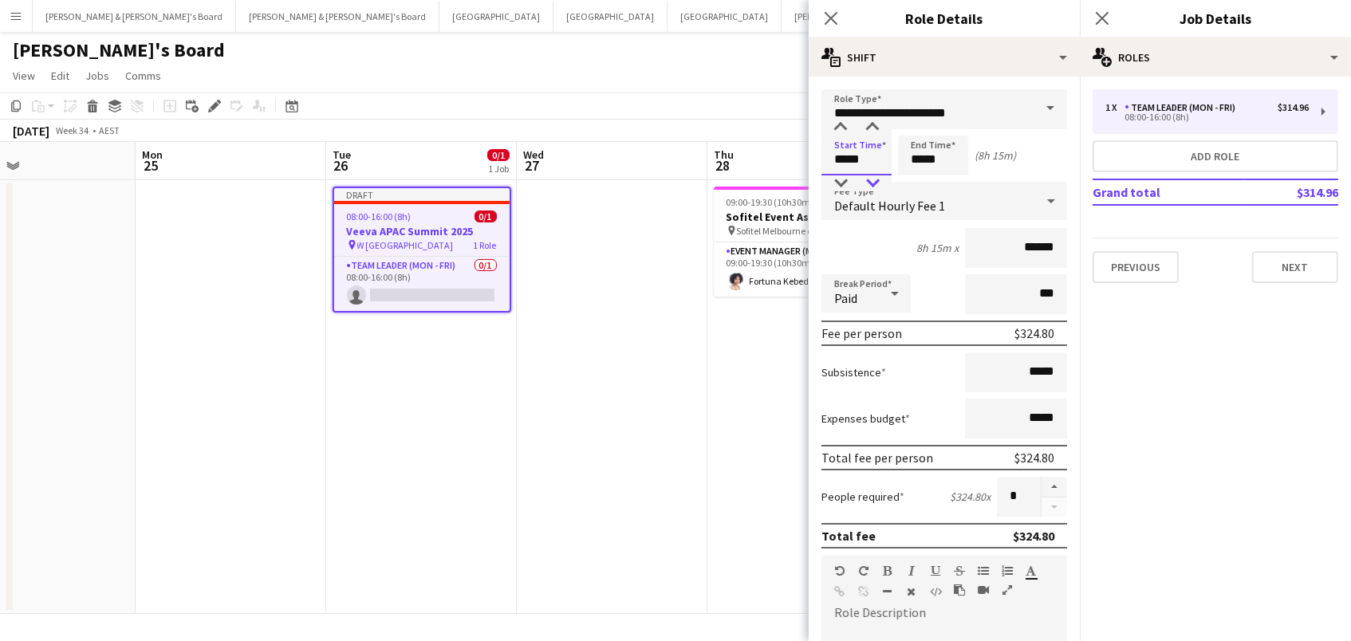
click at [871, 179] on div at bounding box center [872, 183] width 32 height 16
click at [923, 161] on input "*****" at bounding box center [933, 156] width 70 height 40
click at [913, 183] on div at bounding box center [917, 183] width 32 height 16
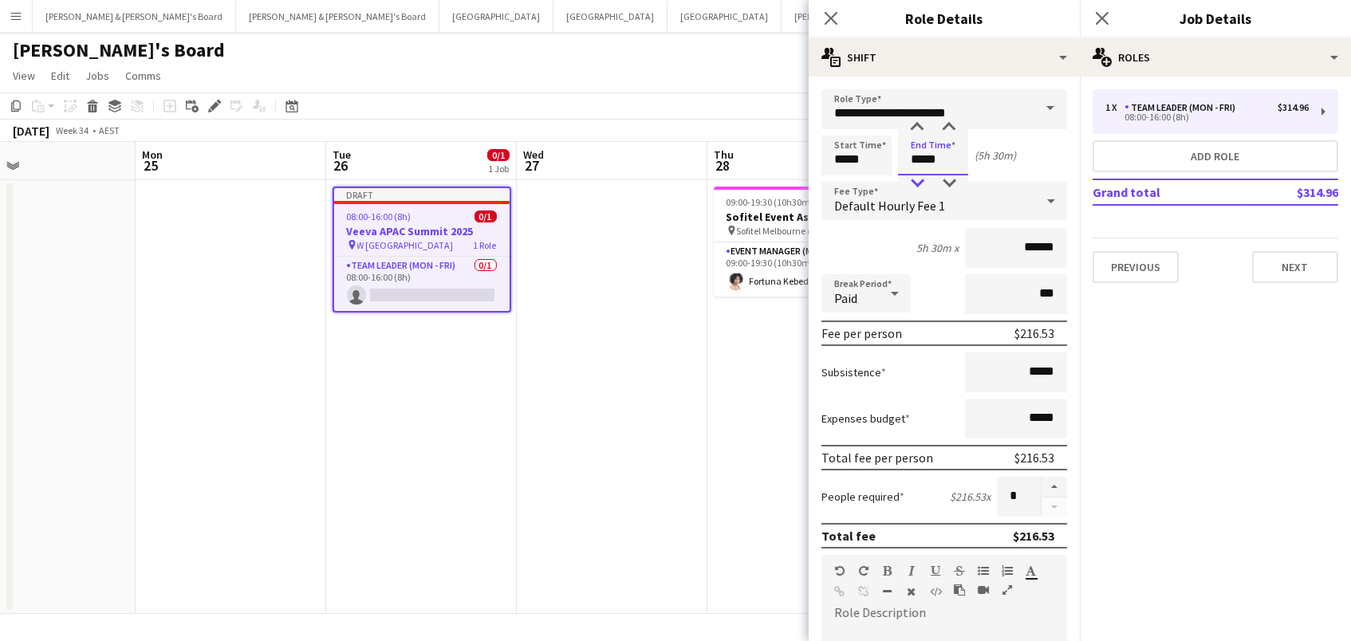
click at [913, 183] on div at bounding box center [917, 183] width 32 height 16
click at [949, 183] on div at bounding box center [949, 183] width 32 height 16
type input "*****"
click at [949, 183] on div at bounding box center [949, 183] width 32 height 16
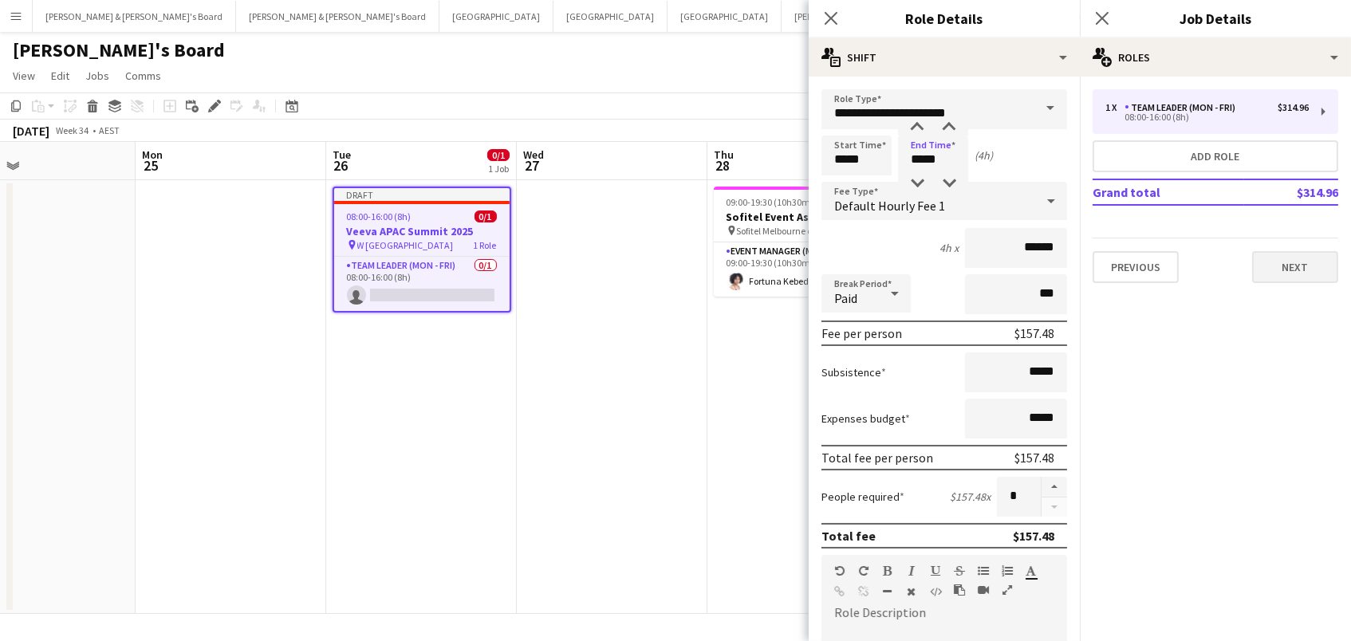
click at [1298, 275] on button "Next" at bounding box center [1295, 267] width 86 height 32
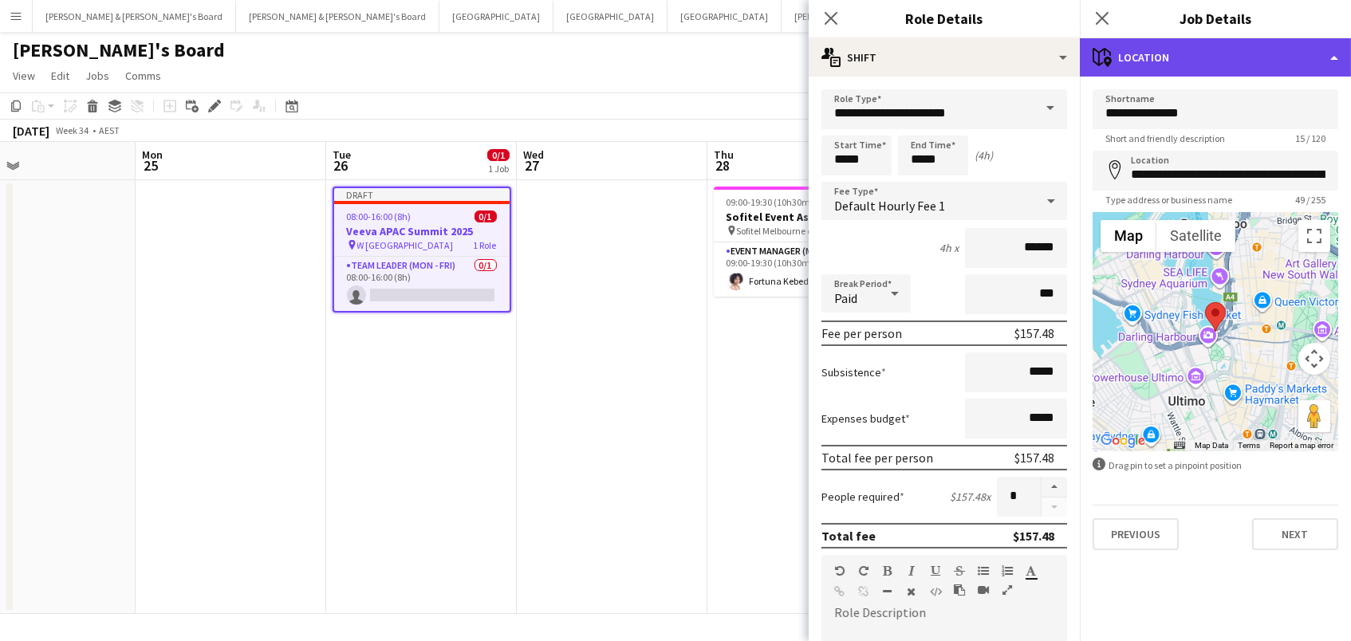
click at [1231, 60] on div "maps-pin-1 Location" at bounding box center [1214, 57] width 271 height 38
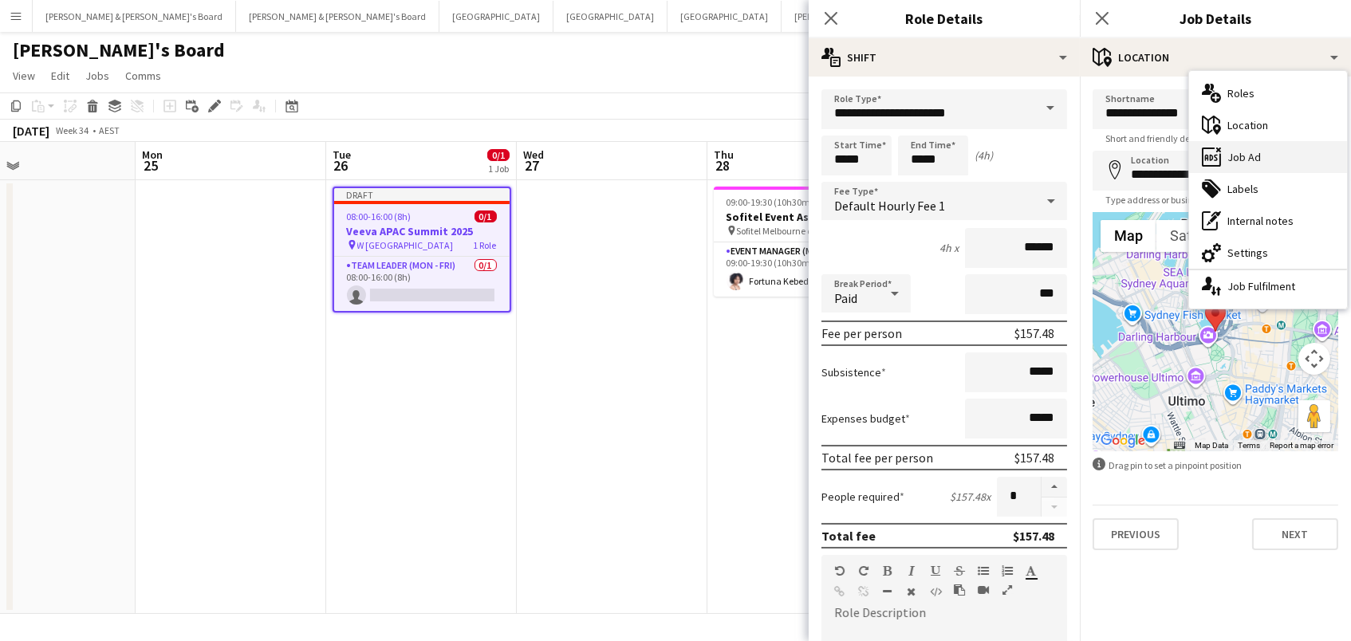
click at [1251, 151] on div "ads-window Job Ad" at bounding box center [1268, 157] width 158 height 32
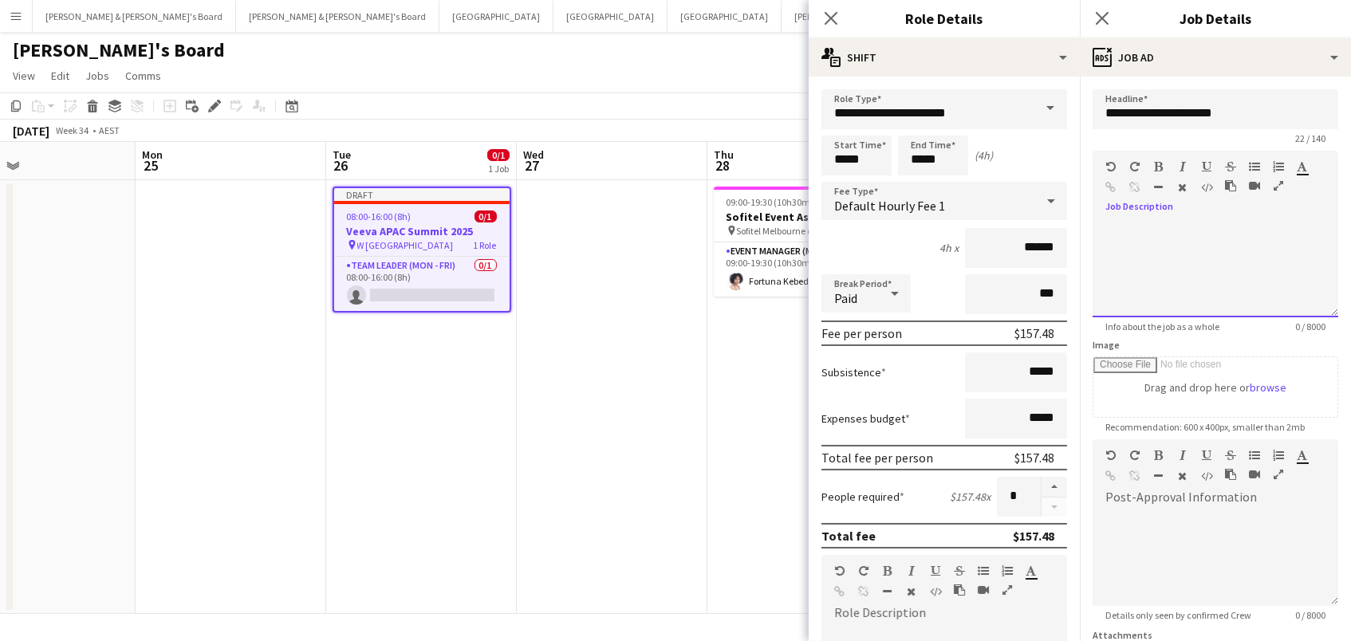
click at [1176, 242] on div at bounding box center [1215, 270] width 246 height 96
paste div
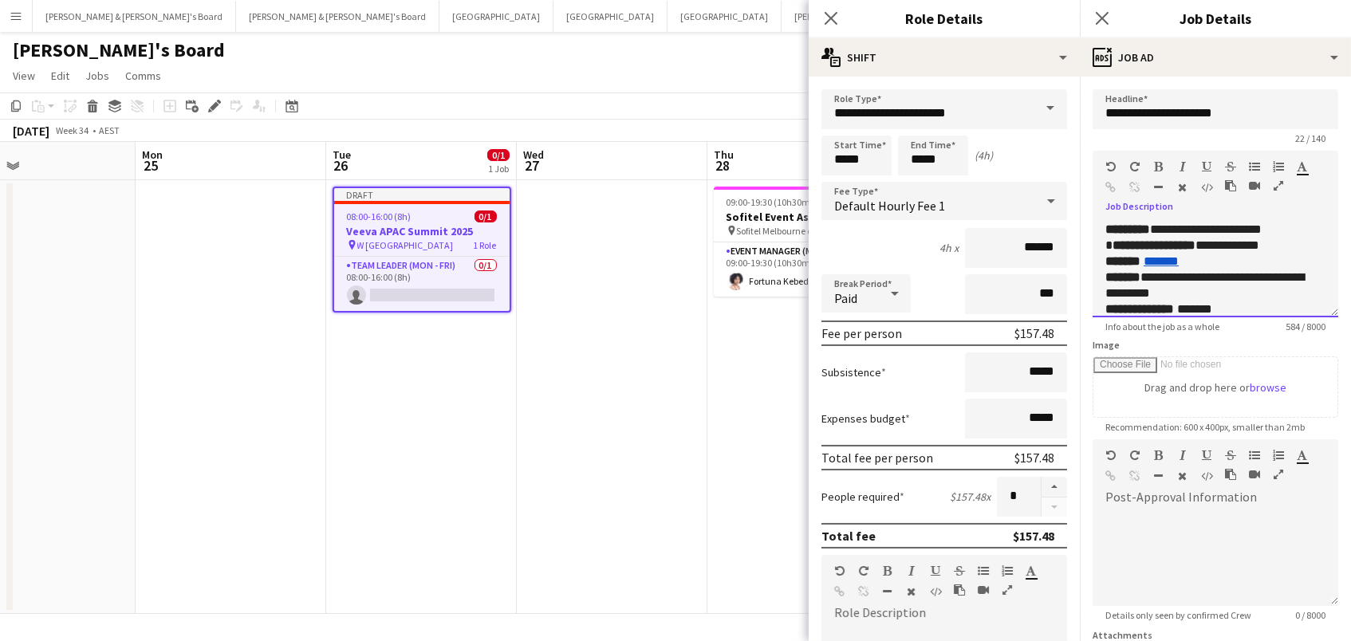
scroll to position [0, 0]
drag, startPoint x: 1309, startPoint y: 246, endPoint x: 1083, endPoint y: 241, distance: 225.7
click at [1083, 241] on form "**********" at bounding box center [1214, 432] width 271 height 686
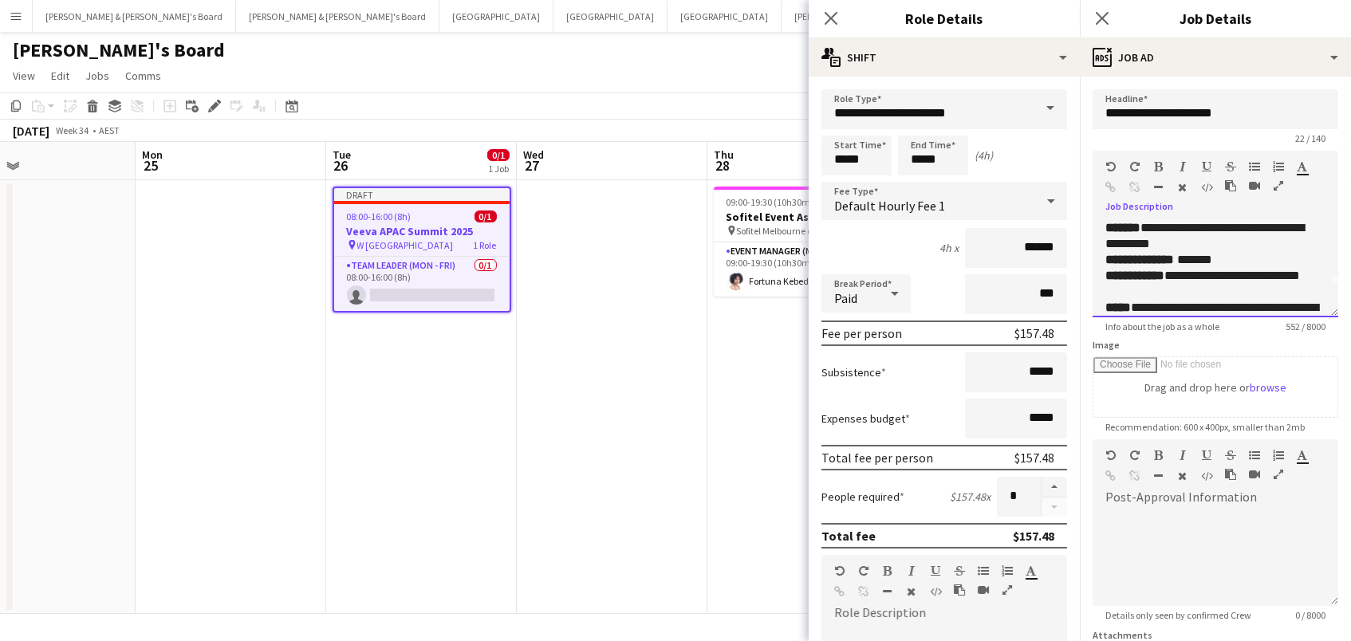
scroll to position [34, 0]
drag, startPoint x: 1194, startPoint y: 285, endPoint x: 1104, endPoint y: 252, distance: 95.8
click at [1105, 252] on div "**********" at bounding box center [1215, 282] width 220 height 191
copy div "**********"
click at [1221, 530] on div at bounding box center [1215, 558] width 246 height 96
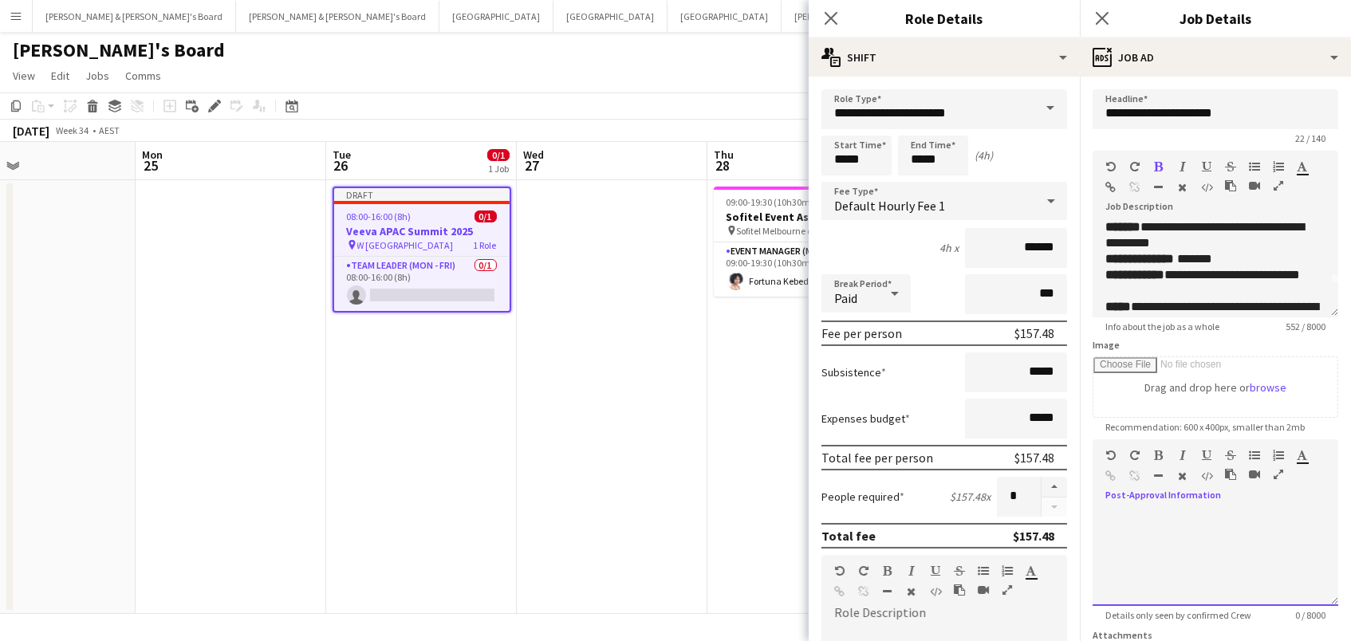
paste div
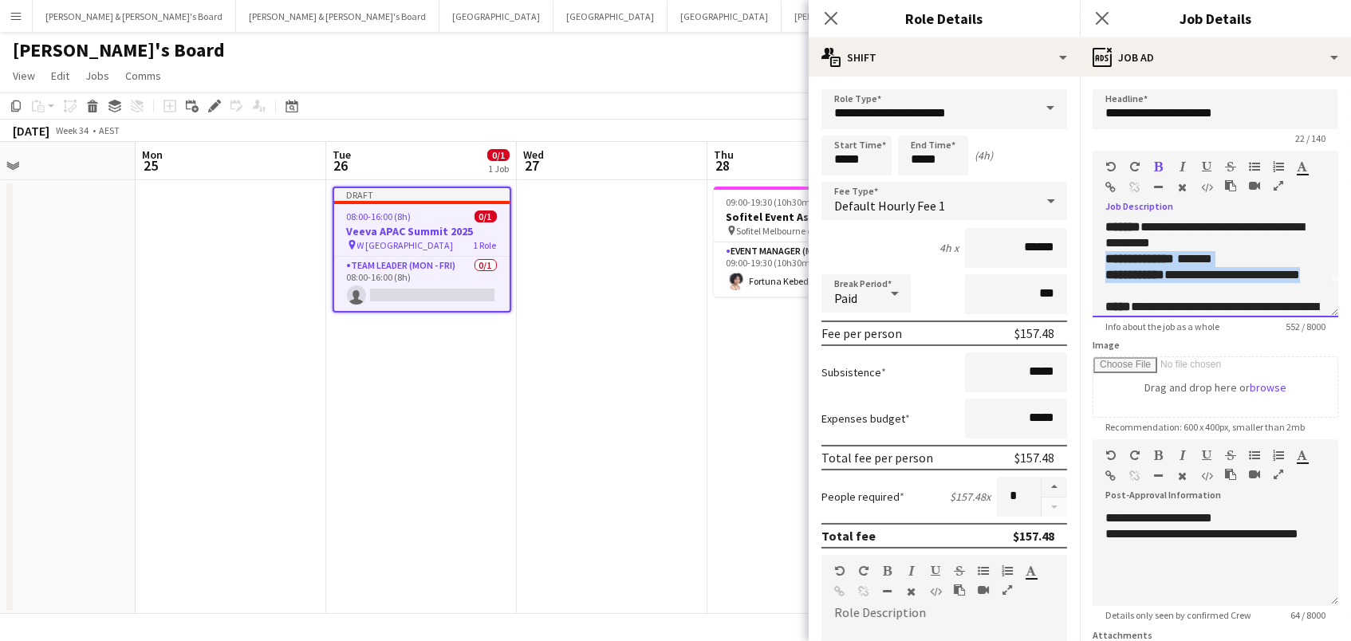
drag, startPoint x: 1204, startPoint y: 284, endPoint x: 1097, endPoint y: 261, distance: 109.1
click at [1097, 261] on div "**********" at bounding box center [1215, 270] width 246 height 96
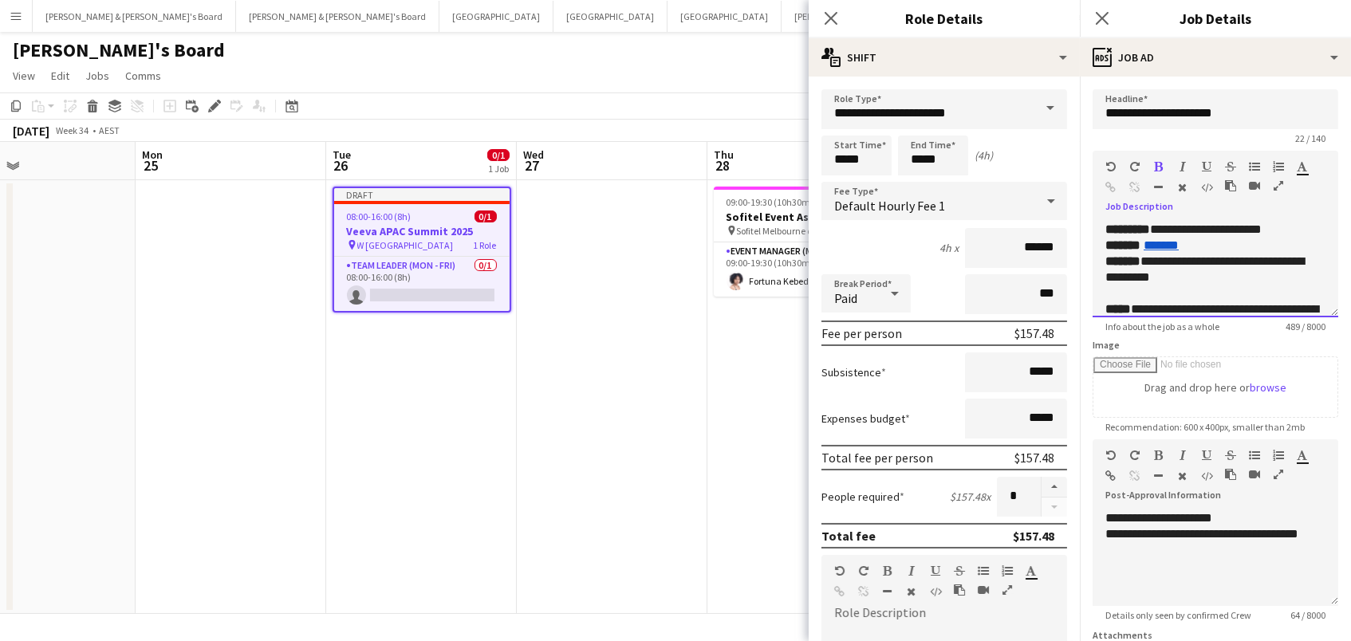
scroll to position [0, 0]
drag, startPoint x: 1226, startPoint y: 242, endPoint x: 1099, endPoint y: 240, distance: 127.6
click at [1099, 240] on div "**********" at bounding box center [1215, 270] width 246 height 96
copy div "****** *******"
click at [1107, 510] on div "**********" at bounding box center [1215, 518] width 220 height 16
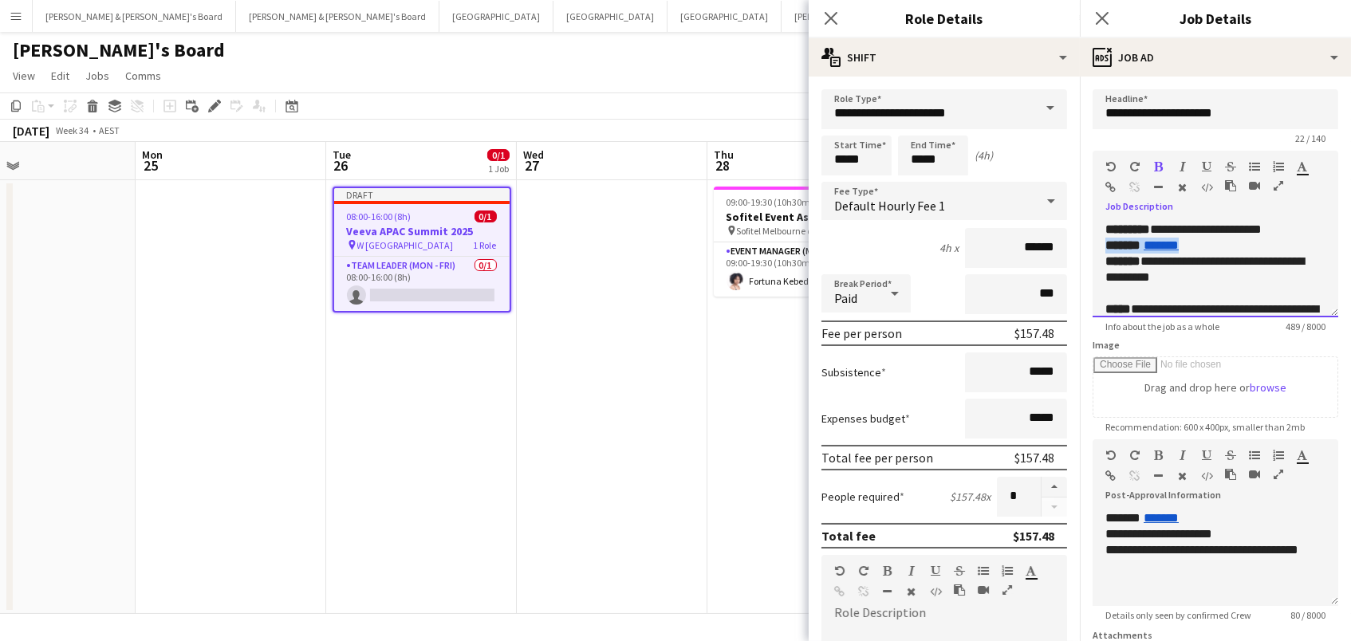
drag, startPoint x: 1150, startPoint y: 243, endPoint x: 1098, endPoint y: 245, distance: 51.8
click at [1098, 245] on div "**********" at bounding box center [1215, 270] width 246 height 96
click at [1150, 223] on b "*********" at bounding box center [1127, 229] width 45 height 12
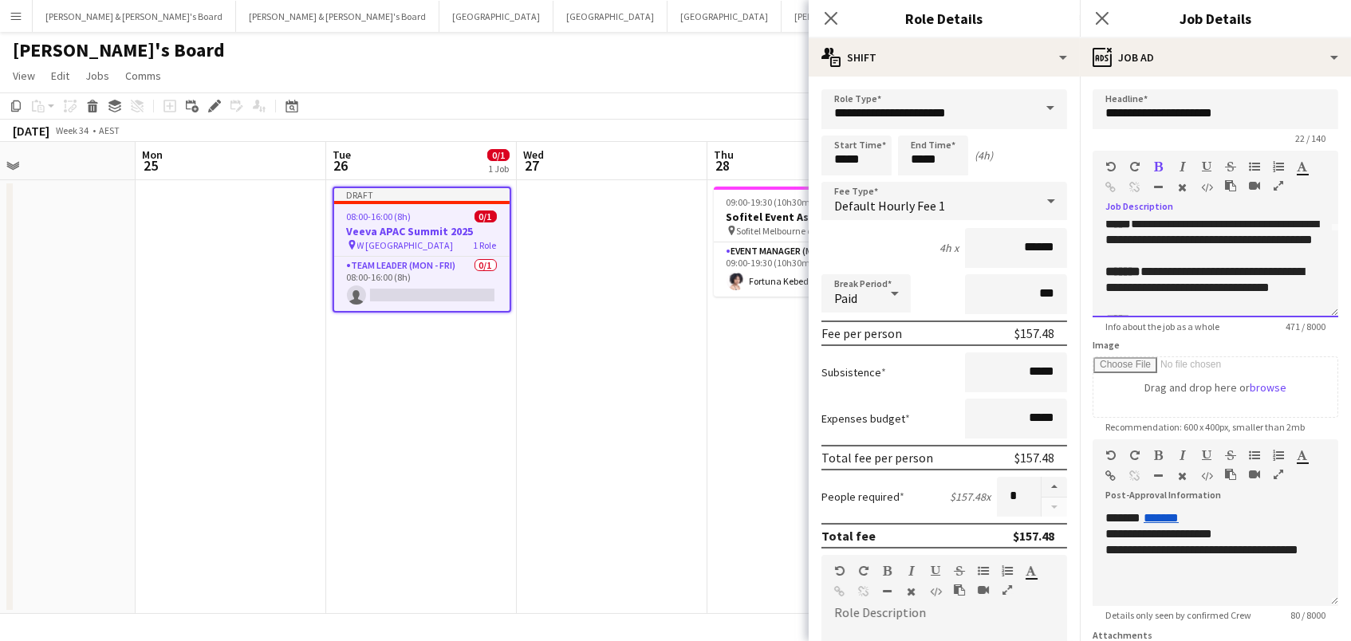
scroll to position [87, 0]
click at [1224, 247] on div "**********" at bounding box center [1215, 238] width 220 height 48
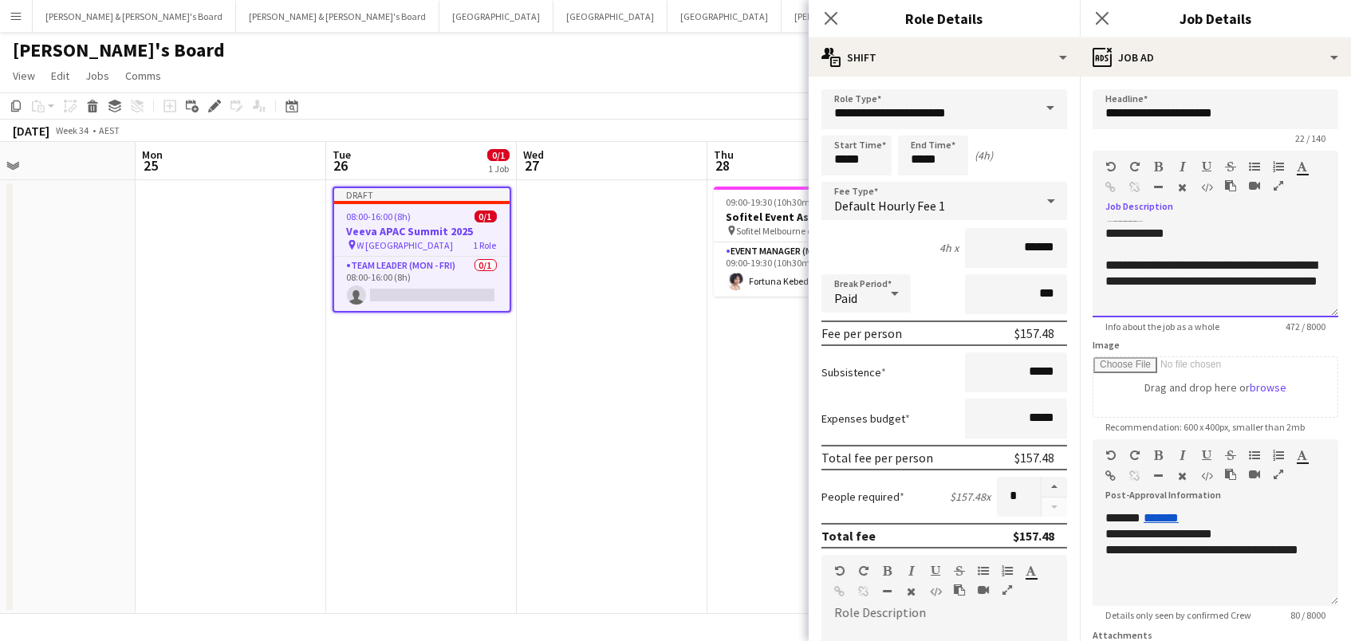
scroll to position [1, 0]
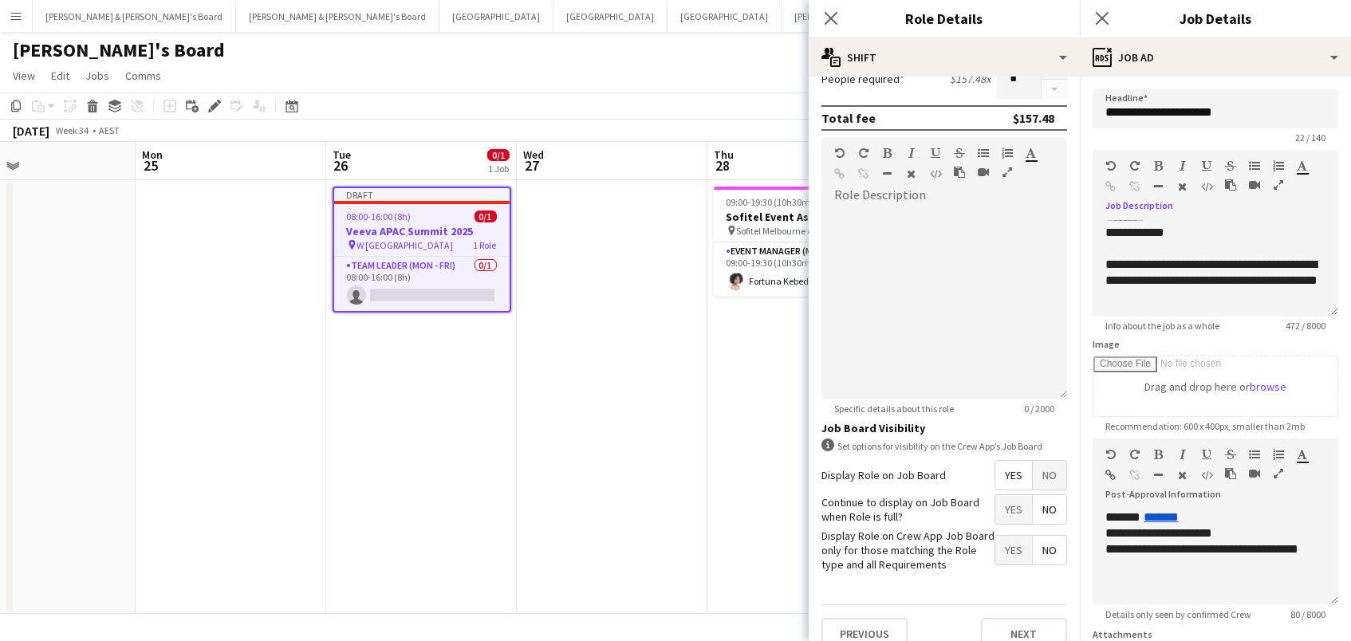
click at [1045, 477] on span "No" at bounding box center [1048, 475] width 33 height 29
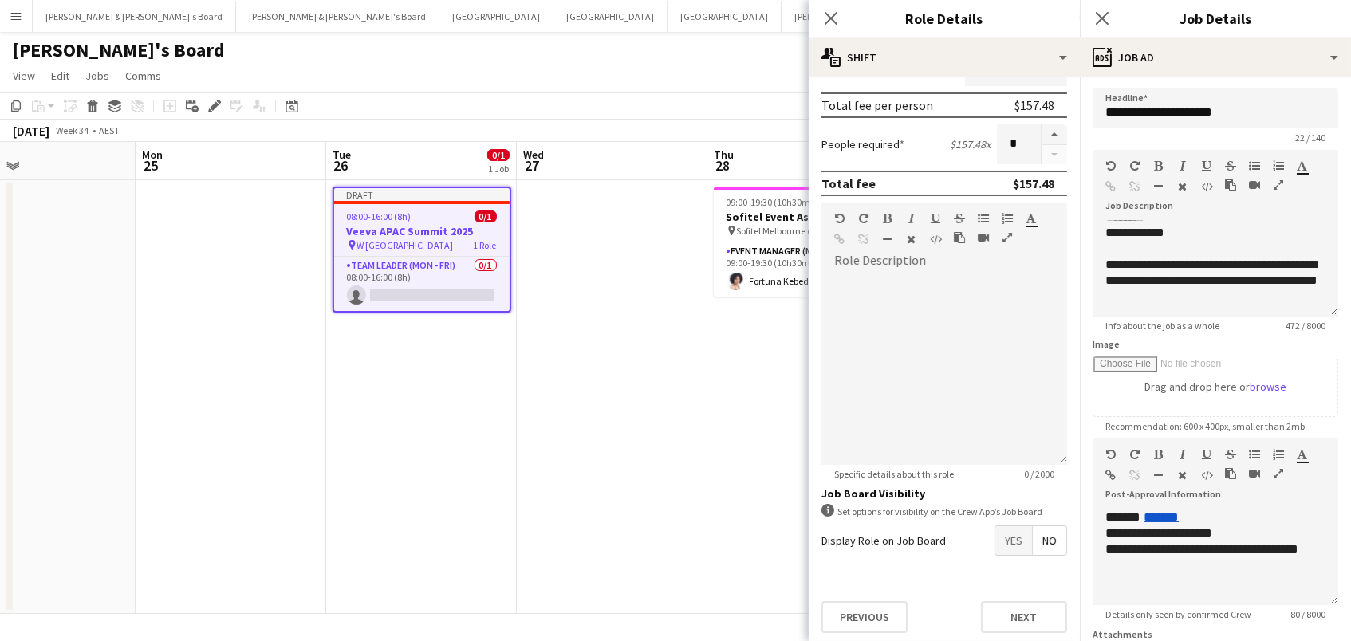
click at [594, 468] on app-date-cell at bounding box center [612, 397] width 191 height 434
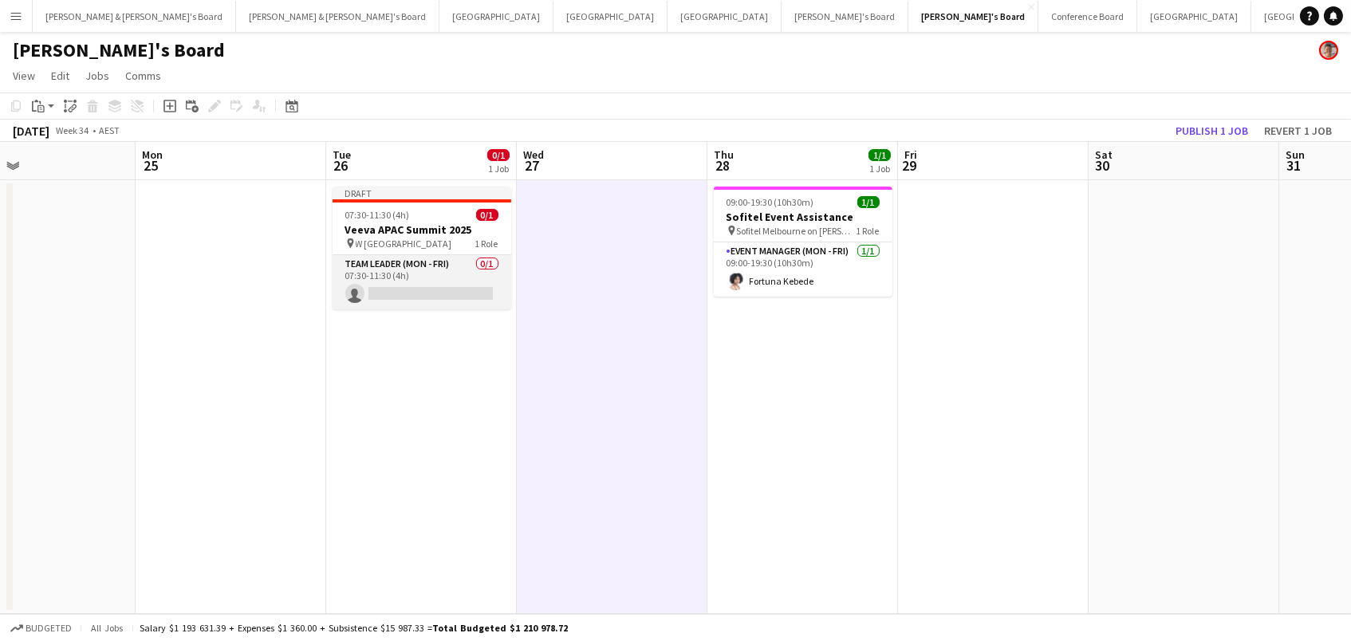
click at [421, 274] on app-card-role "Team Leader (Mon - Fri) 0/1 07:30-11:30 (4h) single-neutral-actions" at bounding box center [421, 282] width 179 height 54
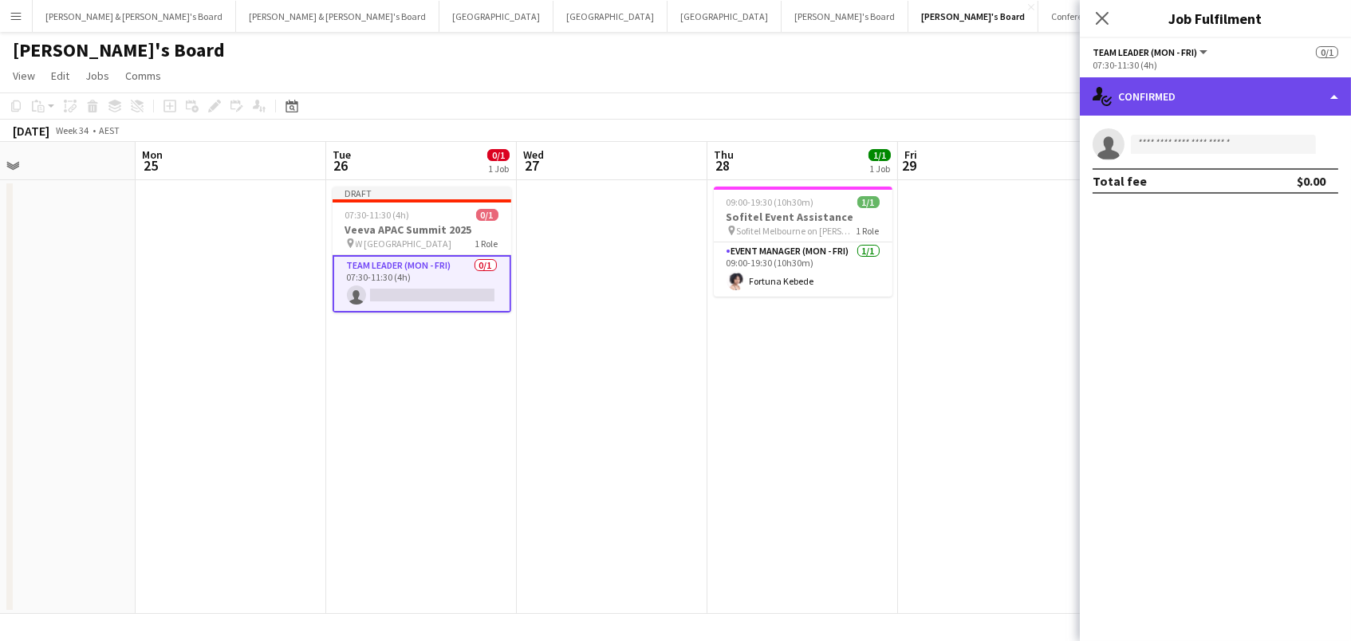
click at [1178, 81] on div "single-neutral-actions-check-2 Confirmed" at bounding box center [1214, 96] width 271 height 38
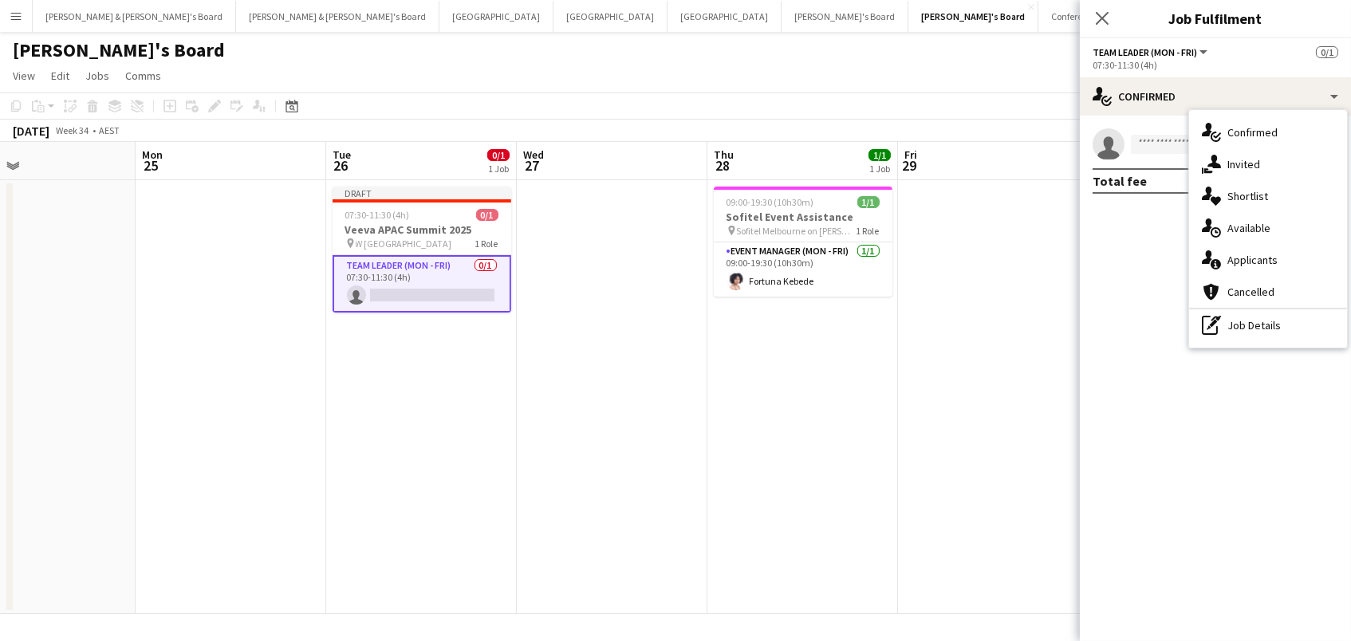
drag, startPoint x: 1255, startPoint y: 159, endPoint x: 1243, endPoint y: 173, distance: 18.7
click at [1255, 159] on div "single-neutral-actions-share-1 Invited" at bounding box center [1268, 164] width 158 height 32
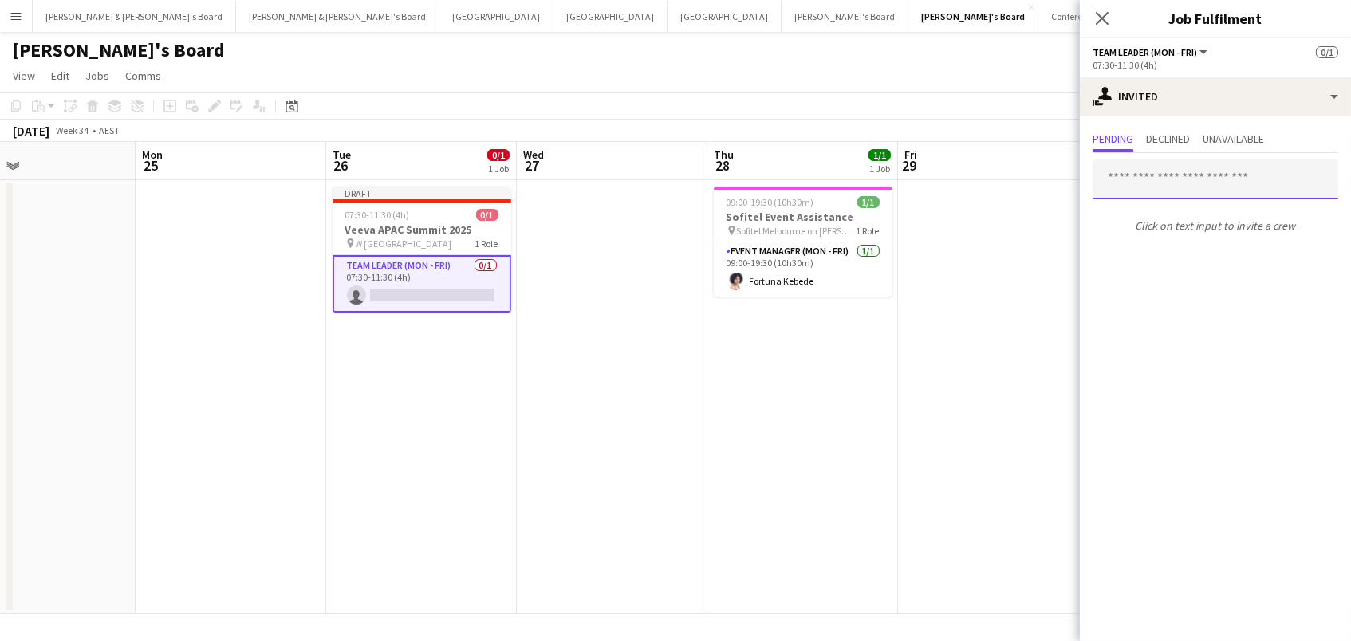
click at [1142, 171] on input "text" at bounding box center [1215, 179] width 246 height 40
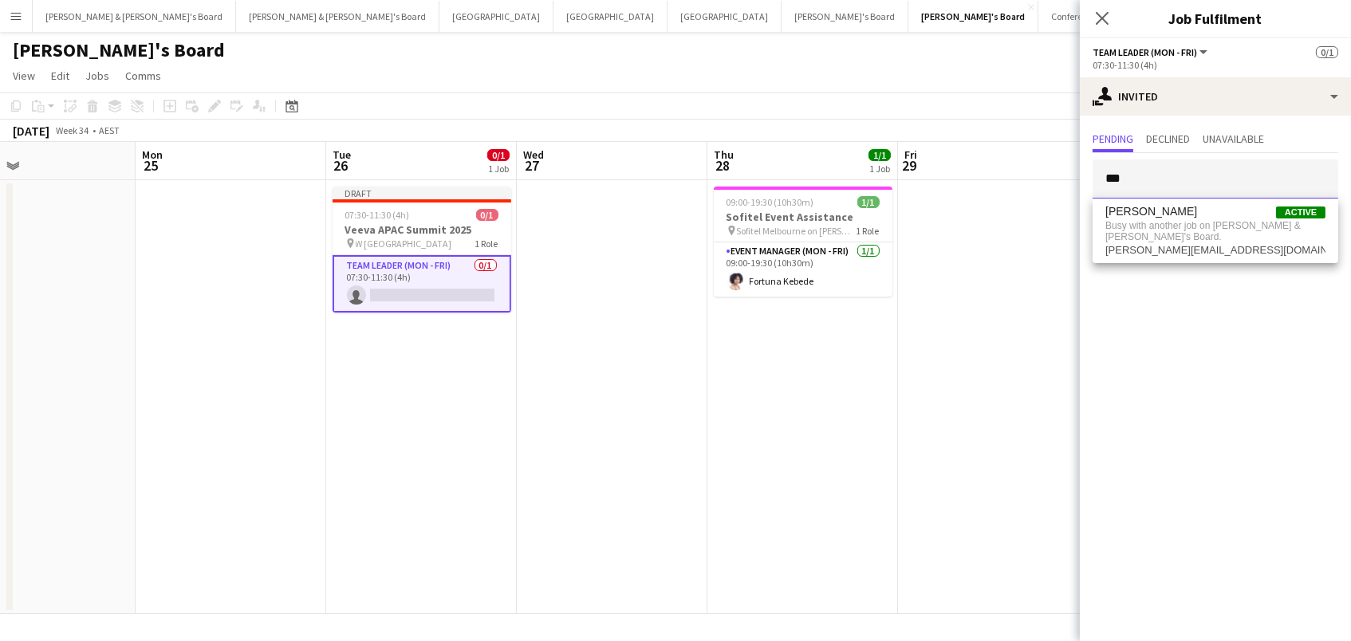
drag, startPoint x: 1202, startPoint y: 188, endPoint x: 890, endPoint y: 103, distance: 323.9
click at [890, 103] on body "Menu Boards Boards Boards All jobs Status Workforce Workforce My Workforce Recr…" at bounding box center [675, 320] width 1351 height 641
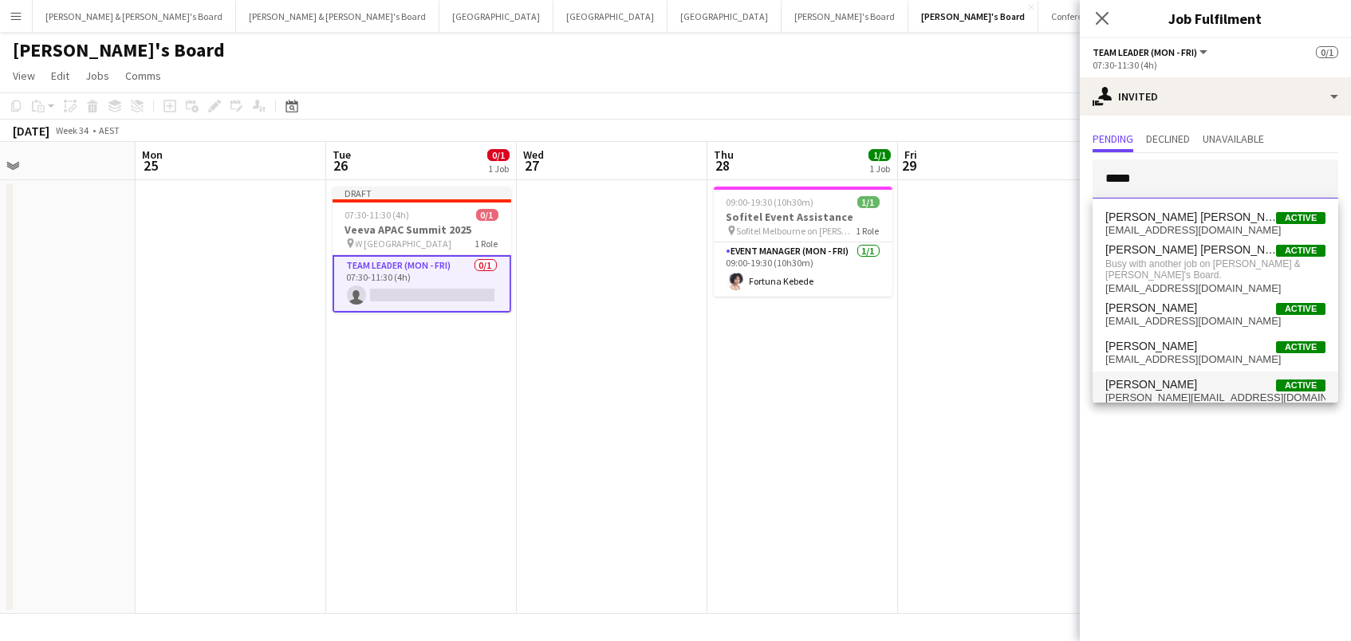
scroll to position [1, 0]
type input "*****"
click at [1193, 378] on span "Maria Ranford Active" at bounding box center [1215, 385] width 220 height 14
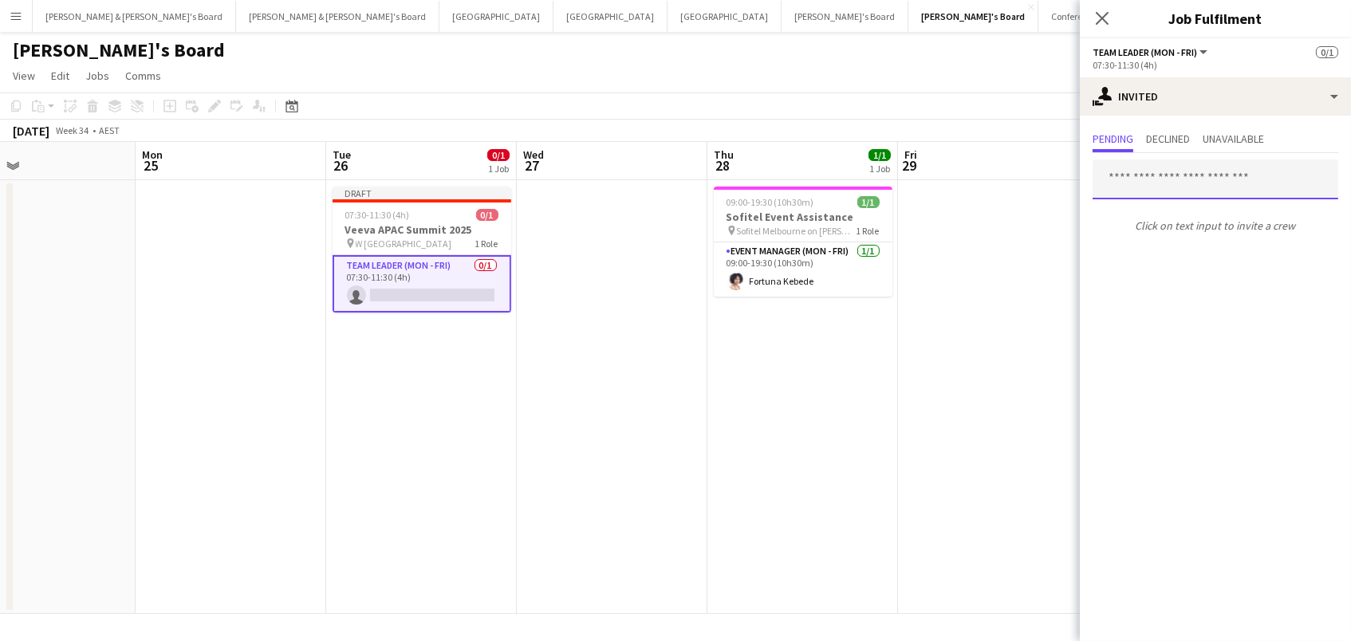
scroll to position [0, 0]
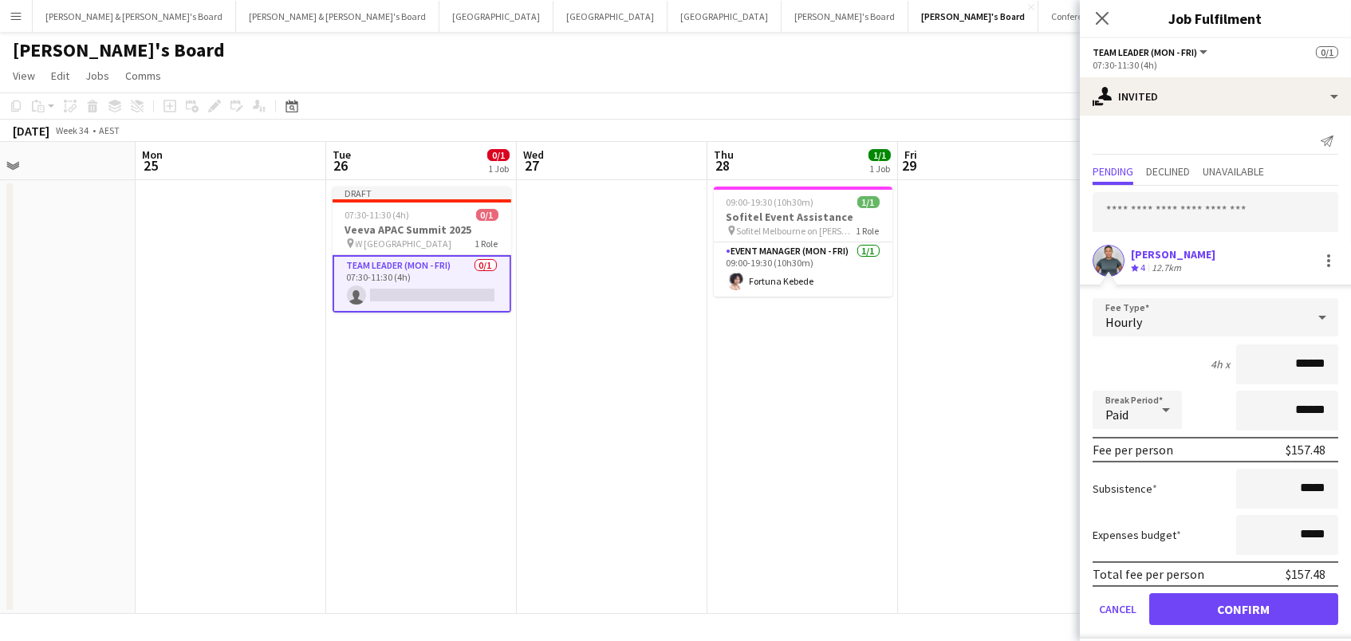
click at [1243, 607] on button "Confirm" at bounding box center [1243, 609] width 189 height 32
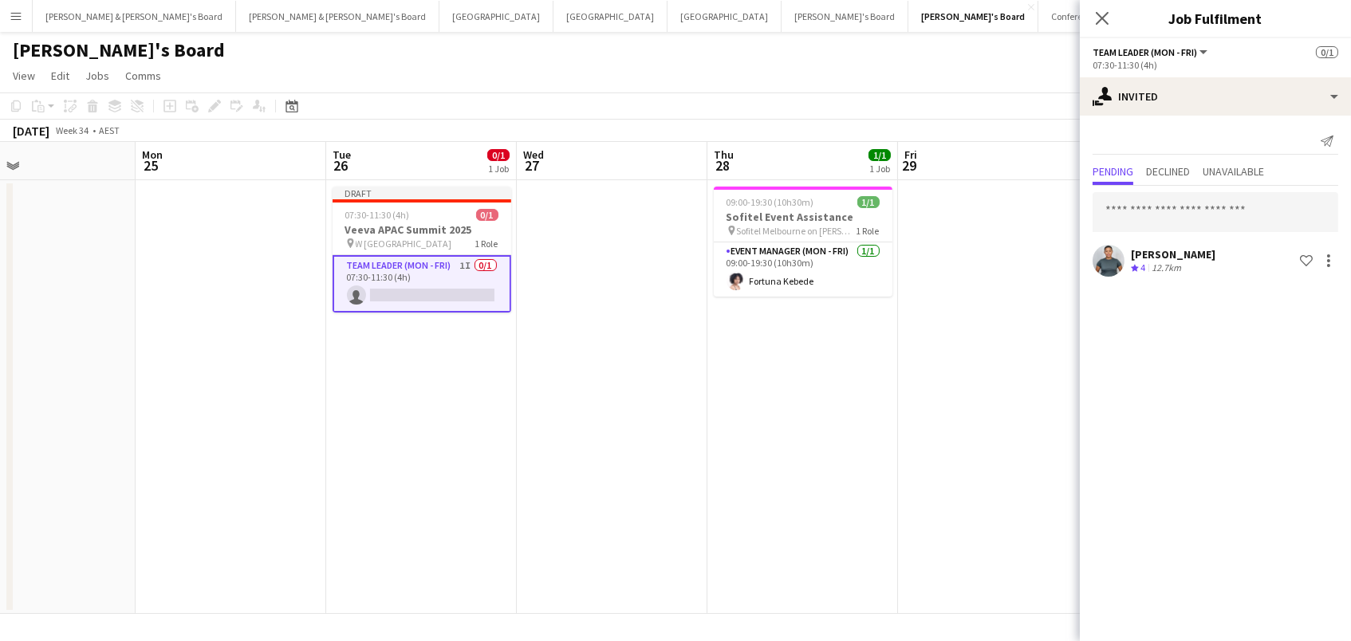
click at [880, 113] on app-toolbar "Copy Paste Paste Command V Paste with crew Command Shift V Paste linked Job Del…" at bounding box center [675, 105] width 1351 height 27
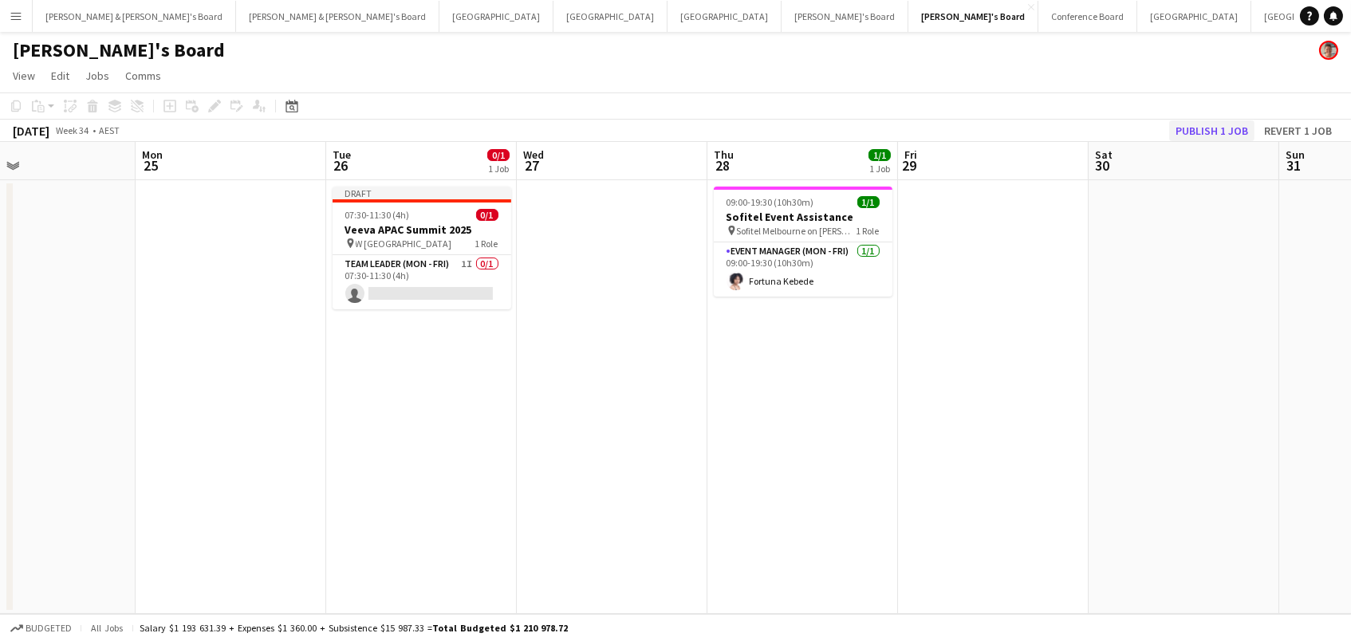
click at [1213, 136] on button "Publish 1 job" at bounding box center [1211, 130] width 85 height 21
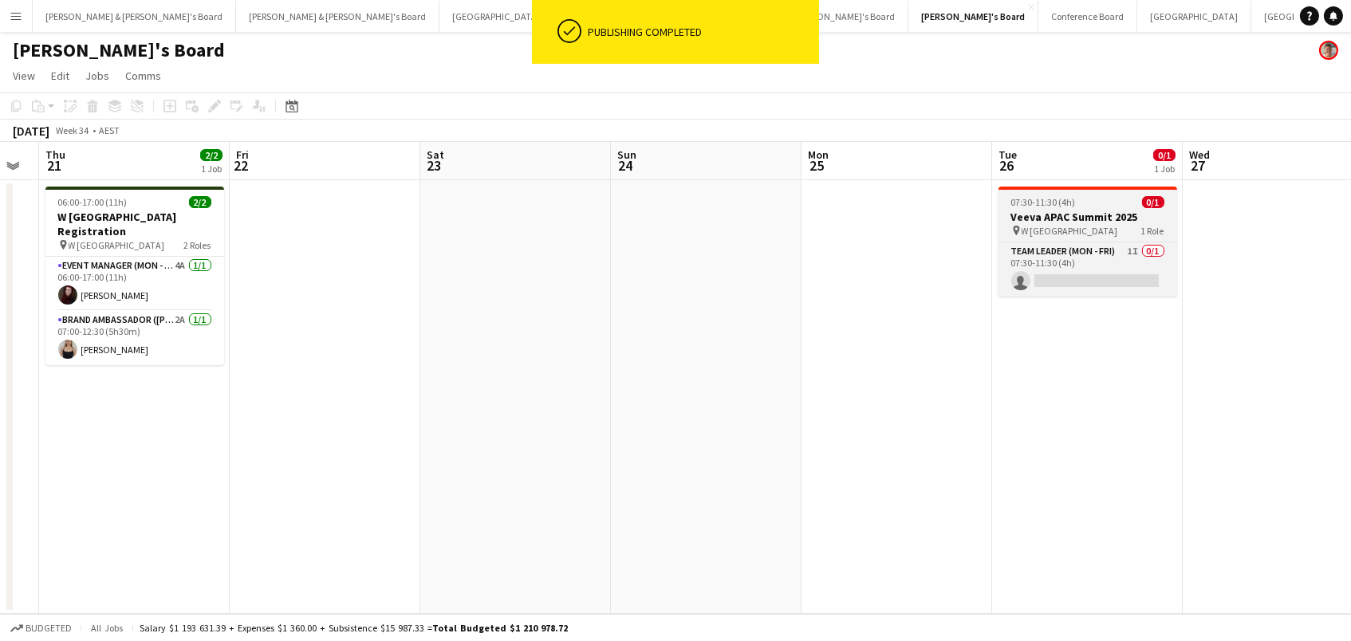
scroll to position [0, 336]
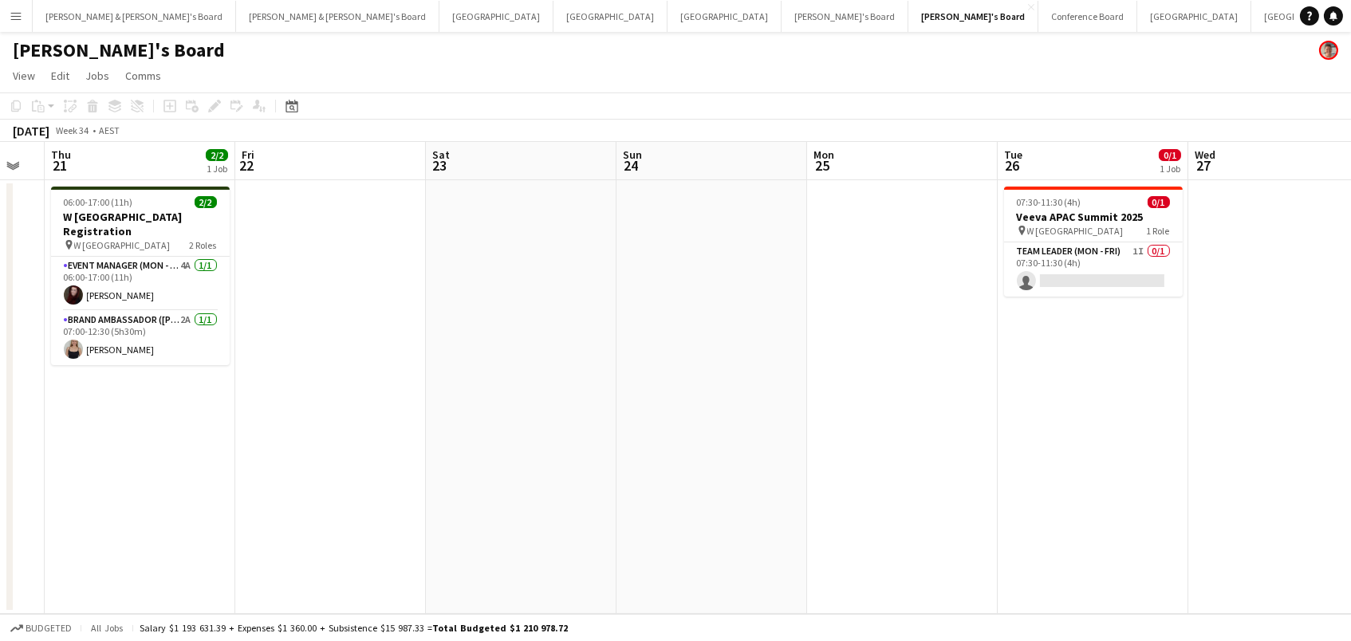
click at [443, 315] on app-date-cell at bounding box center [521, 397] width 191 height 434
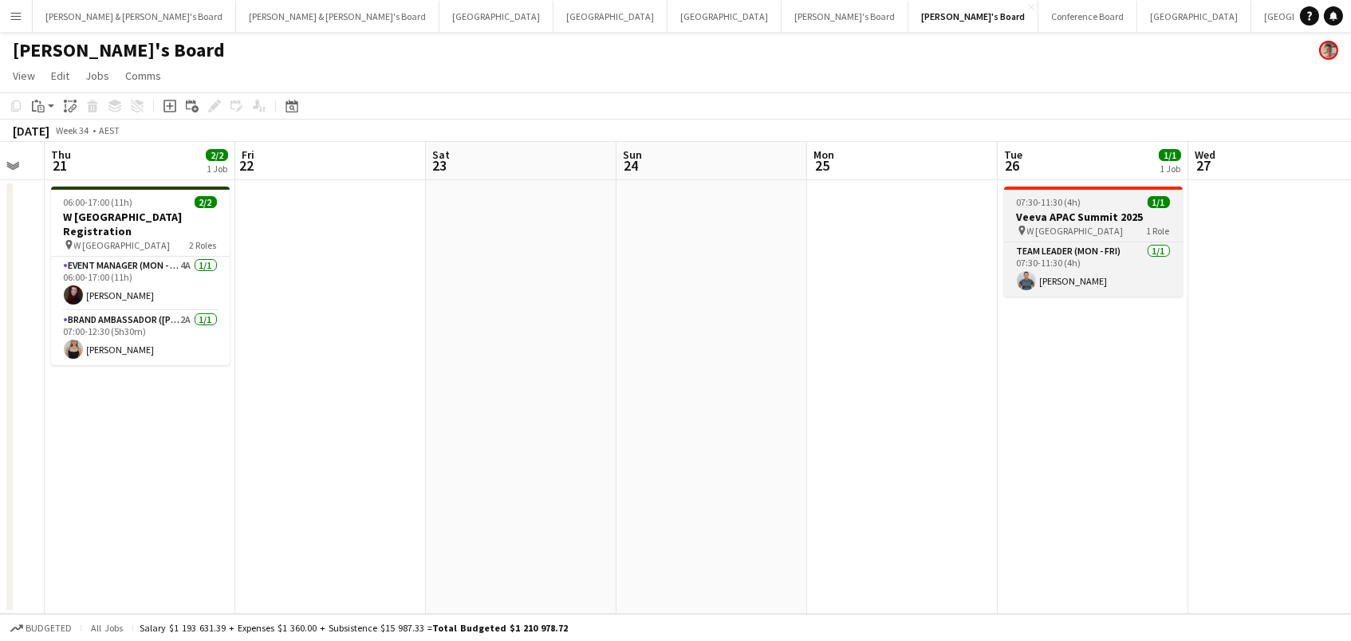
click at [1126, 219] on h3 "Veeva APAC Summit 2025" at bounding box center [1093, 217] width 179 height 14
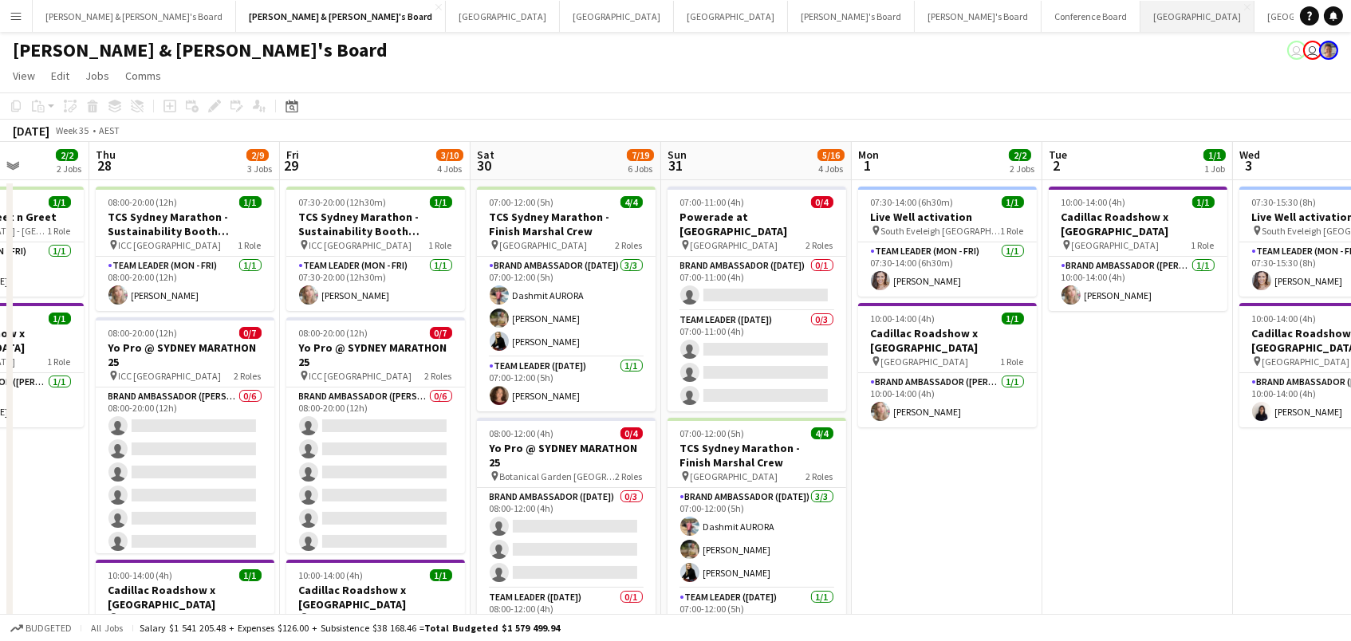
click at [1140, 13] on button "Sydney Close" at bounding box center [1197, 16] width 114 height 31
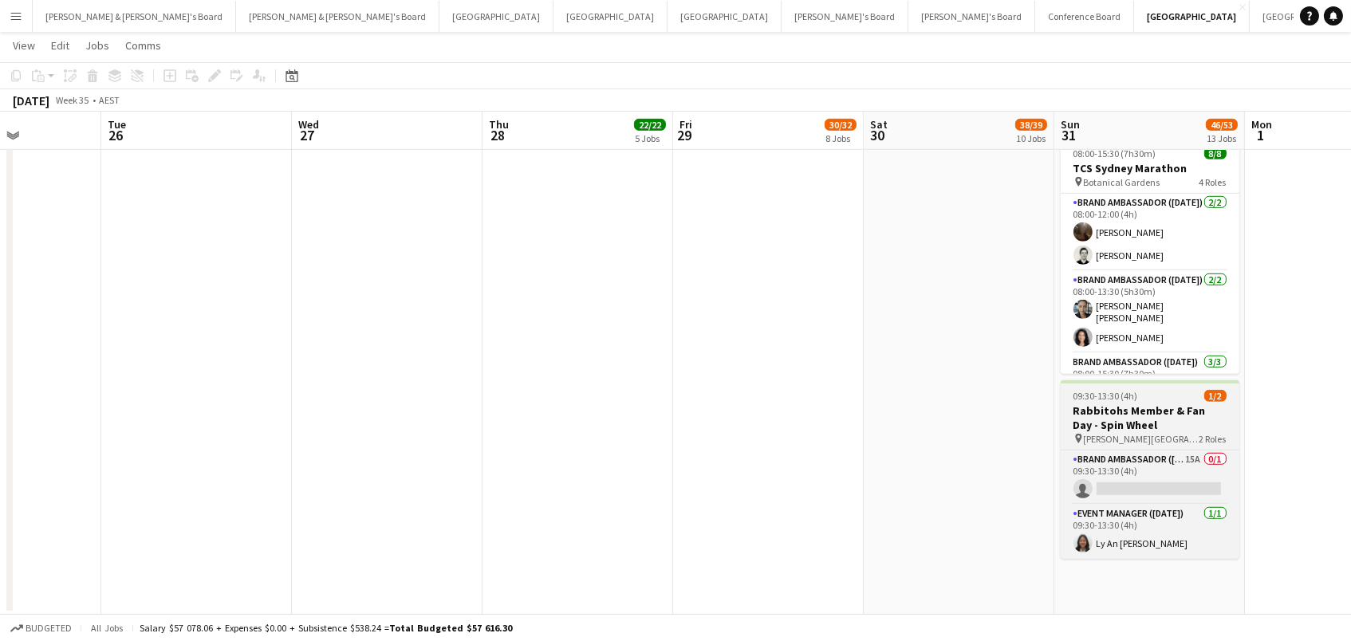
scroll to position [2172, 0]
click at [1176, 404] on h3 "Rabbitohs Member & Fan Day - Spin Wheel" at bounding box center [1149, 418] width 179 height 29
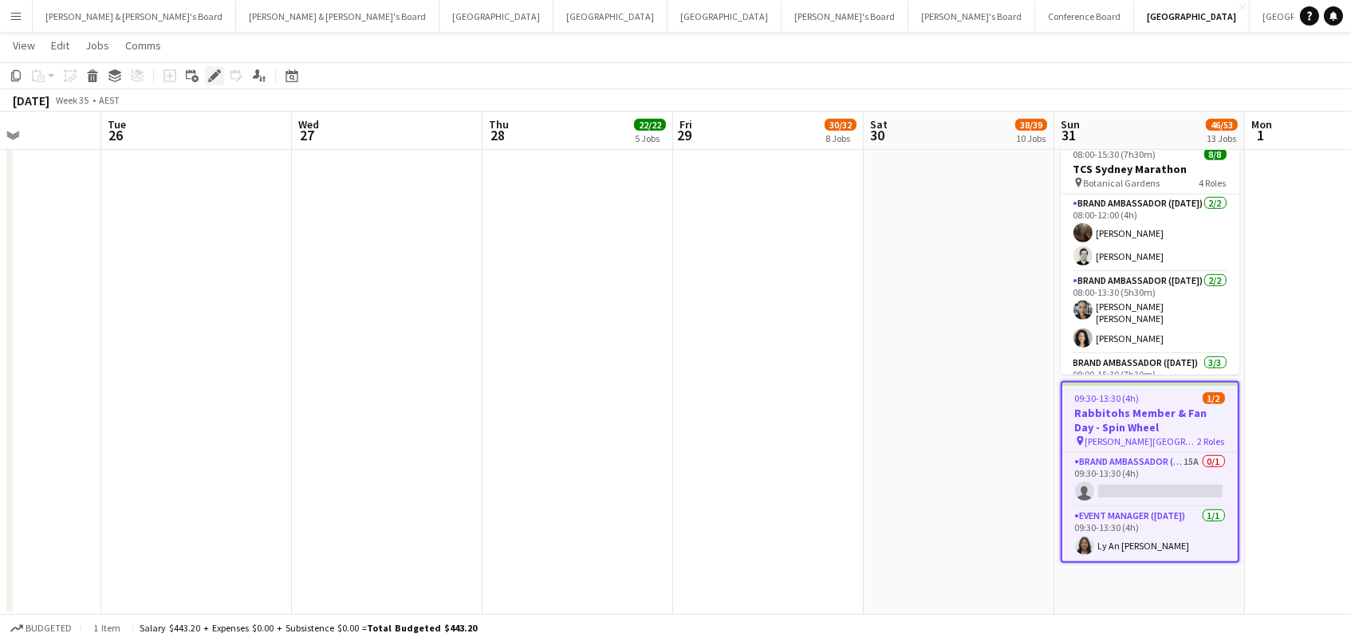
click at [222, 76] on div "Edit" at bounding box center [214, 75] width 19 height 19
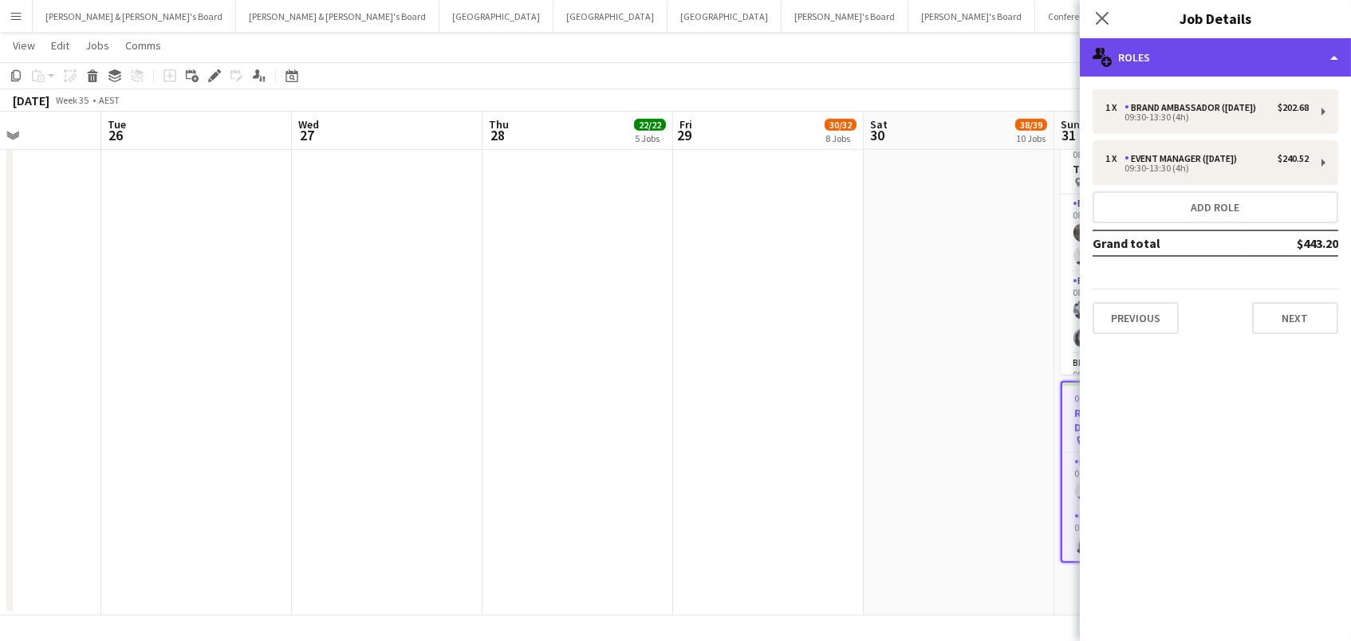
click at [1181, 68] on div "multiple-users-add Roles" at bounding box center [1214, 57] width 271 height 38
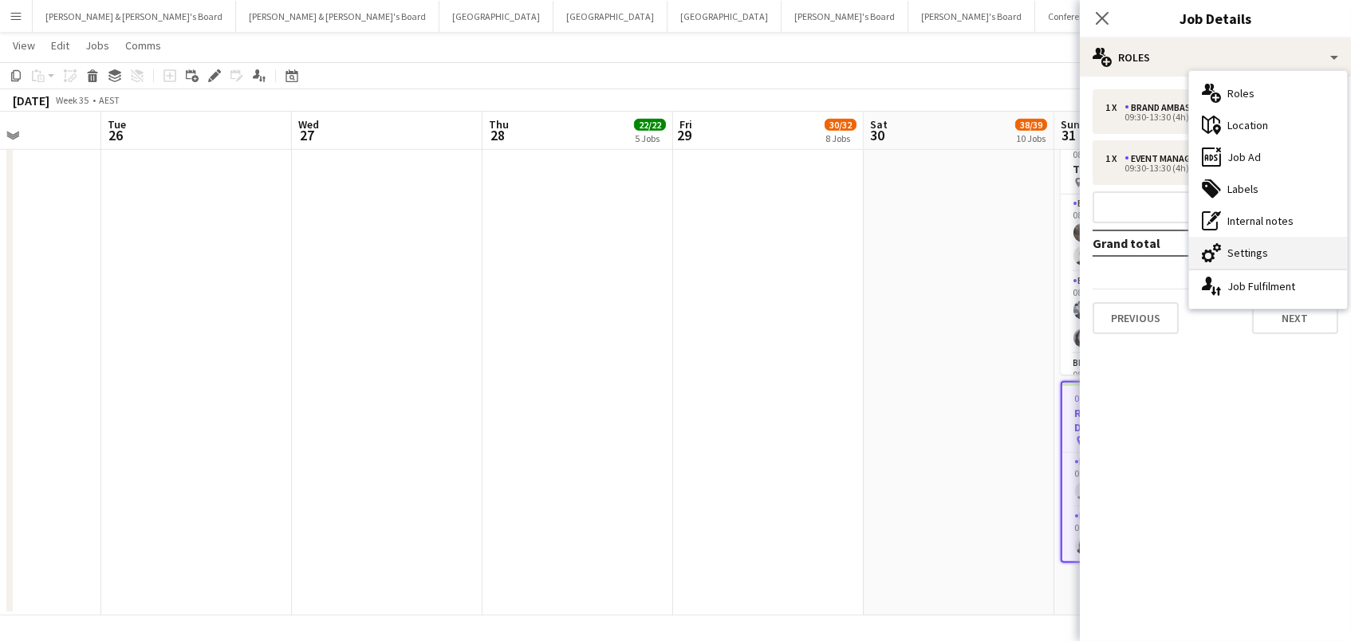
click at [1229, 262] on div "cog-double-3 Settings" at bounding box center [1268, 253] width 158 height 32
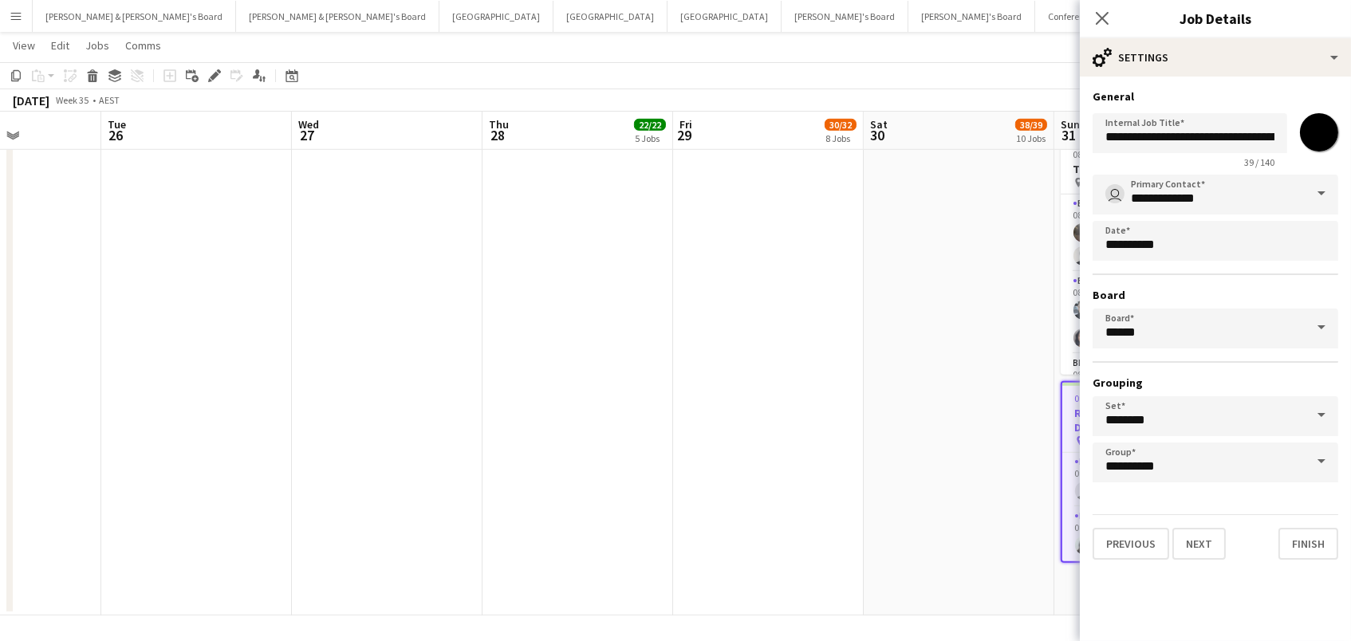
click at [1315, 132] on input "*******" at bounding box center [1318, 132] width 57 height 57
type input "*******"
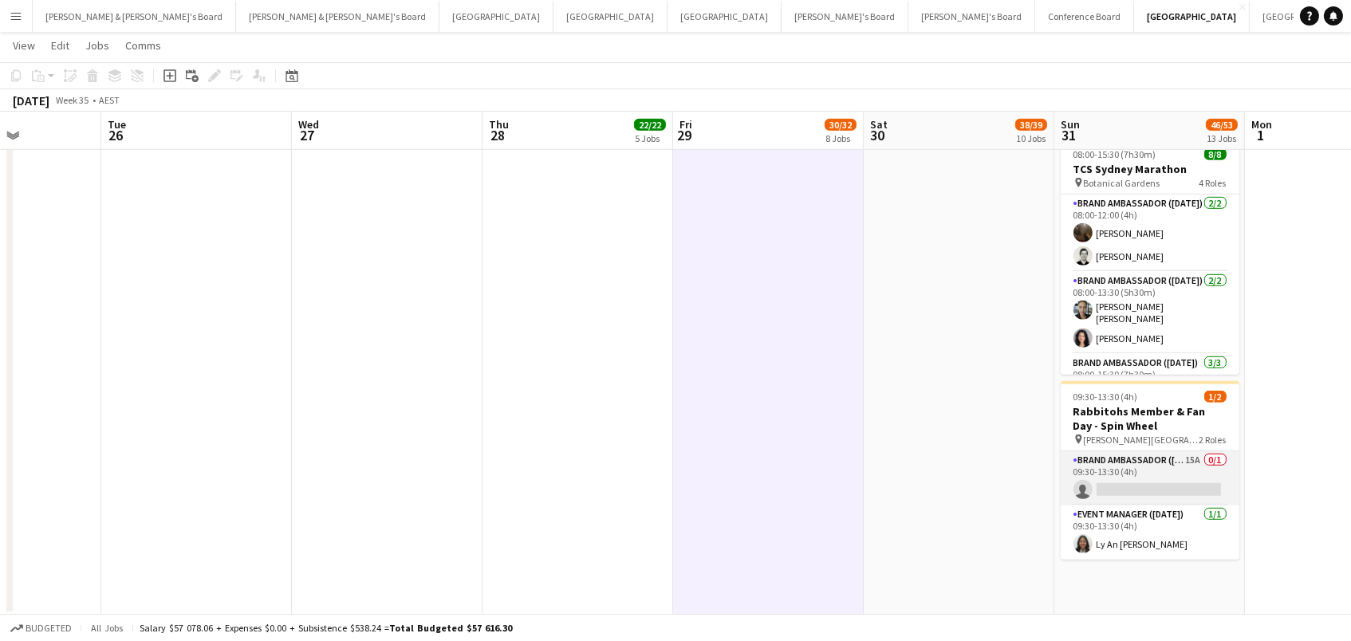
click at [1145, 451] on app-card-role "Brand Ambassador ([DATE]) 15A 0/1 09:30-13:30 (4h) single-neutral-actions" at bounding box center [1149, 478] width 179 height 54
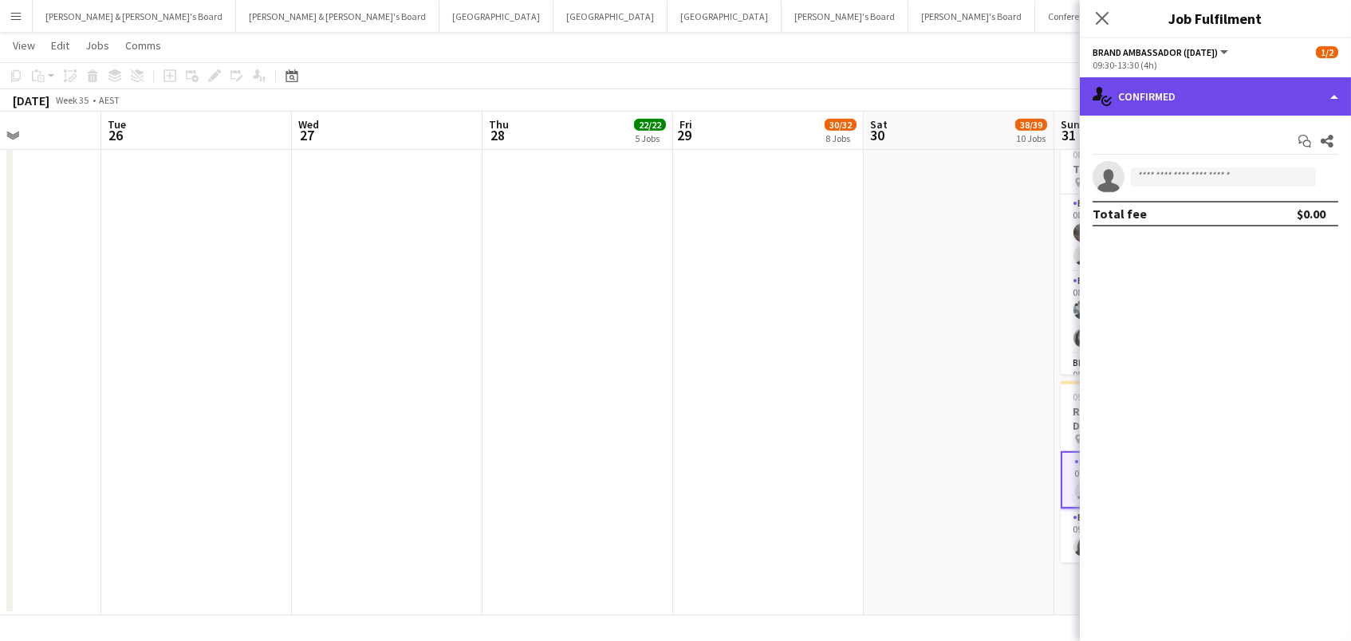
click at [1271, 97] on div "single-neutral-actions-check-2 Confirmed" at bounding box center [1214, 96] width 271 height 38
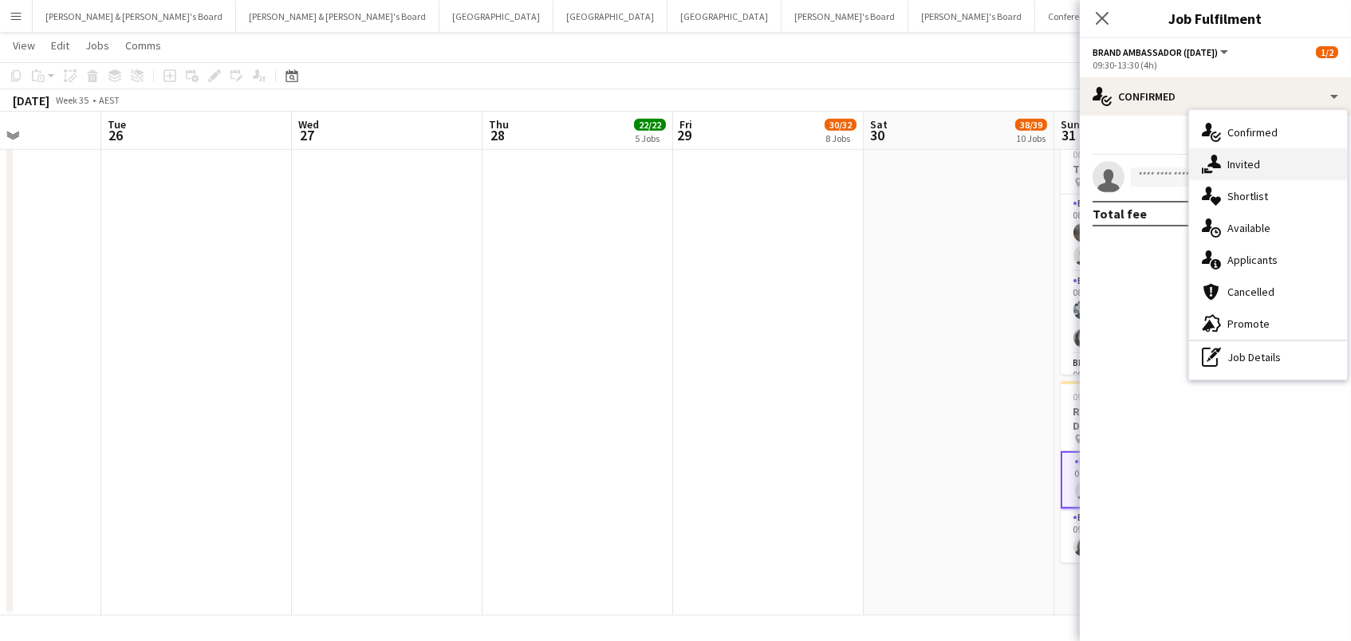
click at [1268, 163] on div "single-neutral-actions-share-1 Invited" at bounding box center [1268, 164] width 158 height 32
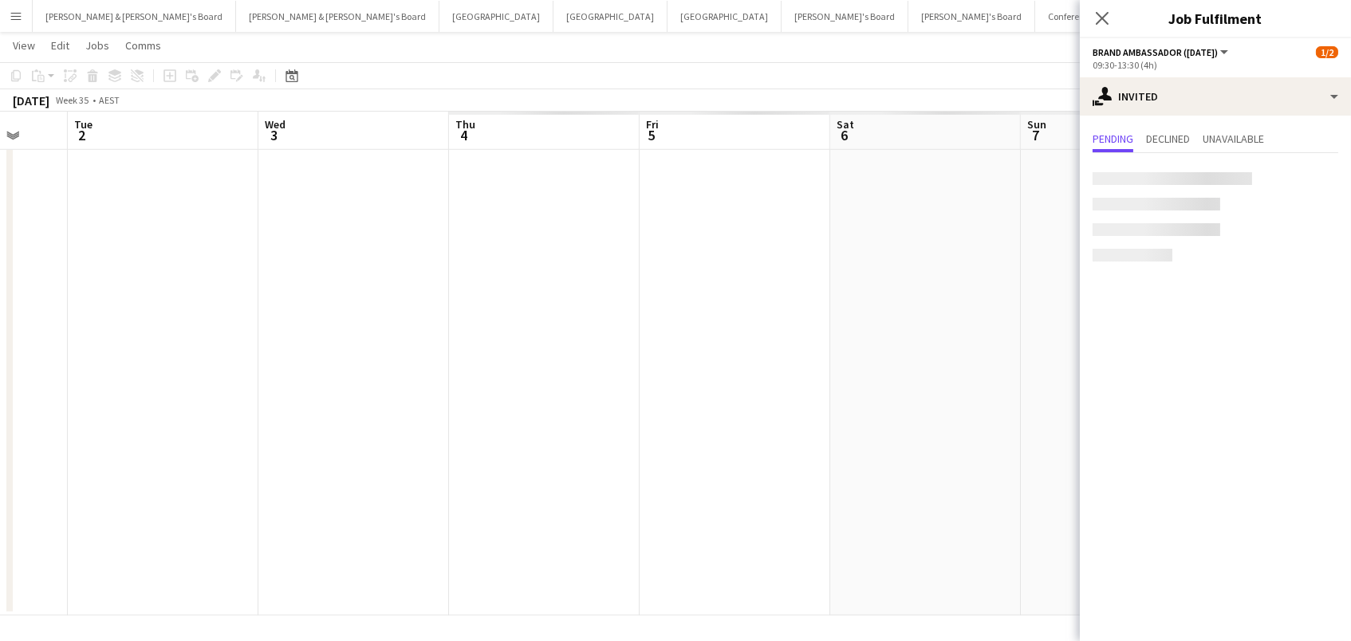
scroll to position [0, 512]
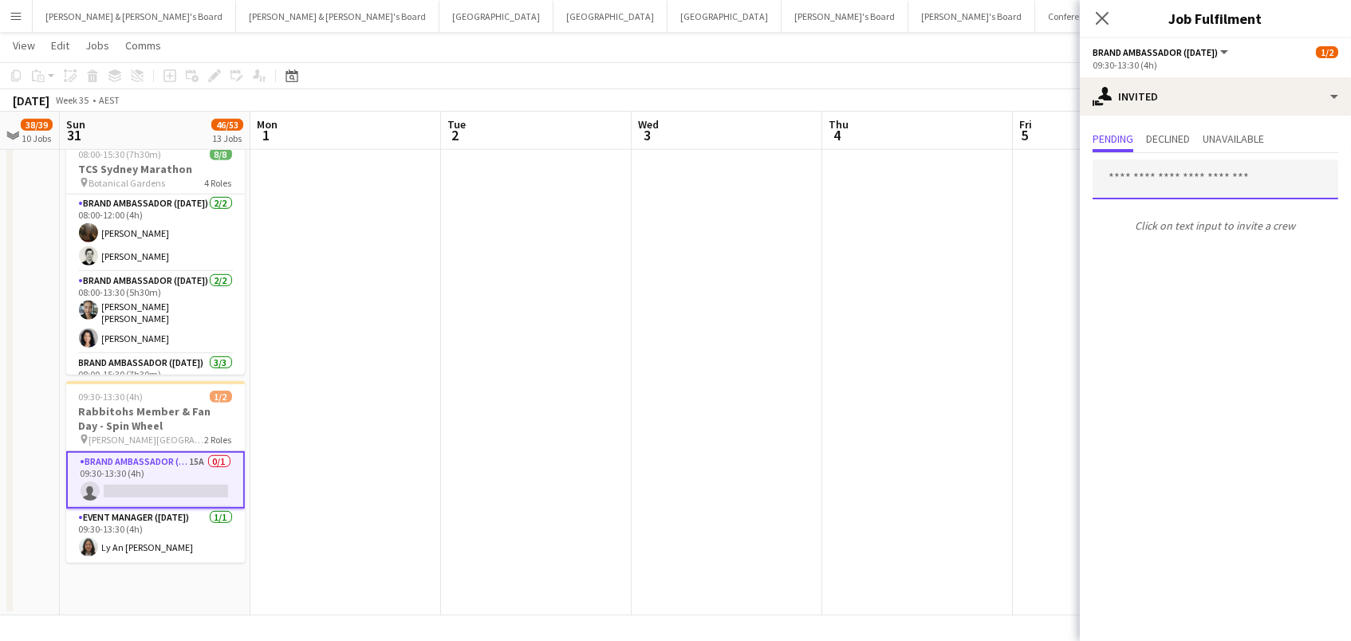
click at [1150, 182] on input "text" at bounding box center [1215, 179] width 246 height 40
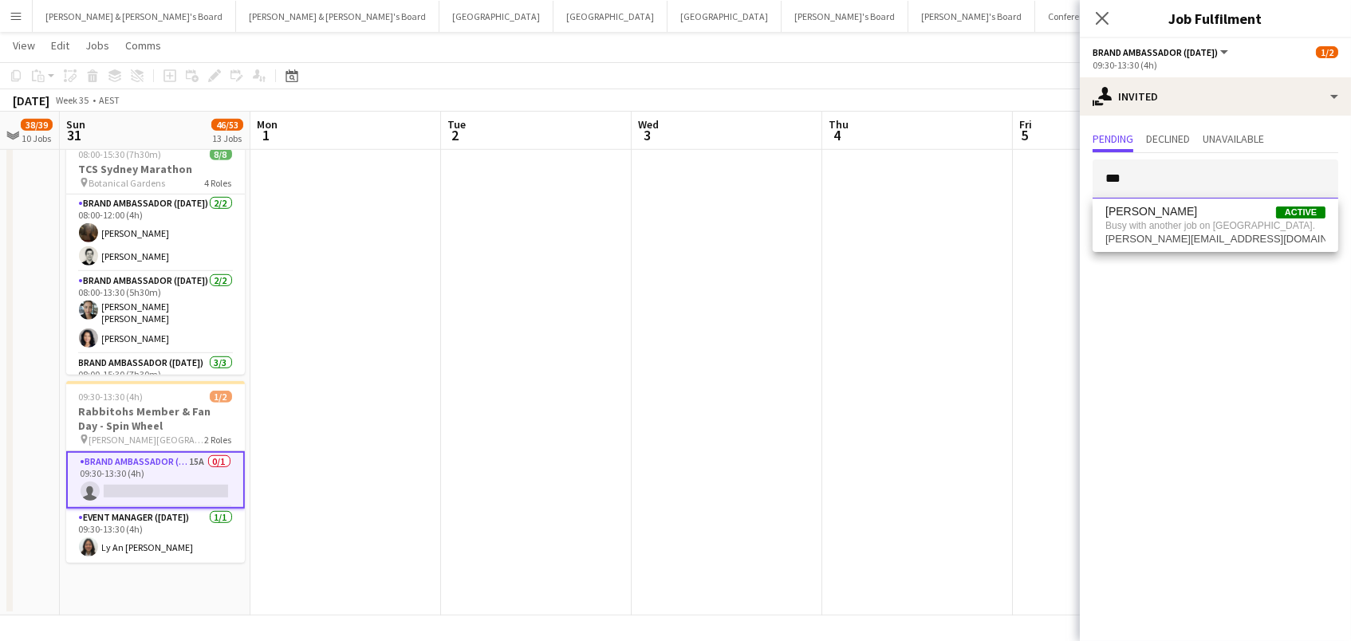
drag, startPoint x: 1188, startPoint y: 187, endPoint x: 972, endPoint y: 178, distance: 216.2
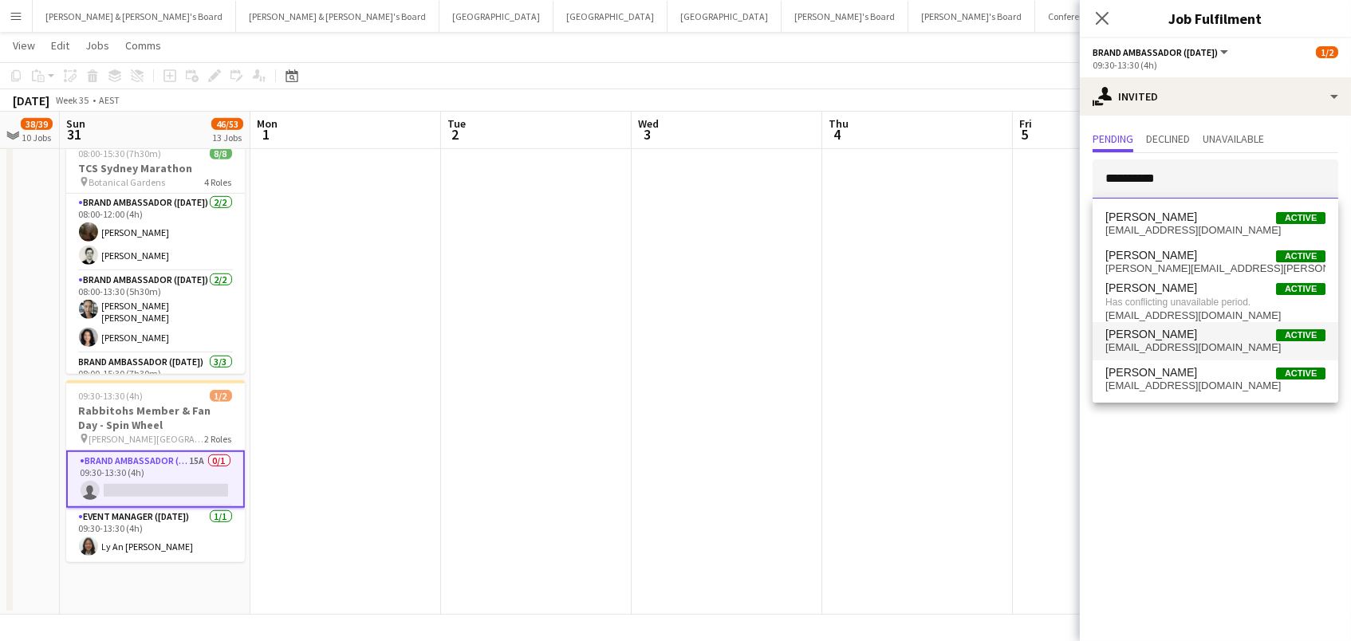
scroll to position [2172, 0]
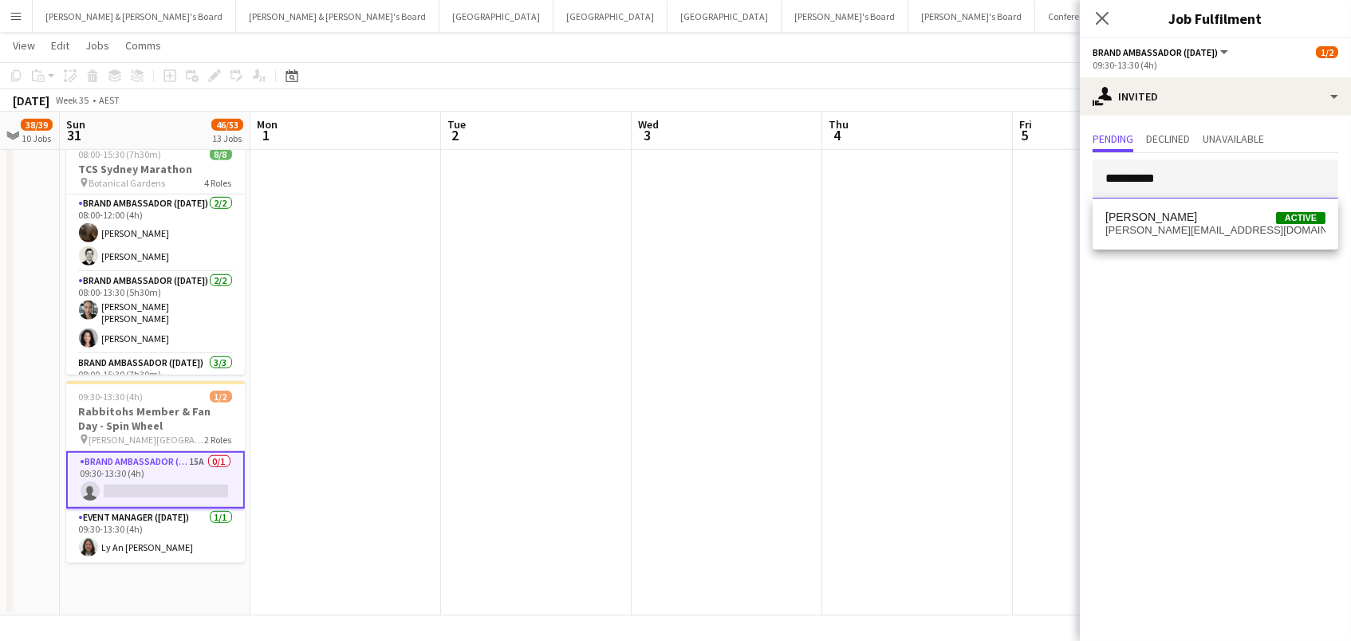
type input "**********"
drag, startPoint x: 1184, startPoint y: 331, endPoint x: 1217, endPoint y: 214, distance: 121.1
click at [1197, 214] on span "[PERSON_NAME]" at bounding box center [1151, 217] width 92 height 14
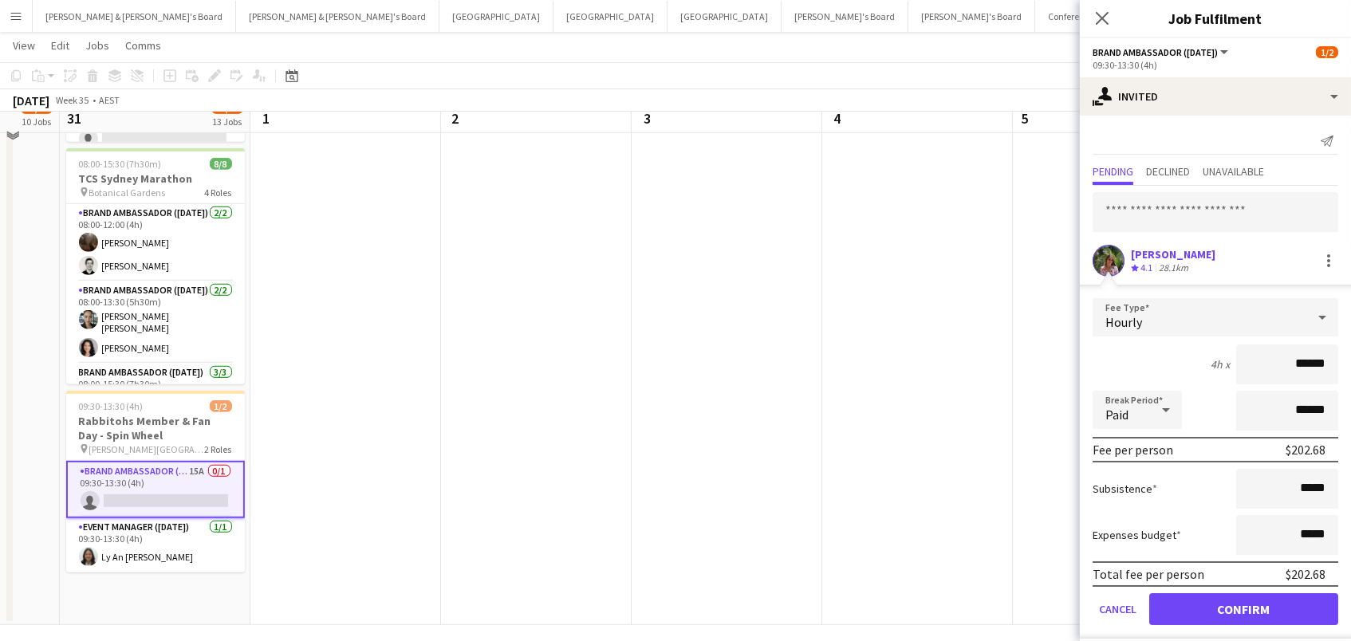
scroll to position [2144, 0]
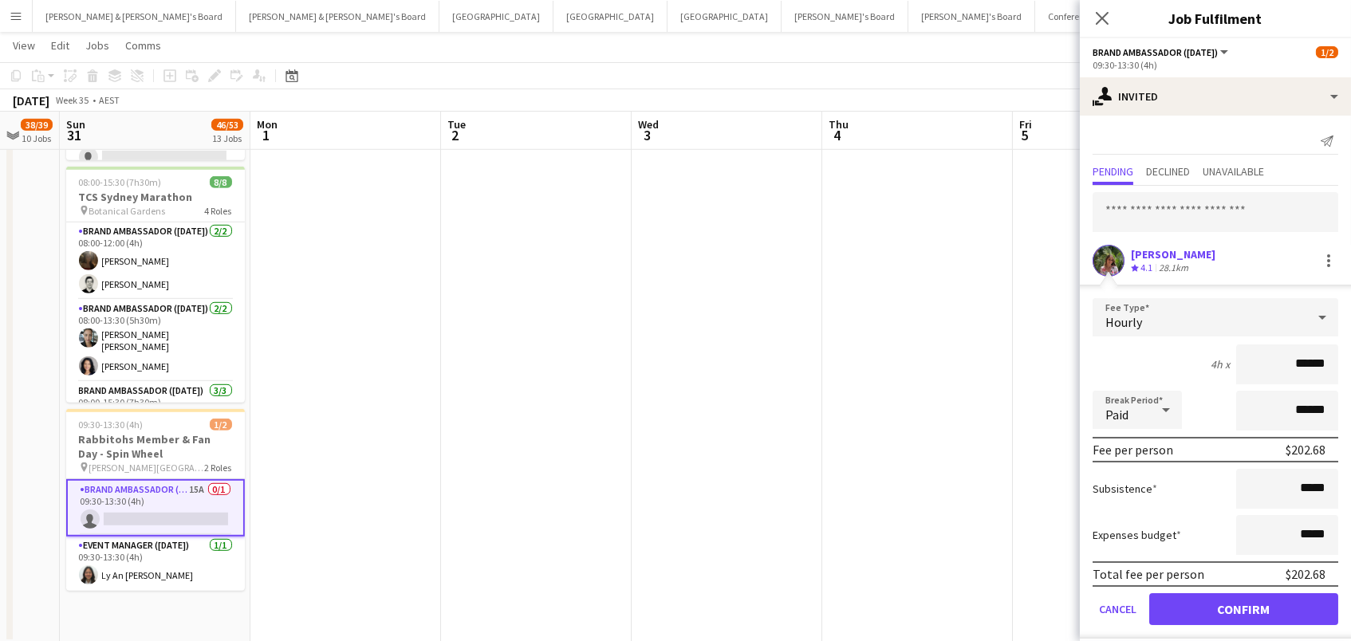
click at [1209, 603] on button "Confirm" at bounding box center [1243, 609] width 189 height 32
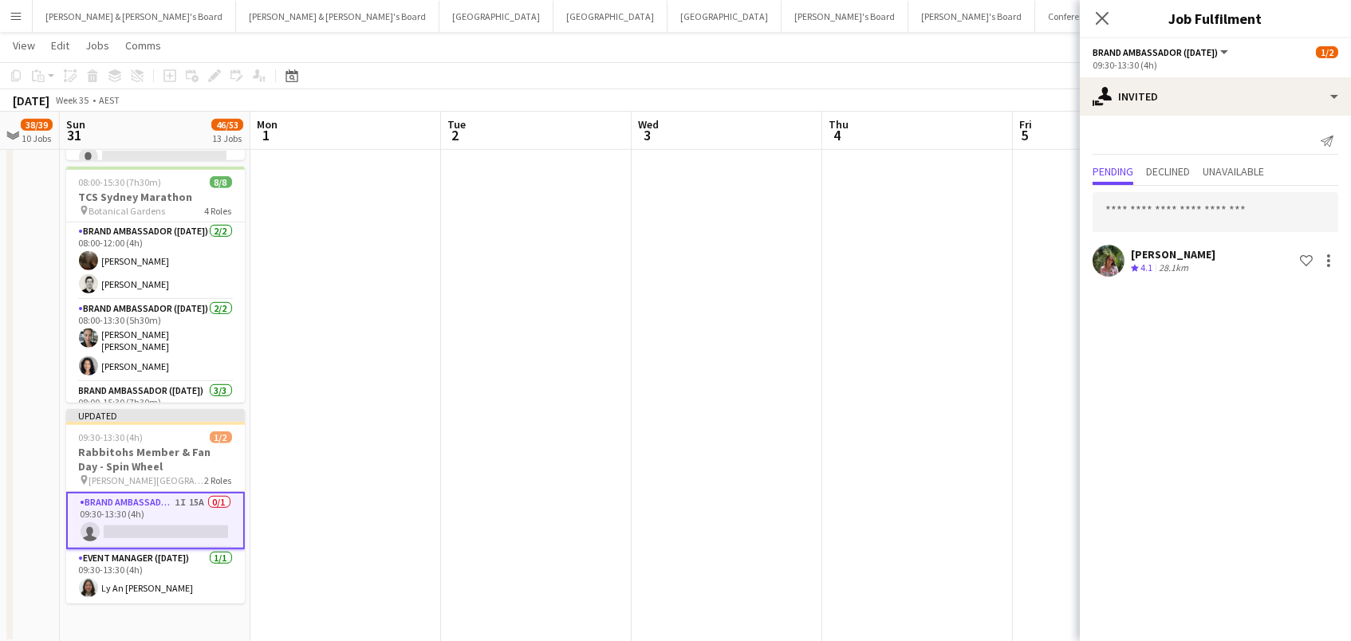
drag, startPoint x: 1050, startPoint y: 210, endPoint x: 1056, endPoint y: 204, distance: 8.5
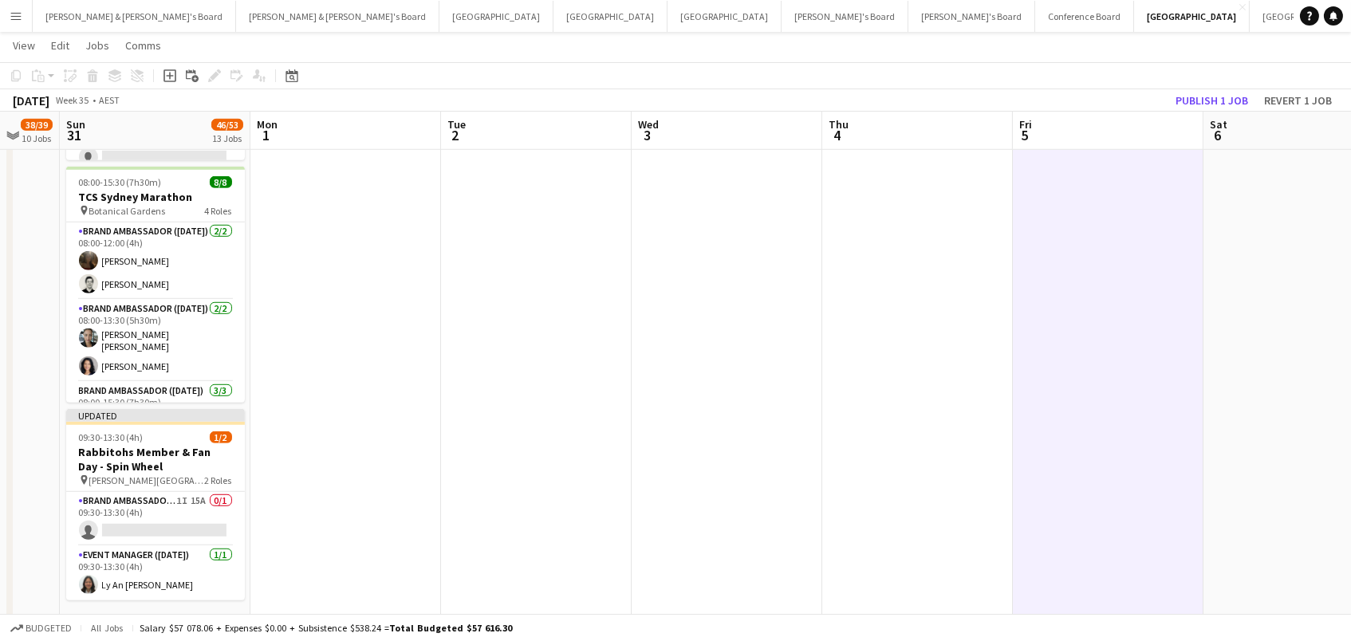
scroll to position [0, 511]
click at [1218, 91] on button "Publish 1 job" at bounding box center [1211, 100] width 85 height 21
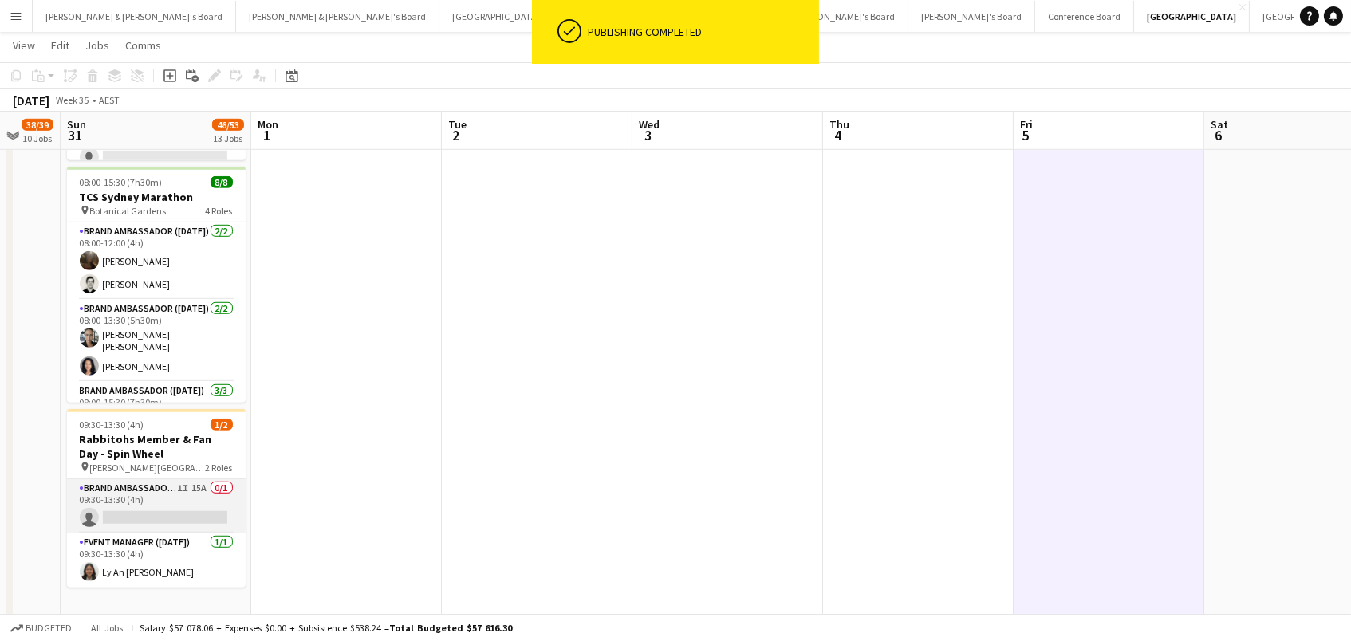
click at [197, 490] on app-card-role "Brand Ambassador ([DATE]) 1I 15A 0/1 09:30-13:30 (4h) single-neutral-actions" at bounding box center [156, 506] width 179 height 54
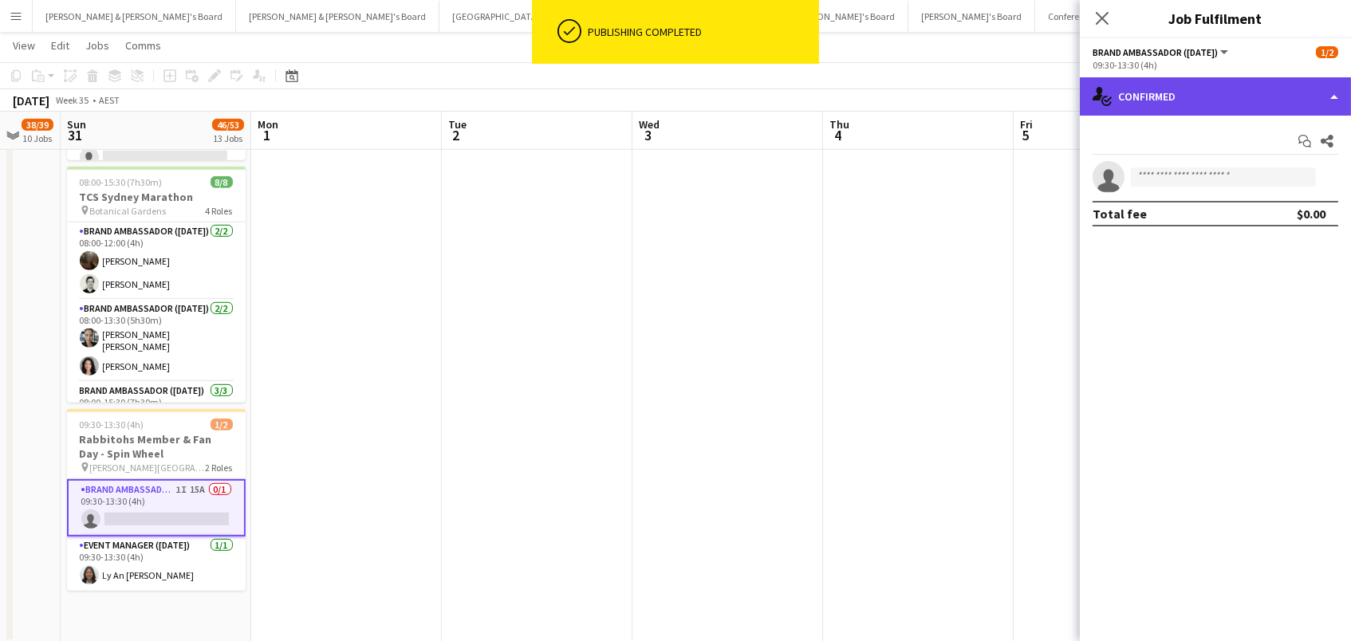
click at [1149, 92] on div "single-neutral-actions-check-2 Confirmed" at bounding box center [1214, 96] width 271 height 38
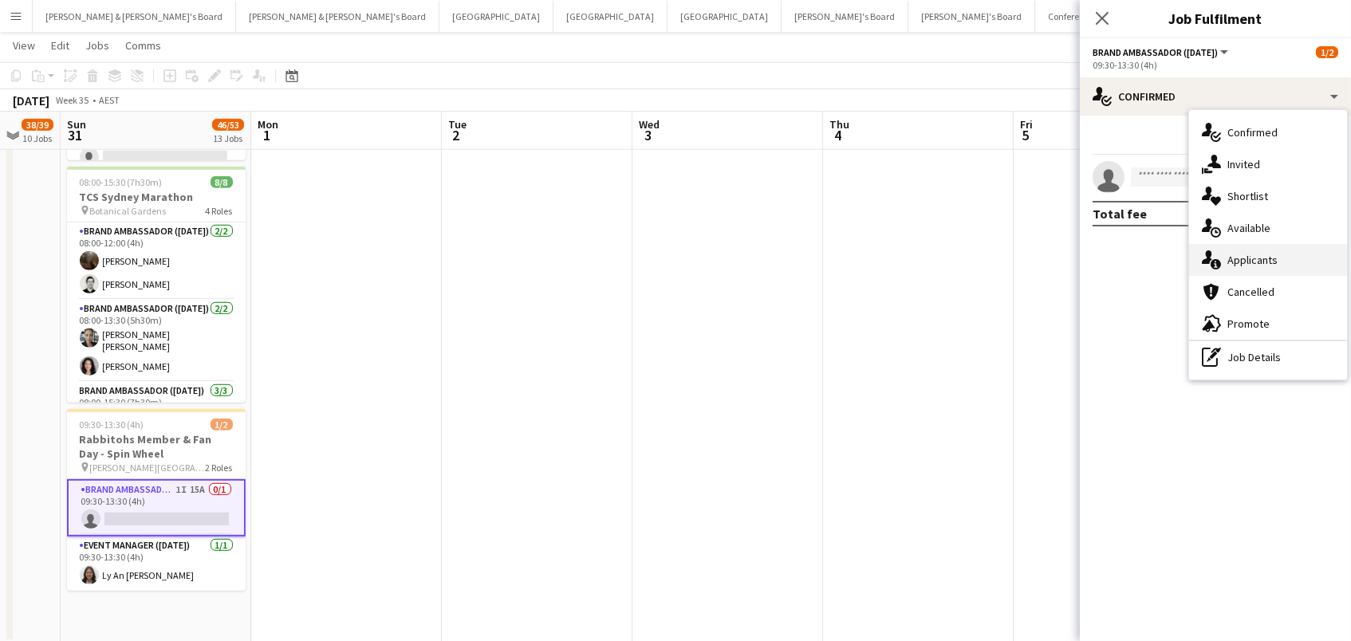
click at [1256, 259] on div "single-neutral-actions-information Applicants" at bounding box center [1268, 260] width 158 height 32
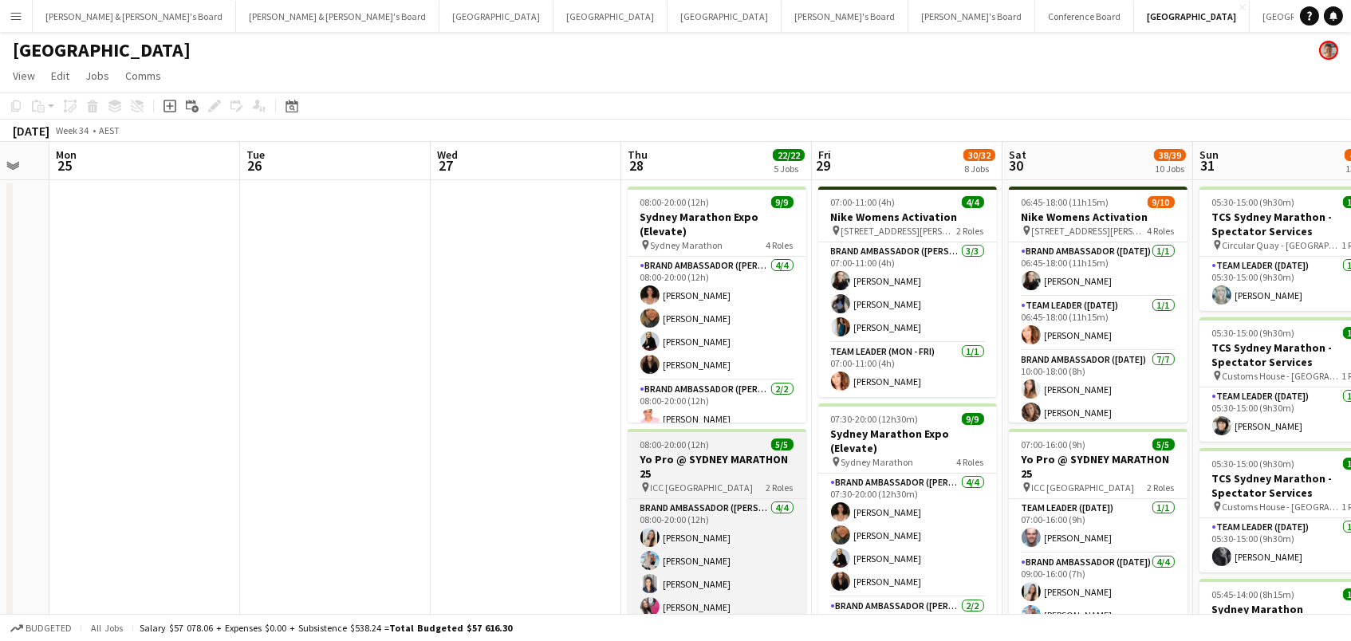
scroll to position [0, 493]
